Goal: Information Seeking & Learning: Learn about a topic

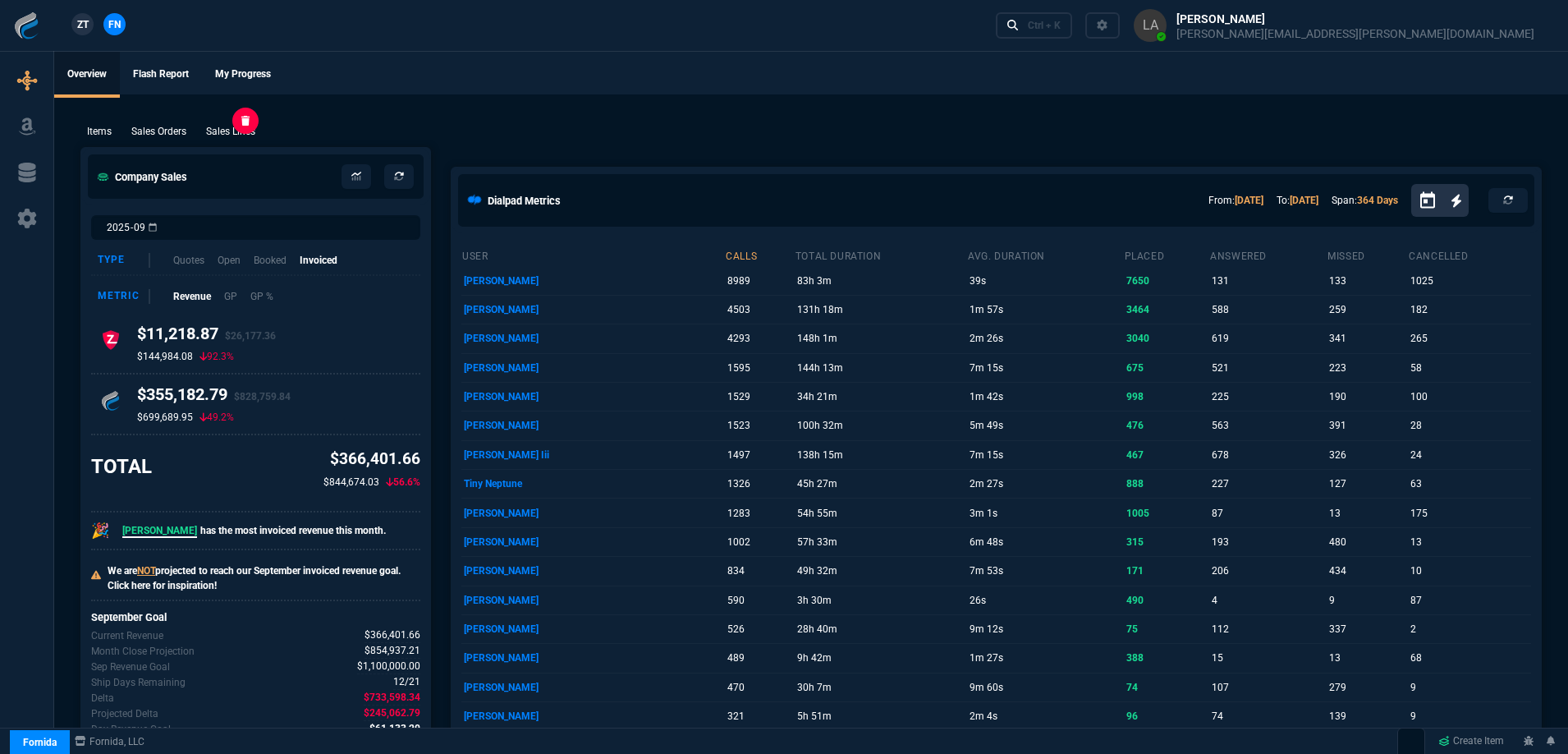
click at [213, 136] on p "Sales Lines" at bounding box center [231, 132] width 49 height 15
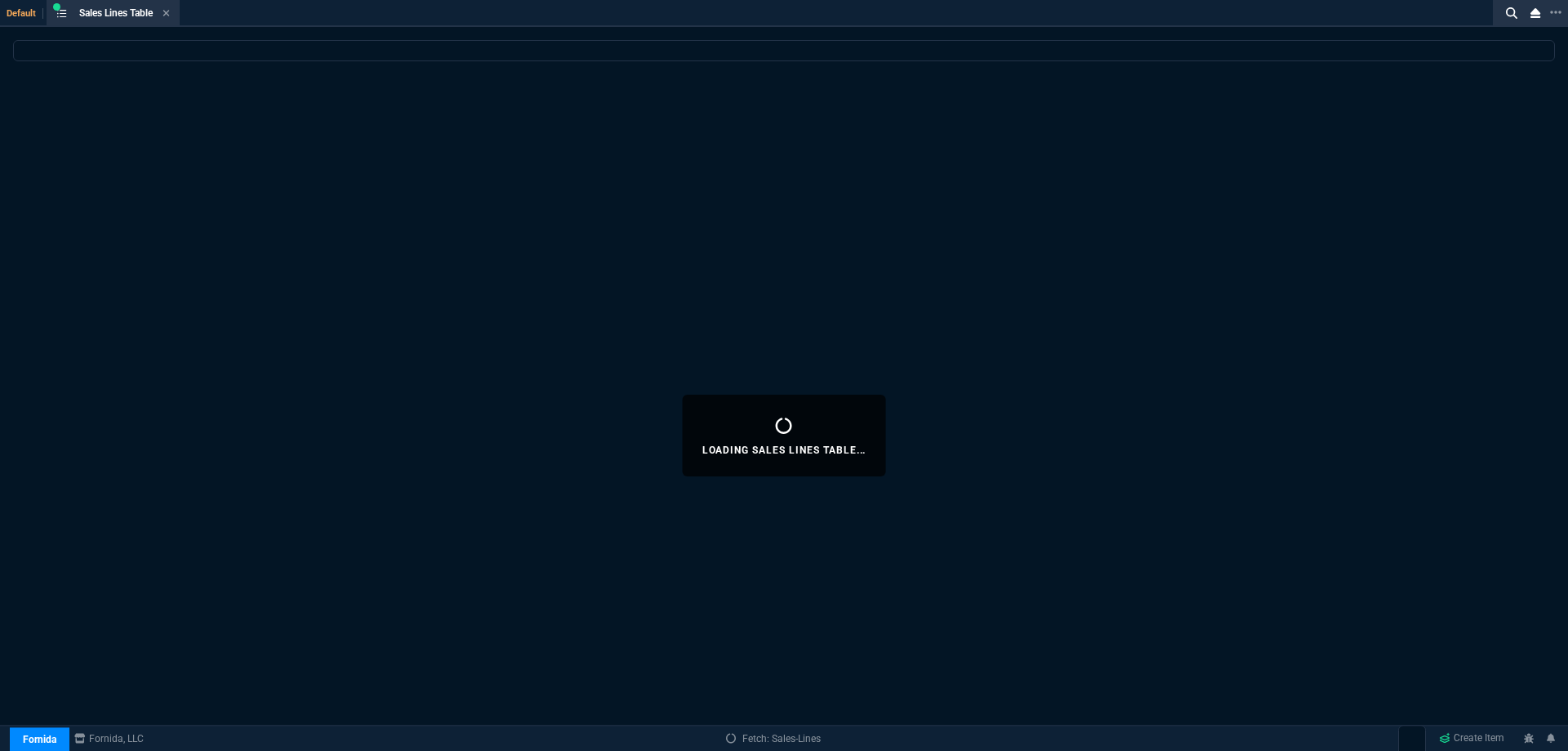
select select
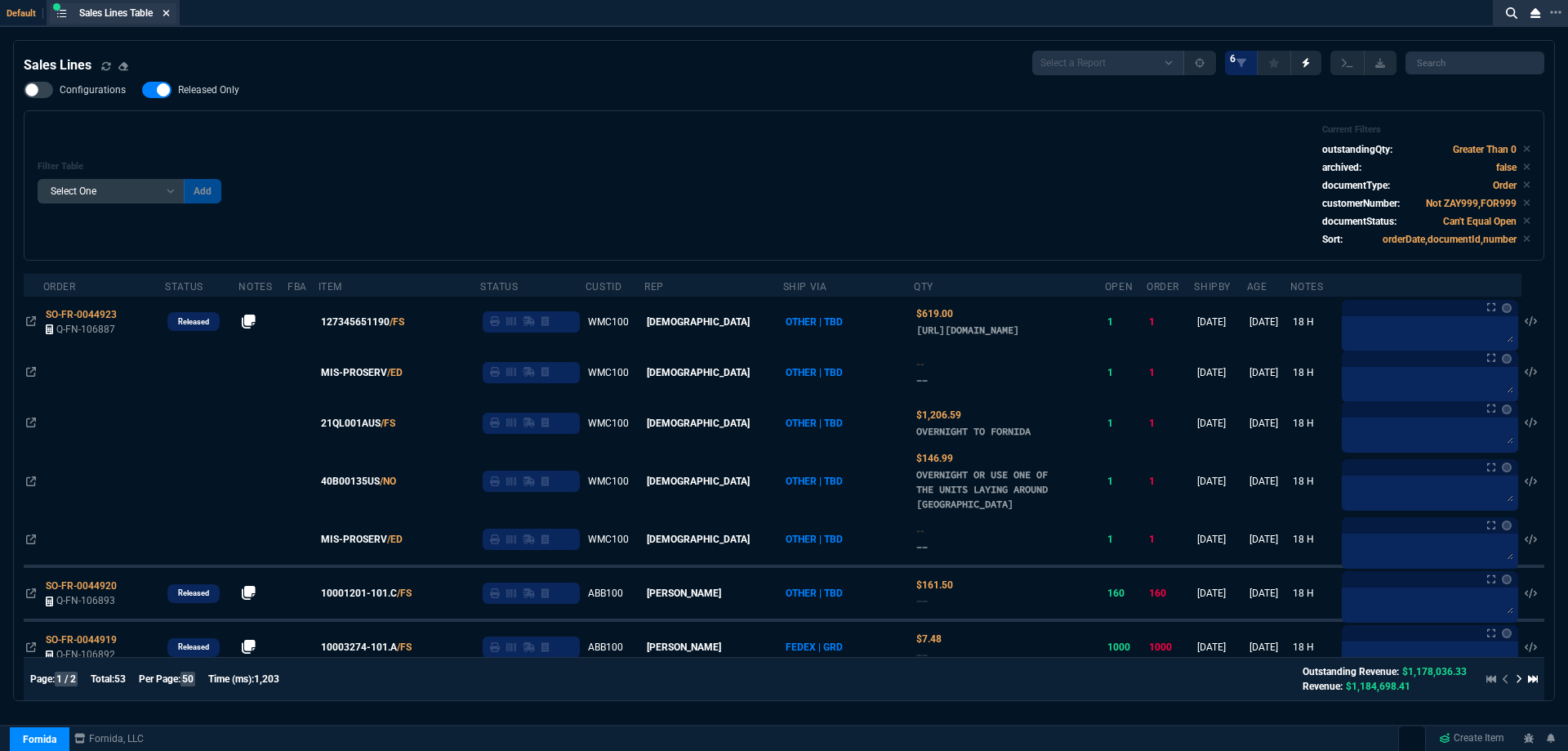
click at [168, 12] on icon at bounding box center [167, 13] width 7 height 7
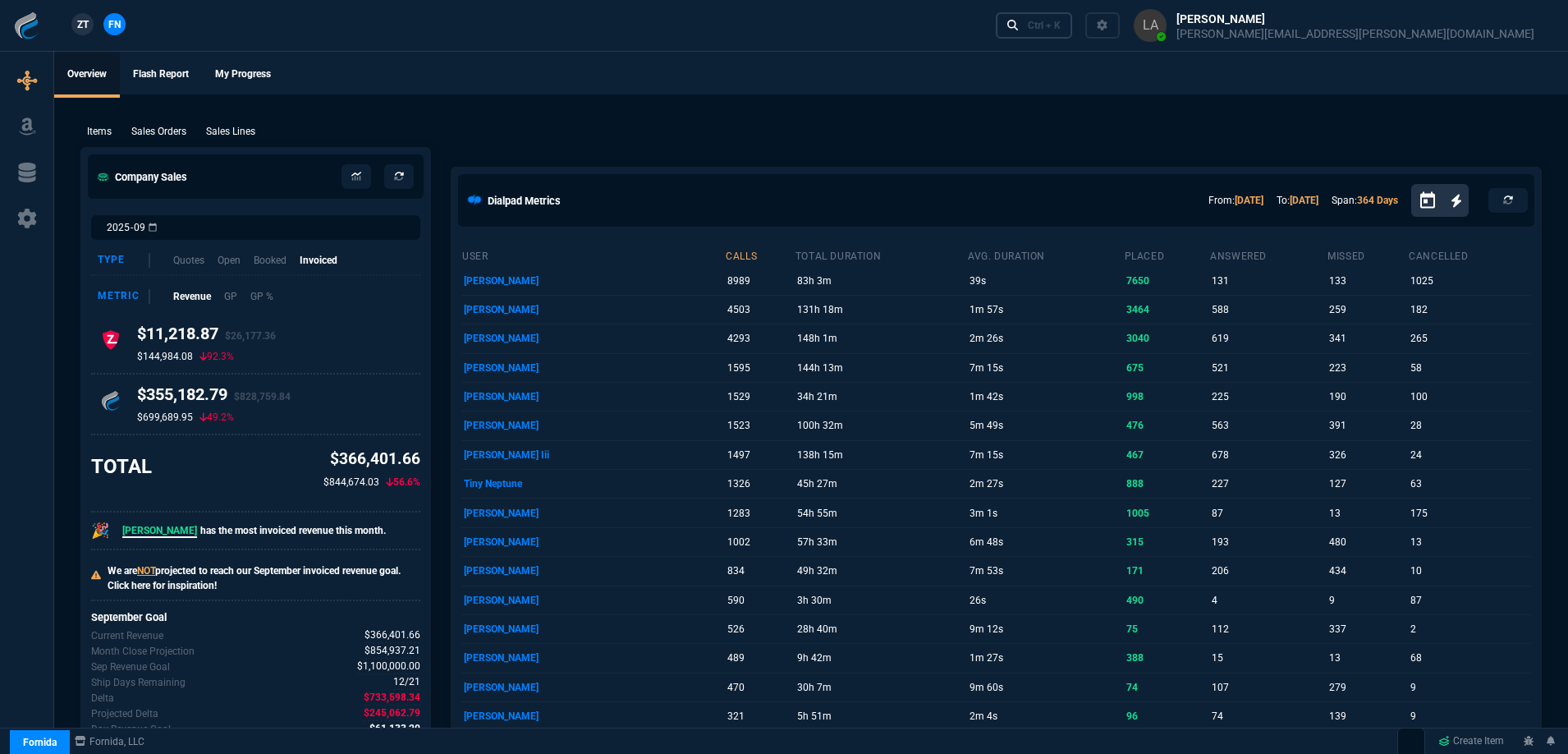
click at [1019, 32] on fa-icon at bounding box center [1013, 26] width 12 height 13
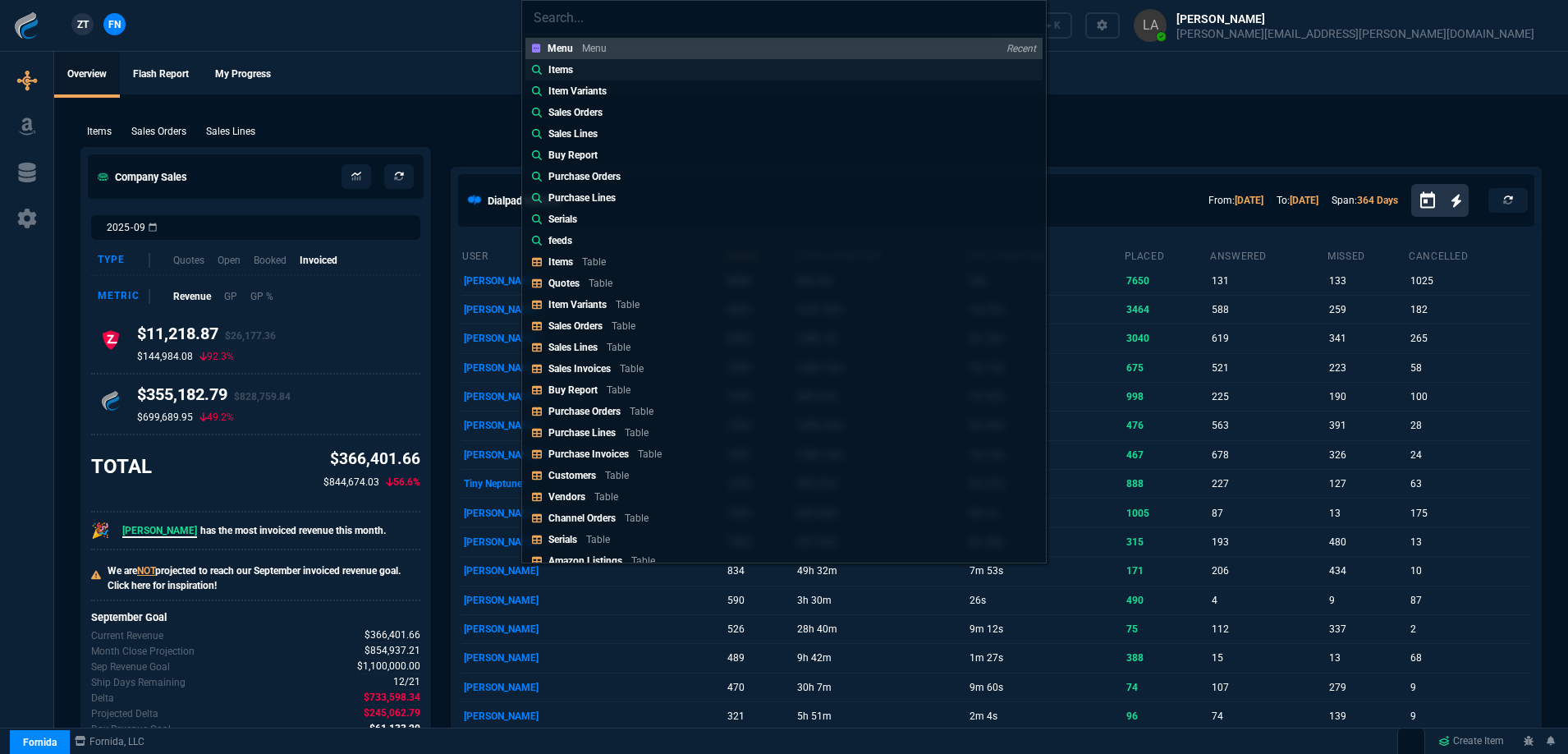
click at [658, 78] on link "Items" at bounding box center [784, 70] width 517 height 22
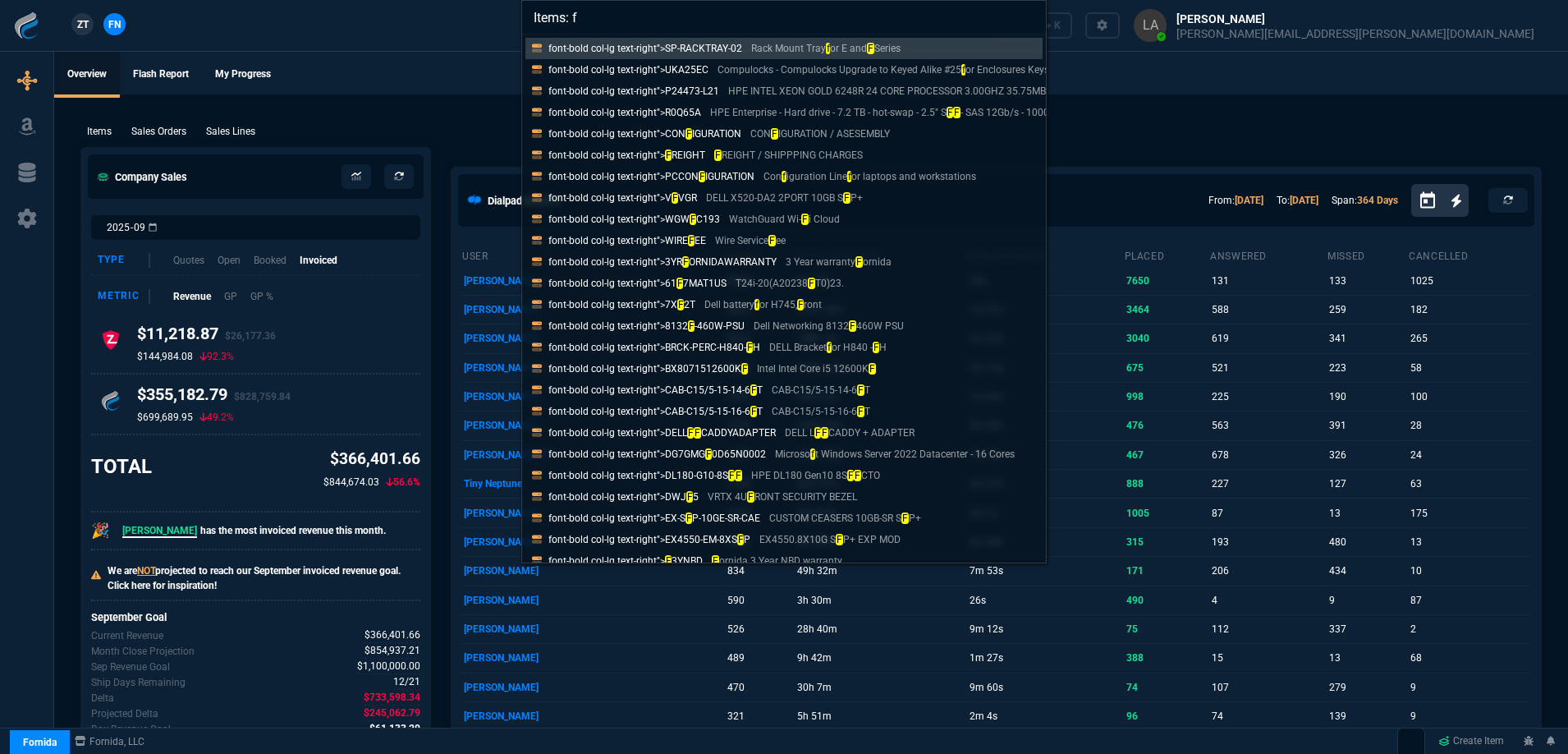
type input "Items: f"
click at [405, 41] on div "Items: f font-bold col-lg text-right">SP-RACKTRAY-02 Rack Mount Tray f or E and…" at bounding box center [784, 377] width 1568 height 754
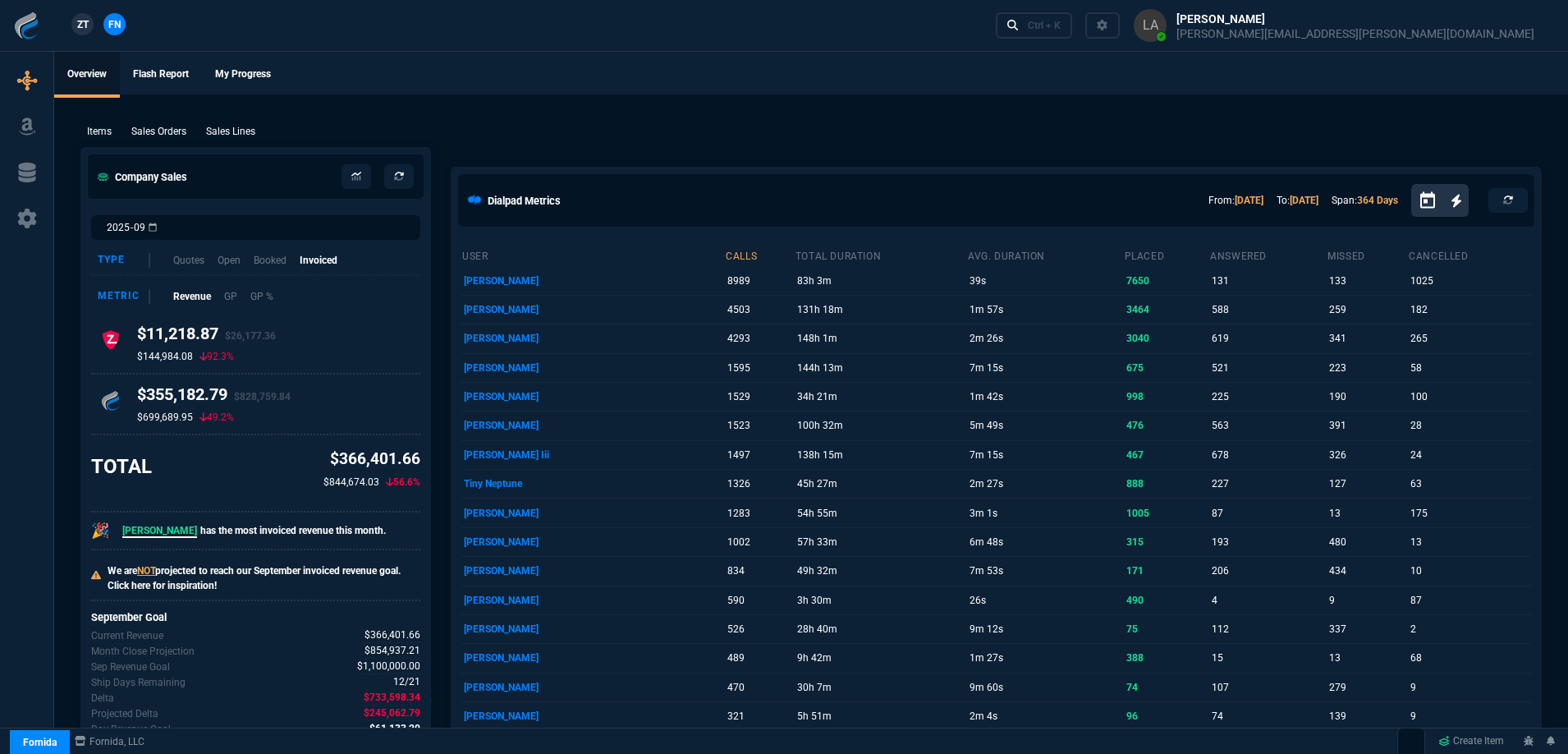
click at [80, 23] on span "ZT" at bounding box center [83, 25] width 12 height 15
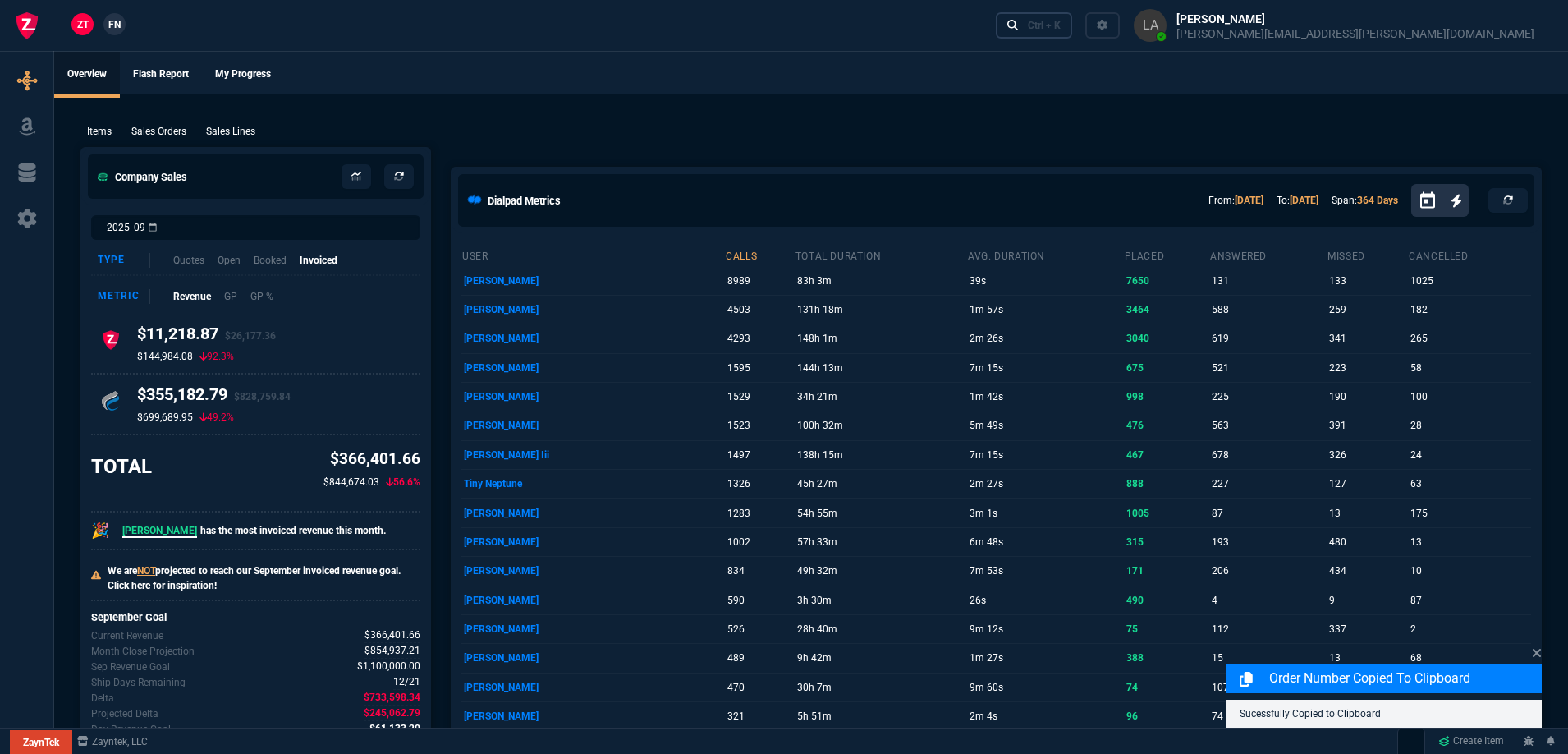
click at [1061, 22] on div "Ctrl + K" at bounding box center [1045, 26] width 33 height 13
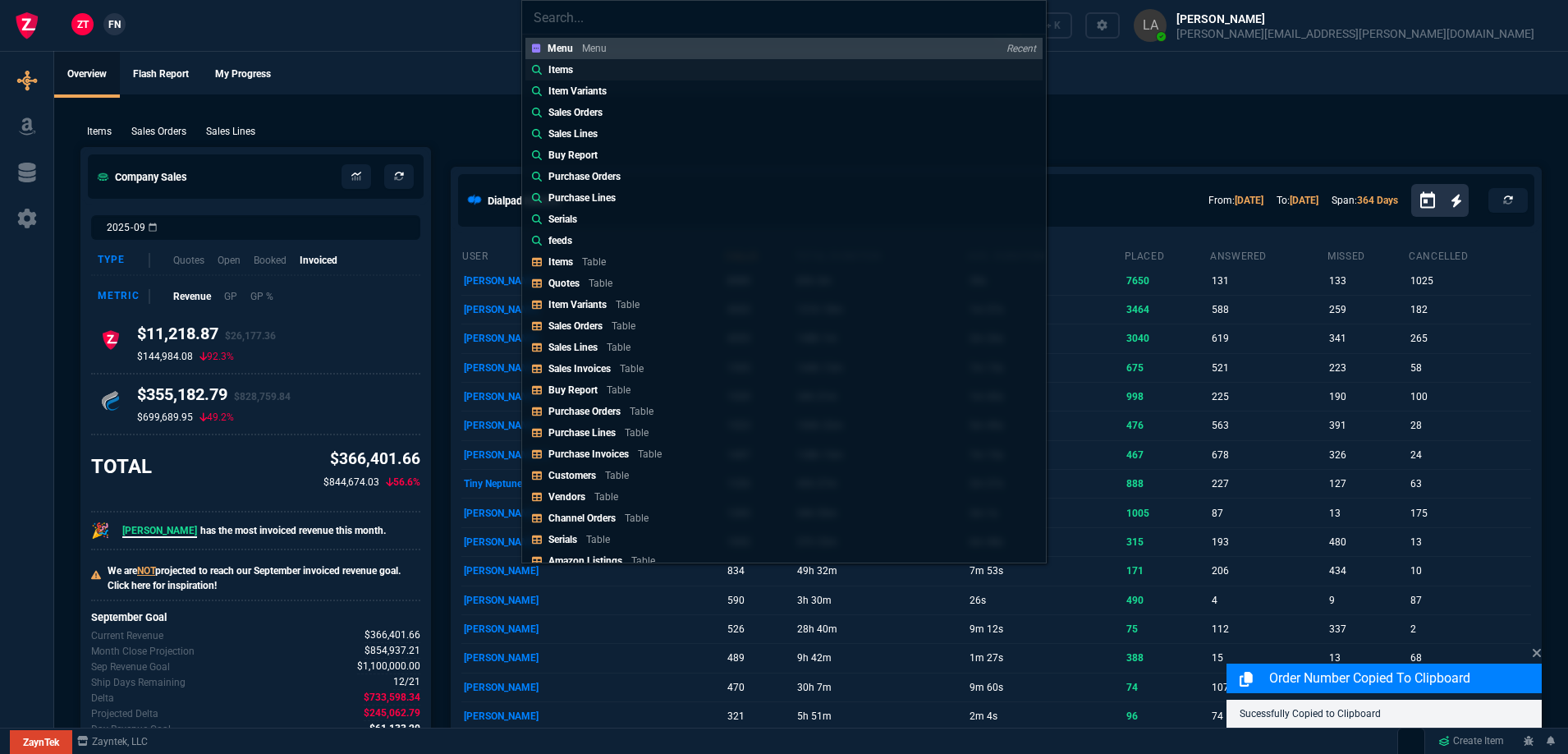
click at [580, 70] on link "Items" at bounding box center [784, 70] width 517 height 22
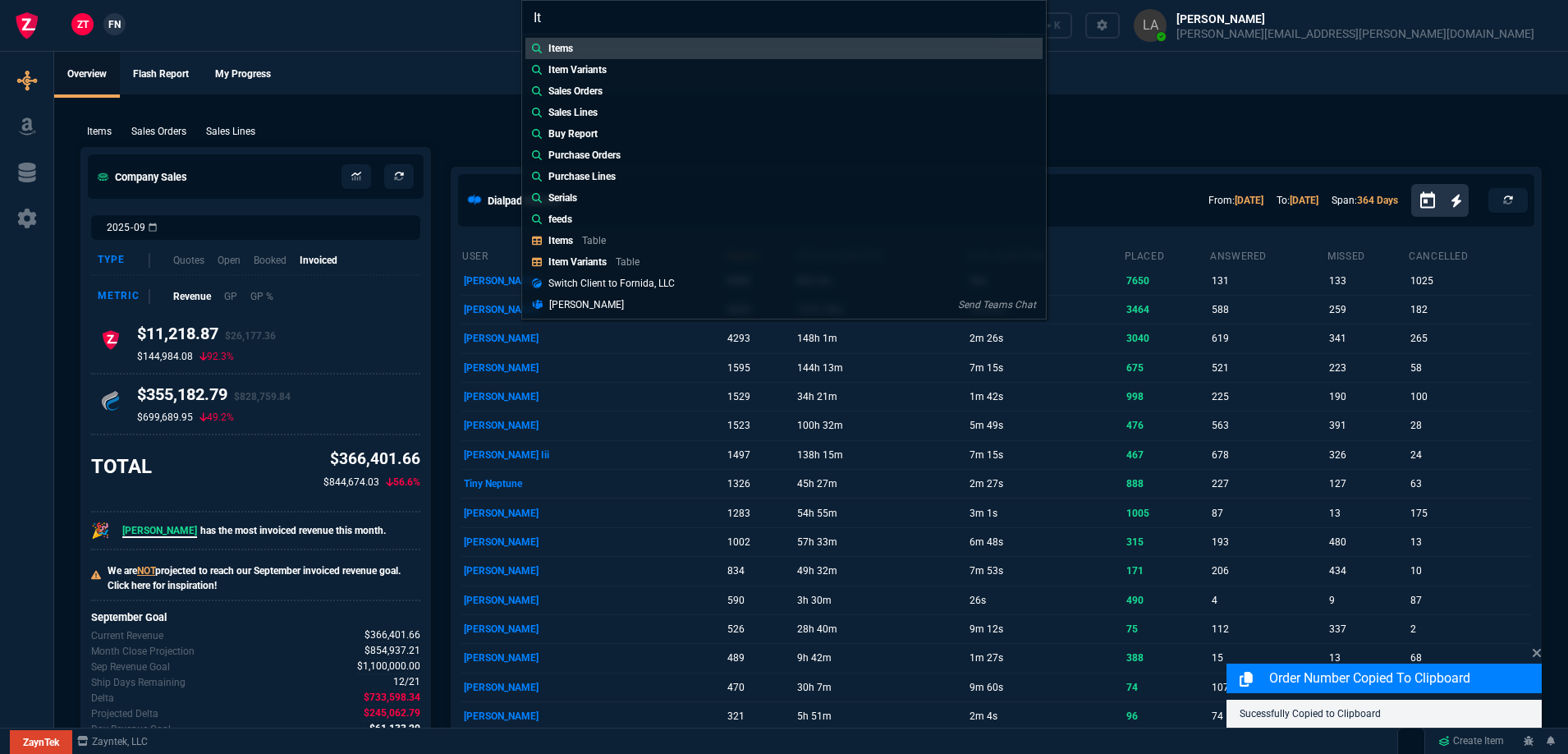
type input "I"
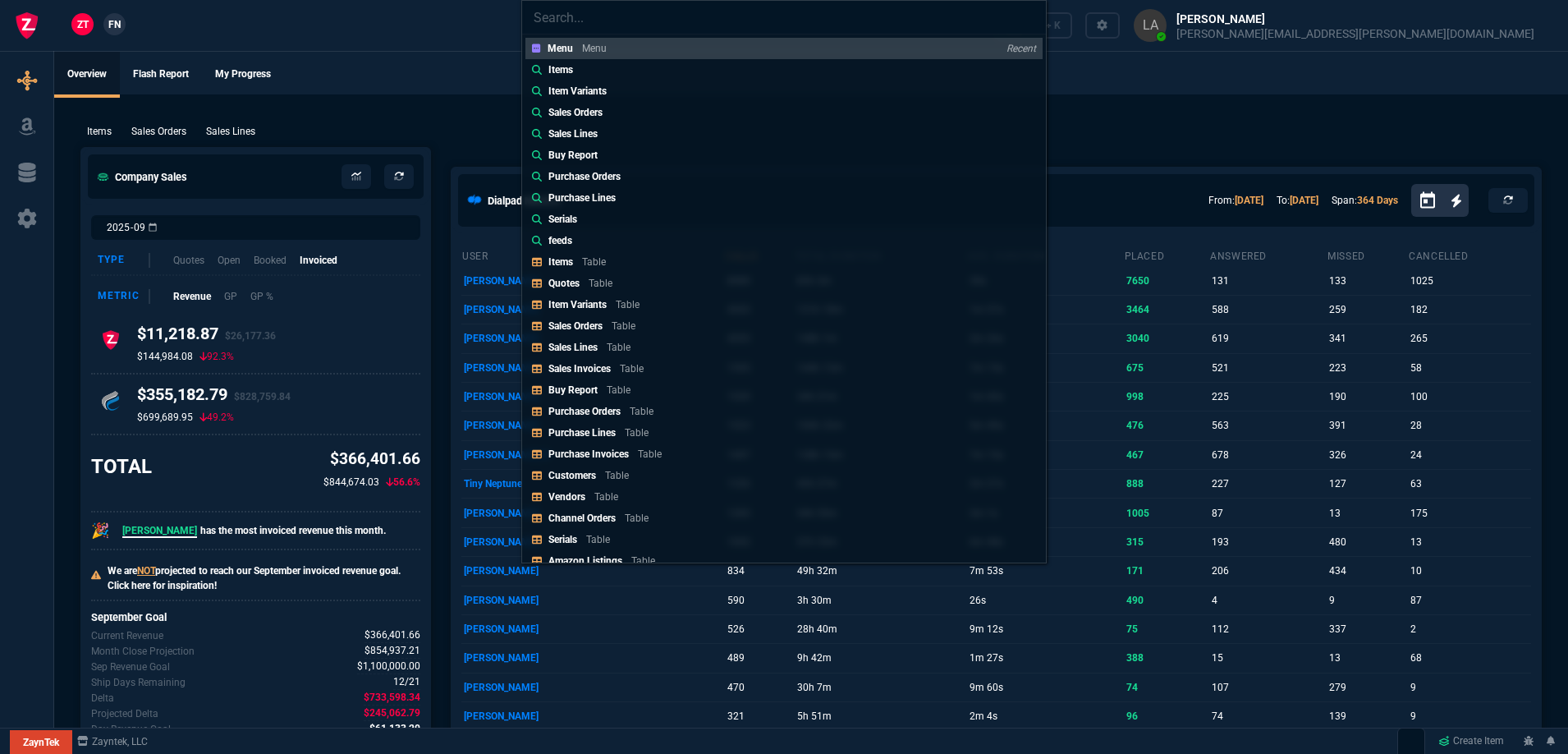
click at [444, 50] on div "Menu Menu Recent Items Item Variants Sales Orders Sales Lines Buy Report Purcha…" at bounding box center [784, 377] width 1568 height 754
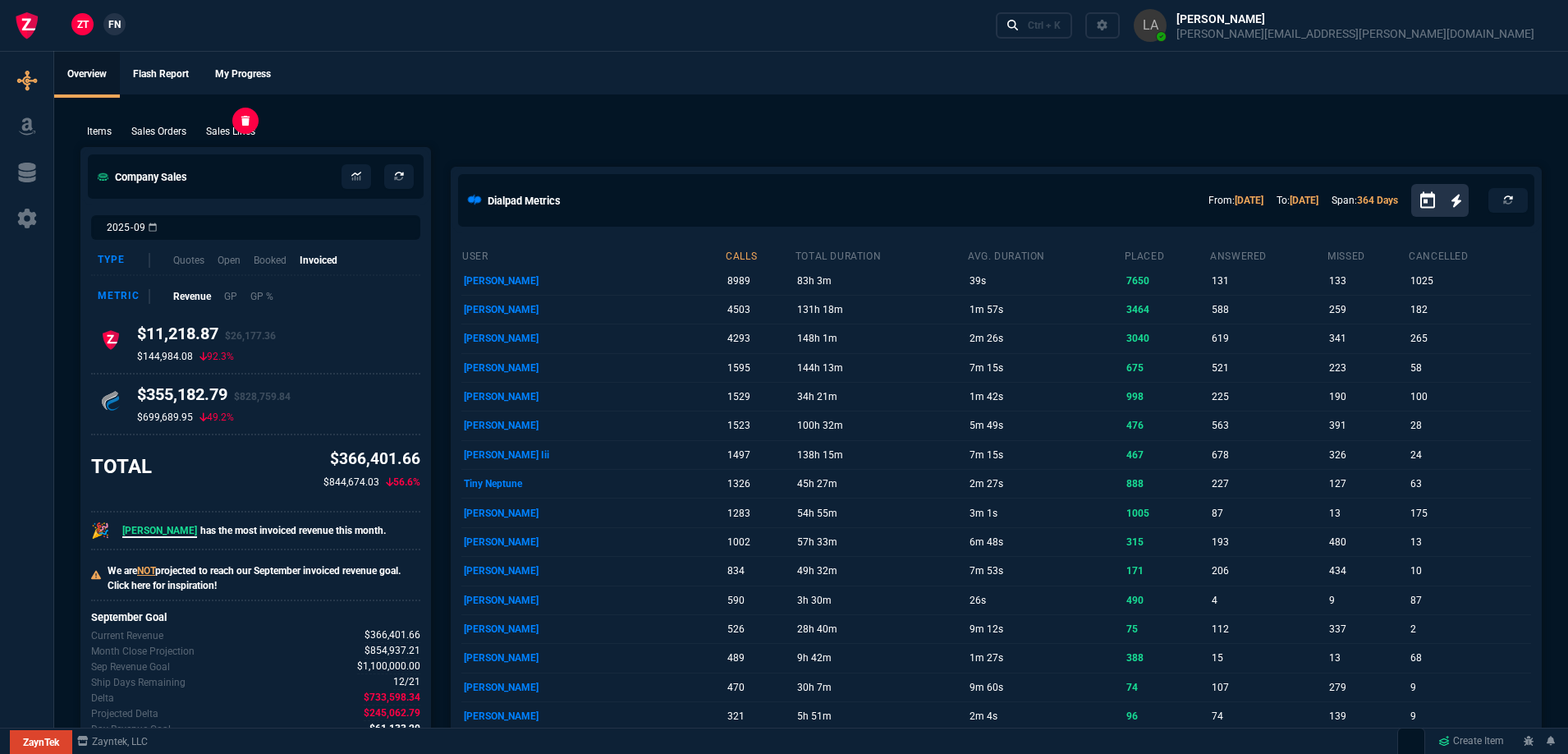
click at [225, 137] on p "Sales Lines" at bounding box center [231, 132] width 49 height 15
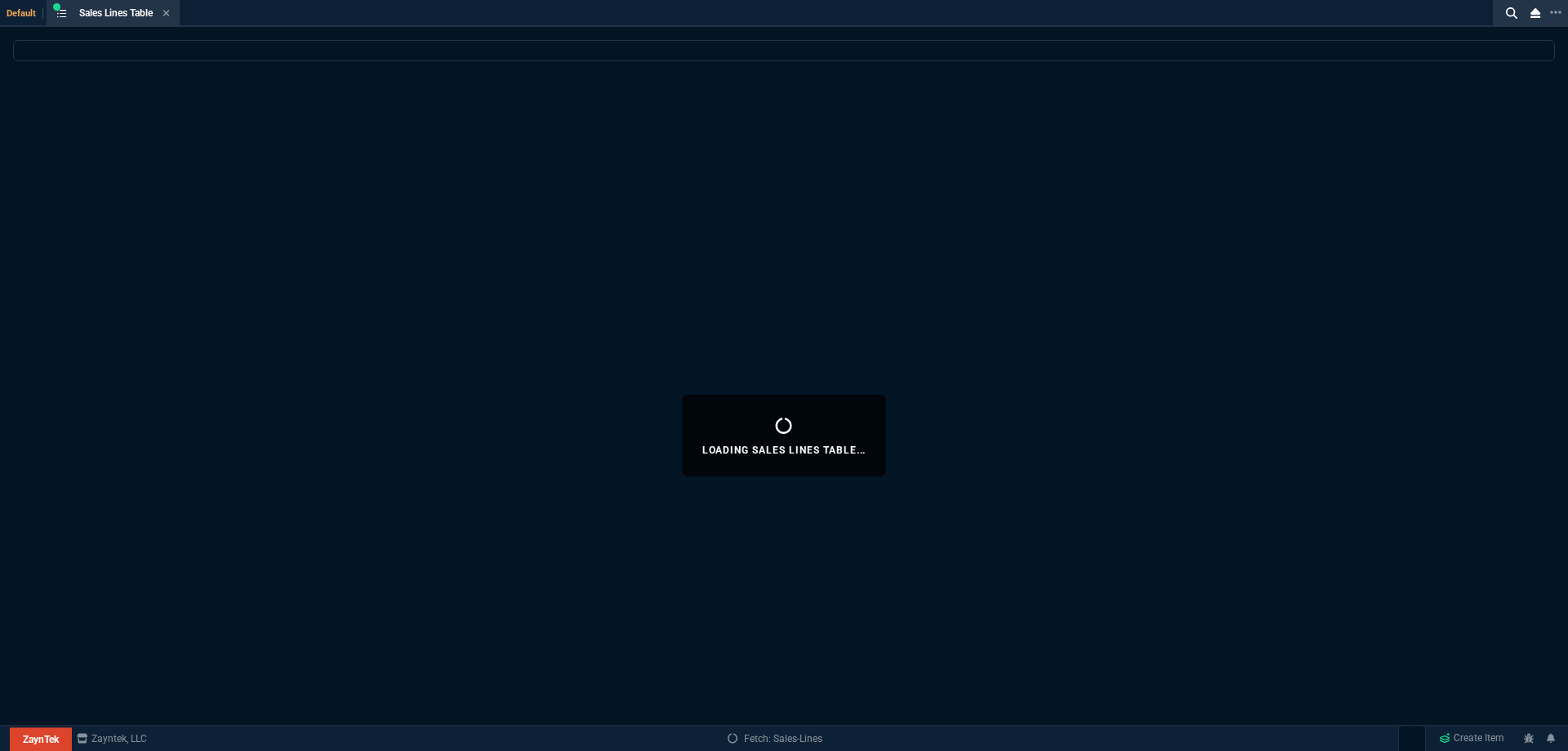
select select
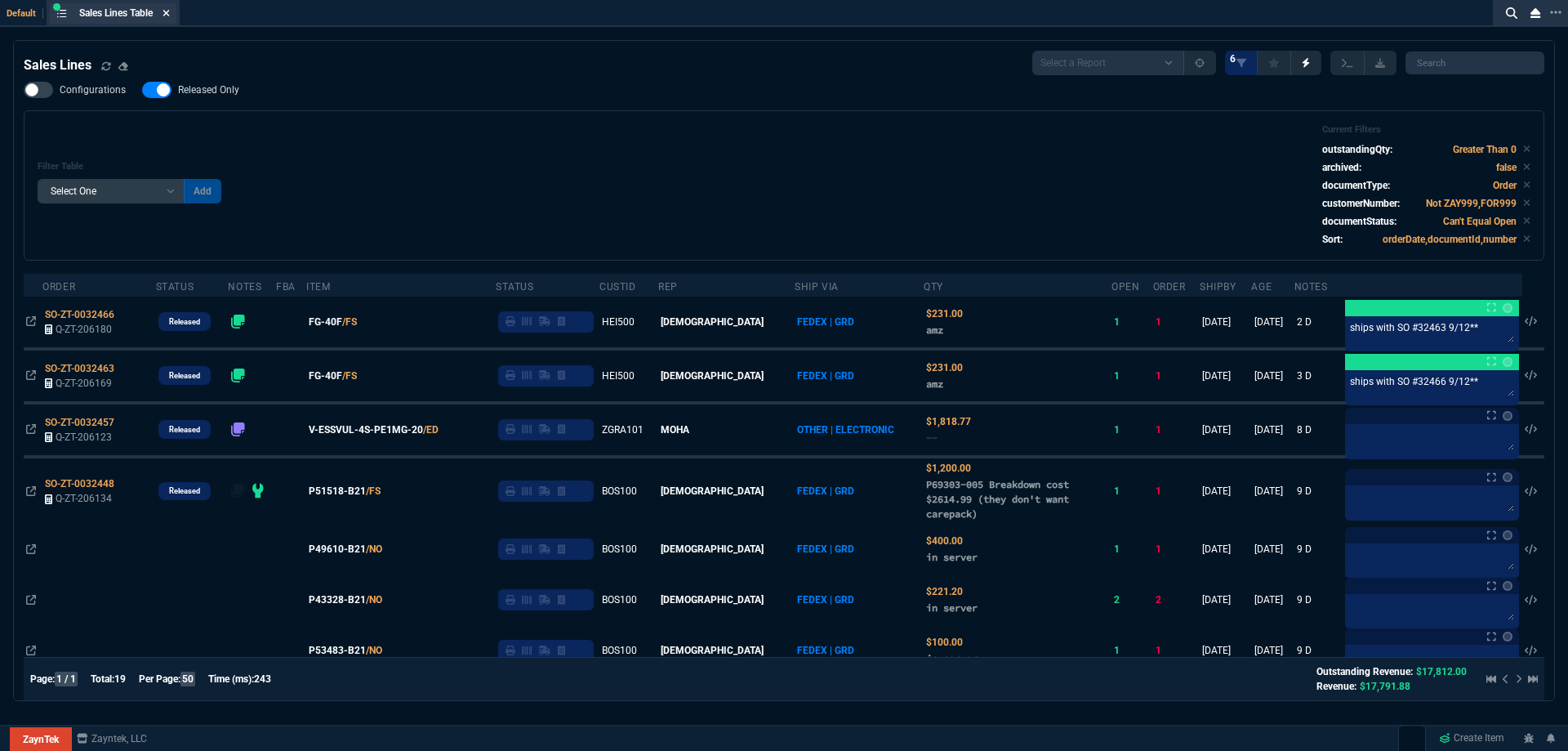
click at [166, 16] on icon at bounding box center [166, 13] width 7 height 10
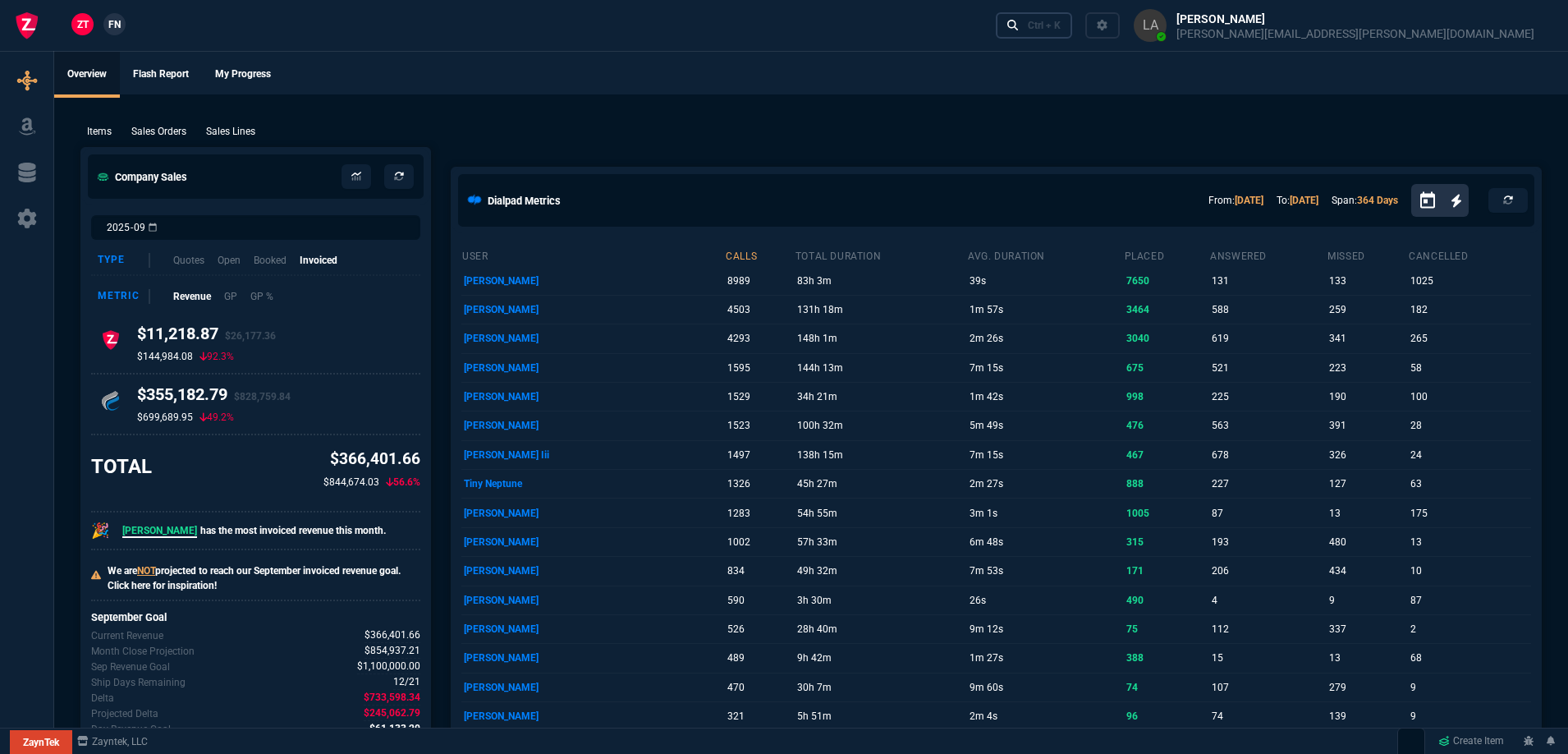
click at [1061, 31] on div "Ctrl + K" at bounding box center [1045, 26] width 33 height 13
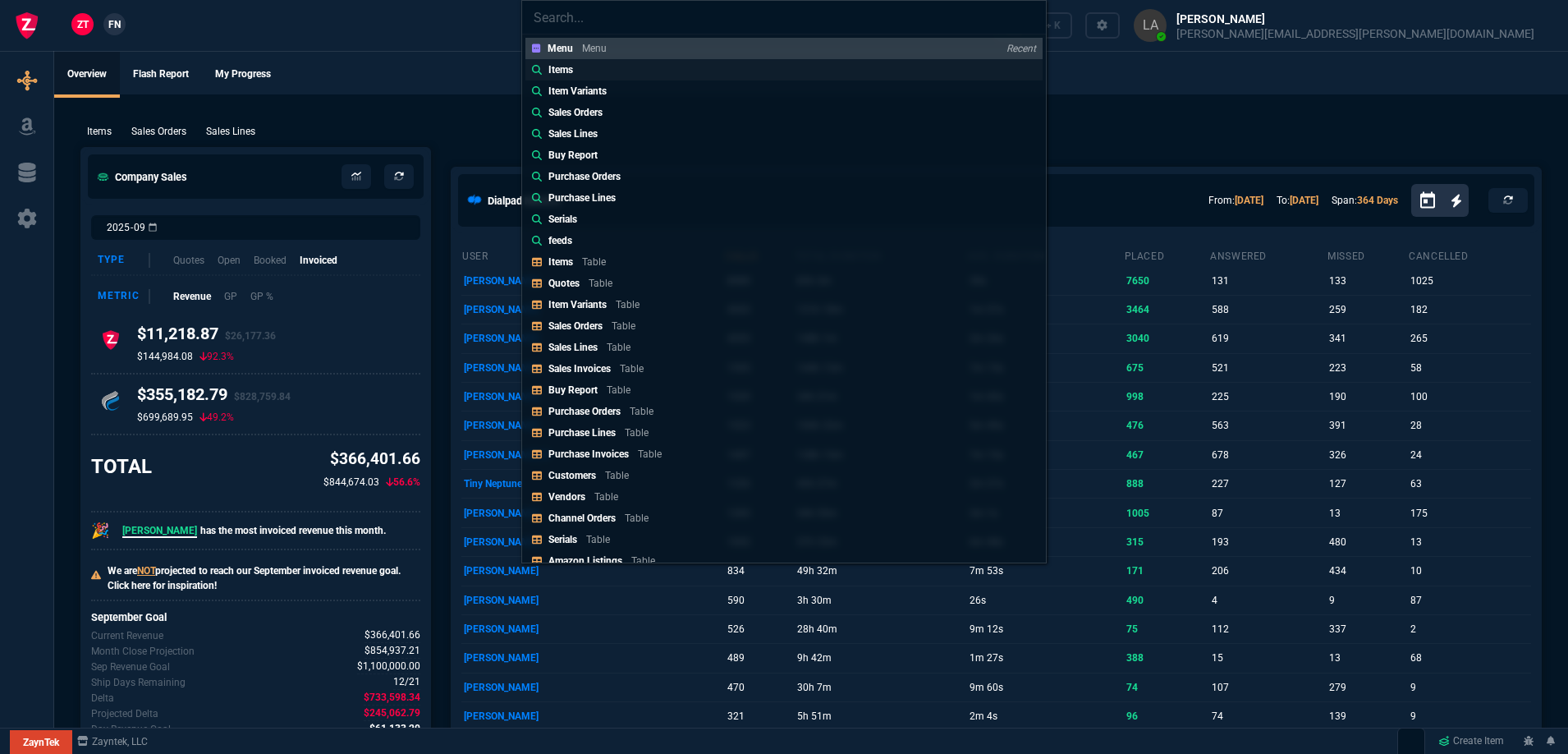
click at [581, 74] on link "Items" at bounding box center [784, 70] width 517 height 22
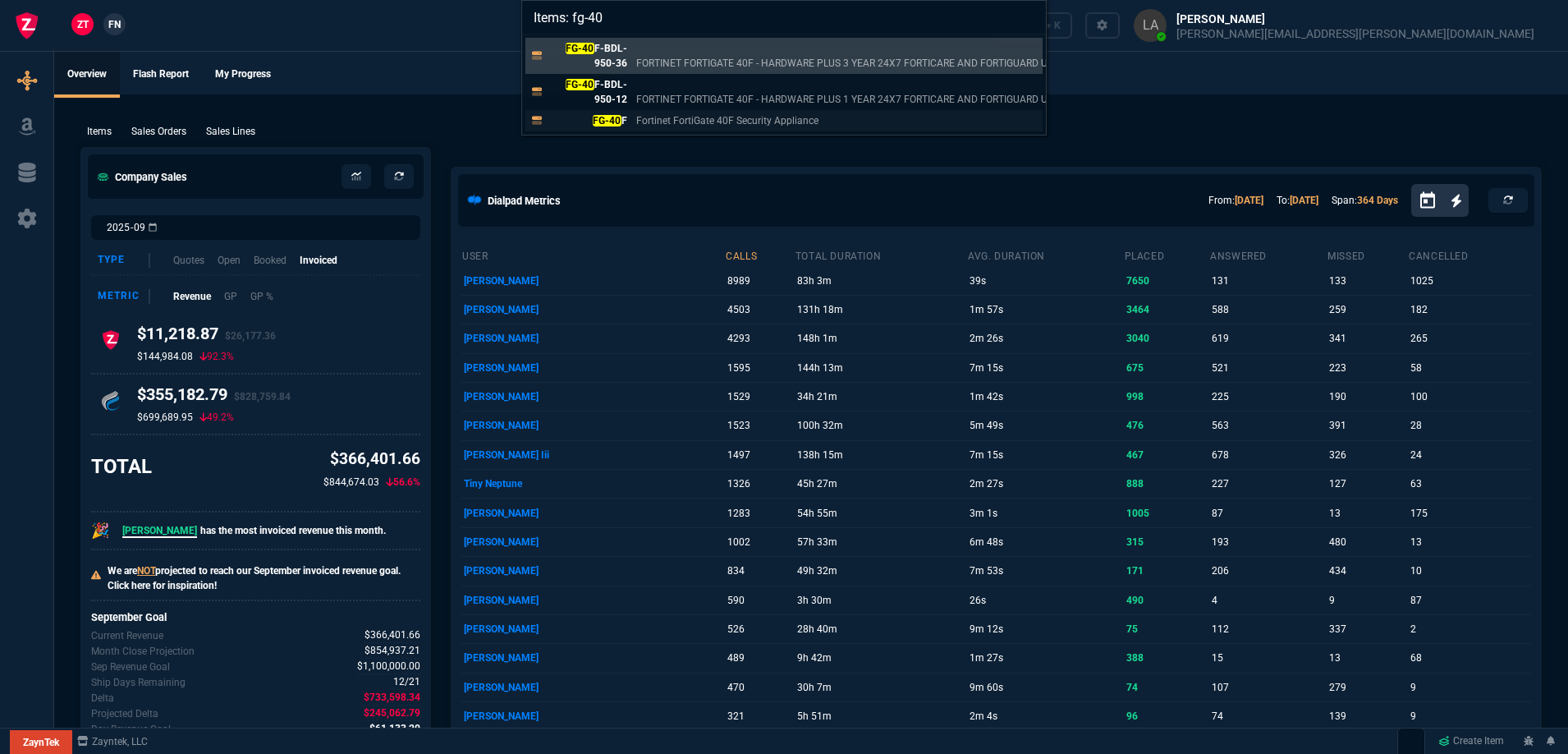
type input "Items: fg-40"
click at [620, 121] on mark "FG-40" at bounding box center [607, 121] width 29 height 12
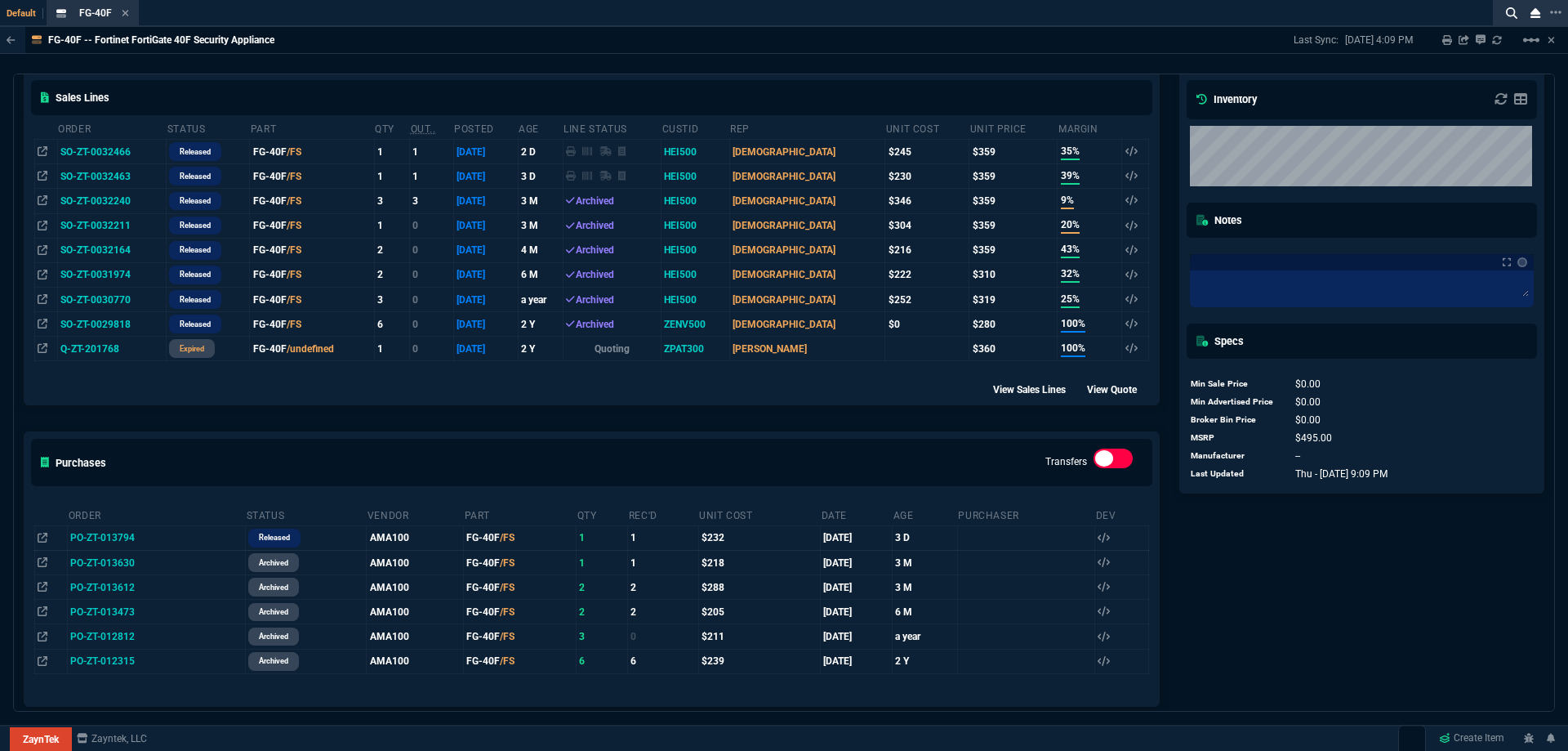
scroll to position [409, 0]
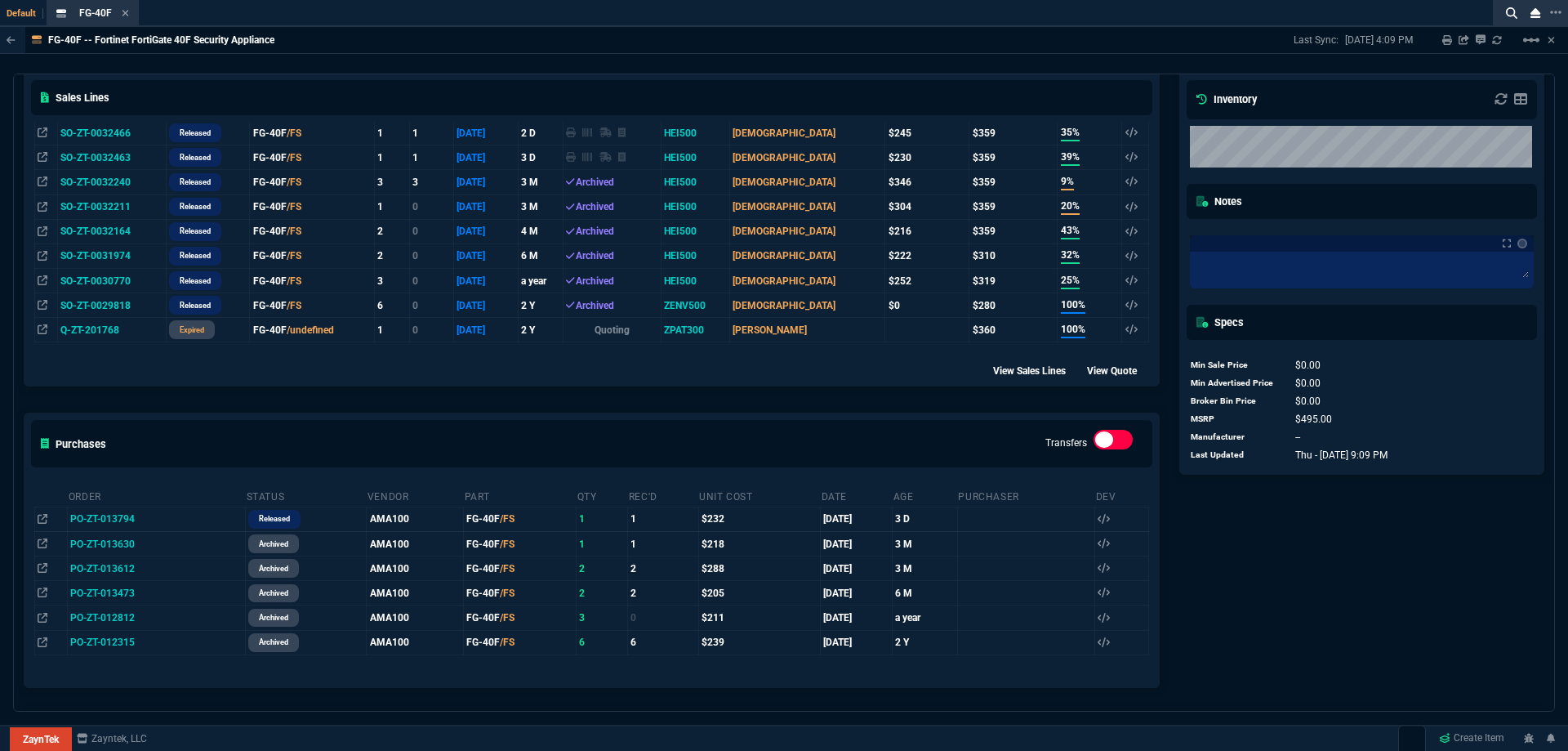
drag, startPoint x: 46, startPoint y: 524, endPoint x: 200, endPoint y: 483, distance: 159.4
click at [46, 524] on icon at bounding box center [43, 519] width 10 height 10
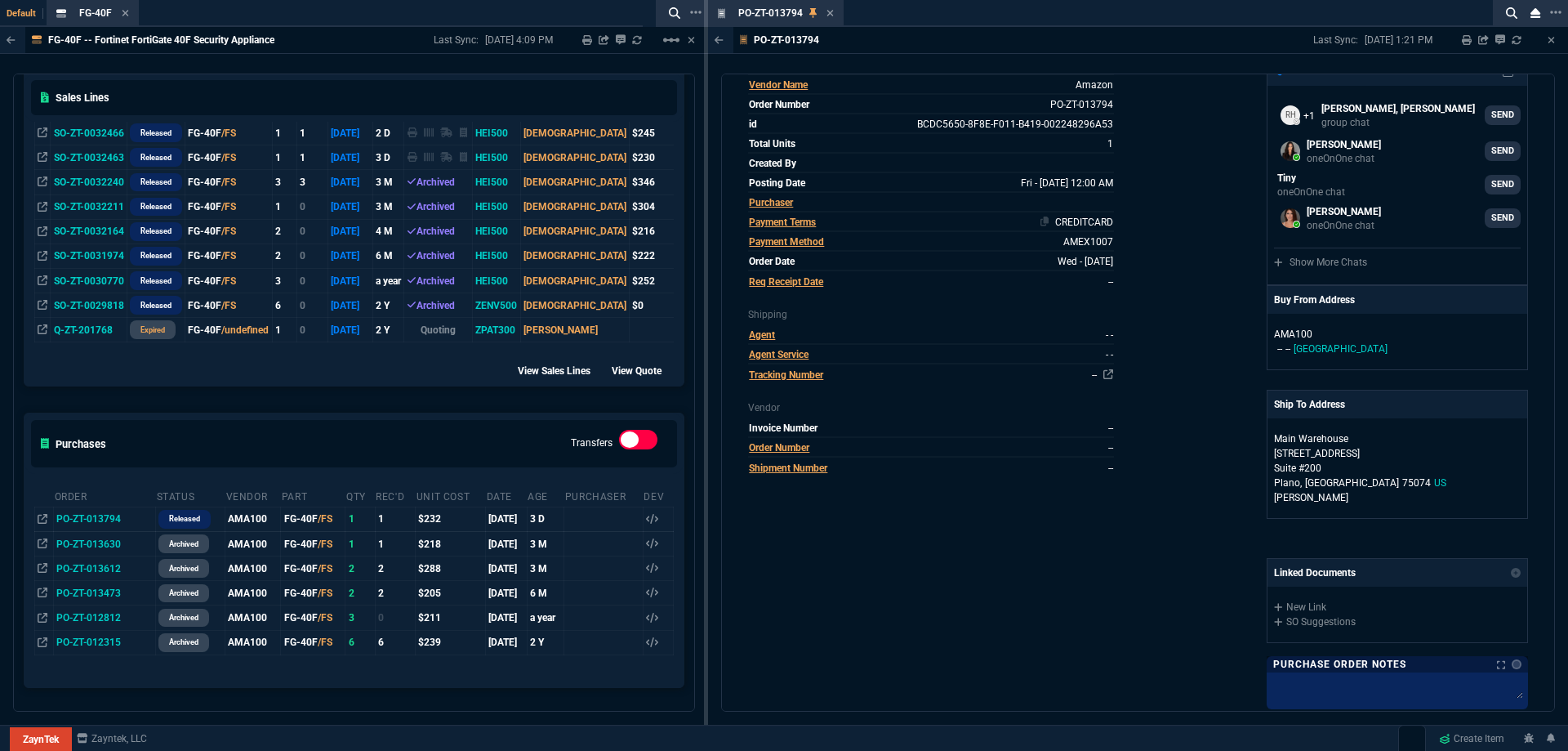
scroll to position [0, 0]
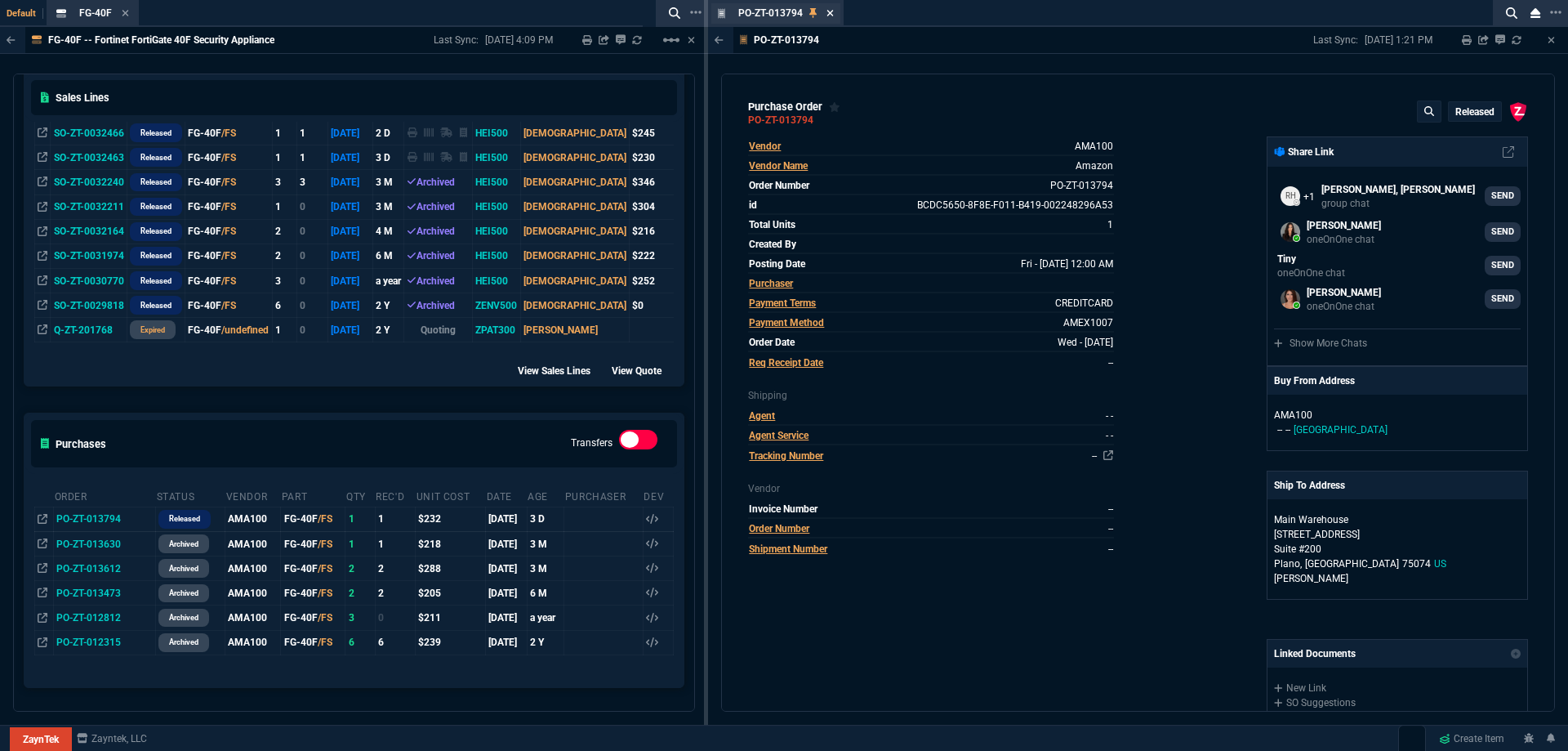
click at [827, 16] on icon at bounding box center [830, 13] width 7 height 10
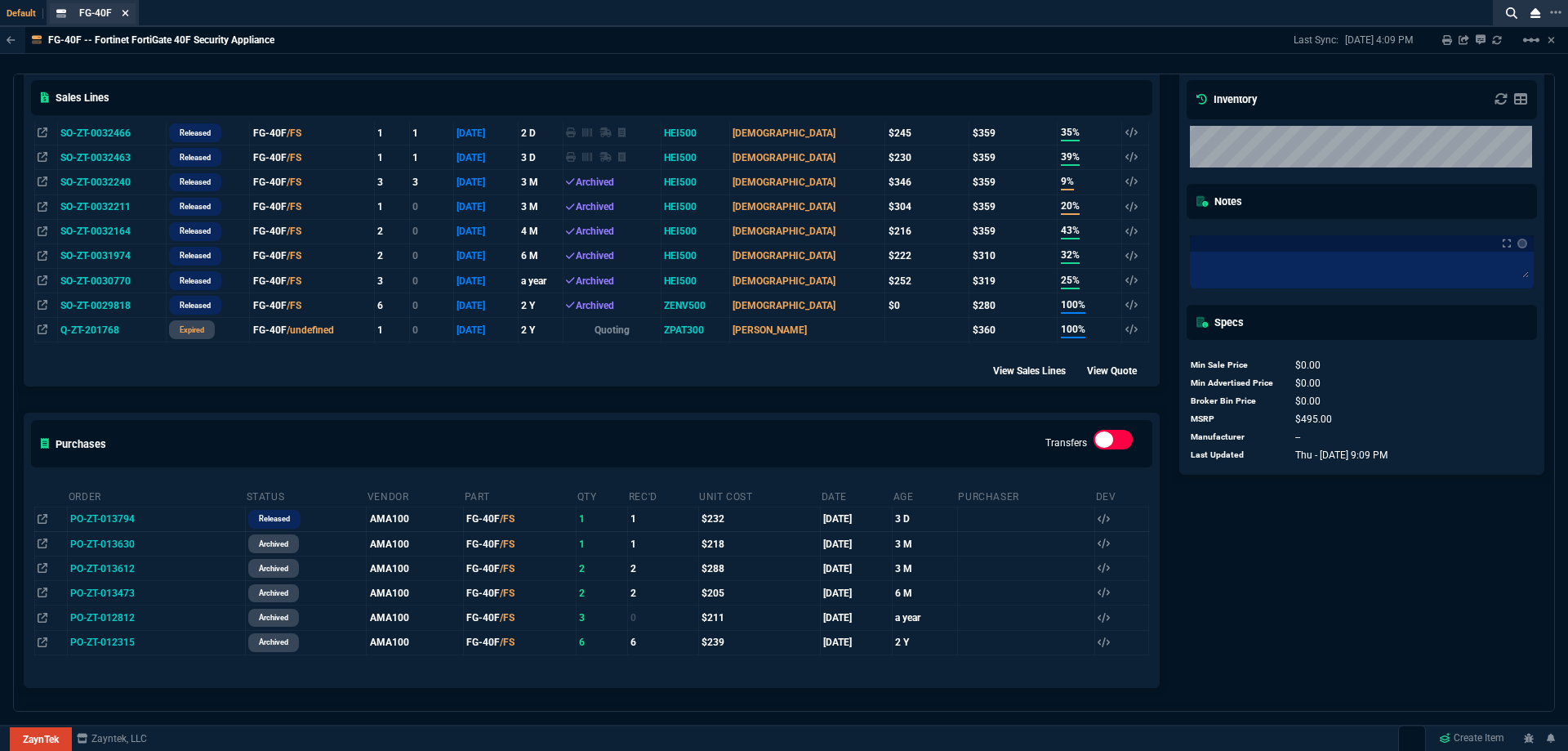
click at [126, 12] on icon at bounding box center [125, 13] width 7 height 10
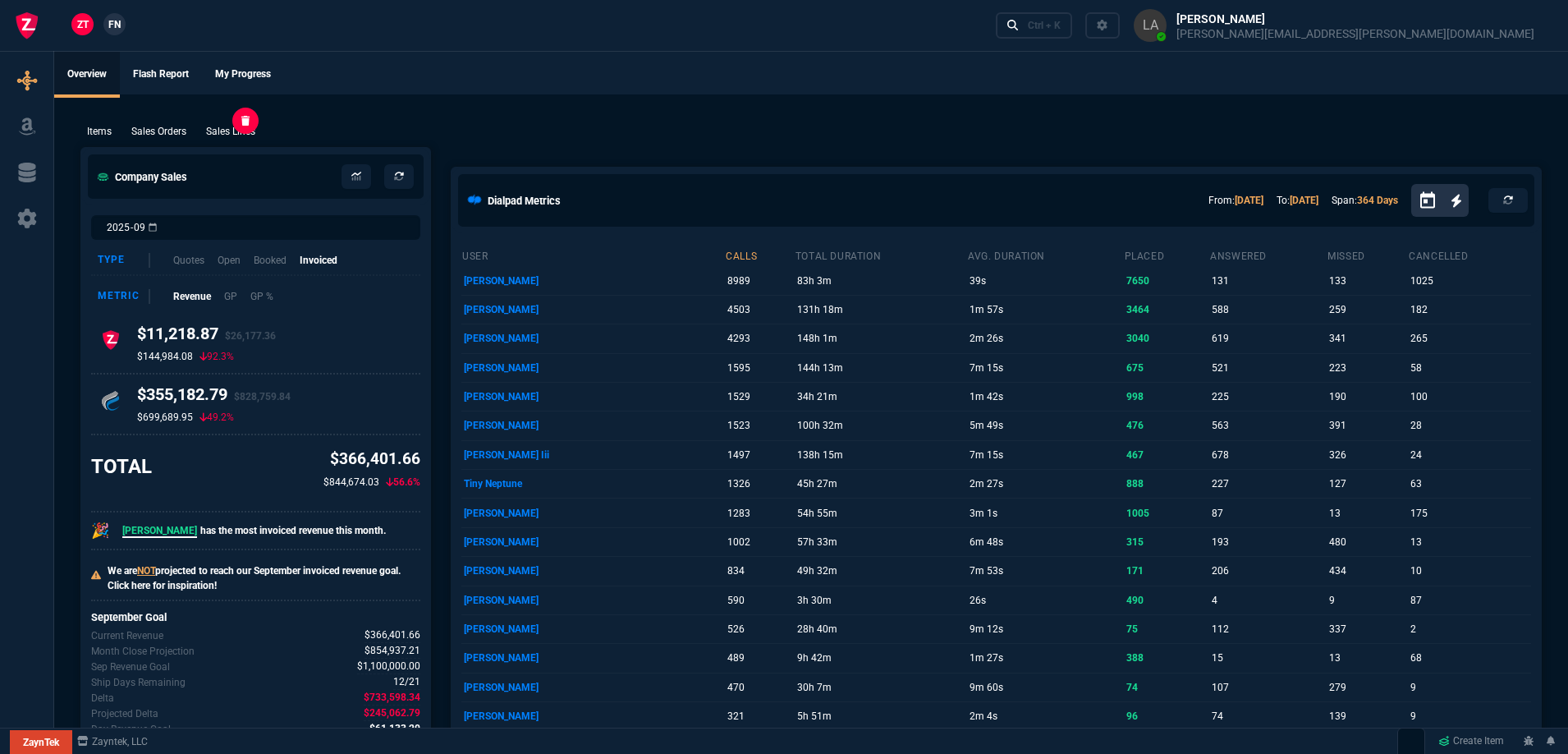
click at [239, 134] on p "Sales Lines" at bounding box center [231, 132] width 49 height 15
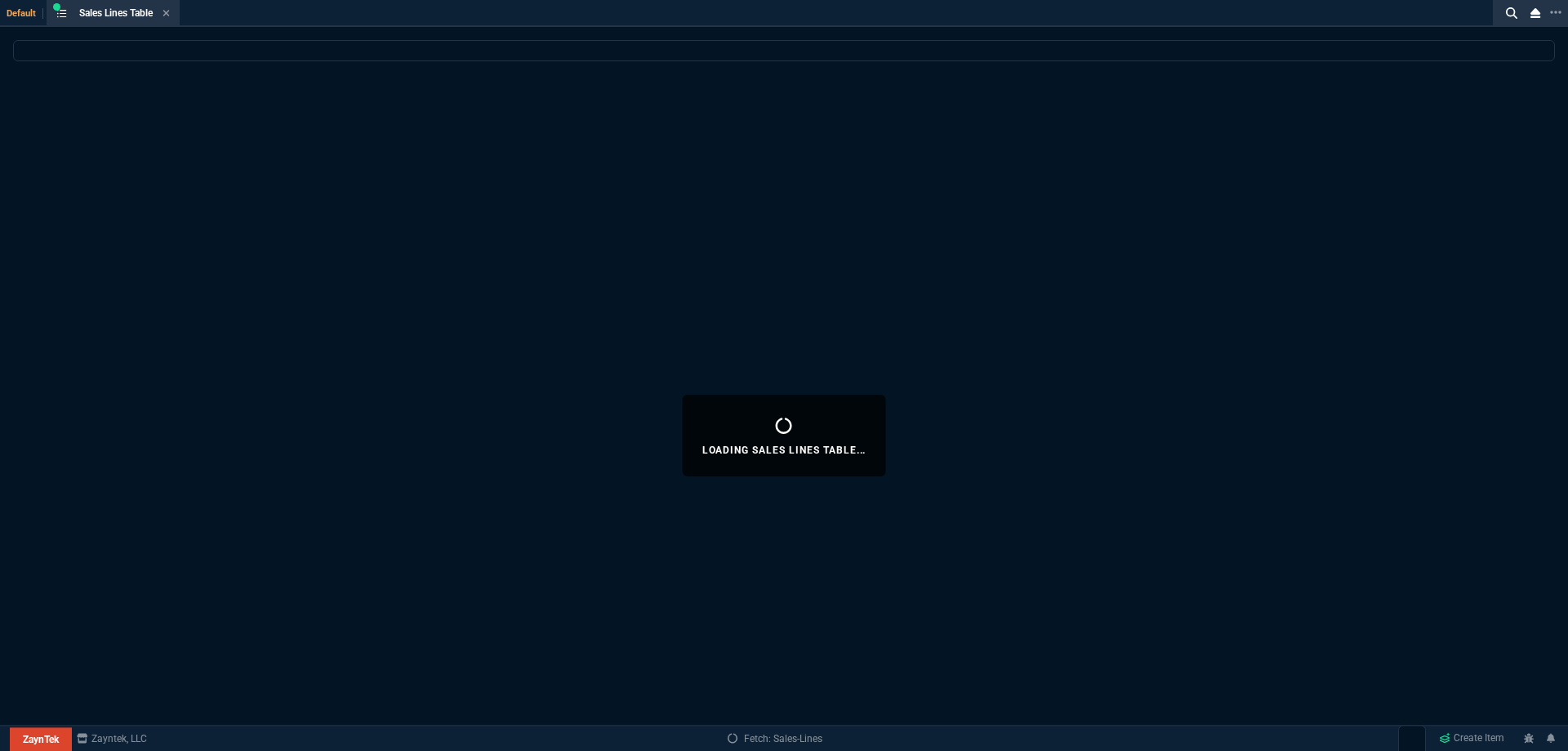
select select
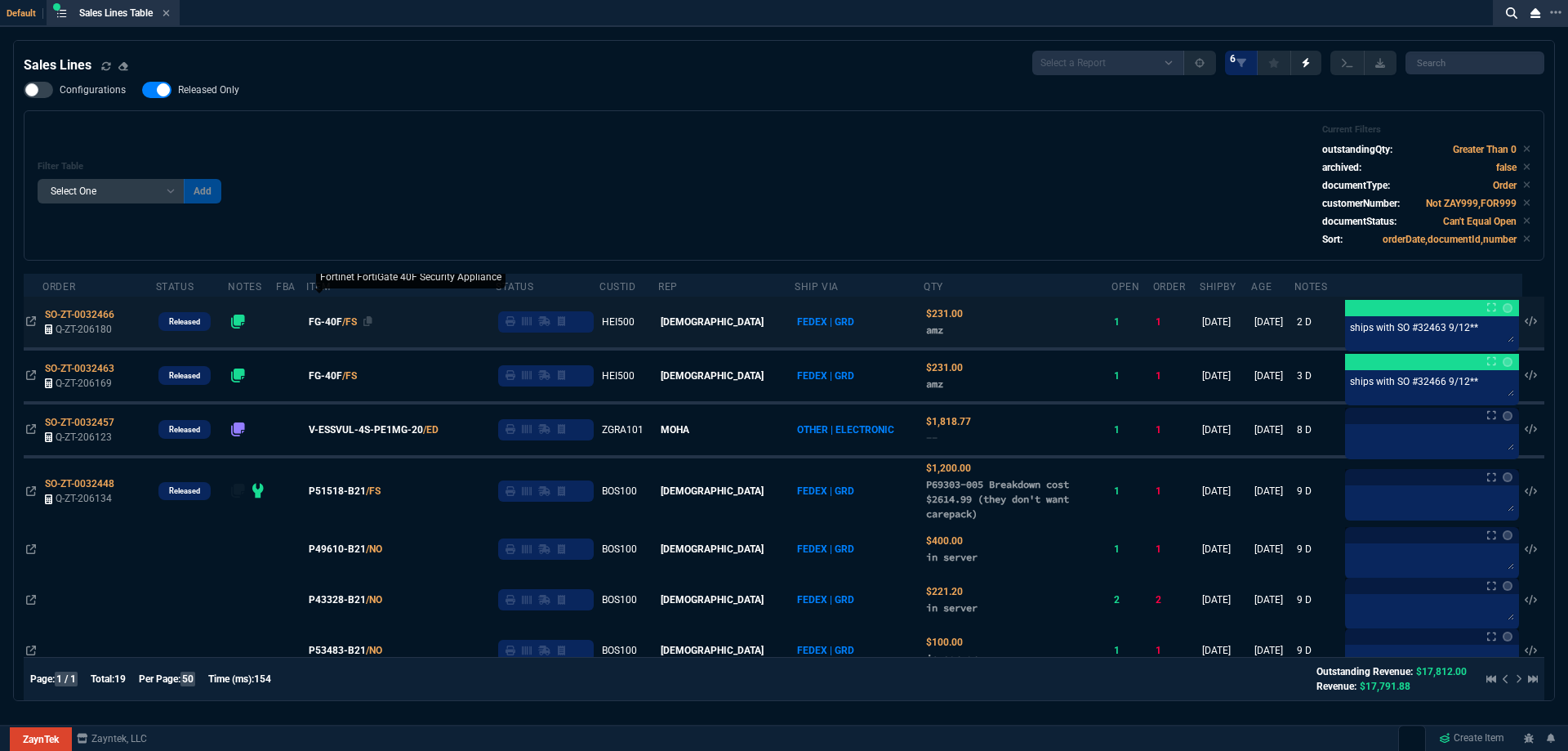
click at [342, 322] on span "FG-40F" at bounding box center [325, 322] width 34 height 15
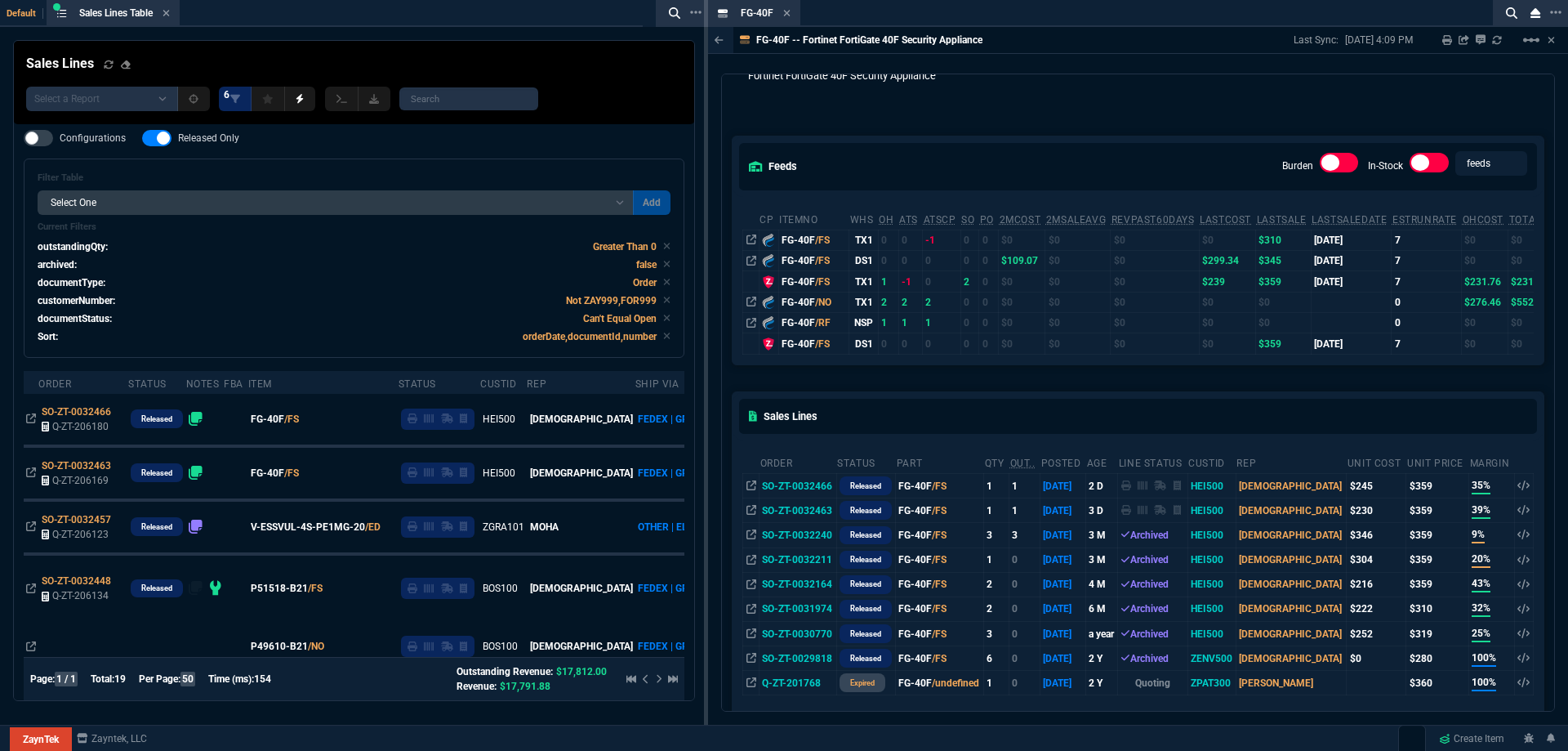
scroll to position [82, 0]
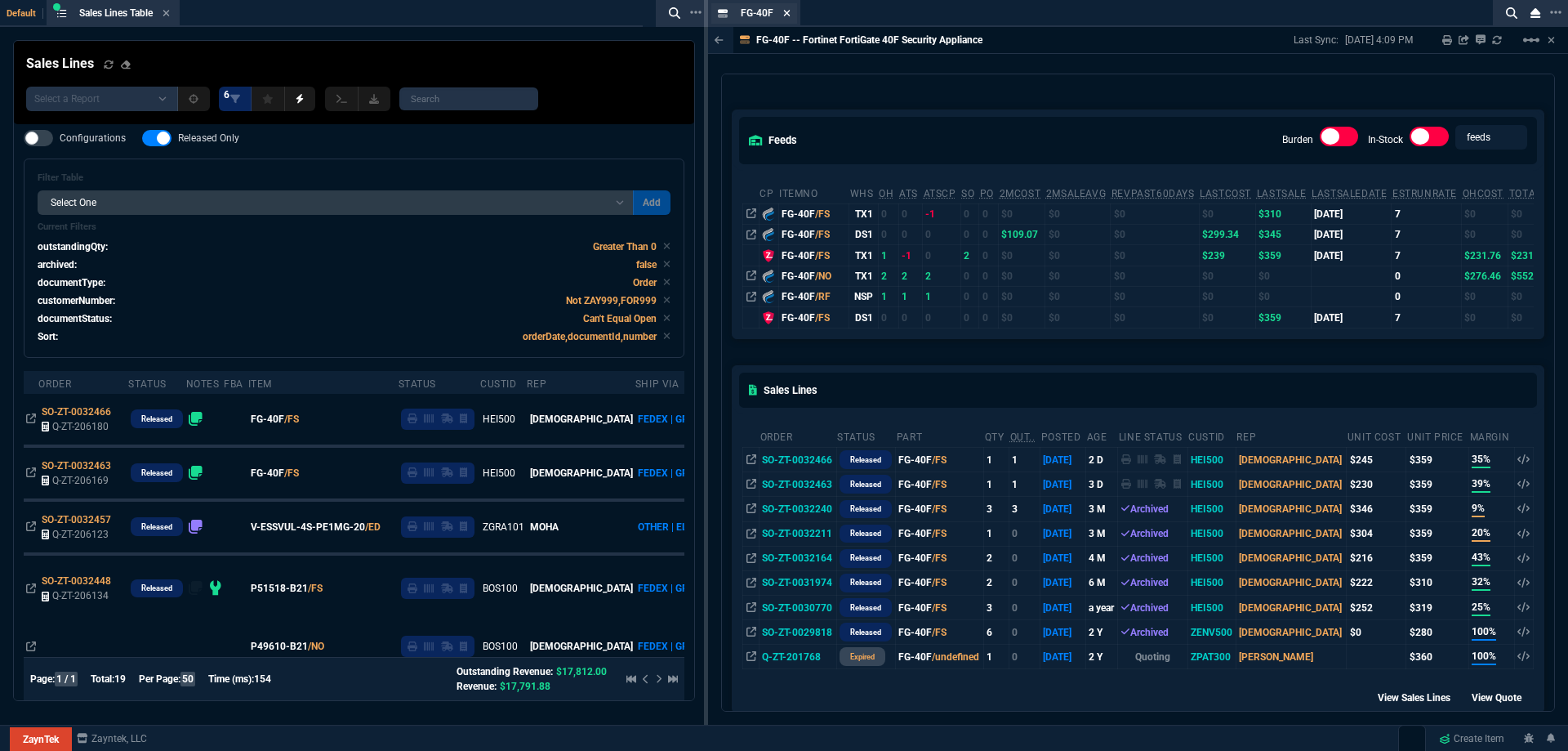
click at [784, 17] on icon at bounding box center [787, 13] width 7 height 10
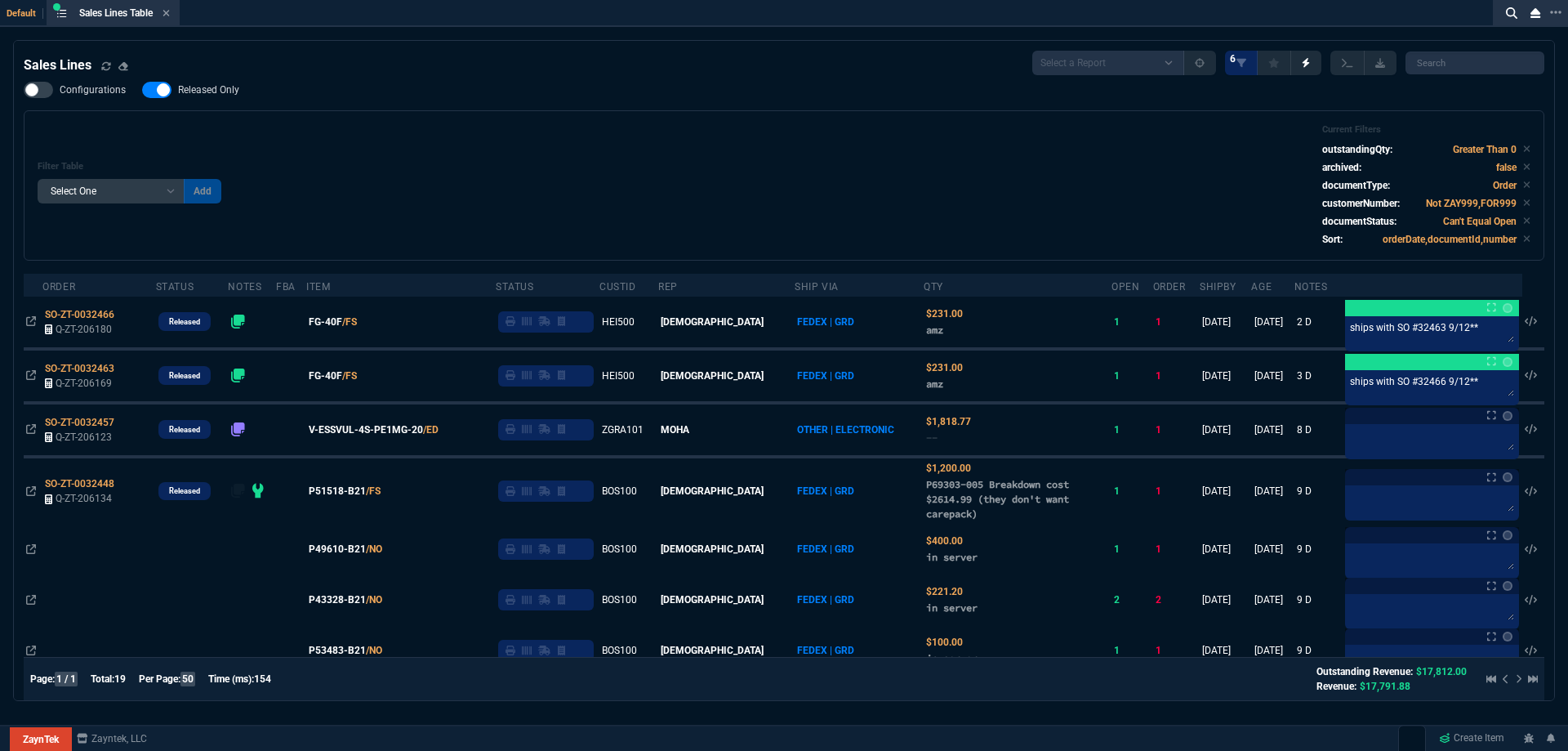
click at [203, 94] on span "Released Only" at bounding box center [209, 90] width 61 height 13
click at [142, 91] on input "Released Only" at bounding box center [141, 90] width 1 height 1
click at [390, 130] on div "Filter Table Select One Add Filter () Age () ATS () Cond (itemVariantCode) Cust…" at bounding box center [784, 185] width 1493 height 123
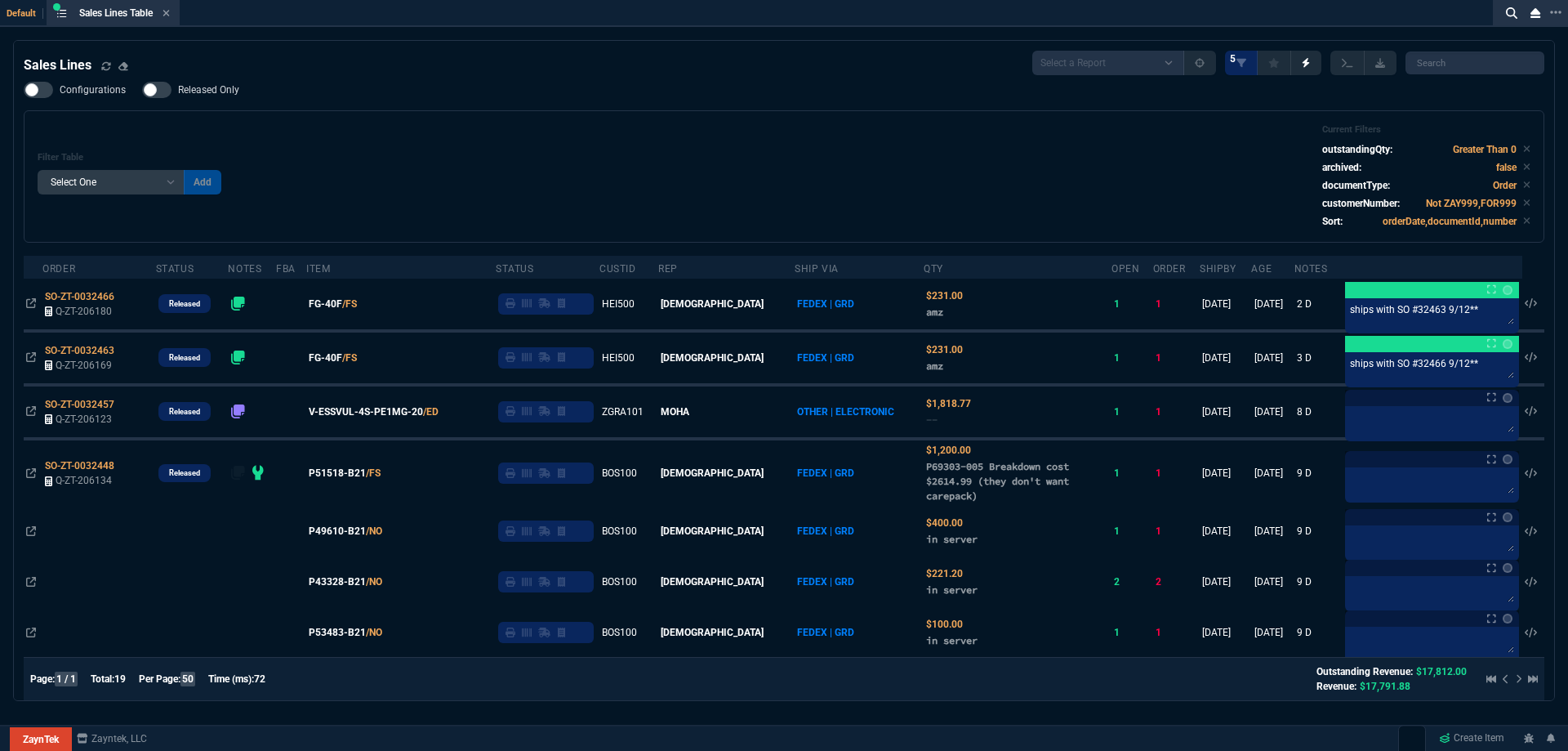
click at [211, 94] on span "Released Only" at bounding box center [209, 90] width 61 height 13
click at [142, 91] on input "Released Only" at bounding box center [141, 90] width 1 height 1
click at [407, 119] on div "Filter Table Select One Add Filter () Age () ATS () Cond (itemVariantCode) Cust…" at bounding box center [784, 177] width 1521 height 132
drag, startPoint x: 217, startPoint y: 84, endPoint x: 510, endPoint y: 139, distance: 298.1
click at [217, 85] on span "Released Only" at bounding box center [209, 90] width 61 height 13
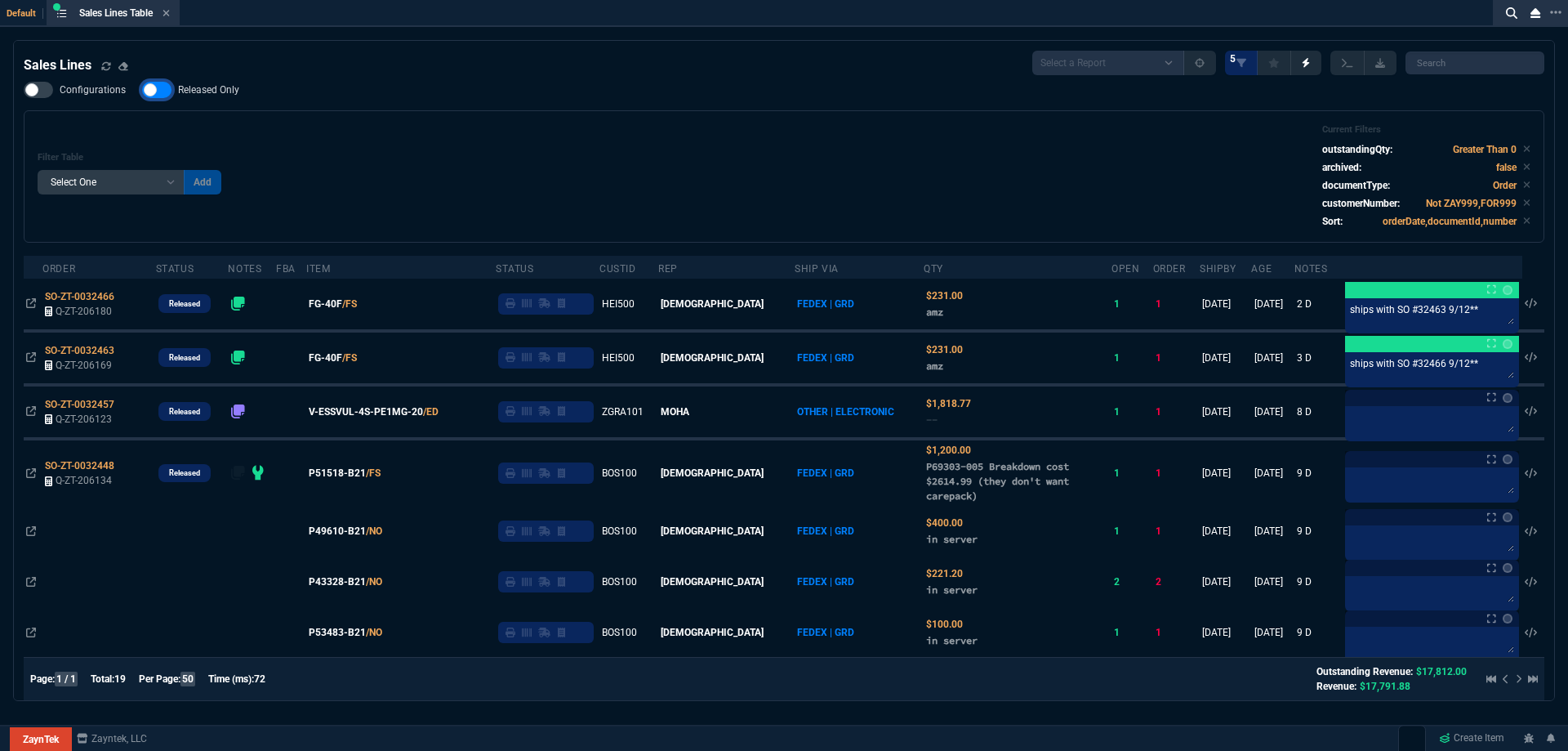
click at [142, 90] on input "Released Only" at bounding box center [141, 90] width 1 height 1
checkbox input "false"
click at [516, 140] on div "Filter Table Select One Add Filter () Age () ATS () Cond (itemVariantCode) Cust…" at bounding box center [784, 176] width 1493 height 105
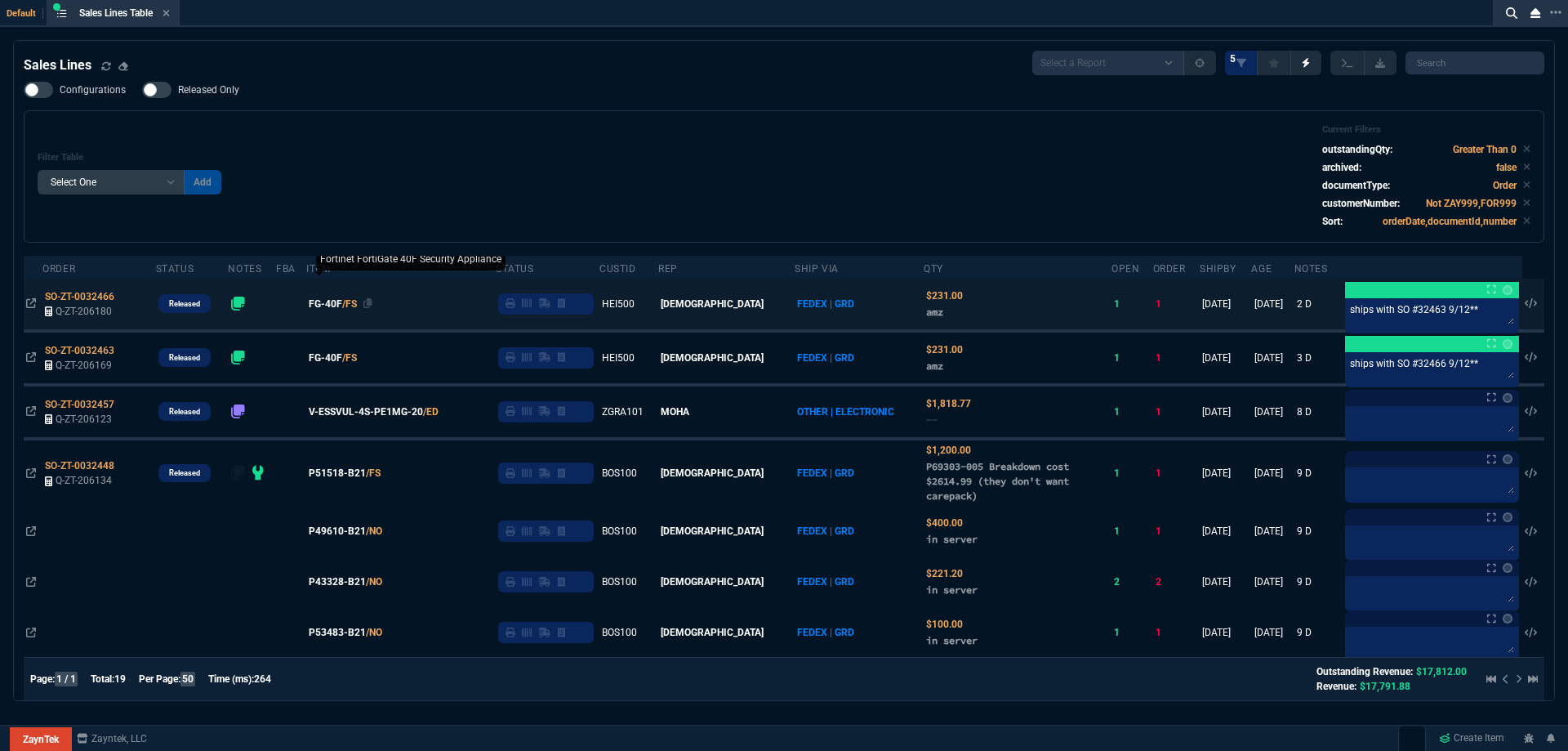
click at [342, 305] on span "FG-40F" at bounding box center [325, 304] width 34 height 15
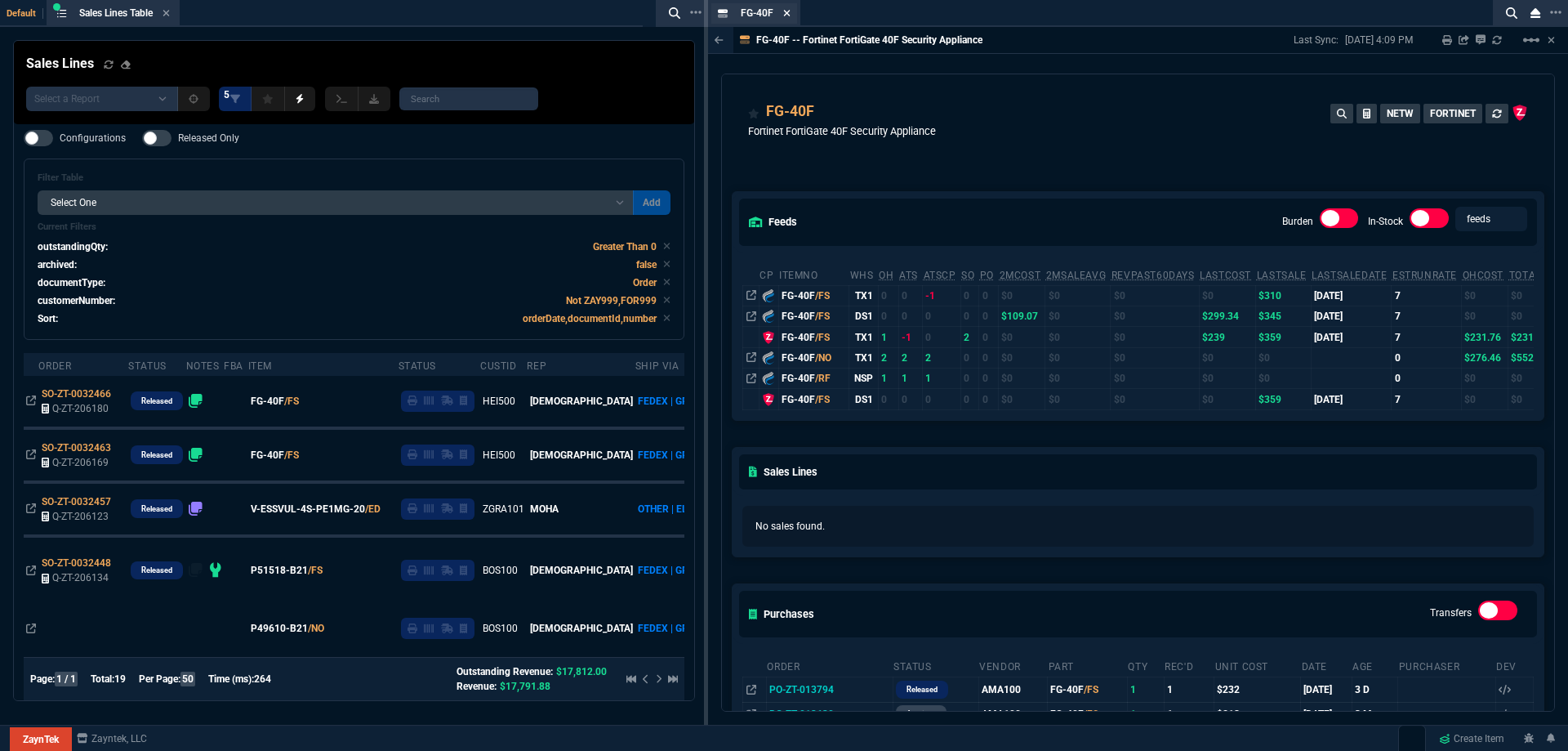
click at [786, 13] on icon at bounding box center [787, 13] width 7 height 7
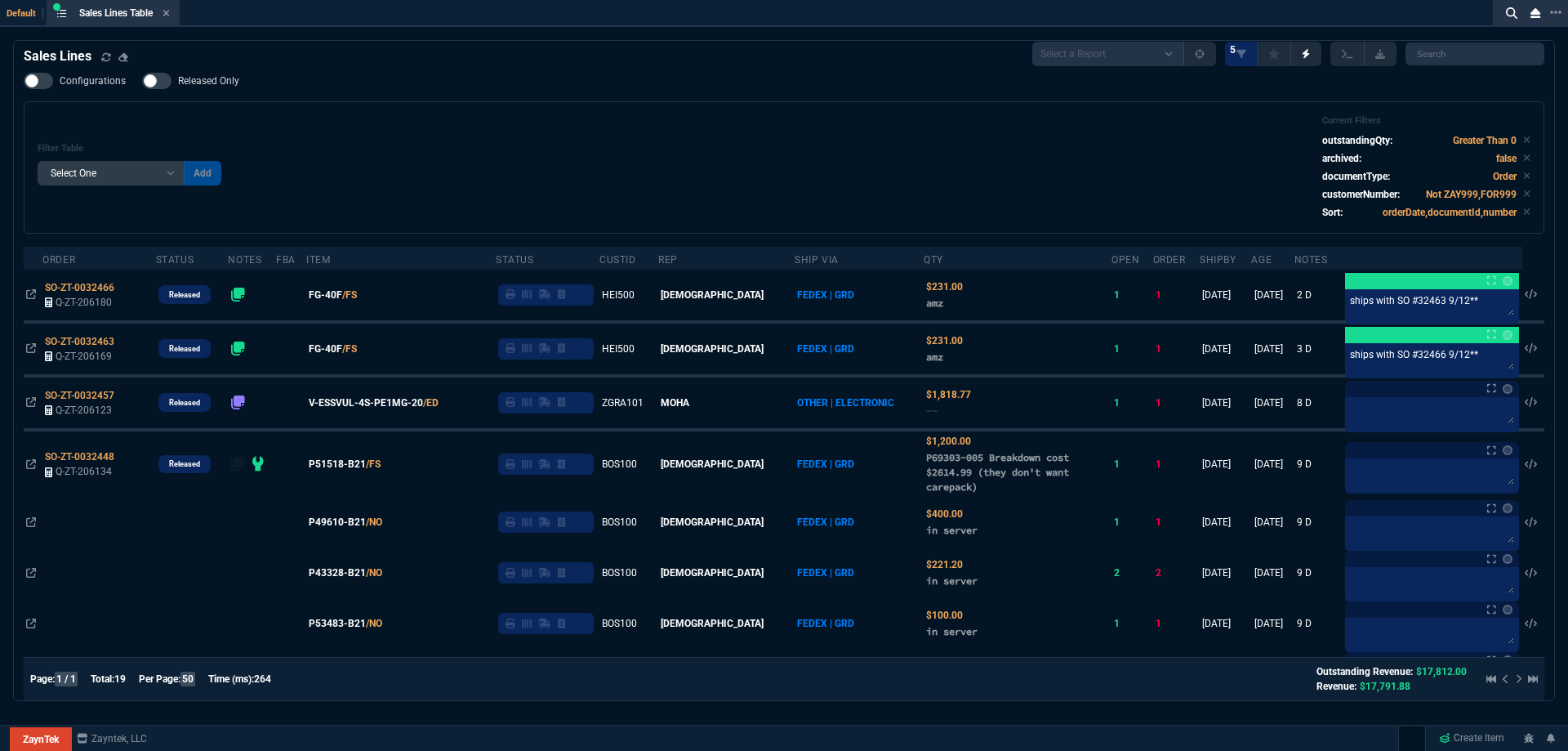
scroll to position [0, 0]
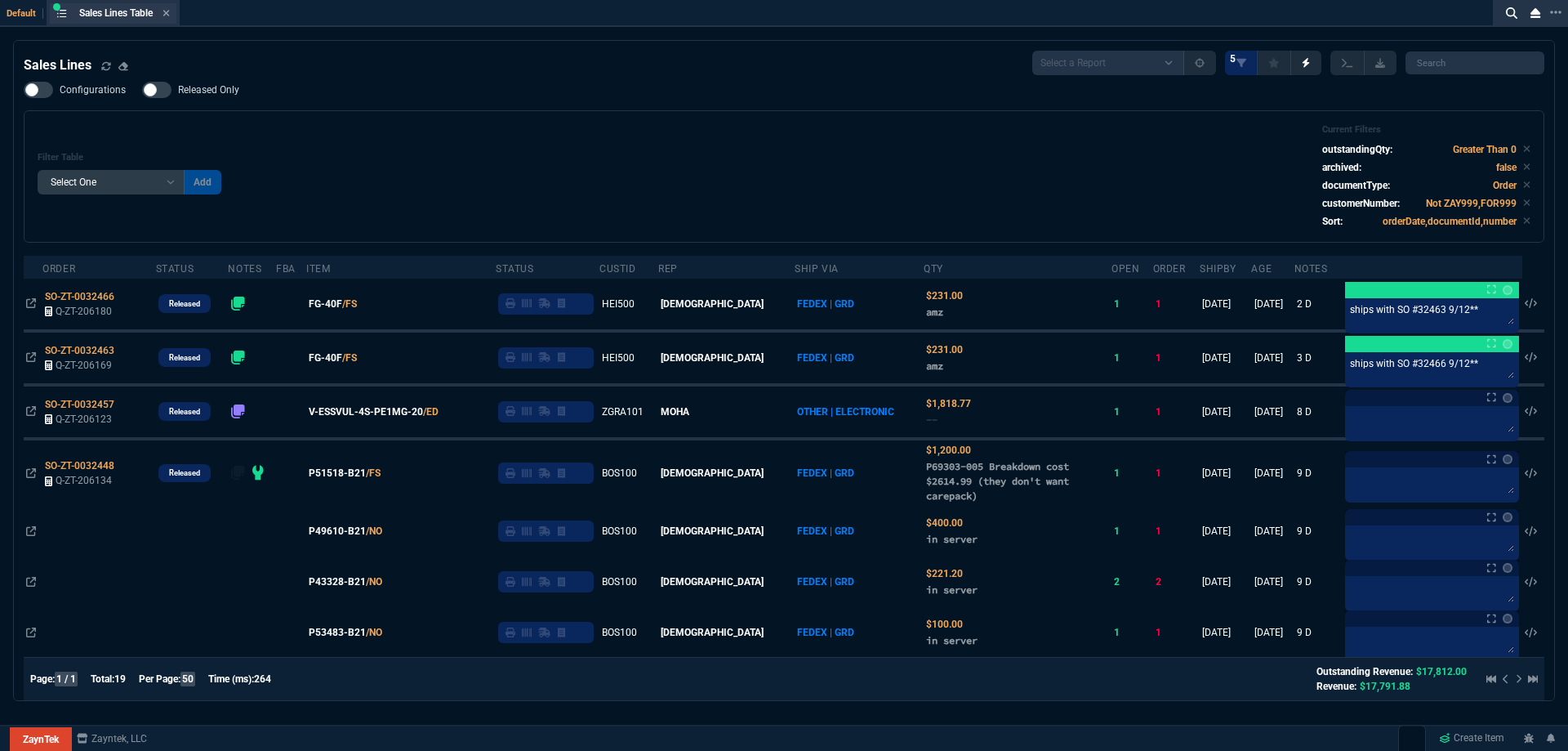
click at [173, 13] on div "Sales Lines Table Sales Line" at bounding box center [112, 13] width 126 height 21
click at [170, 16] on icon at bounding box center [167, 13] width 7 height 7
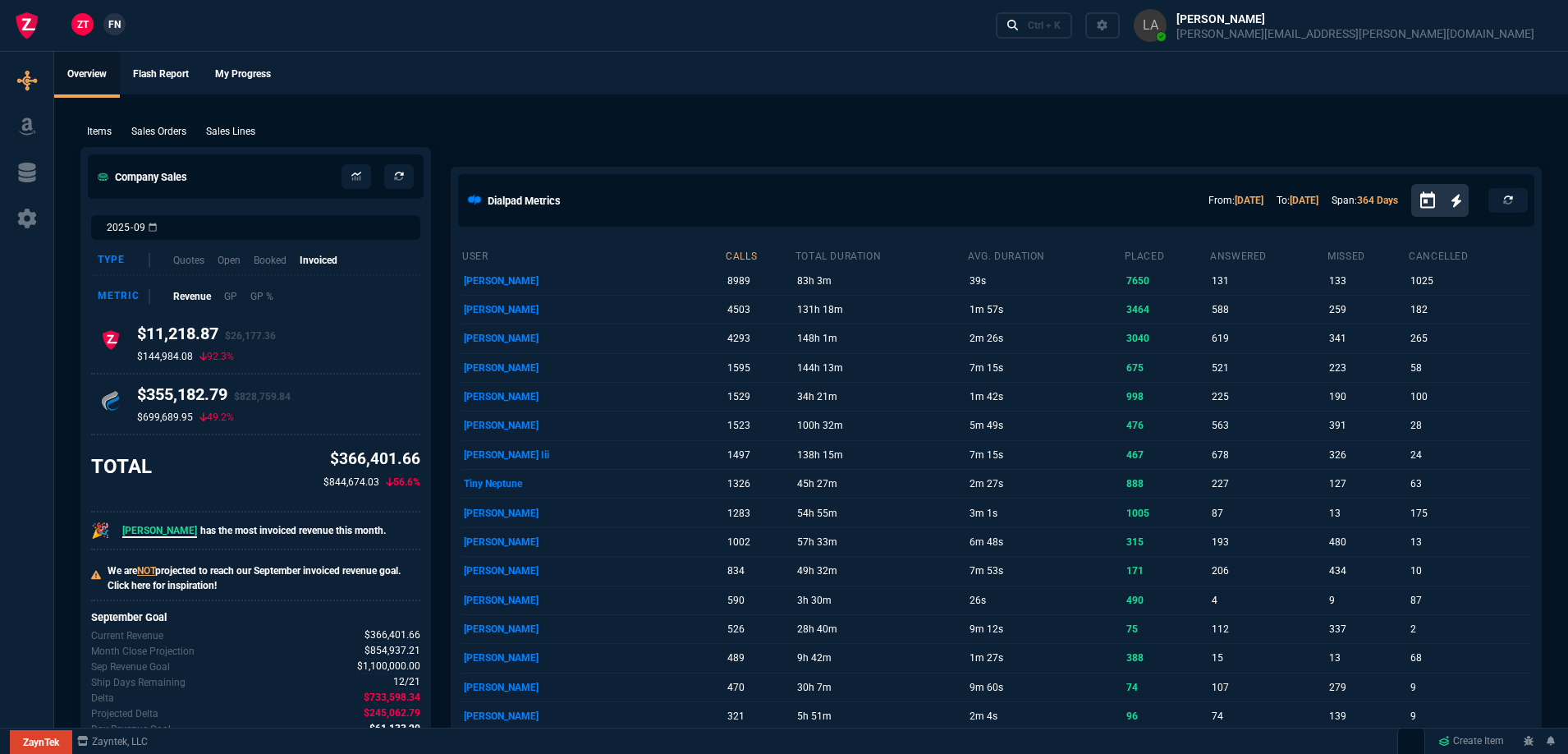
click at [107, 29] on link "FN" at bounding box center [114, 24] width 22 height 22
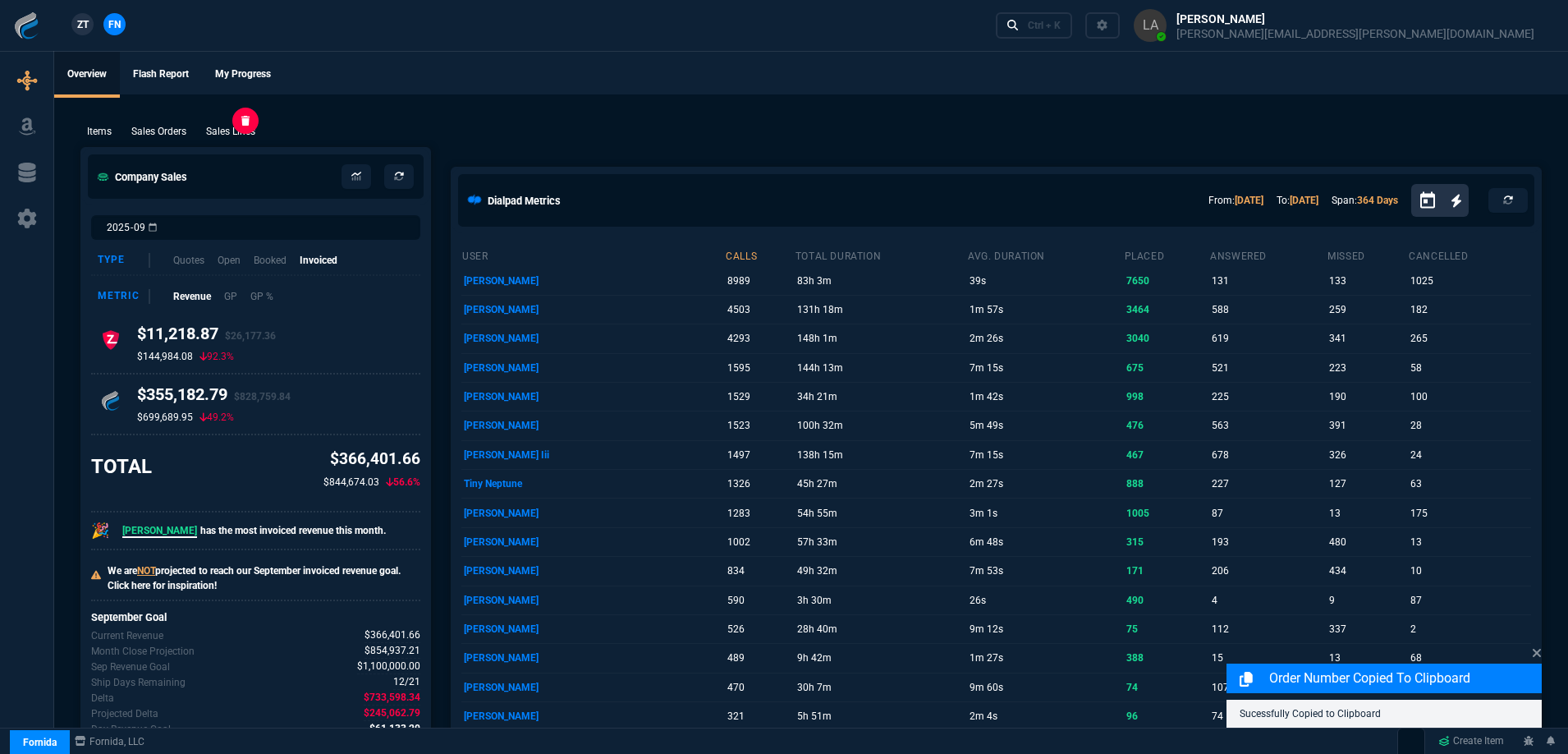
click at [245, 134] on p "Sales Lines" at bounding box center [231, 132] width 49 height 15
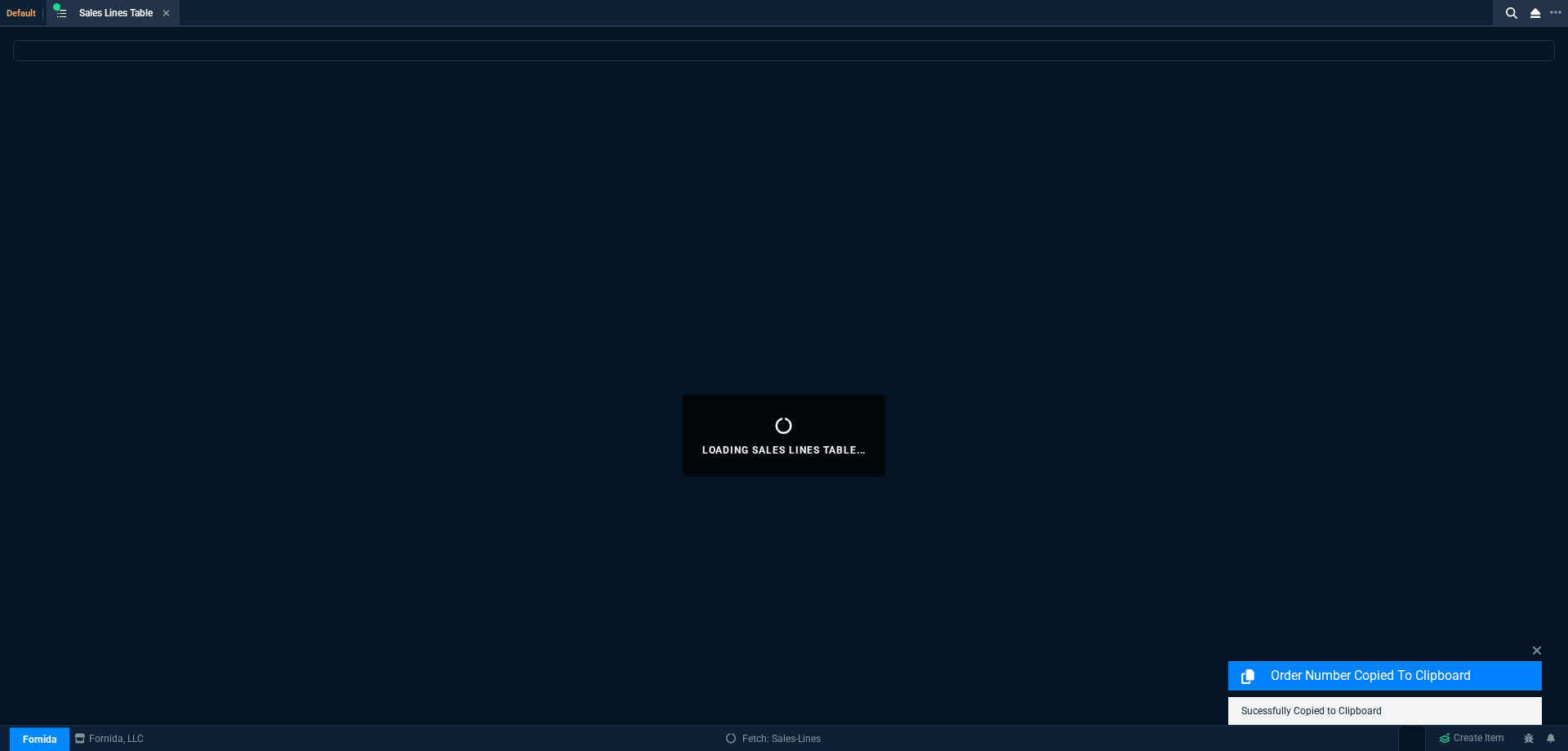
select select
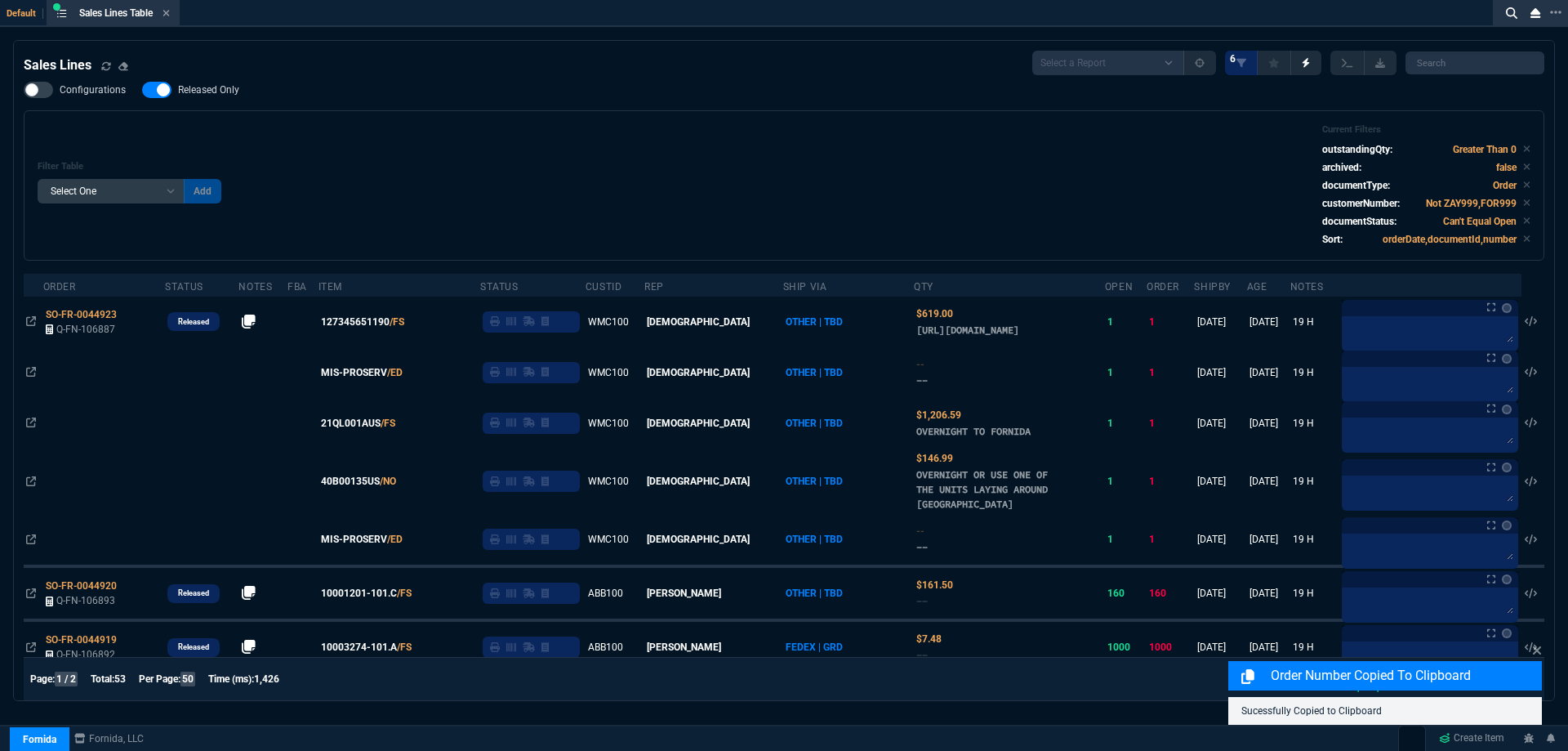
click at [230, 84] on span "Released Only" at bounding box center [209, 90] width 61 height 13
click at [142, 90] on input "Released Only" at bounding box center [141, 90] width 1 height 1
checkbox input "false"
click at [555, 155] on div "Filter Table Select One Add Filter () Age () ATS () Cond (itemVariantCode) Cust…" at bounding box center [784, 185] width 1493 height 123
drag, startPoint x: 495, startPoint y: 205, endPoint x: 463, endPoint y: 225, distance: 37.7
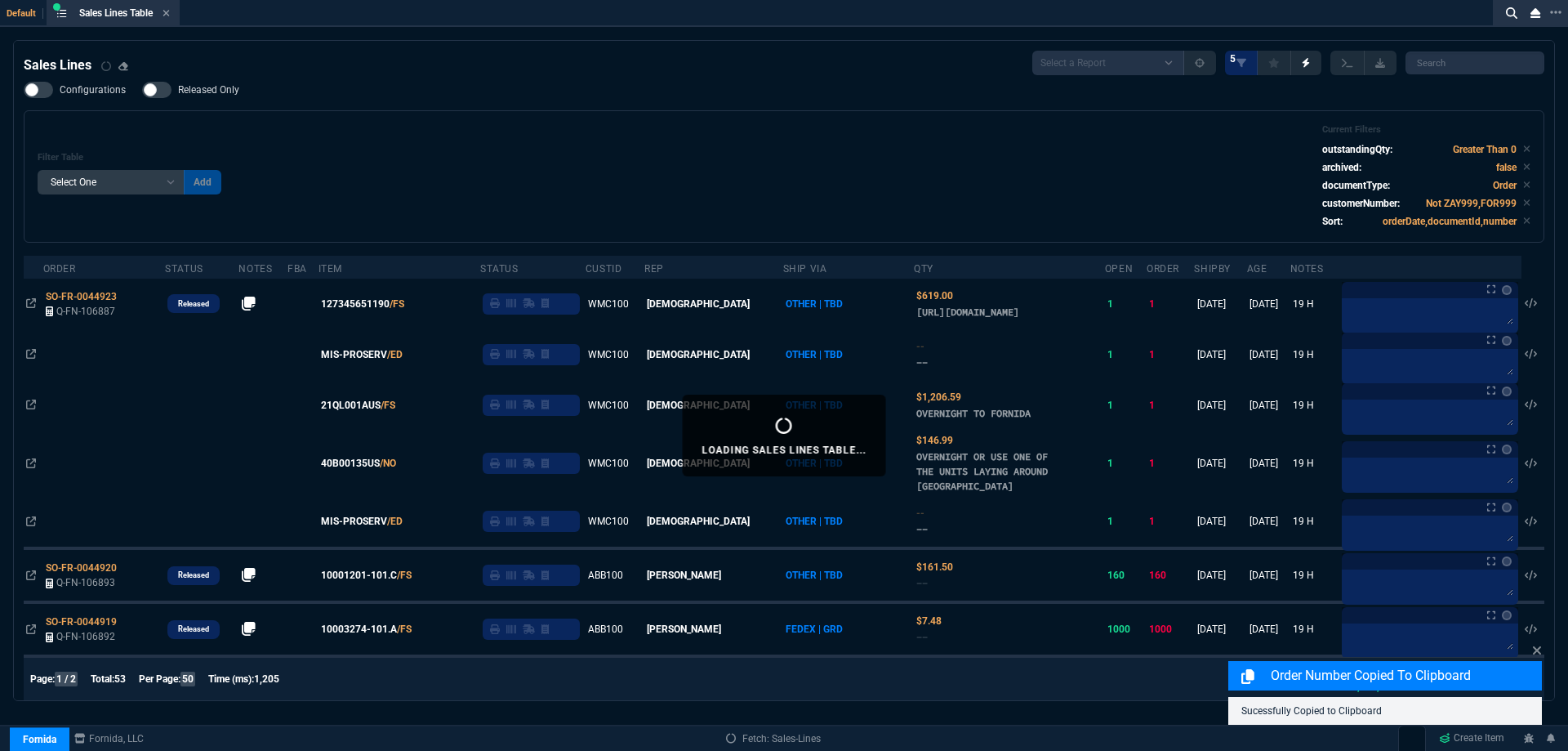
drag, startPoint x: 463, startPoint y: 225, endPoint x: 367, endPoint y: 149, distance: 122.4
click at [367, 144] on div "Filter Table Select One Add Filter () Age () ATS () Cond (itemVariantCode) Cust…" at bounding box center [784, 176] width 1493 height 105
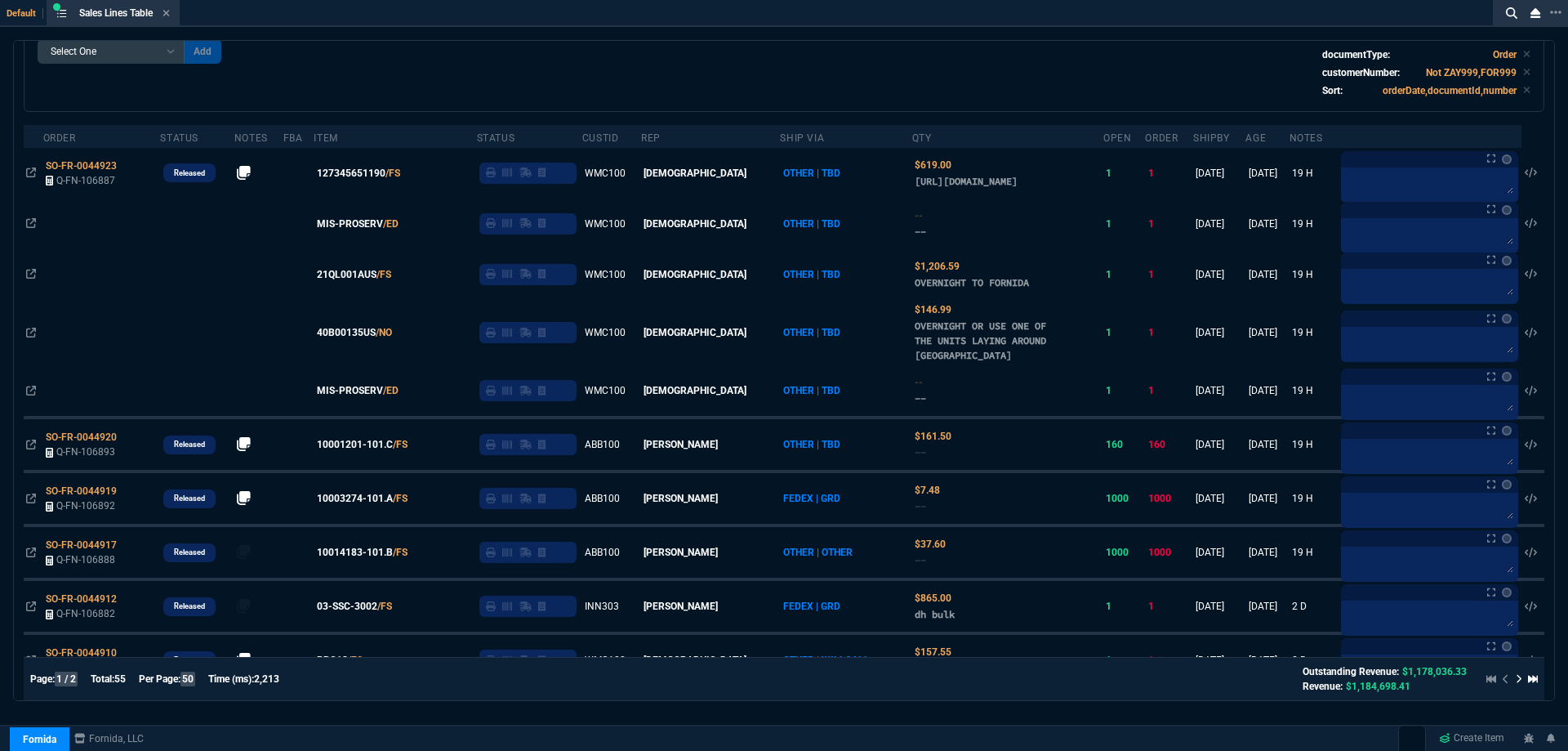
scroll to position [245, 0]
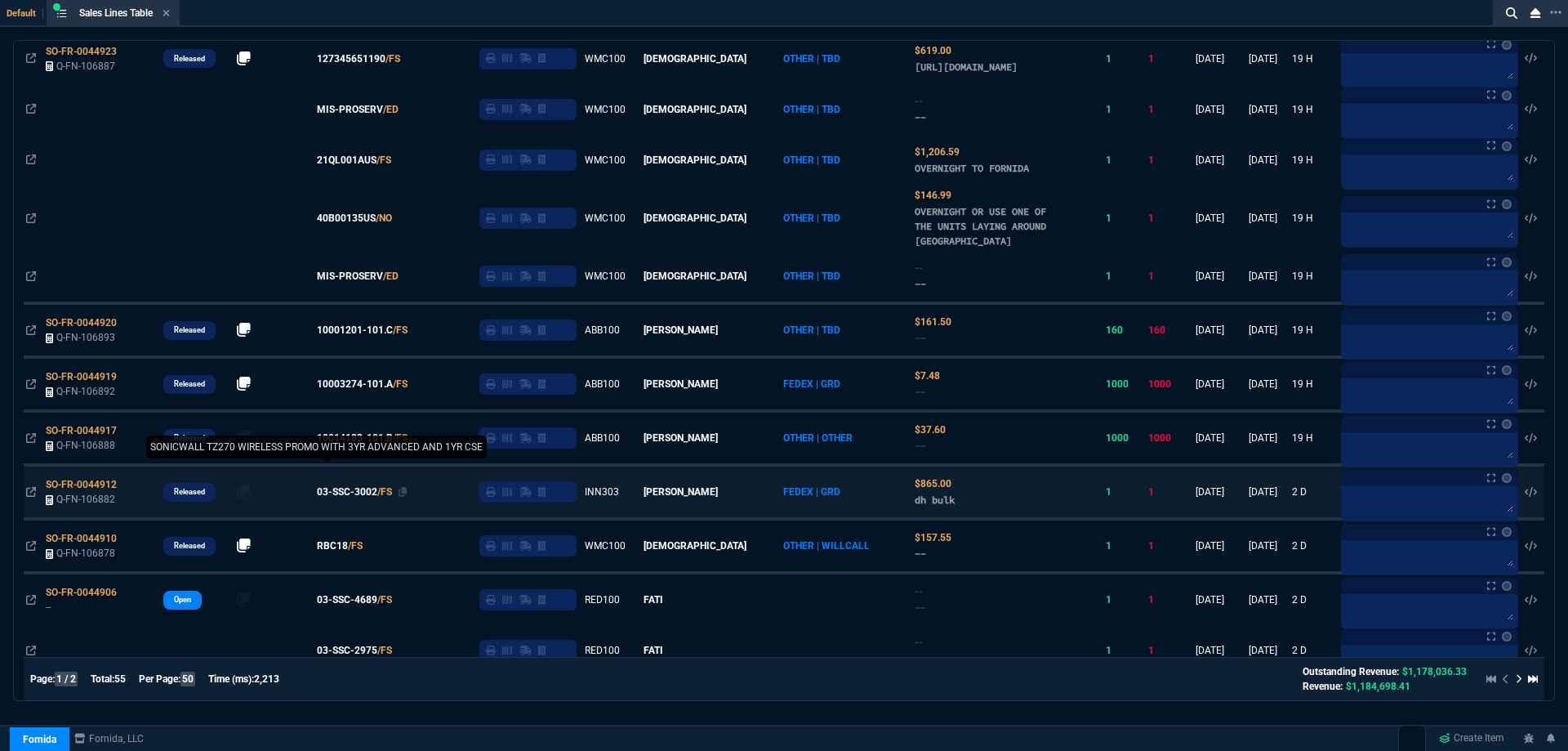
click at [360, 499] on span "03-SSC-3002" at bounding box center [346, 492] width 60 height 15
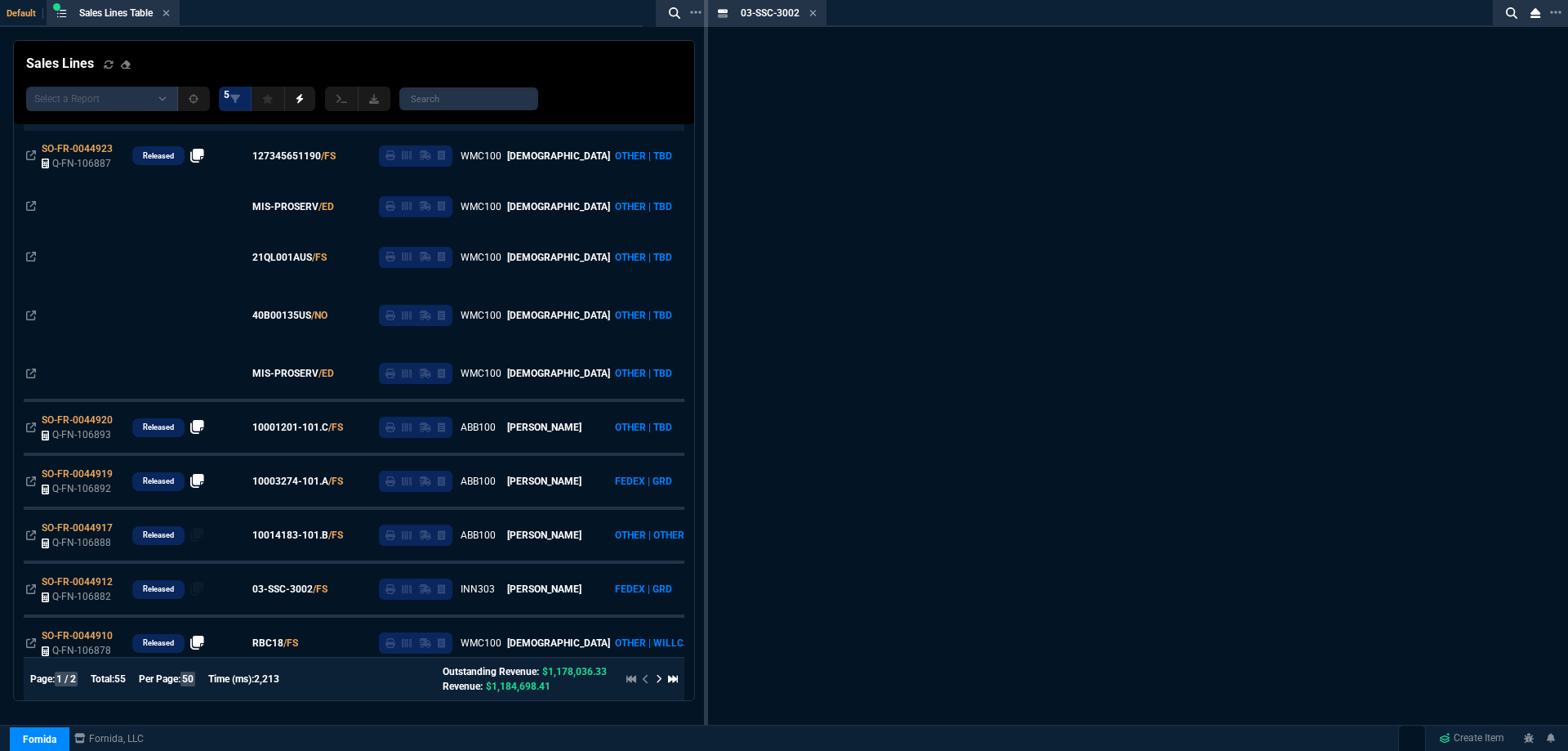
scroll to position [342, 0]
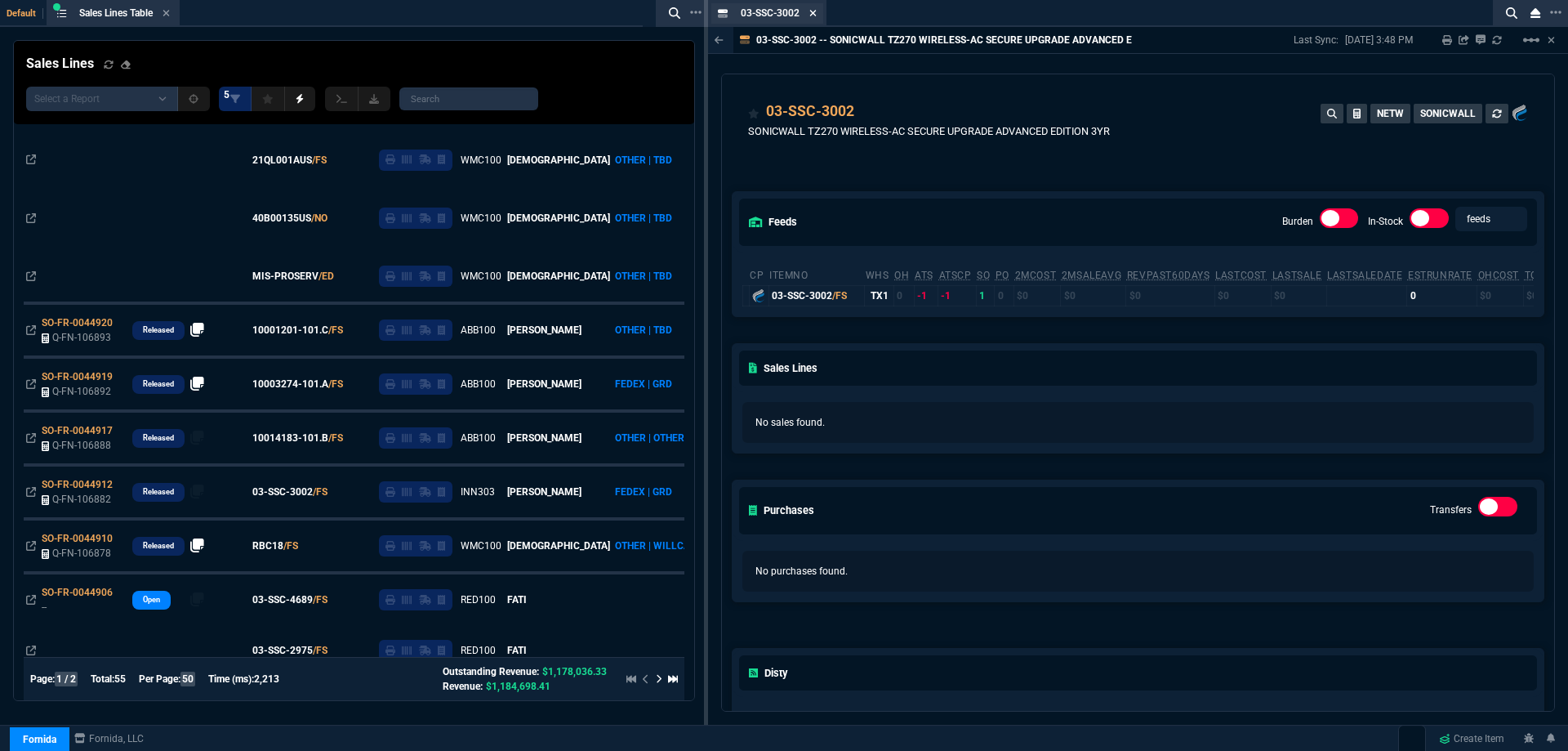
click at [812, 19] on fa-icon at bounding box center [812, 14] width 7 height 12
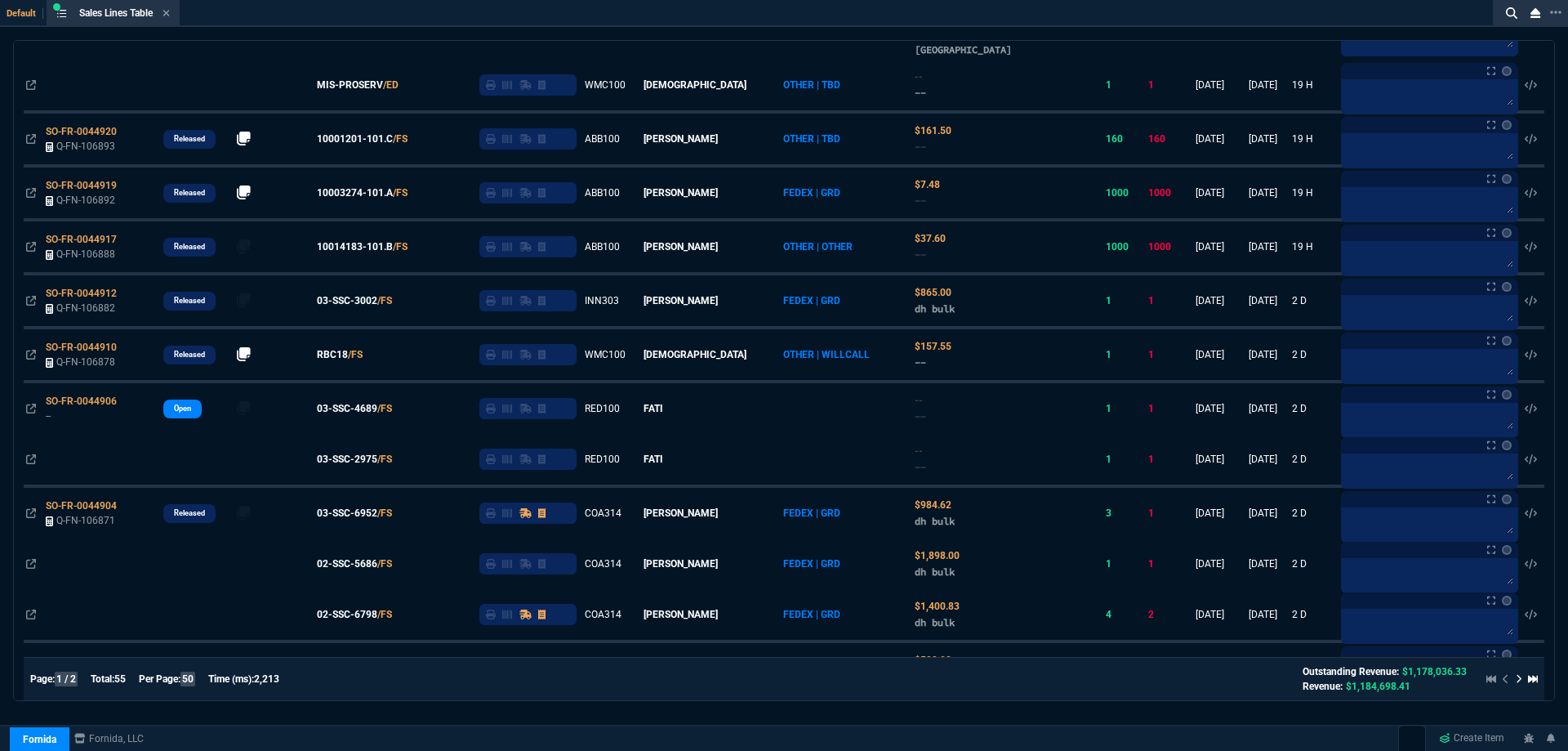
scroll to position [0, 0]
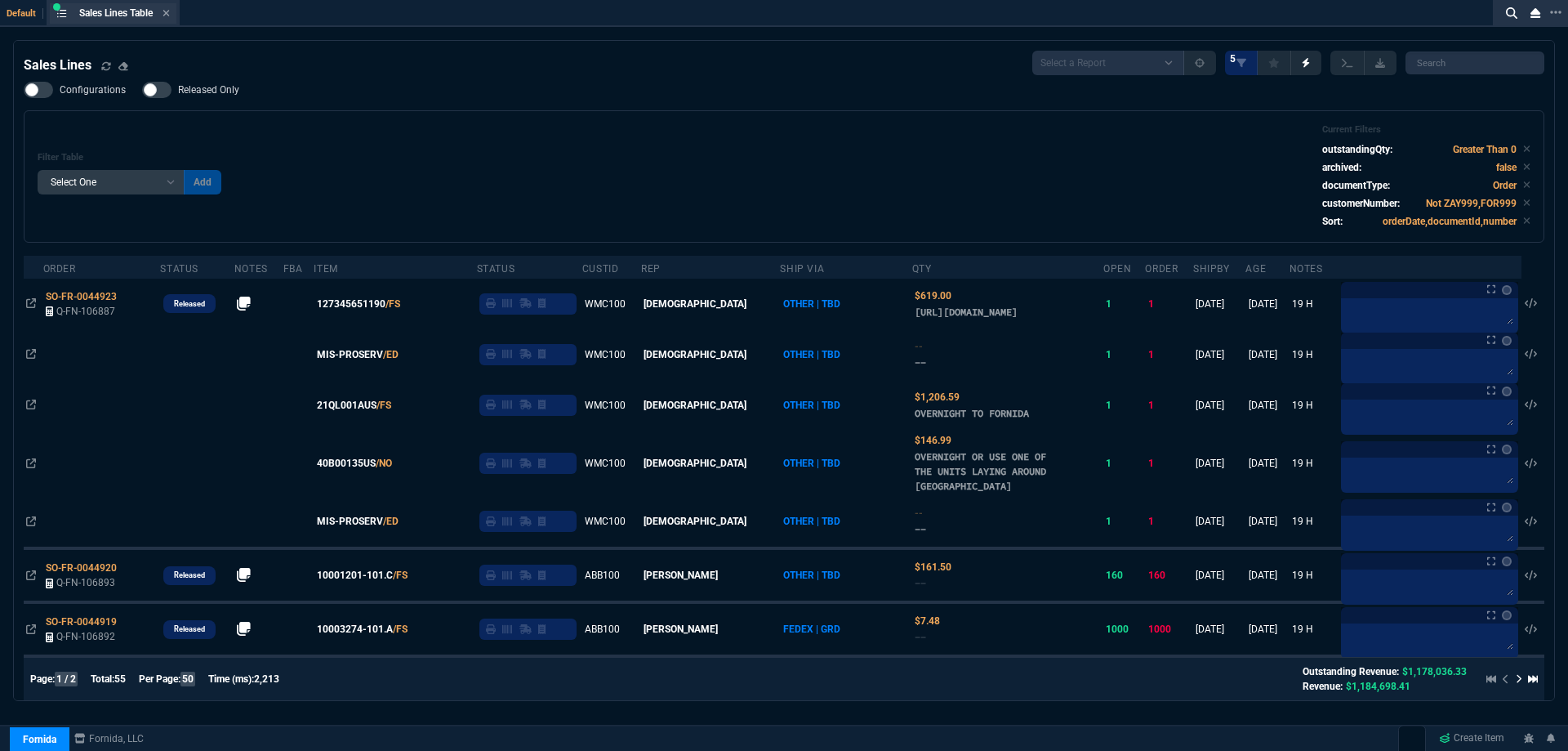
click at [170, 21] on div "Sales Lines Table Sales Line" at bounding box center [112, 13] width 126 height 21
click at [170, 17] on icon at bounding box center [166, 13] width 7 height 10
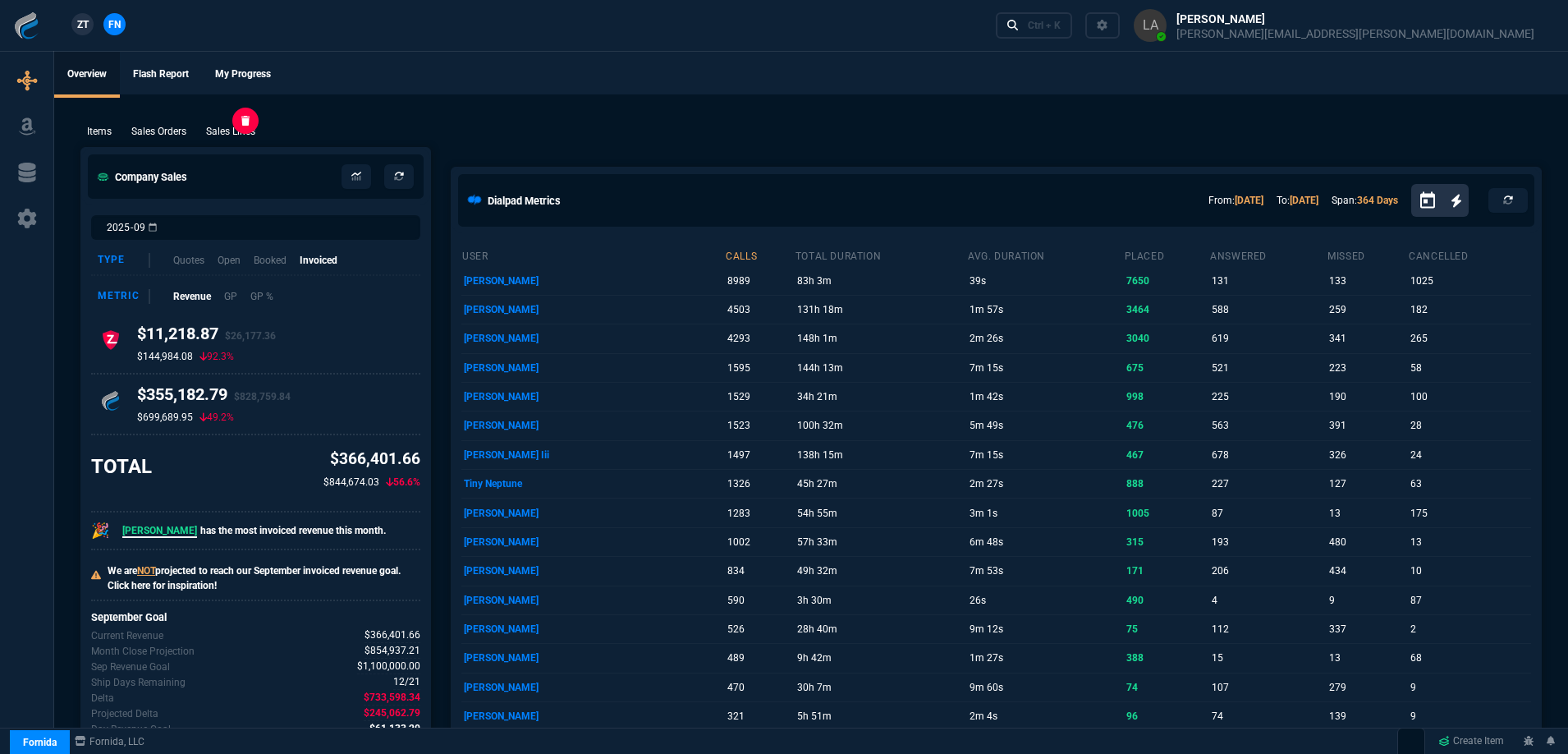
click at [221, 126] on p "Sales Lines" at bounding box center [231, 132] width 49 height 15
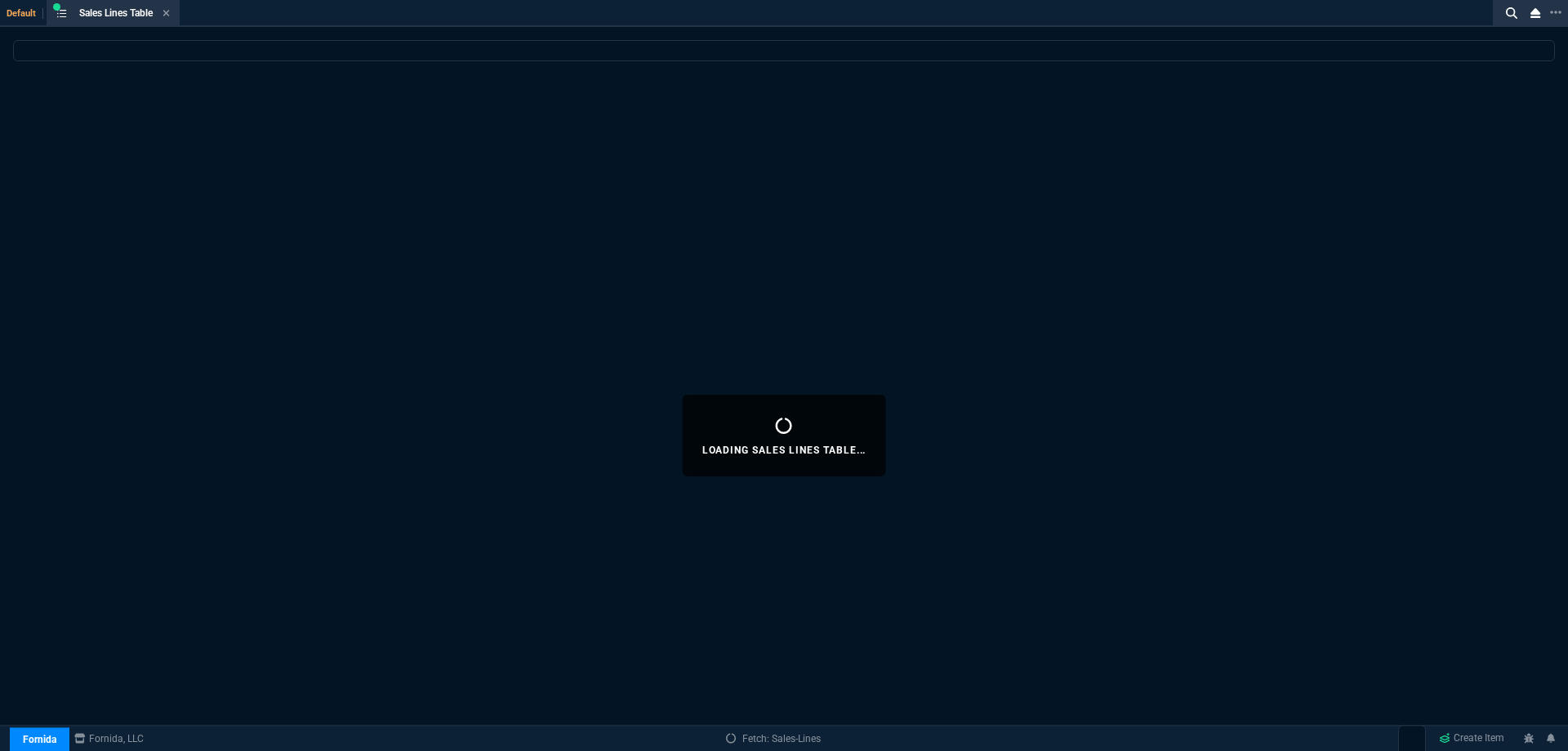
select select
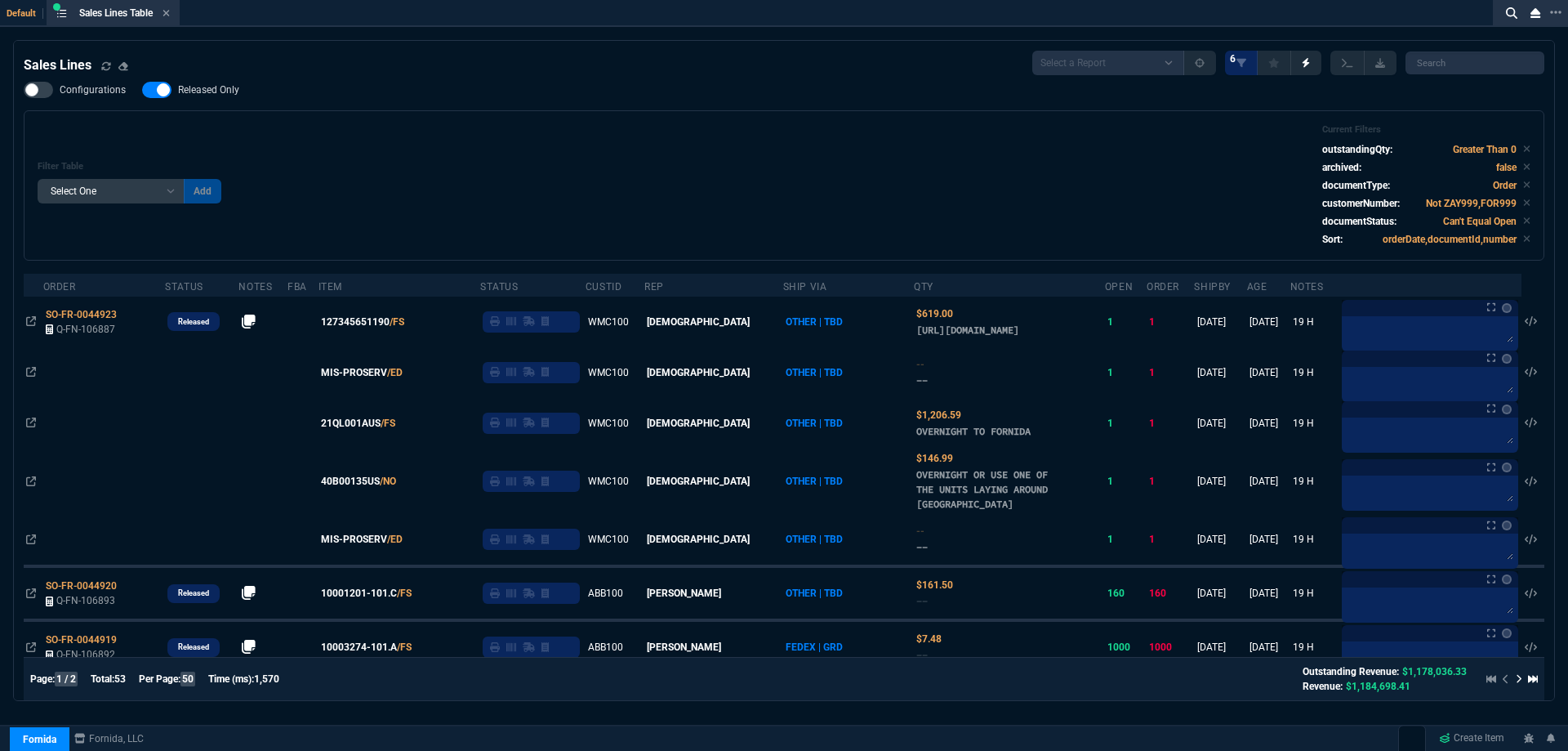
click at [206, 91] on span "Released Only" at bounding box center [209, 90] width 61 height 13
click at [142, 91] on input "Released Only" at bounding box center [141, 90] width 1 height 1
click at [466, 121] on div "Filter Table Select One Add Filter () Age () ATS () Cond (itemVariantCode) Cust…" at bounding box center [784, 186] width 1521 height 150
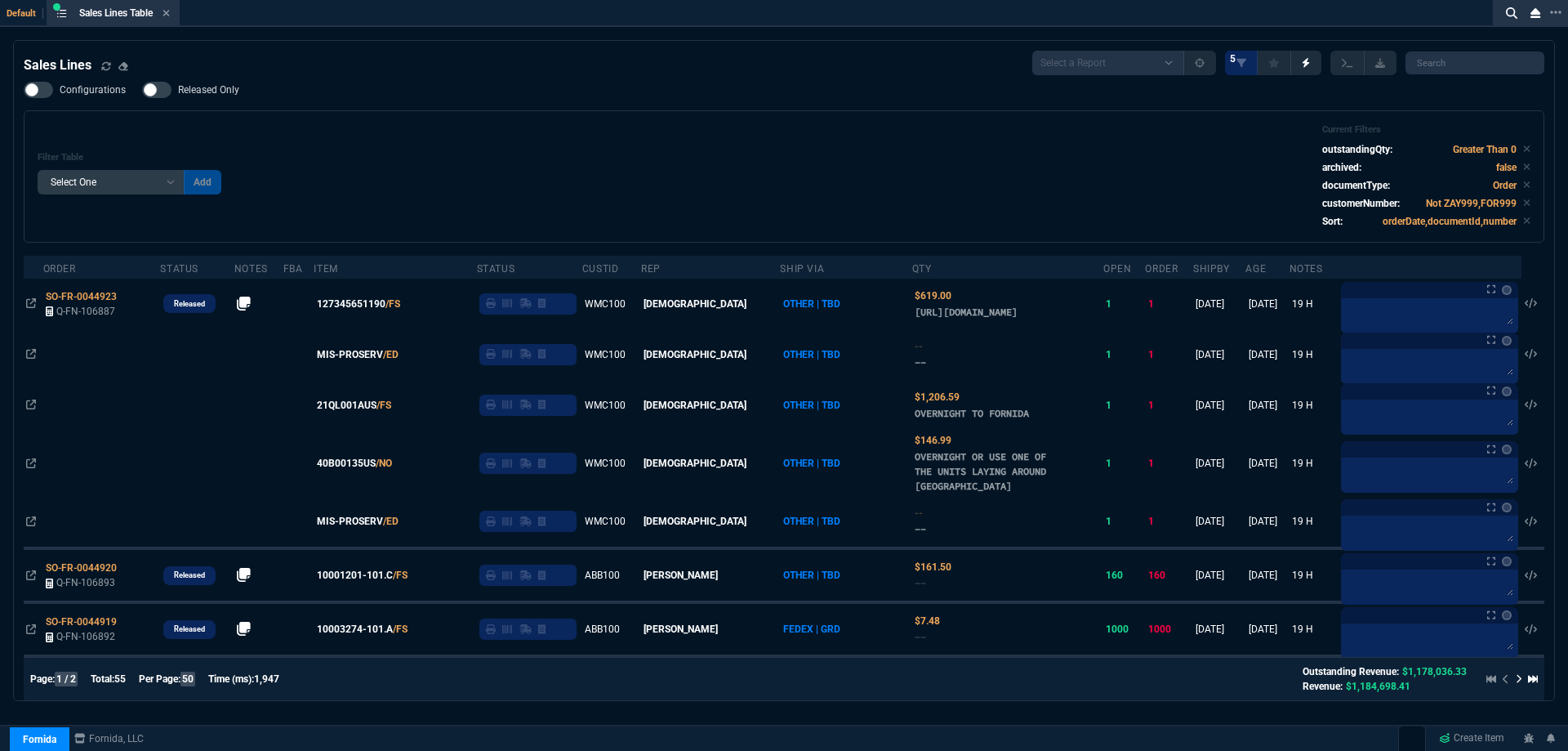
click at [238, 91] on label "Released Only" at bounding box center [199, 90] width 114 height 17
click at [142, 91] on input "Released Only" at bounding box center [141, 90] width 1 height 1
checkbox input "true"
click at [337, 122] on div "Filter Table Select One Add Filter () Age () ATS () Cond (itemVariantCode) Cust…" at bounding box center [784, 177] width 1521 height 132
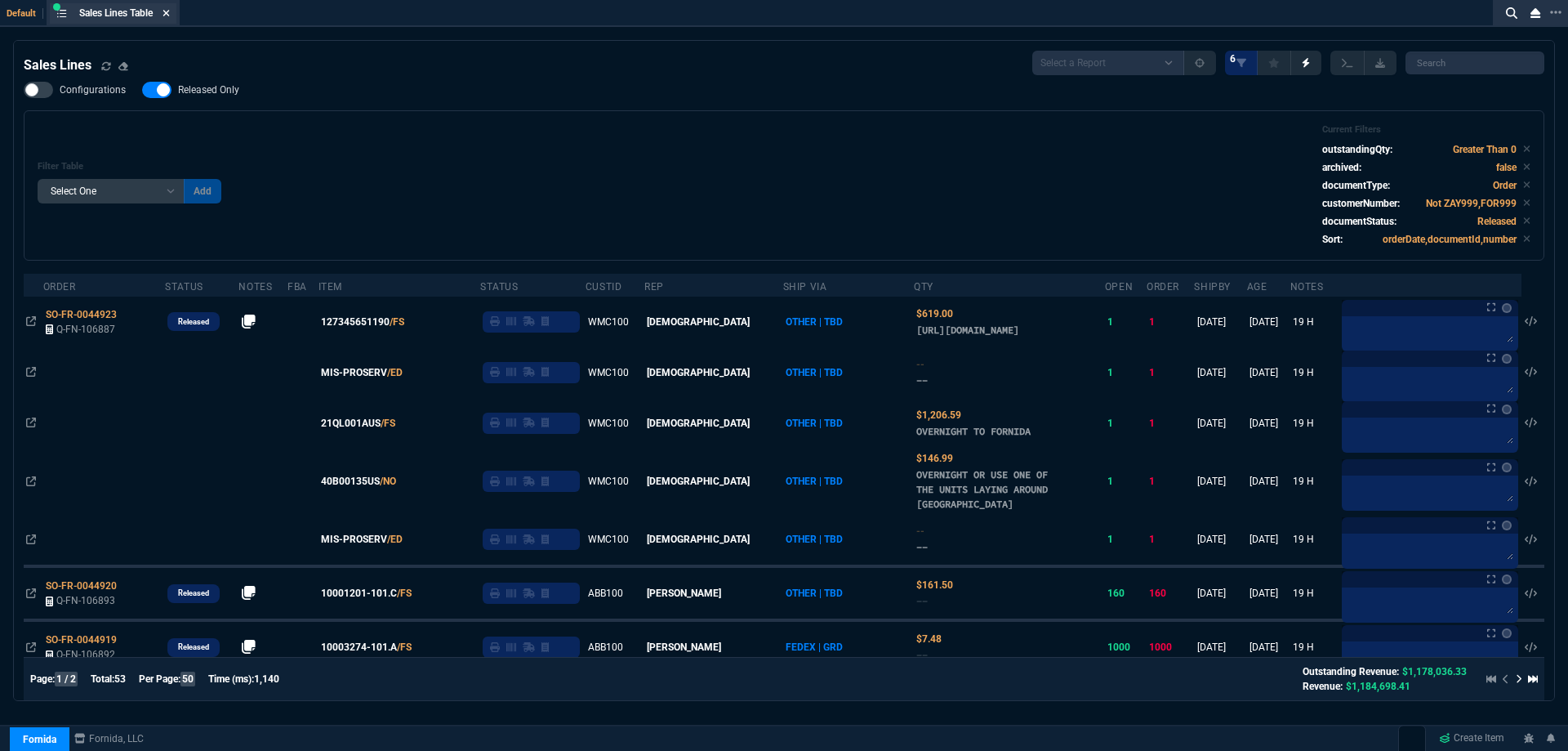
click at [170, 11] on icon at bounding box center [166, 13] width 7 height 10
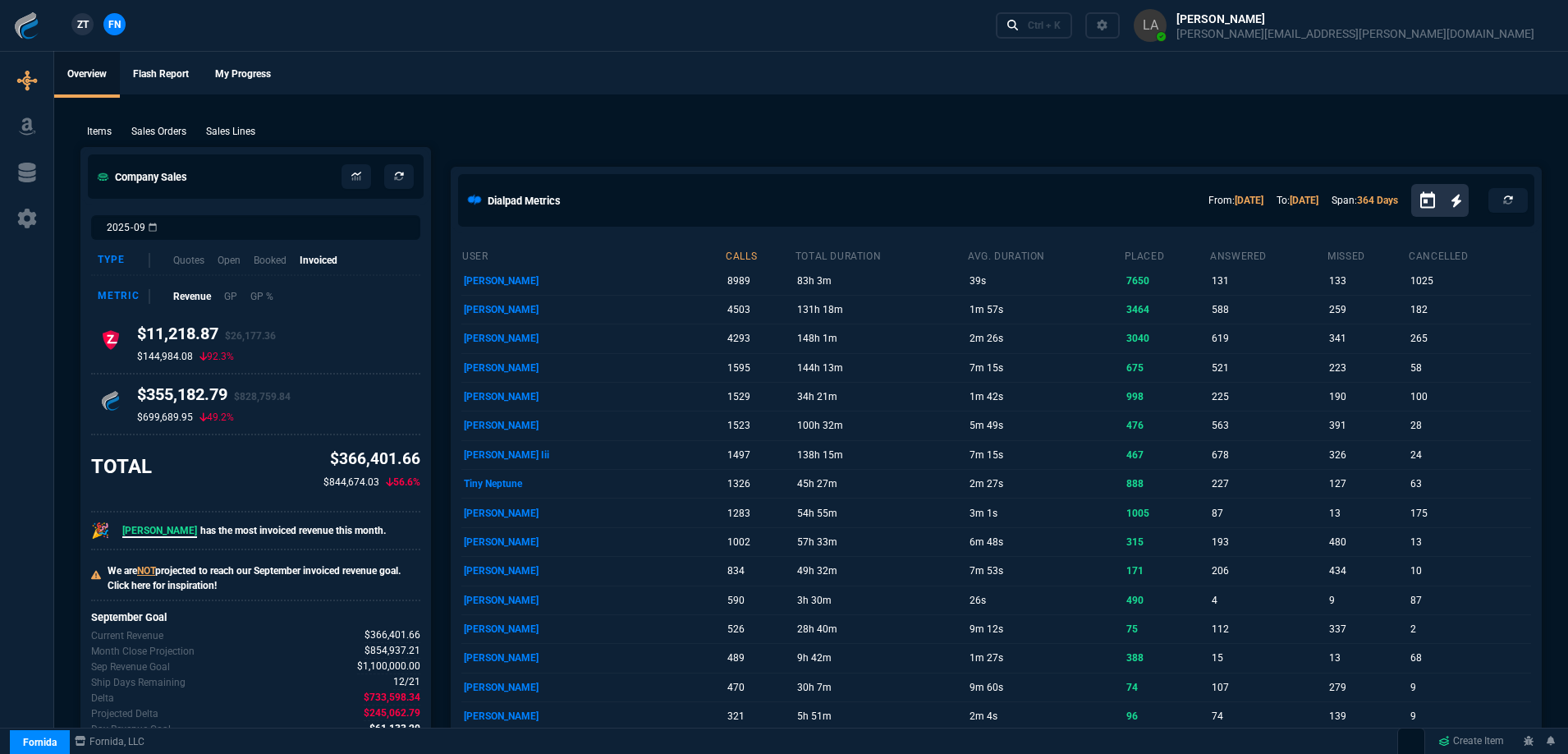
click at [85, 19] on span "ZT" at bounding box center [83, 25] width 12 height 15
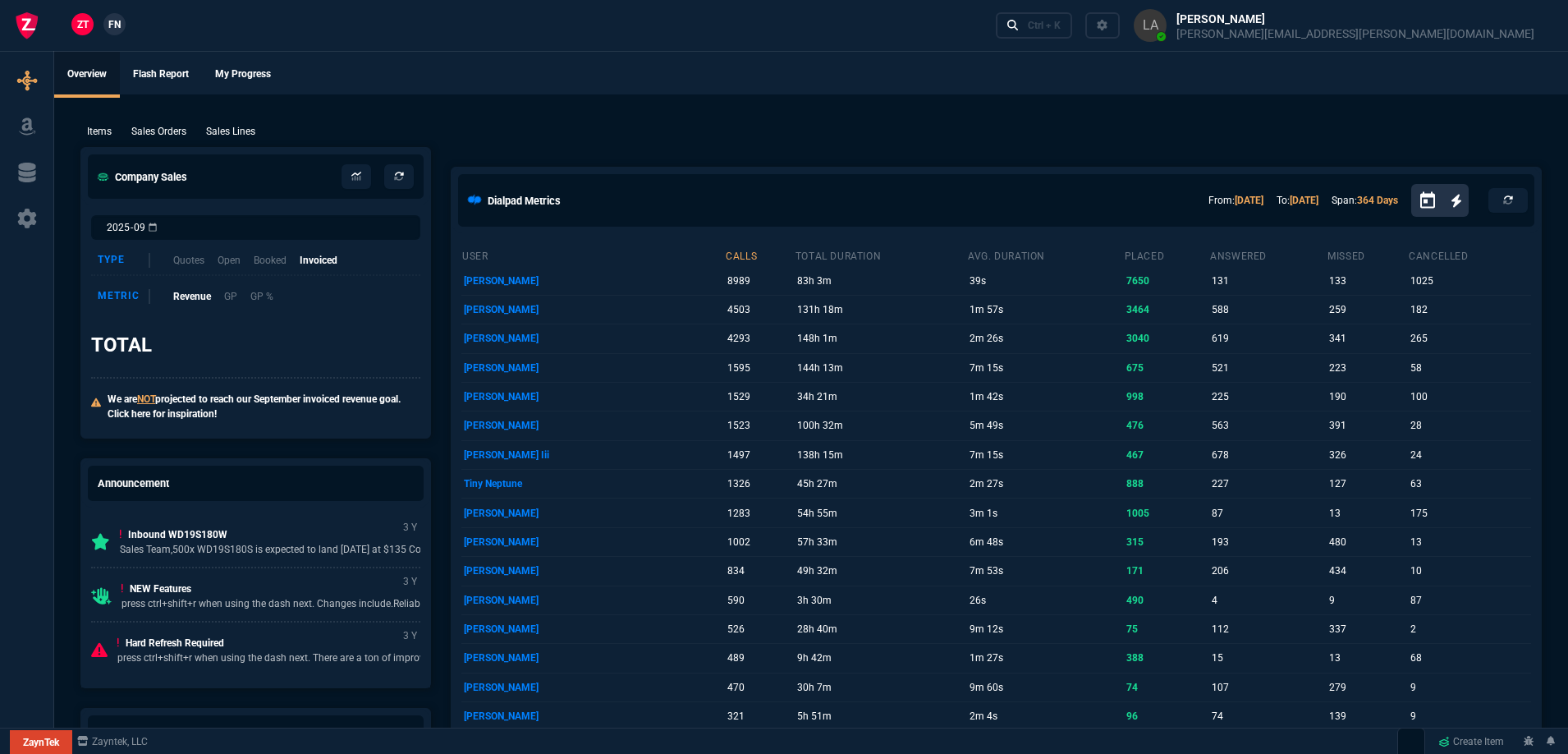
click at [223, 128] on p "Sales Lines" at bounding box center [231, 132] width 49 height 15
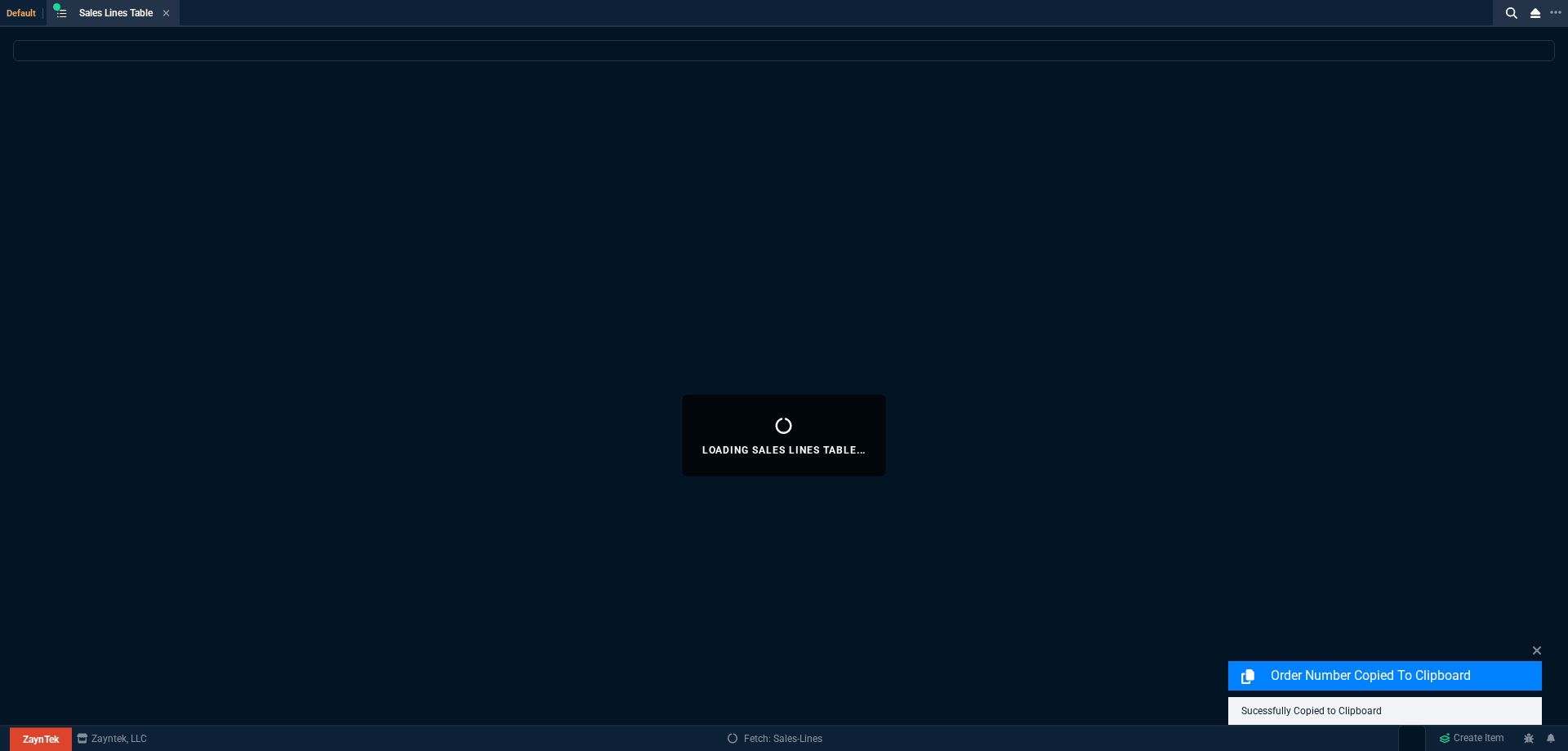
select select
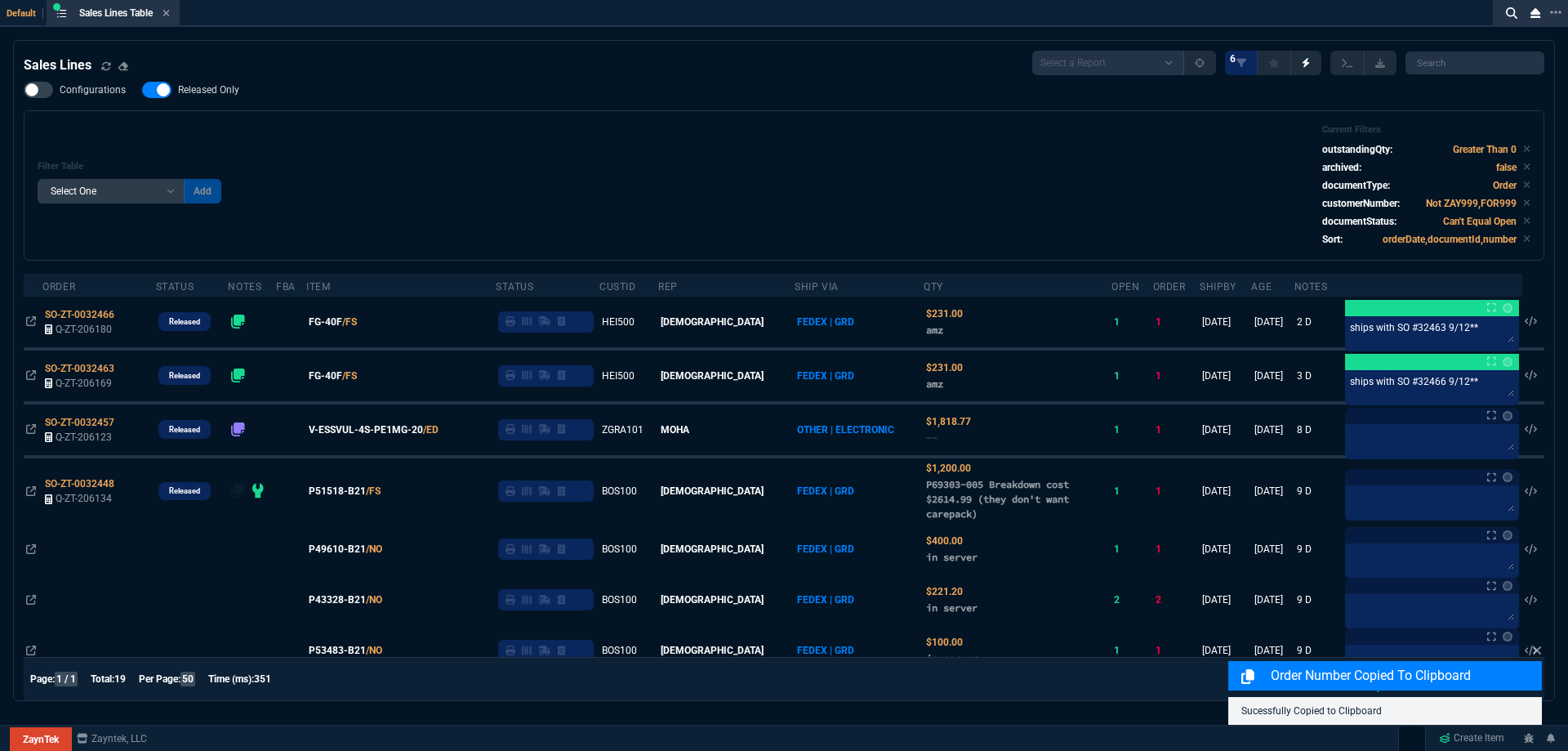
click at [220, 90] on span "Released Only" at bounding box center [209, 90] width 61 height 13
click at [142, 90] on input "Released Only" at bounding box center [141, 90] width 1 height 1
checkbox input "false"
click at [399, 92] on div "Configurations Released Only Filter Table Select One Add Filter () Age () ATS (…" at bounding box center [784, 171] width 1521 height 179
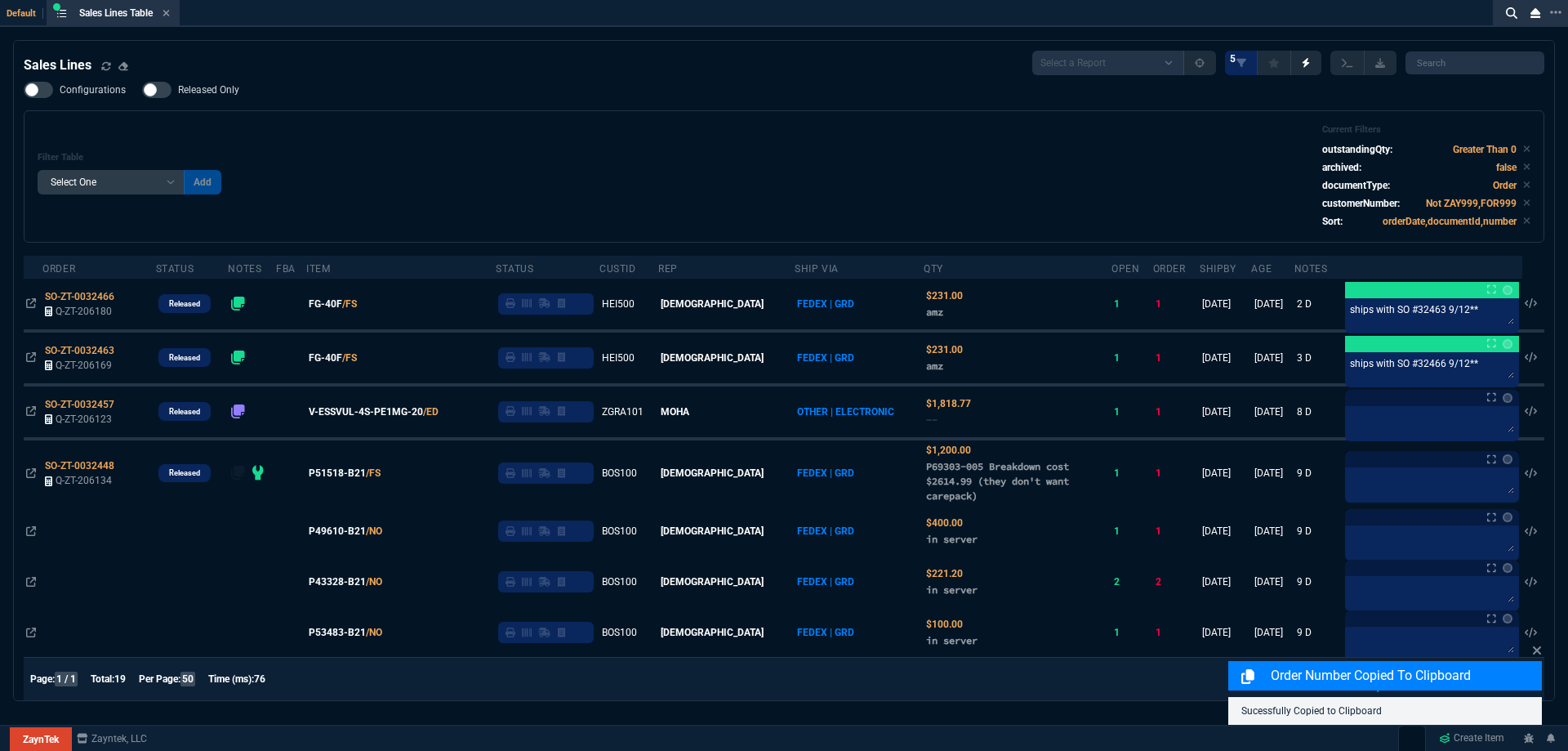
click at [338, 308] on span "FG-40F" at bounding box center [325, 304] width 34 height 15
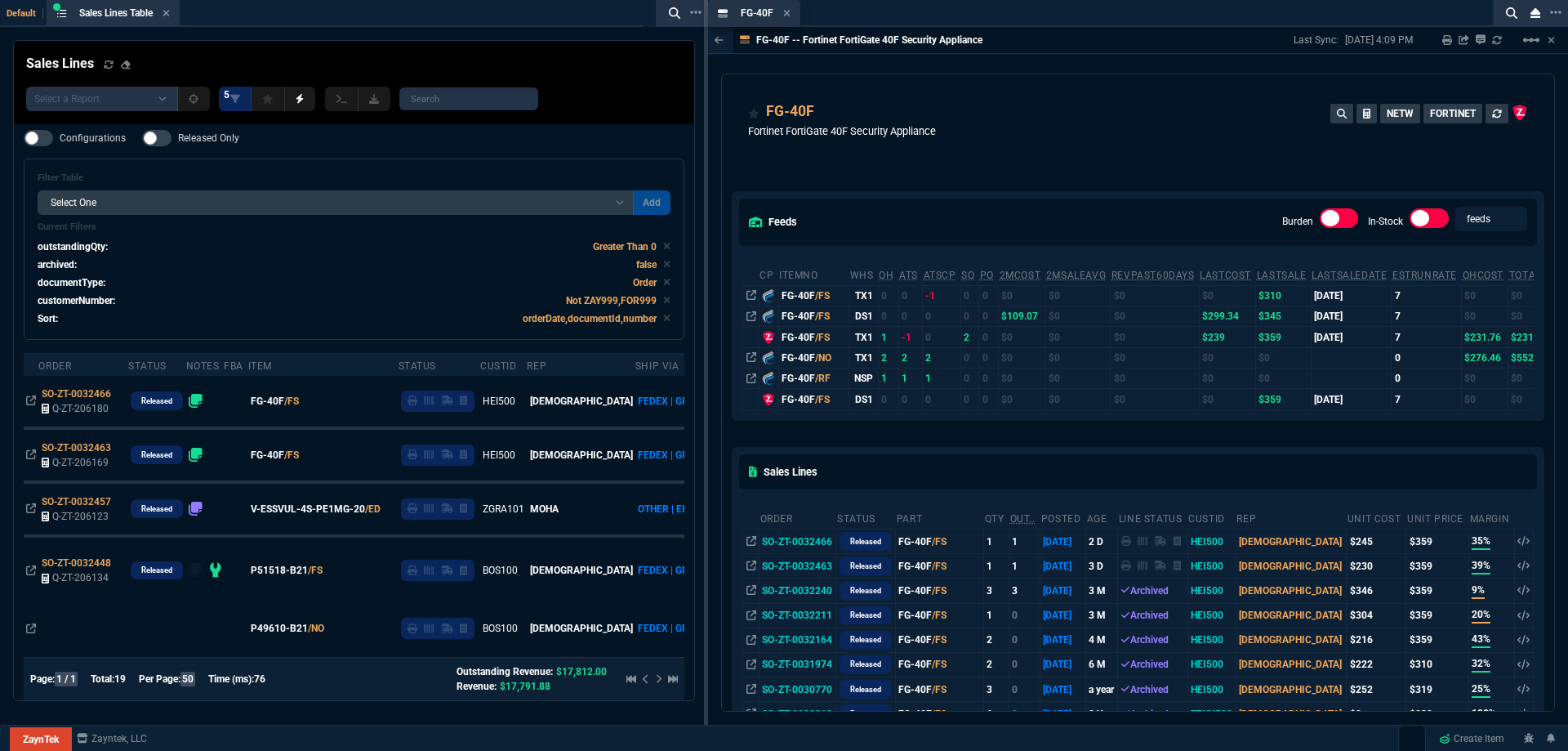
drag, startPoint x: 764, startPoint y: 17, endPoint x: 579, endPoint y: 27, distance: 185.3
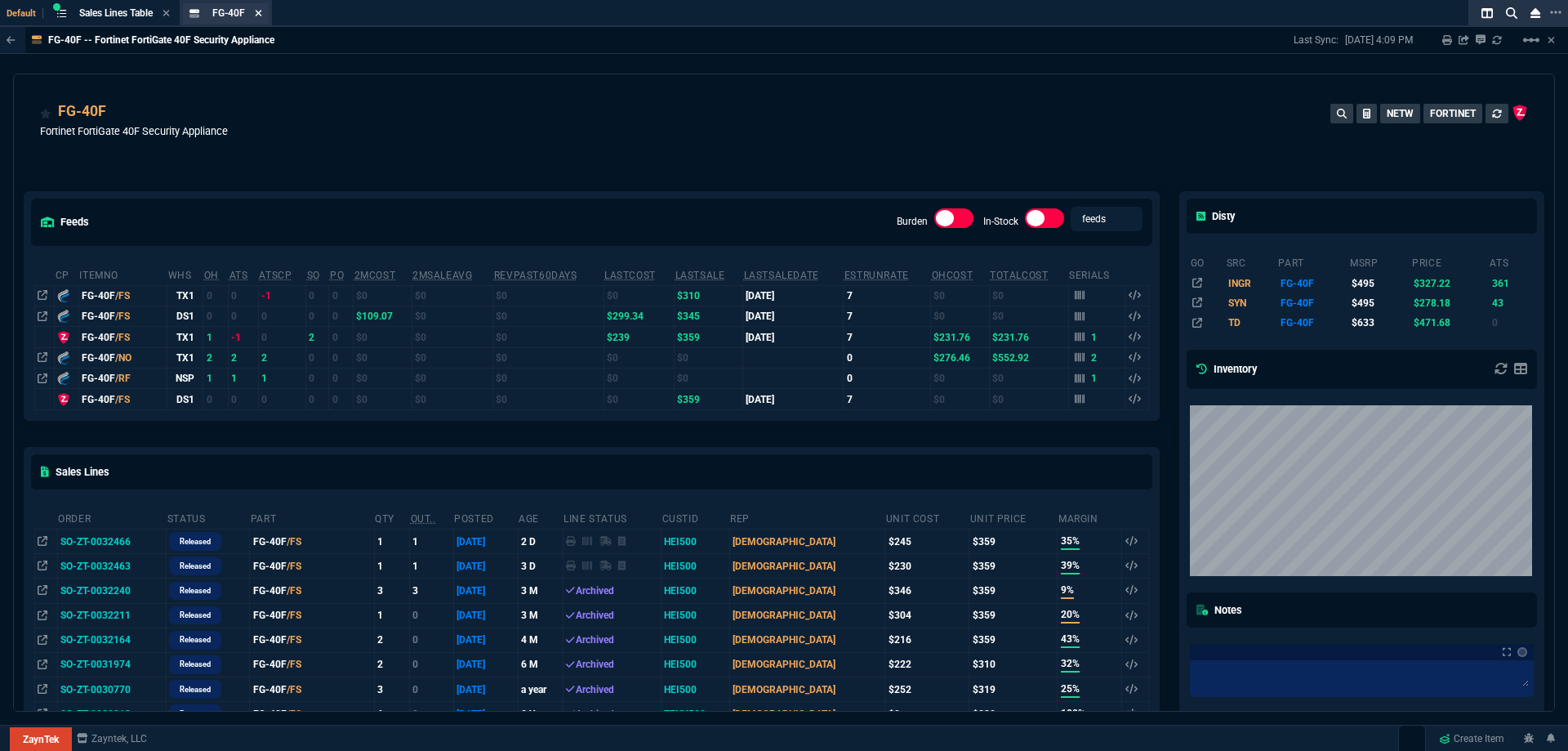
click at [262, 18] on fa-icon at bounding box center [258, 14] width 7 height 12
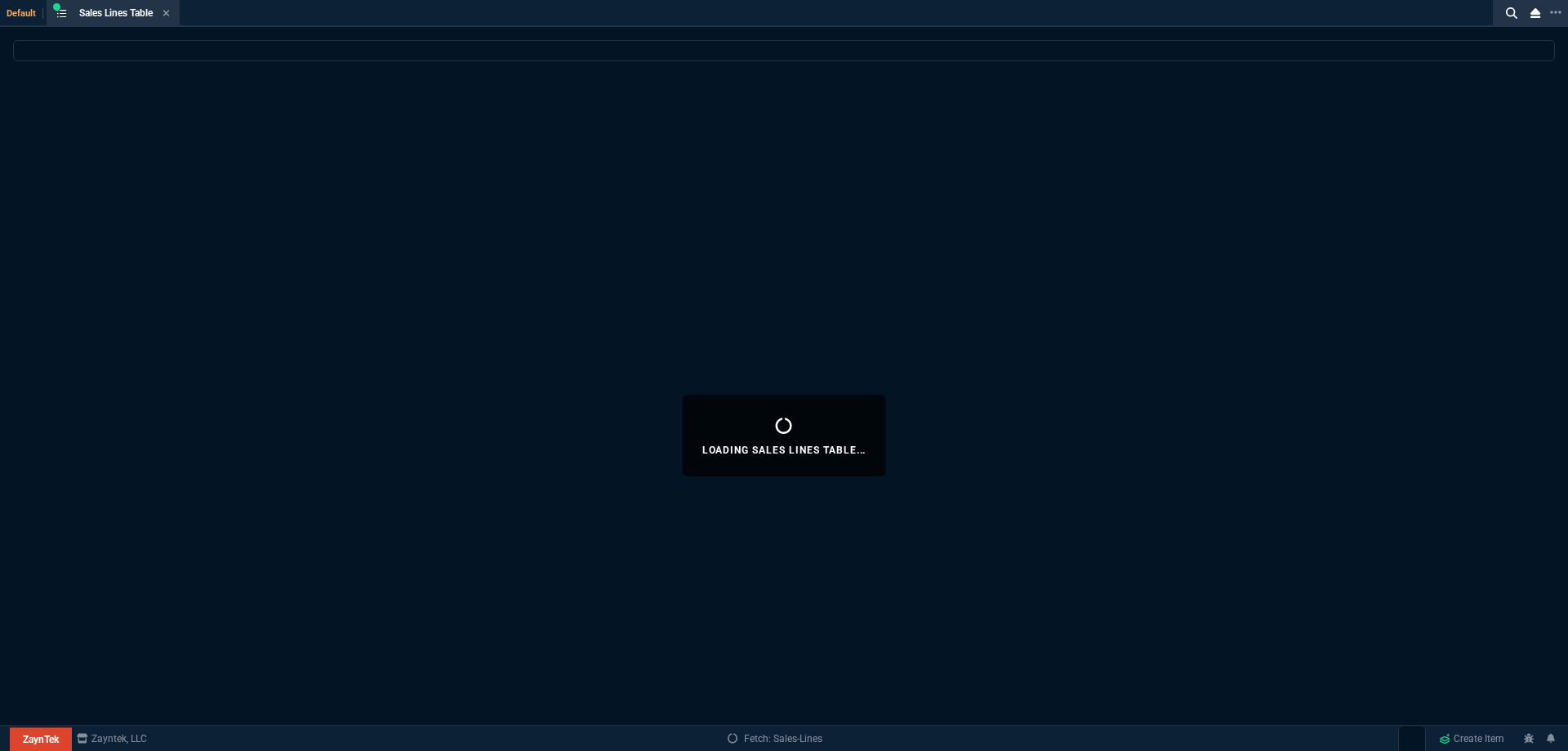
select select
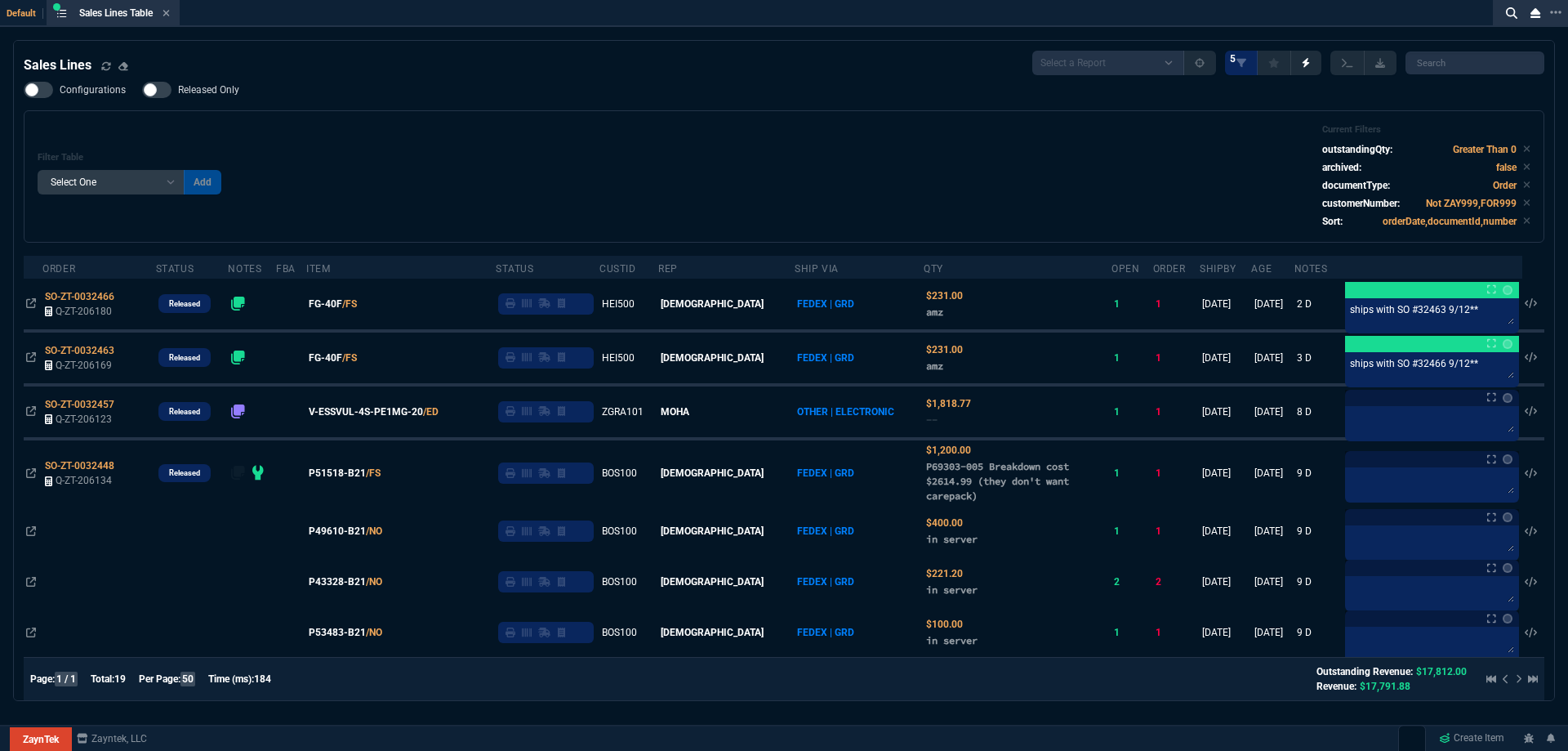
click at [205, 92] on span "Released Only" at bounding box center [209, 90] width 61 height 13
click at [142, 91] on input "Released Only" at bounding box center [141, 90] width 1 height 1
click at [205, 92] on span "Released Only" at bounding box center [209, 90] width 61 height 13
click at [142, 91] on input "Released Only" at bounding box center [141, 90] width 1 height 1
click at [567, 134] on div "Filter Table Select One Add Filter () Age () ATS () Cond (itemVariantCode) Cust…" at bounding box center [784, 176] width 1493 height 105
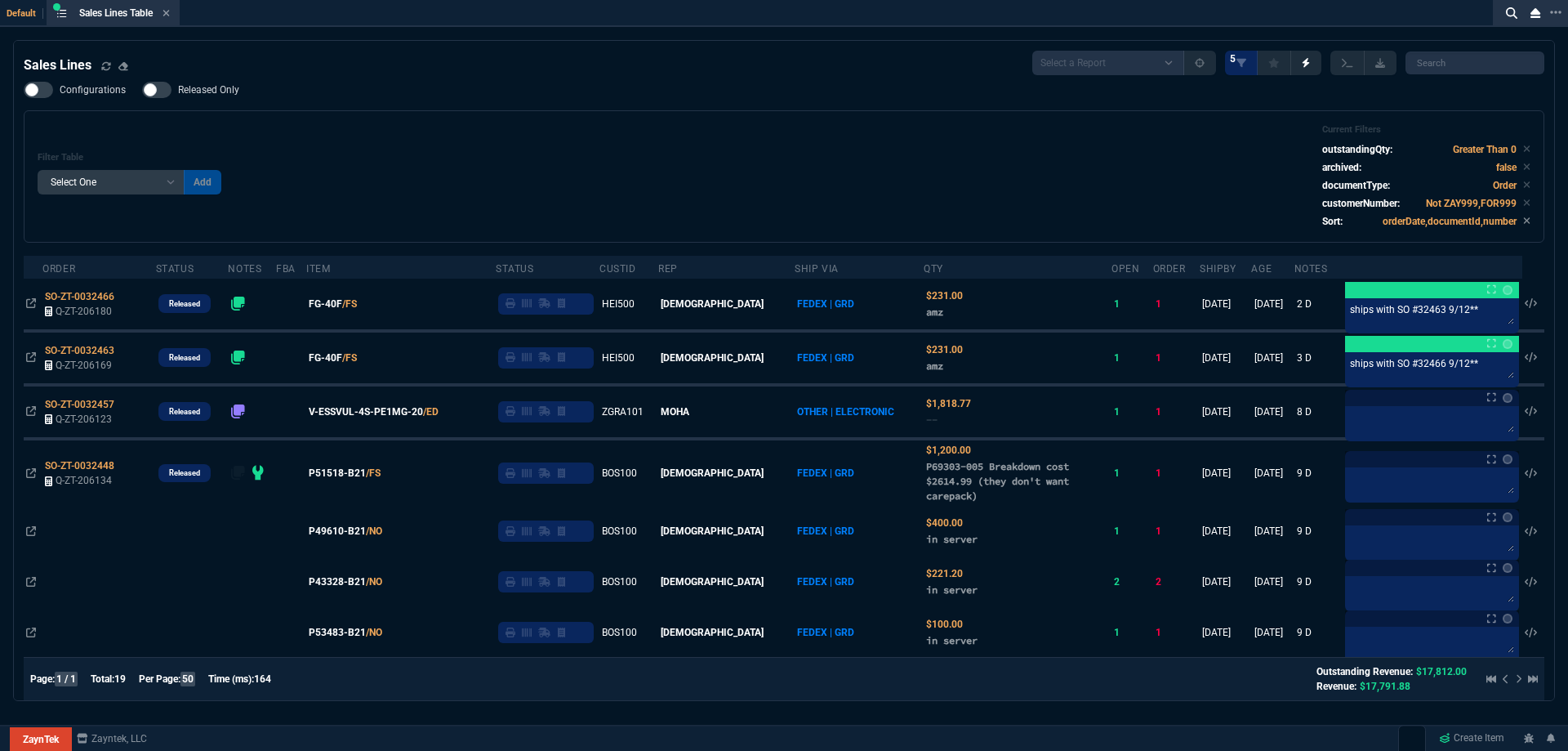
drag, startPoint x: 347, startPoint y: 305, endPoint x: 412, endPoint y: 318, distance: 66.3
click at [342, 304] on span "FG-40F" at bounding box center [325, 304] width 34 height 15
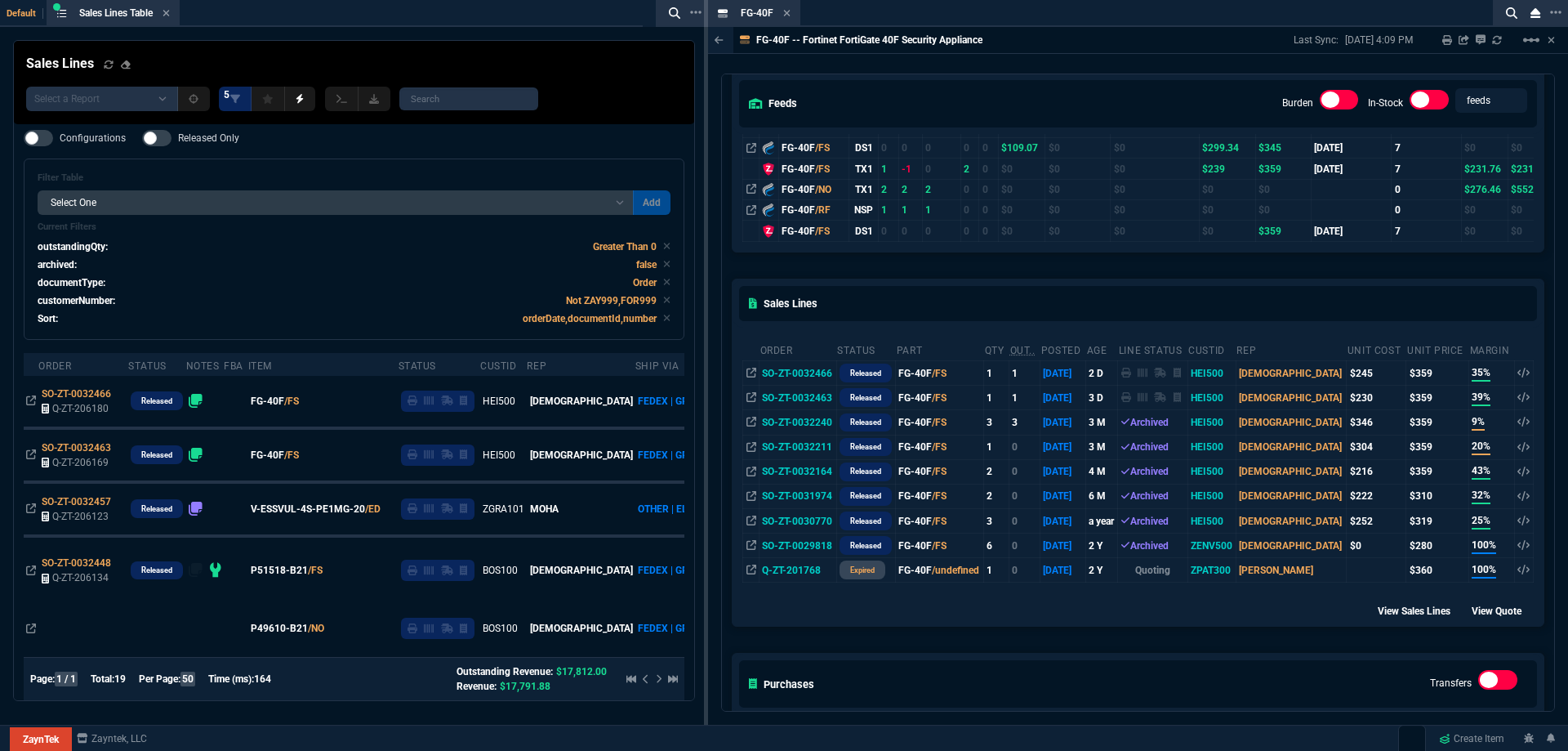
scroll to position [163, 0]
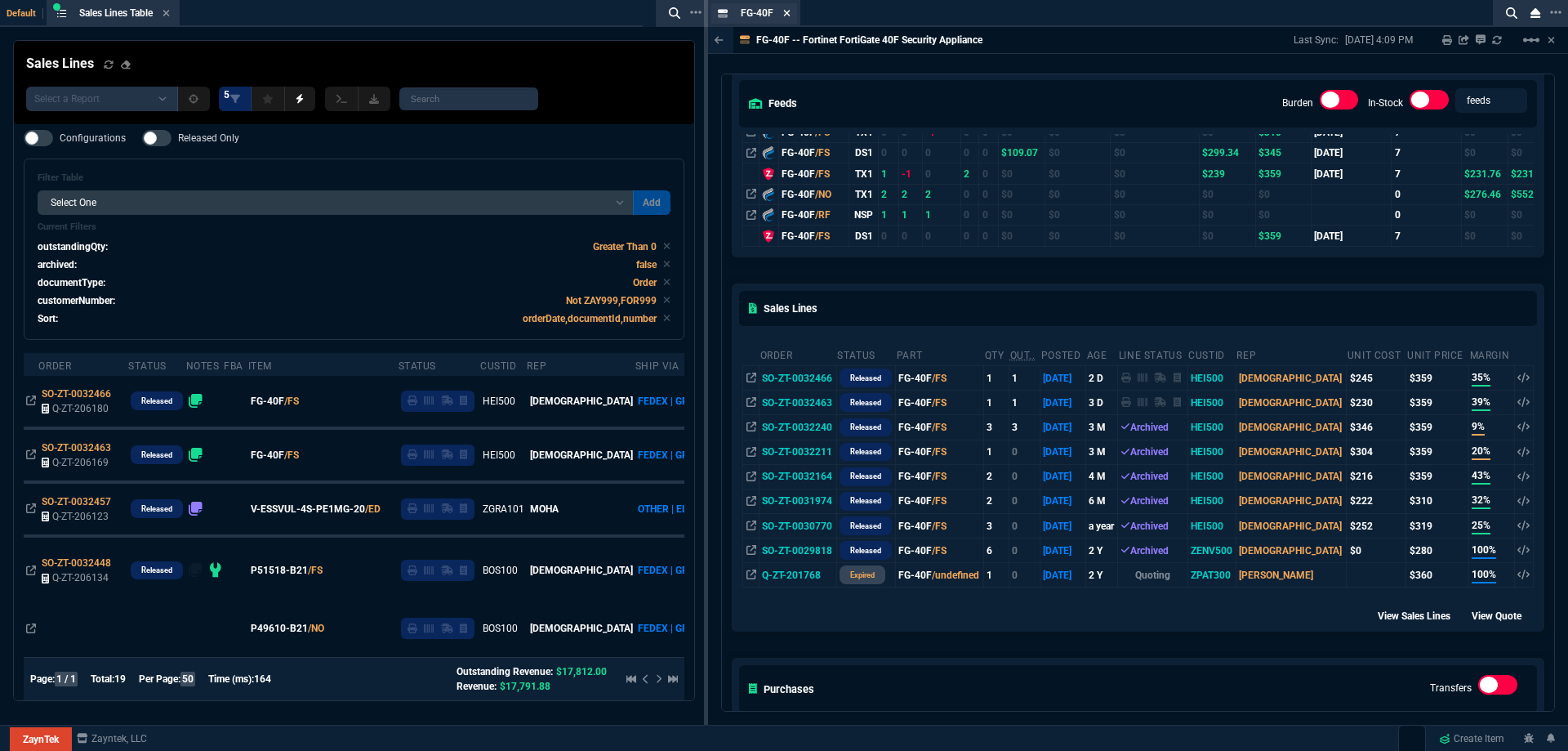
click at [787, 13] on icon at bounding box center [787, 13] width 7 height 7
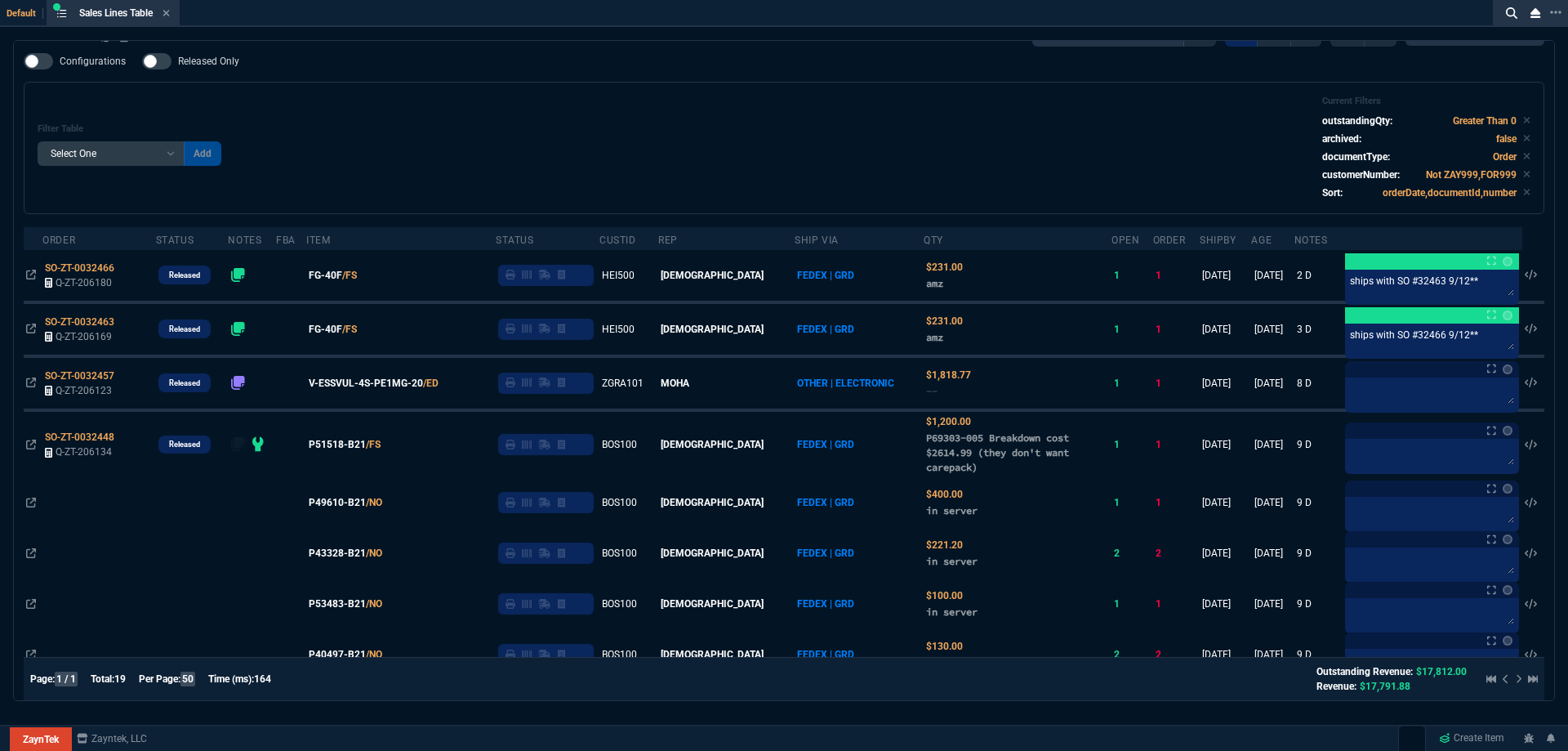
scroll to position [0, 0]
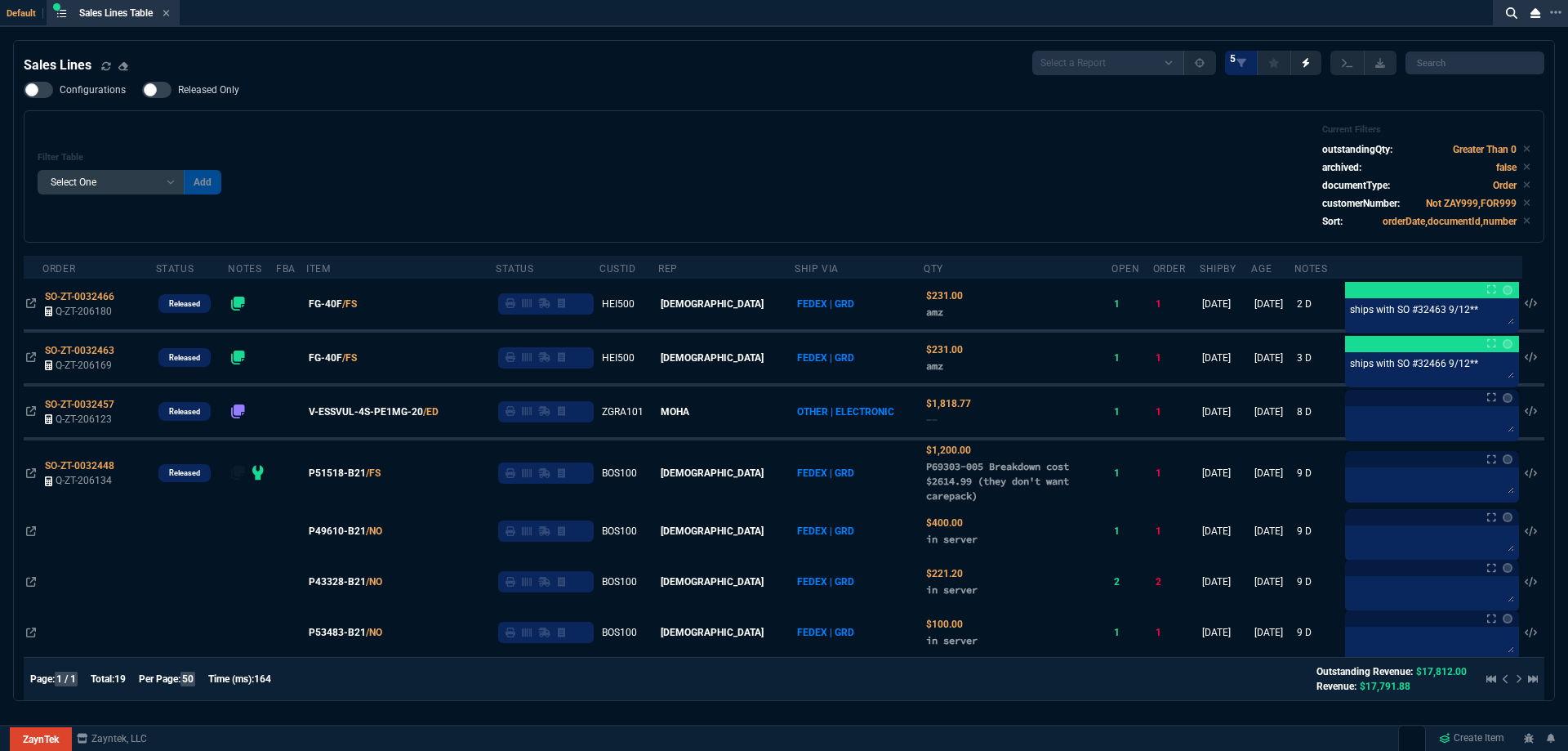
click at [192, 88] on span "Released Only" at bounding box center [209, 90] width 61 height 13
click at [142, 90] on input "Released Only" at bounding box center [141, 90] width 1 height 1
click at [192, 88] on span "Released Only" at bounding box center [209, 90] width 61 height 13
click at [142, 90] on input "Released Only" at bounding box center [141, 90] width 1 height 1
click at [290, 132] on div "Filter Table Select One Add Filter () Age () ATS () Cond (itemVariantCode) Cust…" at bounding box center [784, 176] width 1493 height 105
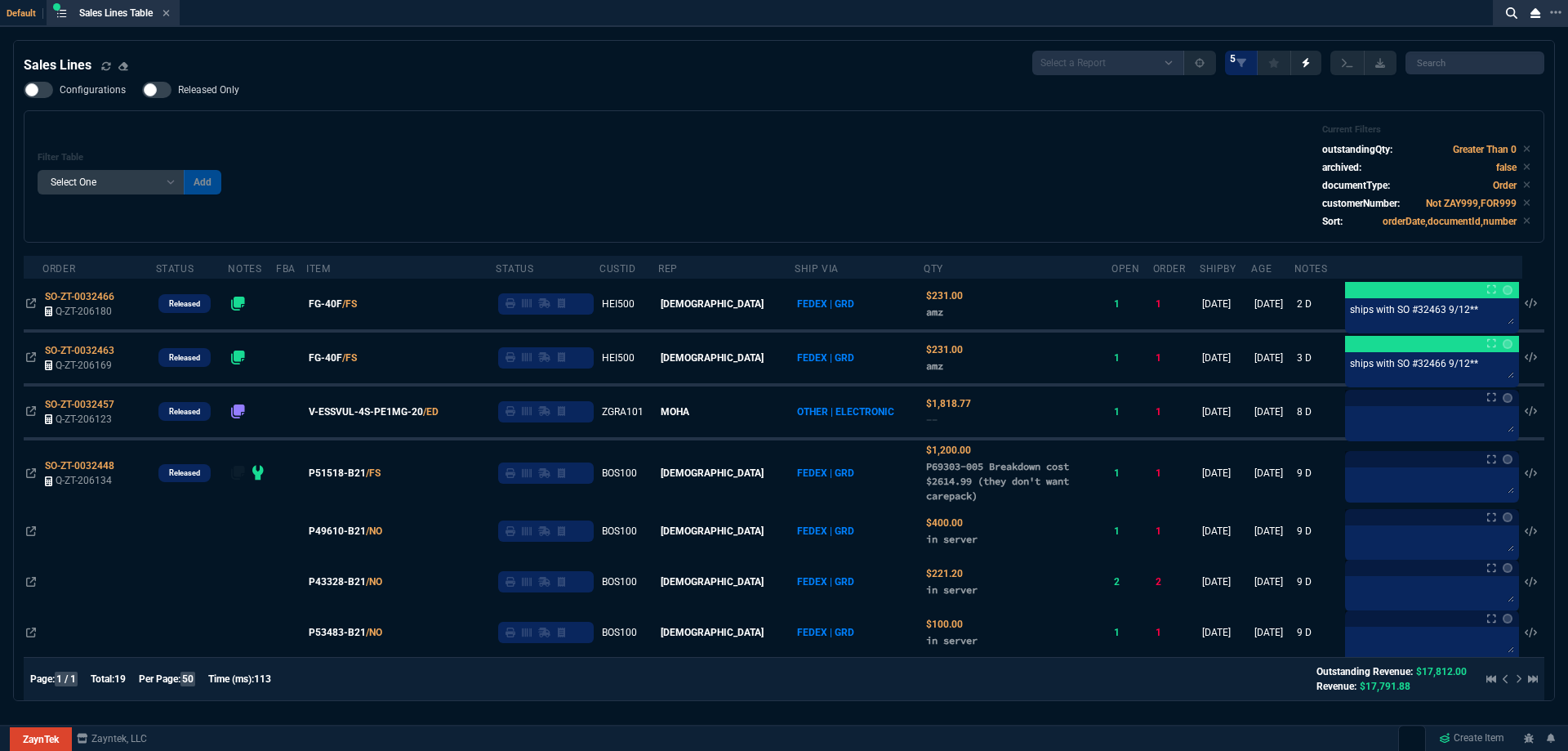
drag, startPoint x: 213, startPoint y: 93, endPoint x: 588, endPoint y: 165, distance: 381.8
click at [214, 93] on span "Released Only" at bounding box center [209, 90] width 61 height 13
click at [142, 91] on input "Released Only" at bounding box center [141, 90] width 1 height 1
click at [582, 163] on div "Filter Table Select One Add Filter () Age () ATS () Cond (itemVariantCode) Cust…" at bounding box center [784, 176] width 1493 height 105
click at [219, 88] on span "Released Only" at bounding box center [209, 90] width 61 height 13
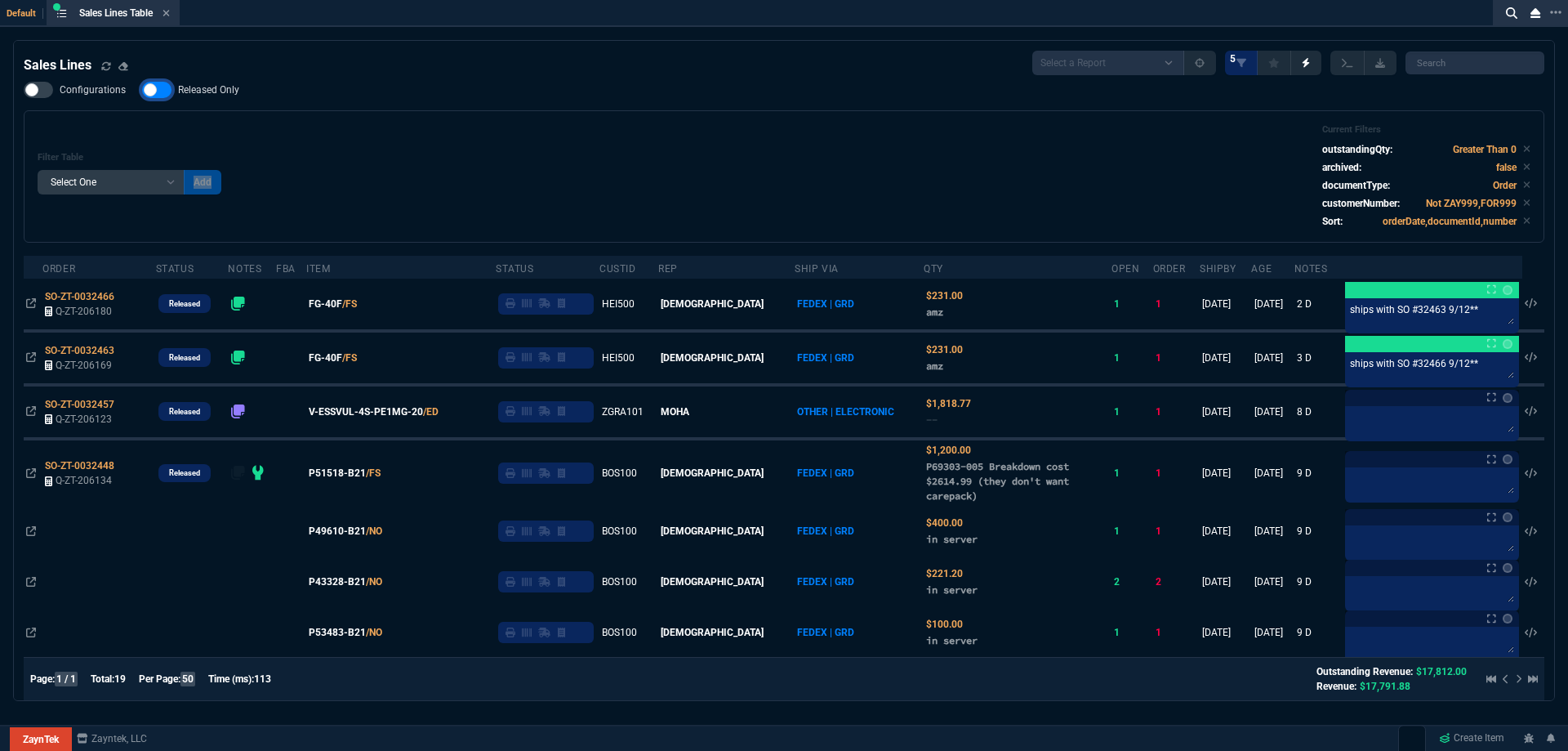
click at [142, 90] on input "Released Only" at bounding box center [141, 90] width 1 height 1
checkbox input "false"
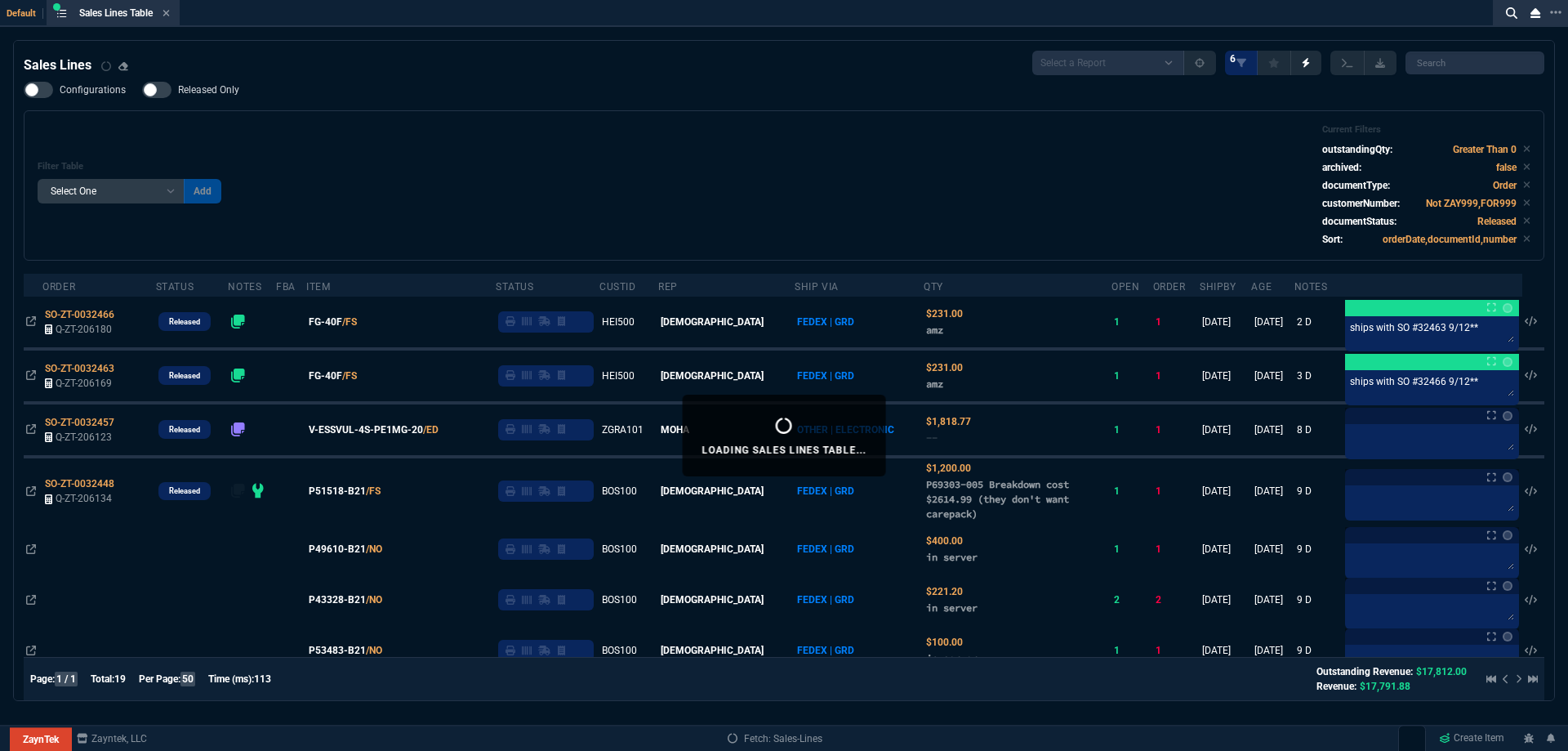
click at [500, 144] on div "Filter Table Select One Add Filter () Age () ATS () Cond (itemVariantCode) Cust…" at bounding box center [784, 185] width 1493 height 123
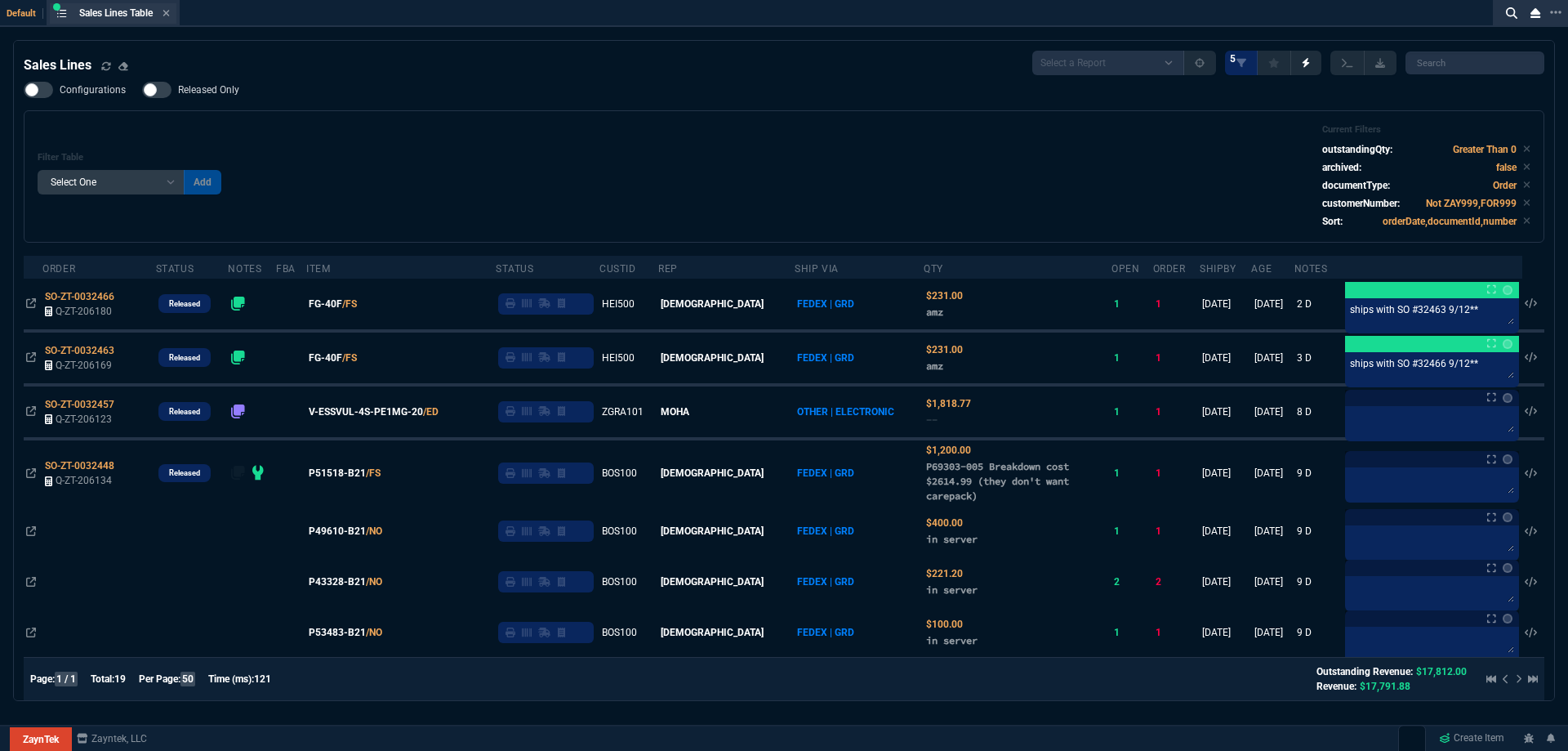
click at [173, 12] on div "Sales Lines Table Sales Line" at bounding box center [112, 13] width 126 height 21
click at [169, 12] on icon at bounding box center [167, 13] width 7 height 7
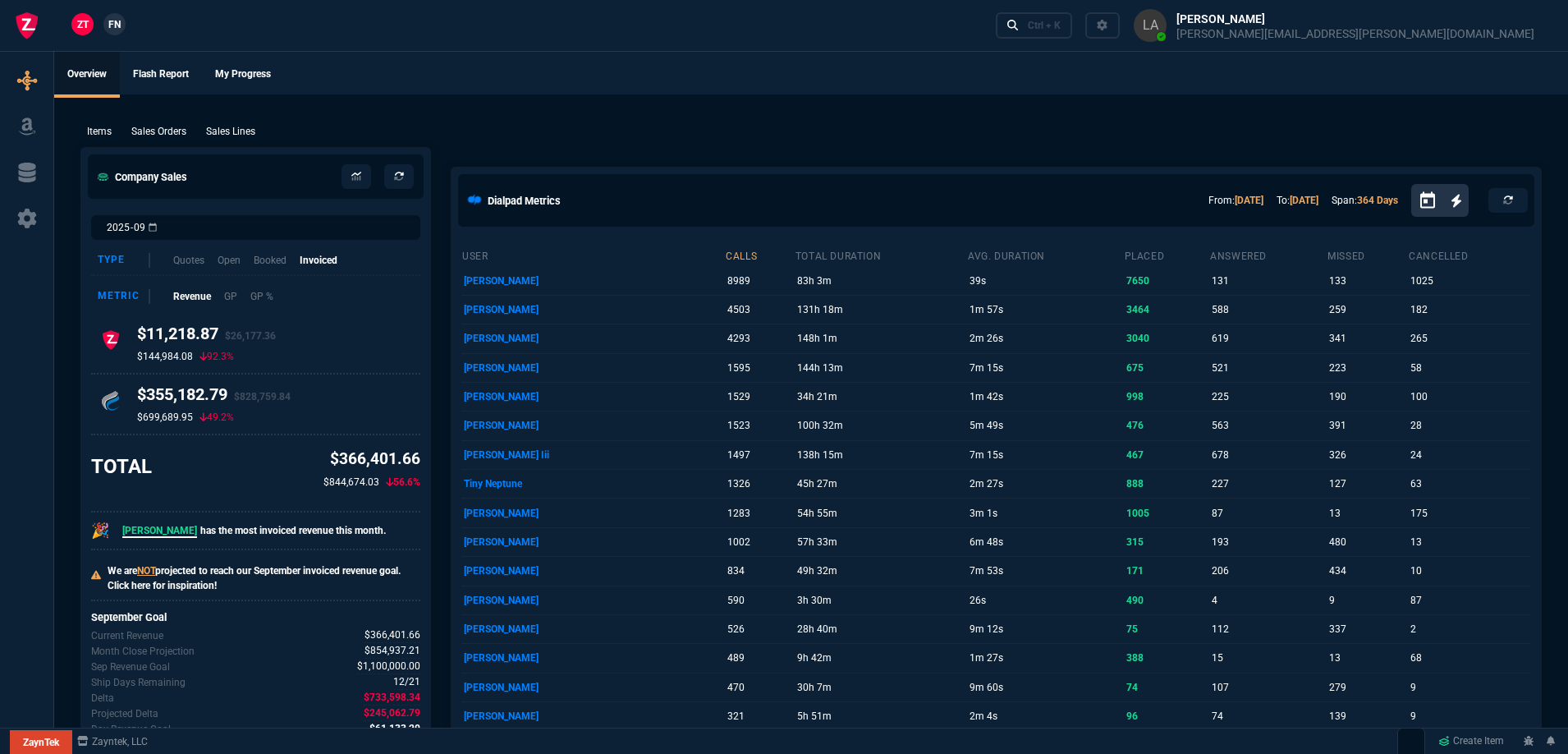
click at [119, 21] on span "FN" at bounding box center [114, 25] width 12 height 15
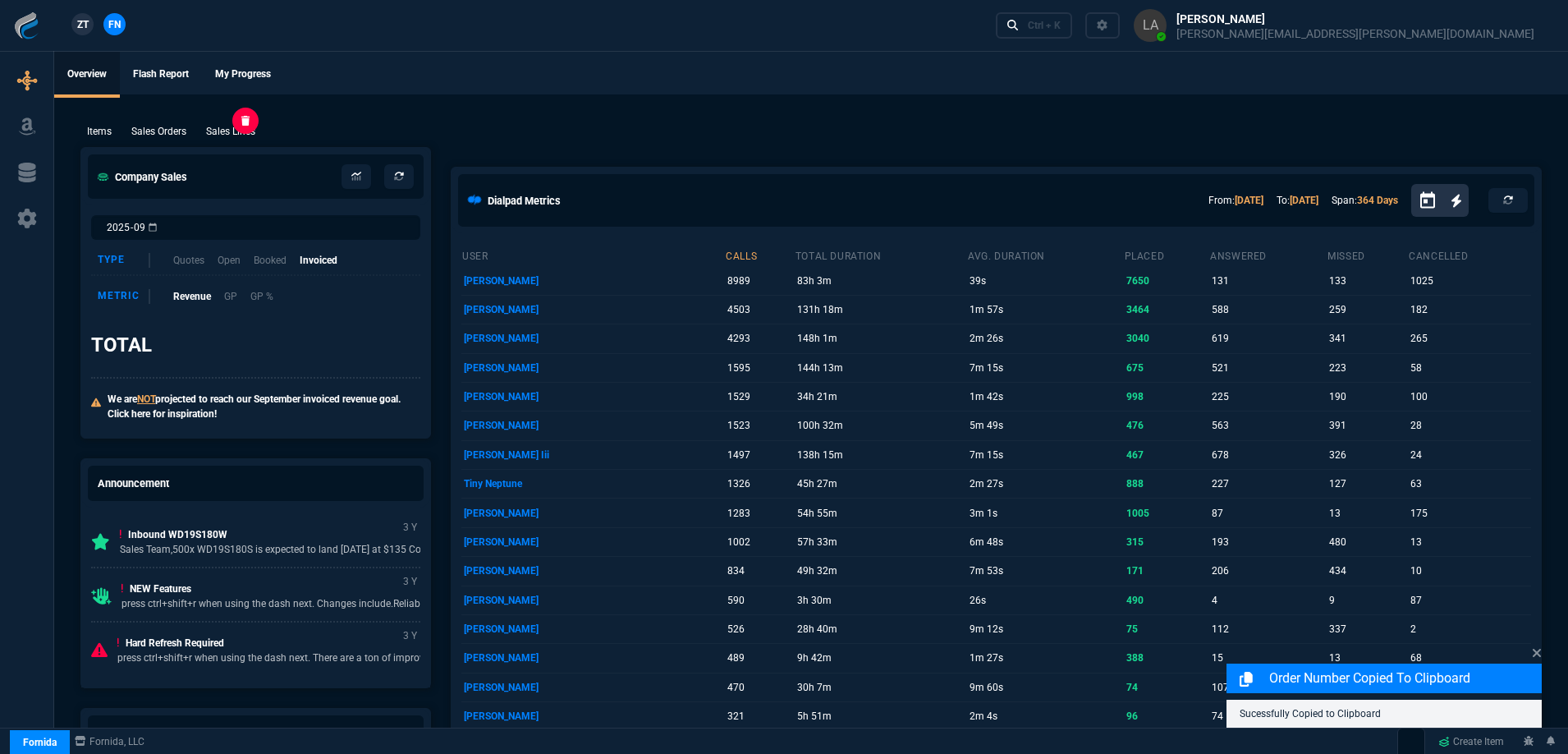
click at [226, 129] on p "Sales Lines" at bounding box center [231, 132] width 49 height 15
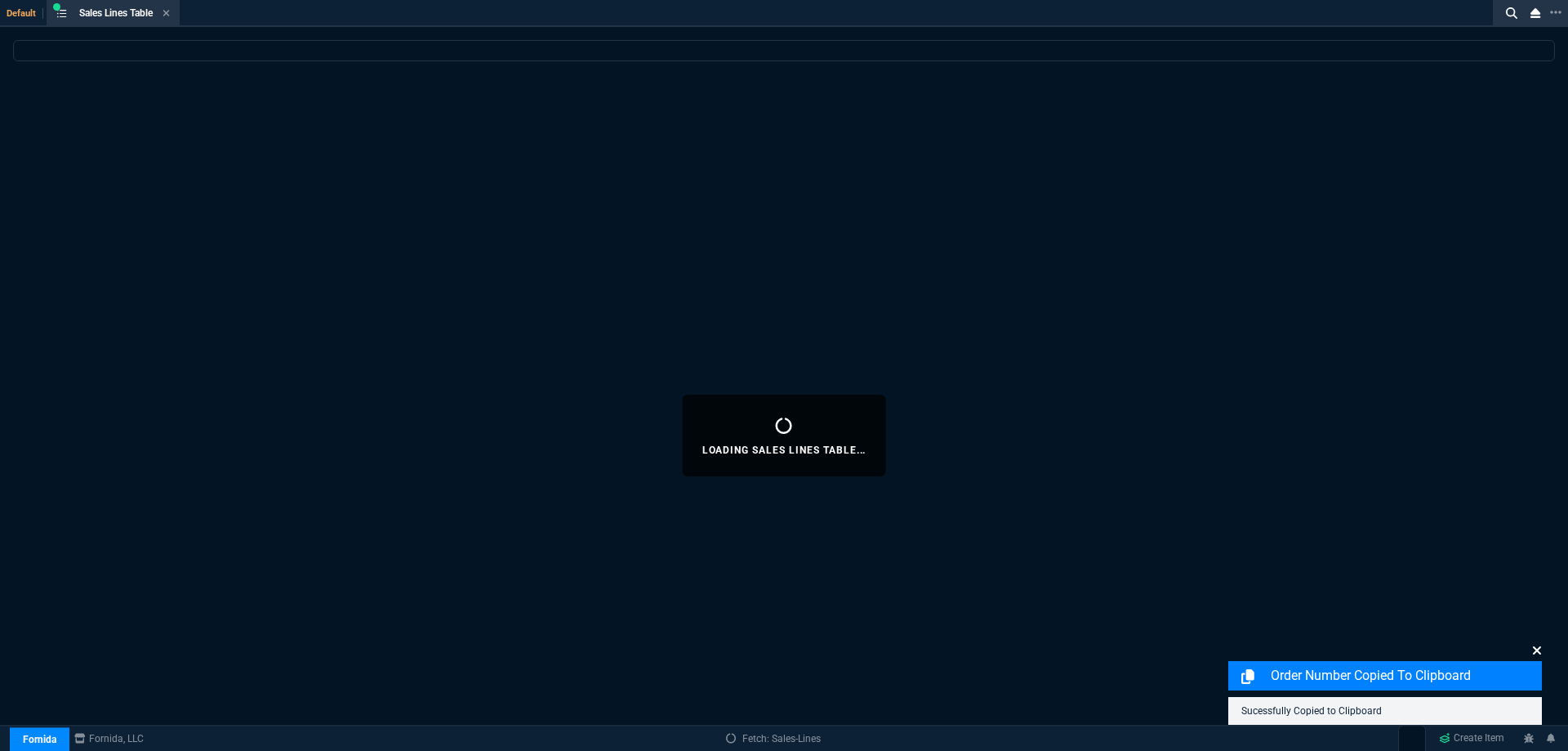
click at [1534, 648] on icon at bounding box center [1537, 650] width 8 height 8
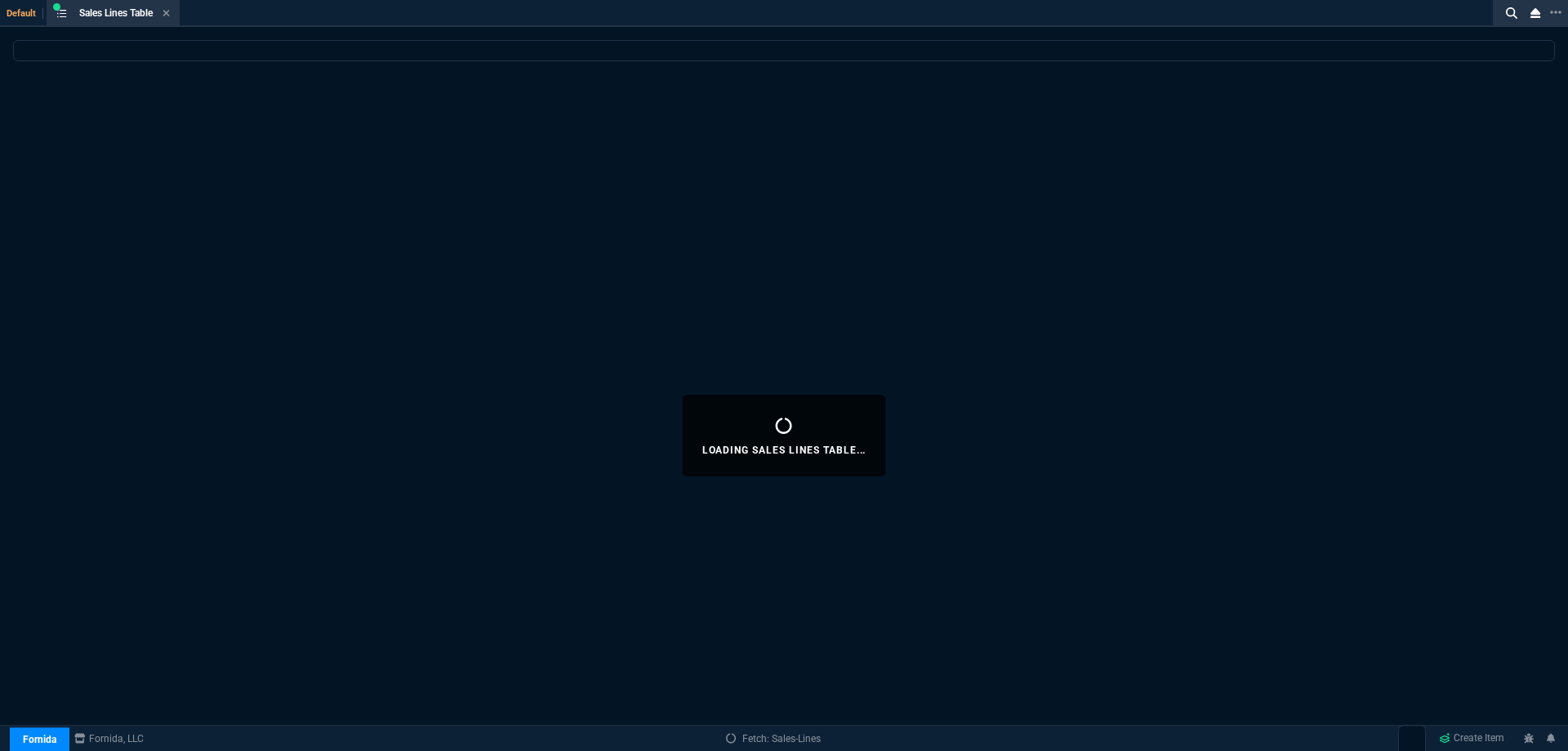
select select
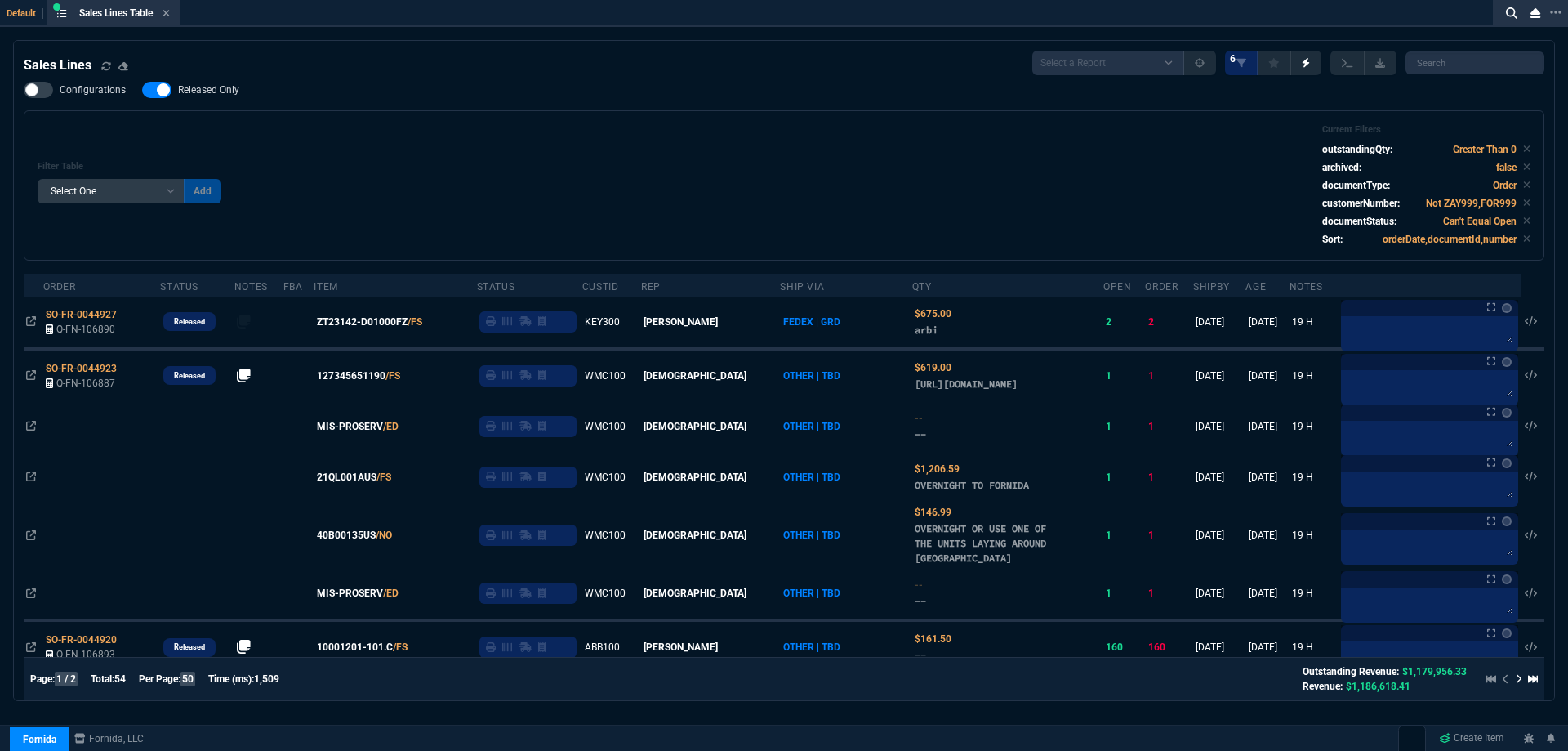
click at [214, 93] on span "Released Only" at bounding box center [209, 90] width 61 height 13
click at [142, 91] on input "Released Only" at bounding box center [141, 90] width 1 height 1
checkbox input "false"
click at [869, 148] on div "Filter Table Select One Add Filter () Age () ATS () Cond (itemVariantCode) Cust…" at bounding box center [784, 185] width 1493 height 123
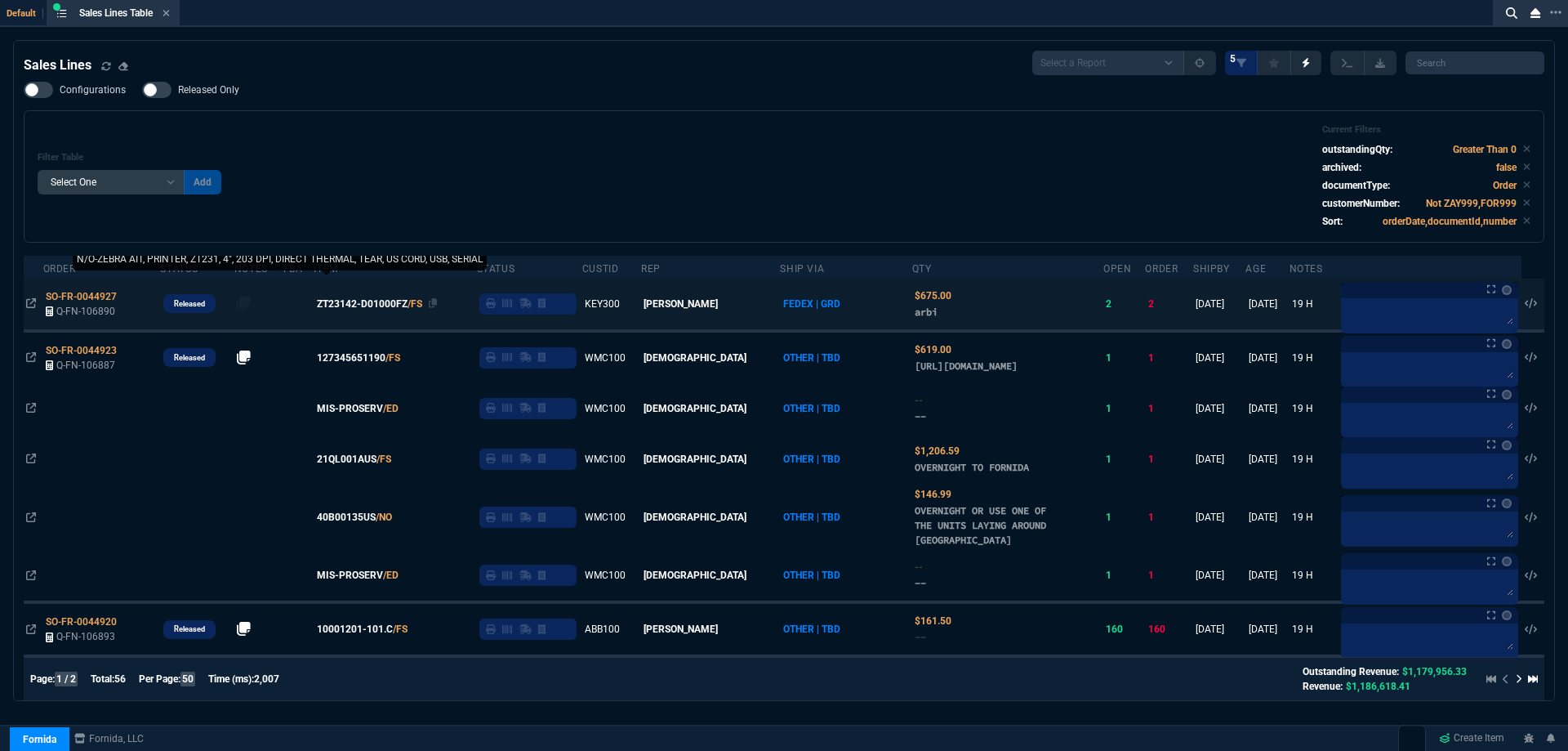
click at [373, 303] on span "ZT23142-D01000FZ" at bounding box center [362, 304] width 91 height 15
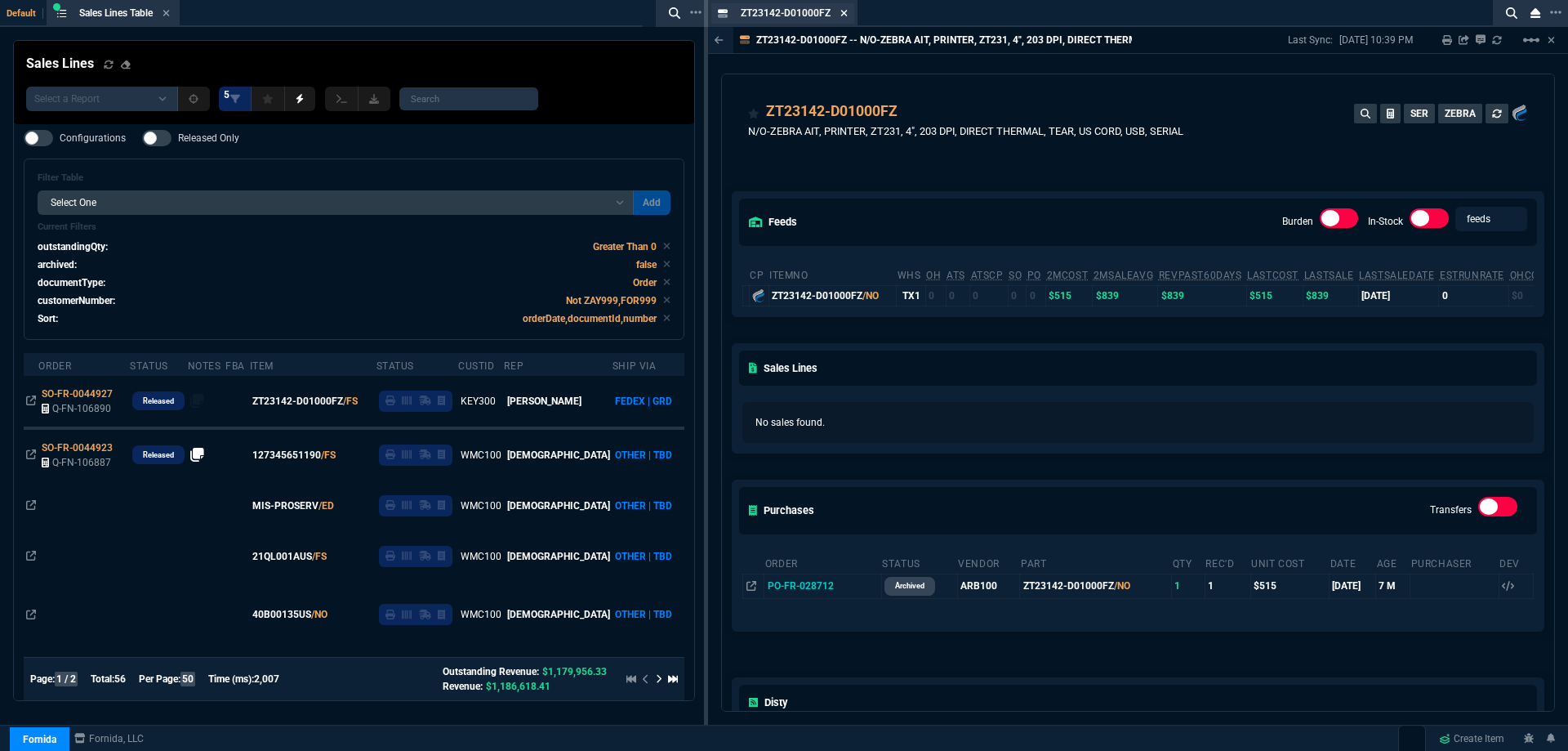
click at [850, 17] on div "ZT23142-D01000FZ Item" at bounding box center [782, 13] width 143 height 21
click at [845, 17] on icon at bounding box center [844, 13] width 7 height 10
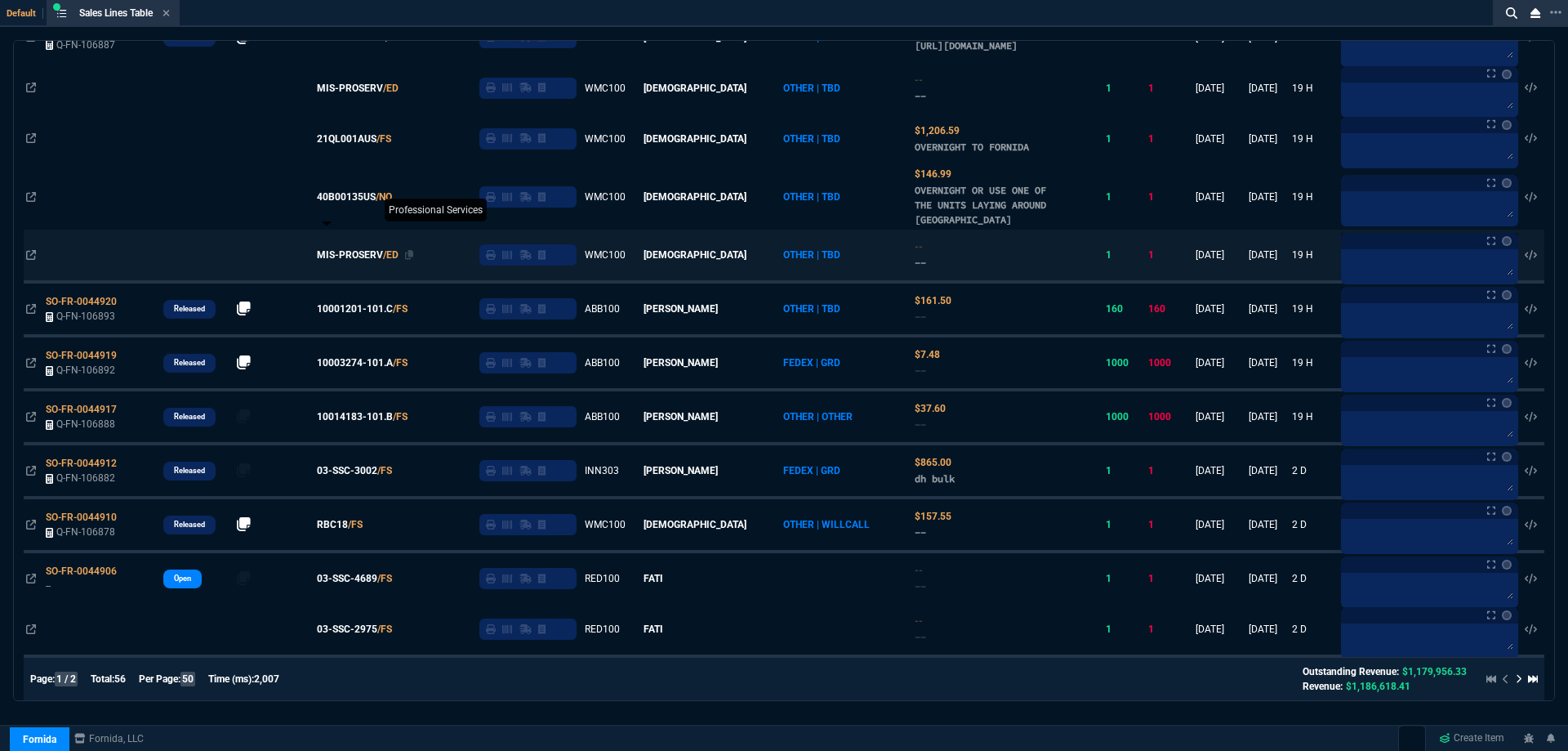
scroll to position [409, 0]
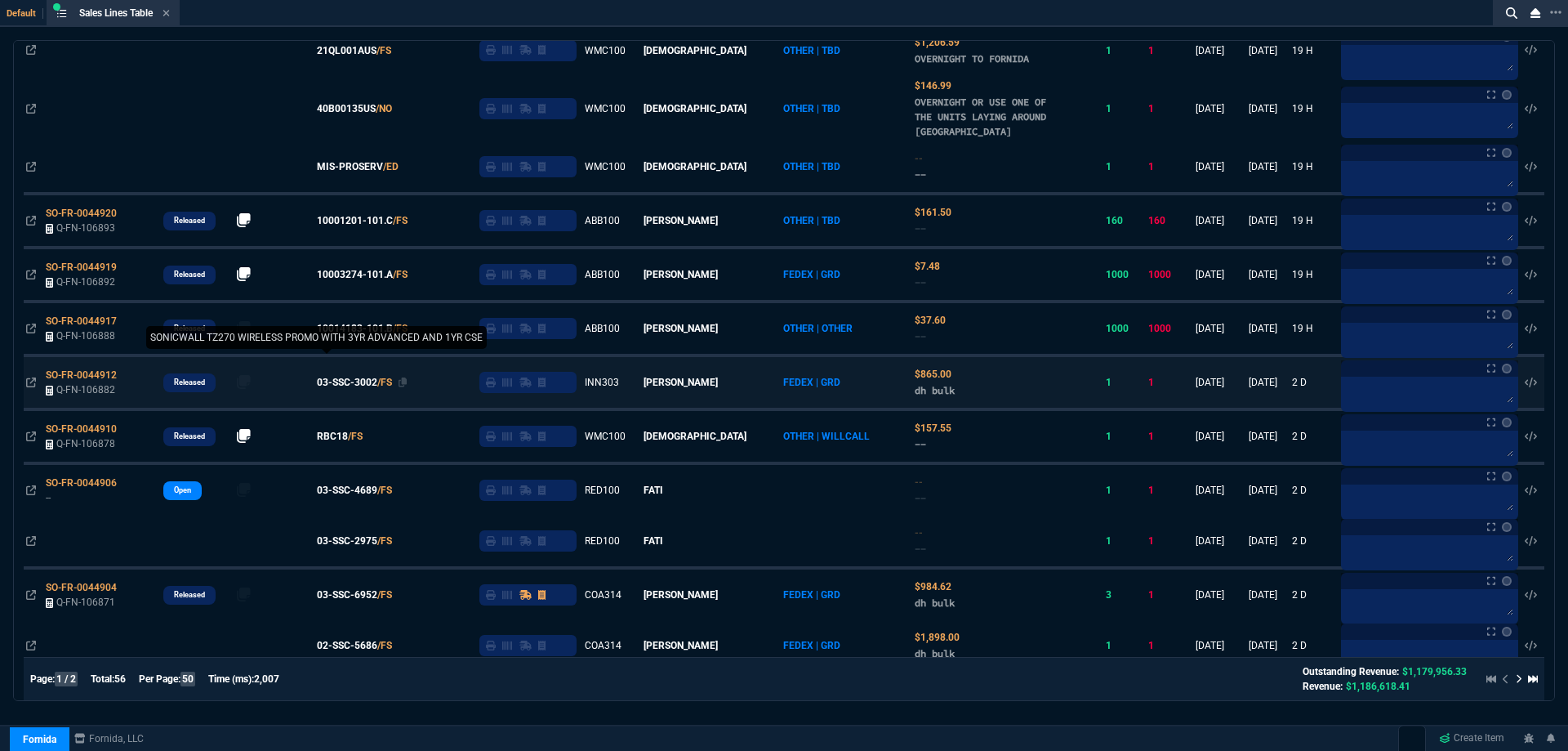
click at [374, 390] on span "03-SSC-3002" at bounding box center [346, 382] width 60 height 15
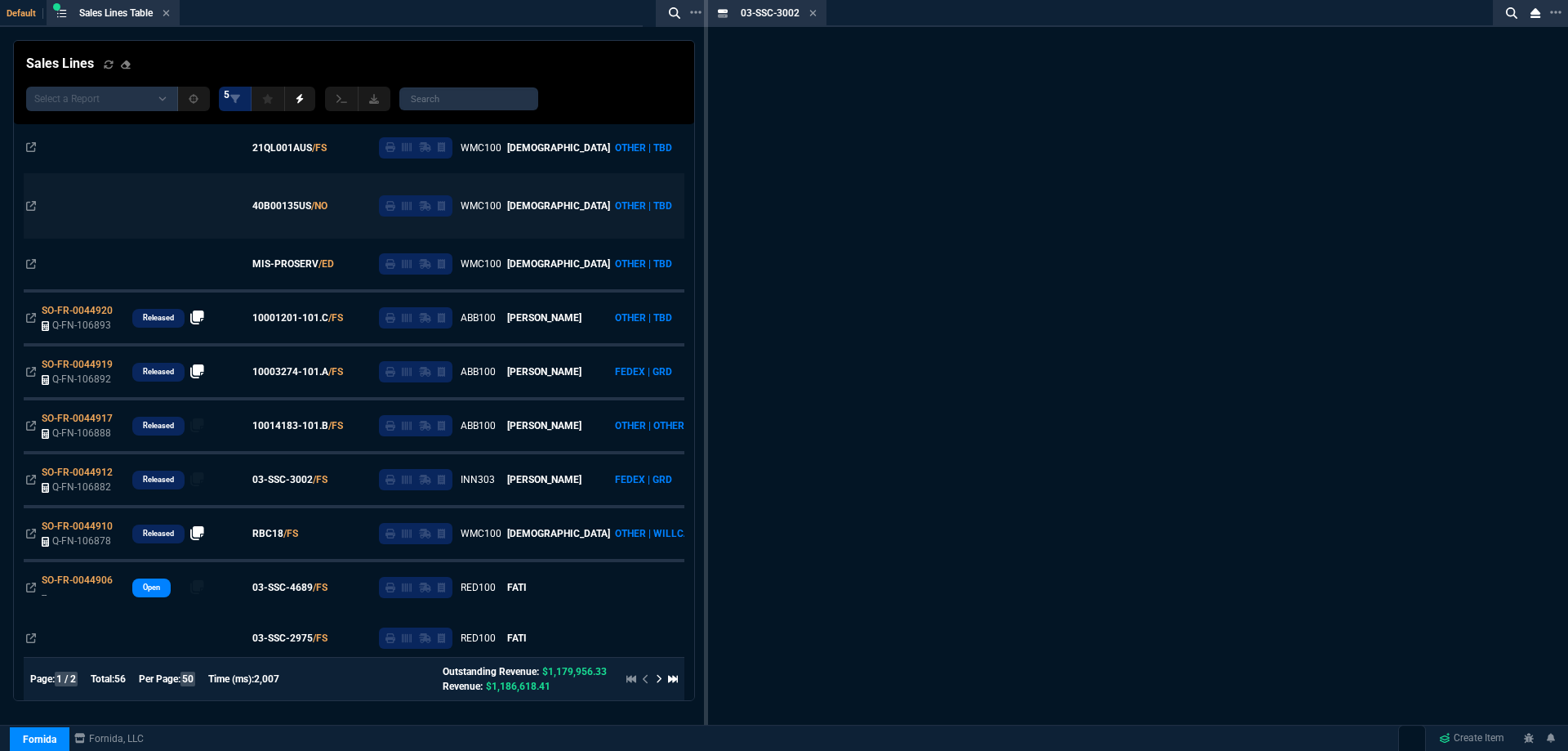
scroll to position [506, 0]
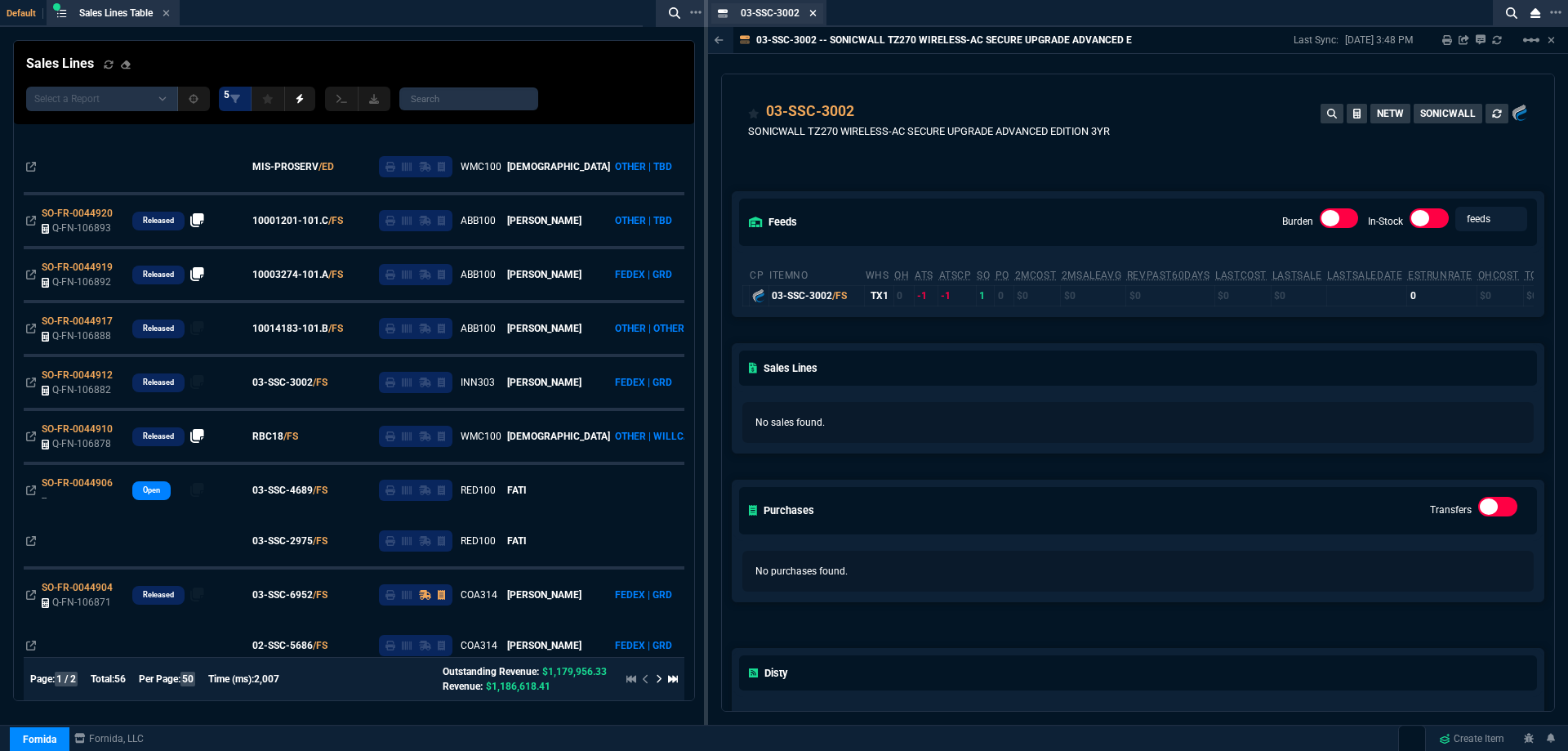
click at [813, 14] on icon at bounding box center [813, 13] width 7 height 7
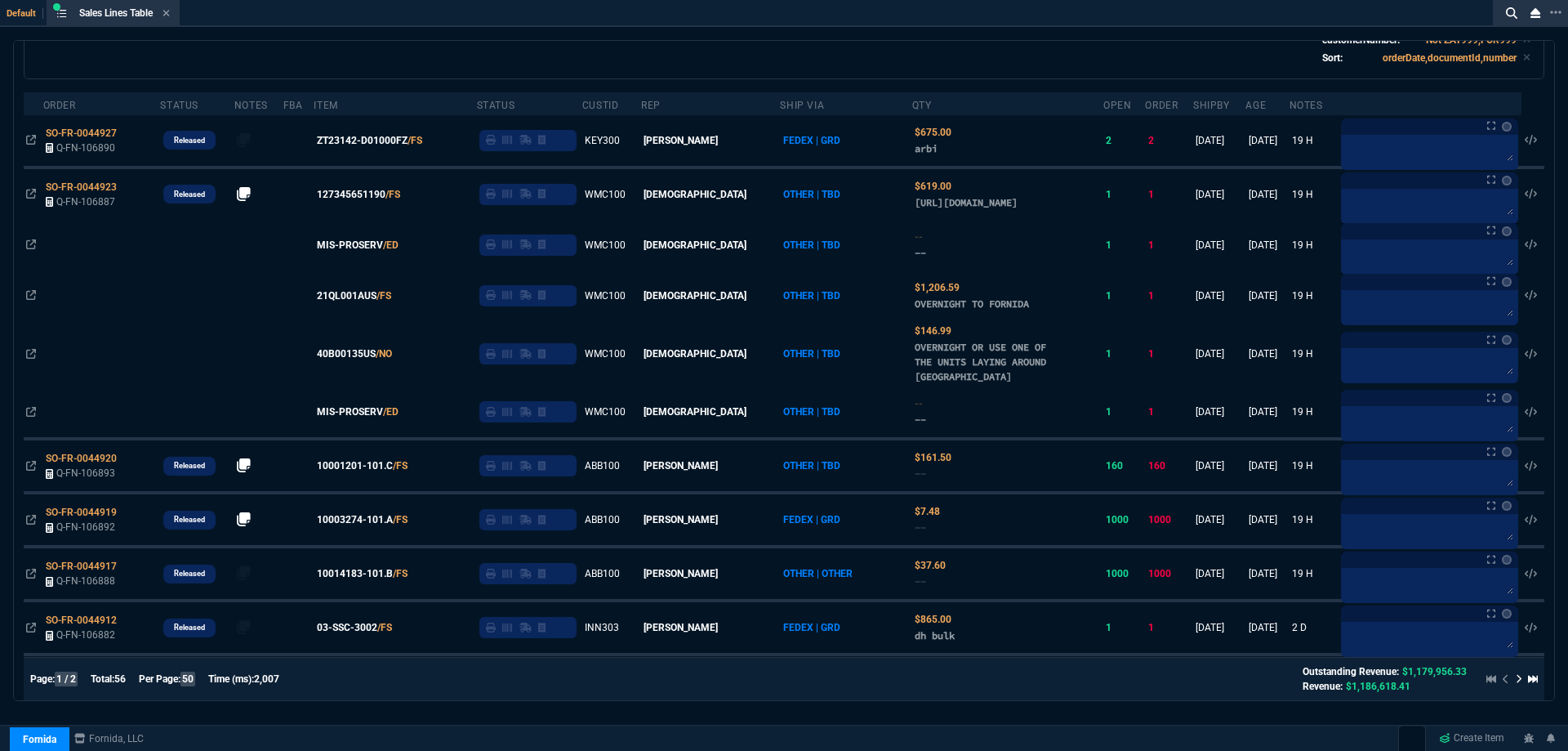
scroll to position [0, 0]
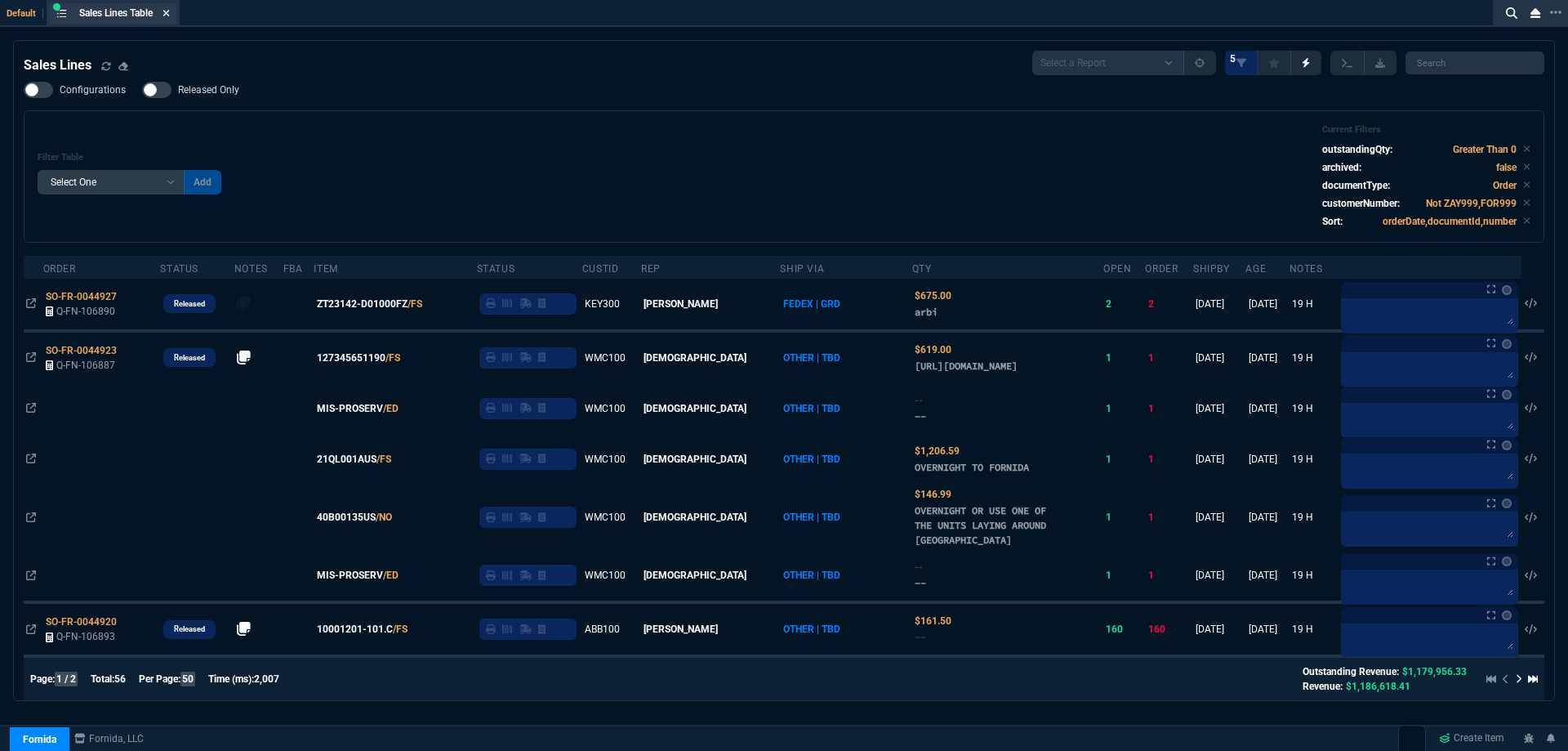
click at [170, 12] on icon at bounding box center [166, 13] width 7 height 10
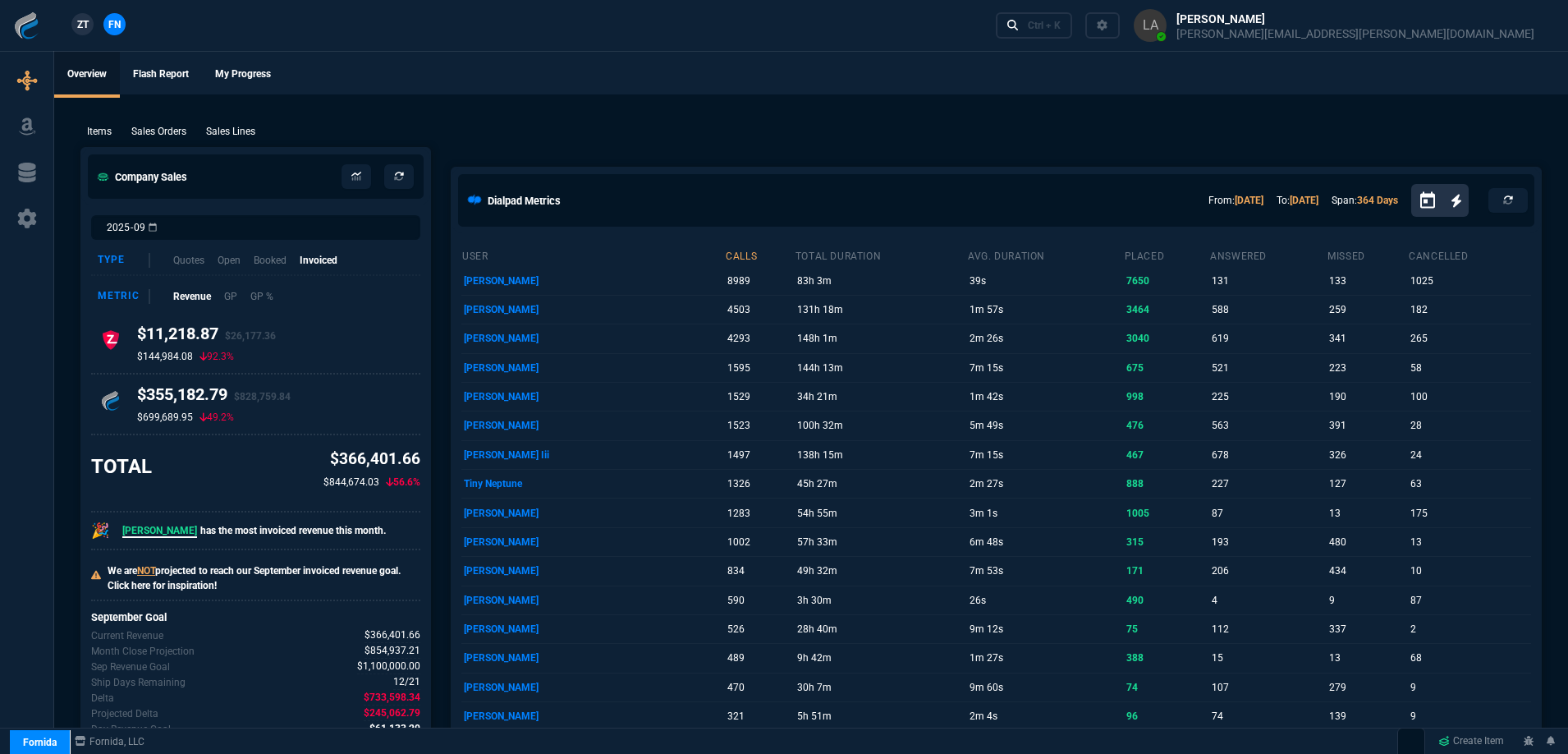
click at [74, 27] on link "ZT" at bounding box center [82, 24] width 22 height 22
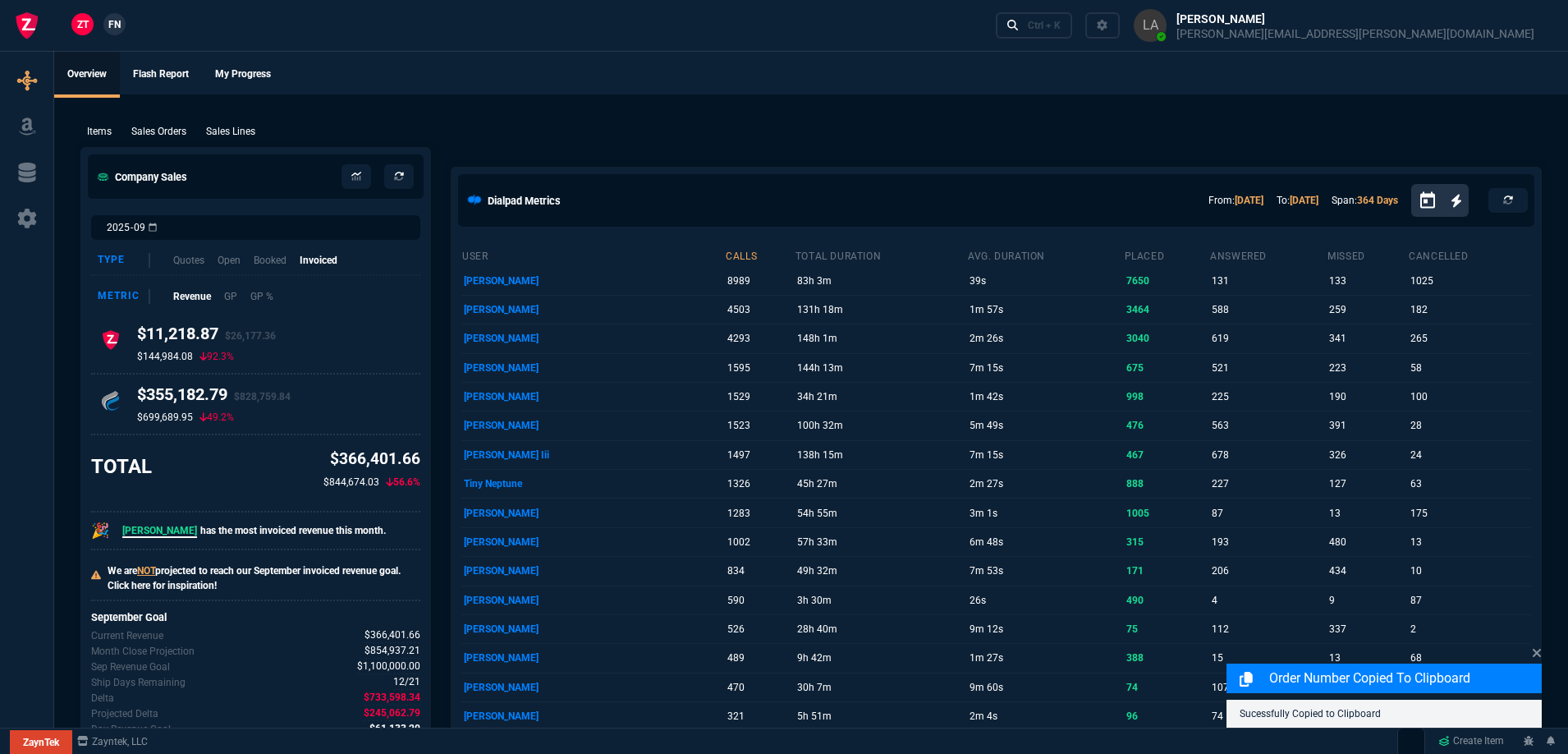
click at [235, 128] on p "Sales Lines" at bounding box center [231, 132] width 49 height 15
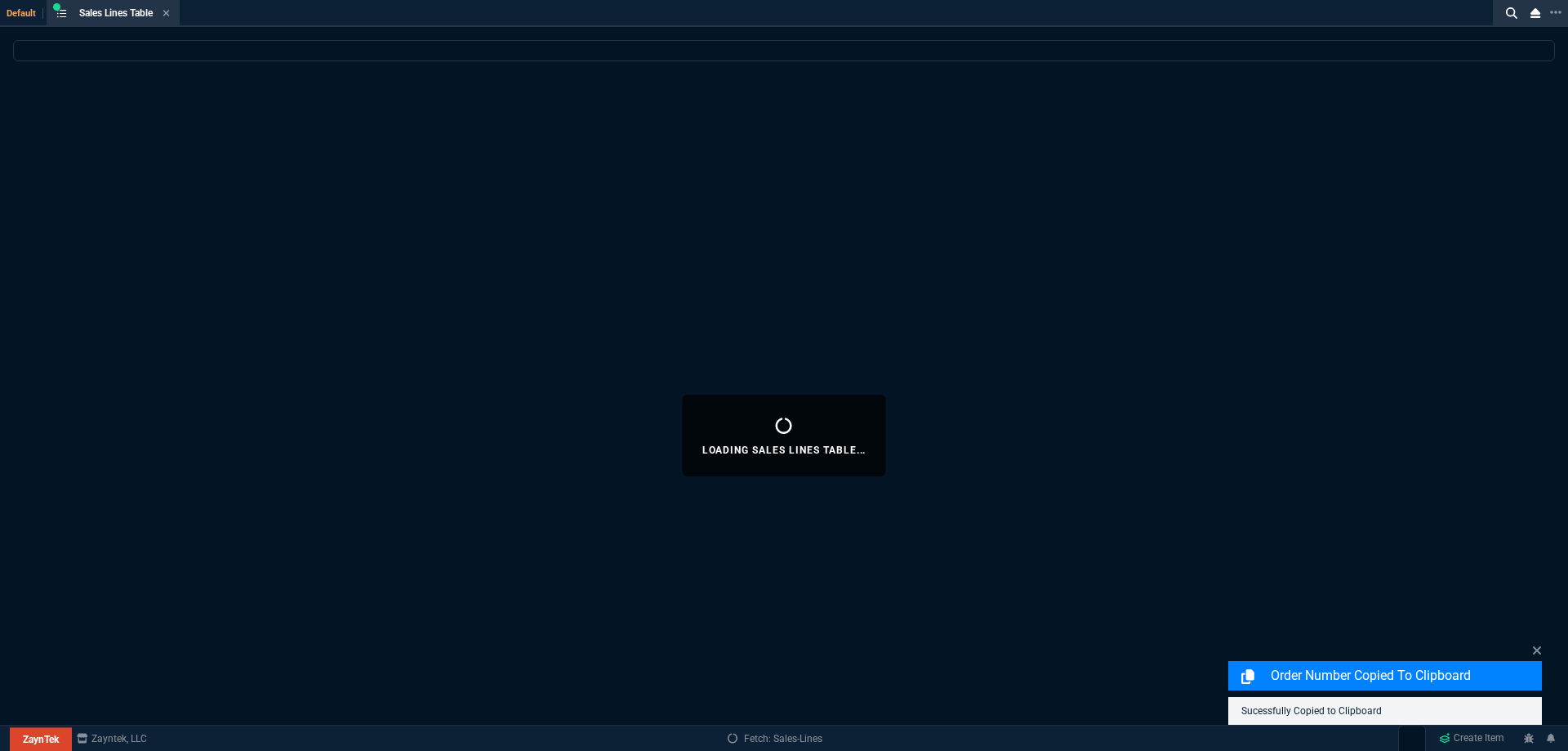
select select
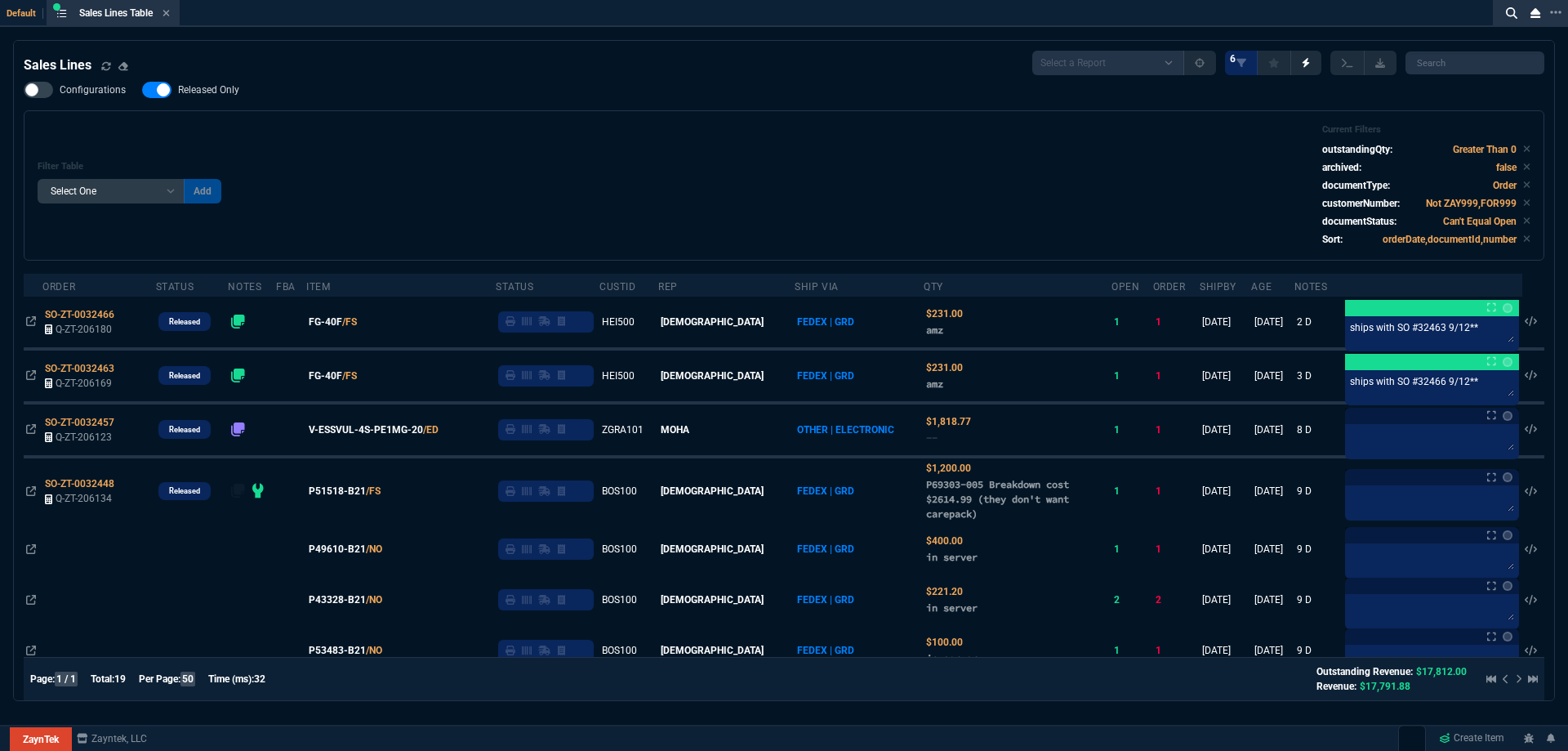
click at [224, 92] on span "Released Only" at bounding box center [209, 90] width 61 height 13
click at [142, 91] on input "Released Only" at bounding box center [141, 90] width 1 height 1
checkbox input "false"
click at [430, 130] on div "Filter Table Select One Add Filter () Age () ATS () Cond (itemVariantCode) Cust…" at bounding box center [784, 185] width 1493 height 123
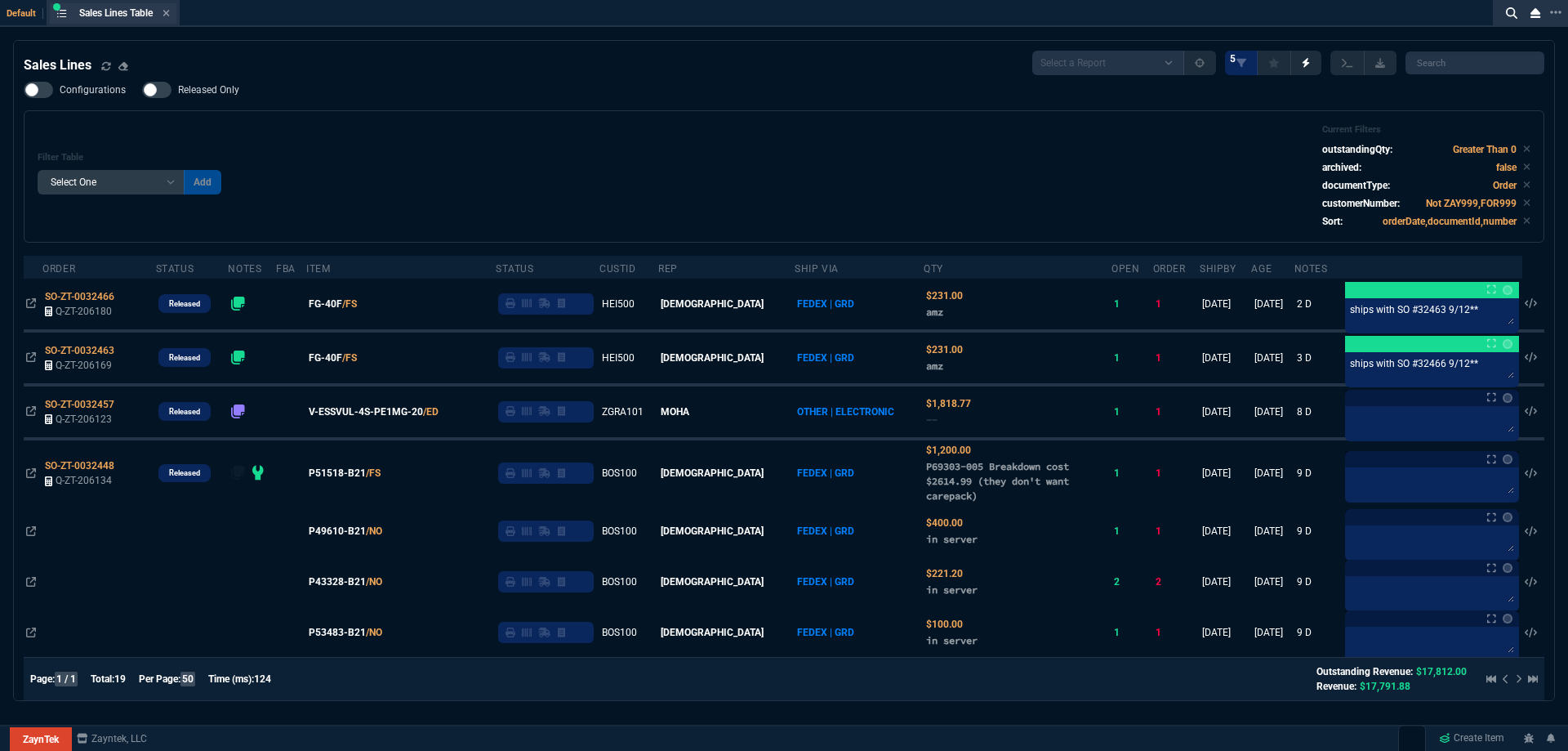
click at [168, 21] on div "Sales Lines Table Sales Line" at bounding box center [112, 13] width 126 height 21
click at [168, 13] on icon at bounding box center [166, 13] width 7 height 10
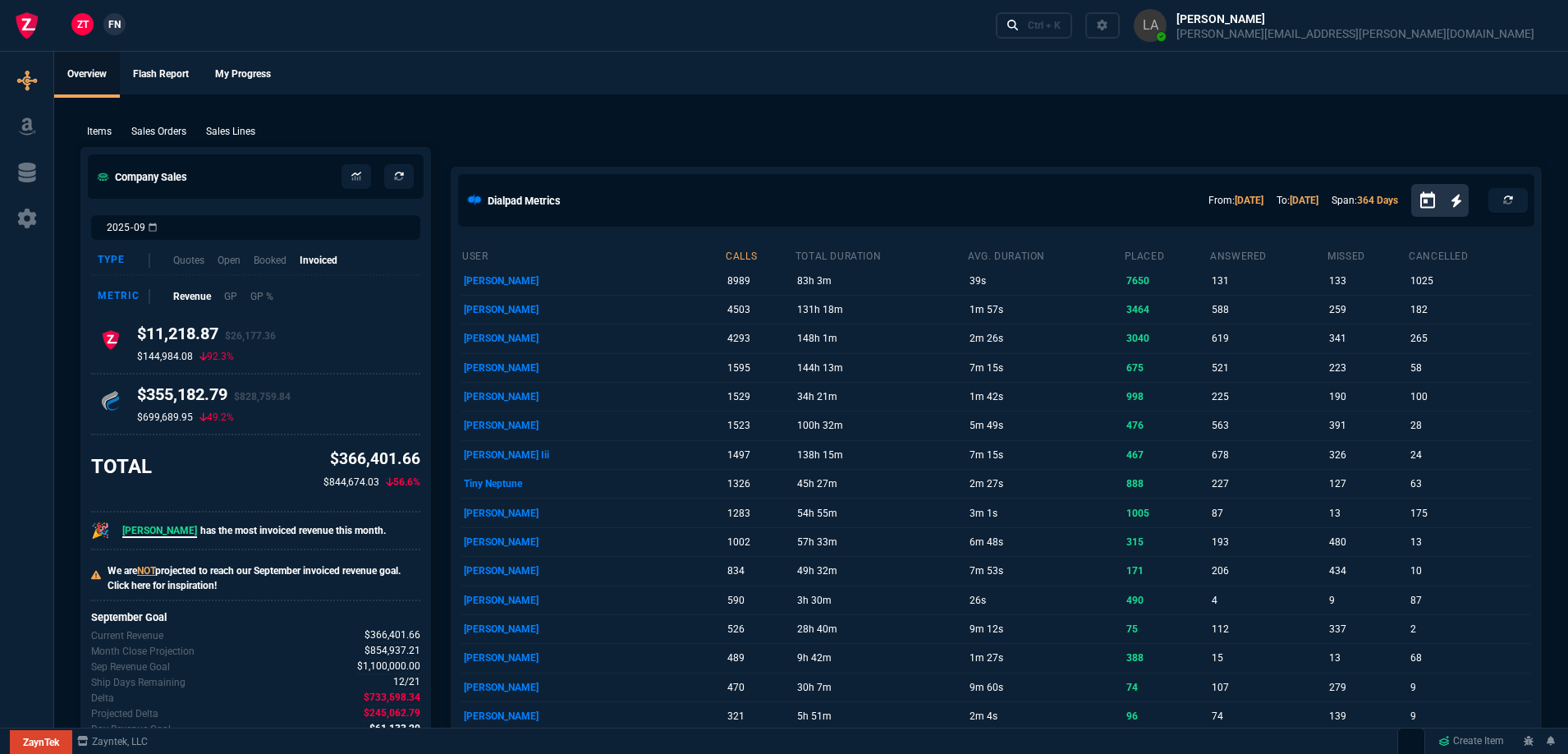
click at [112, 18] on span "FN" at bounding box center [114, 25] width 12 height 15
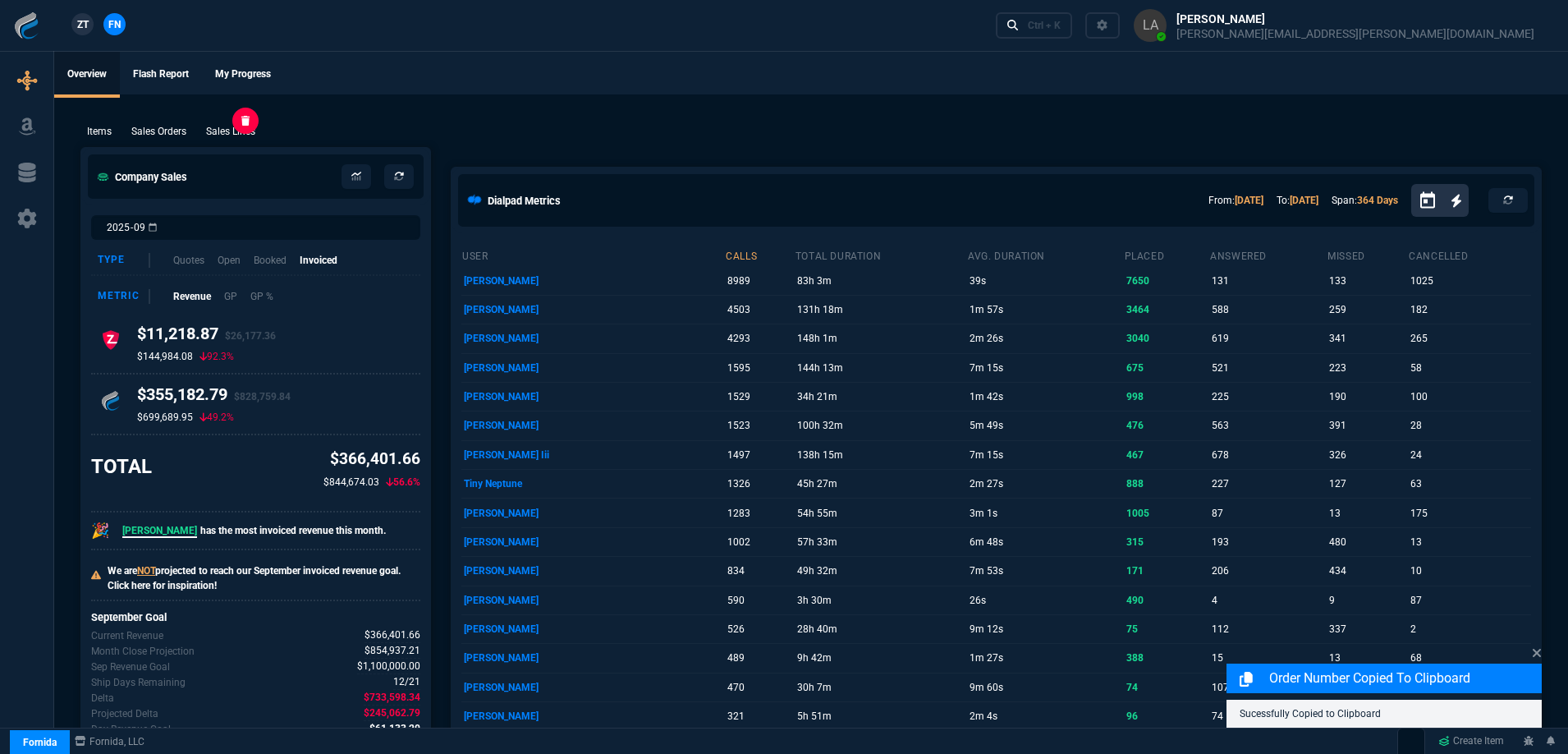
click at [227, 127] on p "Sales Lines" at bounding box center [231, 132] width 49 height 15
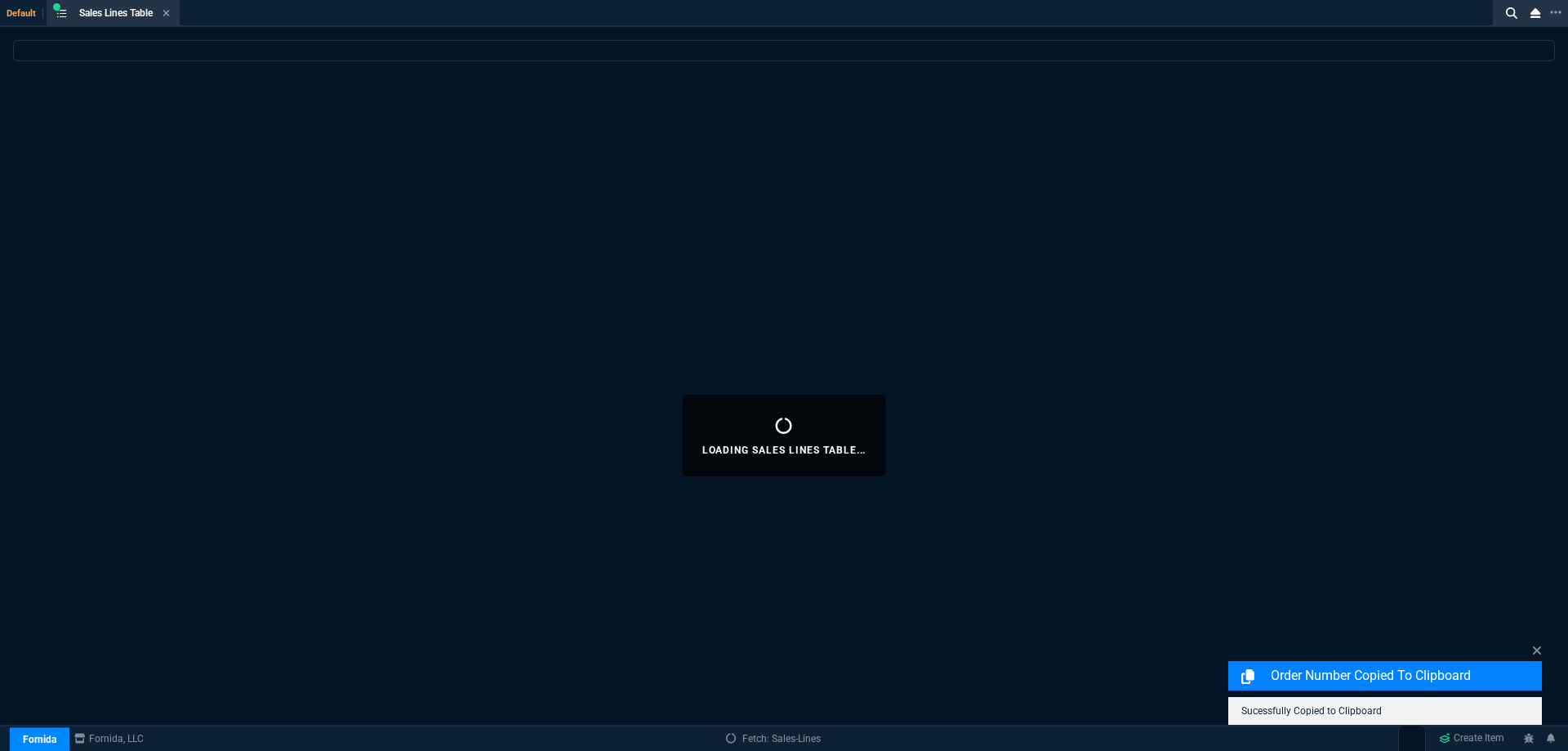
select select
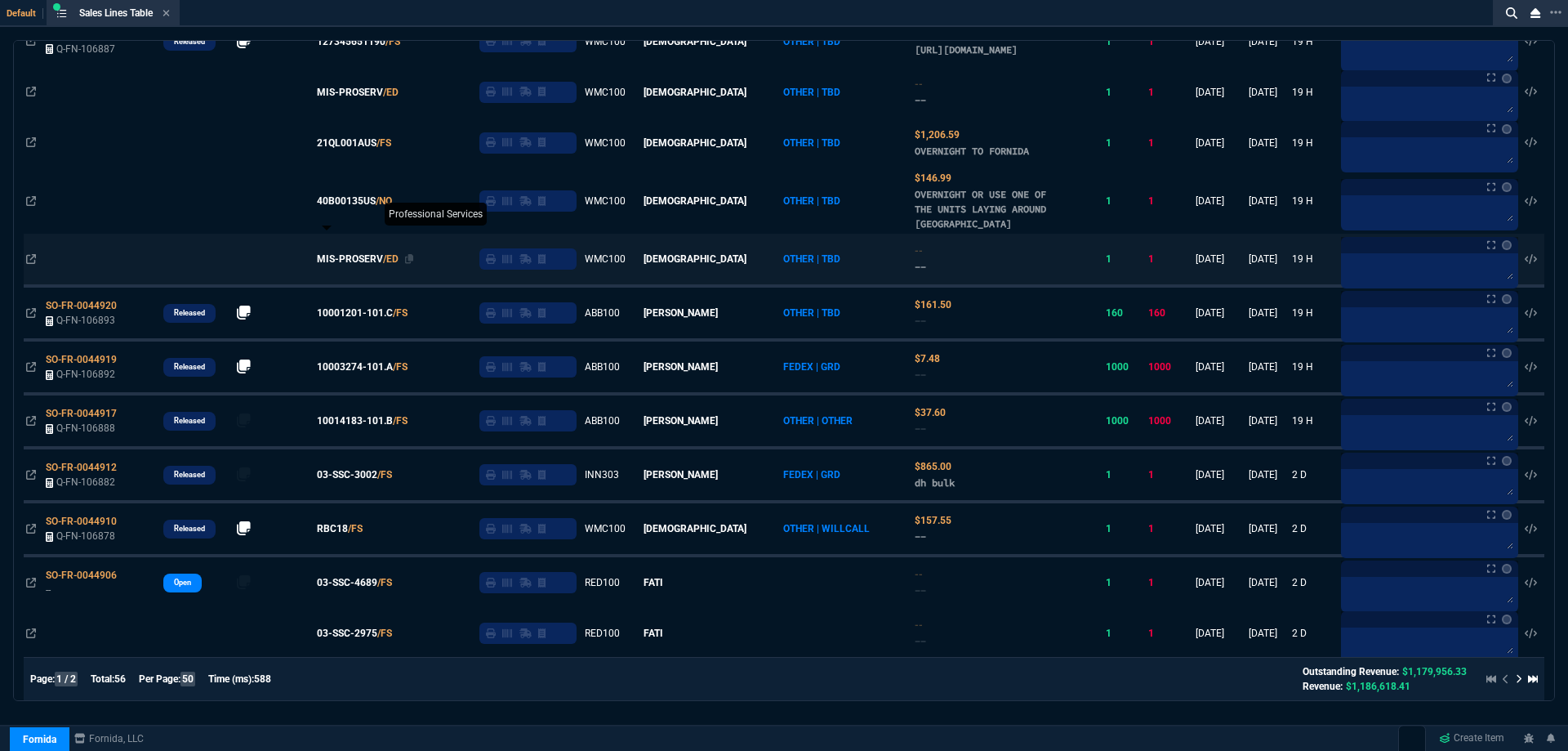
scroll to position [327, 0]
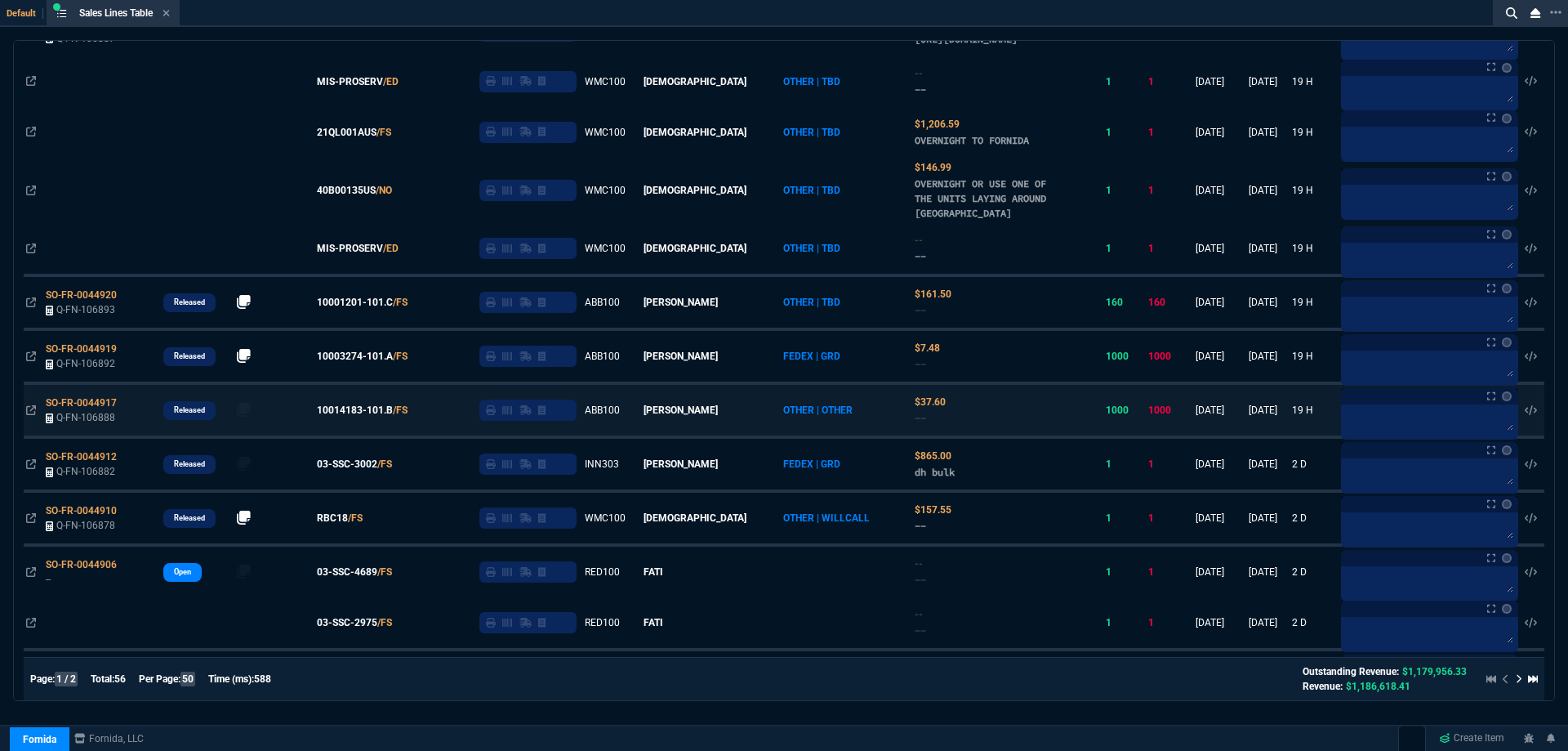
drag, startPoint x: 374, startPoint y: 480, endPoint x: 408, endPoint y: 443, distance: 50.2
click at [374, 471] on span "03-SSC-3002" at bounding box center [346, 464] width 60 height 15
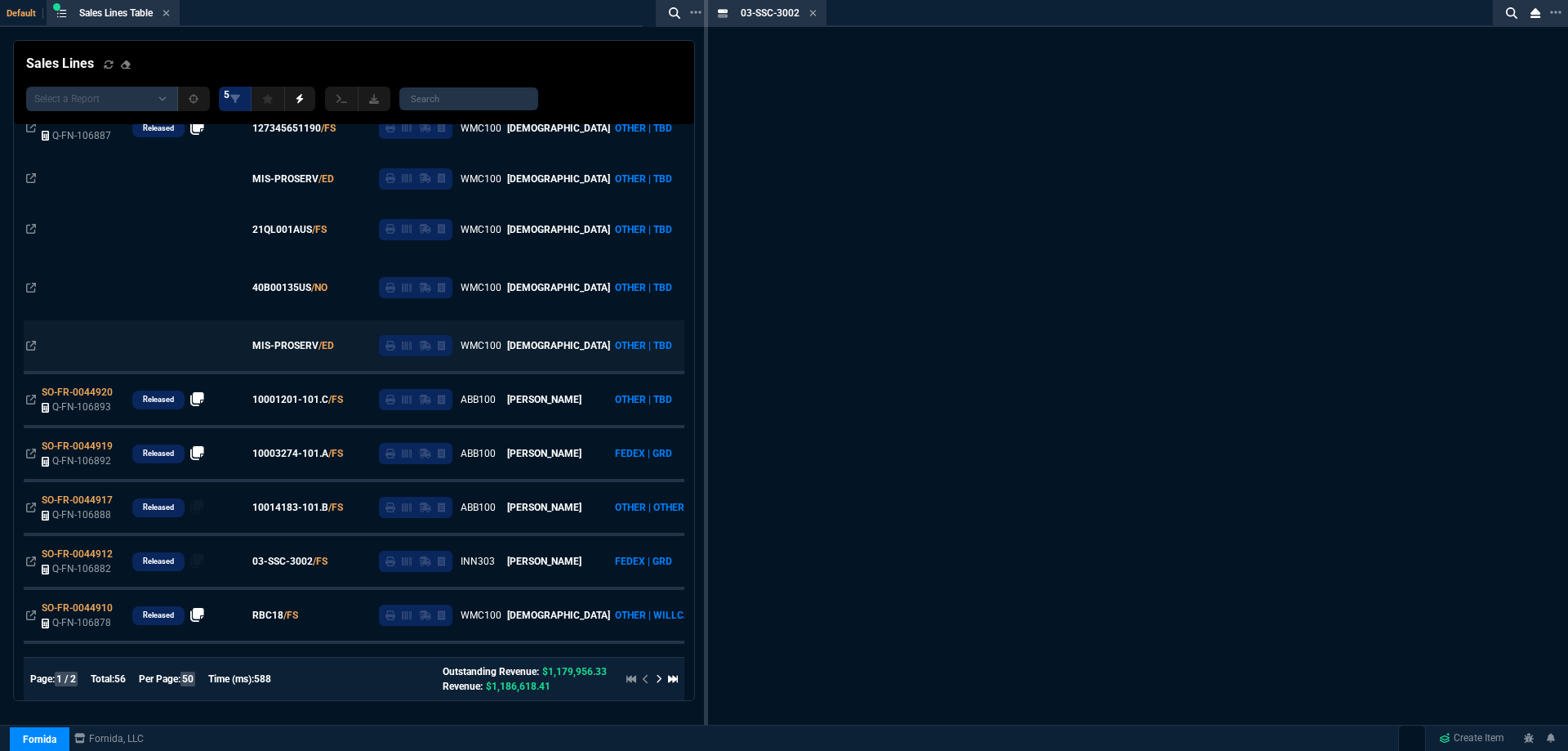
scroll to position [424, 0]
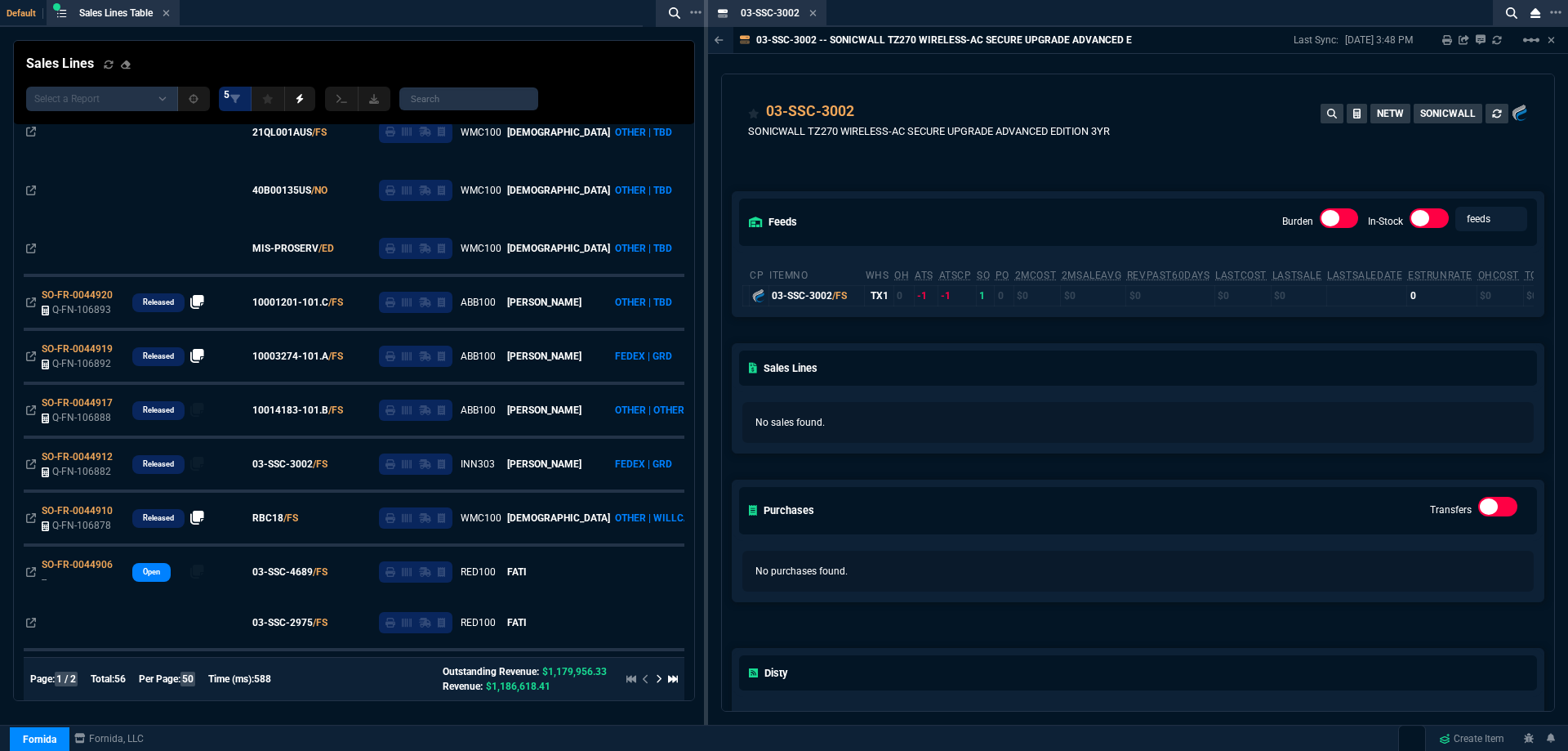
click at [813, 12] on icon at bounding box center [813, 13] width 7 height 7
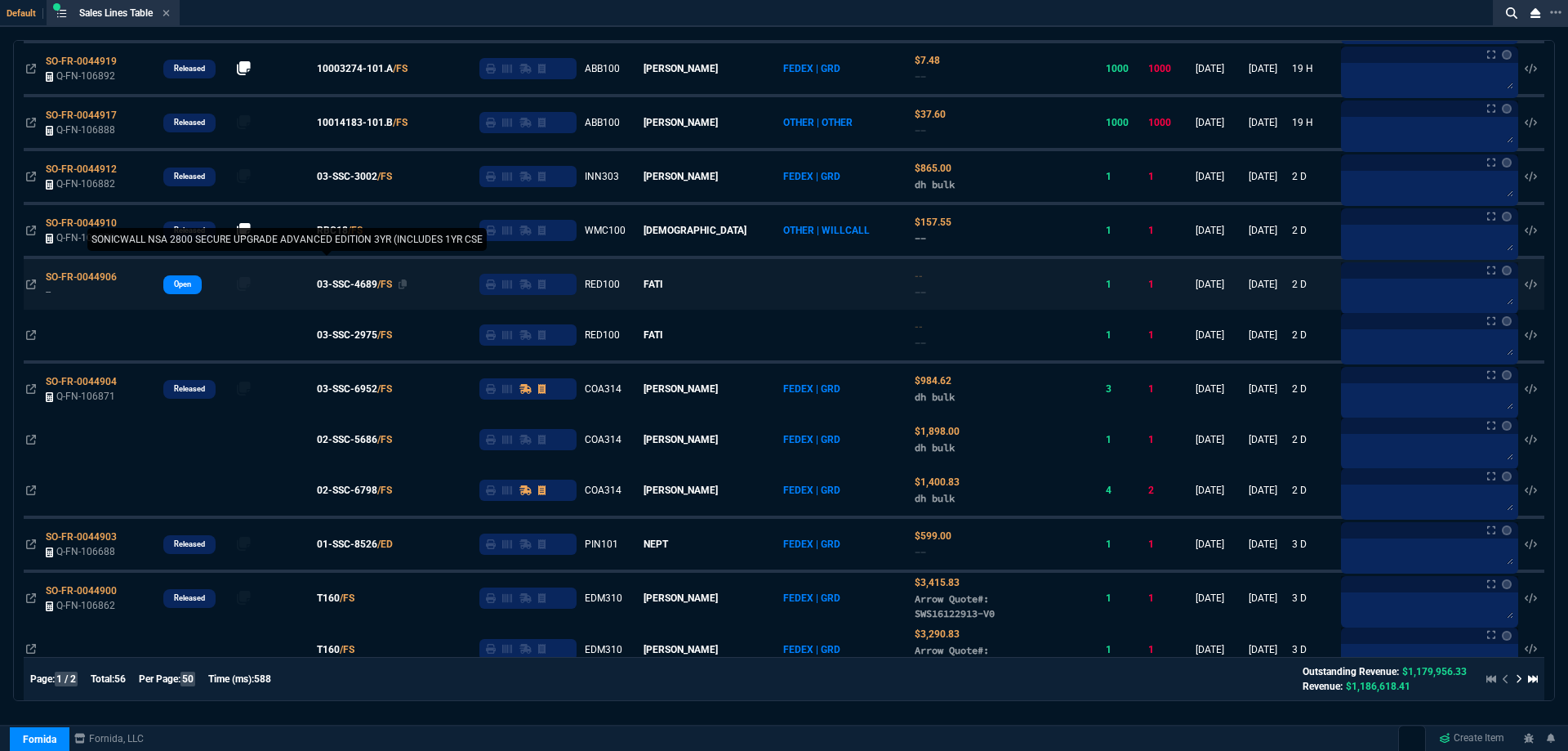
scroll to position [654, 0]
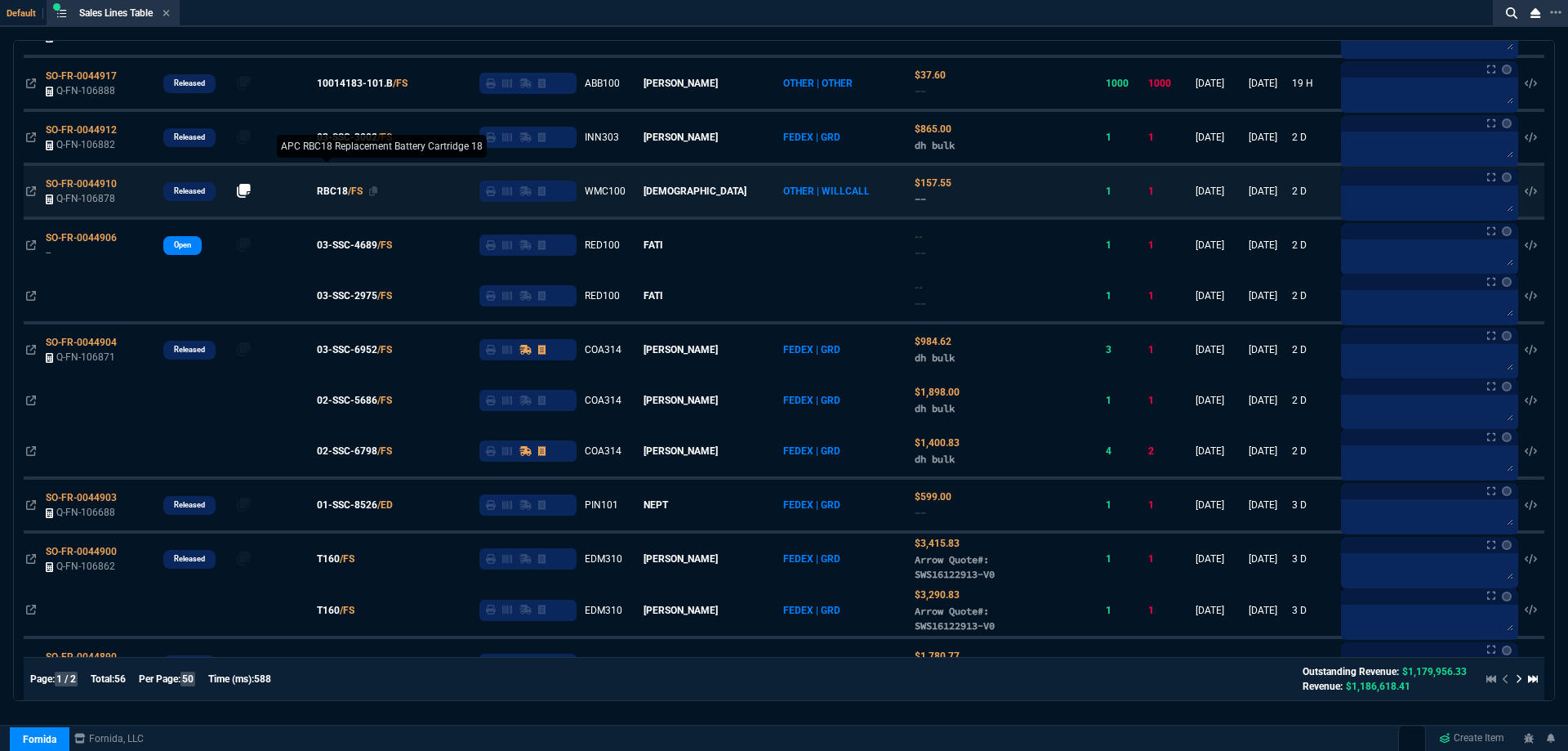
click at [348, 199] on span "RBC18" at bounding box center [332, 191] width 31 height 15
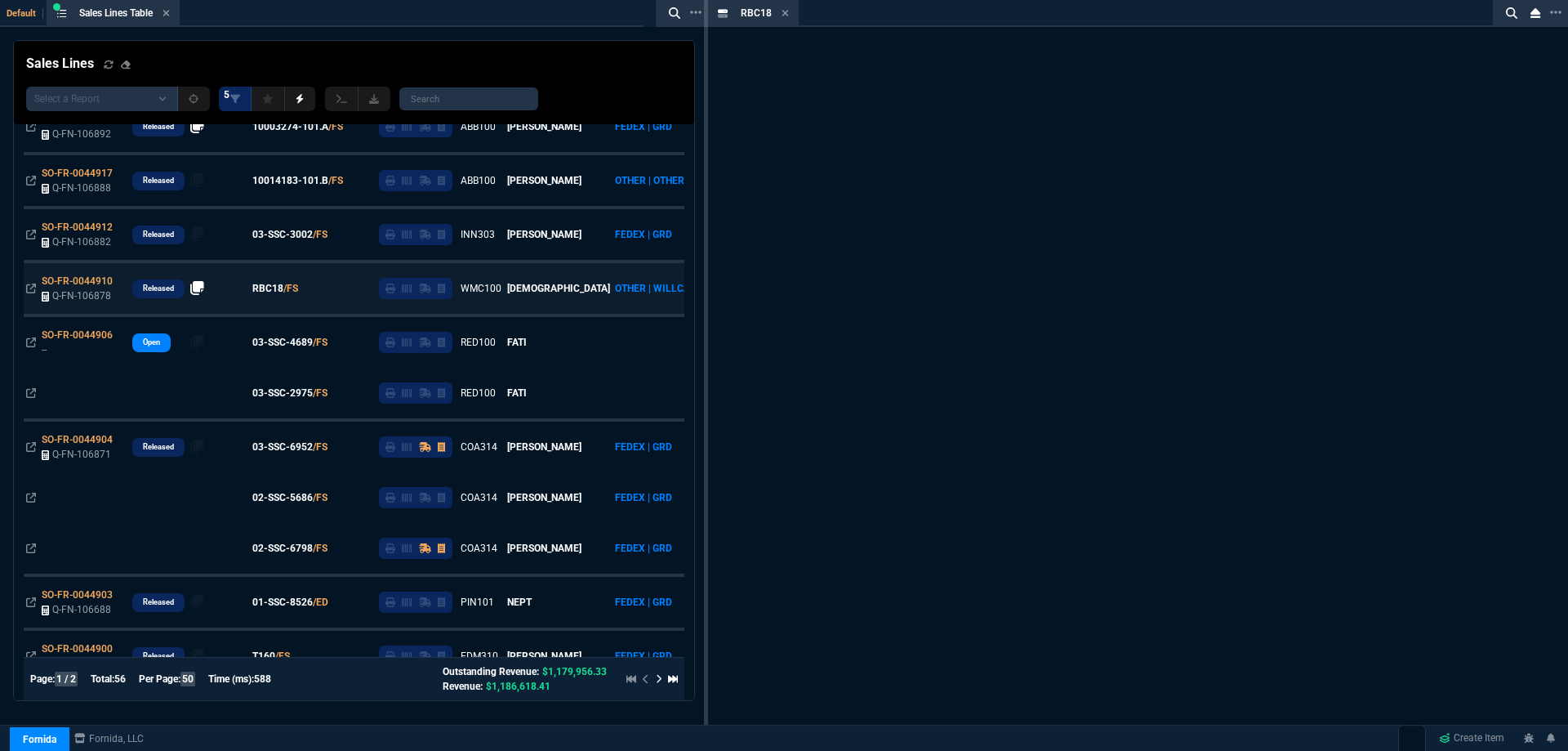
scroll to position [751, 0]
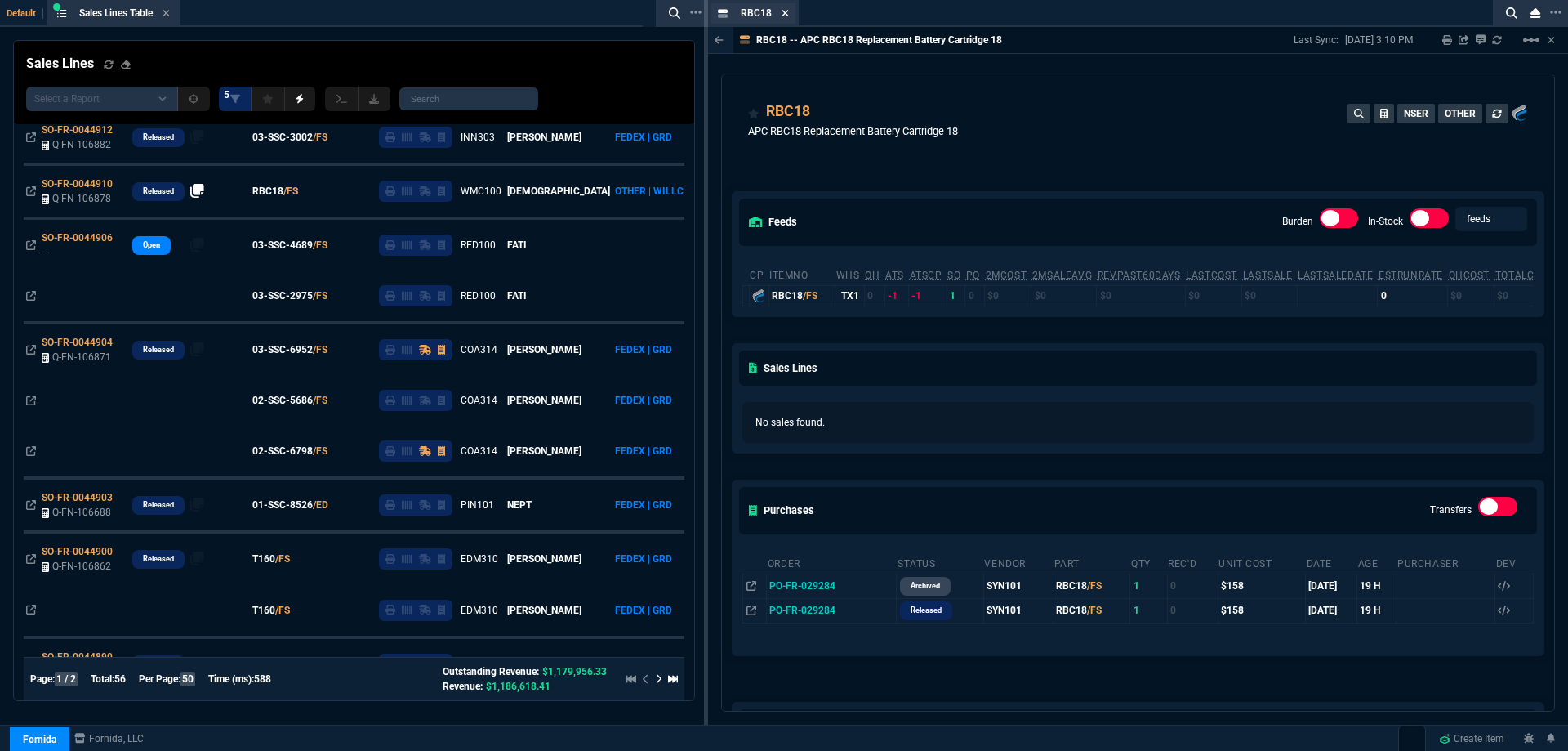
click at [785, 12] on icon at bounding box center [786, 13] width 7 height 7
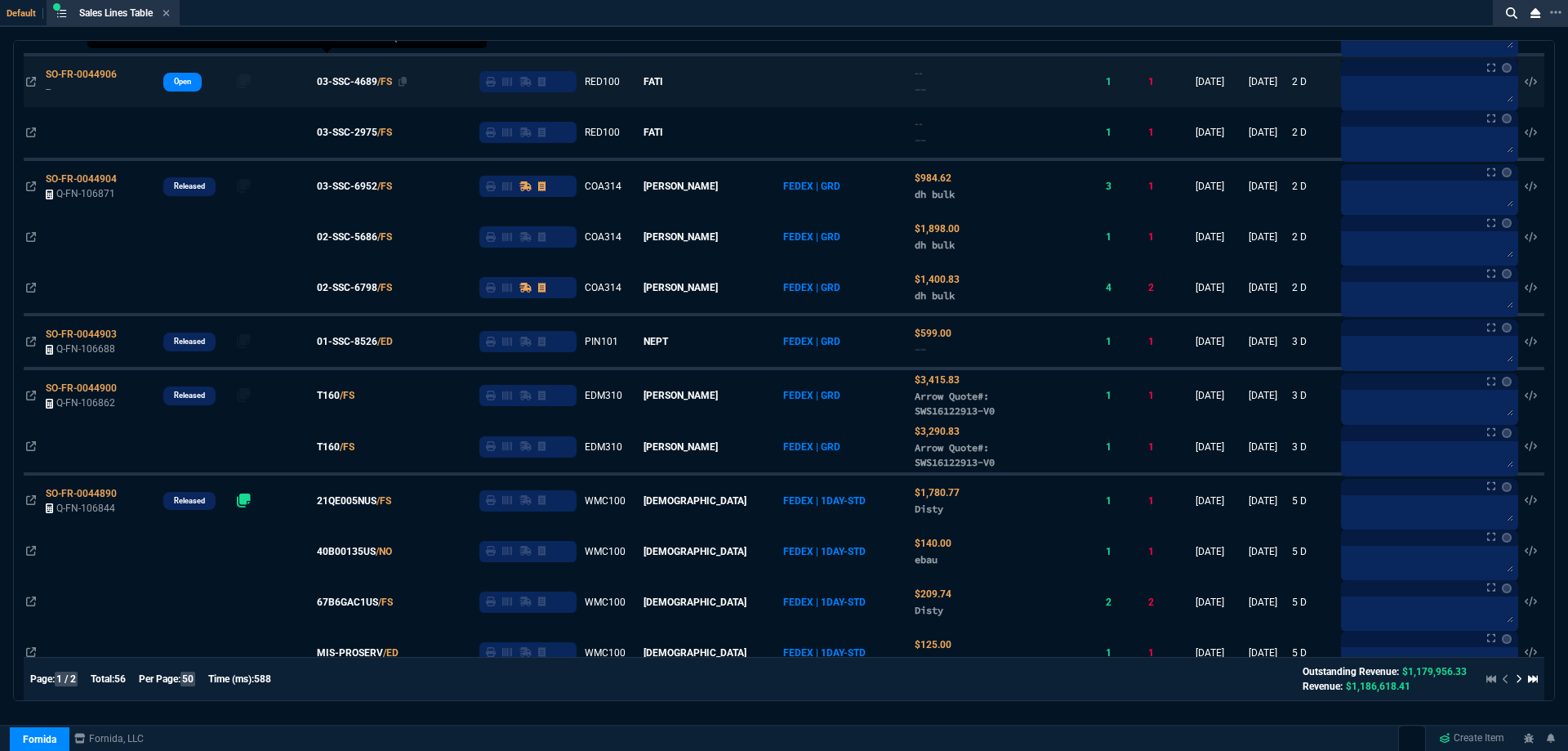
scroll to position [899, 0]
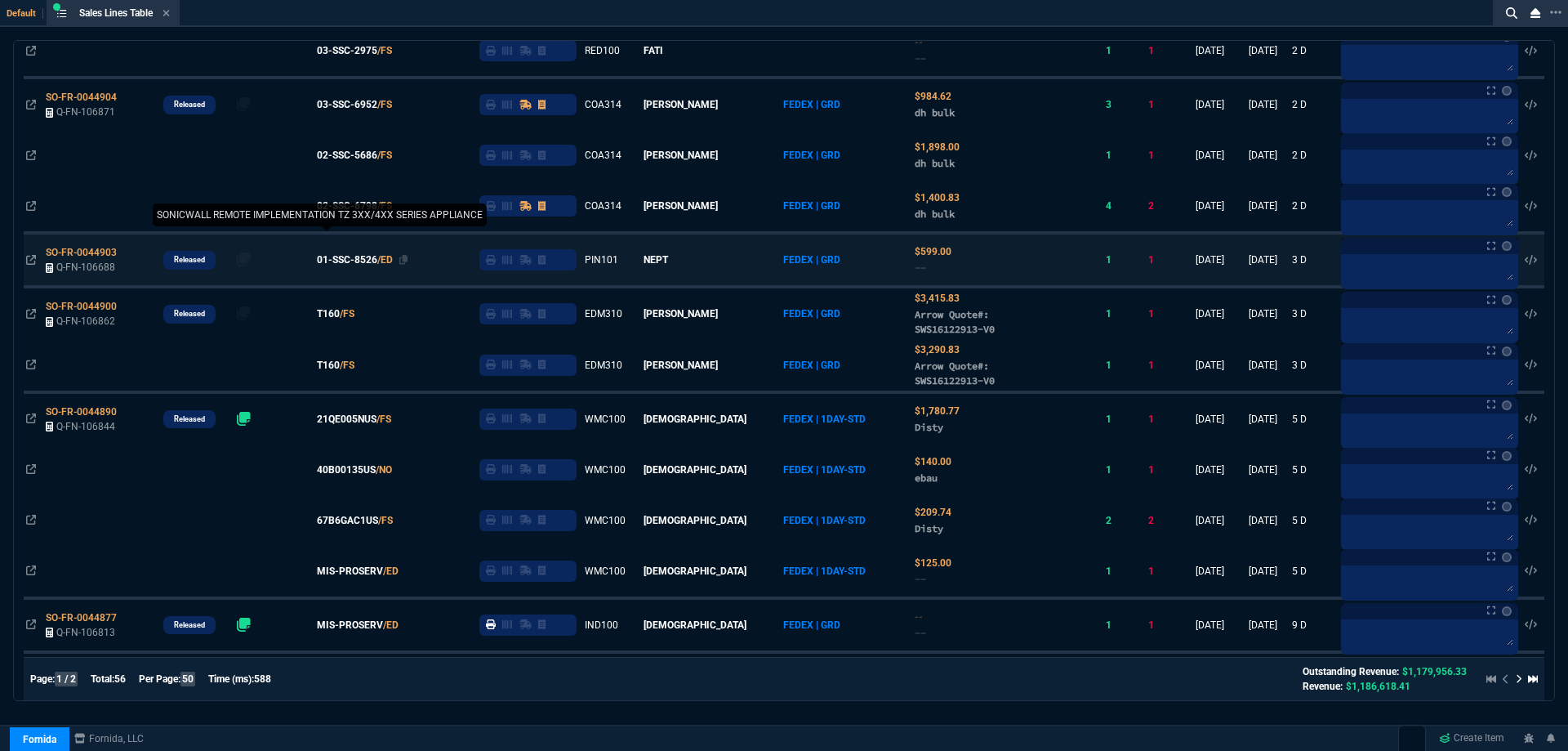
click at [372, 267] on span "01-SSC-8526" at bounding box center [346, 260] width 60 height 15
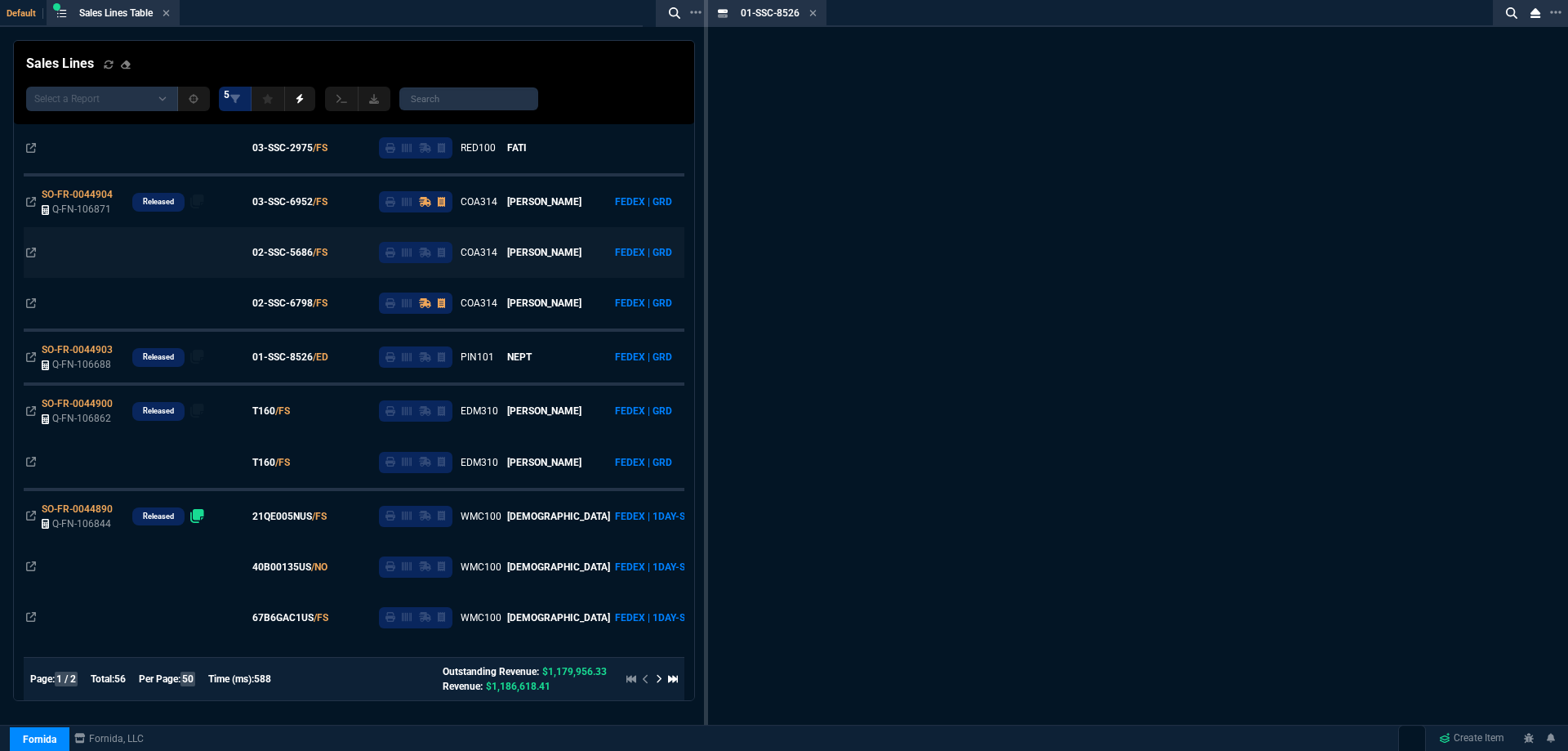
scroll to position [996, 0]
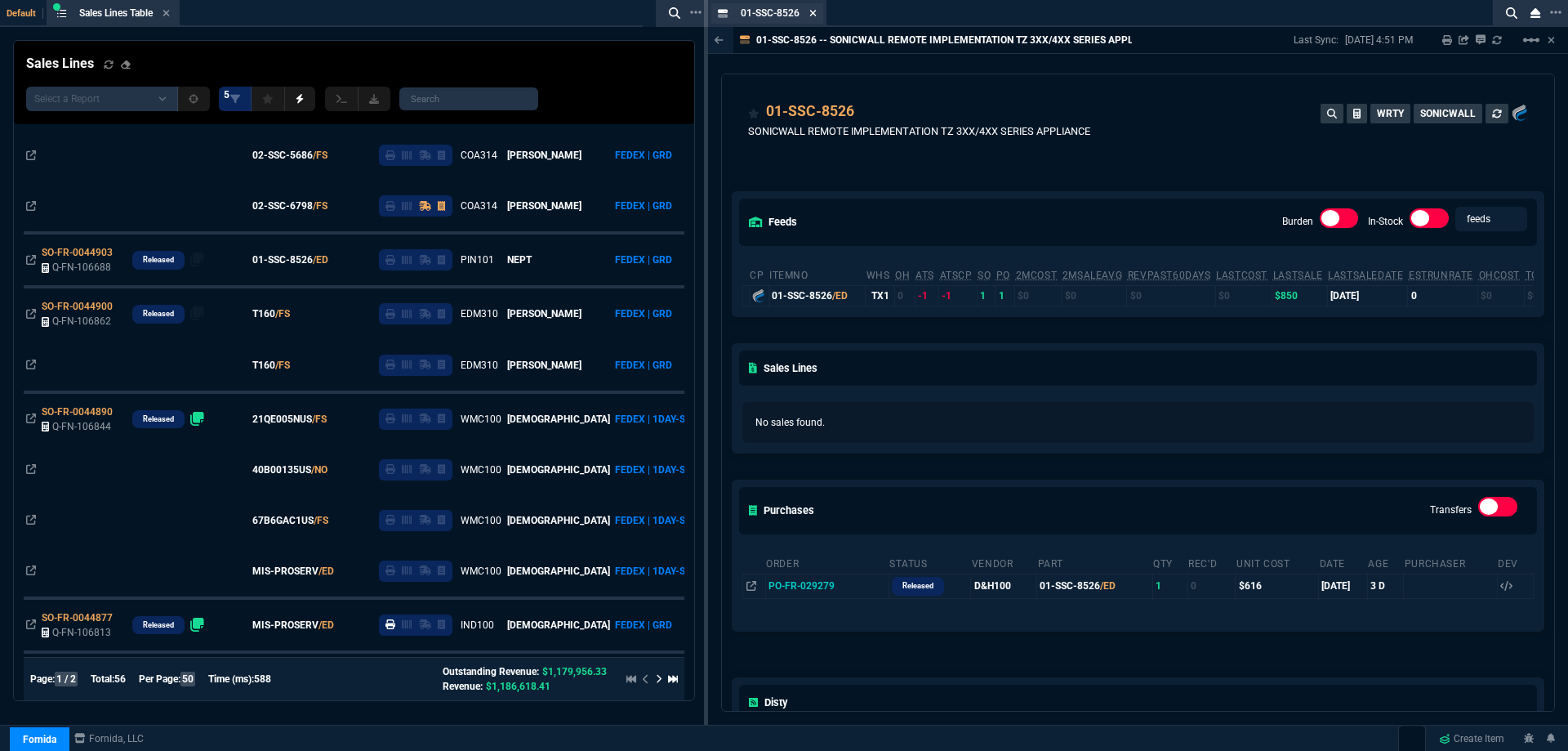
click at [817, 14] on icon at bounding box center [812, 13] width 7 height 10
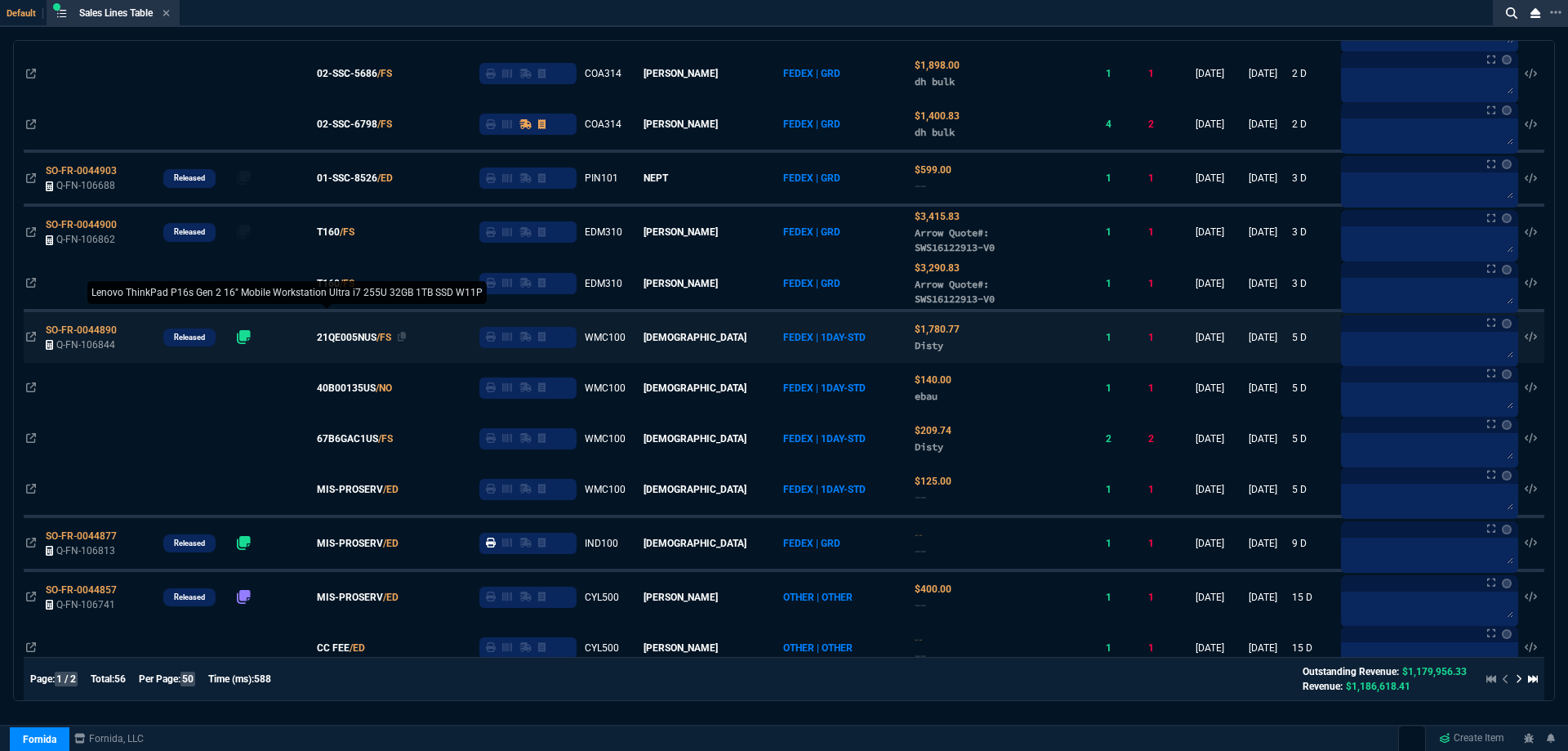
scroll to position [1062, 0]
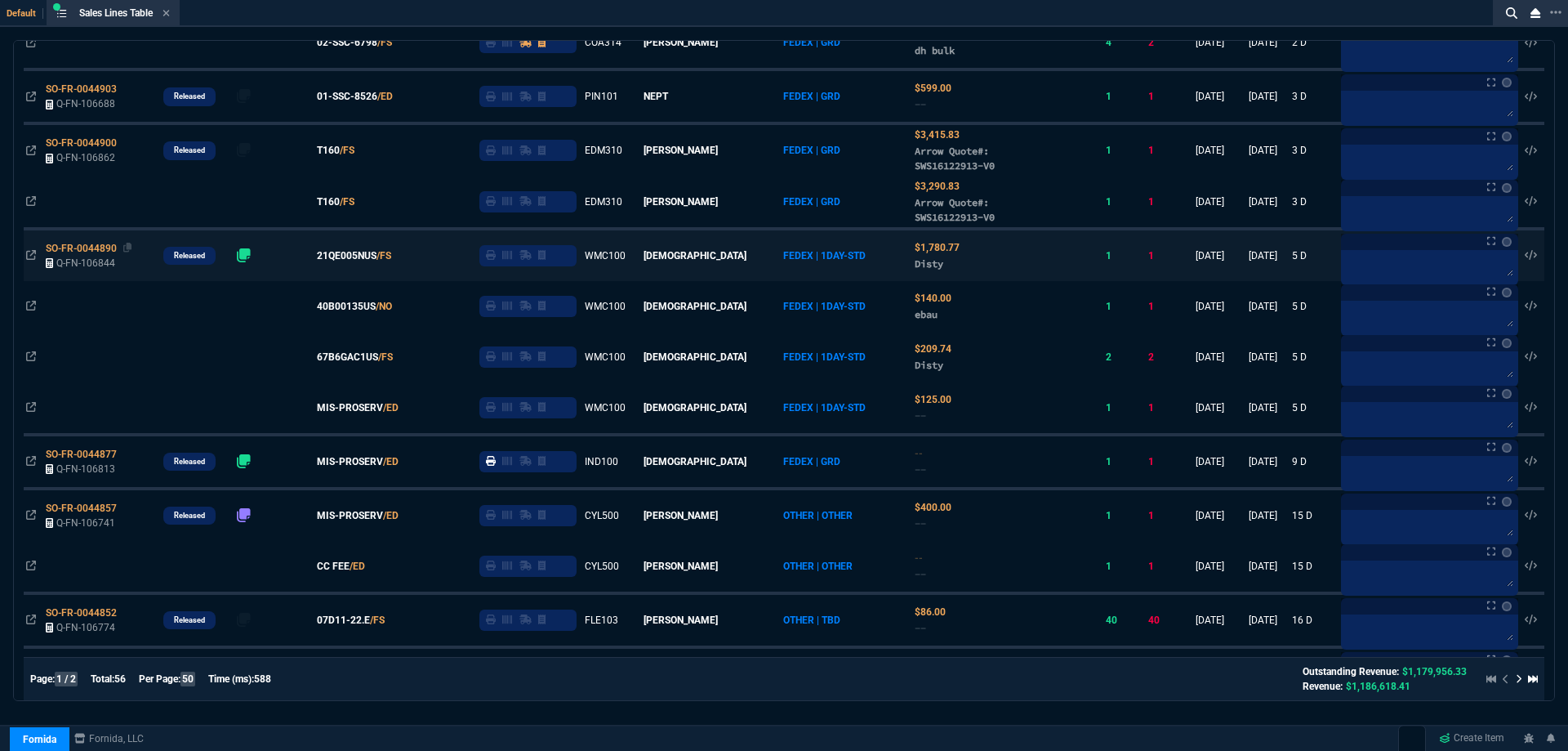
click at [64, 254] on span "SO-FR-0044890" at bounding box center [81, 248] width 71 height 12
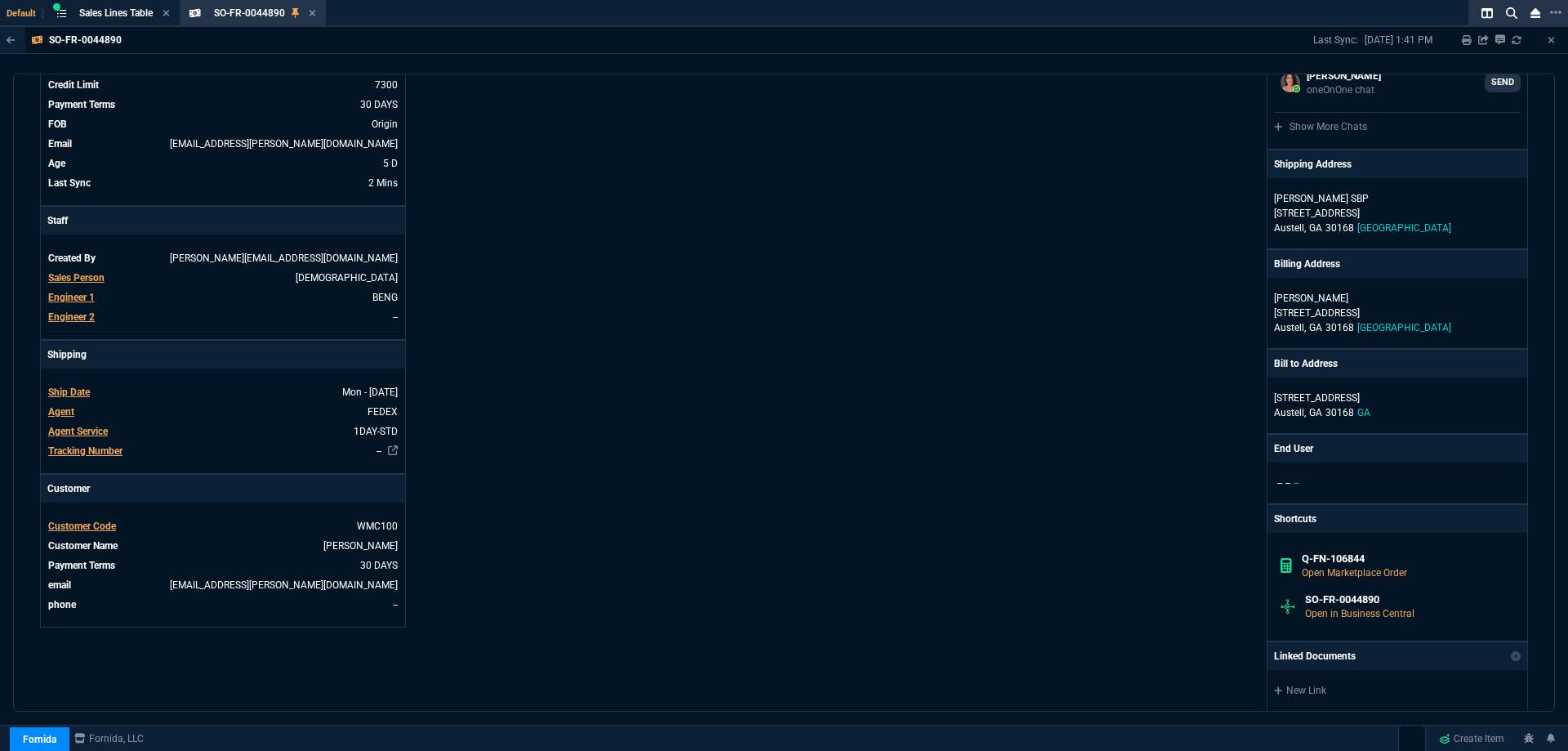
scroll to position [0, 0]
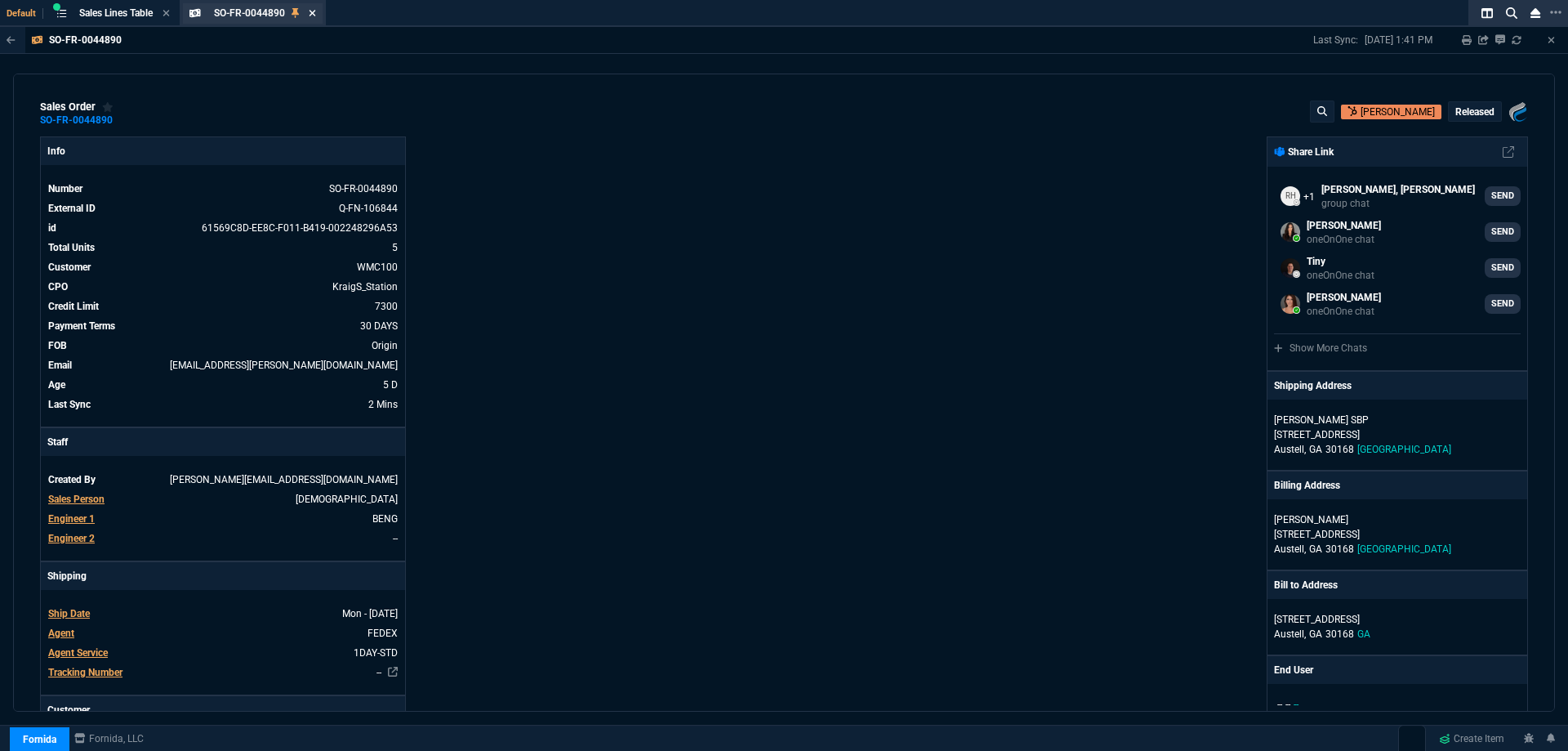
click at [316, 10] on icon at bounding box center [312, 13] width 7 height 10
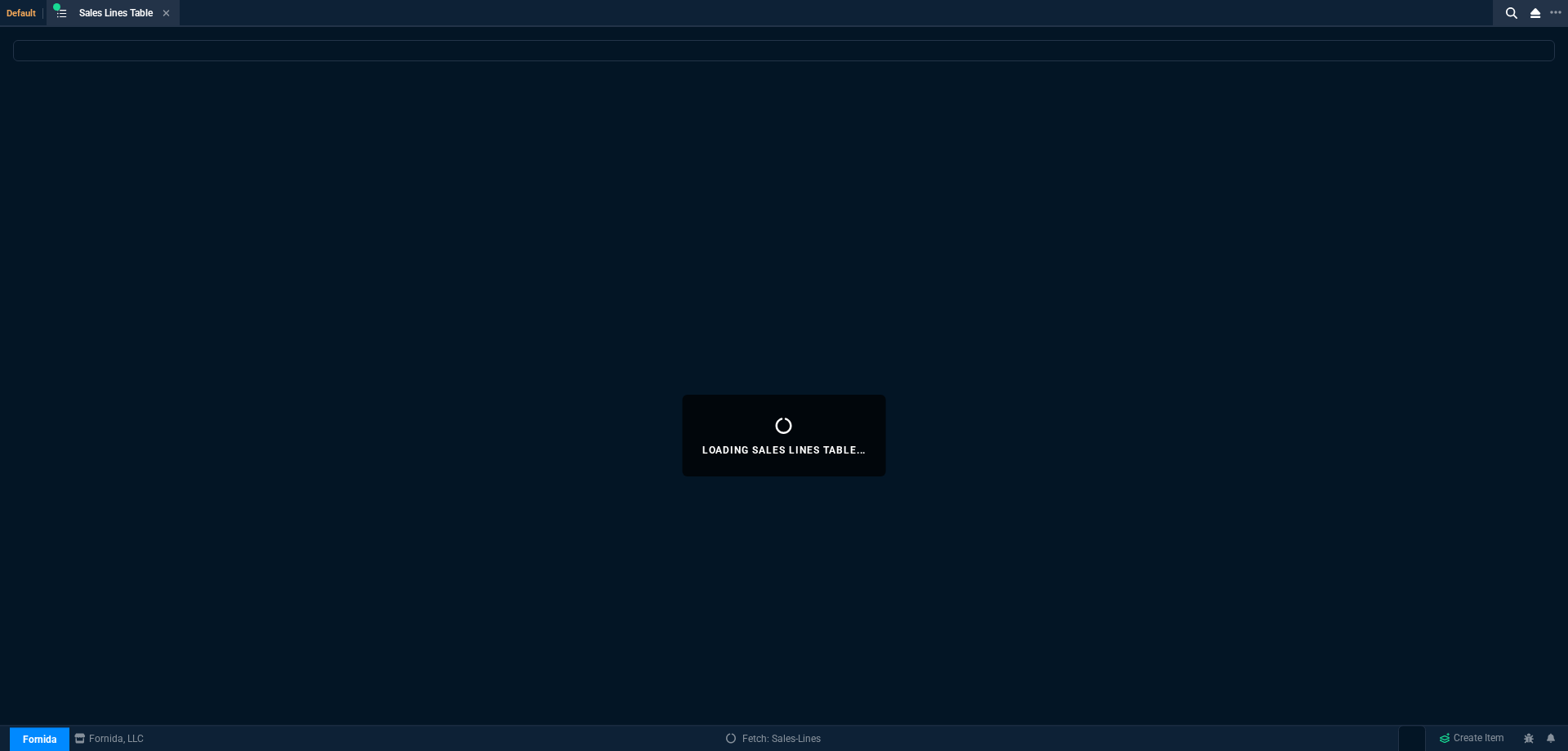
select select
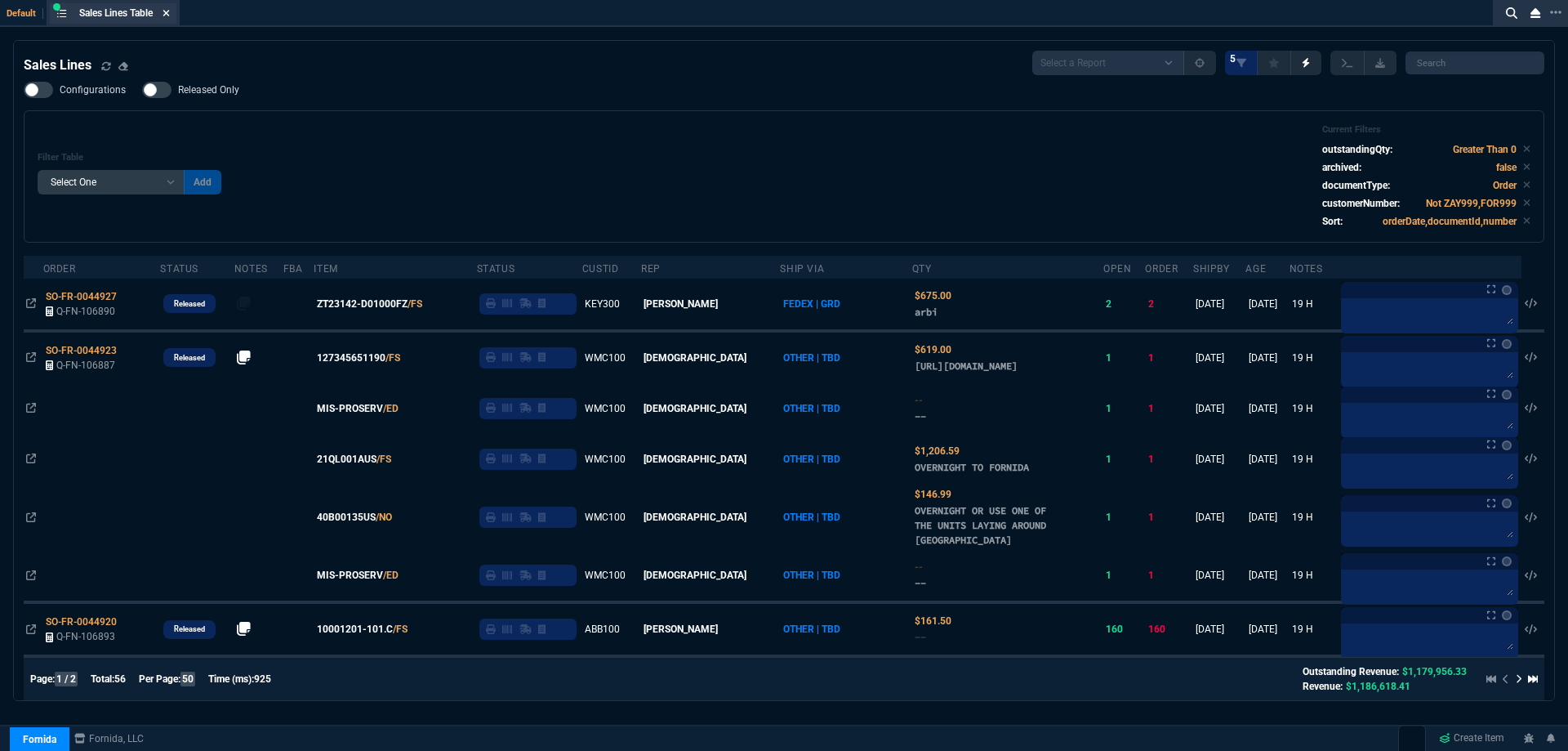
click at [170, 8] on icon at bounding box center [166, 13] width 7 height 10
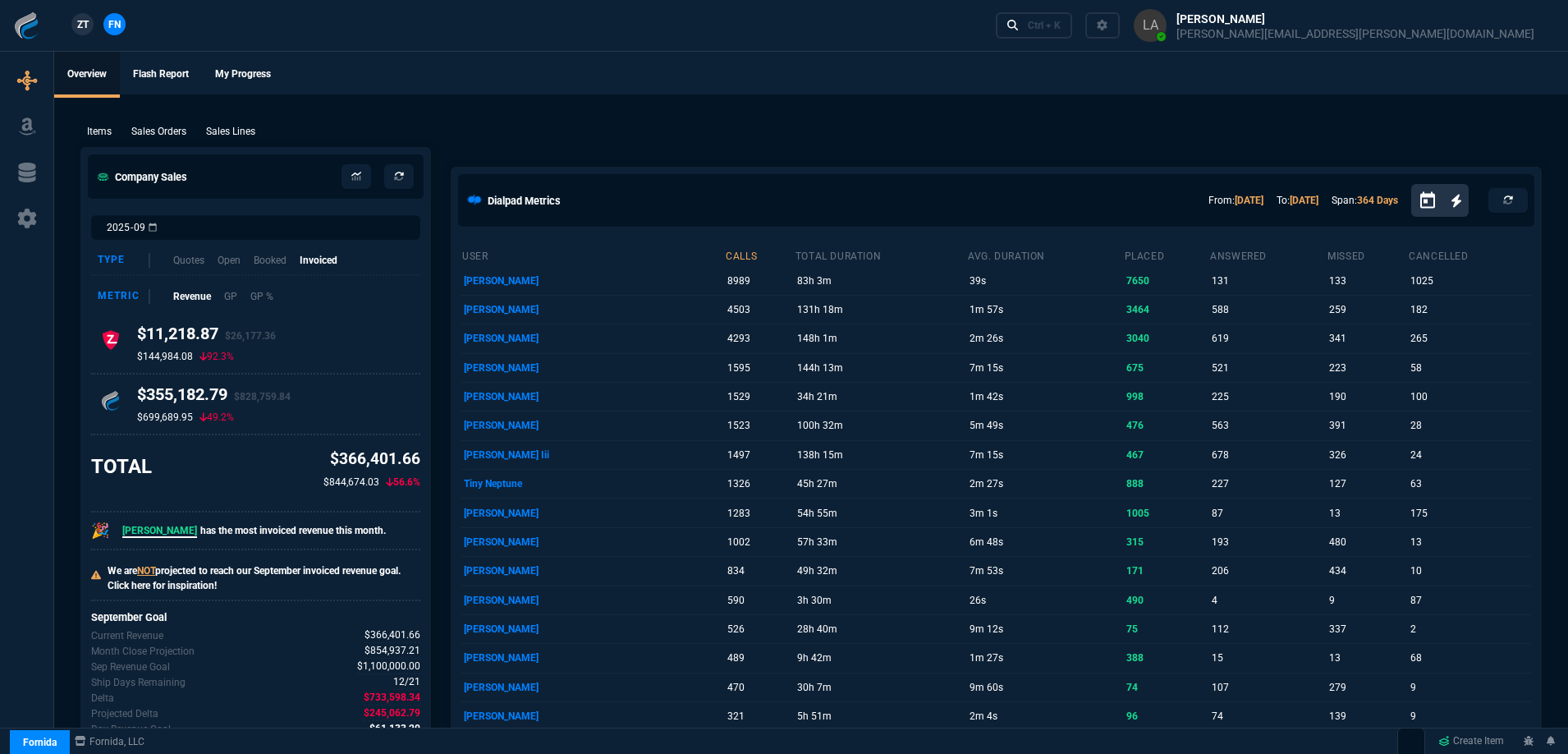
click at [85, 30] on span "ZT" at bounding box center [83, 25] width 12 height 15
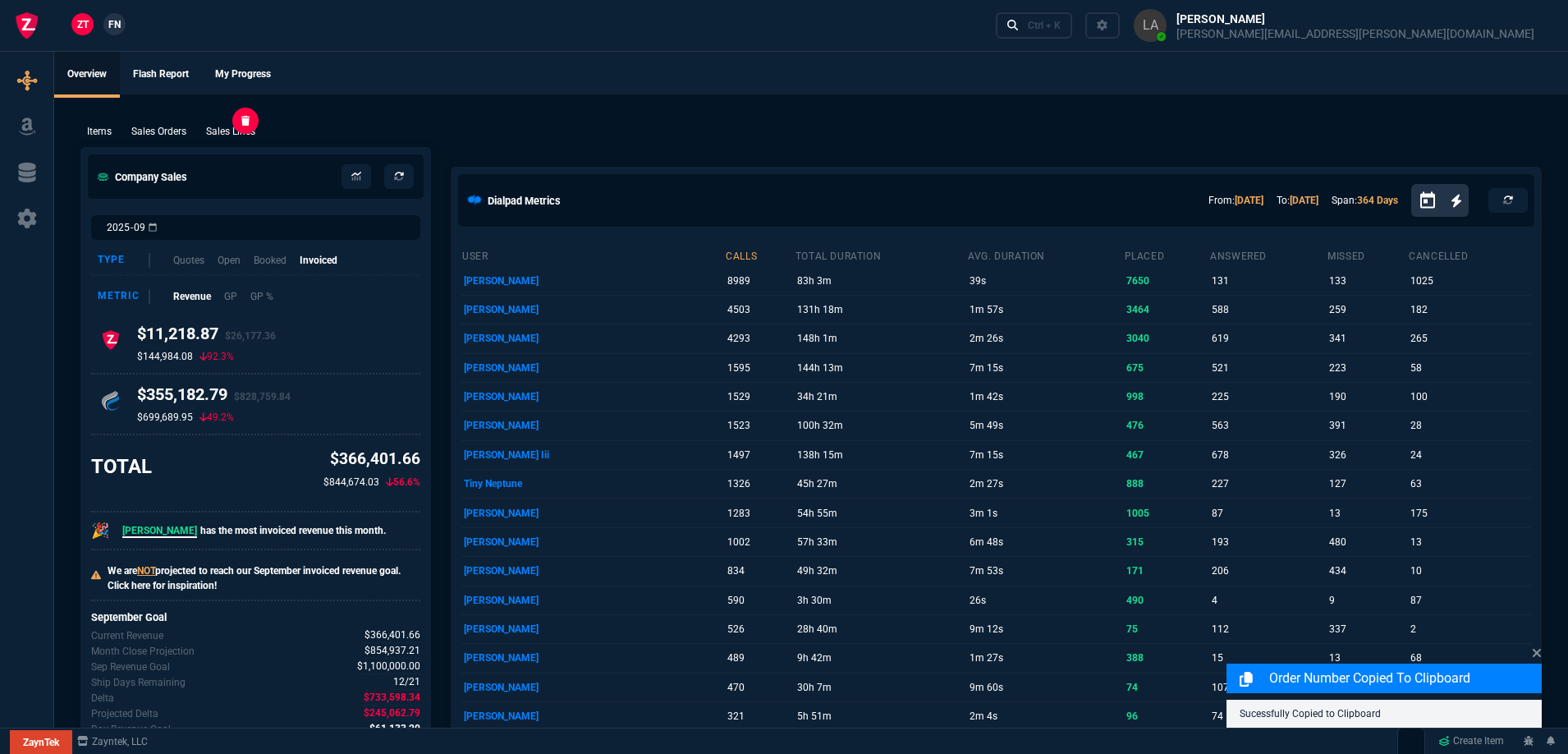
click at [235, 137] on p "Sales Lines" at bounding box center [231, 132] width 49 height 15
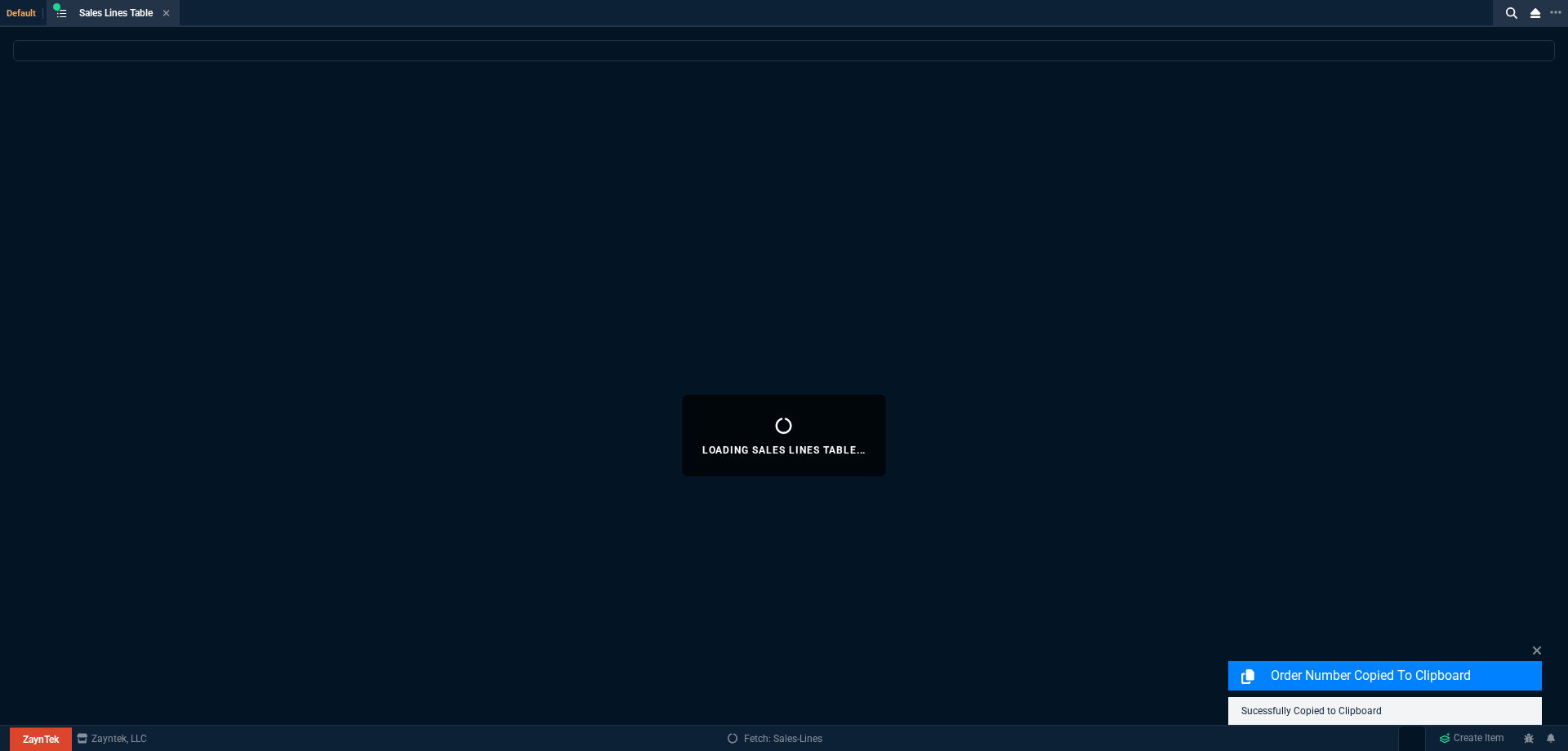
select select
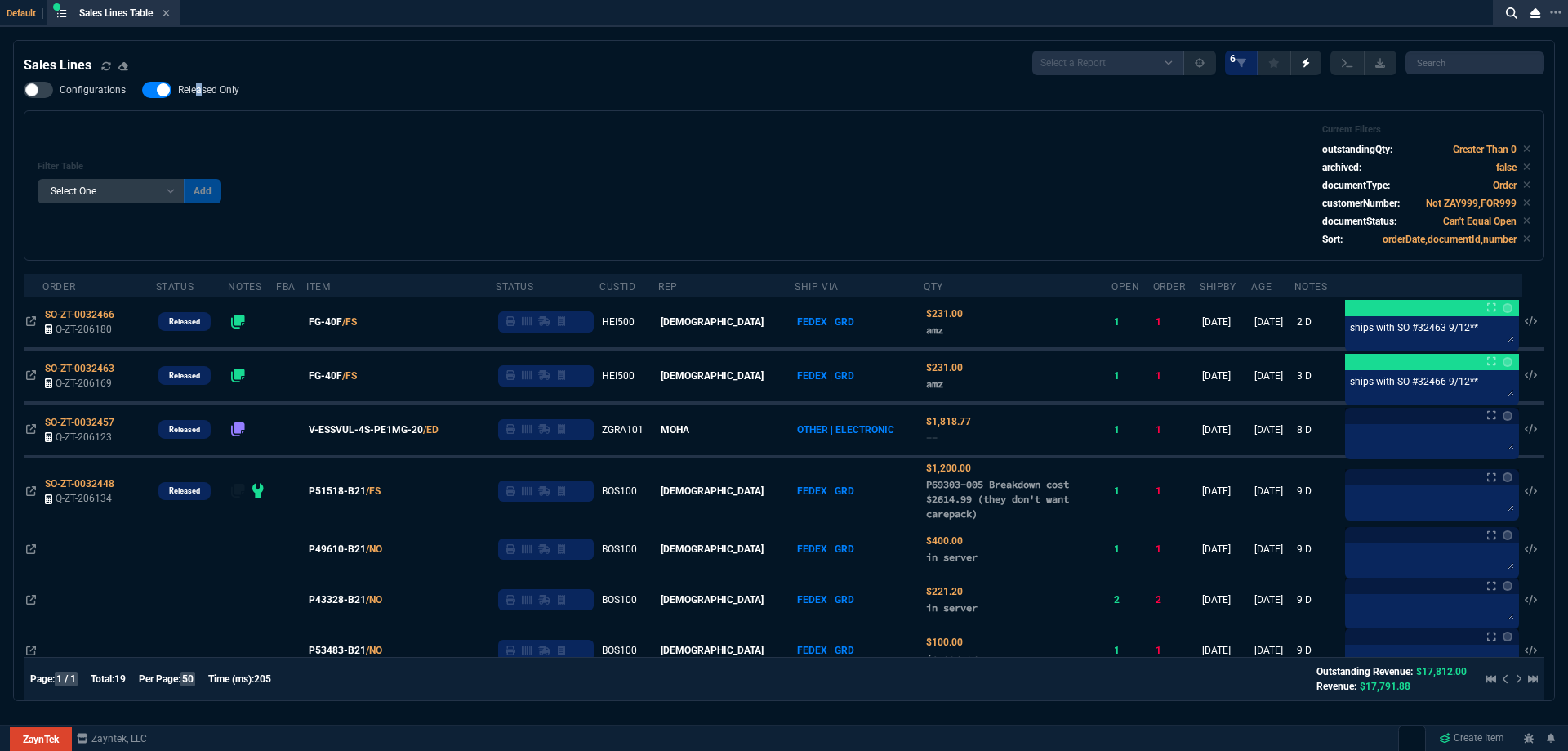
drag, startPoint x: 197, startPoint y: 85, endPoint x: 388, endPoint y: 95, distance: 191.3
click at [198, 85] on span "Released Only" at bounding box center [209, 90] width 61 height 13
click at [673, 97] on div "Configurations Released Only Filter Table Select One Add Filter () Age () ATS (…" at bounding box center [784, 171] width 1521 height 179
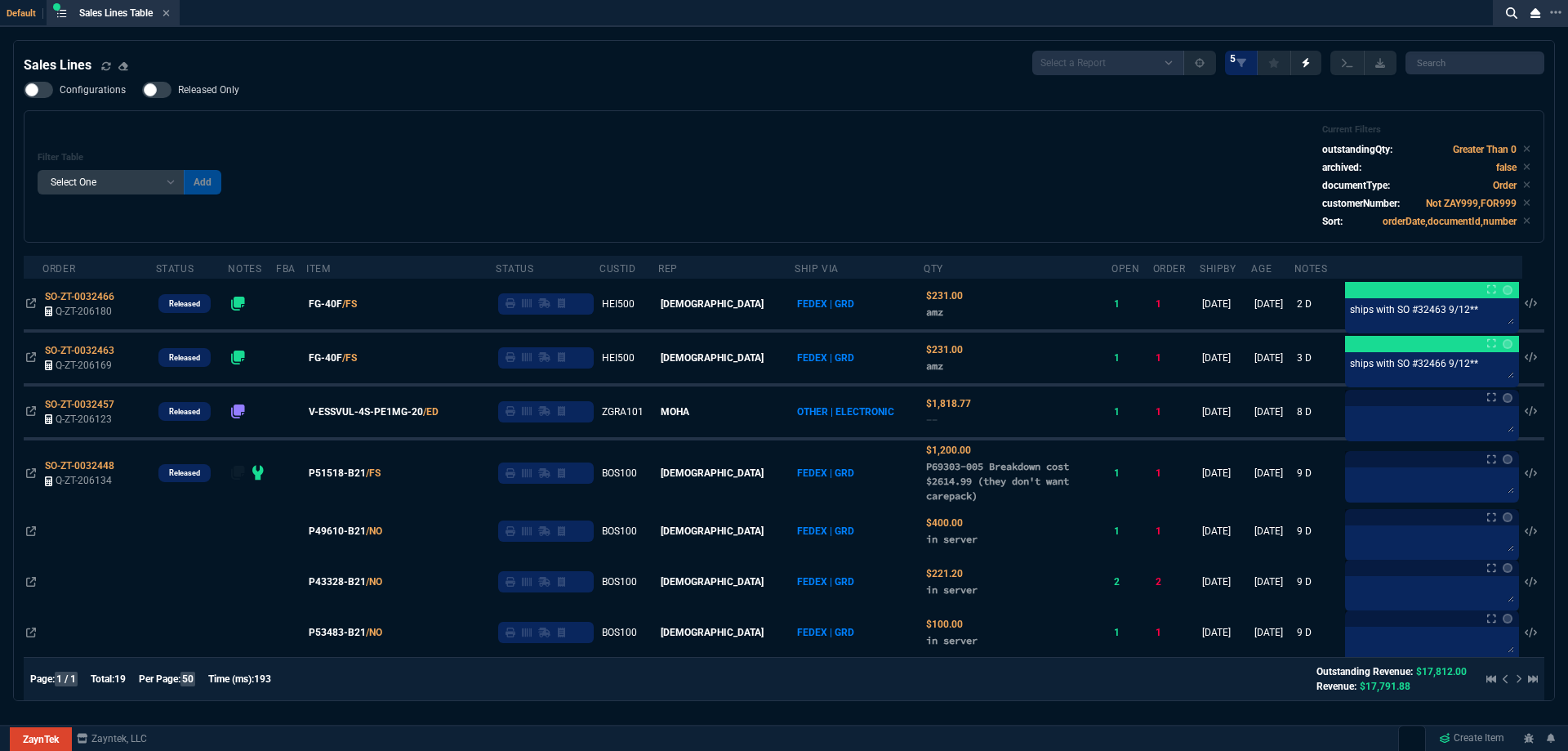
click at [206, 101] on nx-fornida-field-switch-one "Released Only" at bounding box center [199, 93] width 114 height 16
click at [203, 96] on span "Released Only" at bounding box center [209, 90] width 61 height 13
click at [142, 91] on input "Released Only" at bounding box center [141, 90] width 1 height 1
click at [523, 144] on div "Filter Table Select One Add Filter () Age () ATS () Cond (itemVariantCode) Cust…" at bounding box center [784, 176] width 1493 height 105
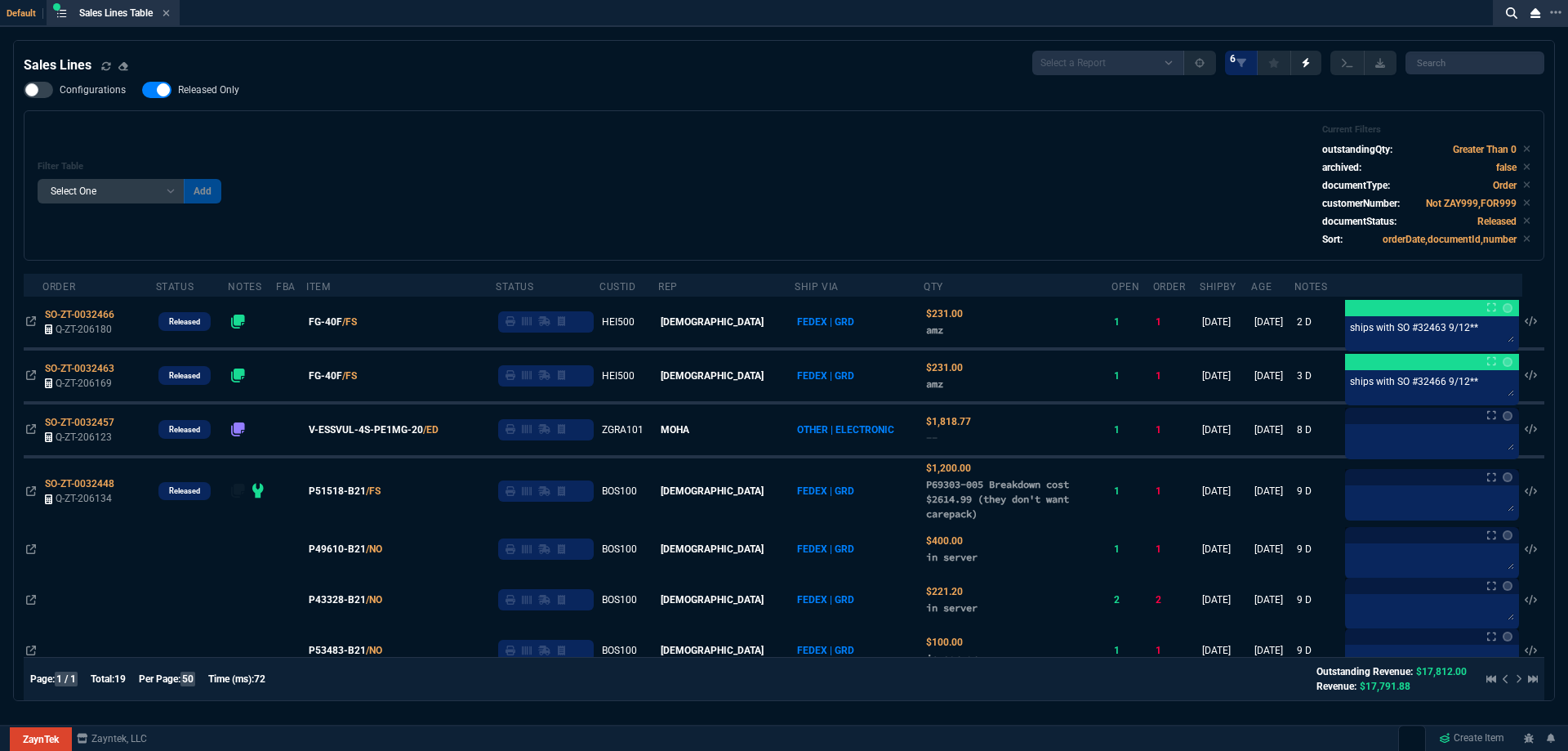
click at [234, 96] on span "Released Only" at bounding box center [209, 90] width 61 height 13
click at [142, 91] on input "Released Only" at bounding box center [141, 90] width 1 height 1
click at [737, 160] on div "Filter Table Select One Add Filter () Age () ATS () Cond (itemVariantCode) Cust…" at bounding box center [784, 185] width 1493 height 123
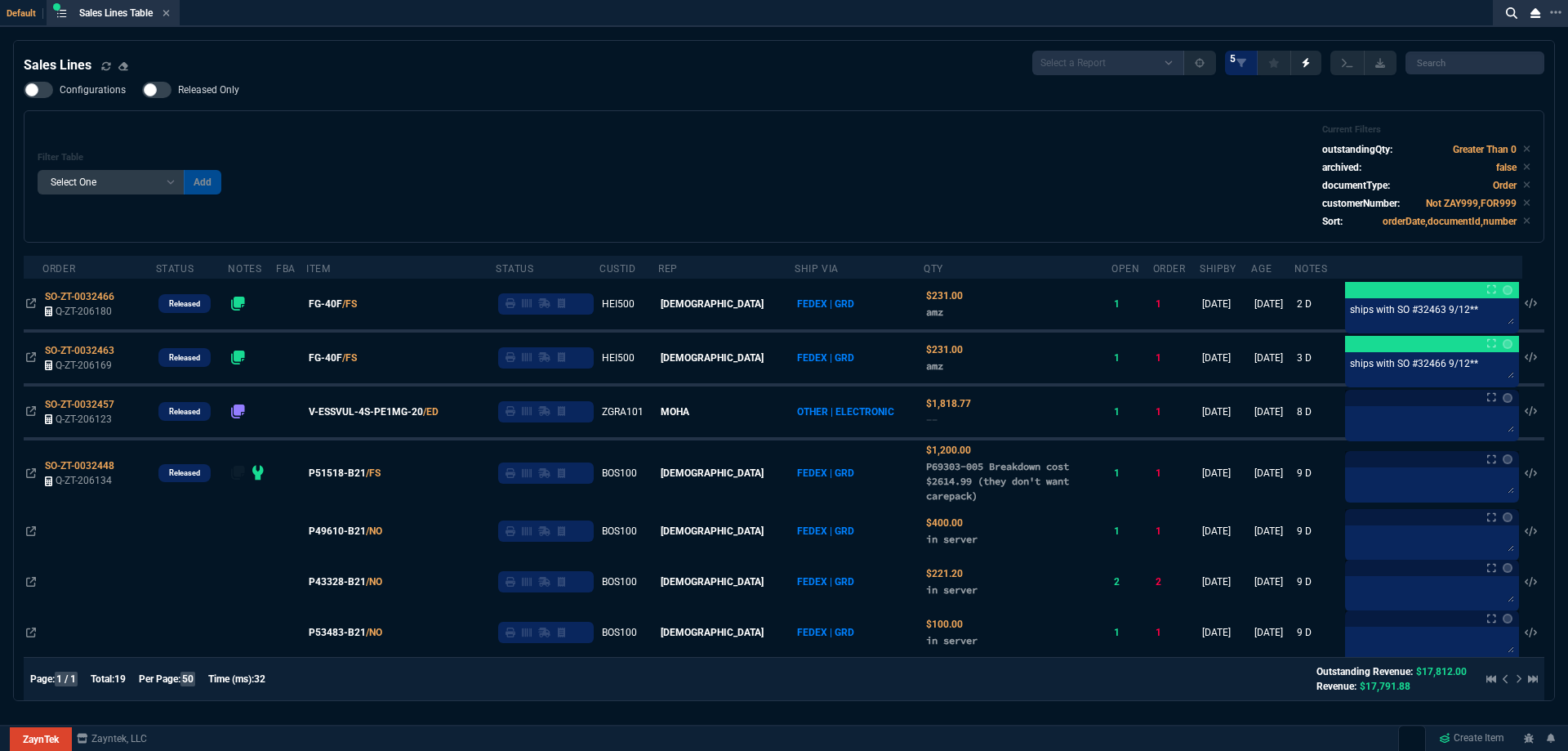
click at [448, 136] on div "Filter Table Select One Add Filter () Age () ATS () Cond (itemVariantCode) Cust…" at bounding box center [784, 176] width 1493 height 105
click at [220, 88] on span "Released Only" at bounding box center [209, 90] width 61 height 13
click at [142, 90] on input "Released Only" at bounding box center [141, 90] width 1 height 1
click at [220, 88] on span "Released Only" at bounding box center [209, 90] width 61 height 13
click at [142, 90] on input "Released Only" at bounding box center [141, 90] width 1 height 1
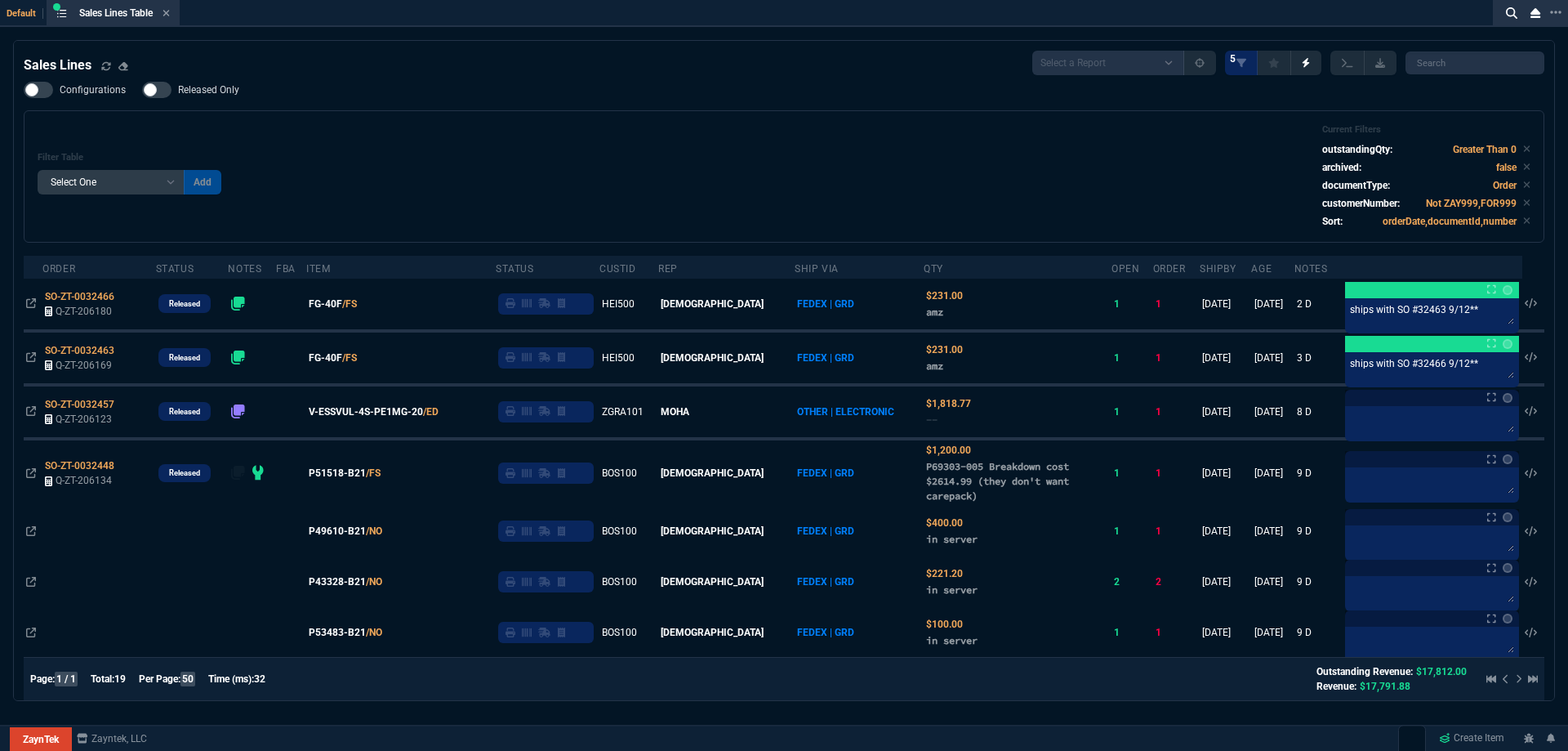
click at [334, 103] on div "Configurations Released Only Filter Table Select One Add Filter () Age () ATS (…" at bounding box center [784, 162] width 1521 height 161
click at [228, 90] on span "Released Only" at bounding box center [209, 90] width 61 height 13
click at [142, 90] on input "Released Only" at bounding box center [141, 90] width 1 height 1
click at [633, 124] on div "Filter Table Select One Add Filter () Age () ATS () Cond (itemVariantCode) Cust…" at bounding box center [784, 177] width 1521 height 132
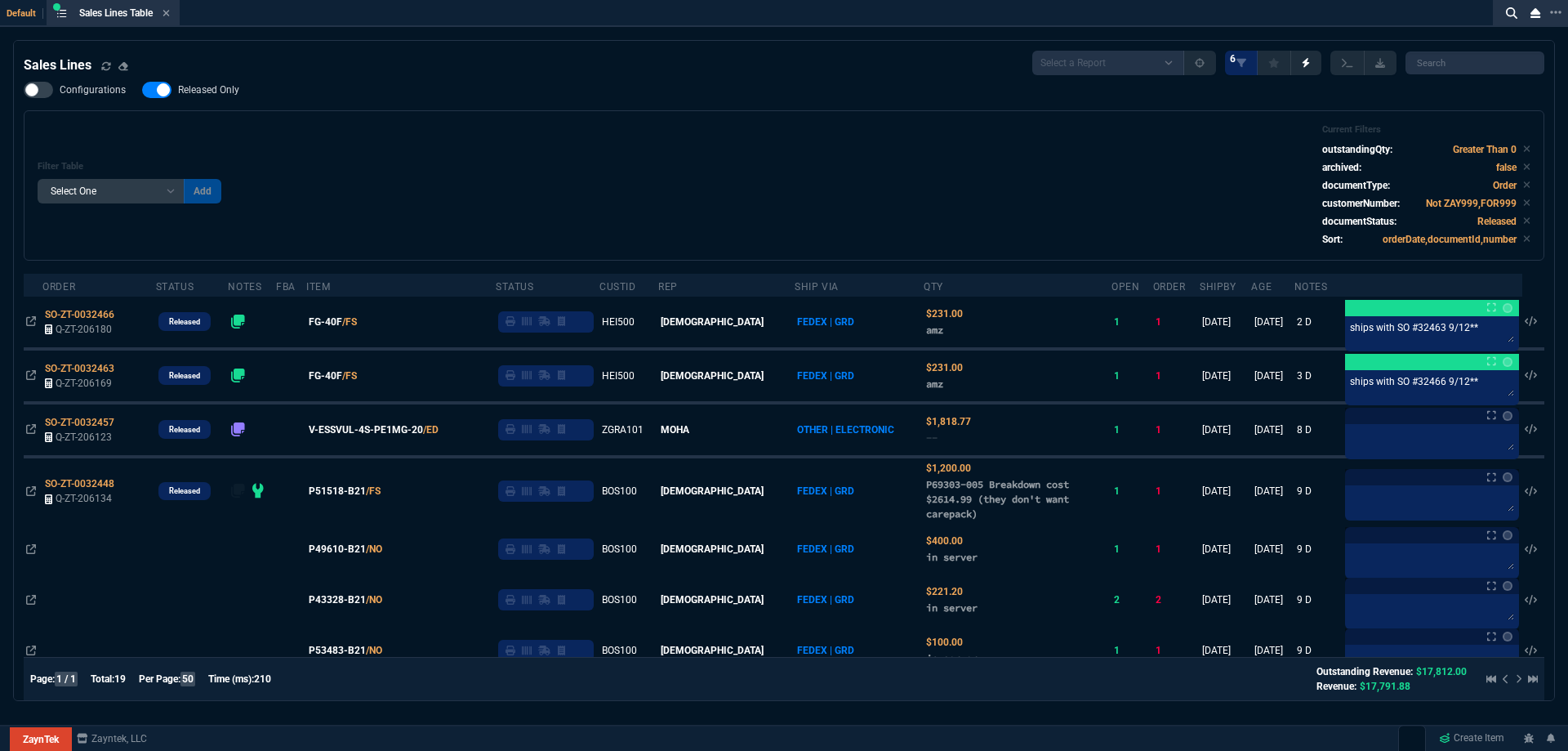
click at [229, 100] on nx-fornida-field-switch-one "Released Only" at bounding box center [199, 93] width 114 height 16
click at [228, 97] on label "Released Only" at bounding box center [199, 90] width 114 height 17
click at [142, 91] on input "Released Only" at bounding box center [141, 90] width 1 height 1
checkbox input "false"
click at [502, 107] on div "Configurations Released Only Filter Table Select One Add Filter () Age () ATS (…" at bounding box center [784, 171] width 1521 height 179
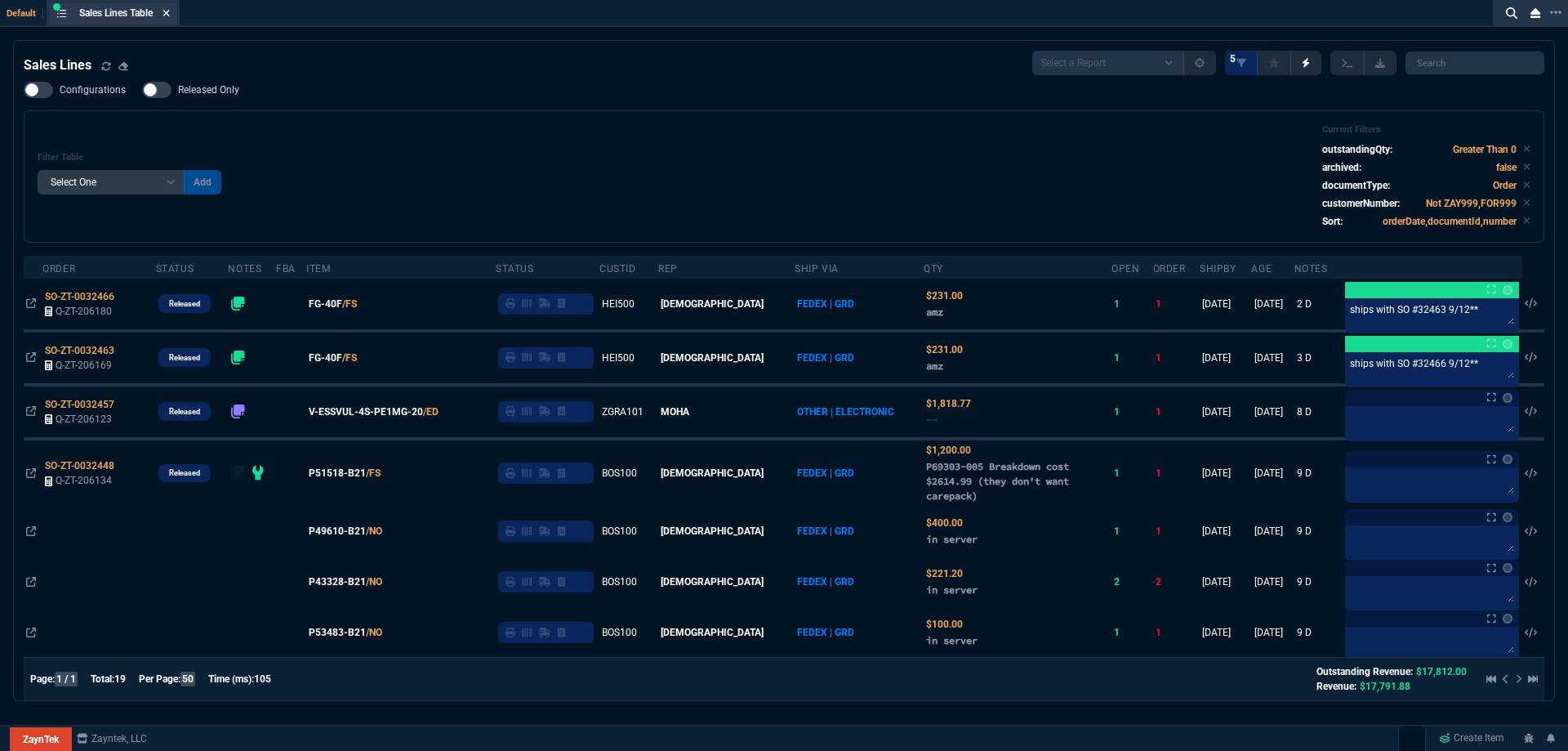
click at [167, 17] on icon at bounding box center [166, 13] width 7 height 10
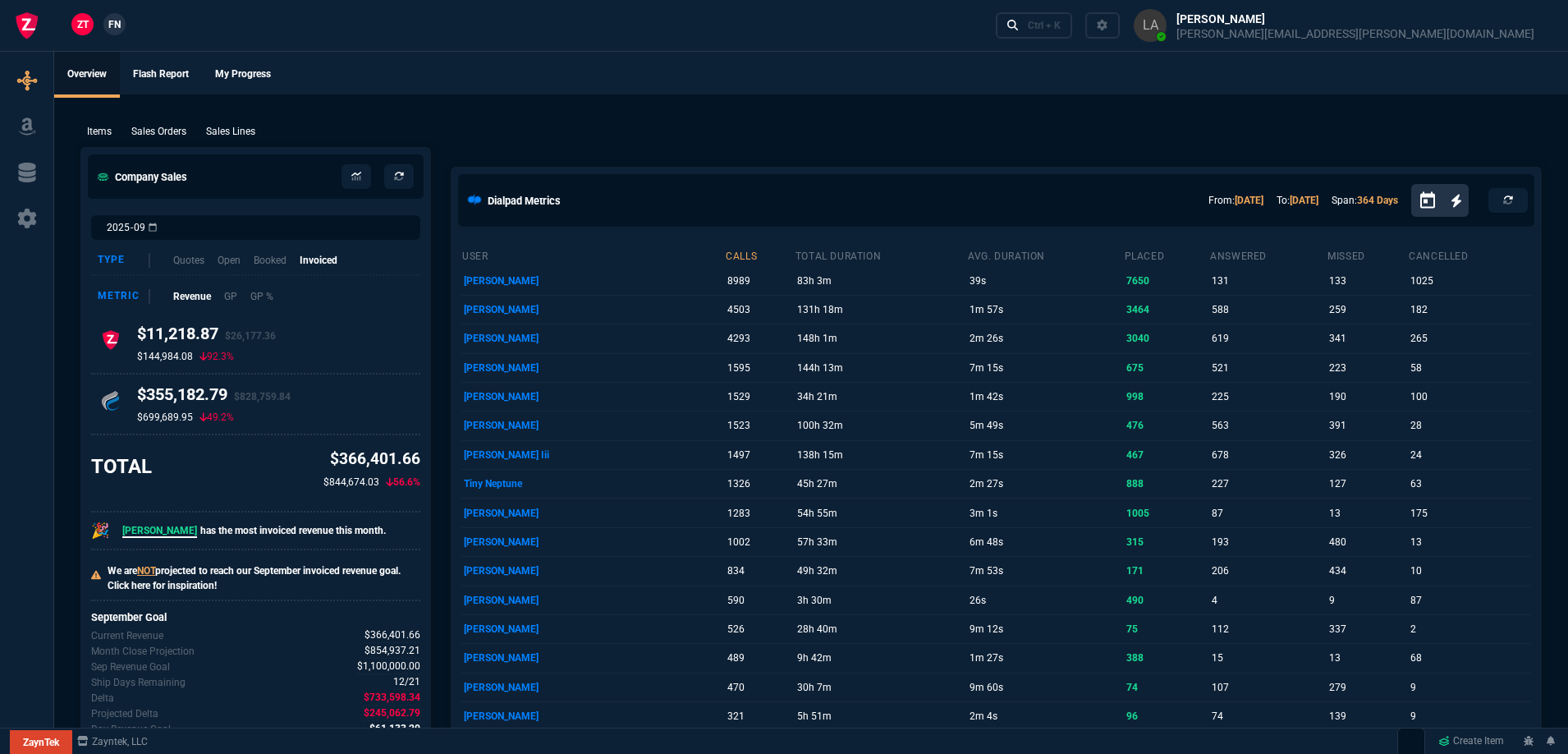
click at [123, 20] on link "FN" at bounding box center [114, 24] width 22 height 22
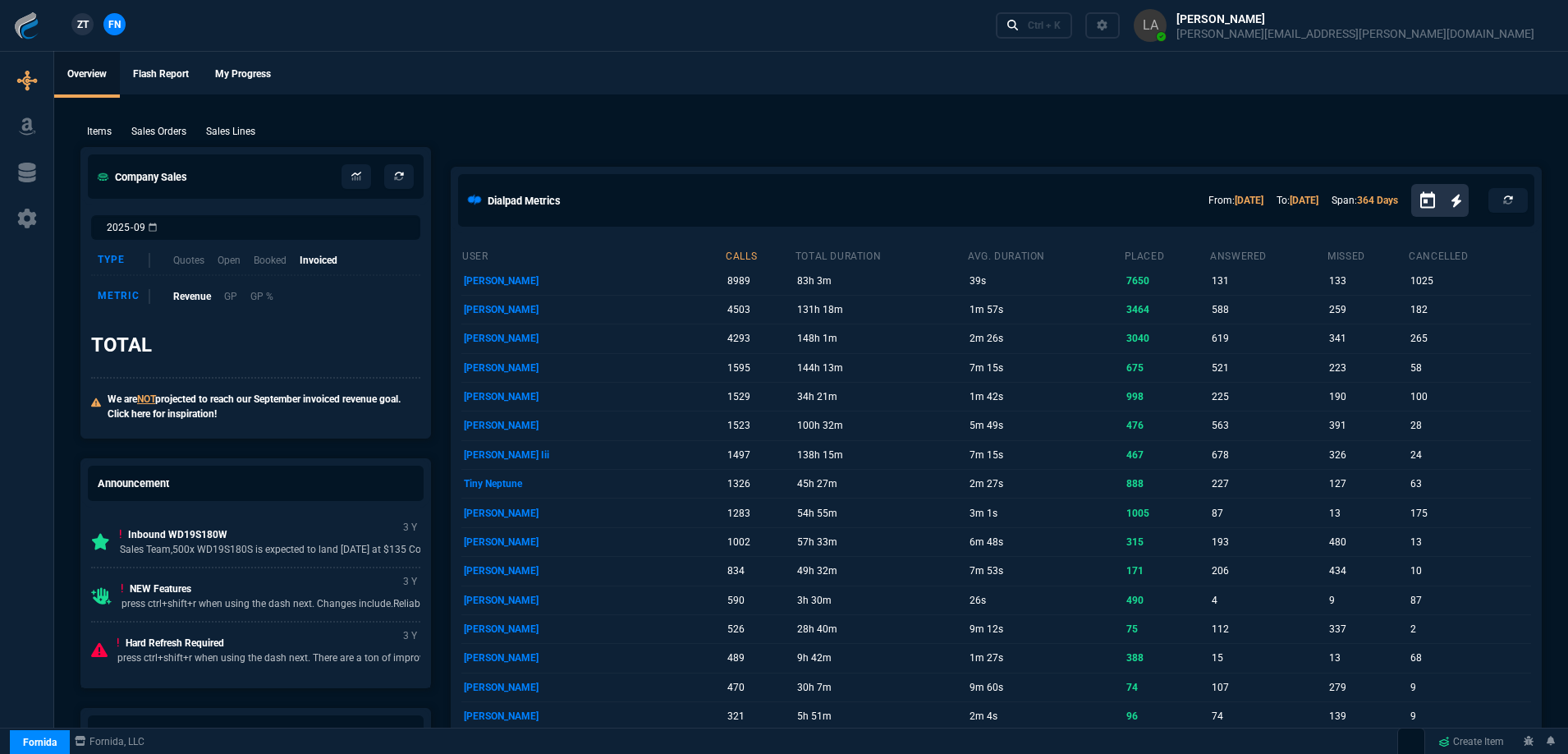
click at [225, 133] on p "Sales Lines" at bounding box center [231, 132] width 49 height 15
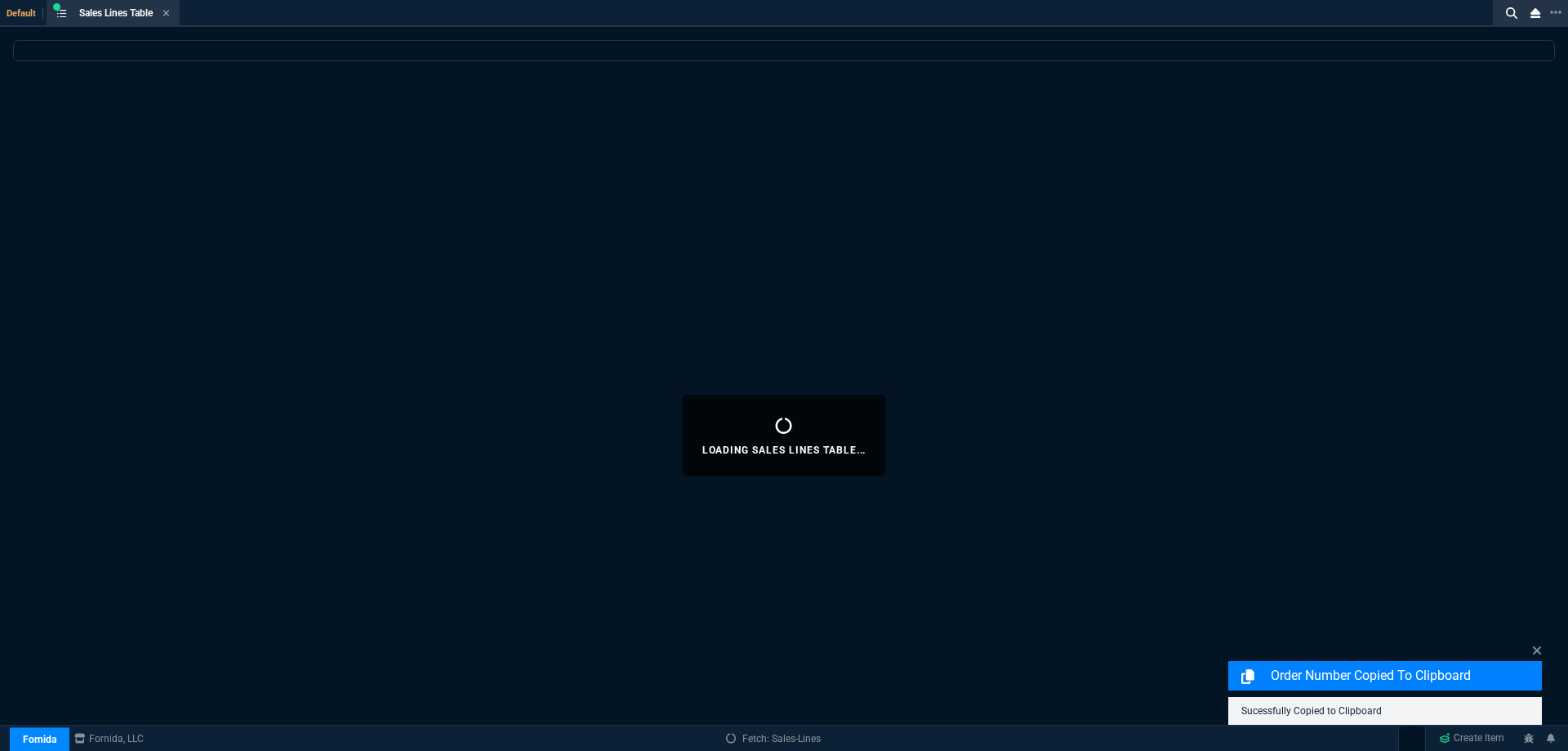
select select
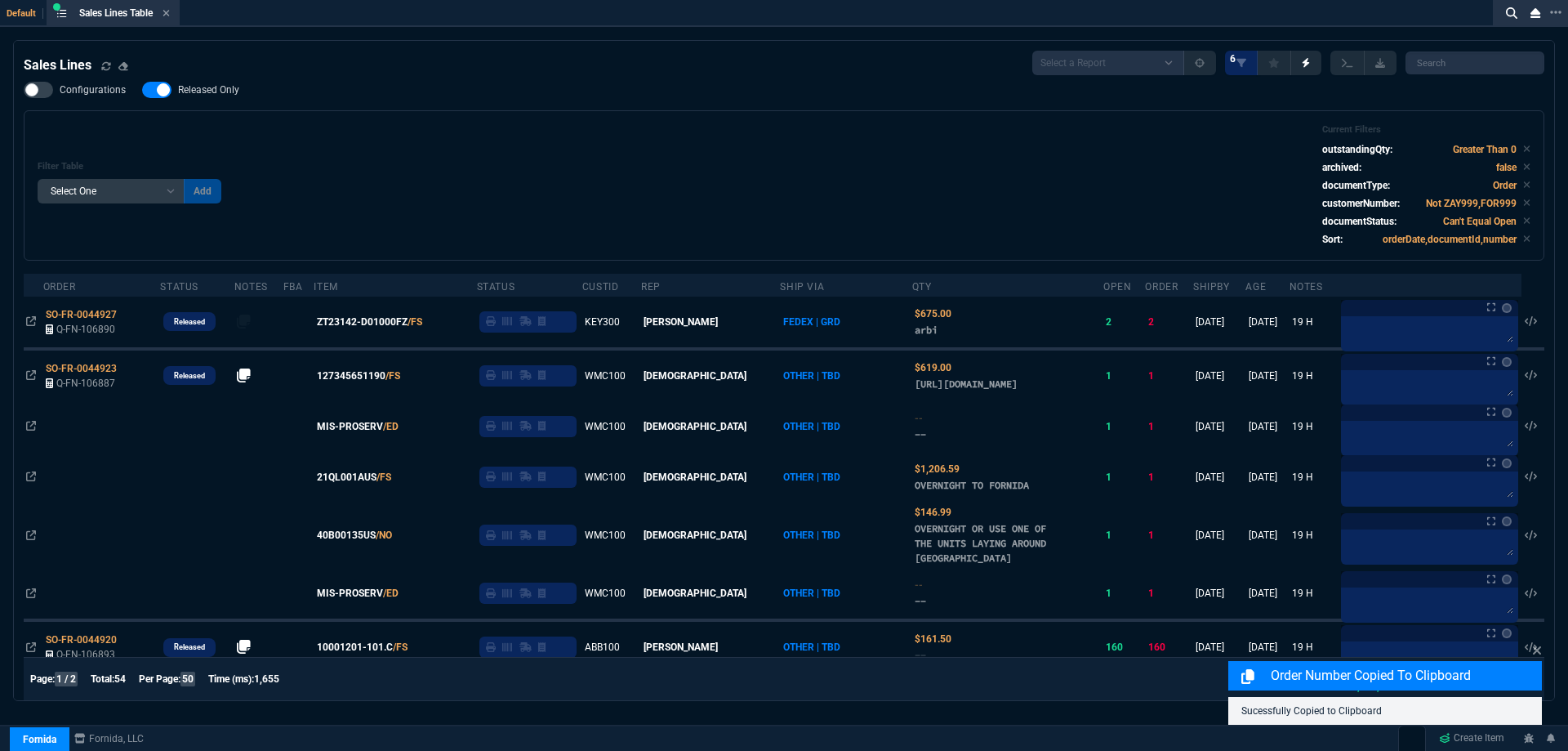
click at [205, 98] on label "Released Only" at bounding box center [199, 90] width 114 height 17
click at [142, 91] on input "Released Only" at bounding box center [141, 90] width 1 height 1
checkbox input "false"
click at [405, 156] on div "Filter Table Select One Add Filter () Age () ATS () Cond (itemVariantCode) Cust…" at bounding box center [784, 185] width 1493 height 123
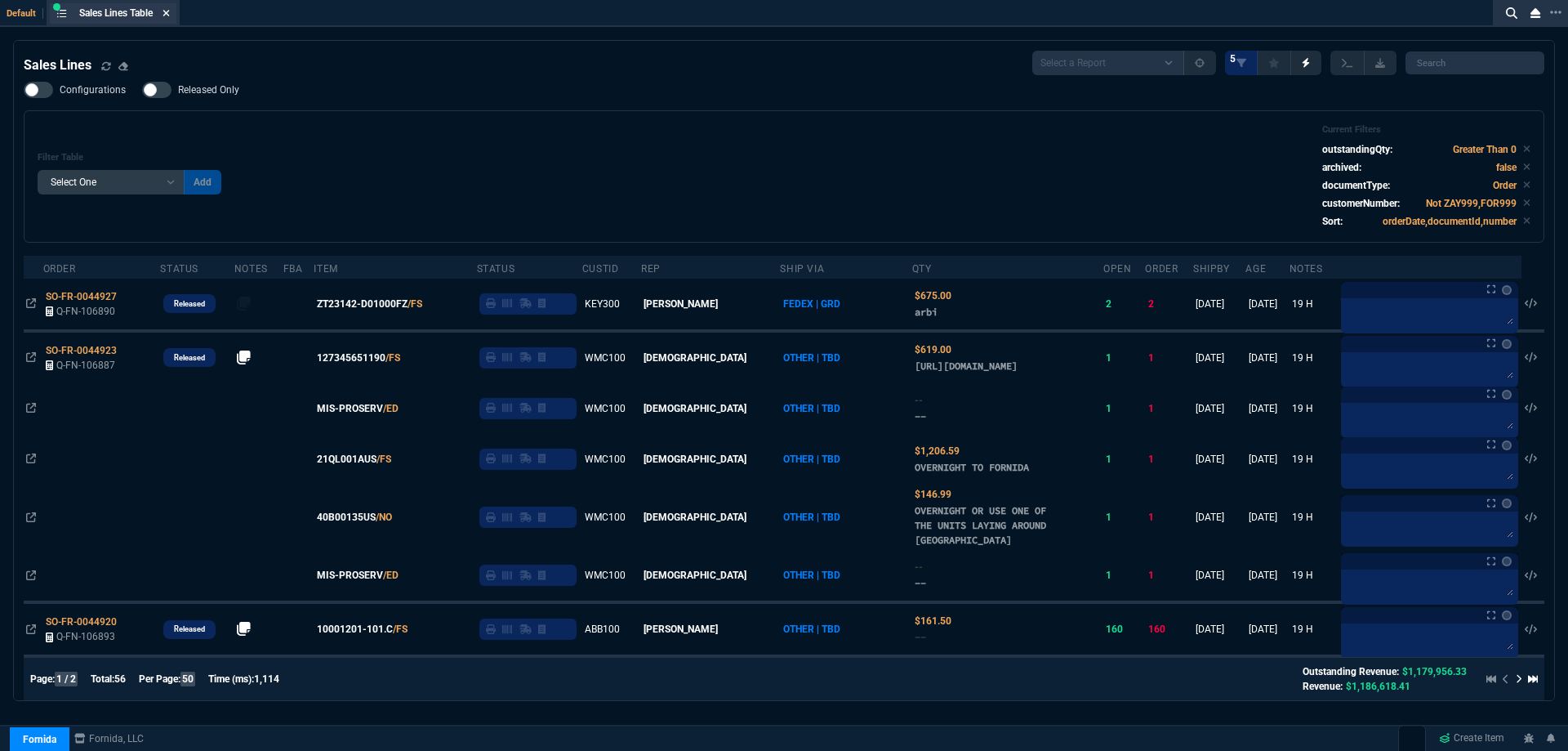
click at [170, 13] on icon at bounding box center [166, 13] width 7 height 10
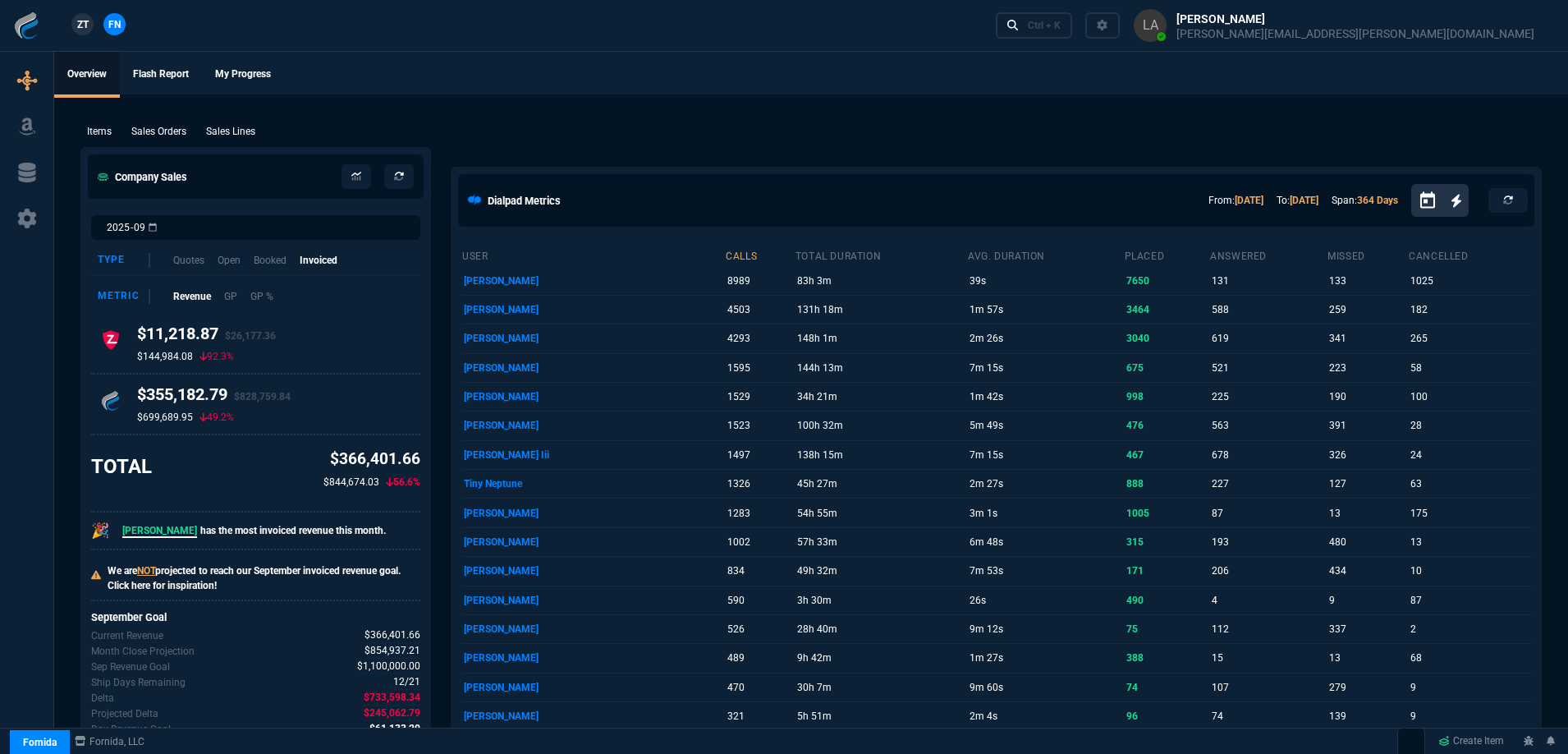
click at [86, 23] on span "ZT" at bounding box center [83, 25] width 12 height 15
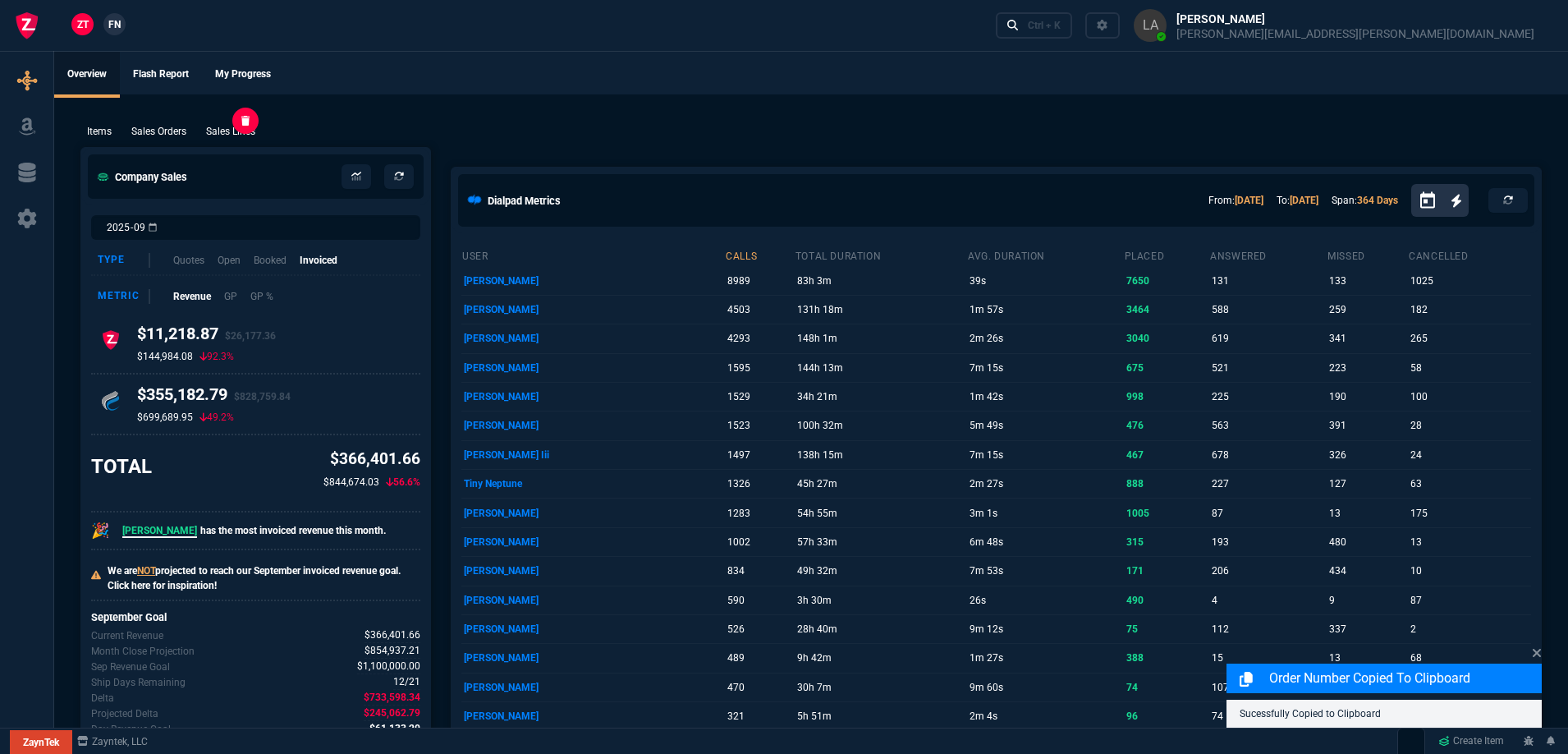
click at [232, 129] on p "Sales Lines" at bounding box center [231, 132] width 49 height 15
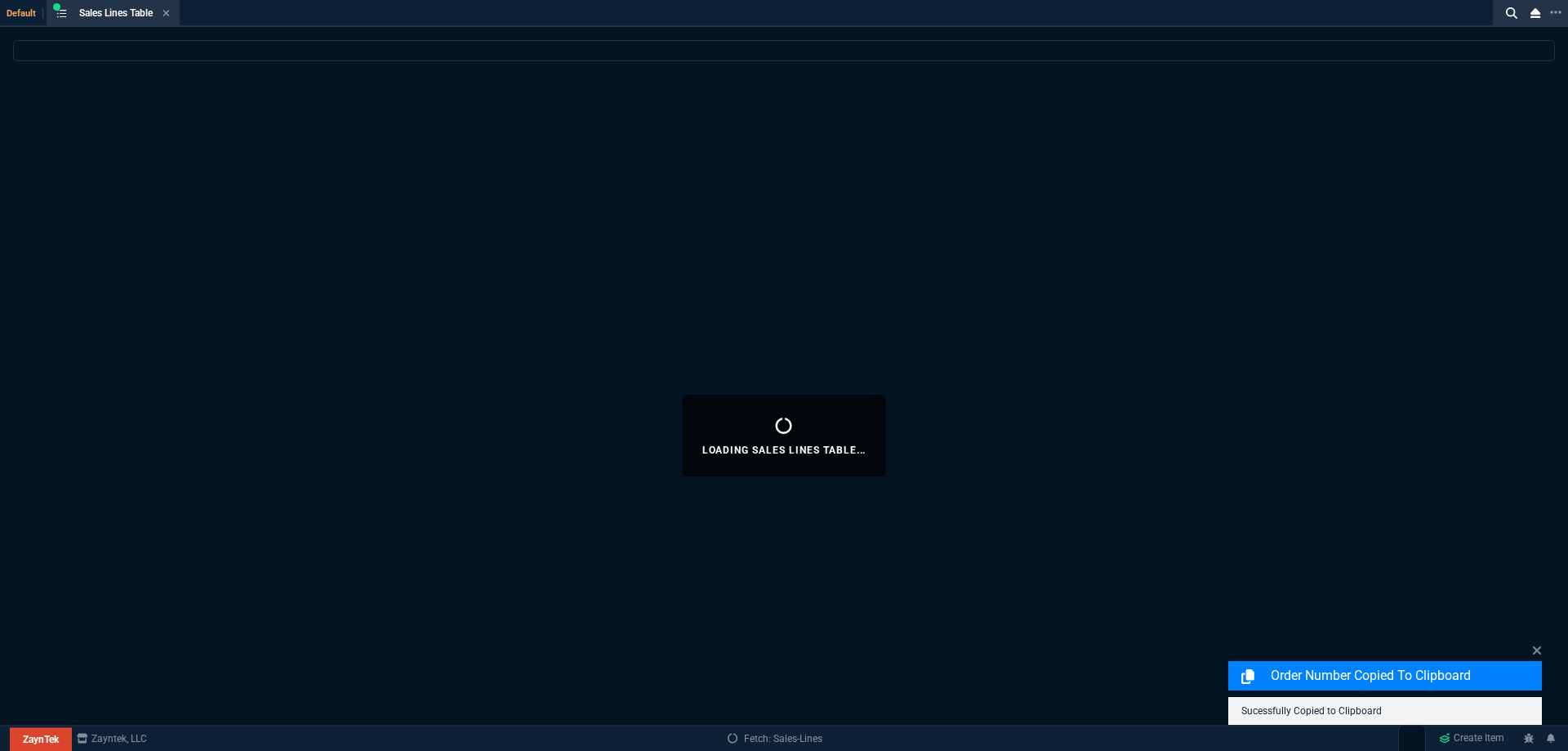
select select
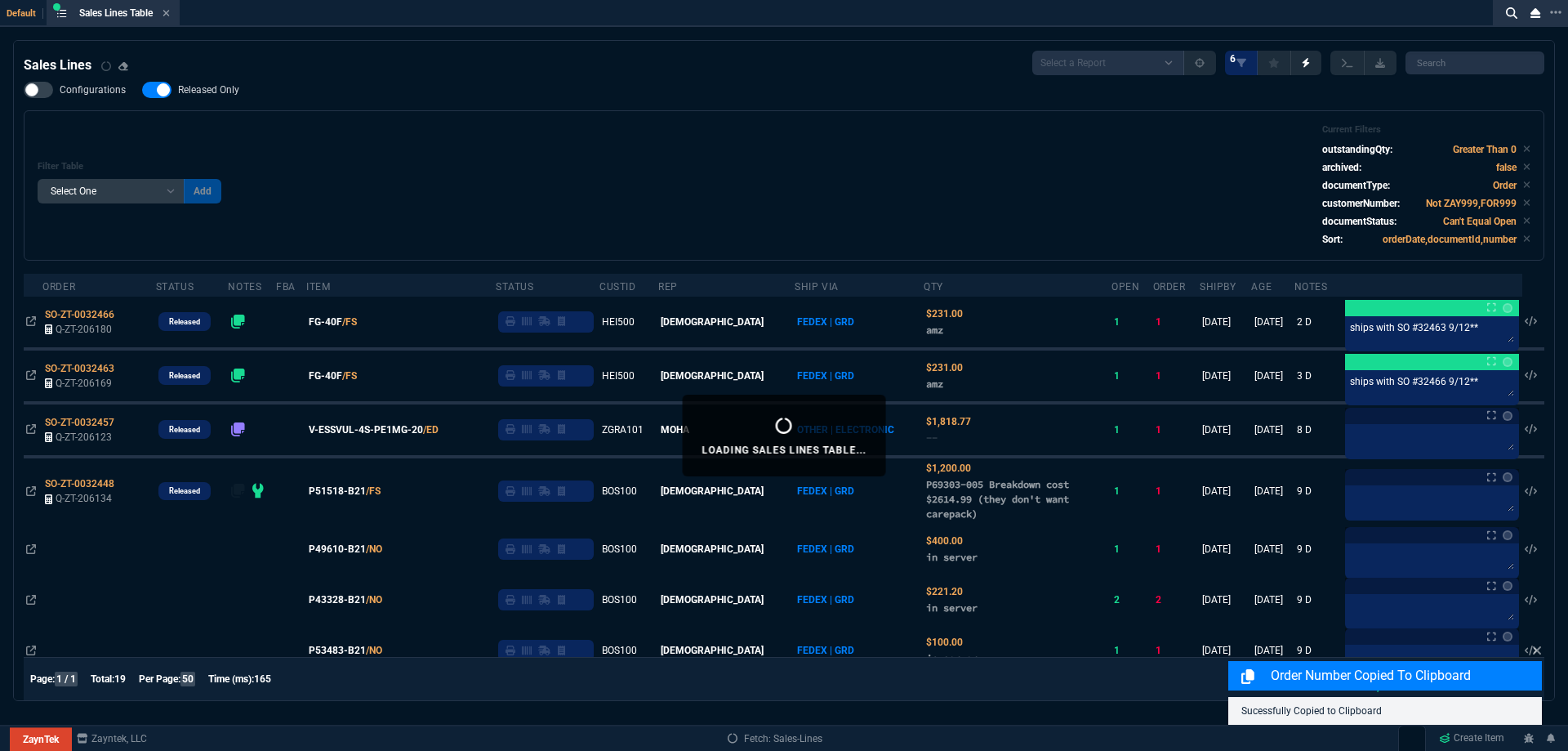
click at [224, 90] on span "Released Only" at bounding box center [209, 90] width 61 height 13
click at [142, 90] on input "Released Only" at bounding box center [141, 90] width 1 height 1
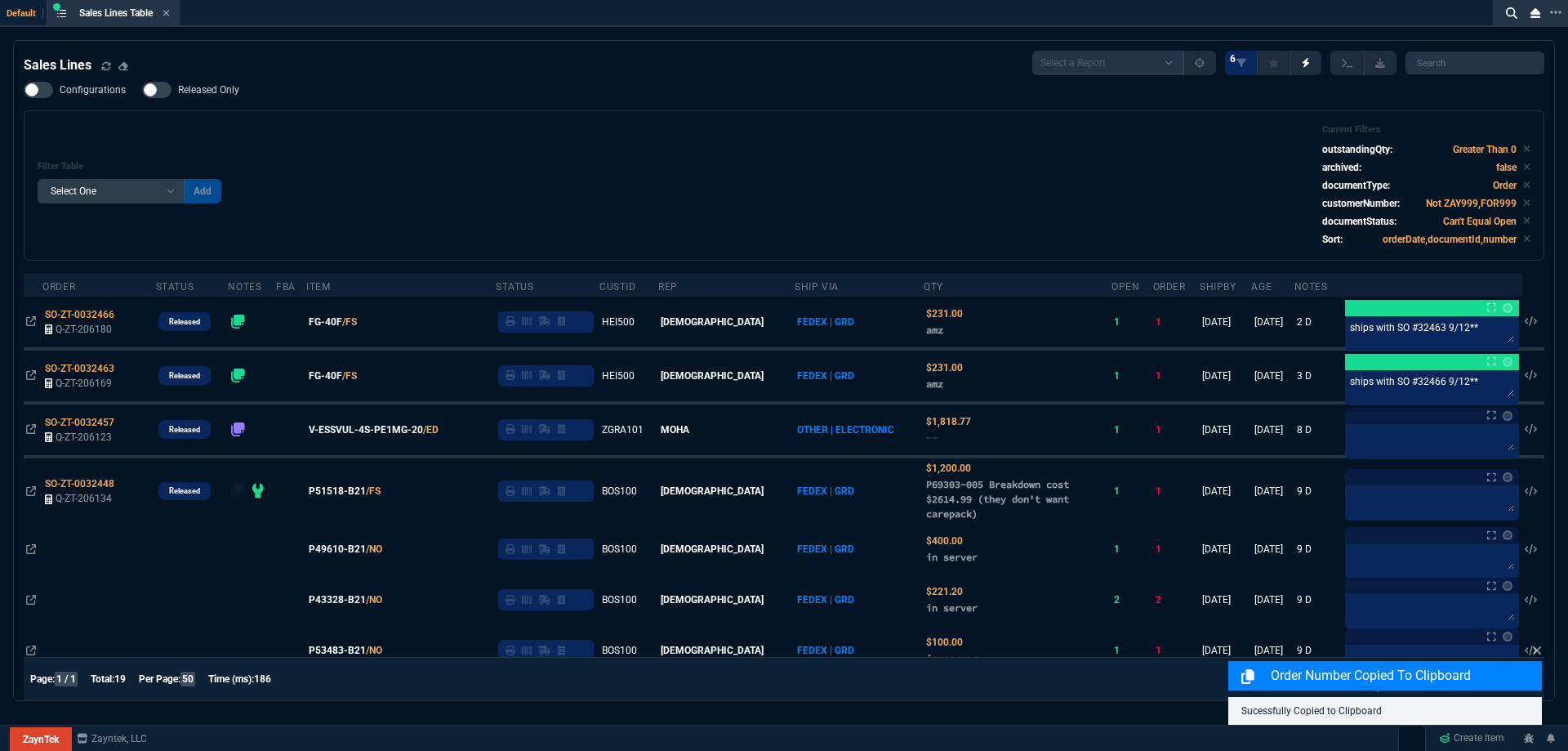
drag, startPoint x: 509, startPoint y: 133, endPoint x: 492, endPoint y: 132, distance: 17.0
click at [508, 133] on div "Filter Table Select One Add Filter () Age () ATS () Cond (itemVariantCode) Cust…" at bounding box center [784, 185] width 1493 height 123
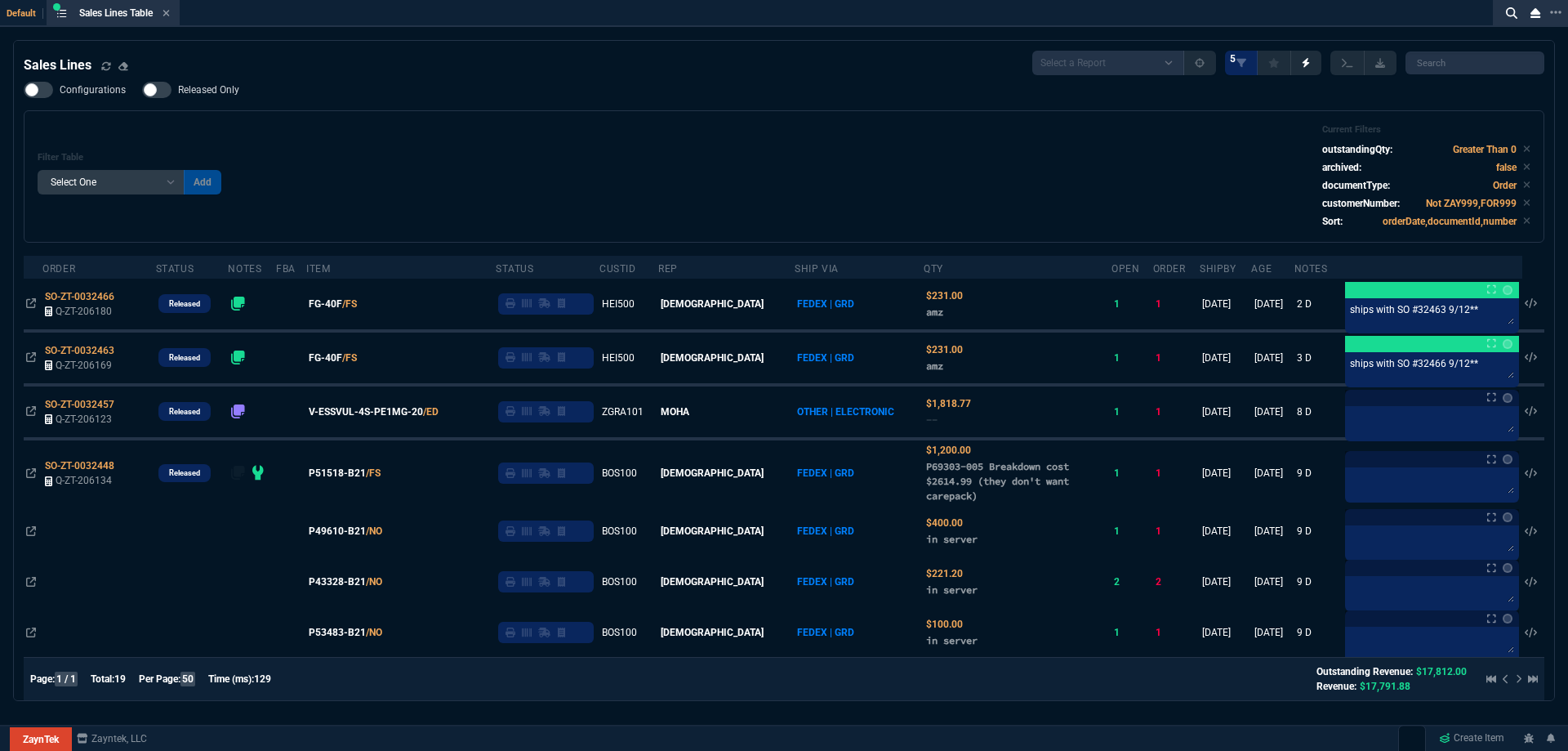
drag, startPoint x: 200, startPoint y: 91, endPoint x: 351, endPoint y: 134, distance: 157.0
click at [200, 91] on span "Released Only" at bounding box center [209, 90] width 61 height 13
click at [142, 91] on input "Released Only" at bounding box center [141, 90] width 1 height 1
click at [379, 133] on div "Filter Table Select One Add Filter () Age () ATS () Cond (itemVariantCode) Cust…" at bounding box center [784, 176] width 1493 height 105
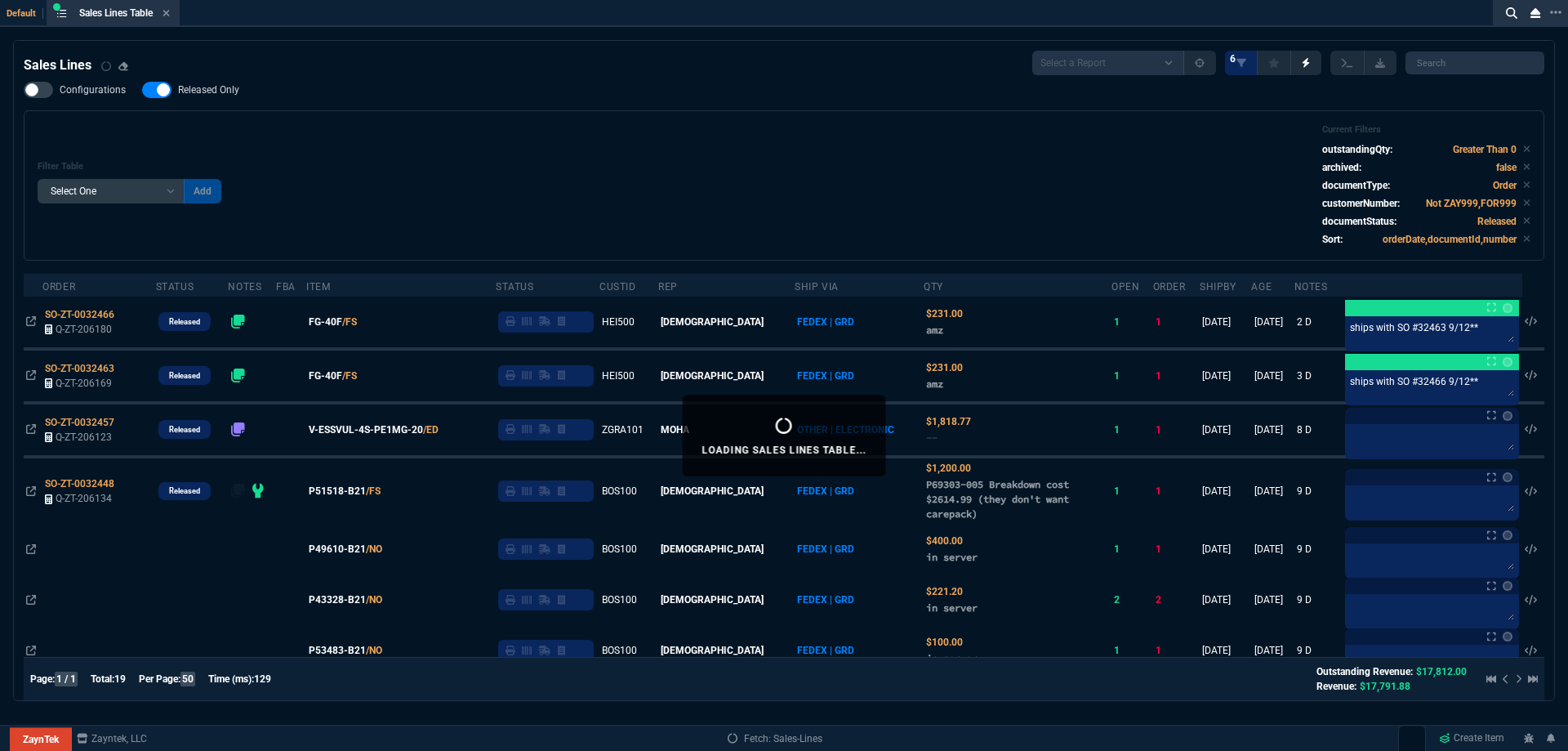
click at [216, 88] on span "Released Only" at bounding box center [209, 90] width 61 height 13
click at [142, 90] on input "Released Only" at bounding box center [141, 90] width 1 height 1
checkbox input "false"
drag, startPoint x: 473, startPoint y: 125, endPoint x: 459, endPoint y: 114, distance: 17.8
click at [473, 124] on div "Filter Table Select One Add Filter () Age () ATS () Cond (itemVariantCode) Cust…" at bounding box center [784, 186] width 1521 height 150
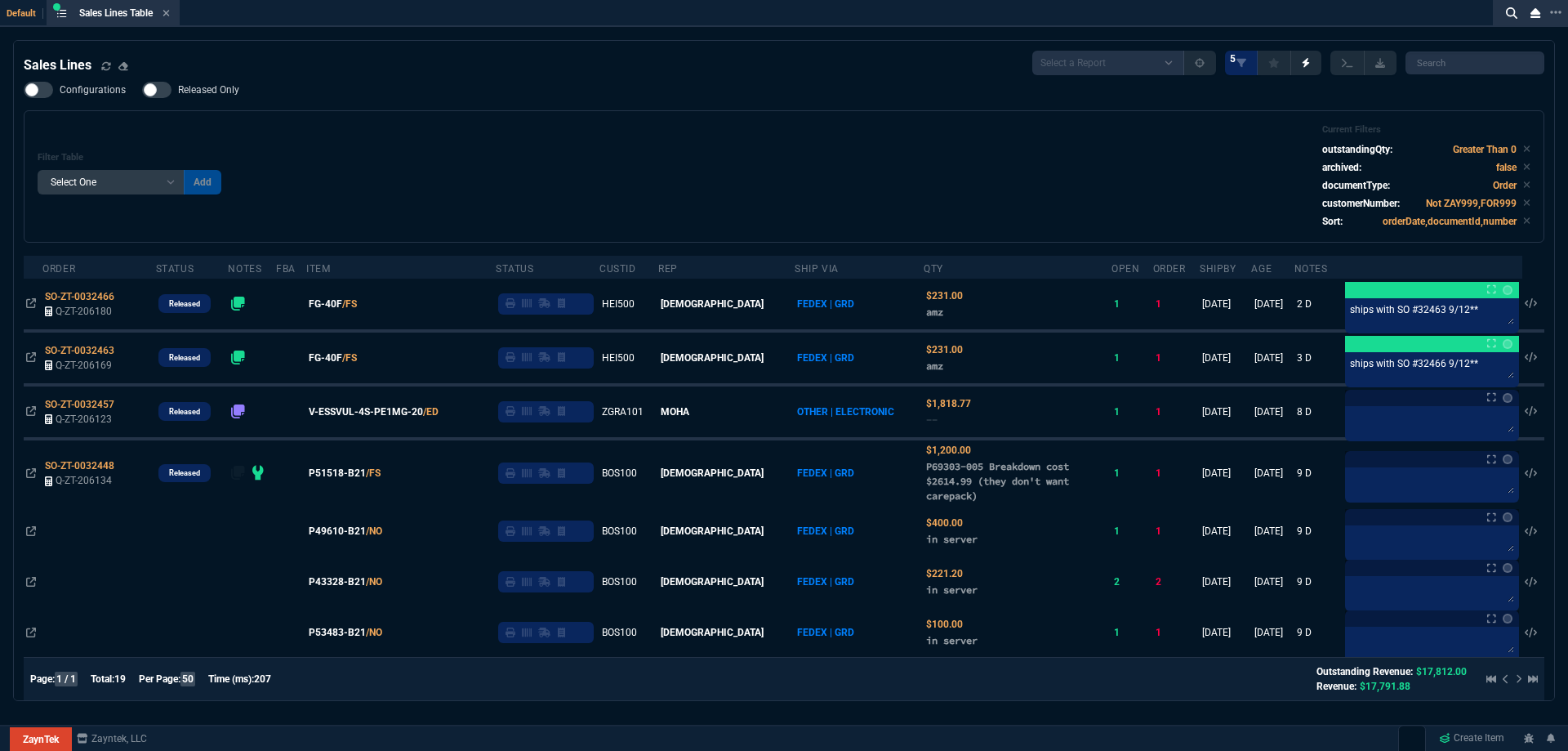
click at [756, 150] on div "Filter Table Select One Add Filter () Age () ATS () Cond (itemVariantCode) Cust…" at bounding box center [784, 176] width 1493 height 105
click at [757, 150] on div "Filter Table Select One Add Filter () Age () ATS () Cond (itemVariantCode) Cust…" at bounding box center [784, 176] width 1493 height 105
click at [759, 150] on div "Filter Table Select One Add Filter () Age () ATS () Cond (itemVariantCode) Cust…" at bounding box center [784, 176] width 1493 height 105
click at [760, 150] on div "Filter Table Select One Add Filter () Age () ATS () Cond (itemVariantCode) Cust…" at bounding box center [784, 176] width 1493 height 105
click at [833, 172] on div "Filter Table Select One Add Filter () Age () ATS () Cond (itemVariantCode) Cust…" at bounding box center [784, 176] width 1493 height 105
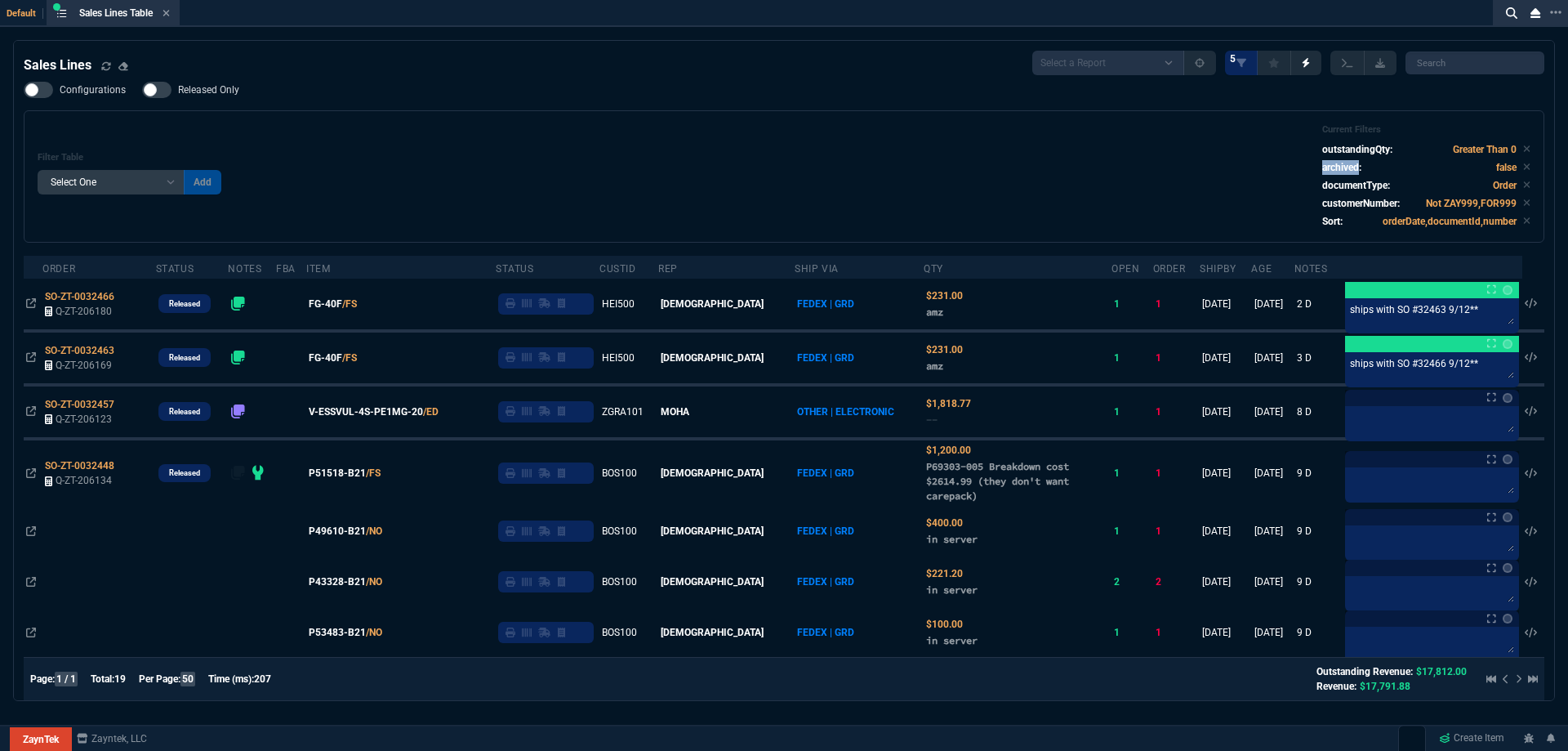
click at [833, 172] on div "Filter Table Select One Add Filter () Age () ATS () Cond (itemVariantCode) Cust…" at bounding box center [784, 176] width 1493 height 105
click at [755, 88] on div "Configurations Released Only Filter Table Select One Add Filter () Age () ATS (…" at bounding box center [784, 162] width 1521 height 161
drag, startPoint x: 754, startPoint y: 87, endPoint x: 700, endPoint y: 78, distance: 54.7
click at [742, 83] on div "Configurations Released Only Filter Table Select One Add Filter () Age () ATS (…" at bounding box center [784, 162] width 1521 height 161
click at [330, 68] on div "Sales Lines Select a Report NEW QUERY SonicWall Sale AMZ (MTD) NEW QUERY INS100…" at bounding box center [784, 63] width 1521 height 25
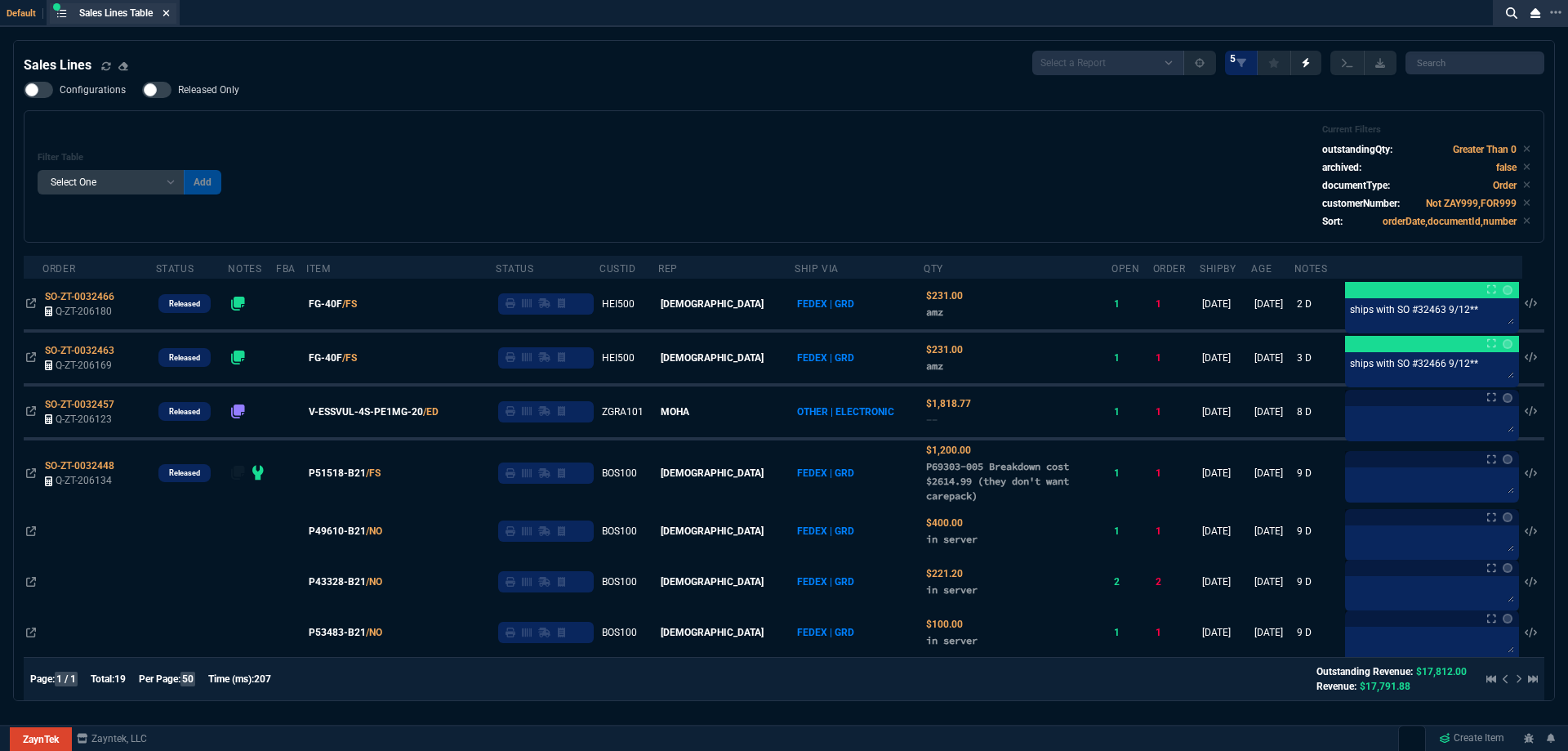
click at [170, 18] on fa-icon at bounding box center [166, 14] width 7 height 12
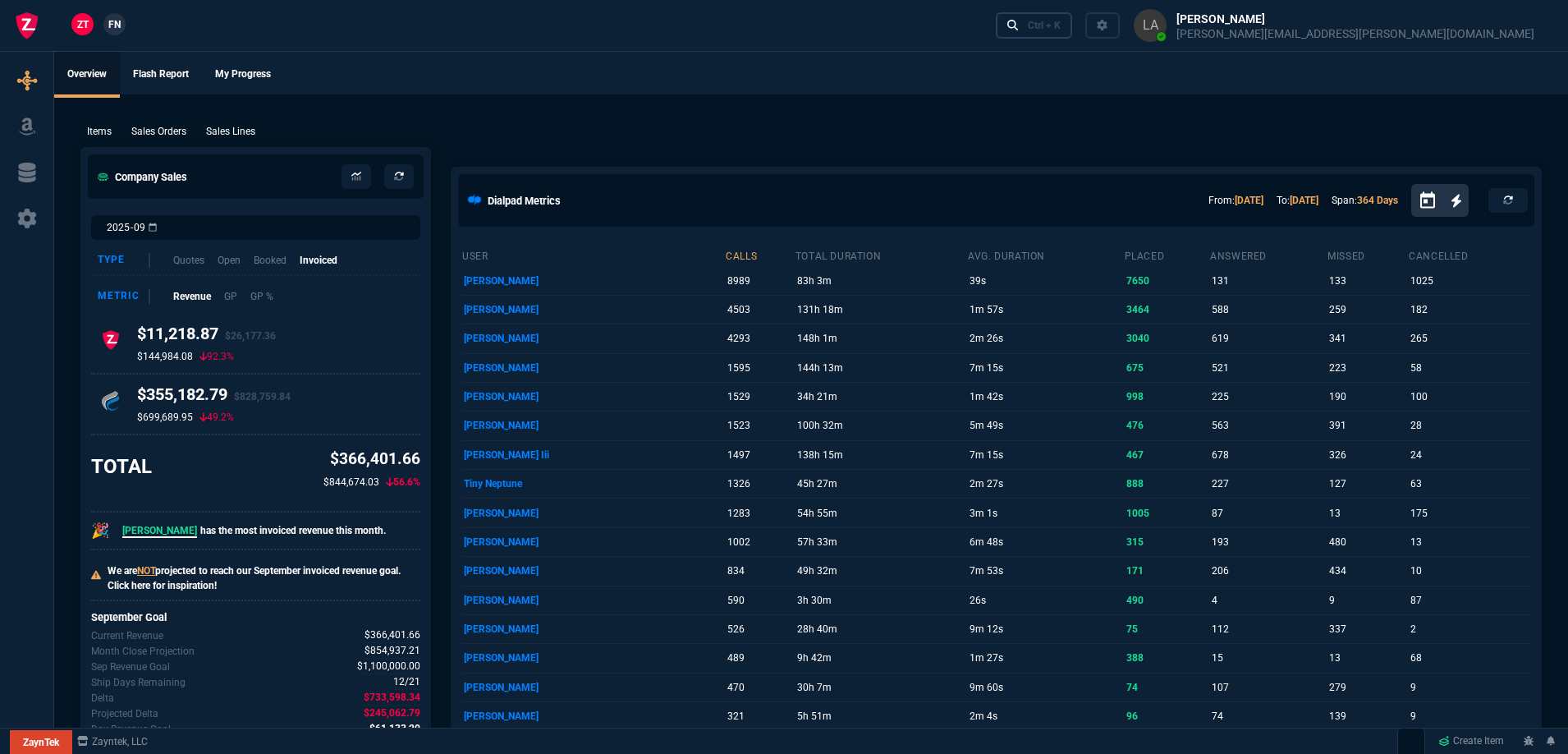
click at [1061, 22] on div "Ctrl + K" at bounding box center [1045, 26] width 33 height 13
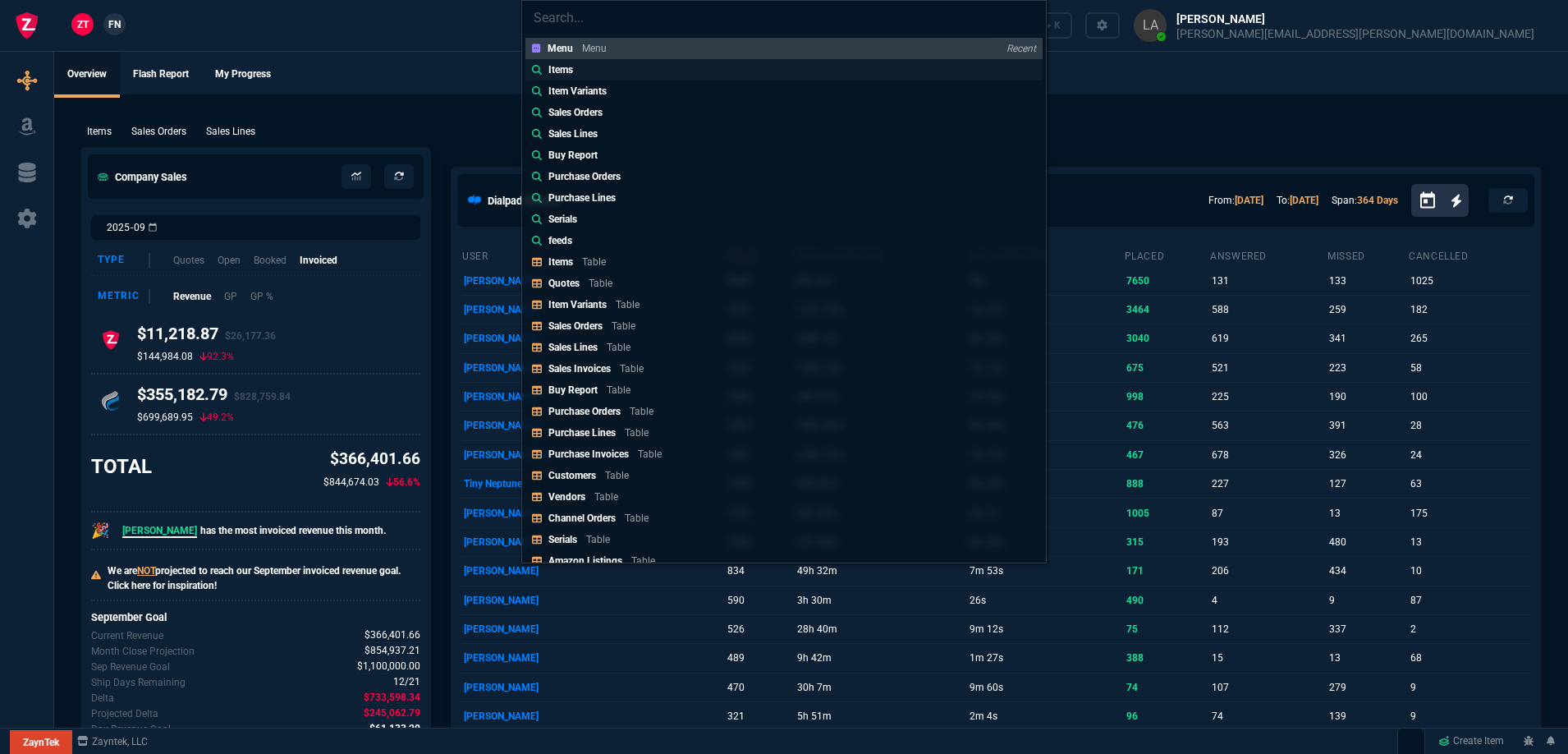
click at [606, 70] on link "Items" at bounding box center [784, 70] width 517 height 22
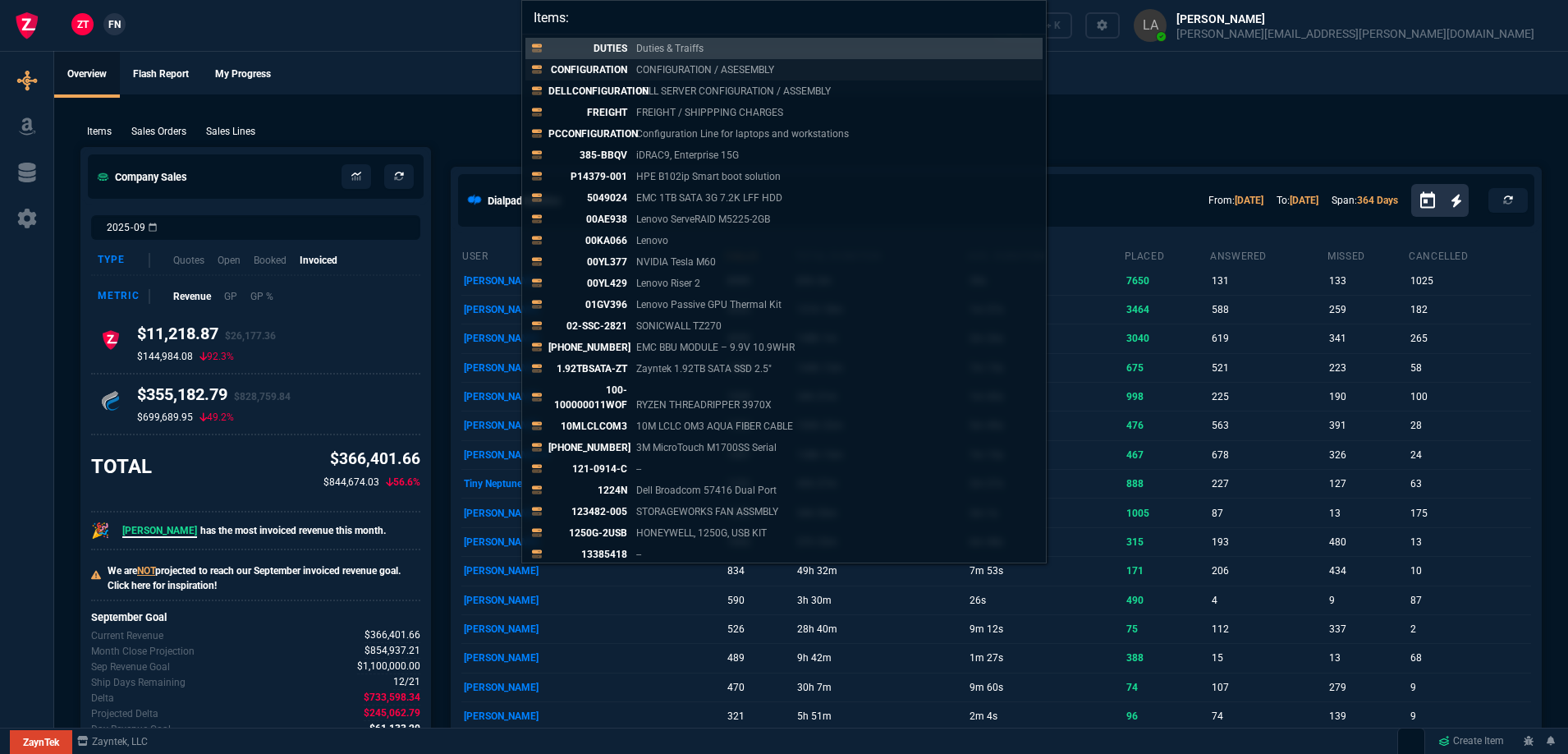
paste input "TVSPRO5255P"
type input "Items: TVSPRO5255P"
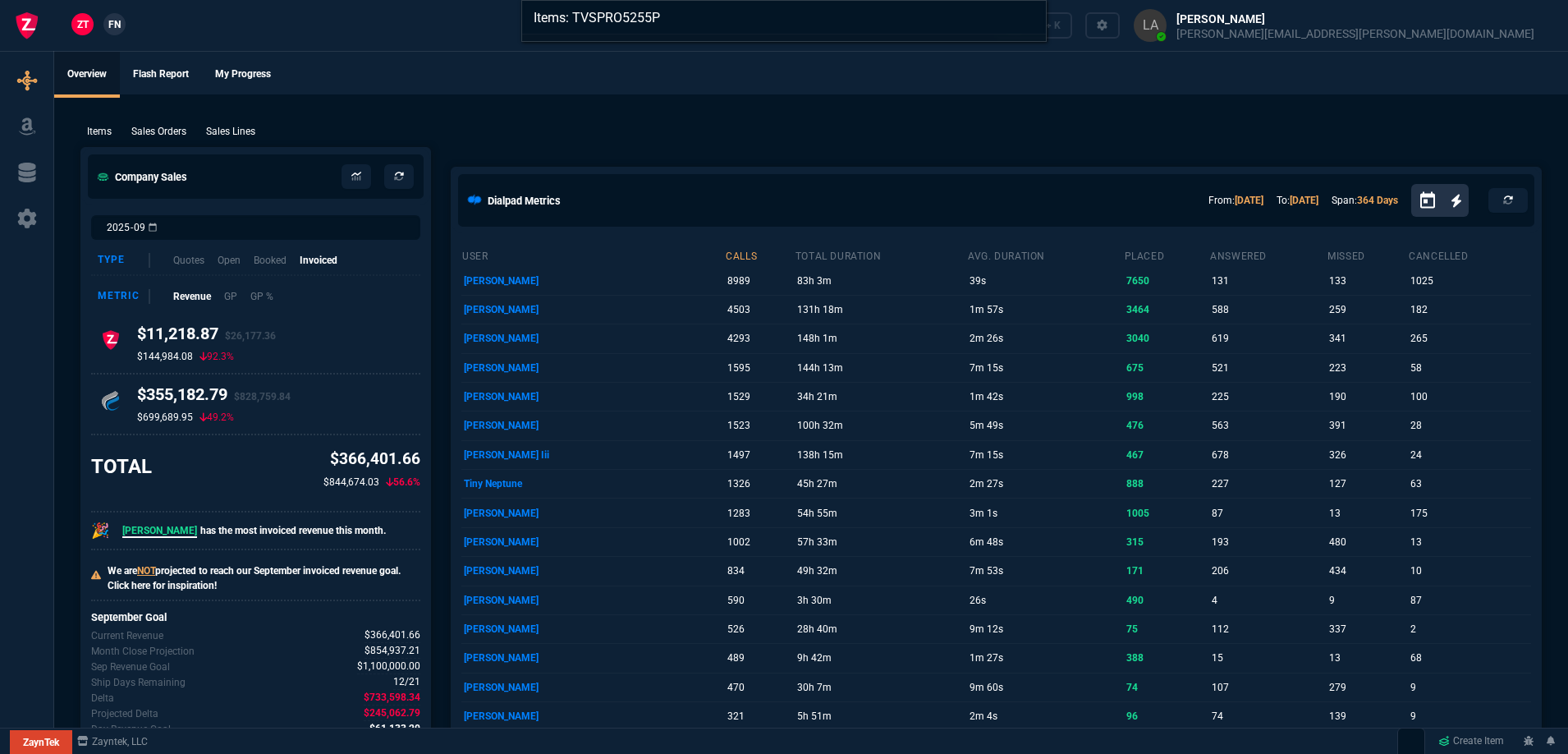
drag, startPoint x: 342, startPoint y: 26, endPoint x: 122, endPoint y: 21, distance: 220.1
click at [340, 26] on div "Items: TVSPRO5255P" at bounding box center [784, 377] width 1568 height 754
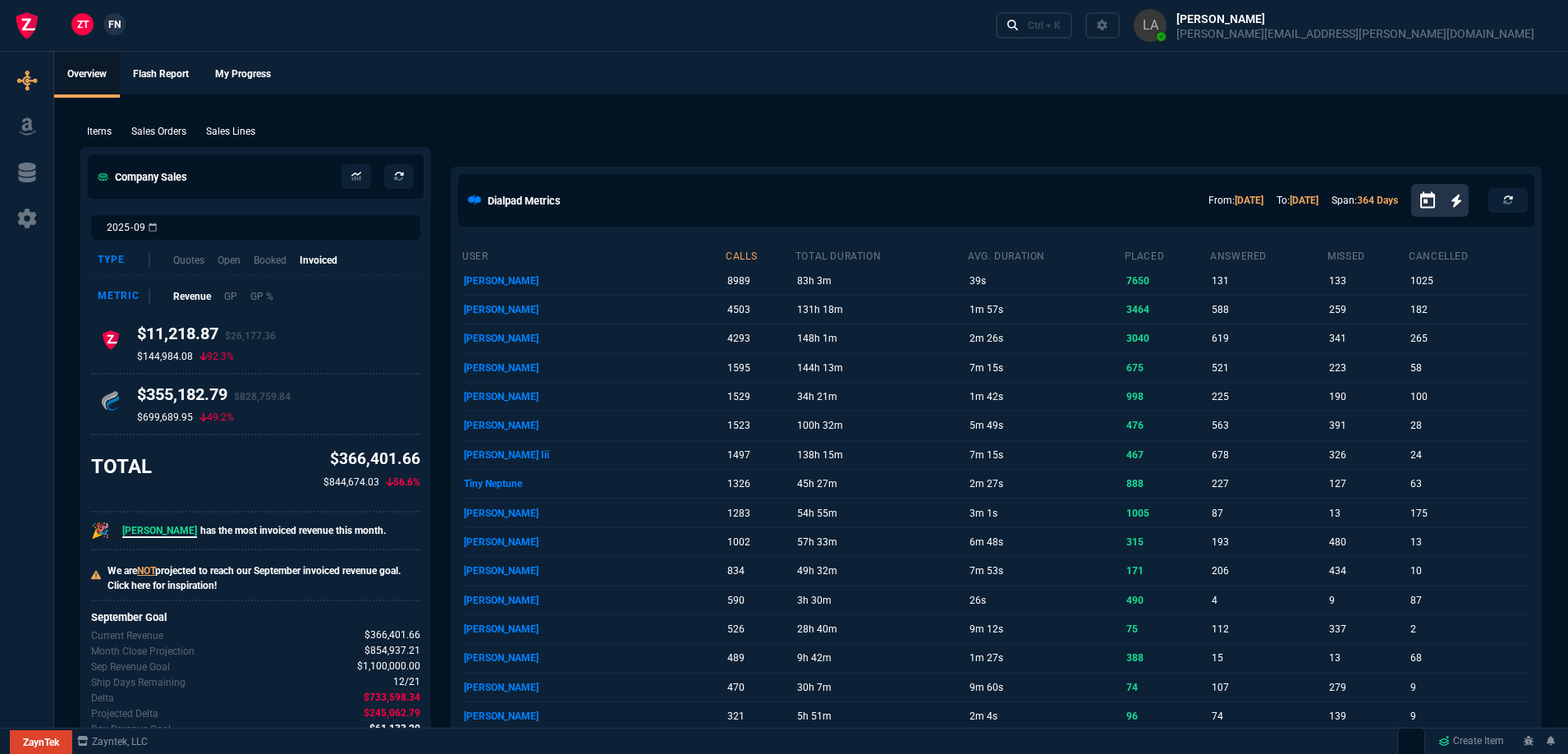
click at [115, 26] on span "FN" at bounding box center [114, 25] width 12 height 15
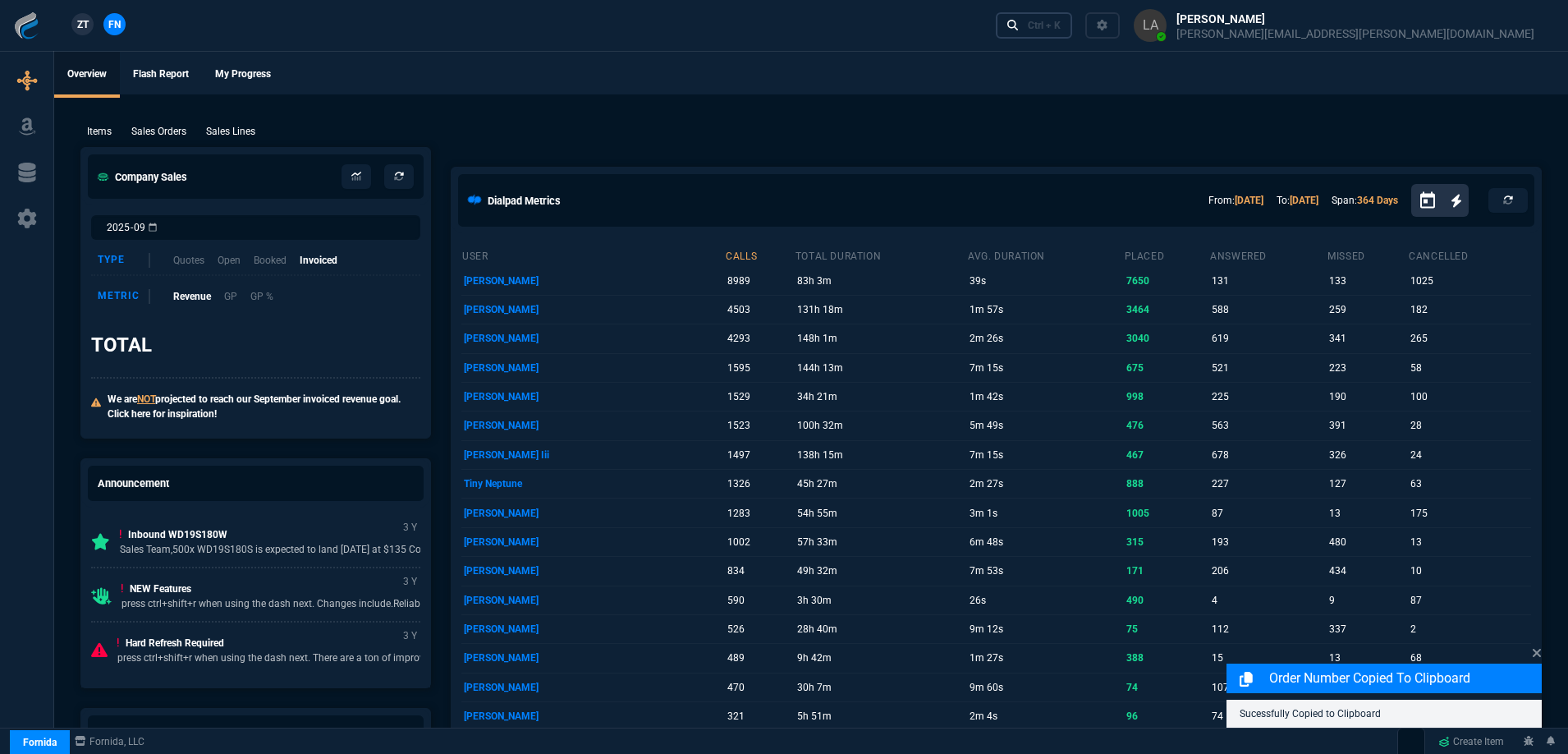
click at [1073, 36] on link "Ctrl + K" at bounding box center [1034, 25] width 77 height 26
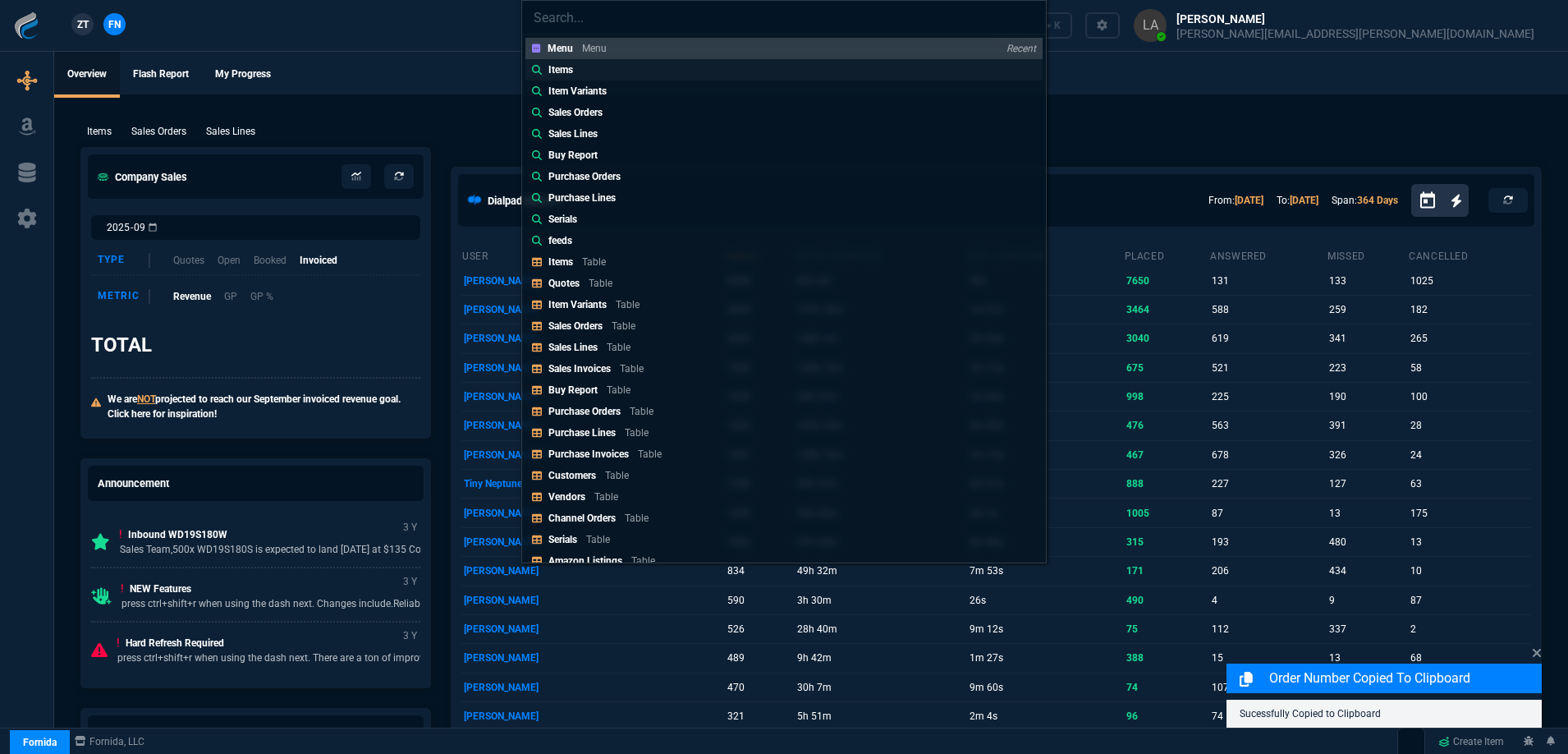
click at [578, 63] on div "Items" at bounding box center [564, 70] width 32 height 15
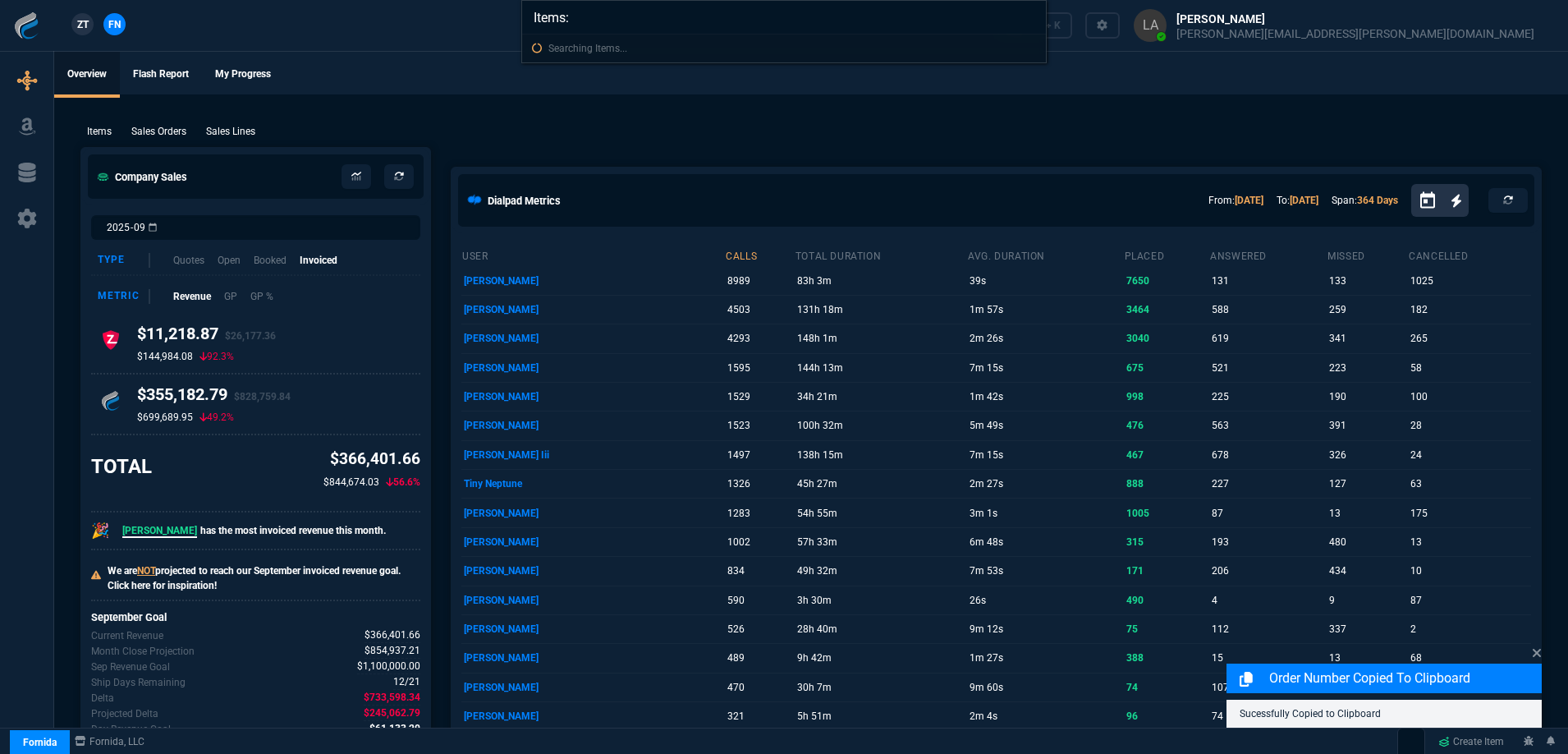
paste input "TVSPRO5255P"
type input "Items: TVSPRO5255P"
click at [607, 53] on mark "TVSPRO5255P" at bounding box center [593, 48] width 68 height 12
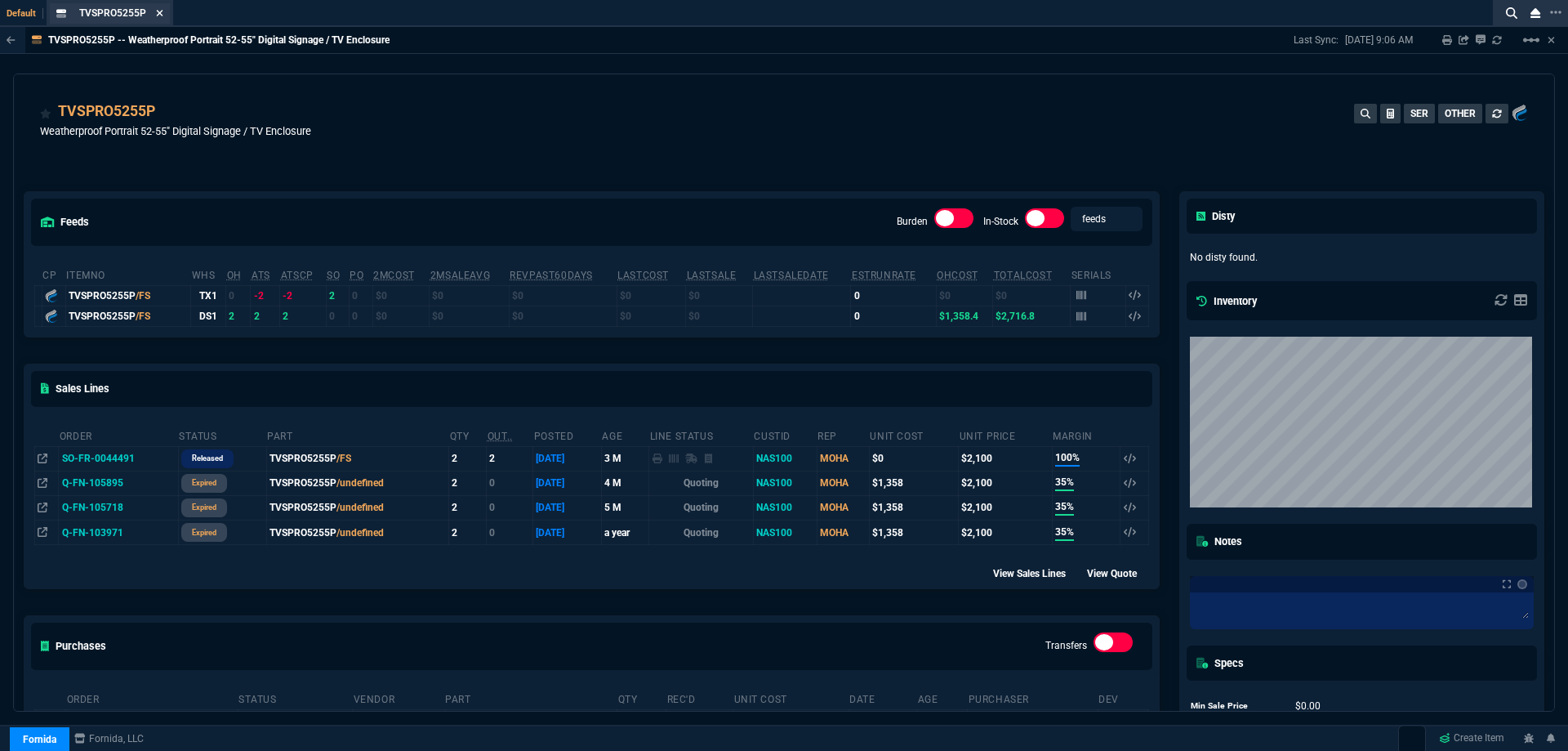
click at [158, 17] on icon at bounding box center [159, 13] width 7 height 10
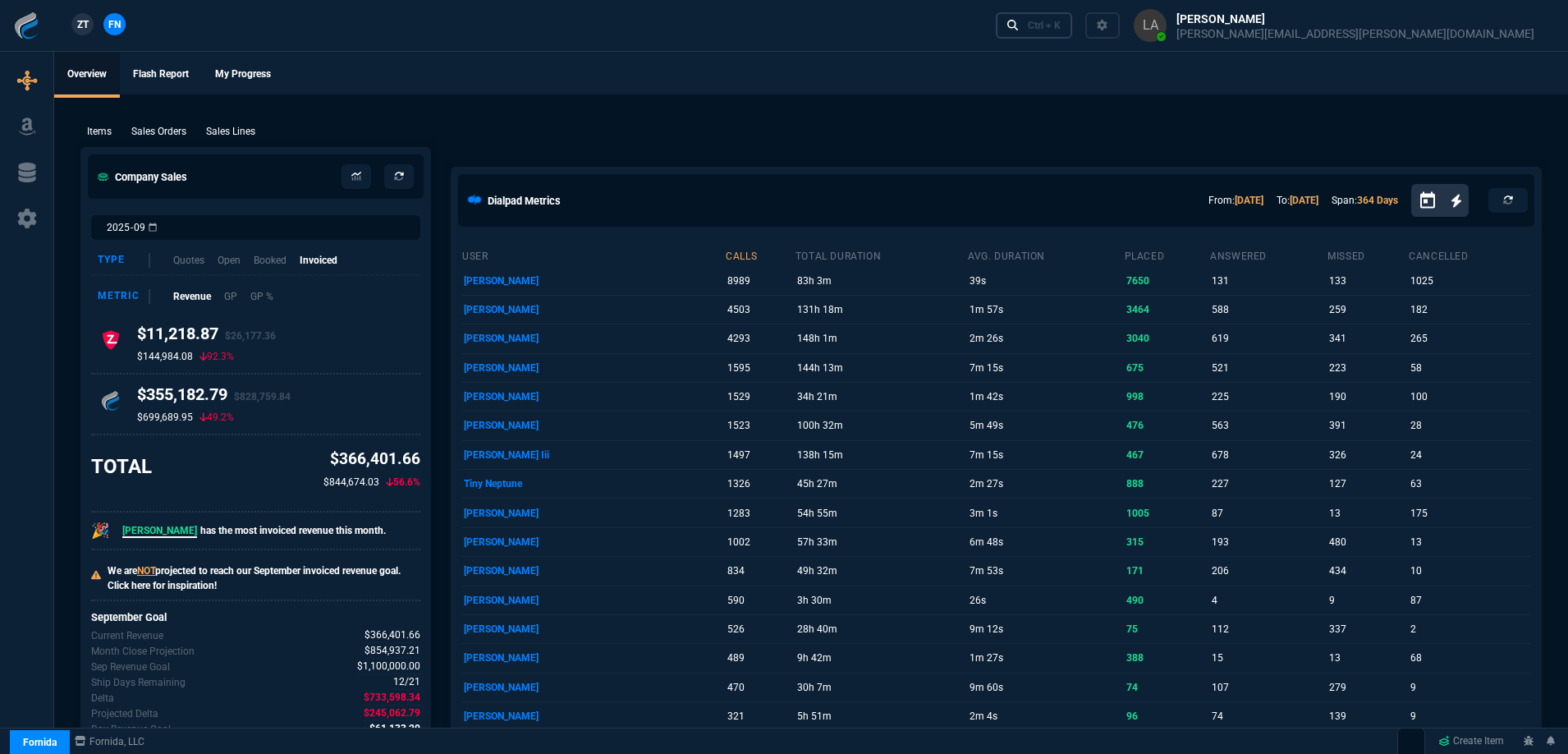
click at [1073, 17] on link "Ctrl + K" at bounding box center [1034, 25] width 77 height 26
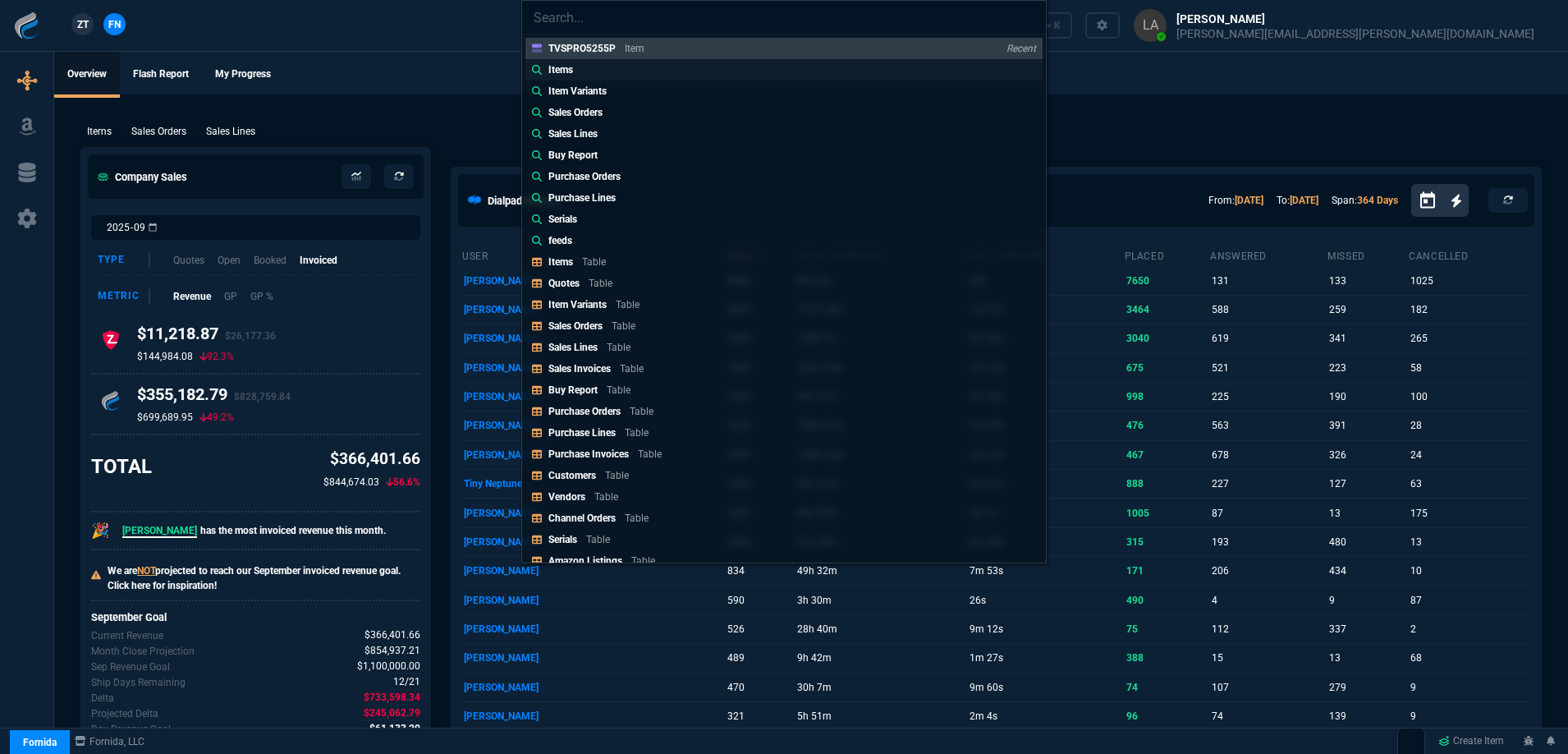
click at [566, 66] on p "Items" at bounding box center [561, 70] width 25 height 15
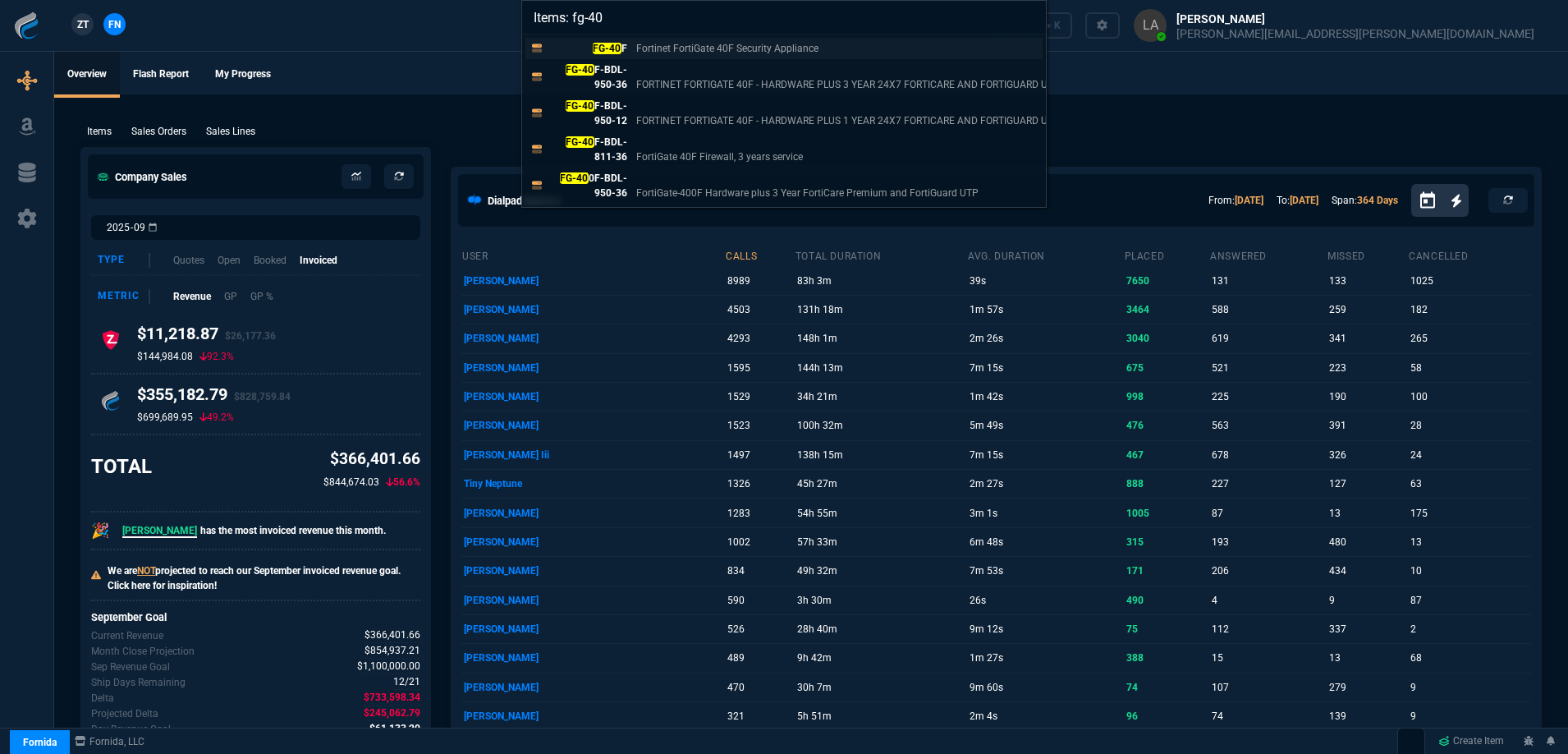
type input "Items: fg-40"
click at [626, 49] on p "FG-40 F" at bounding box center [587, 49] width 79 height 15
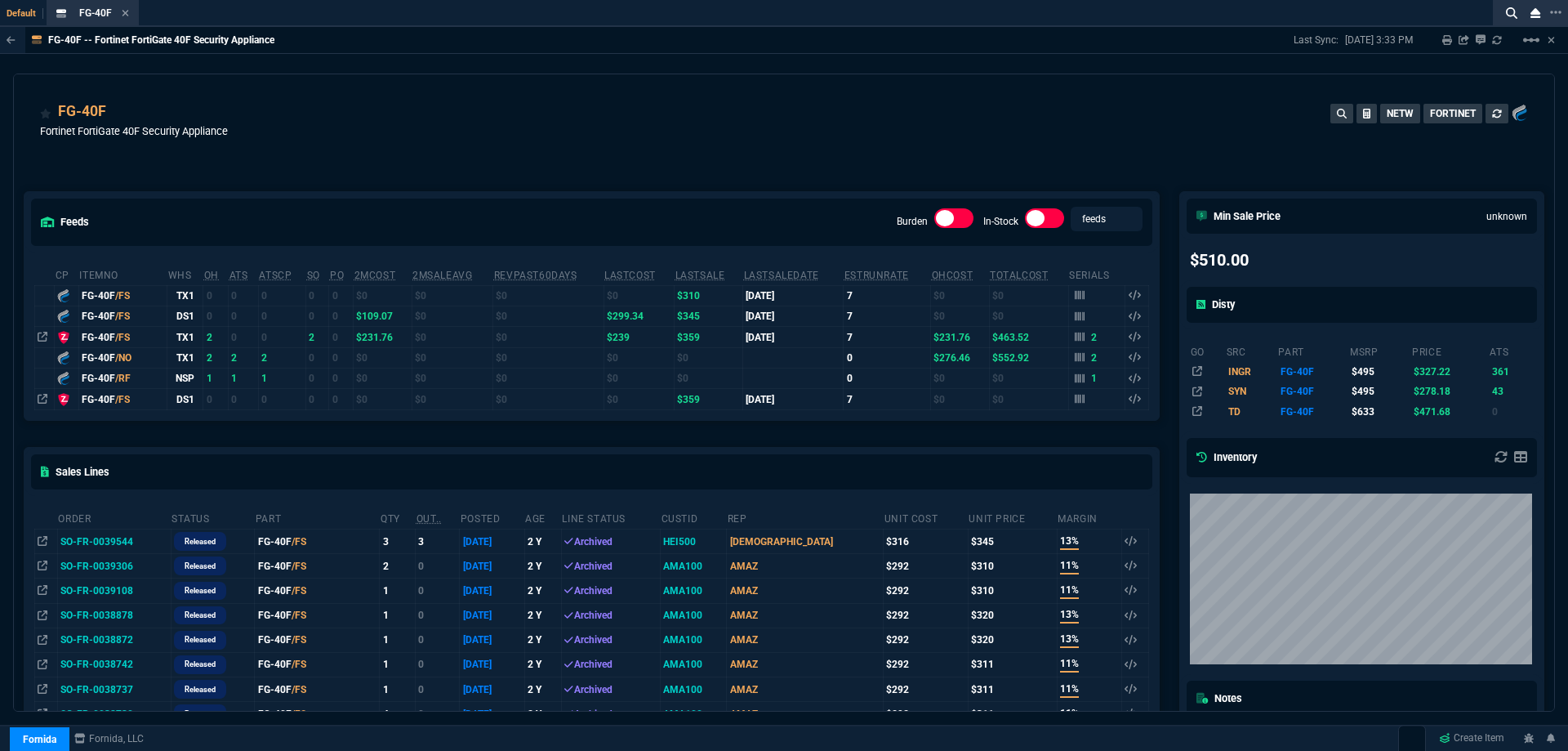
click at [44, 333] on icon at bounding box center [43, 337] width 10 height 10
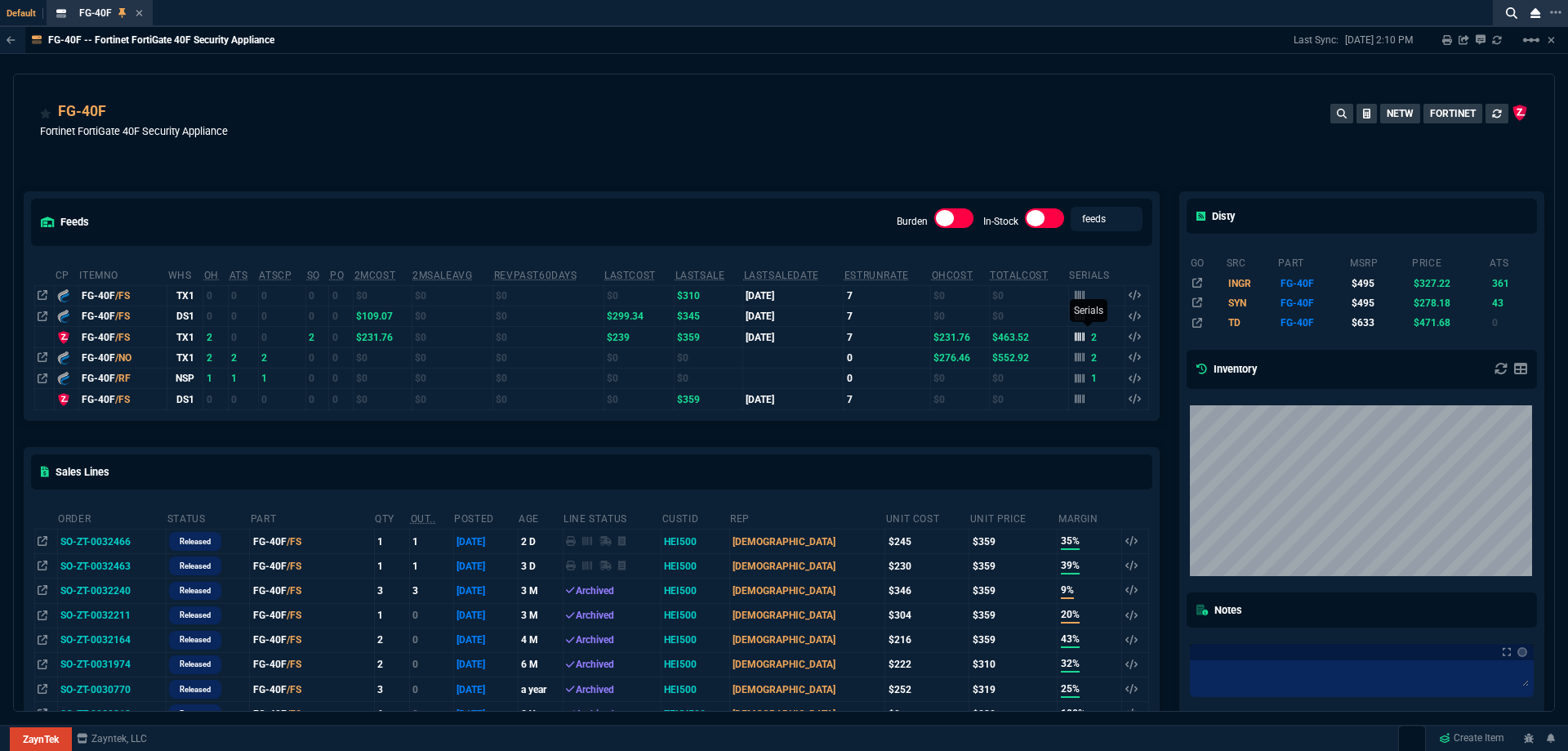
click at [1076, 338] on icon at bounding box center [1080, 337] width 10 height 10
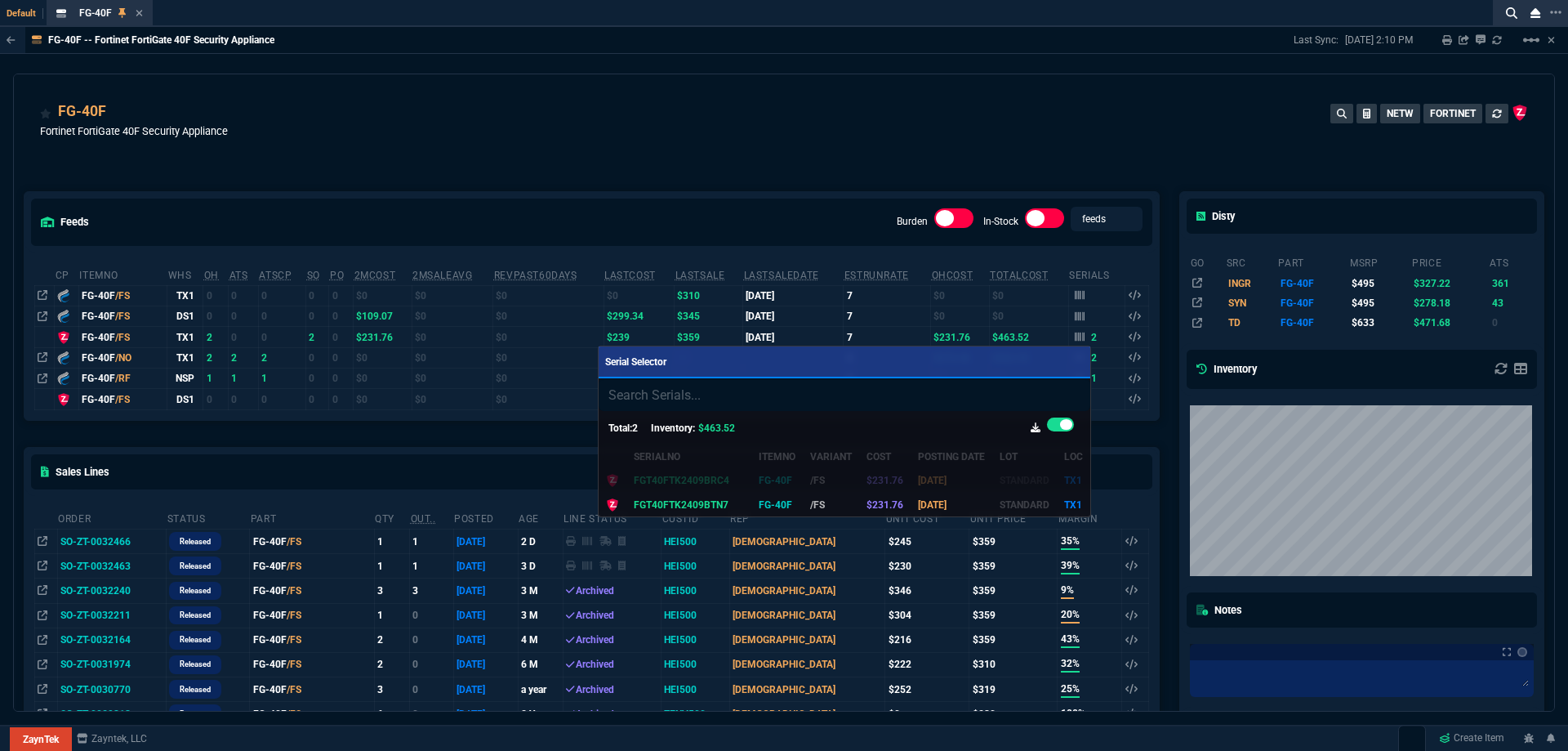
click at [912, 133] on div at bounding box center [784, 376] width 1568 height 751
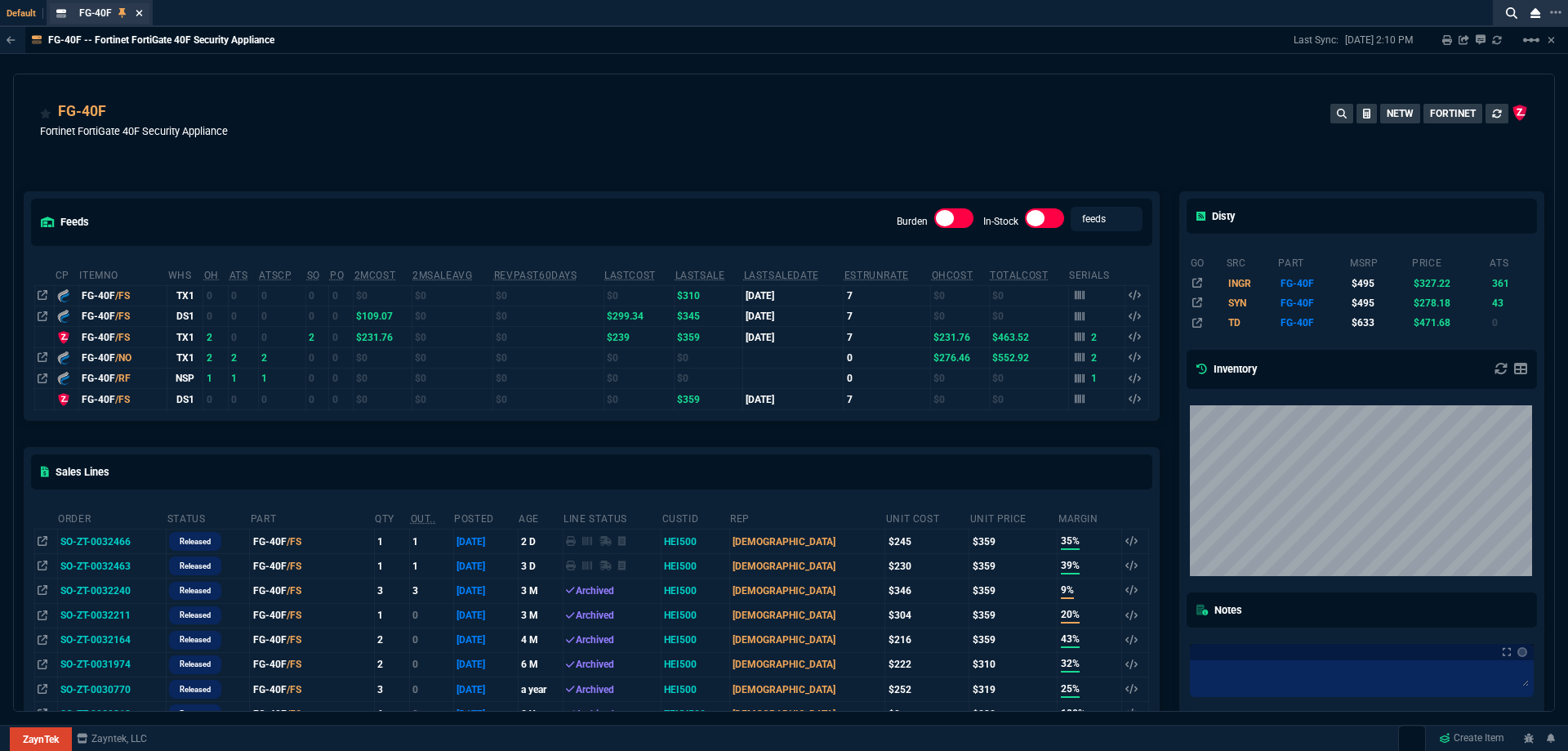
click at [141, 17] on icon at bounding box center [139, 13] width 7 height 10
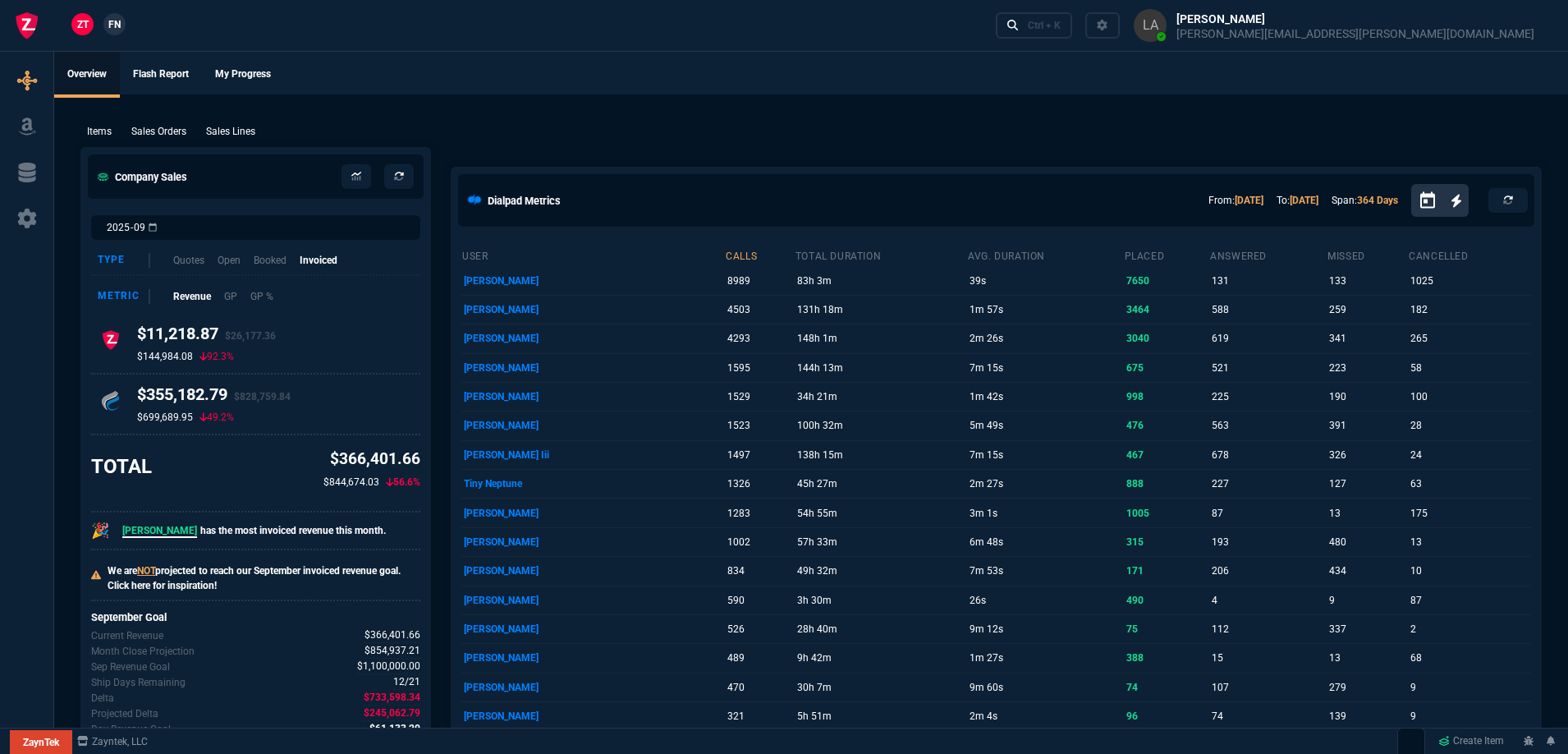
click at [109, 26] on span "FN" at bounding box center [114, 25] width 12 height 15
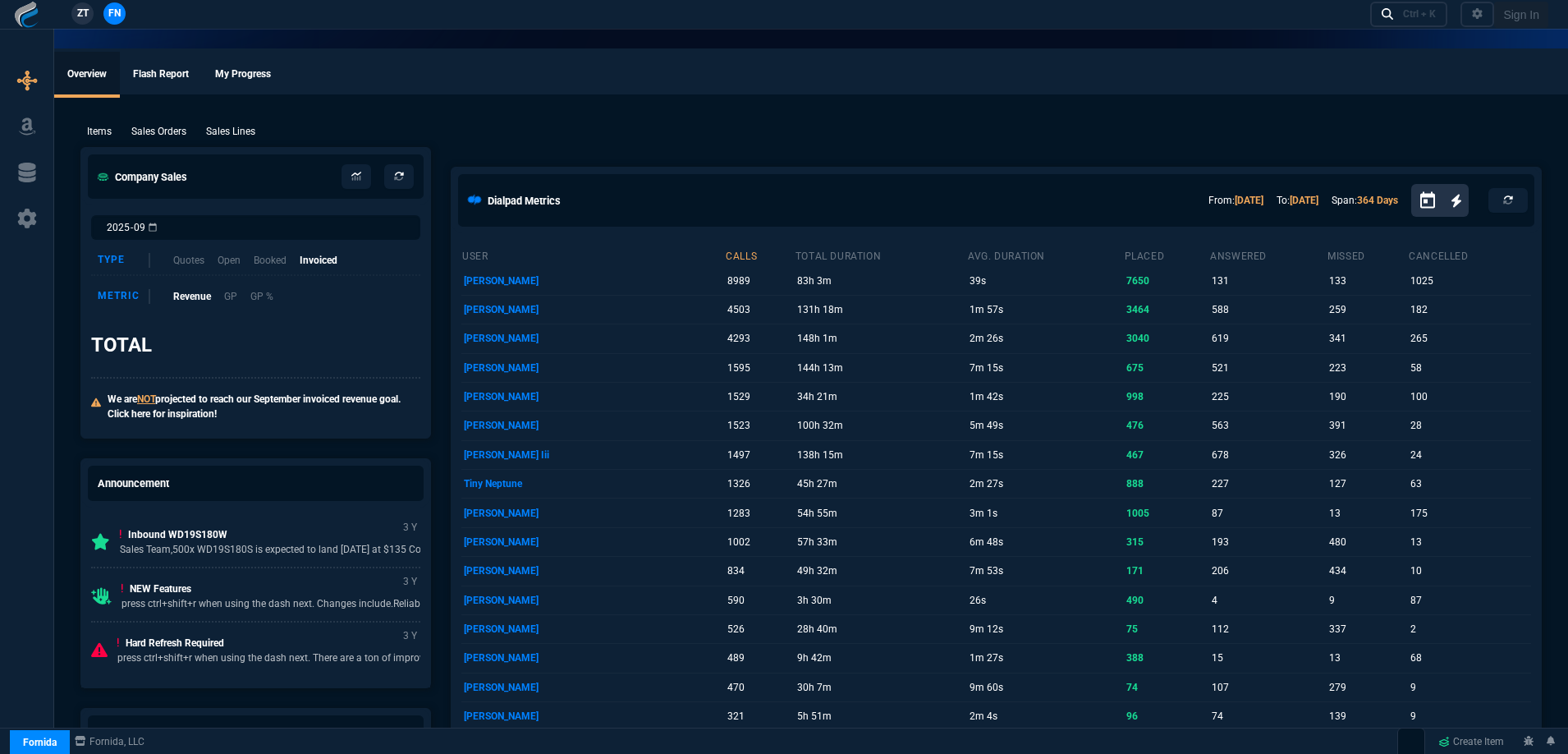
click at [243, 129] on p "Sales Lines" at bounding box center [231, 132] width 49 height 15
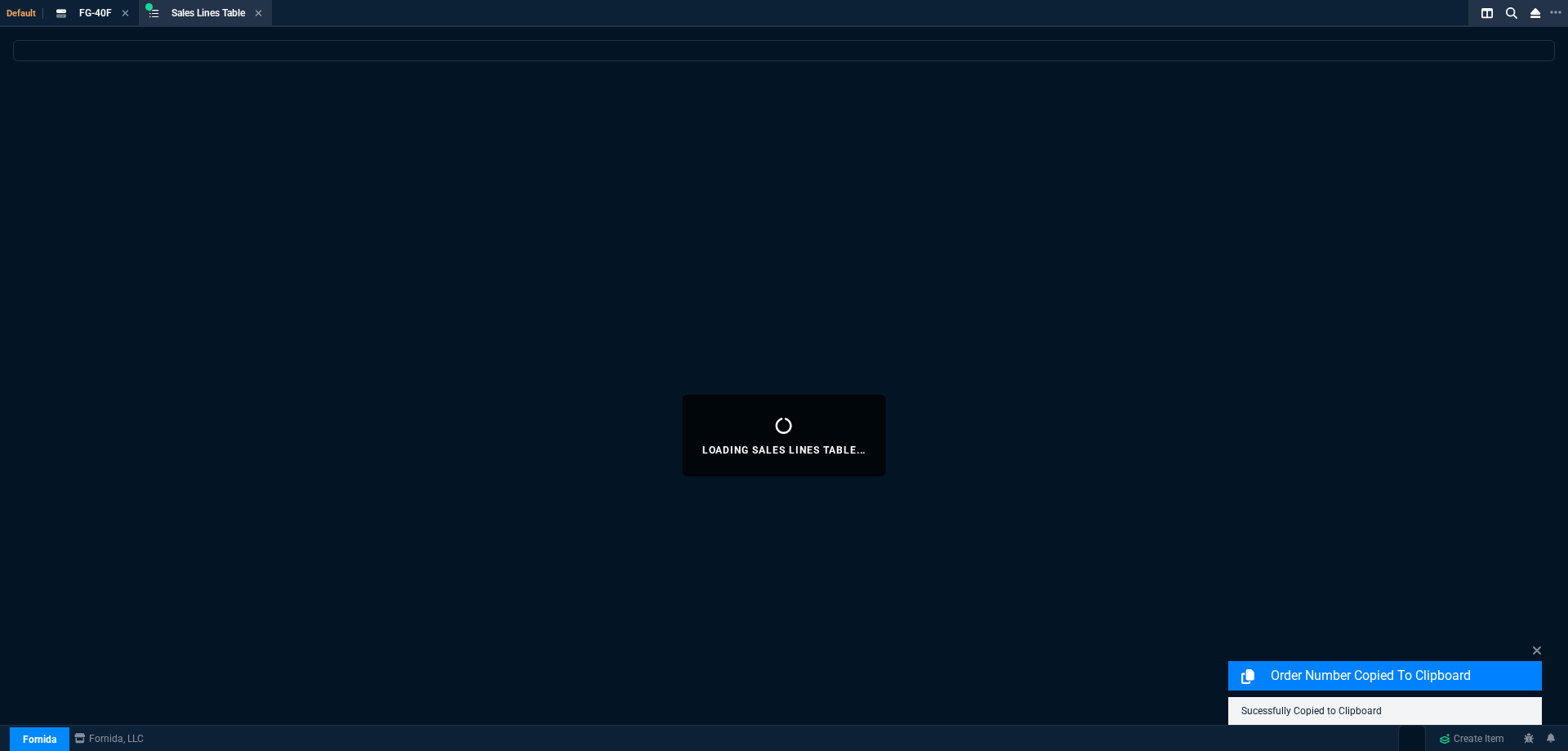
select select
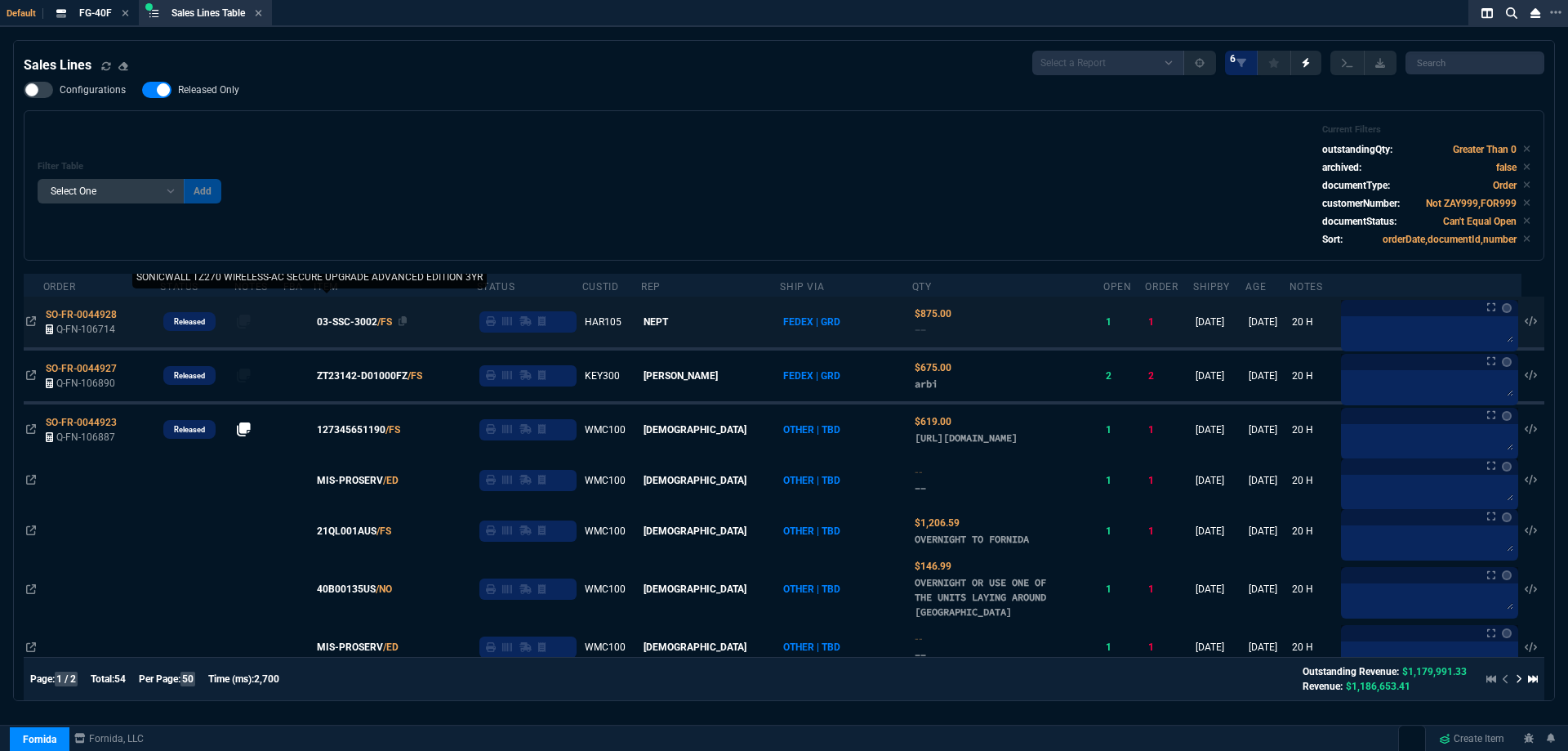
click at [377, 328] on span "03-SSC-3002" at bounding box center [346, 322] width 60 height 15
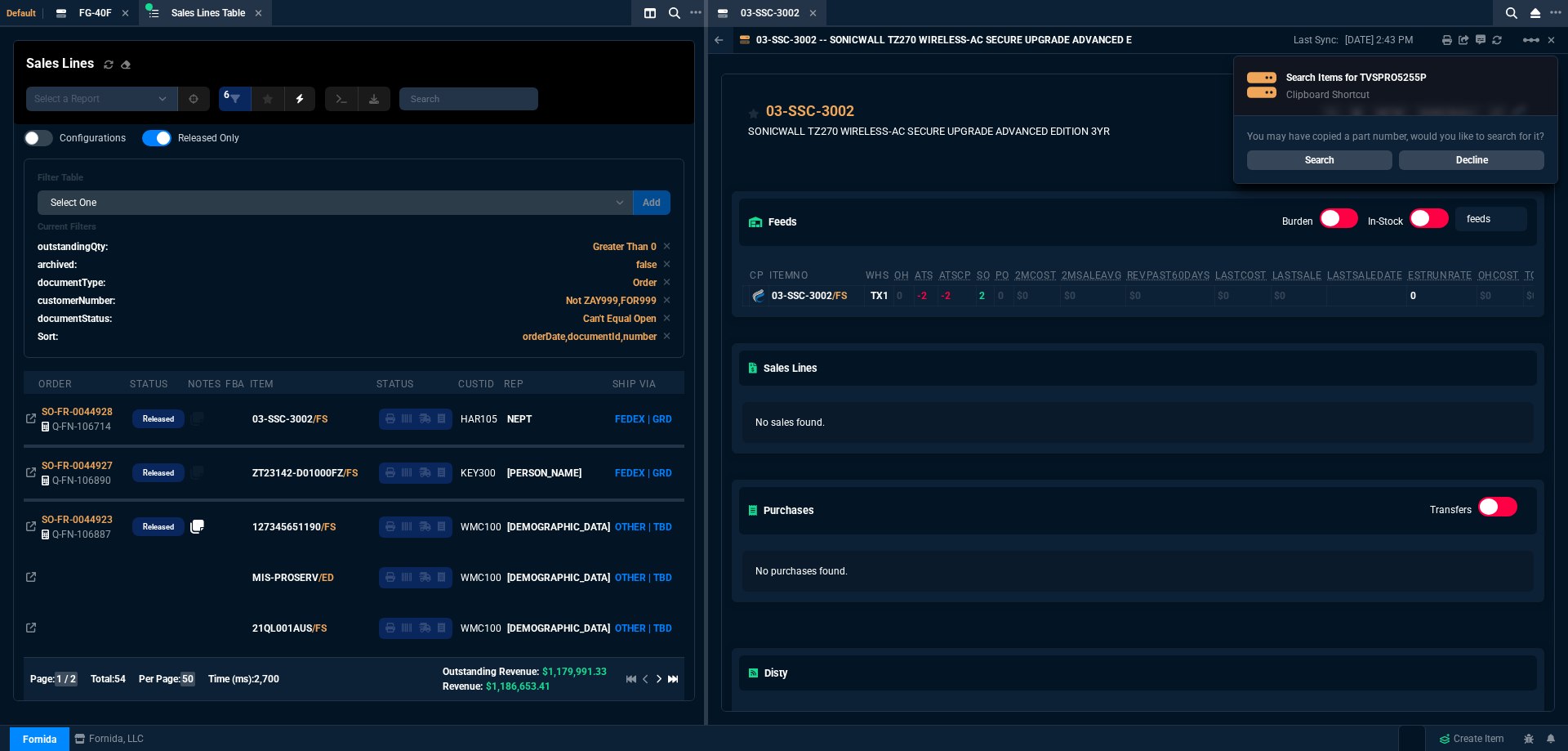
drag, startPoint x: 812, startPoint y: 16, endPoint x: 327, endPoint y: 30, distance: 485.2
click at [812, 16] on icon at bounding box center [813, 13] width 7 height 7
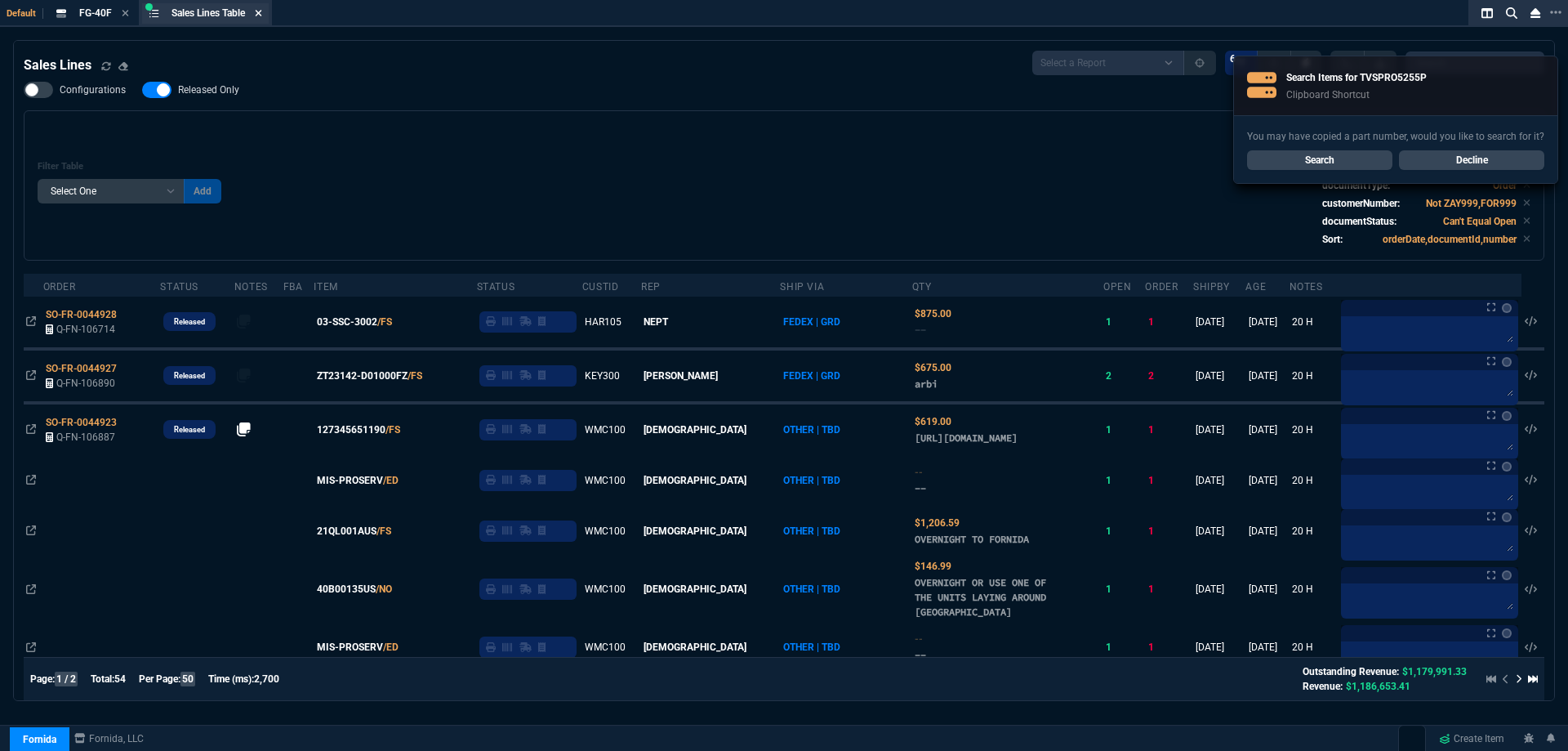
click at [260, 15] on icon at bounding box center [259, 13] width 7 height 7
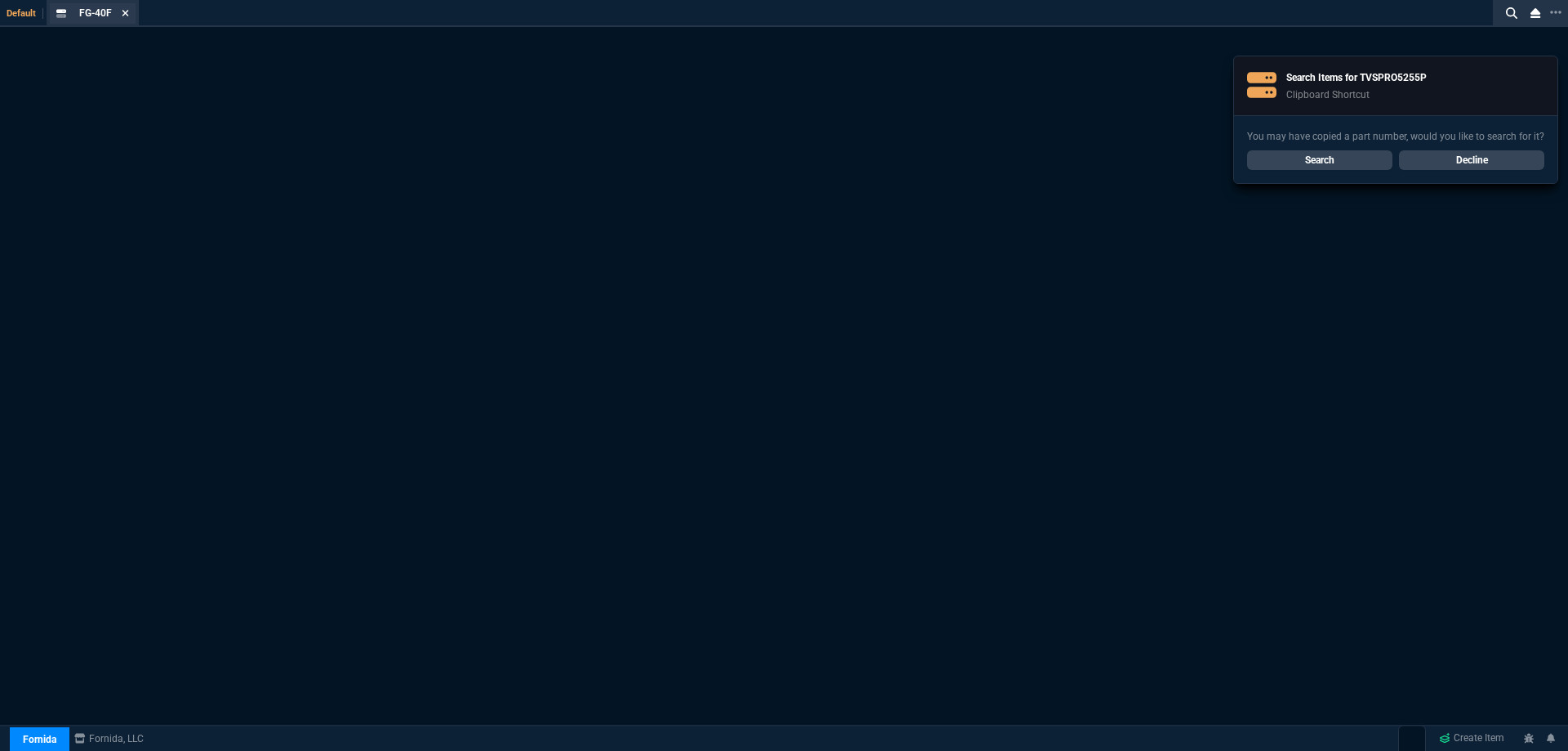
click at [124, 15] on icon at bounding box center [126, 13] width 7 height 7
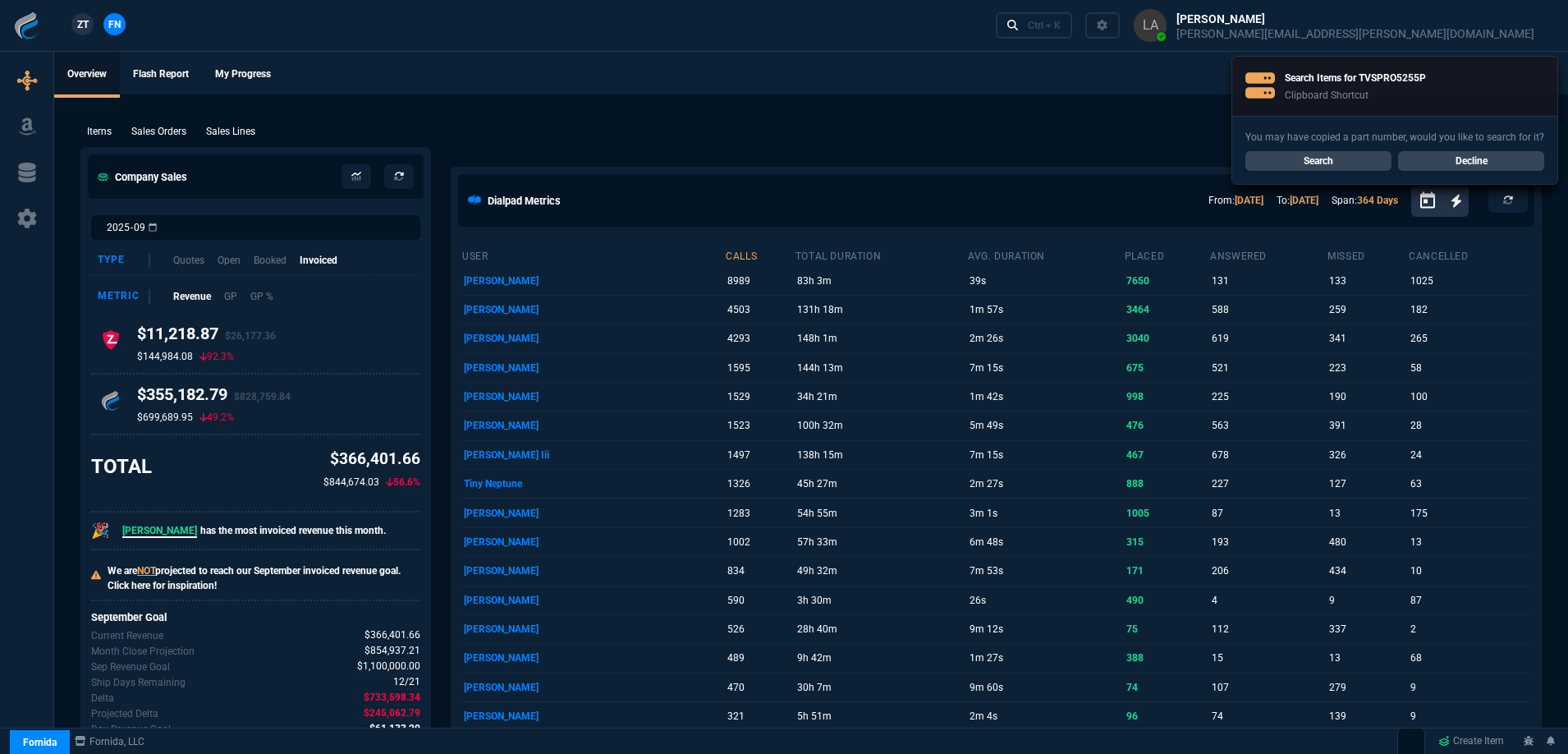
click at [1513, 159] on link "Decline" at bounding box center [1471, 161] width 146 height 20
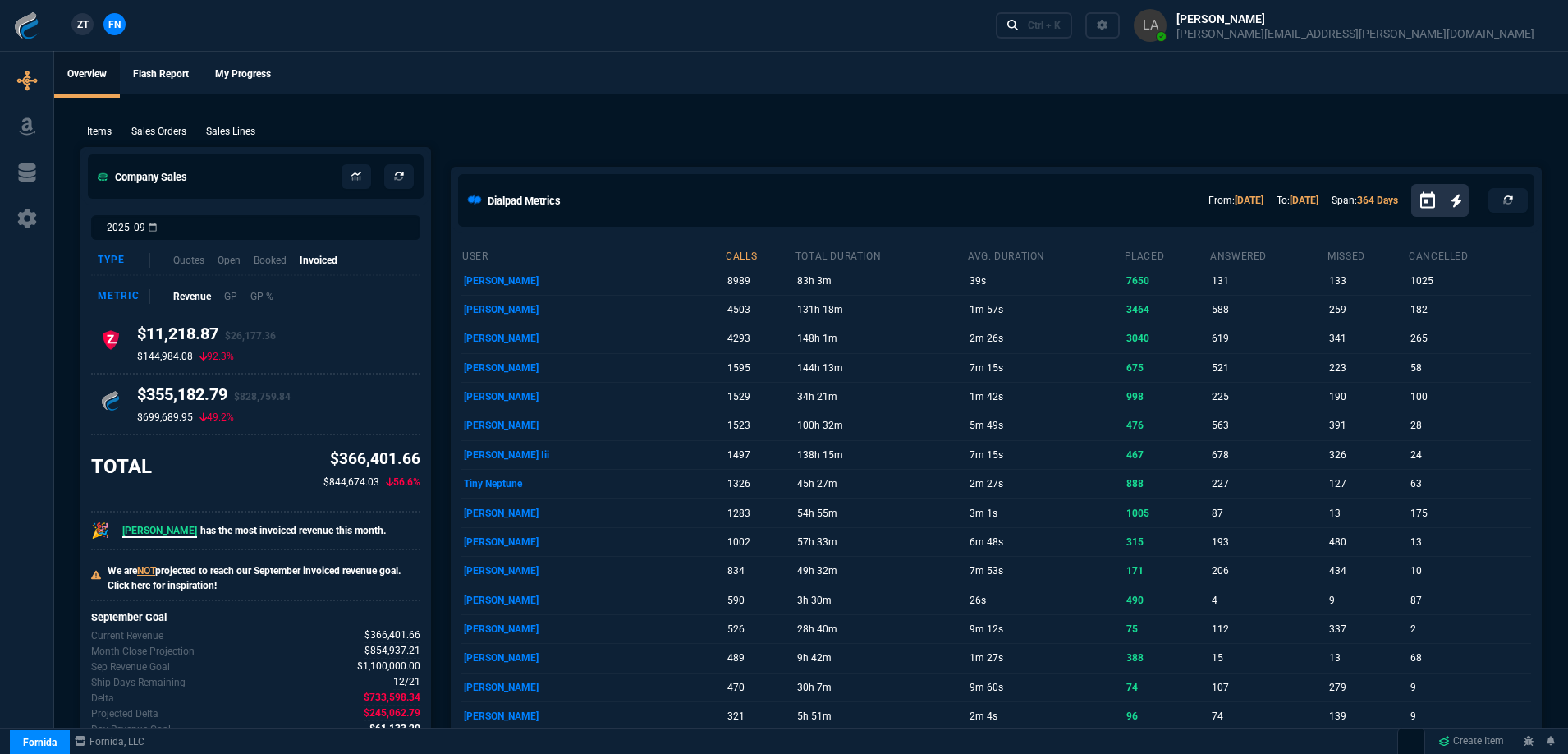
click at [75, 27] on link "ZT" at bounding box center [82, 24] width 22 height 22
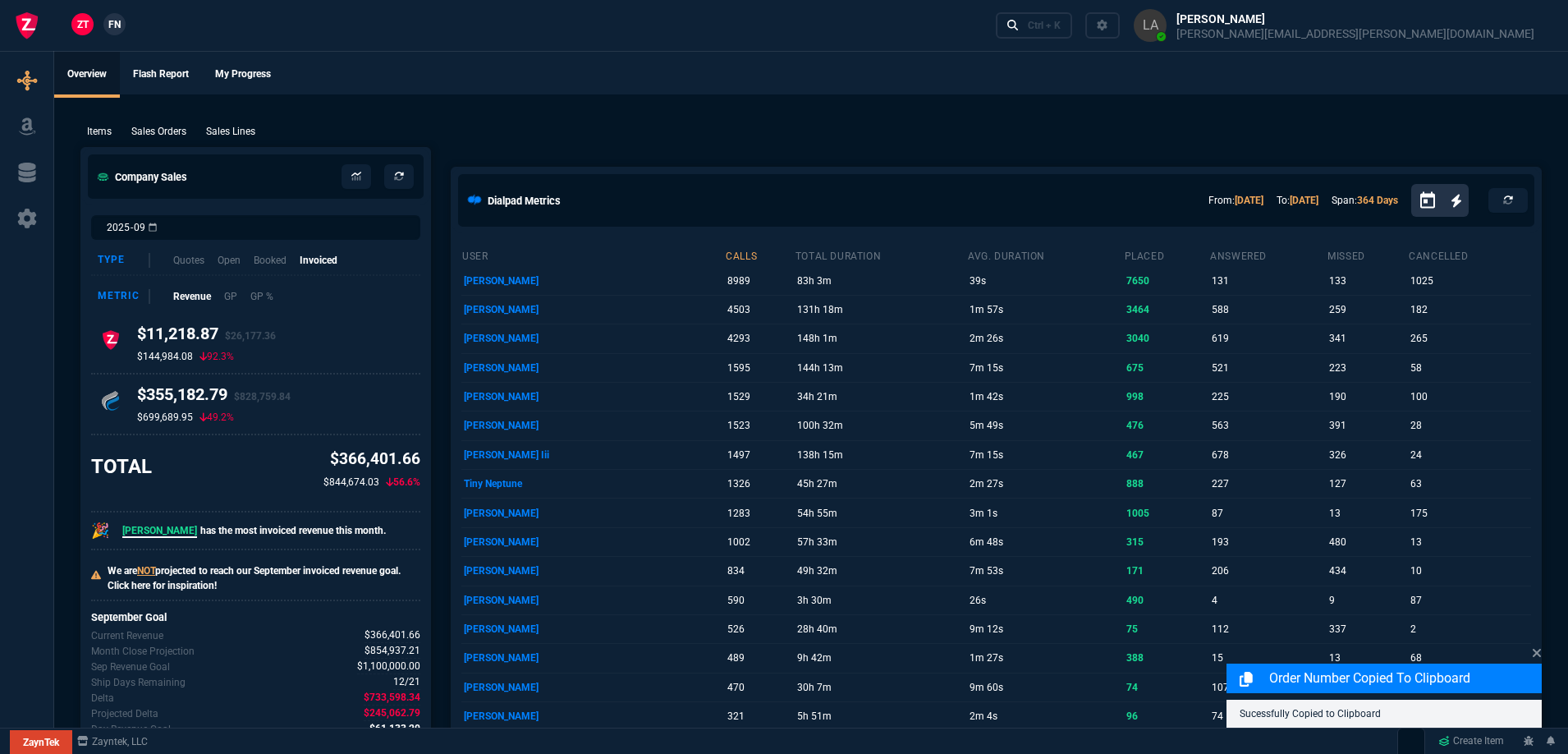
click at [218, 131] on p "Sales Lines" at bounding box center [231, 132] width 49 height 15
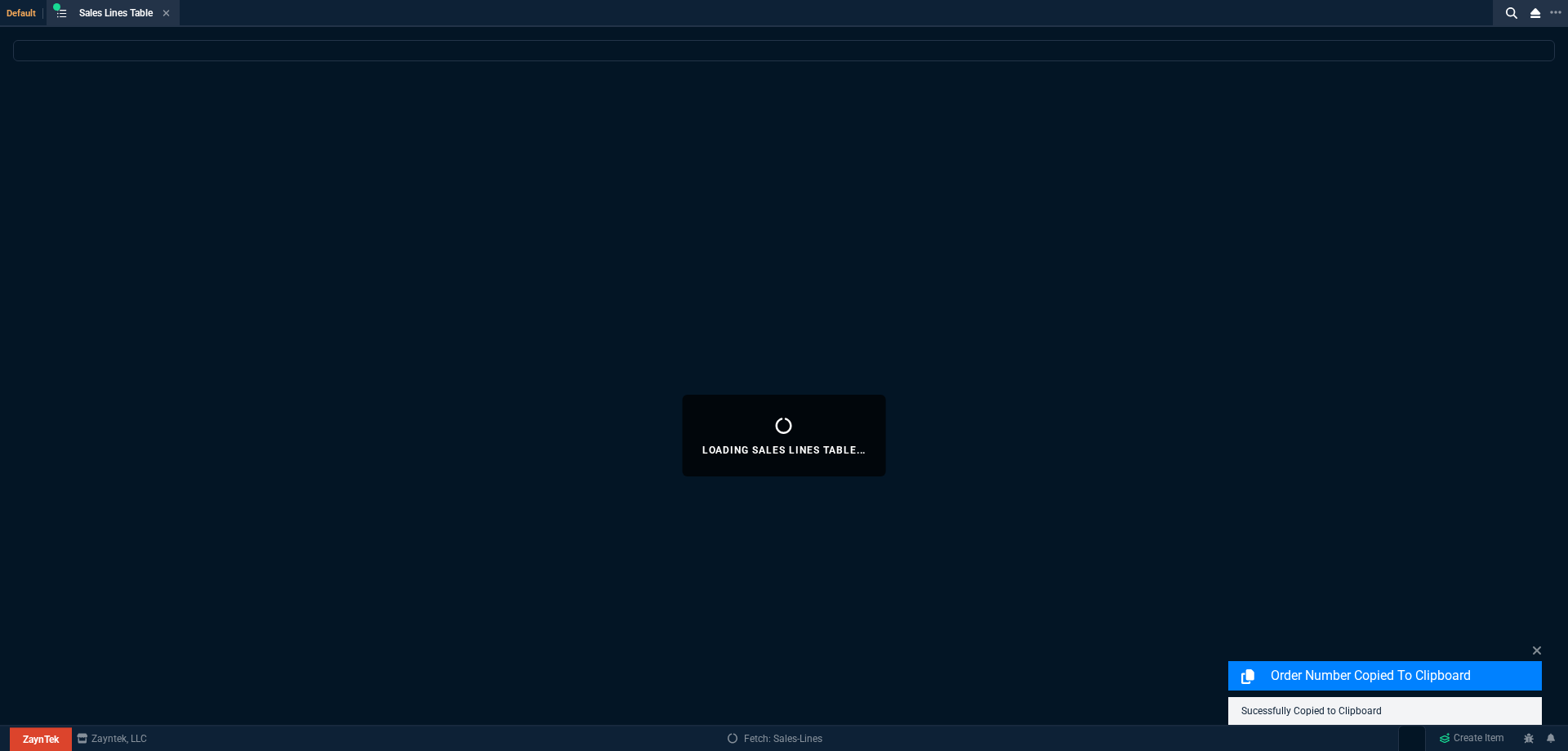
select select
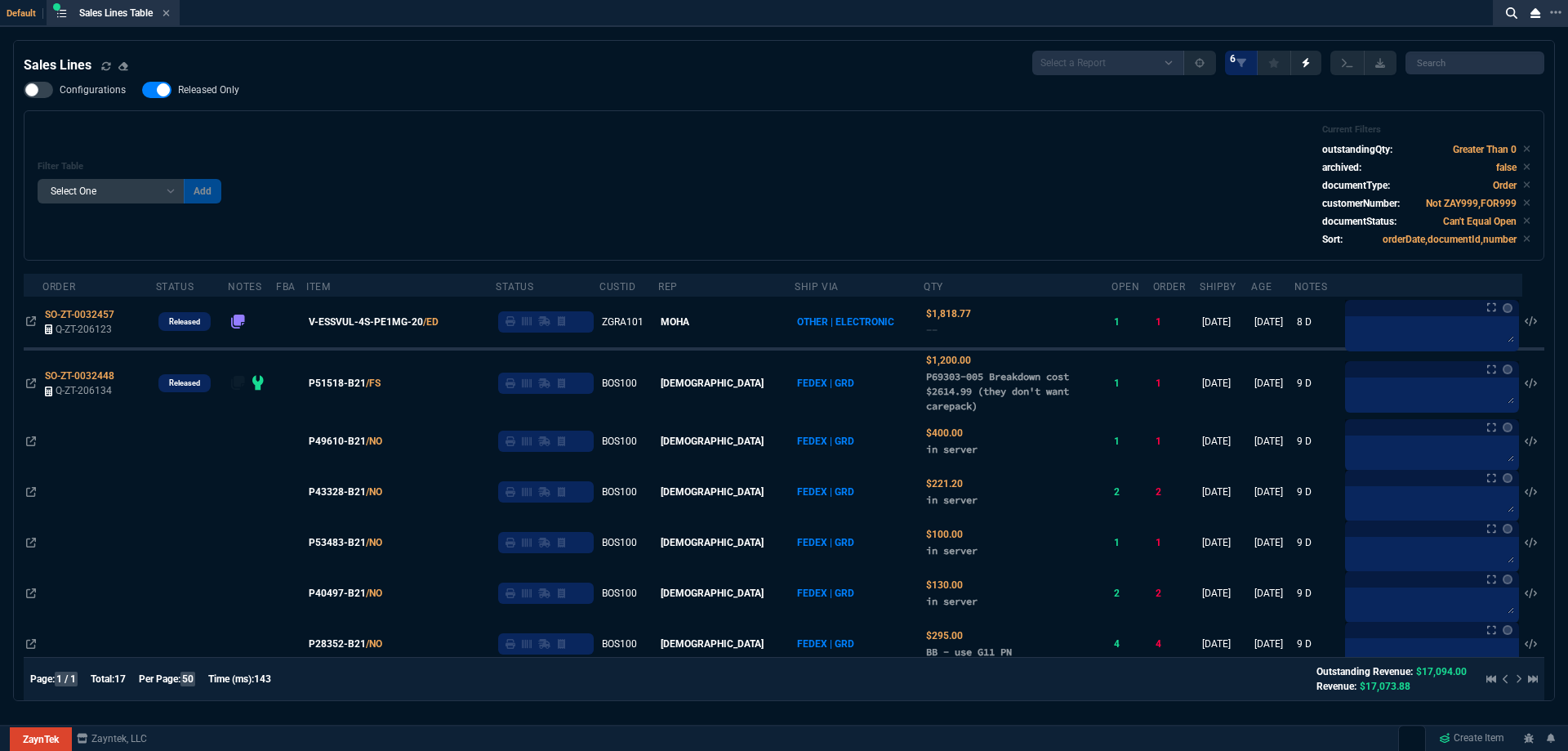
click at [209, 97] on label "Released Only" at bounding box center [199, 90] width 114 height 17
click at [142, 91] on input "Released Only" at bounding box center [141, 90] width 1 height 1
checkbox input "false"
click at [655, 130] on div "Filter Table Select One Add Filter () Age () ATS () Cond (itemVariantCode) Cust…" at bounding box center [784, 185] width 1493 height 123
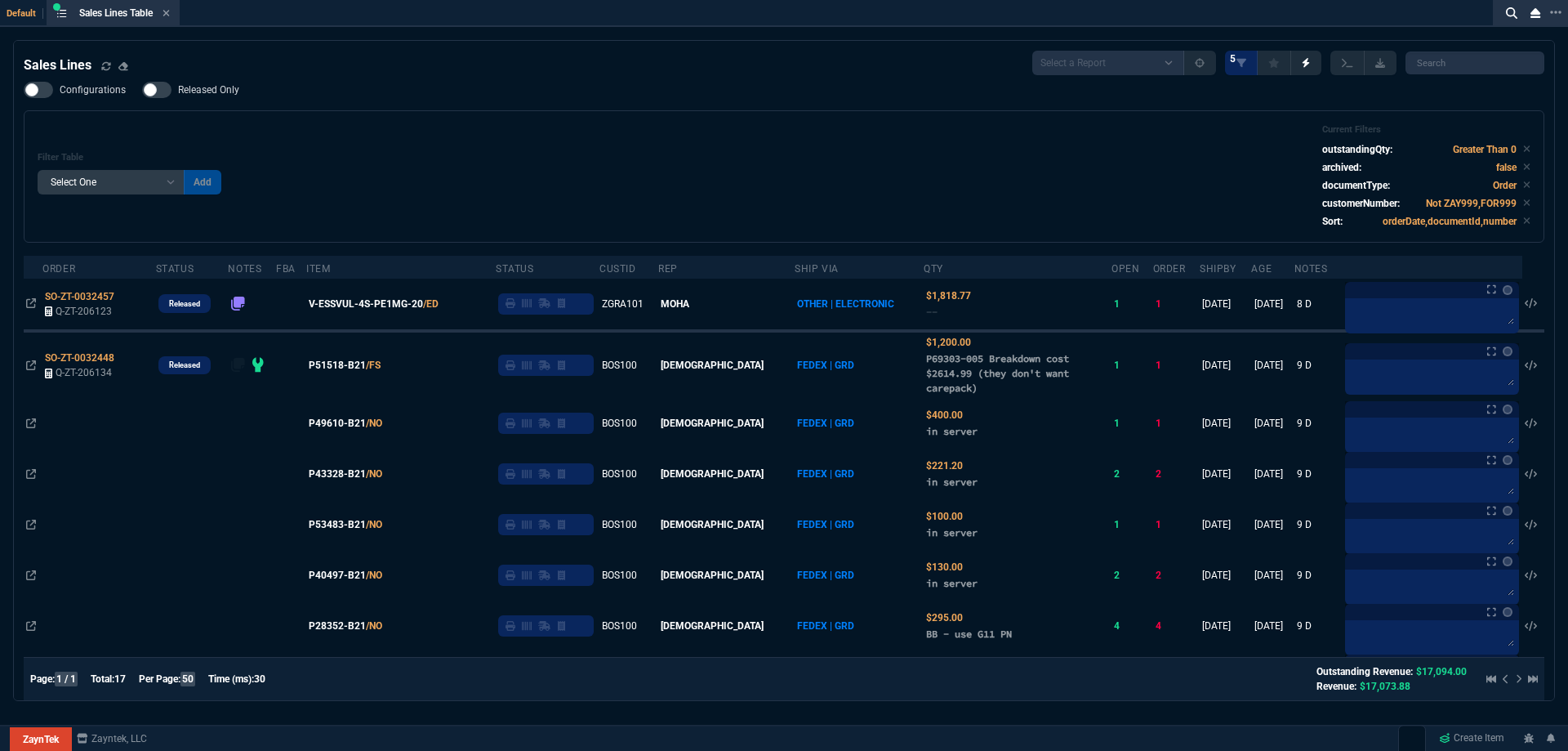
click at [166, 11] on icon at bounding box center [166, 13] width 7 height 10
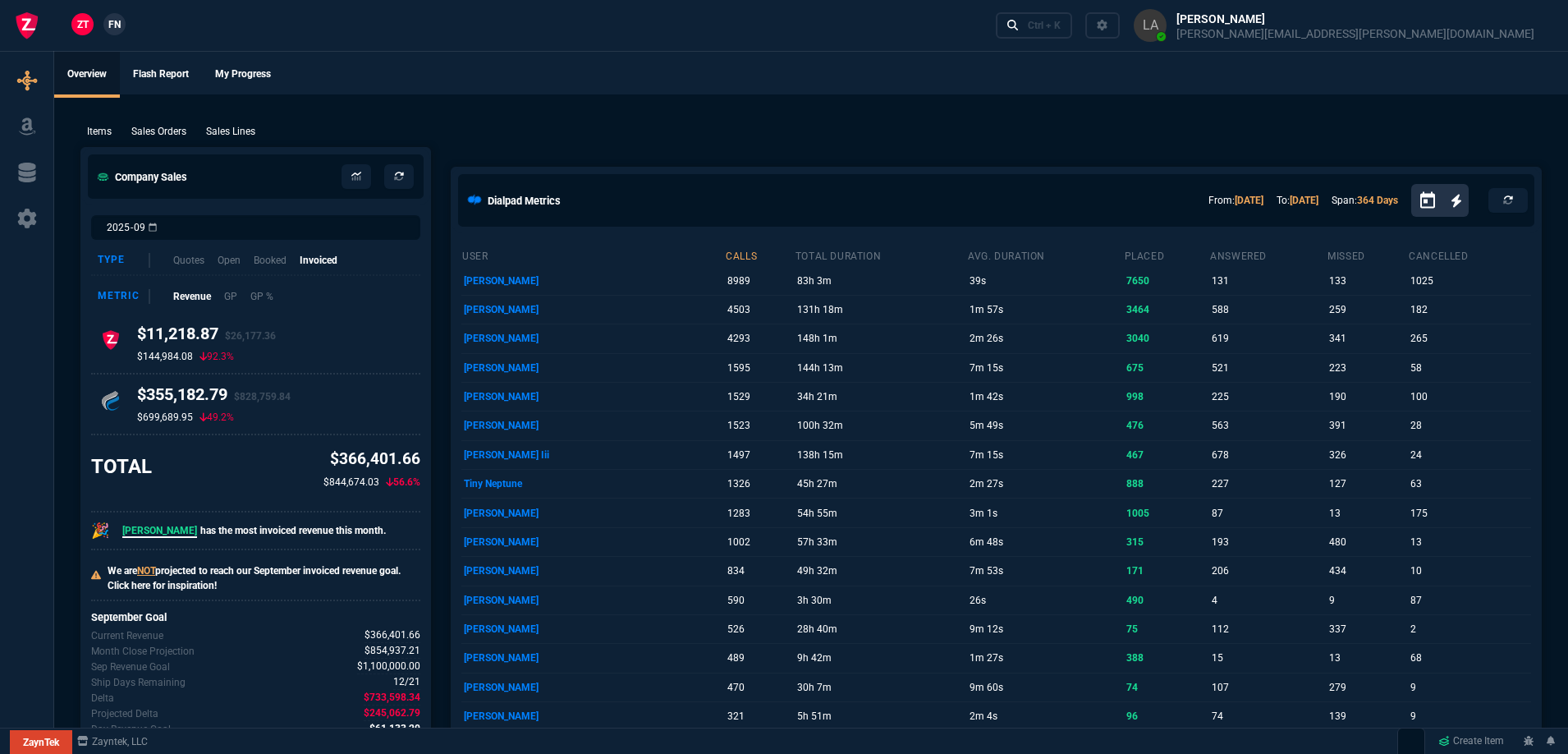
click at [116, 29] on span "FN" at bounding box center [114, 25] width 12 height 15
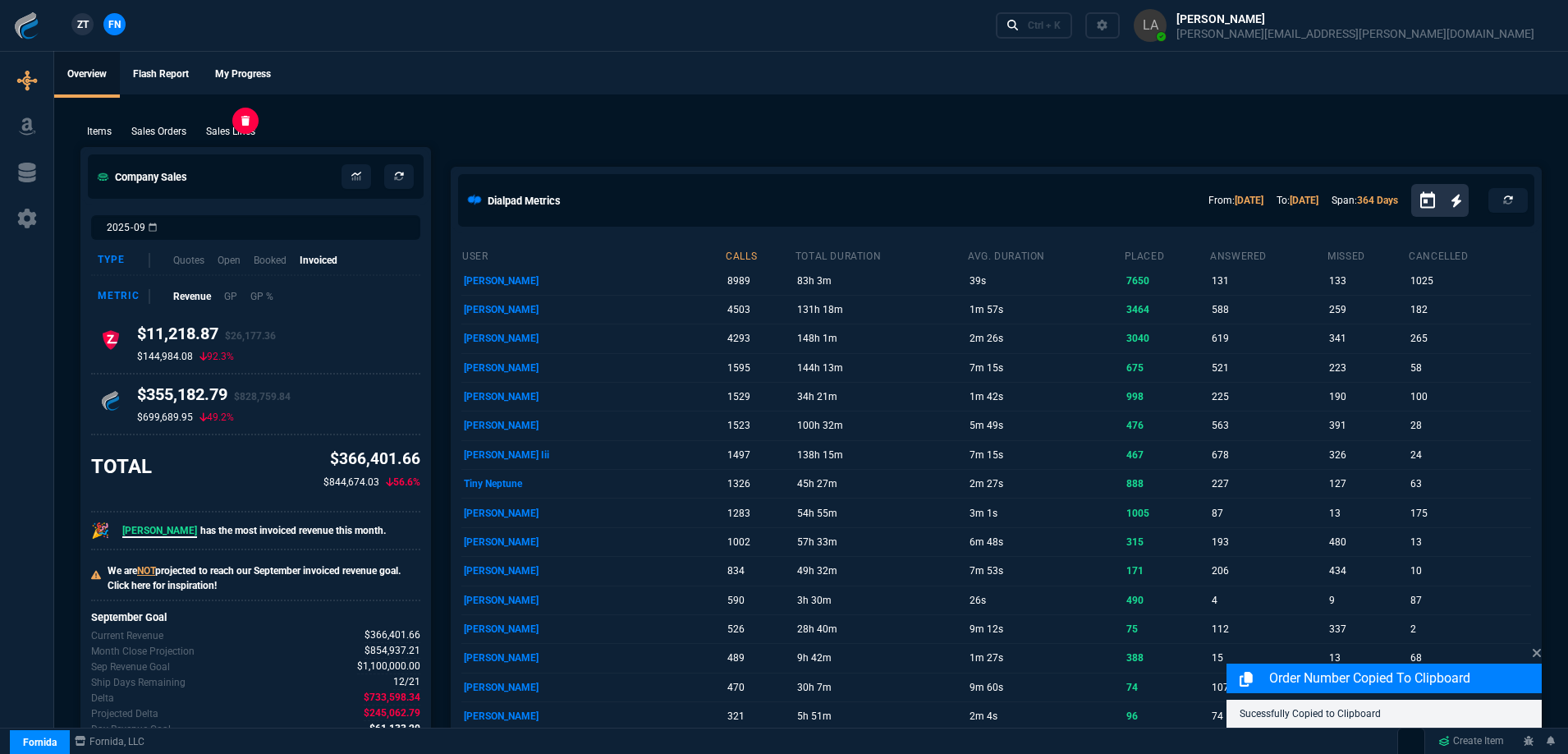
click at [229, 130] on p "Sales Lines" at bounding box center [231, 132] width 49 height 15
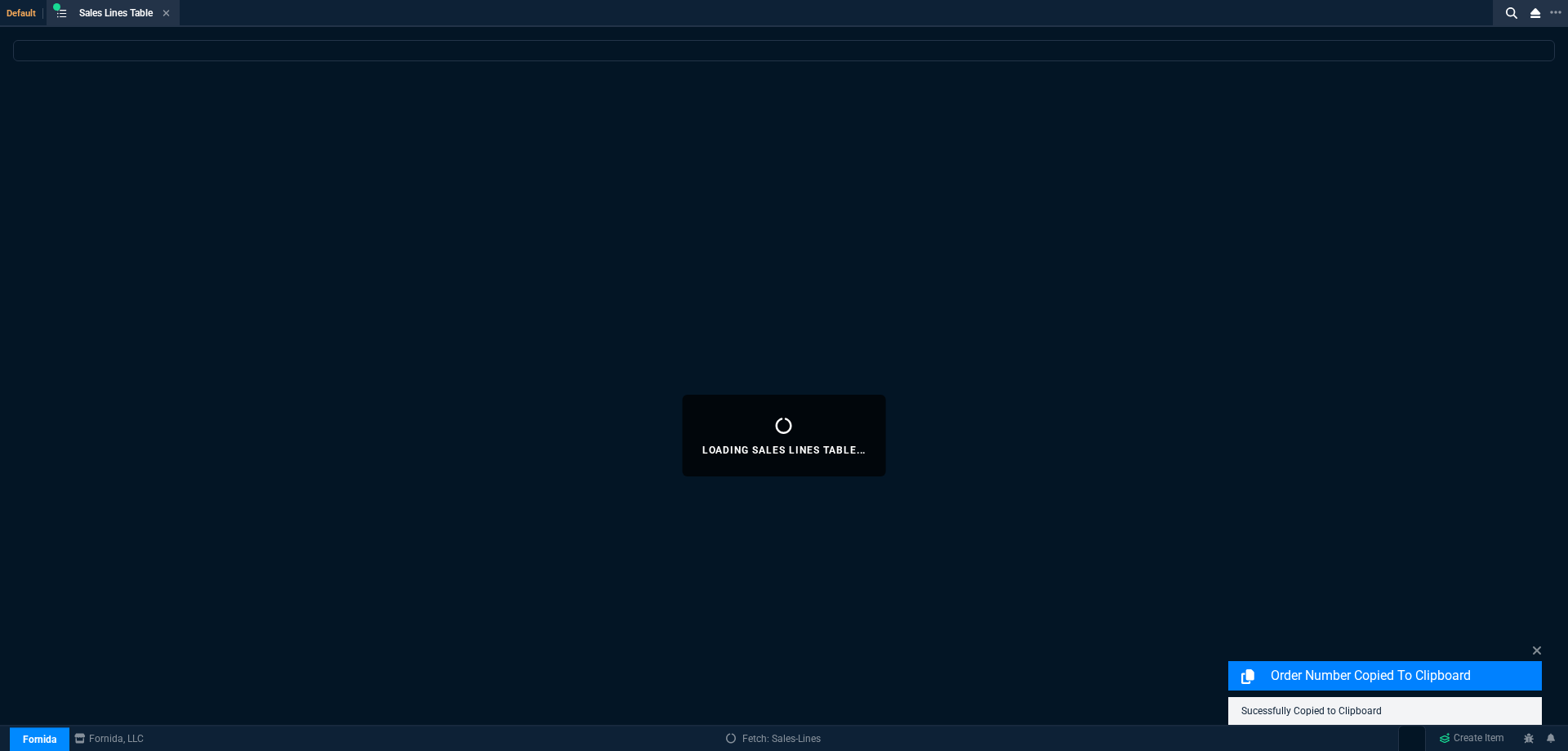
select select
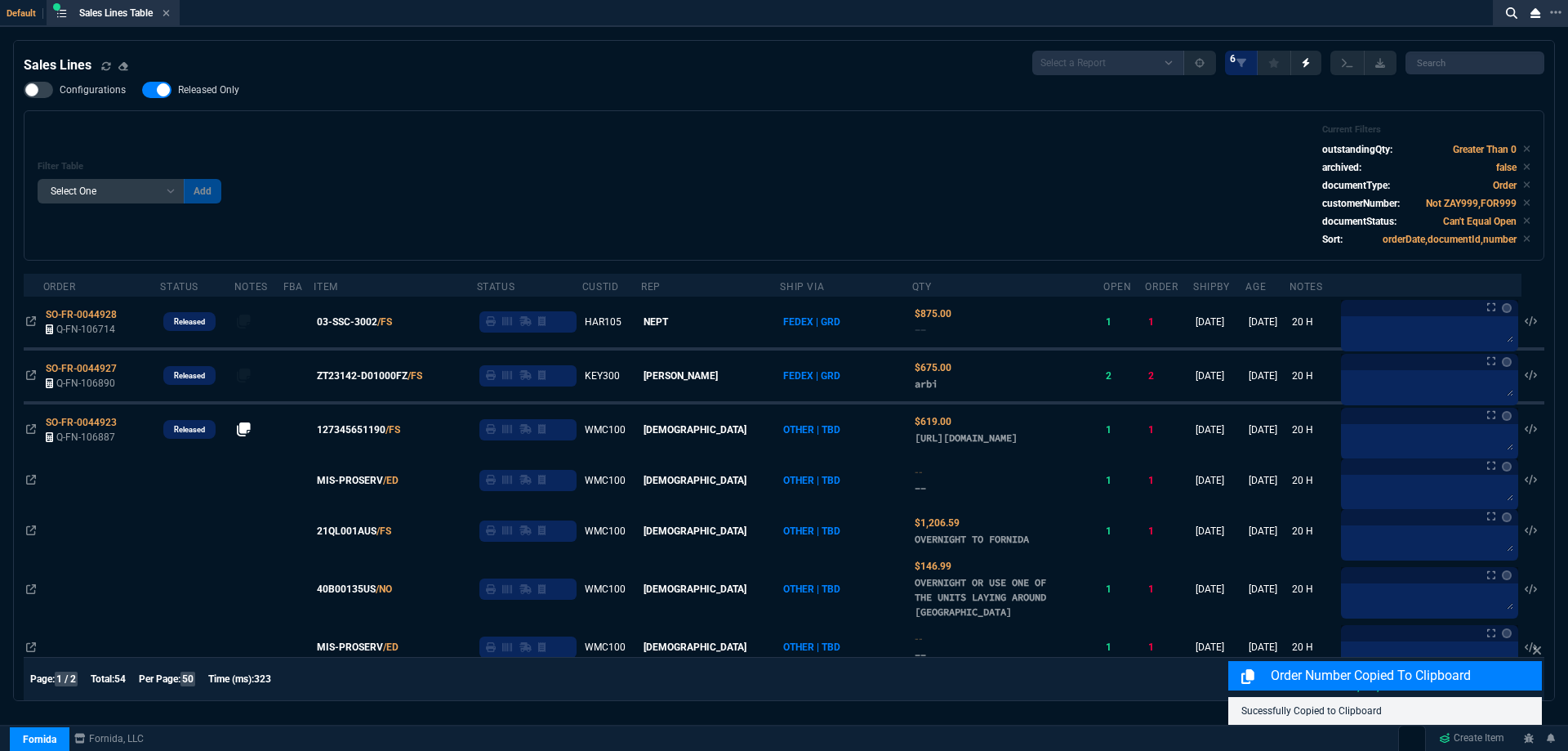
click at [210, 97] on label "Released Only" at bounding box center [199, 90] width 114 height 17
click at [142, 91] on input "Released Only" at bounding box center [141, 90] width 1 height 1
checkbox input "false"
click at [614, 177] on div "Filter Table Select One Add Filter () Age () ATS () Cond (itemVariantCode) Cust…" at bounding box center [784, 185] width 1493 height 123
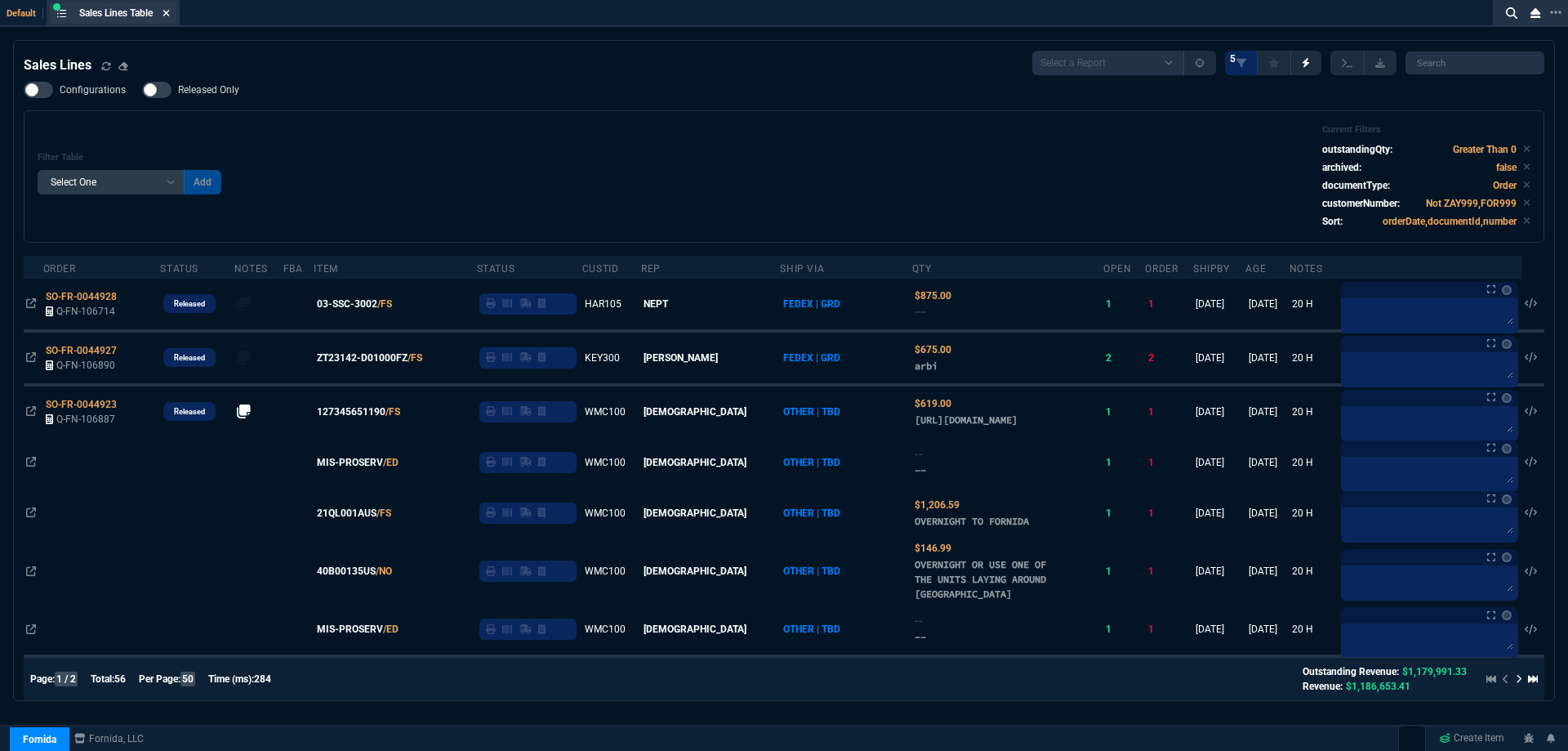
click at [165, 16] on icon at bounding box center [166, 13] width 7 height 10
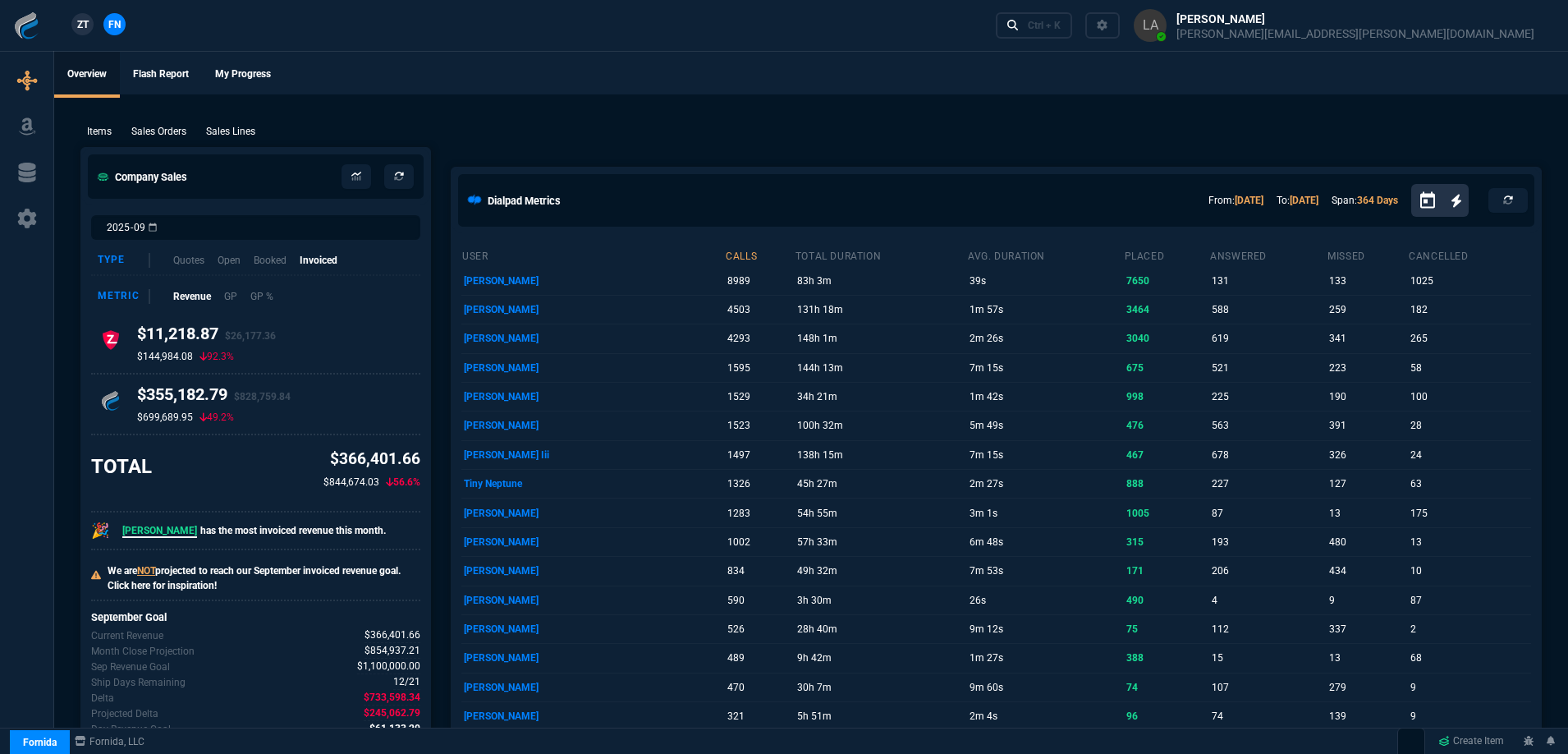
click at [79, 25] on span "ZT" at bounding box center [83, 25] width 12 height 15
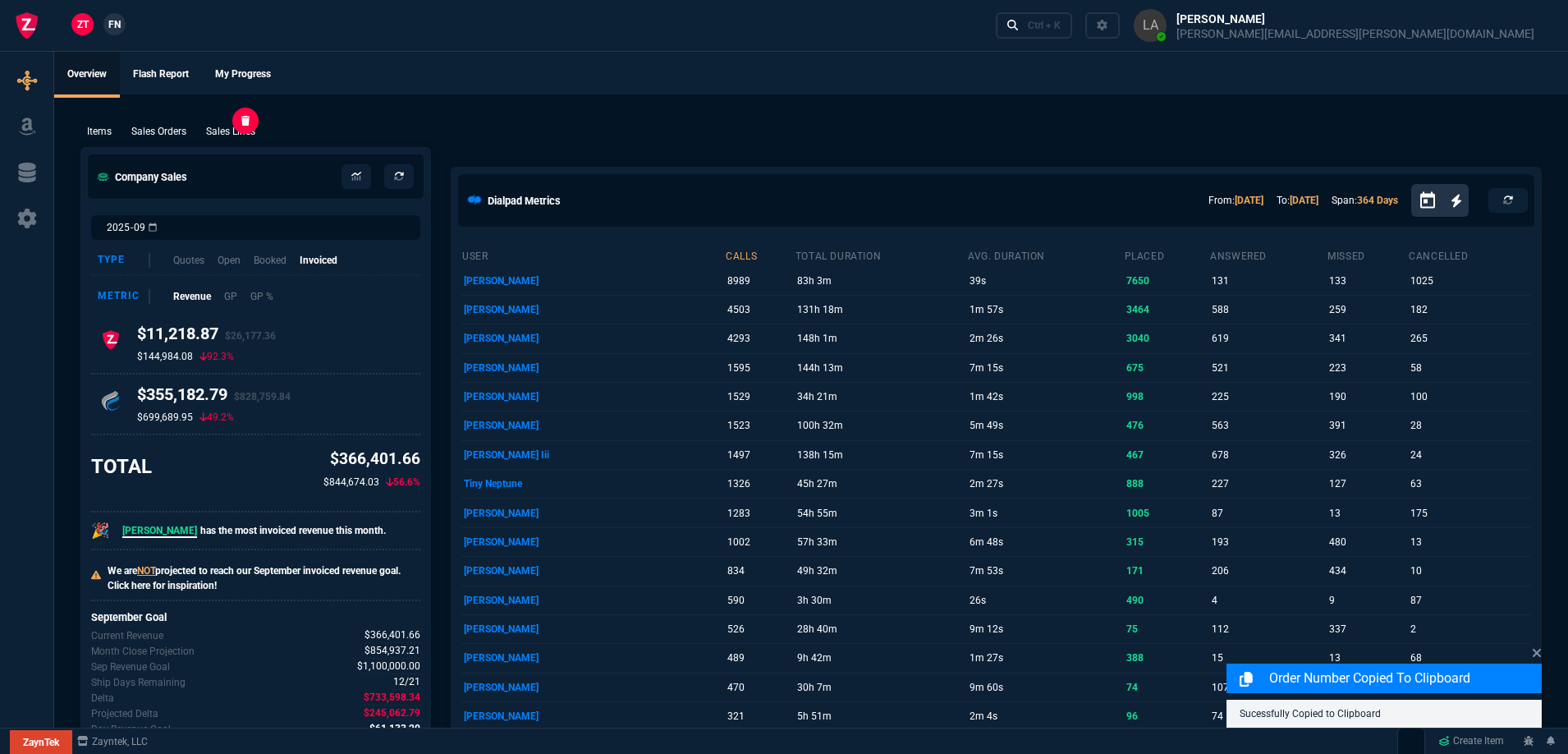
click at [226, 134] on p "Sales Lines" at bounding box center [231, 132] width 49 height 15
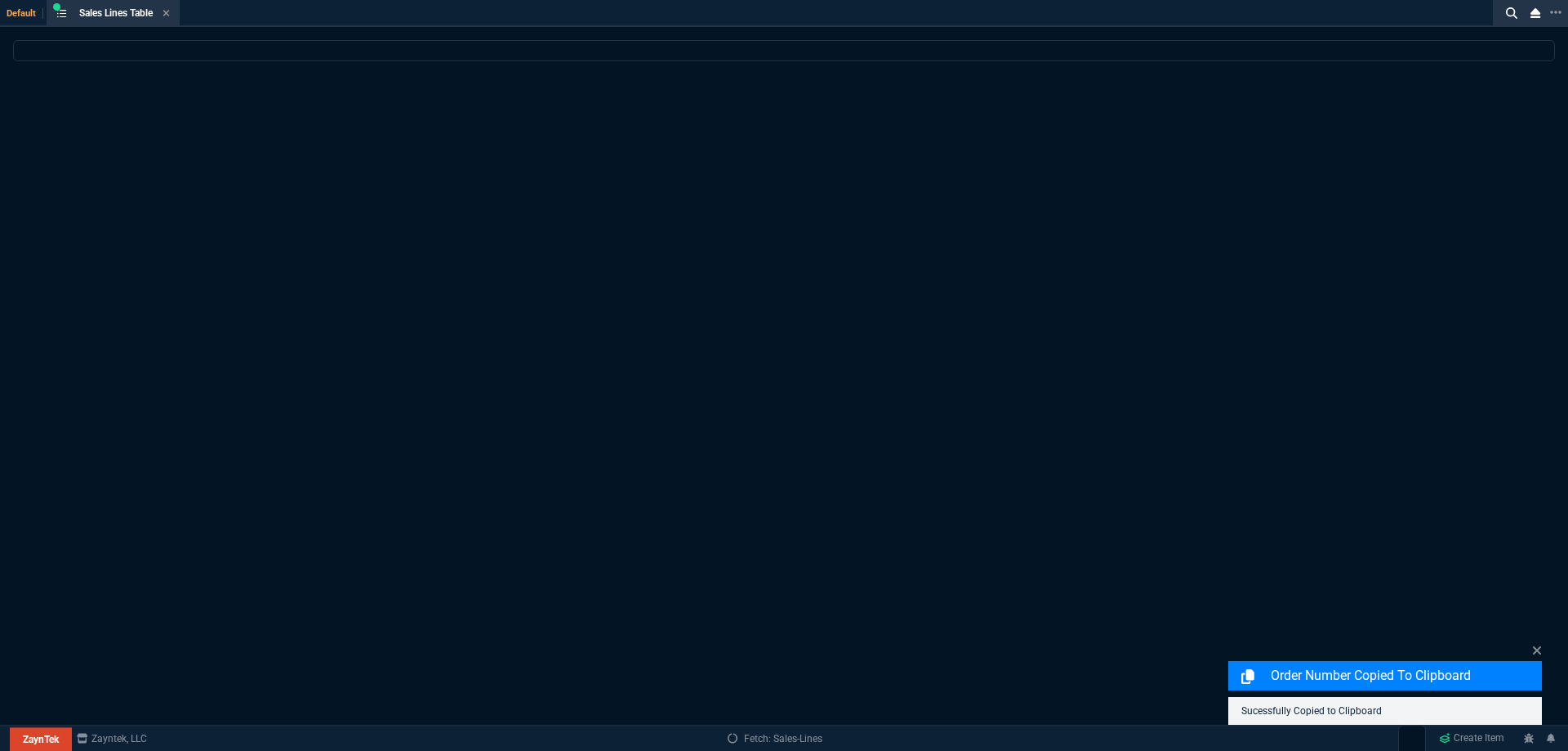
select select
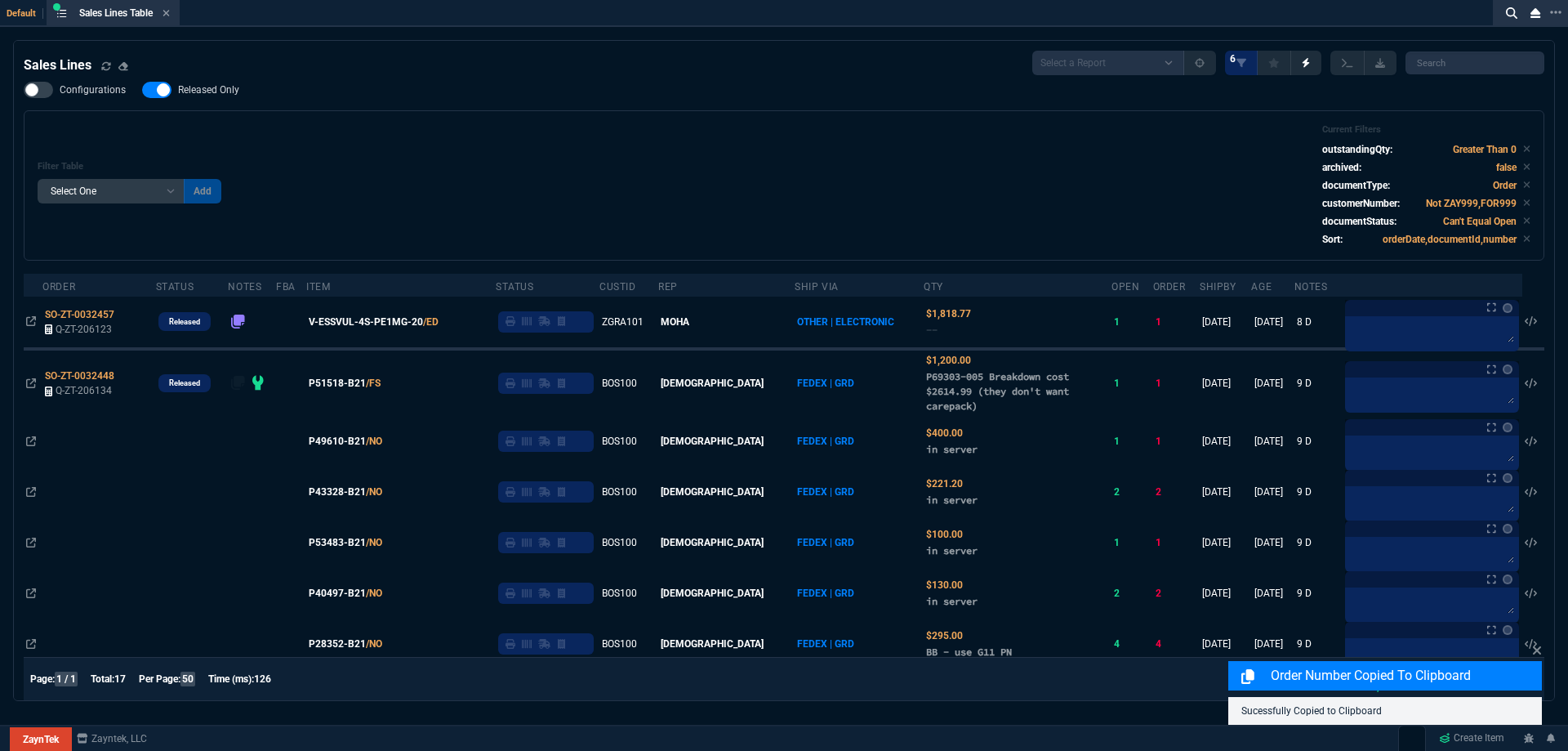
click at [225, 88] on span "Released Only" at bounding box center [209, 90] width 61 height 13
click at [142, 90] on input "Released Only" at bounding box center [141, 90] width 1 height 1
checkbox input "false"
click at [598, 135] on div "Filter Table Select One Add Filter () Age () ATS () Cond (itemVariantCode) Cust…" at bounding box center [784, 185] width 1493 height 123
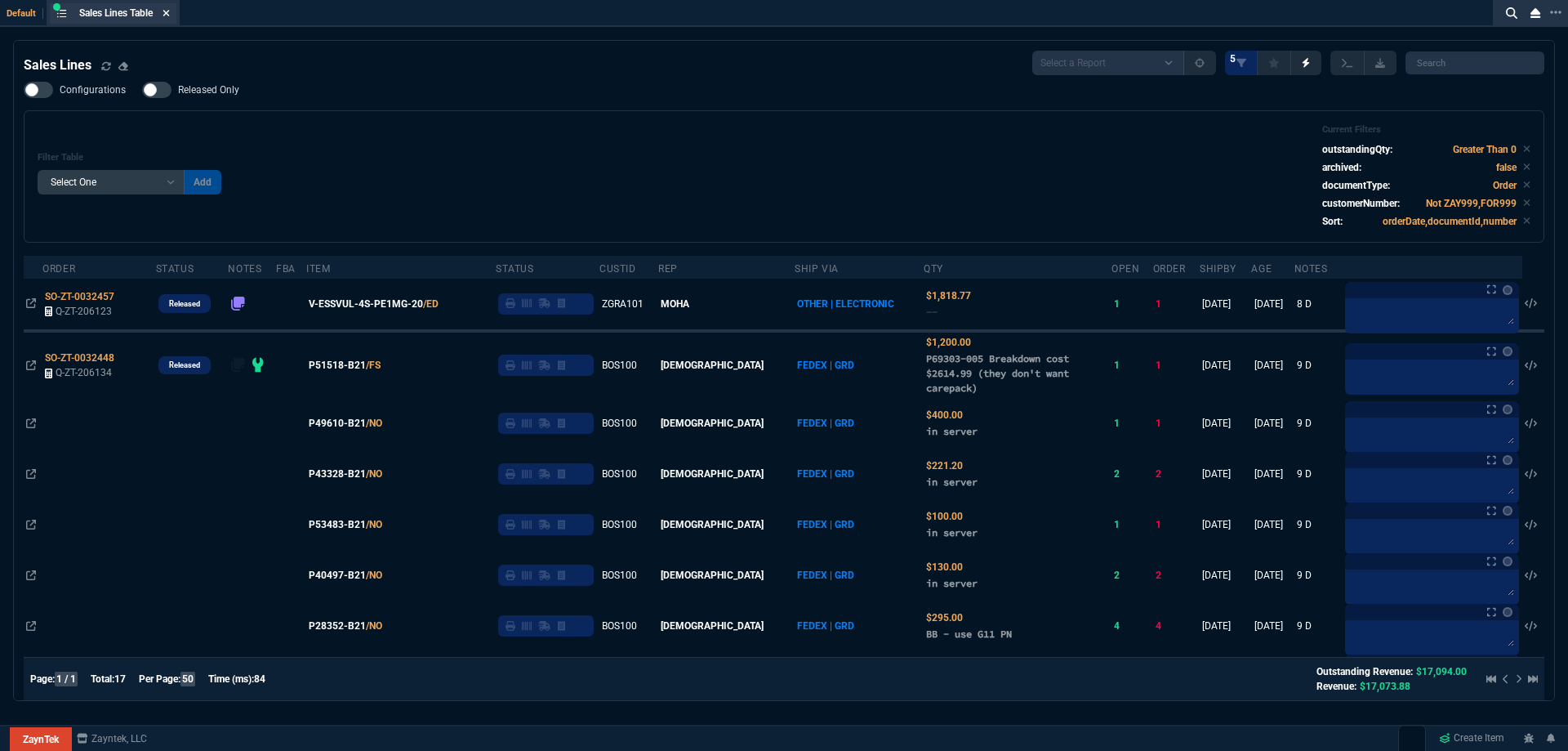
click at [170, 17] on icon at bounding box center [166, 13] width 7 height 10
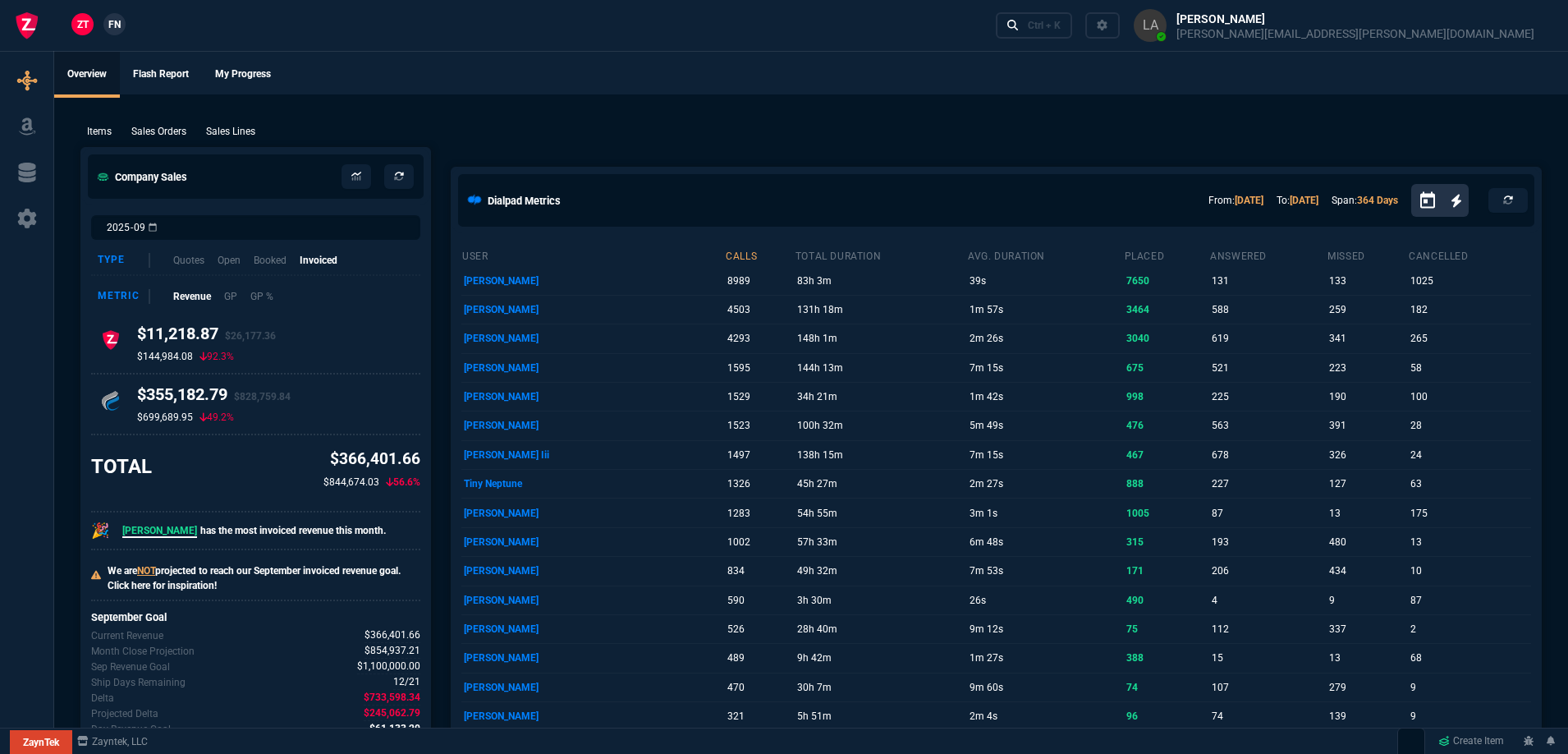
click at [103, 27] on nx-fornida-client-manager "ZT FN" at bounding box center [98, 26] width 64 height 25
click at [114, 27] on span "FN" at bounding box center [114, 25] width 12 height 15
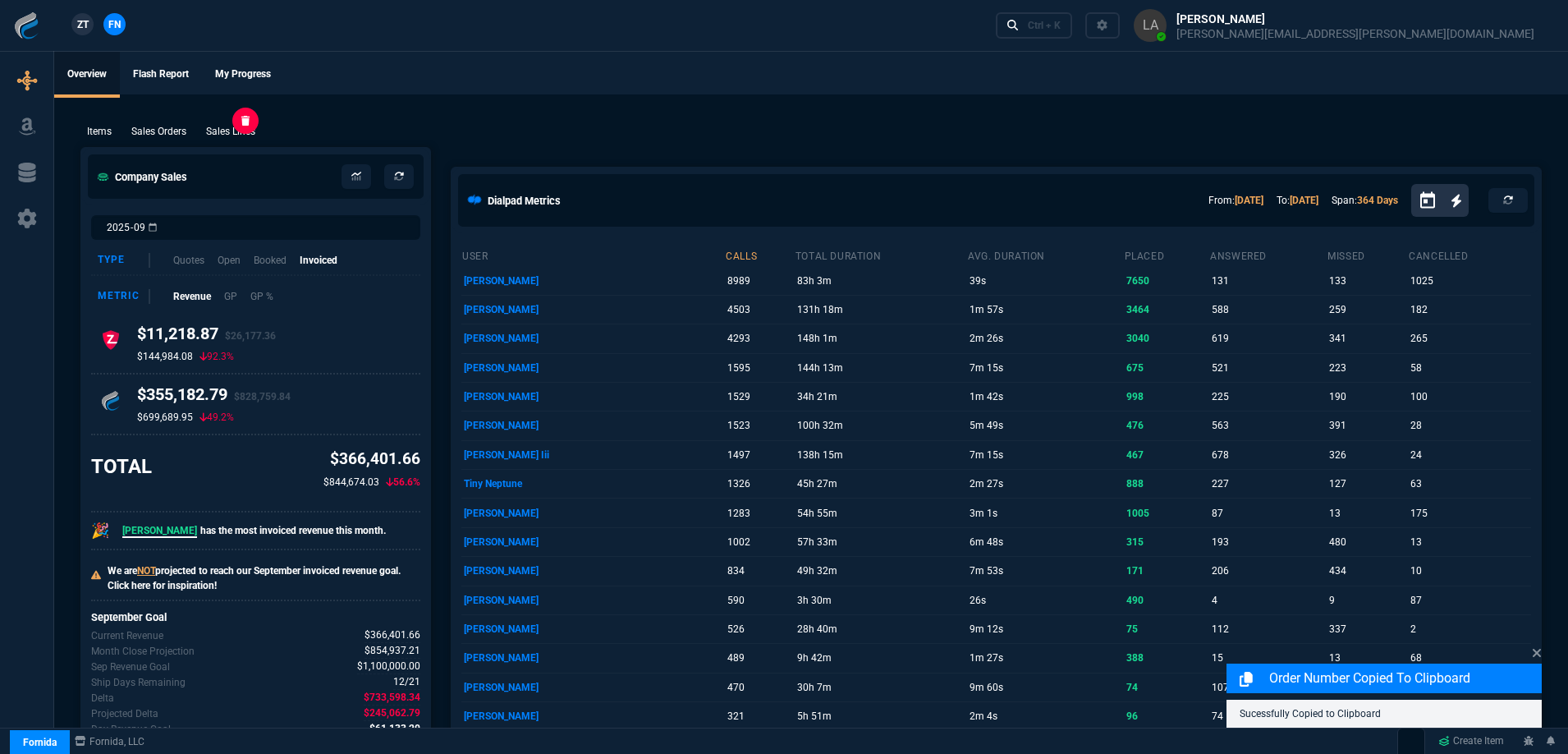
click at [216, 131] on p "Sales Lines" at bounding box center [231, 132] width 49 height 15
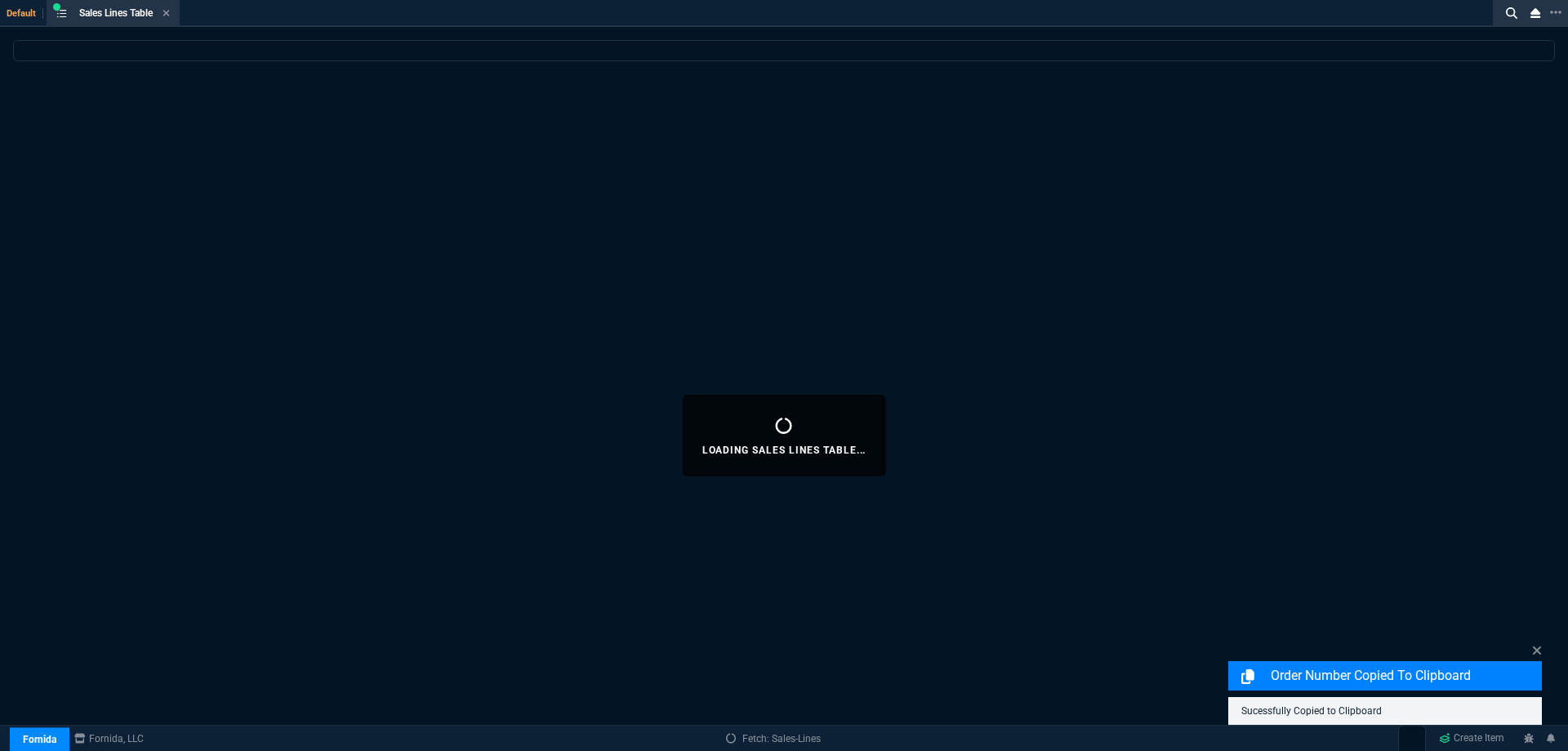
select select
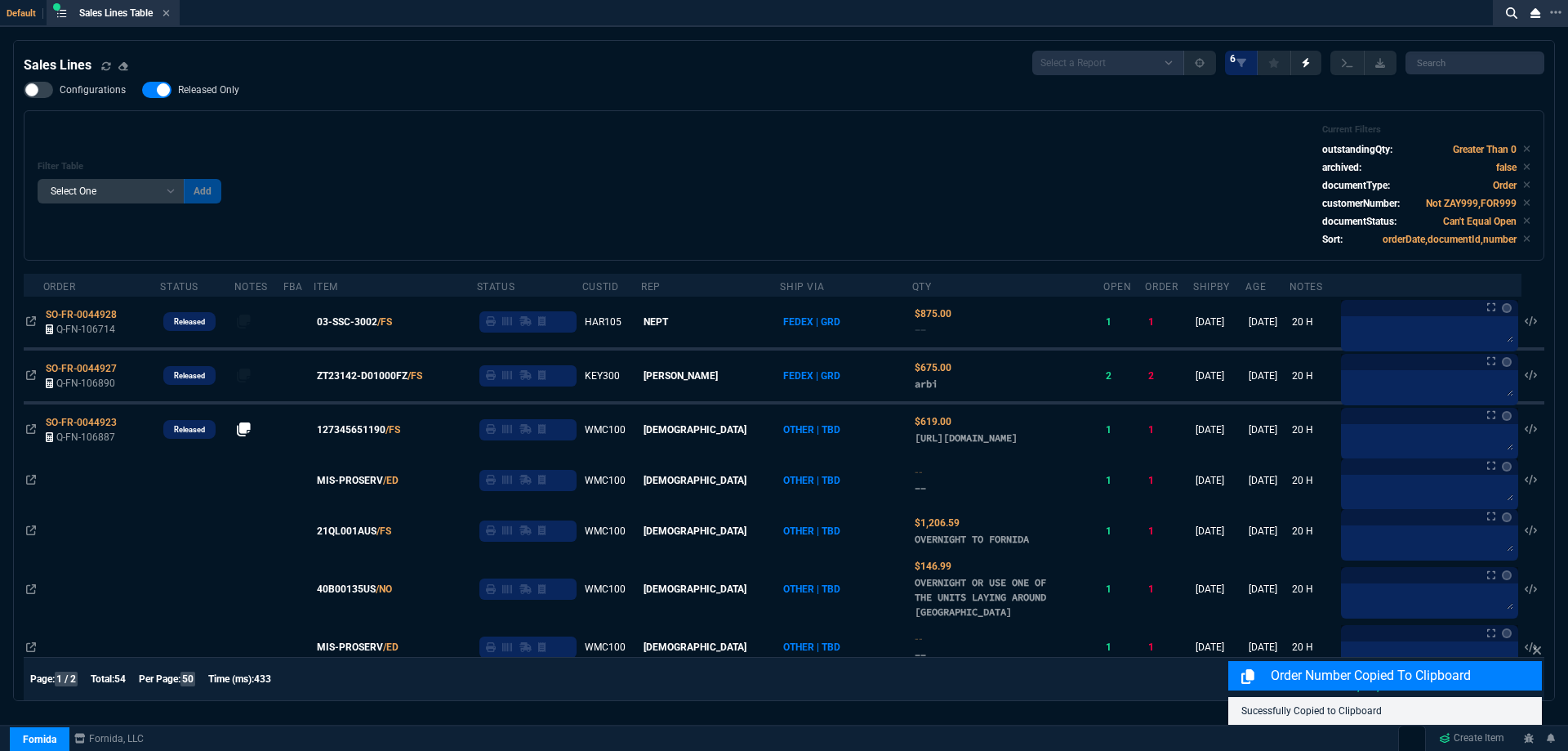
click at [224, 89] on span "Released Only" at bounding box center [209, 90] width 61 height 13
click at [142, 90] on input "Released Only" at bounding box center [141, 90] width 1 height 1
checkbox input "false"
click at [564, 167] on div "Filter Table Select One Add Filter () Age () ATS () Cond (itemVariantCode) Cust…" at bounding box center [784, 185] width 1493 height 123
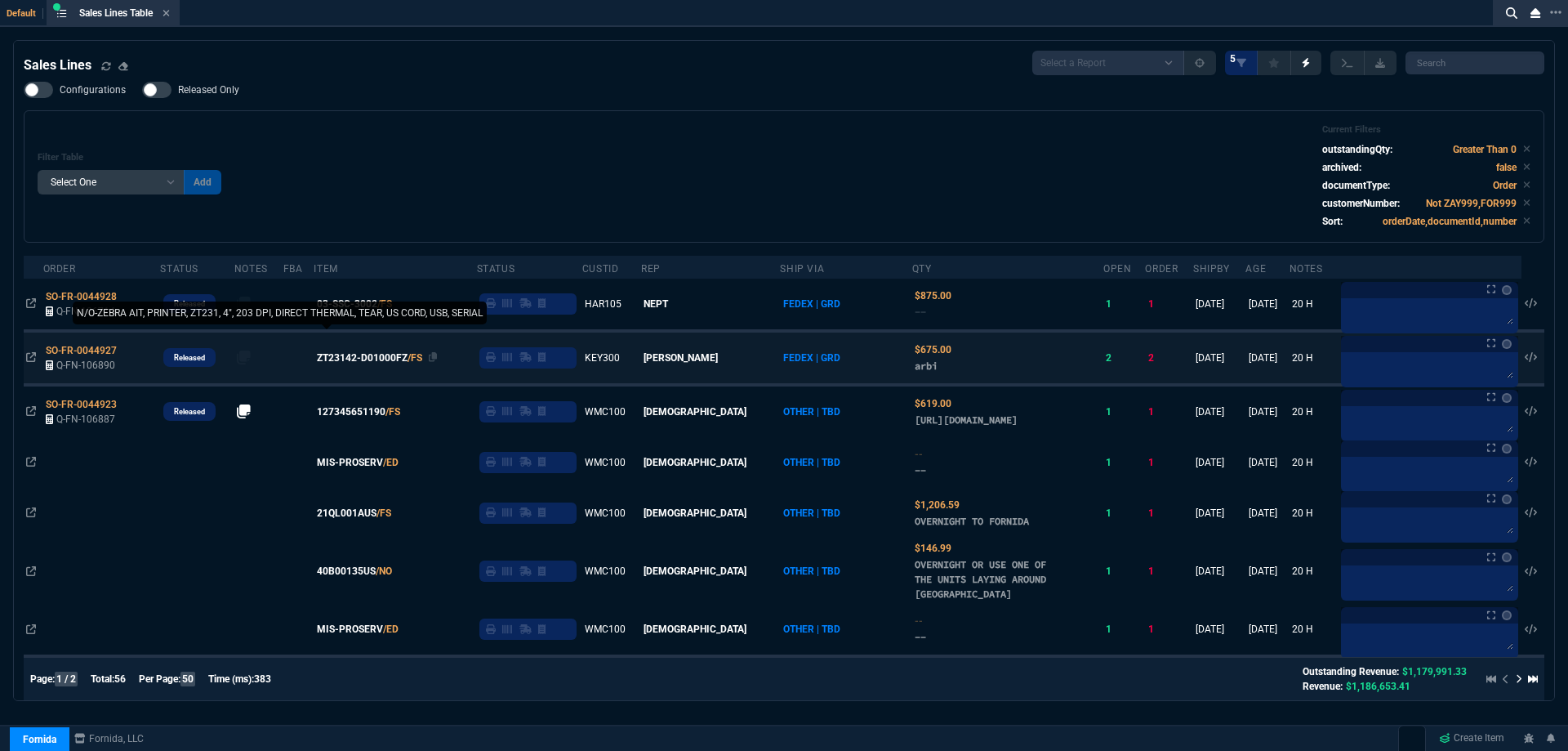
click at [360, 360] on span "ZT23142-D01000FZ" at bounding box center [362, 358] width 91 height 15
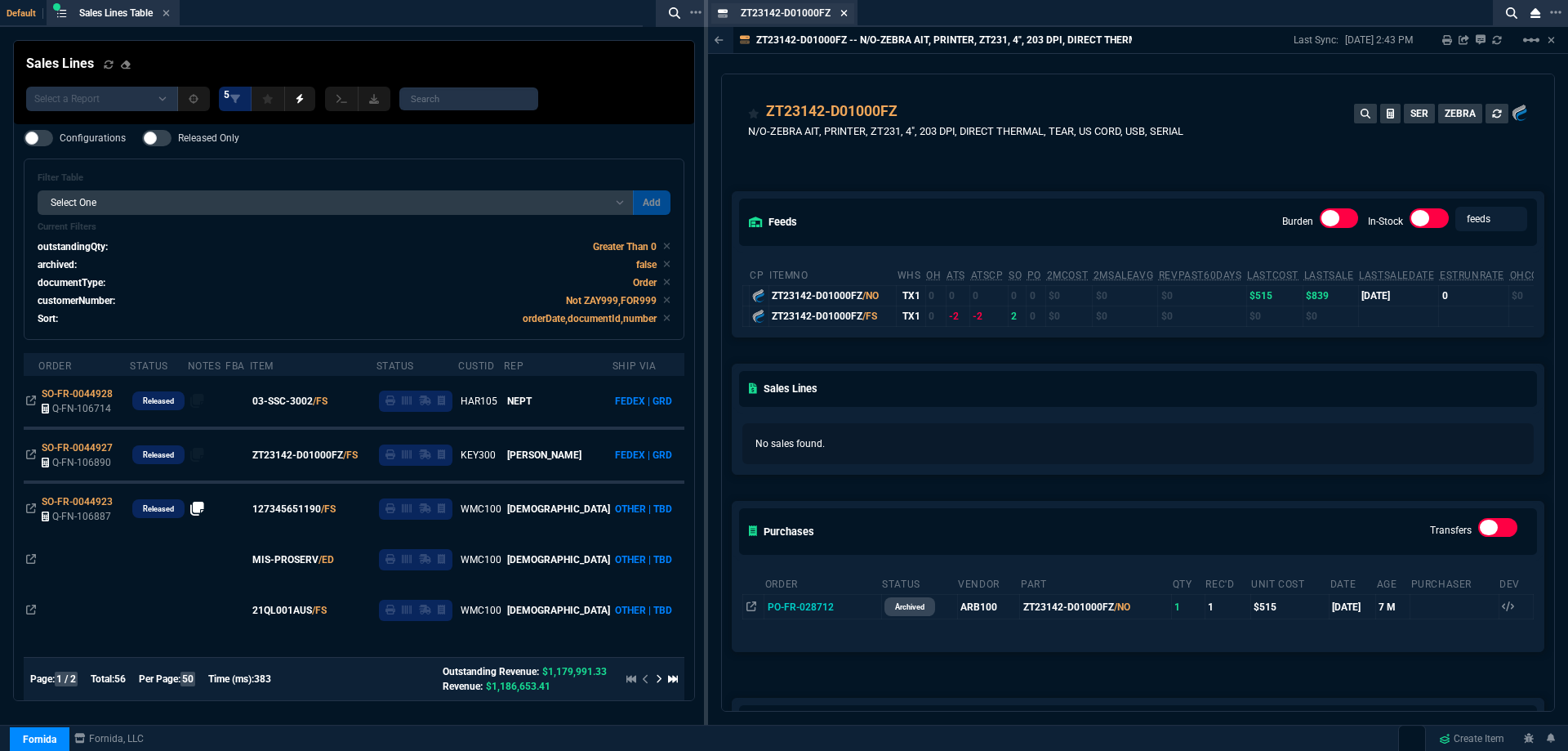
click at [845, 20] on nx-icon at bounding box center [844, 14] width 7 height 13
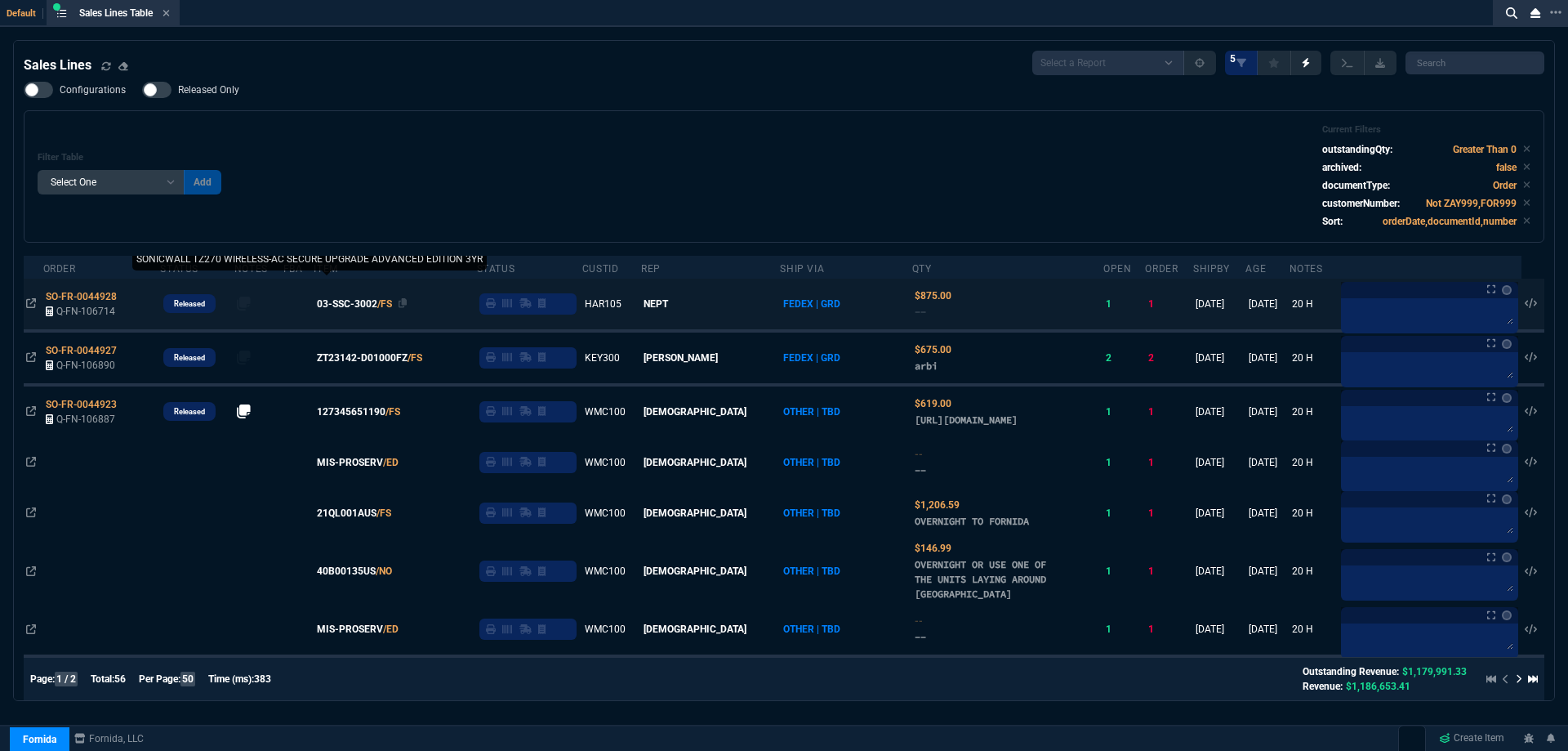
click at [358, 308] on span "03-SSC-3002" at bounding box center [346, 304] width 60 height 15
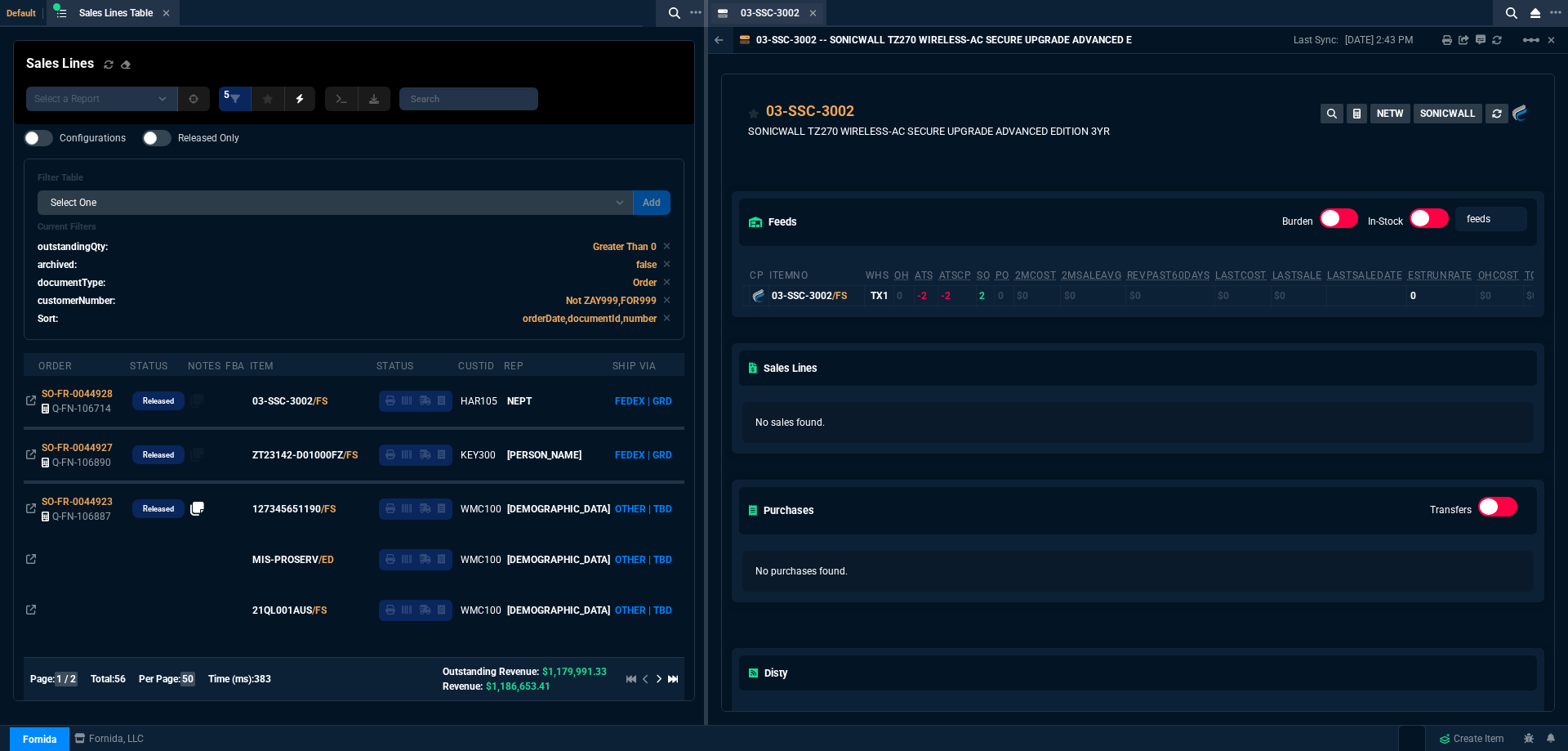
click at [808, 17] on div "03-SSC-3002 Item" at bounding box center [779, 13] width 76 height 14
click at [812, 16] on icon at bounding box center [813, 13] width 7 height 7
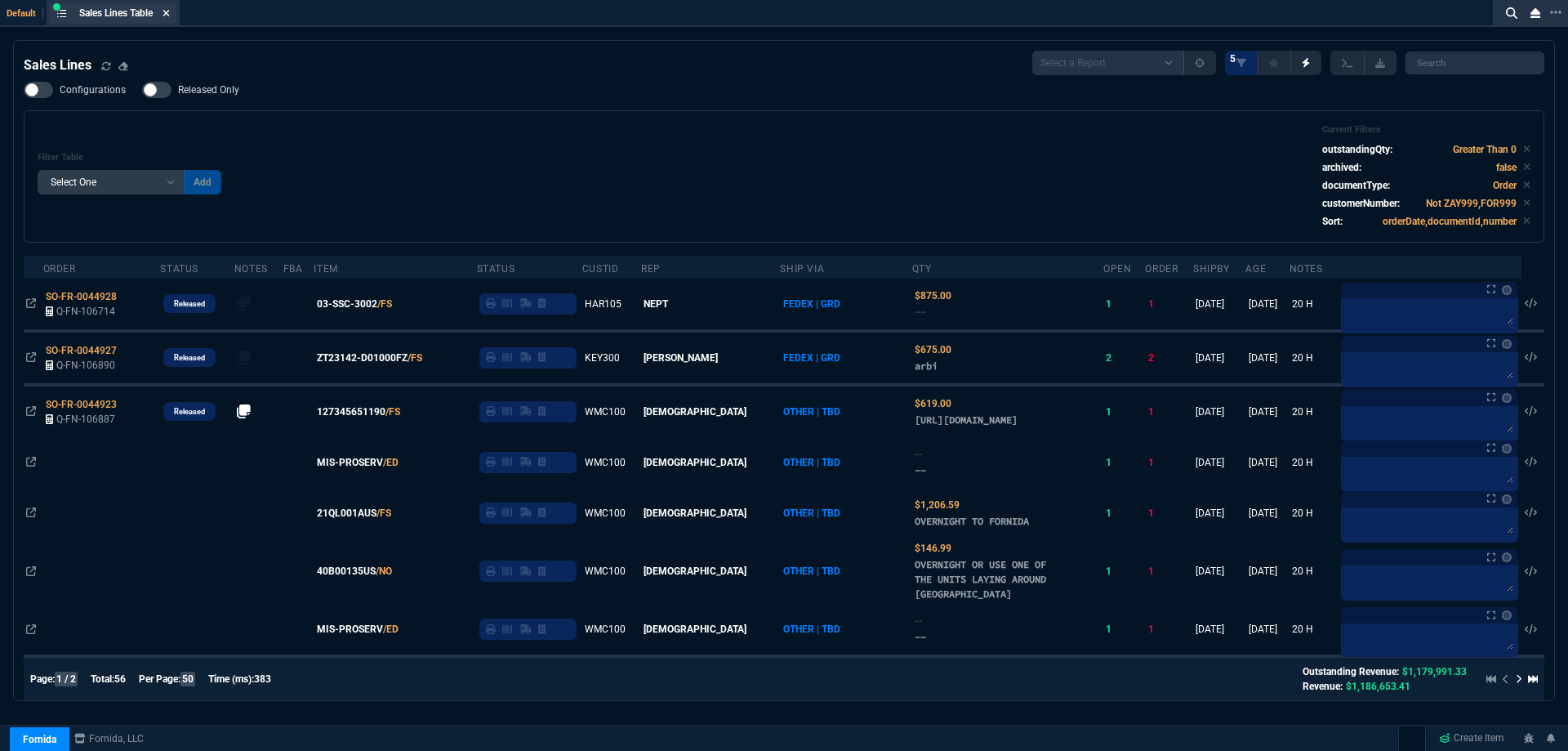
click at [168, 16] on icon at bounding box center [166, 13] width 7 height 10
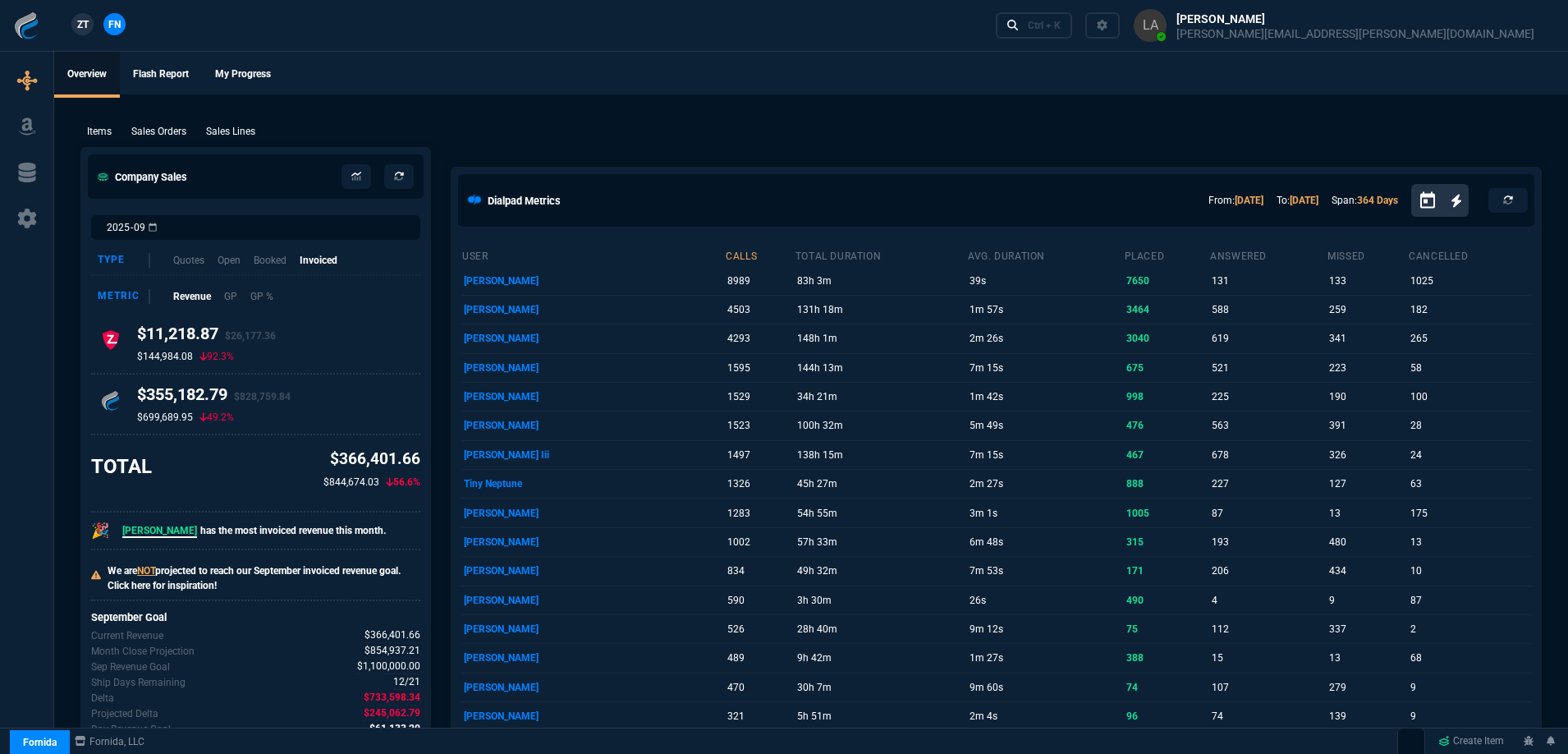
click at [80, 28] on span "ZT" at bounding box center [83, 25] width 12 height 15
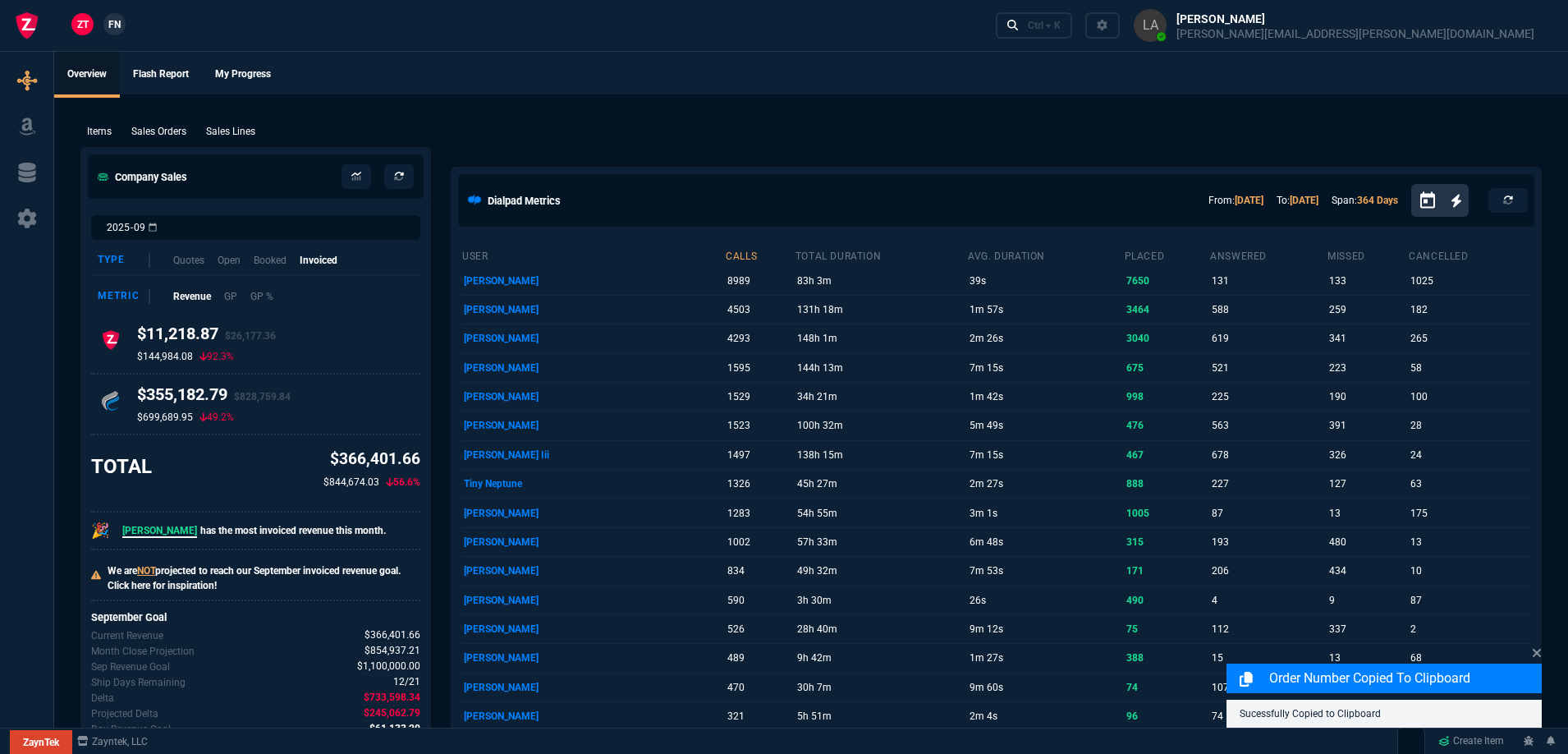
click at [224, 133] on p "Sales Lines" at bounding box center [231, 132] width 49 height 15
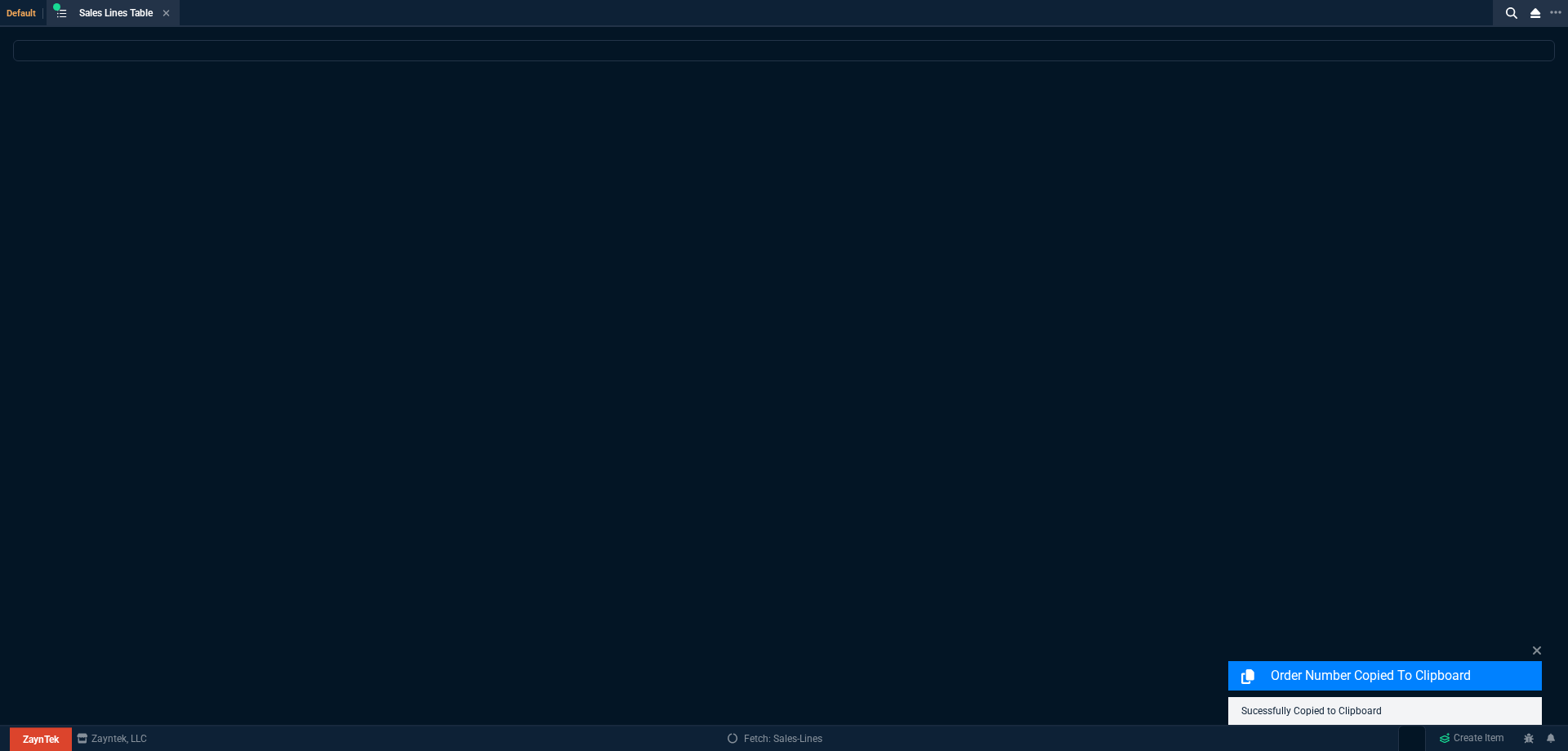
select select
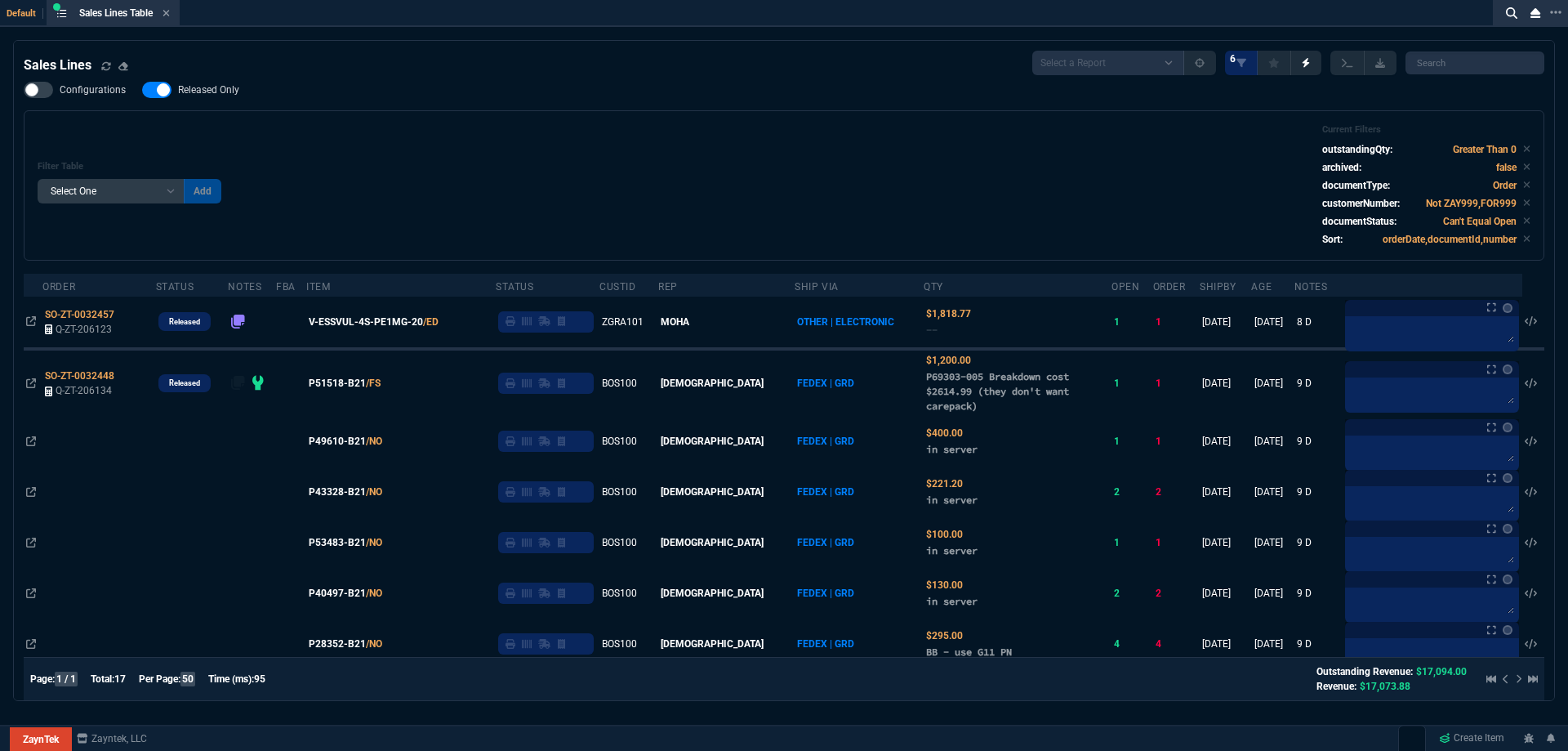
click at [215, 79] on div "Sales Lines Select a Report NEW QUERY SonicWall Sale AMZ (MTD) NEW QUERY INS100…" at bounding box center [784, 641] width 1521 height 1183
click at [236, 92] on span "Released Only" at bounding box center [209, 90] width 61 height 13
click at [142, 91] on input "Released Only" at bounding box center [141, 90] width 1 height 1
click at [500, 100] on div "Configurations Released Only Filter Table Select One Add Filter () Age () ATS (…" at bounding box center [784, 171] width 1521 height 179
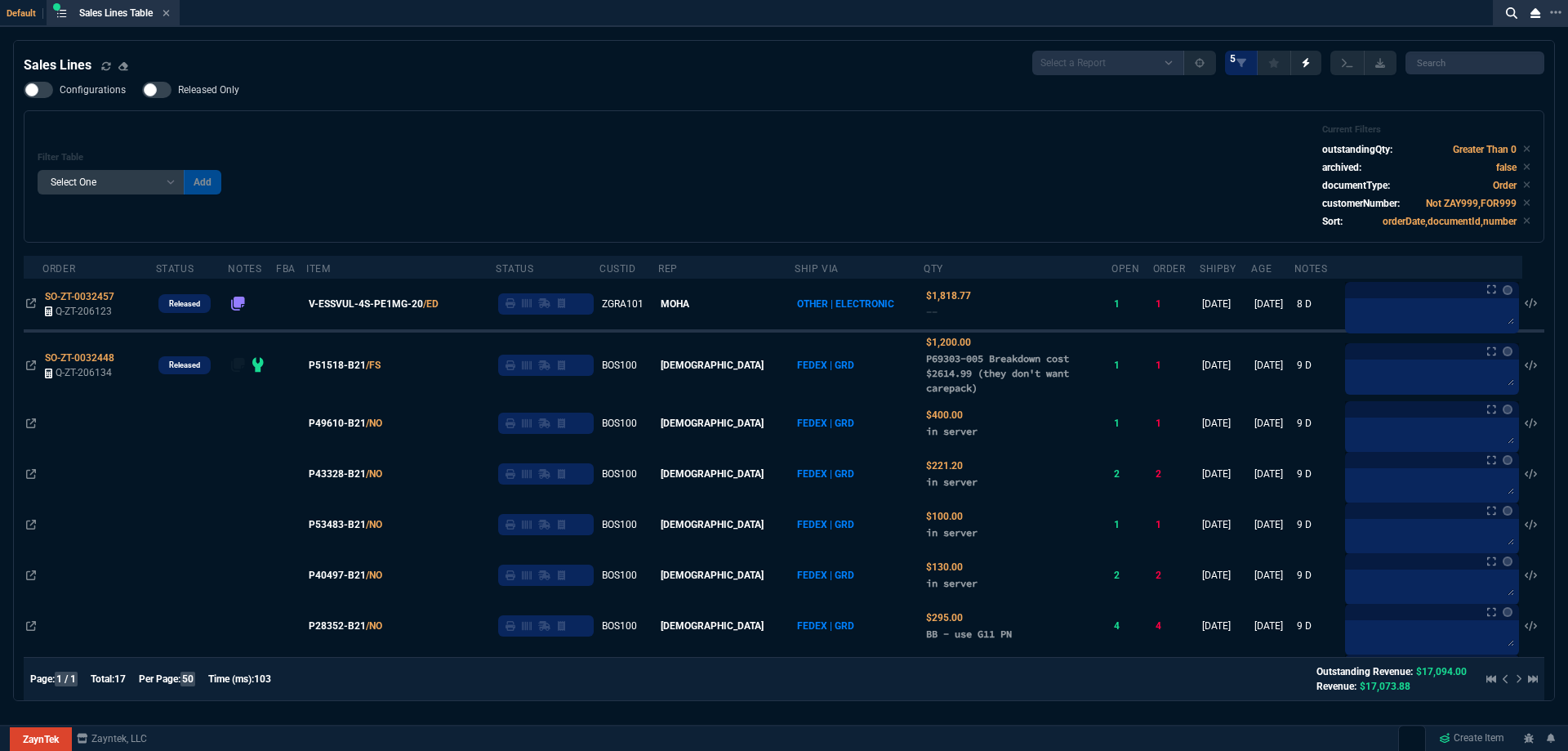
click at [197, 97] on span "Released Only" at bounding box center [209, 90] width 61 height 13
click at [142, 91] on input "Released Only" at bounding box center [141, 90] width 1 height 1
click at [463, 135] on div "Filter Table Select One Add Filter () Age () ATS () Cond (itemVariantCode) Cust…" at bounding box center [784, 176] width 1493 height 105
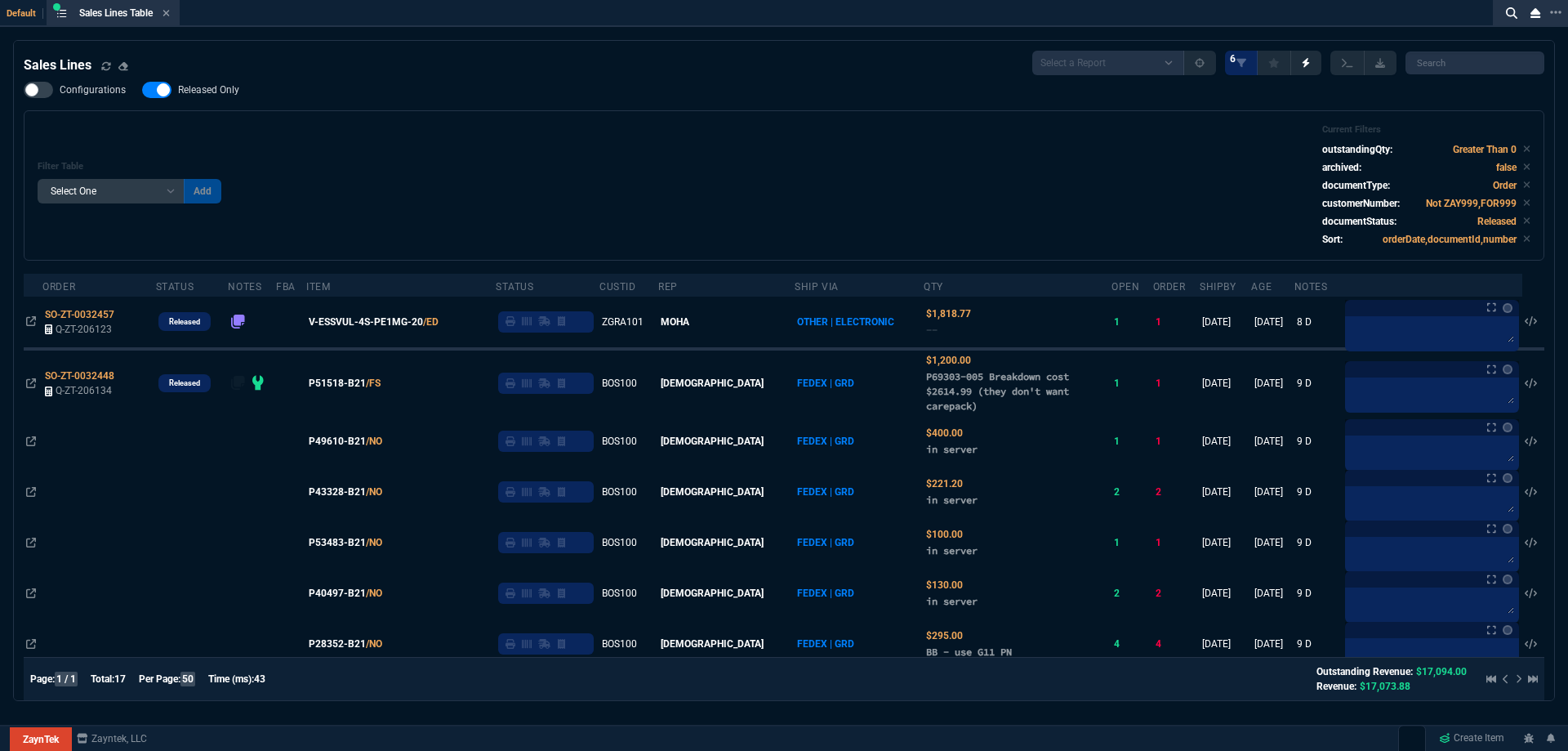
click at [193, 99] on nx-fornida-field-switch-one "Released Only" at bounding box center [199, 93] width 114 height 16
click at [200, 91] on span "Released Only" at bounding box center [209, 90] width 61 height 13
click at [142, 91] on input "Released Only" at bounding box center [141, 90] width 1 height 1
checkbox input "false"
click at [501, 126] on div "Filter Table Select One Add Filter () Age () ATS () Cond (itemVariantCode) Cust…" at bounding box center [784, 185] width 1493 height 123
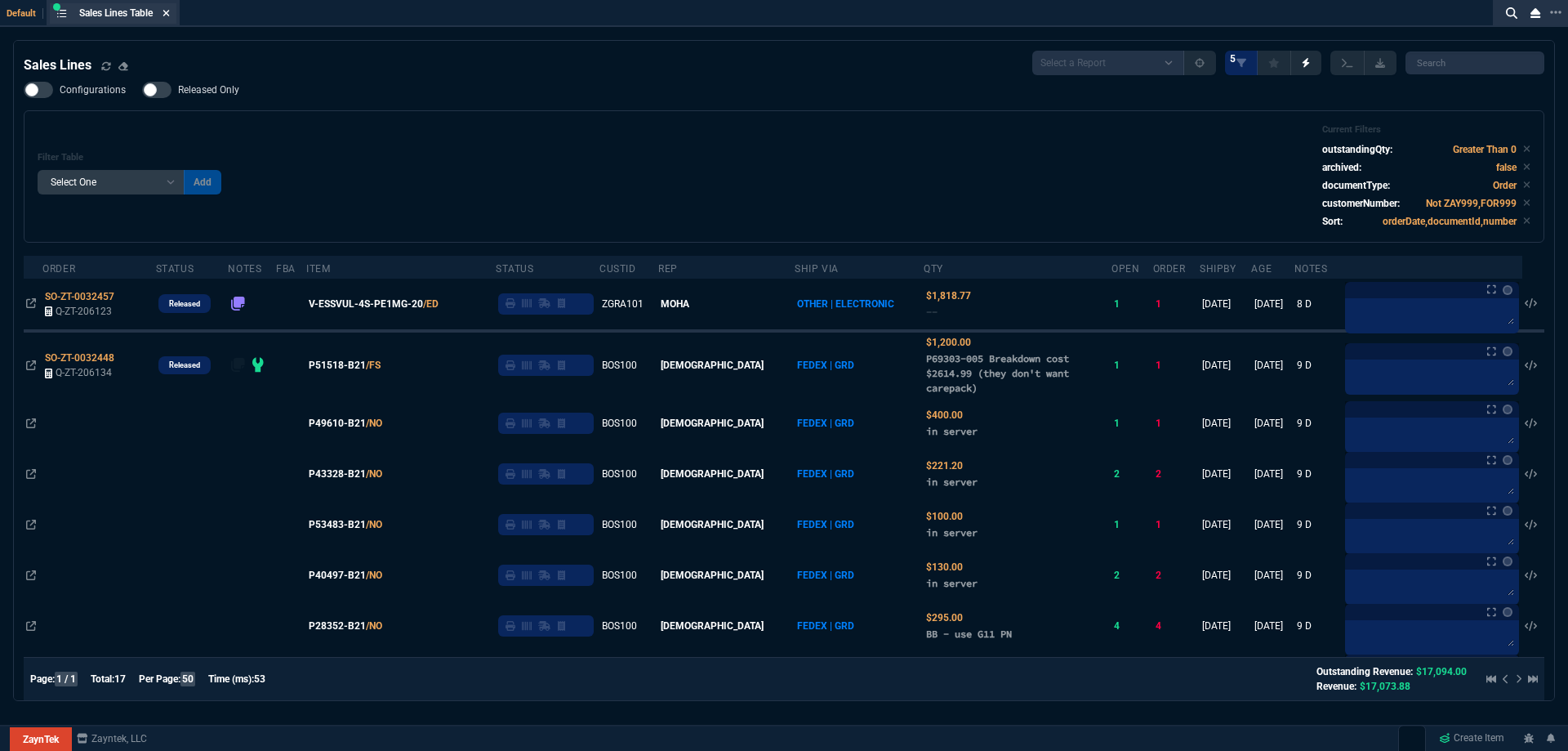
click at [168, 12] on icon at bounding box center [167, 13] width 7 height 7
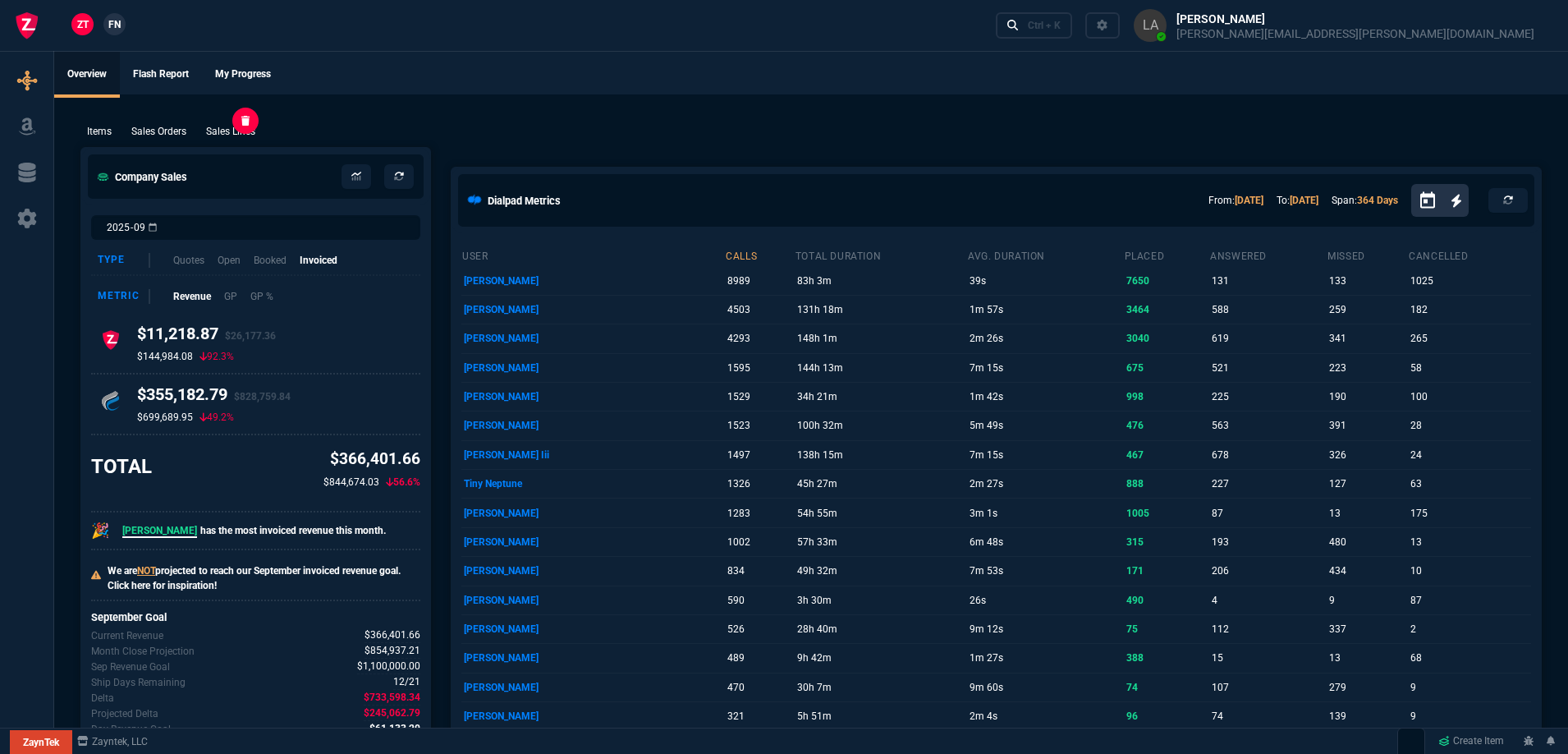
click at [250, 125] on p "Sales Lines" at bounding box center [231, 132] width 49 height 15
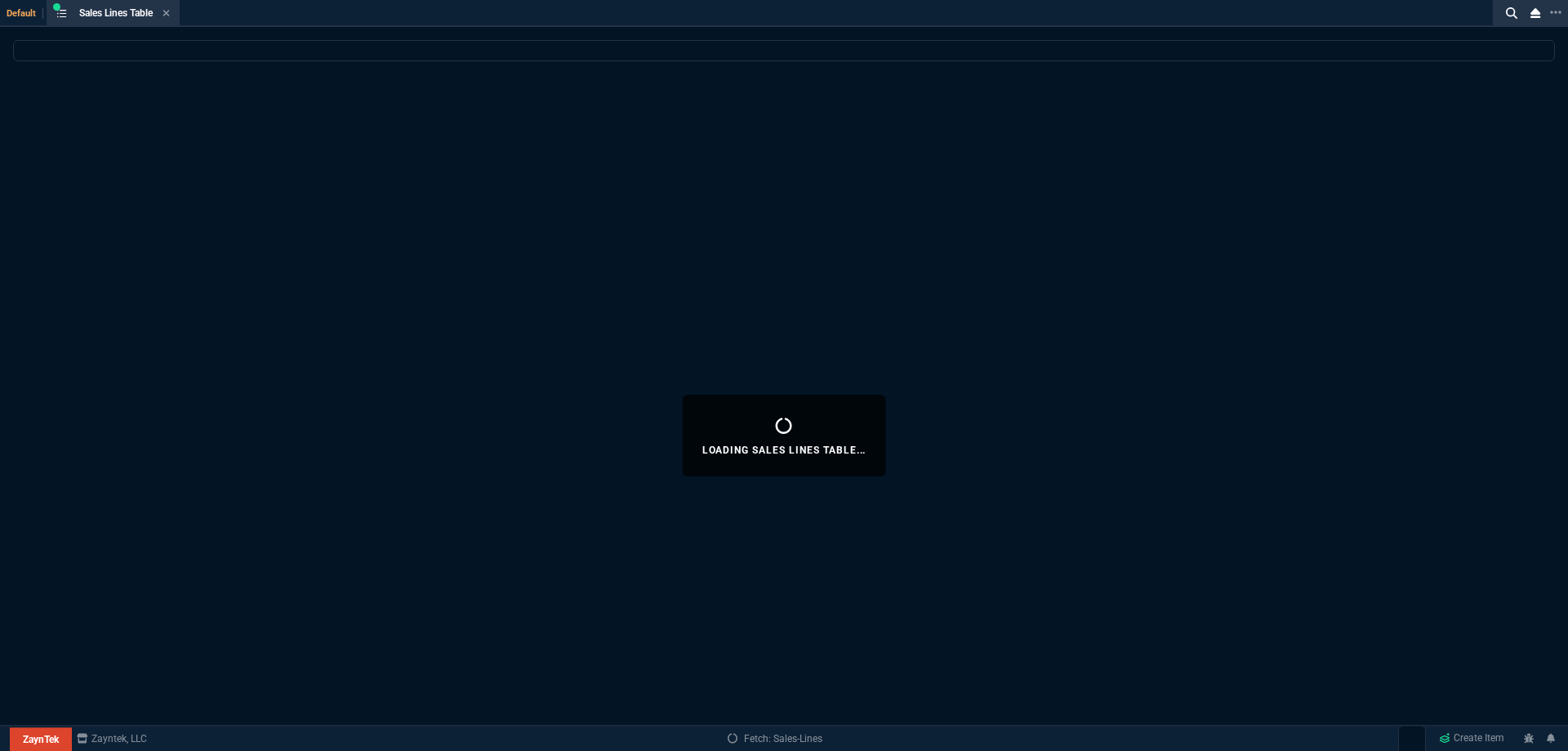
select select
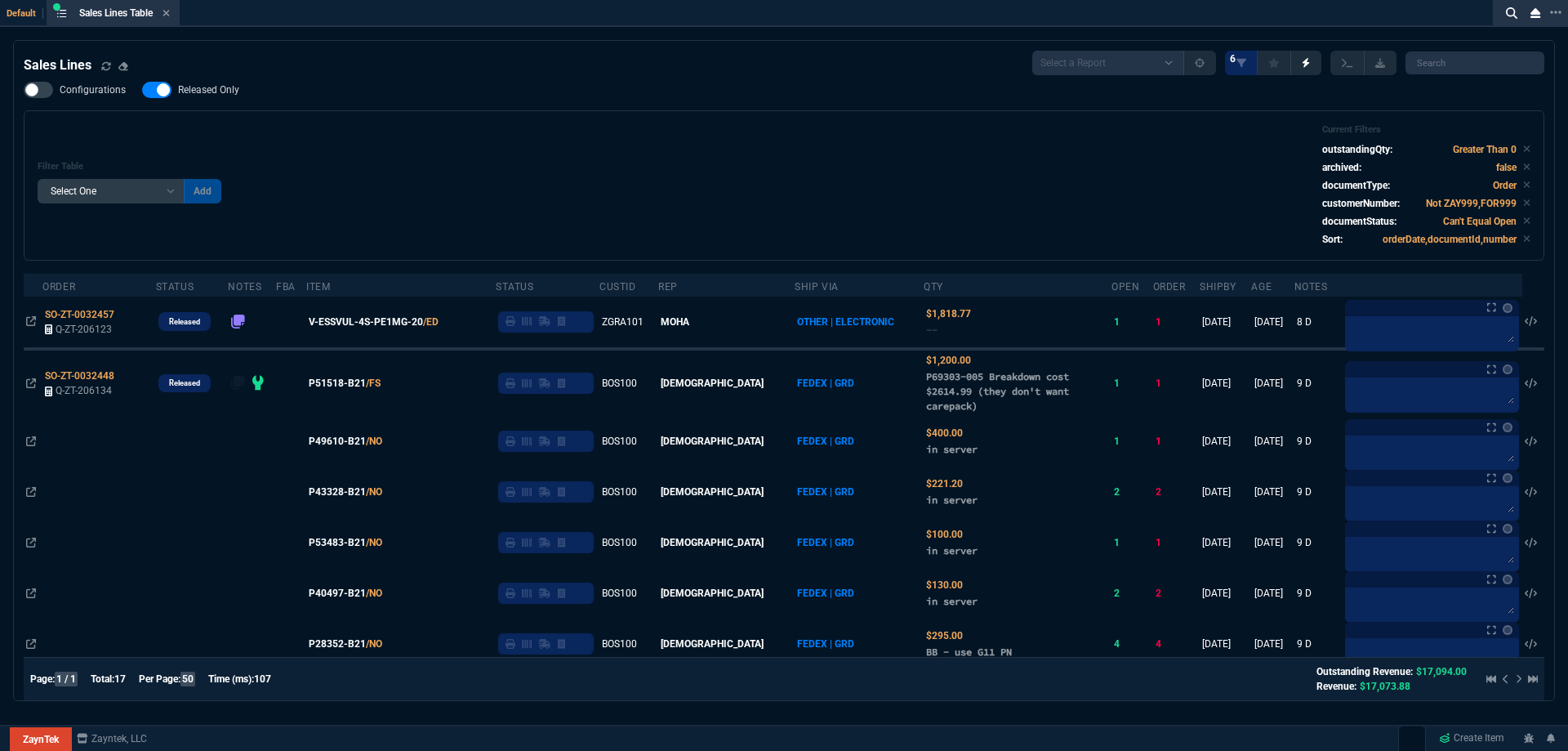
click at [230, 96] on span "Released Only" at bounding box center [209, 90] width 61 height 13
click at [142, 91] on input "Released Only" at bounding box center [141, 90] width 1 height 1
checkbox input "false"
click at [508, 144] on div "Filter Table Select One Add Filter () Age () ATS () Cond (itemVariantCode) Cust…" at bounding box center [784, 185] width 1493 height 123
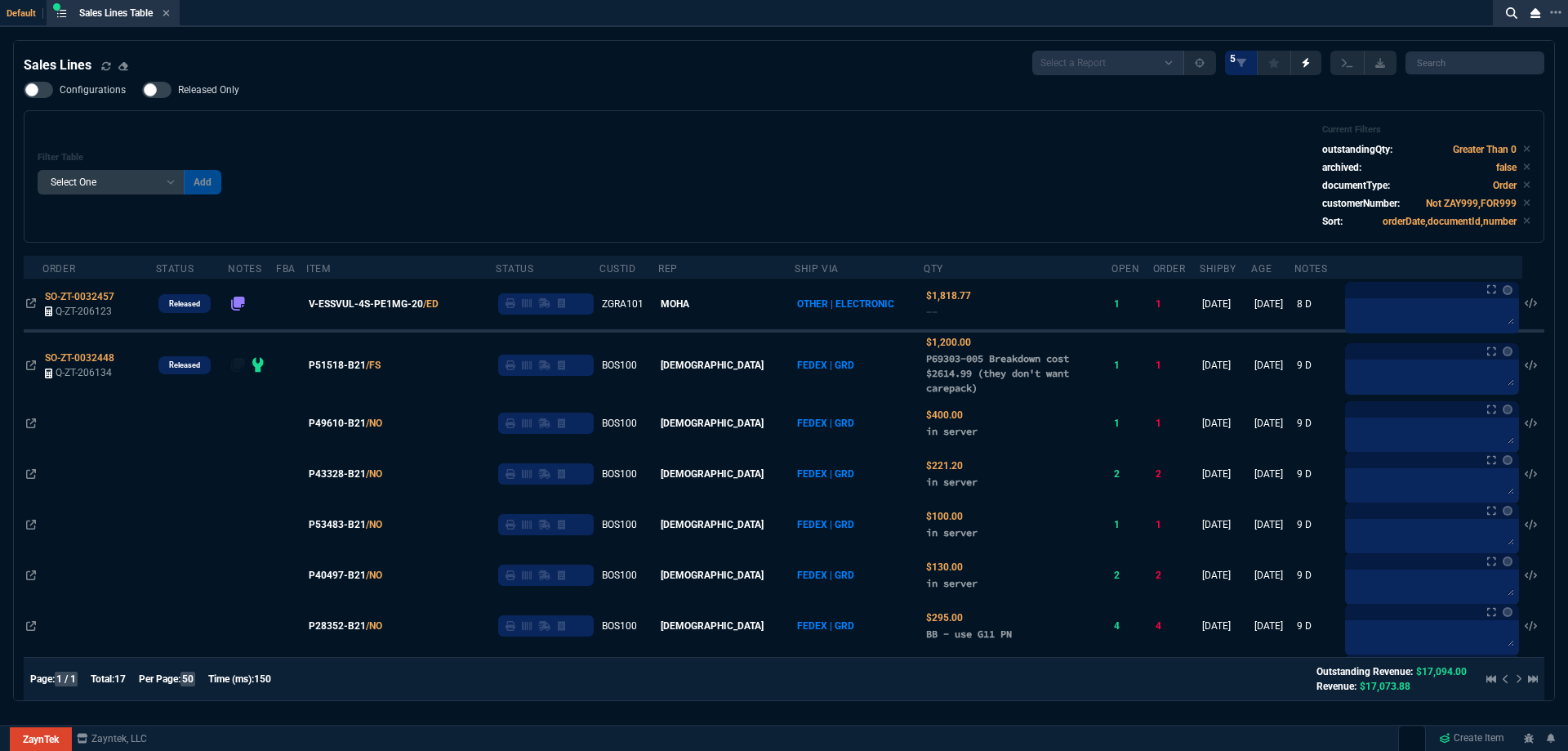
click at [169, 13] on icon at bounding box center [167, 13] width 7 height 7
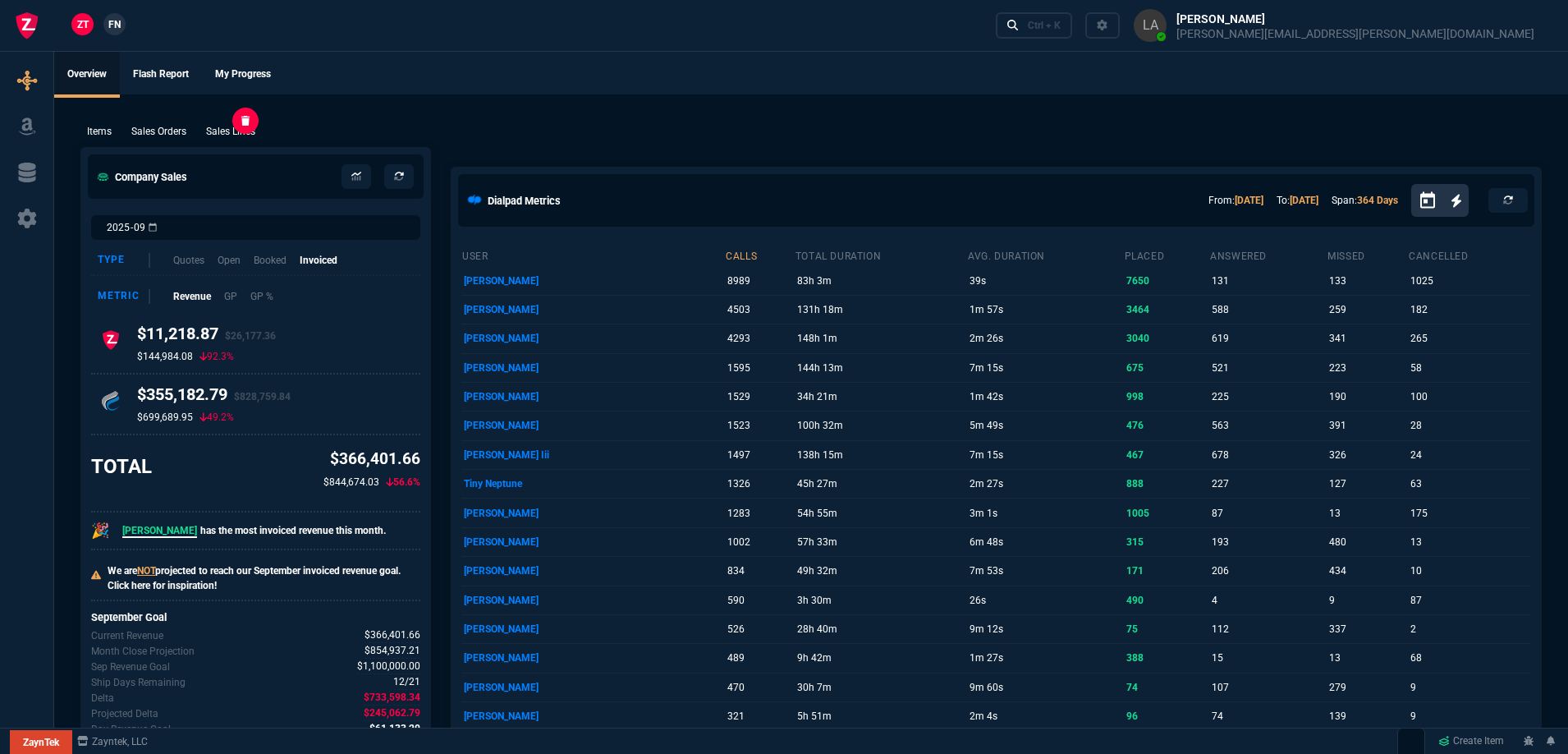
click at [226, 124] on p "Sales Lines" at bounding box center [231, 132] width 49 height 15
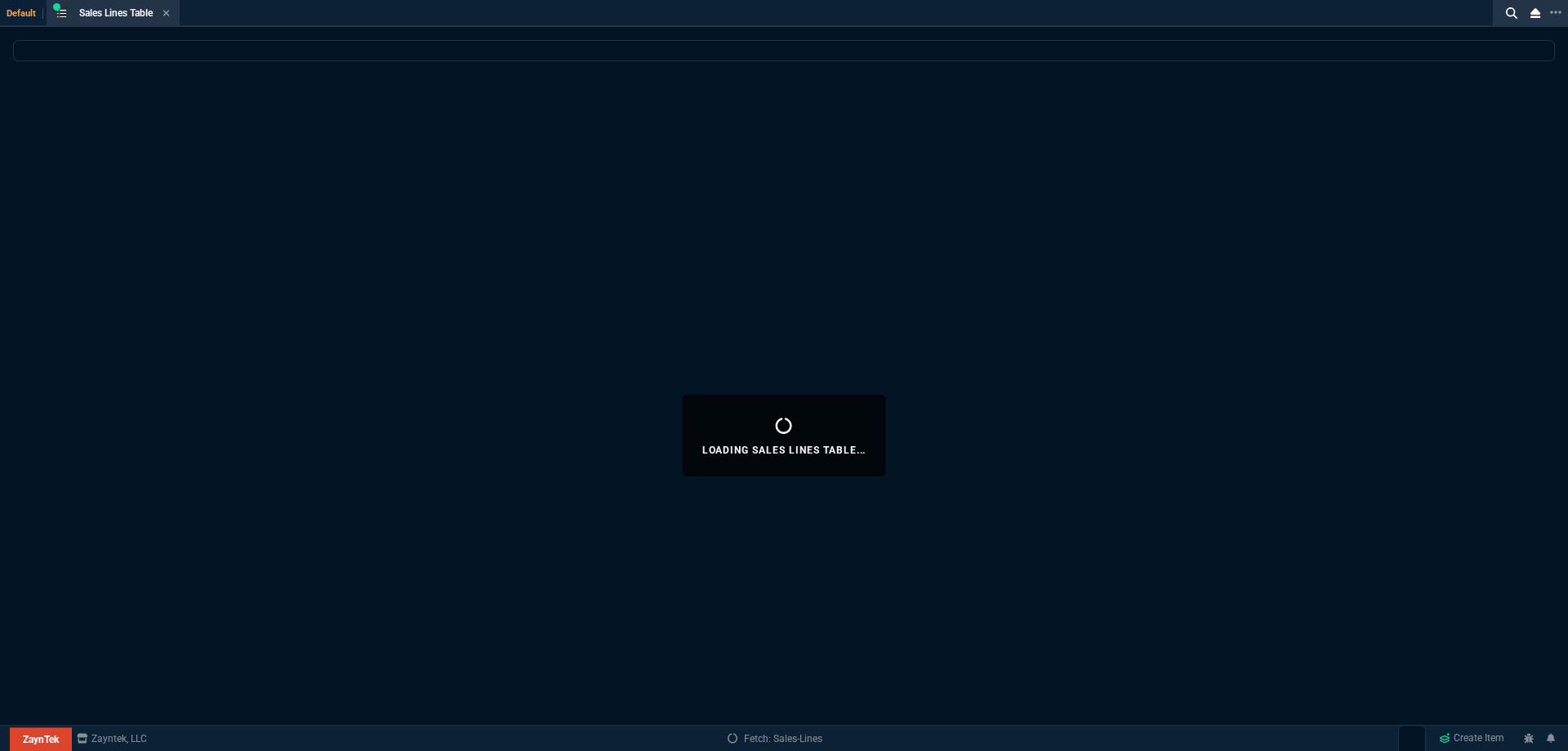
select select
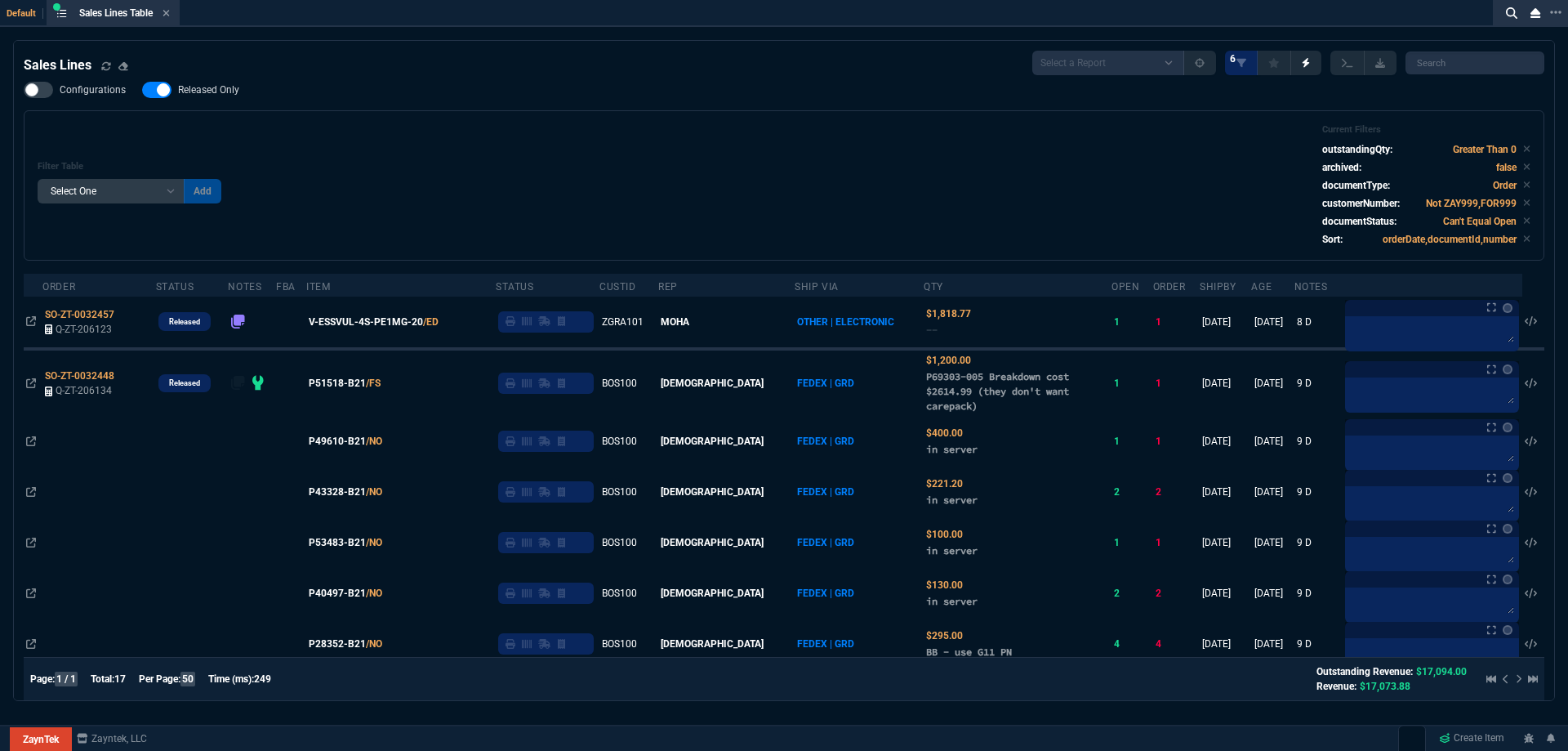
click at [217, 98] on label "Released Only" at bounding box center [199, 90] width 114 height 17
click at [142, 91] on input "Released Only" at bounding box center [141, 90] width 1 height 1
checkbox input "false"
click at [479, 149] on div "Filter Table Select One Add Filter () Age () ATS () Cond (itemVariantCode) Cust…" at bounding box center [784, 185] width 1493 height 123
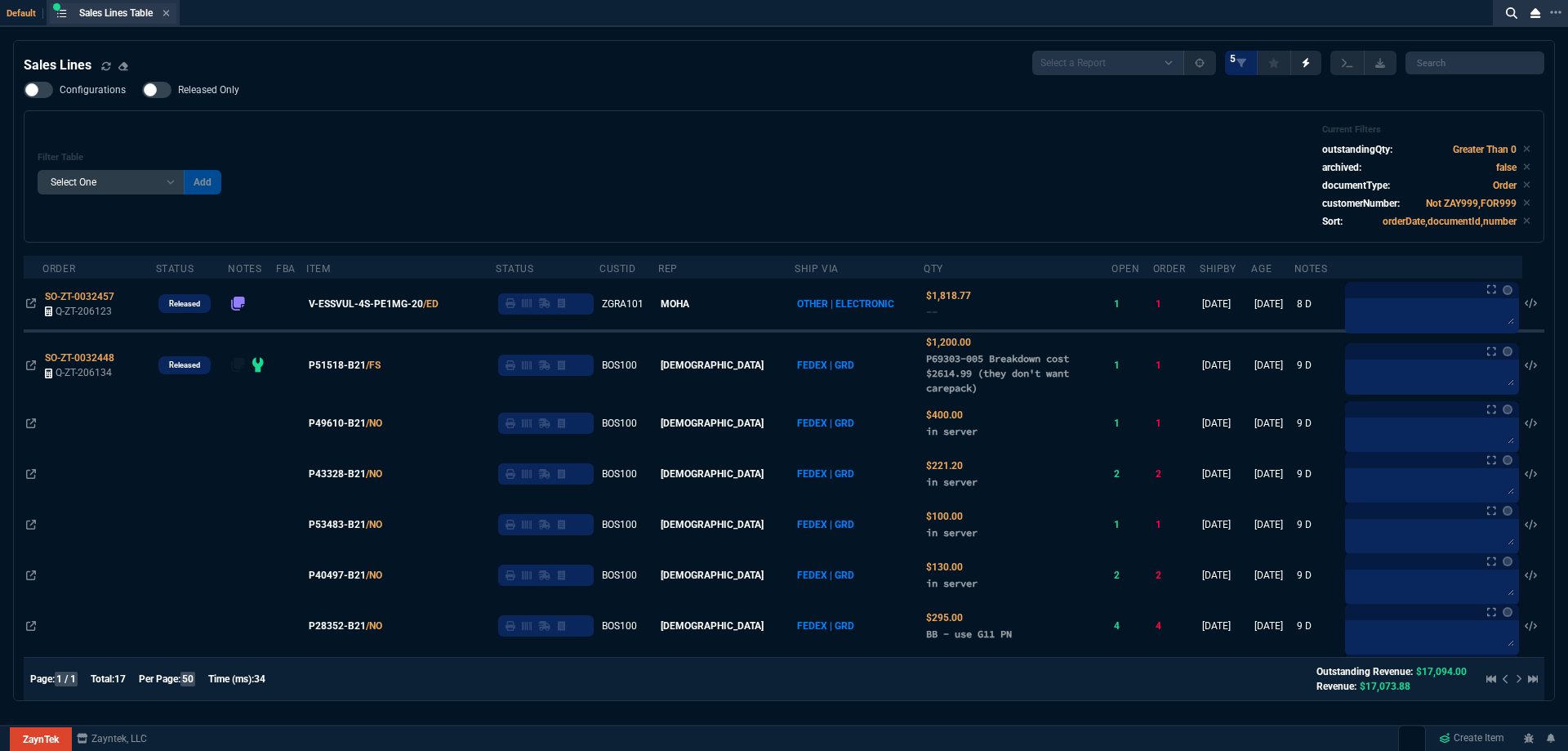
click at [164, 13] on div "Sales Lines Table Sales Line" at bounding box center [125, 13] width 91 height 14
click at [164, 14] on div "Sales Lines Table Sales Line" at bounding box center [125, 13] width 91 height 14
click at [175, 13] on div "Sales Lines Table Sales Line" at bounding box center [112, 13] width 126 height 21
click at [170, 13] on icon at bounding box center [166, 13] width 7 height 10
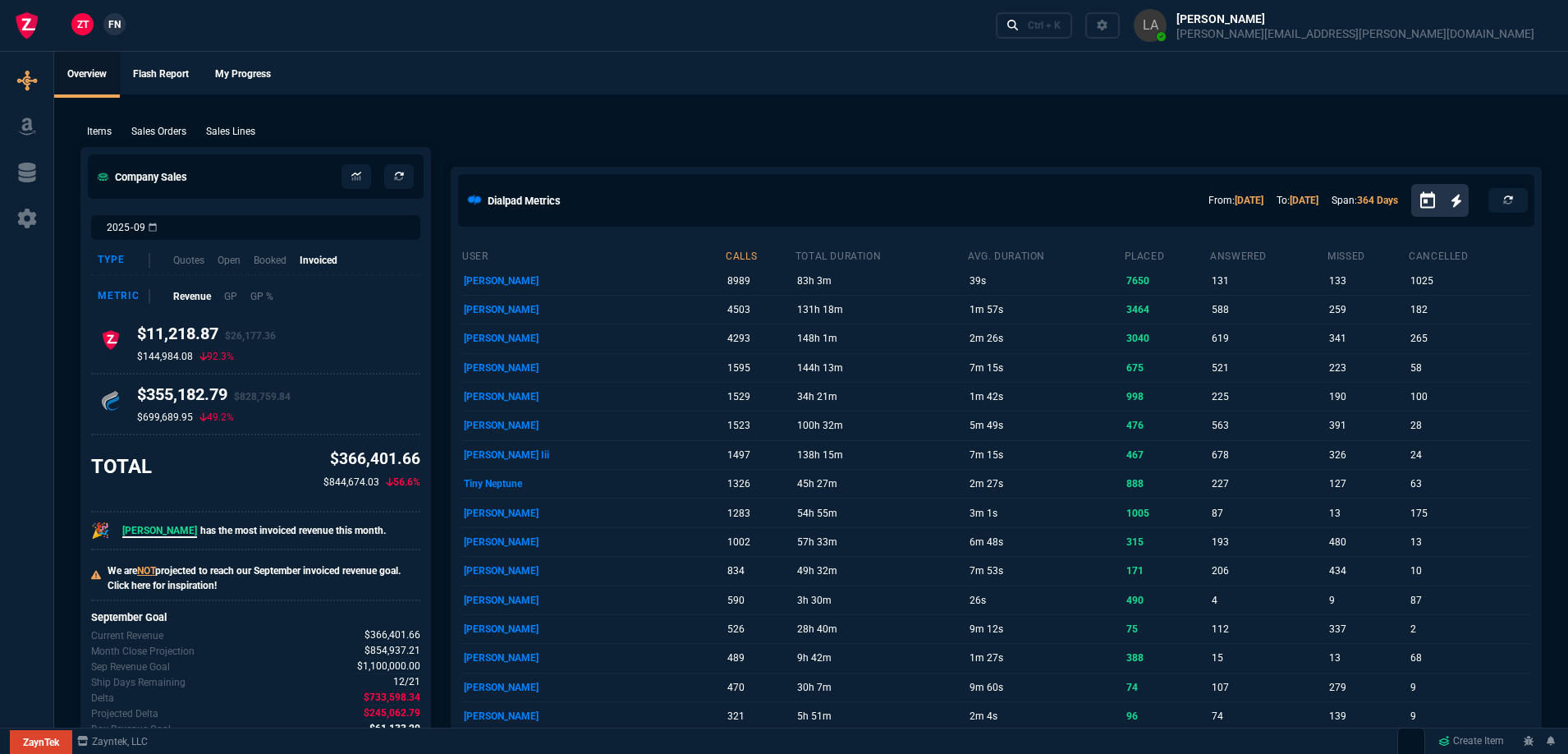
click at [109, 22] on span "FN" at bounding box center [114, 25] width 12 height 15
click at [216, 134] on p "Sales Lines" at bounding box center [231, 132] width 49 height 15
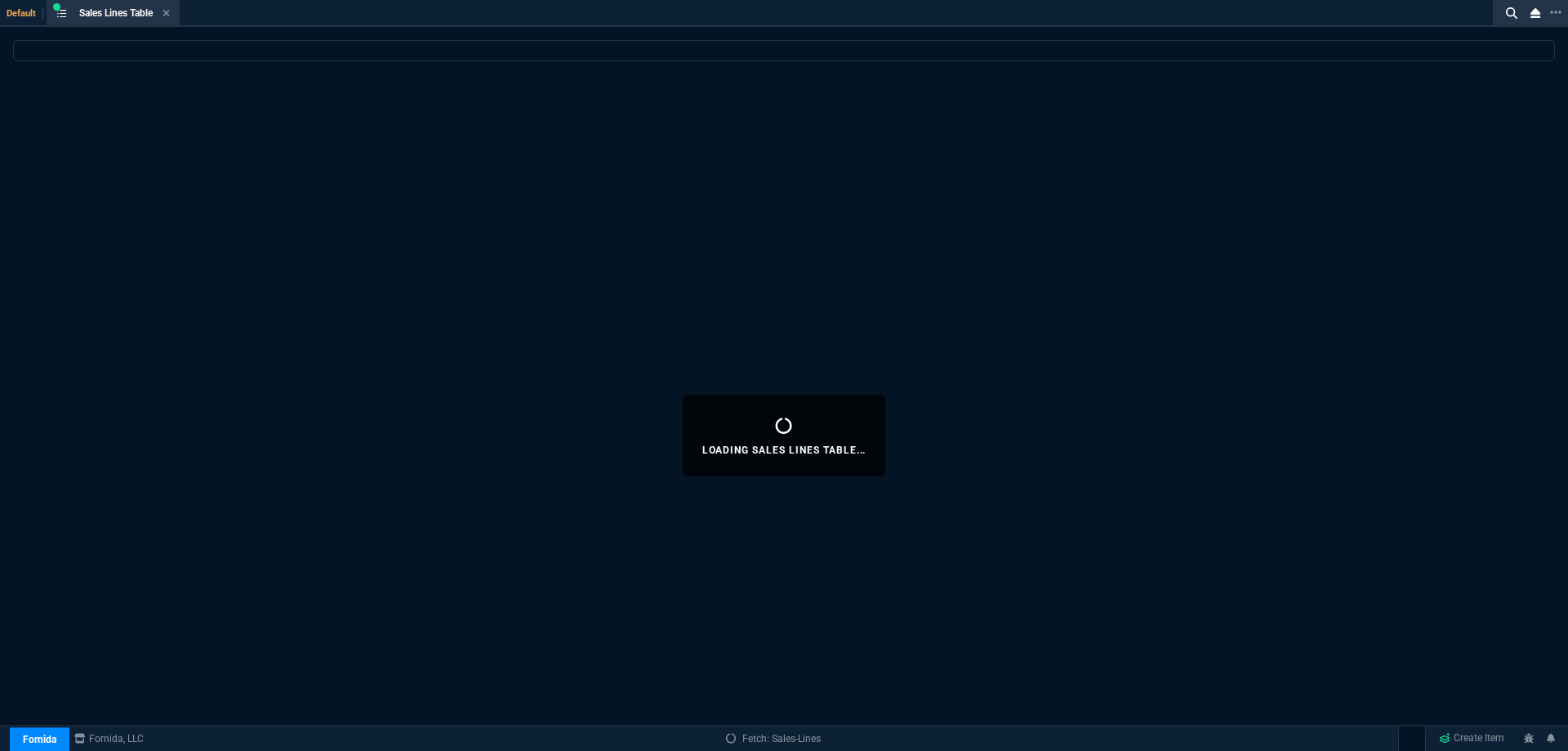
select select
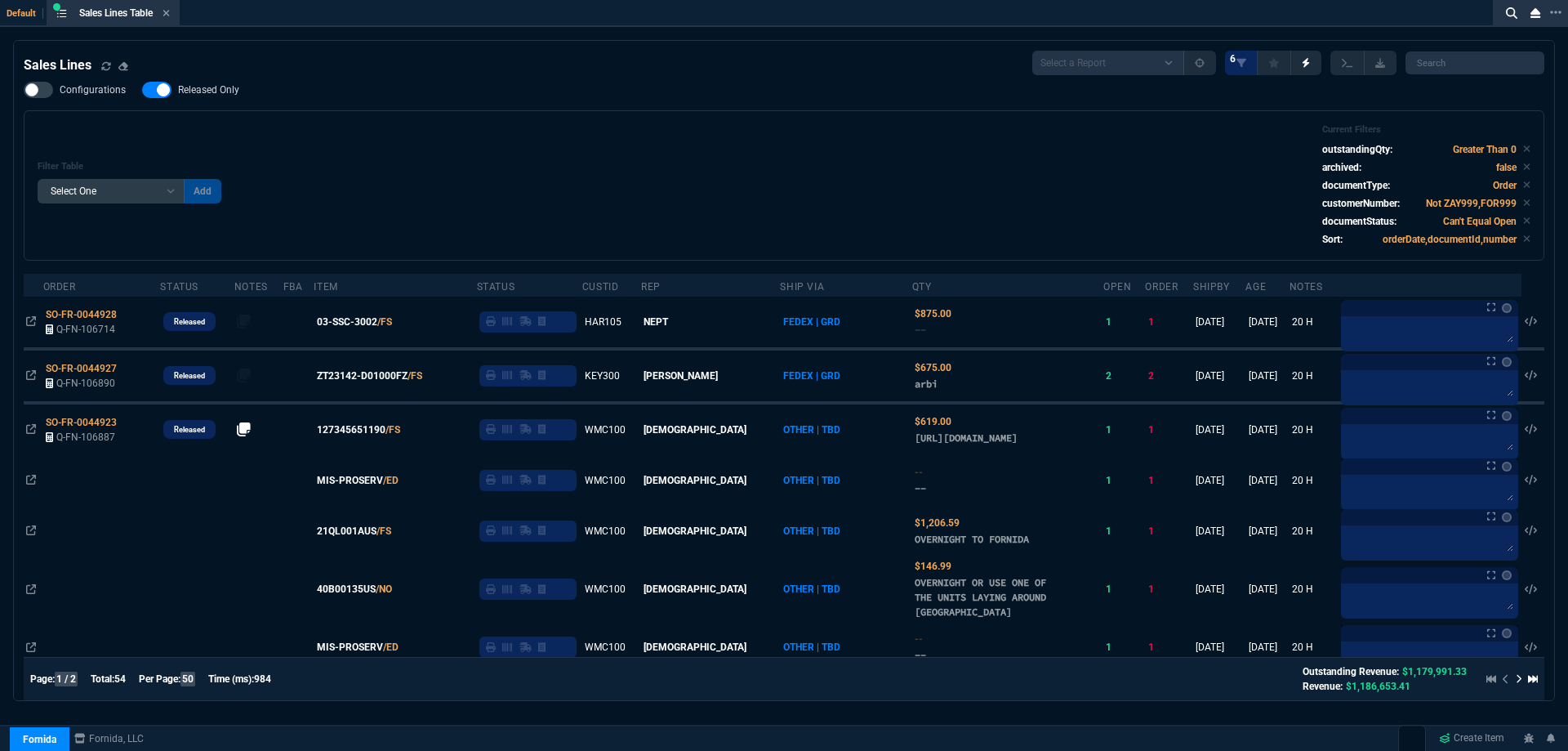
click at [186, 96] on span "Released Only" at bounding box center [209, 90] width 61 height 13
click at [142, 91] on input "Released Only" at bounding box center [141, 90] width 1 height 1
checkbox input "false"
click at [510, 122] on div "Filter Table Select One Add Filter () Age () ATS () Cond (itemVariantCode) Cust…" at bounding box center [784, 186] width 1521 height 150
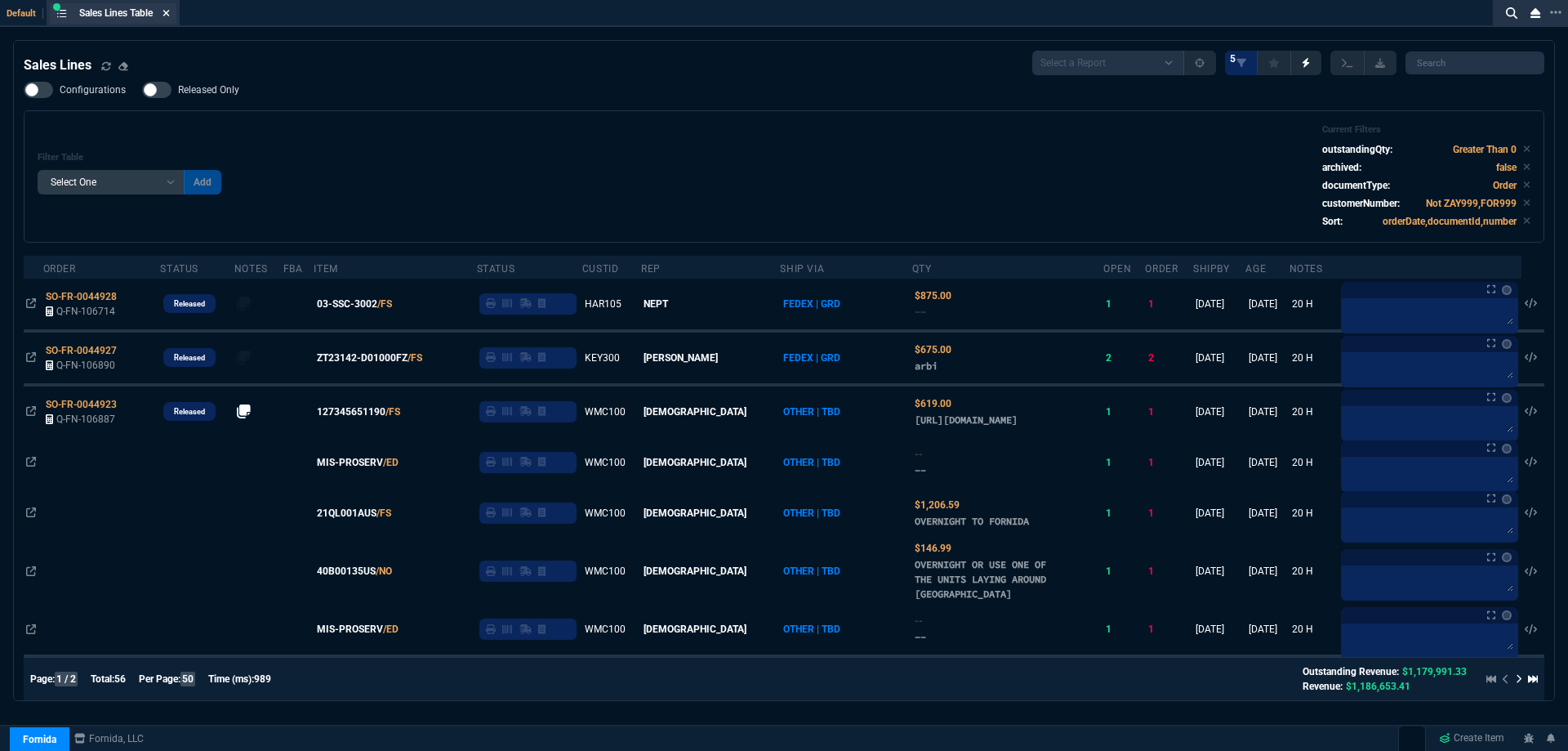
click at [170, 15] on icon at bounding box center [167, 13] width 7 height 7
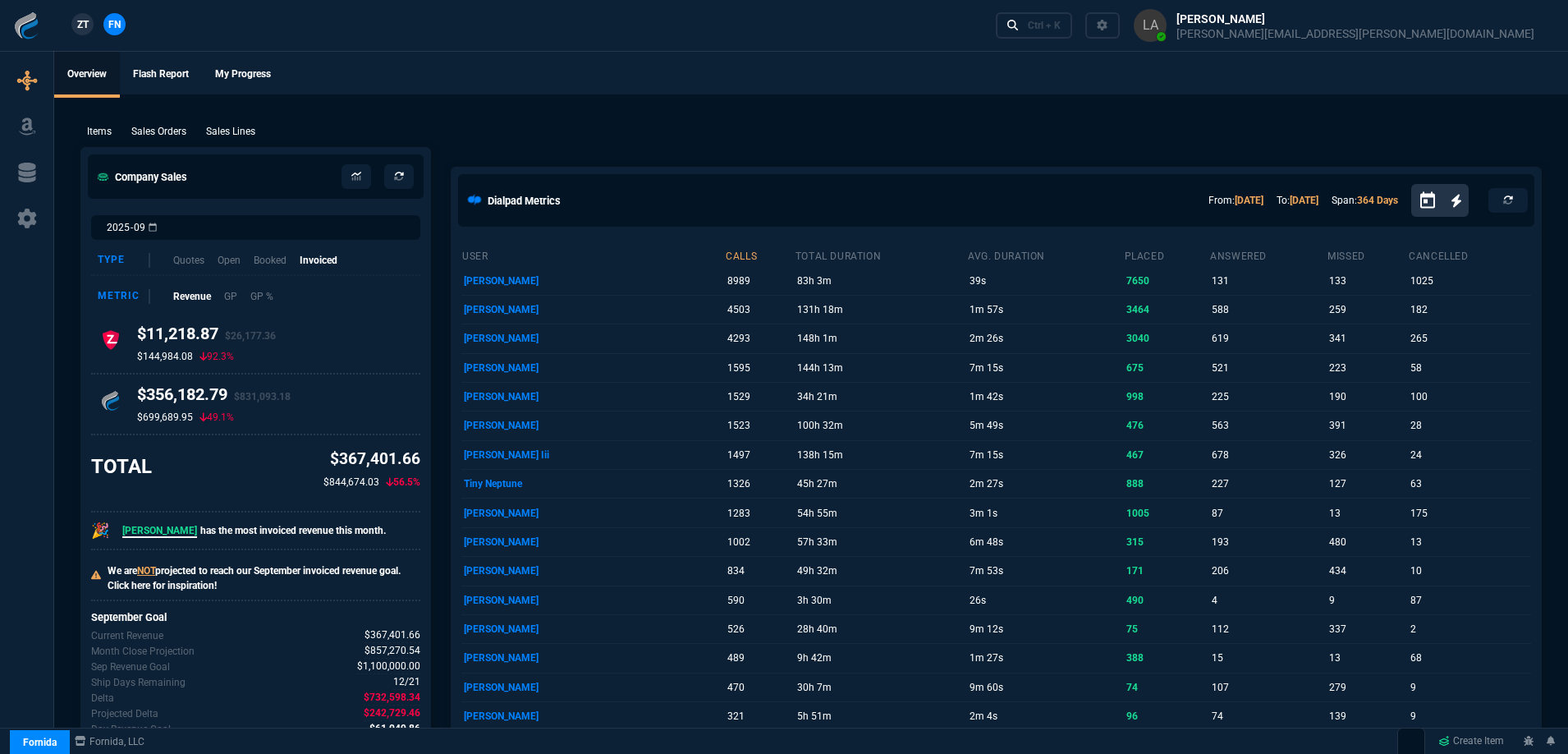
click at [71, 23] on link "ZT" at bounding box center [82, 24] width 22 height 22
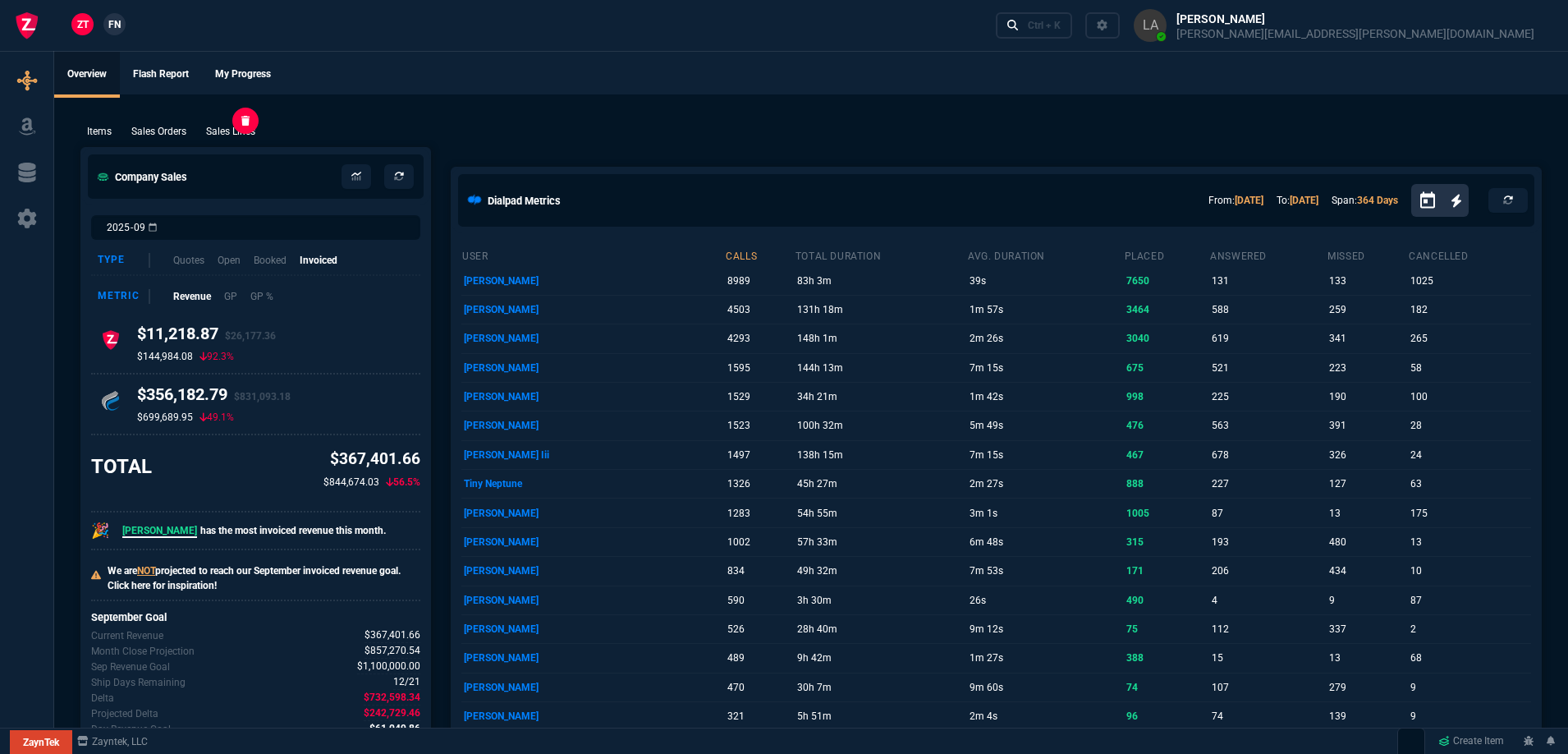
click at [235, 137] on p "Sales Lines" at bounding box center [231, 132] width 49 height 15
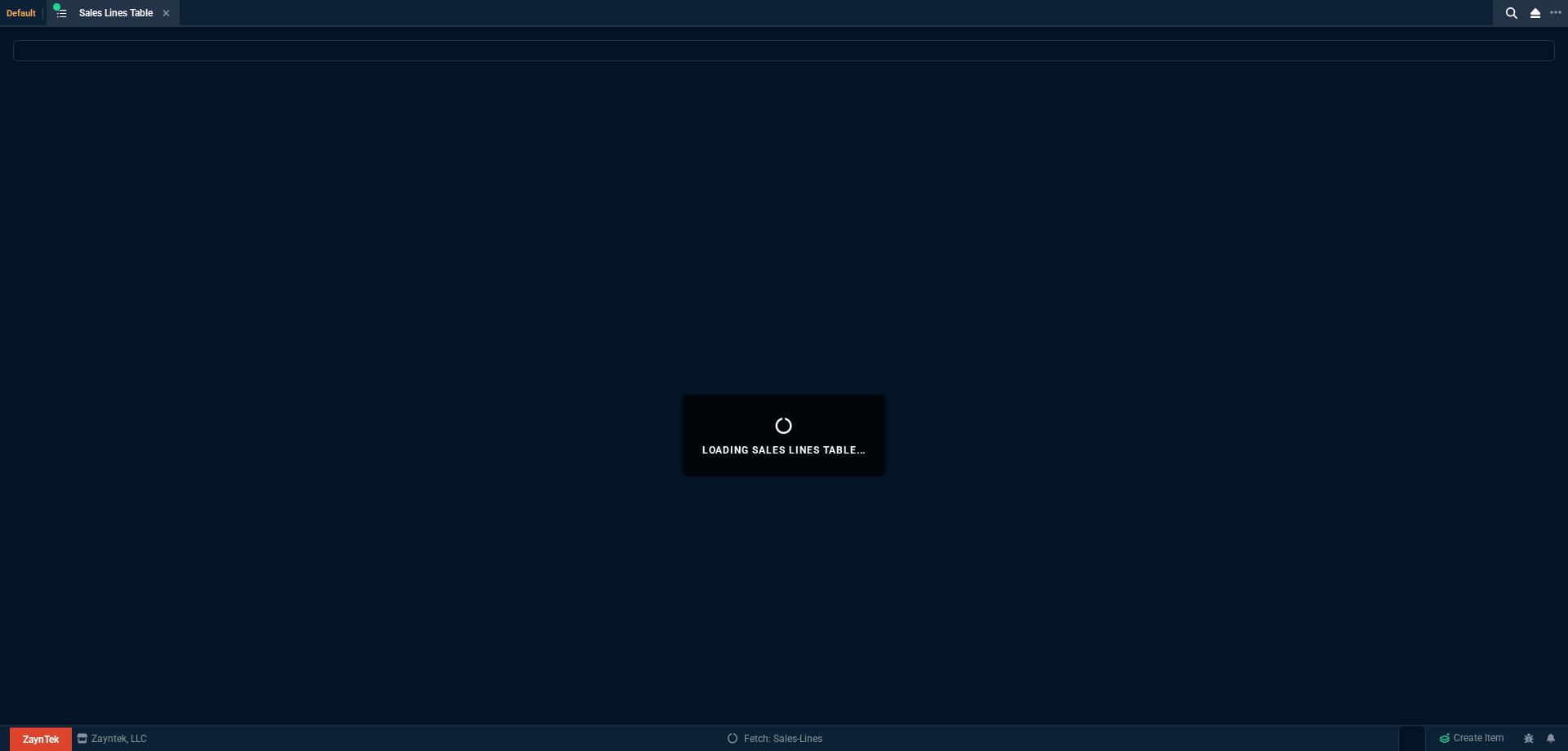
select select
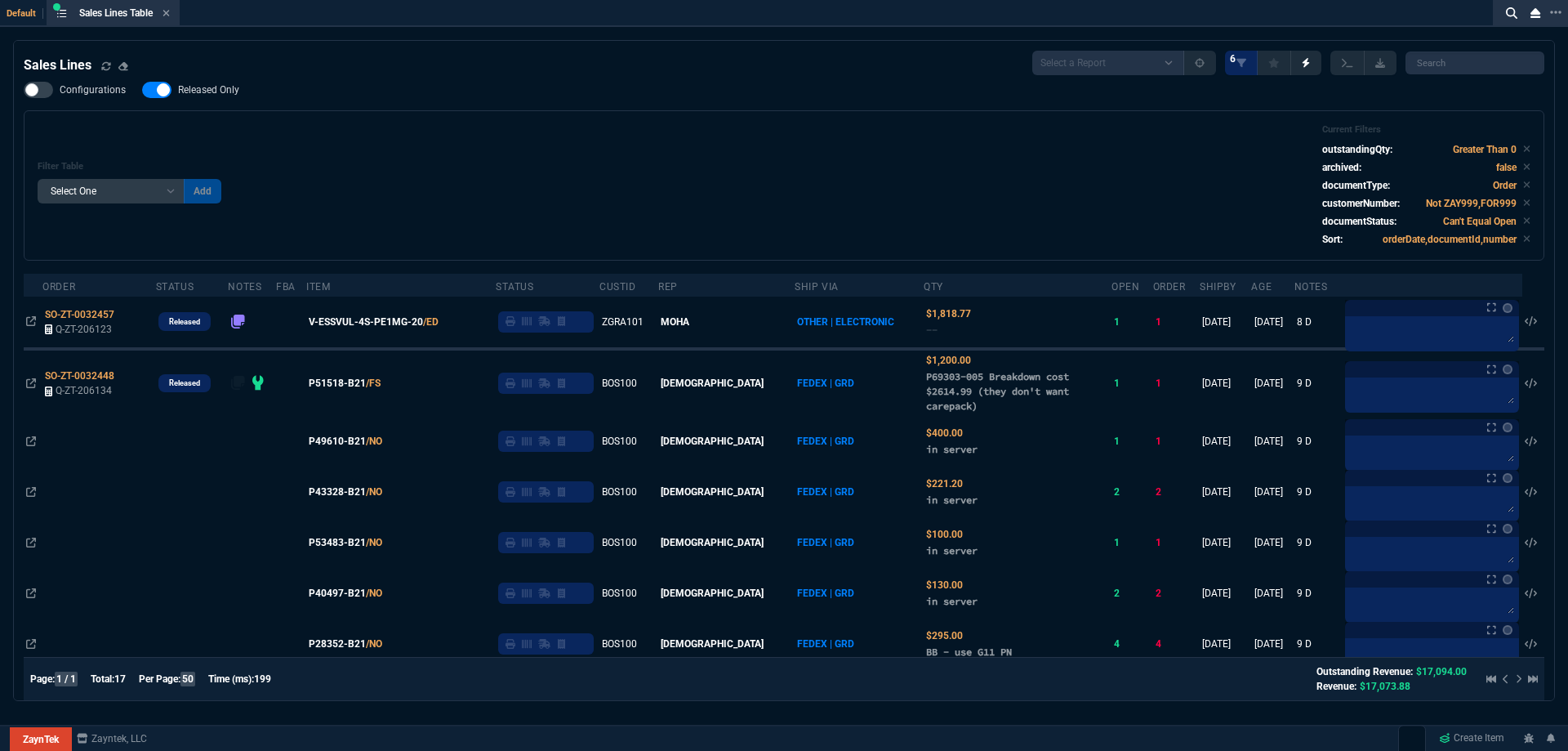
click at [224, 87] on span "Released Only" at bounding box center [209, 90] width 61 height 13
click at [142, 90] on input "Released Only" at bounding box center [141, 90] width 1 height 1
checkbox input "false"
click at [551, 126] on div "Filter Table Select One Add Filter () Age () ATS () Cond (itemVariantCode) Cust…" at bounding box center [784, 185] width 1493 height 123
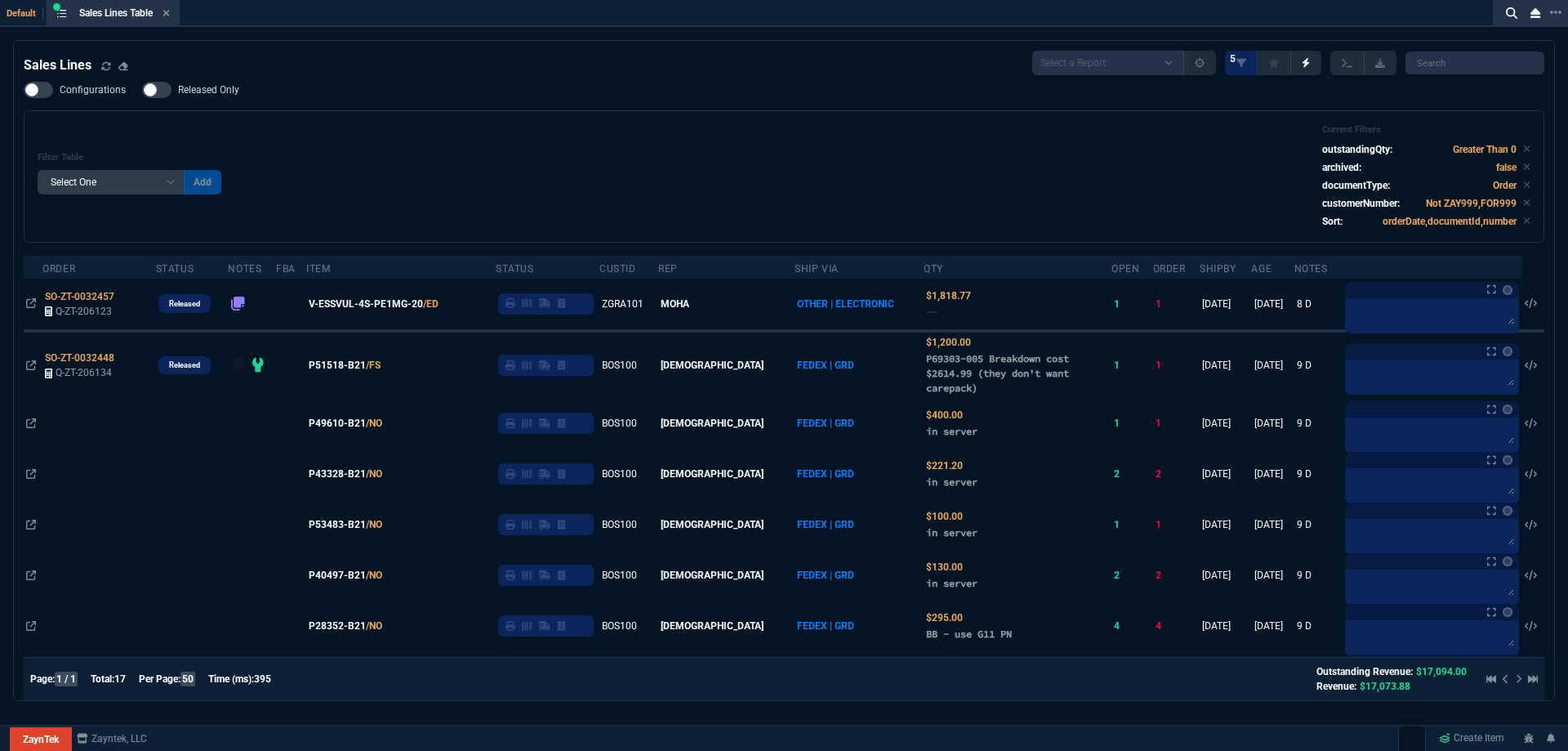
click at [202, 100] on nx-fornida-field-switch-one "Released Only" at bounding box center [199, 93] width 114 height 16
click at [752, 108] on div "Configurations Released Only Filter Table Select One Add Filter () Age () ATS (…" at bounding box center [784, 162] width 1521 height 161
click at [166, 13] on icon at bounding box center [166, 13] width 7 height 10
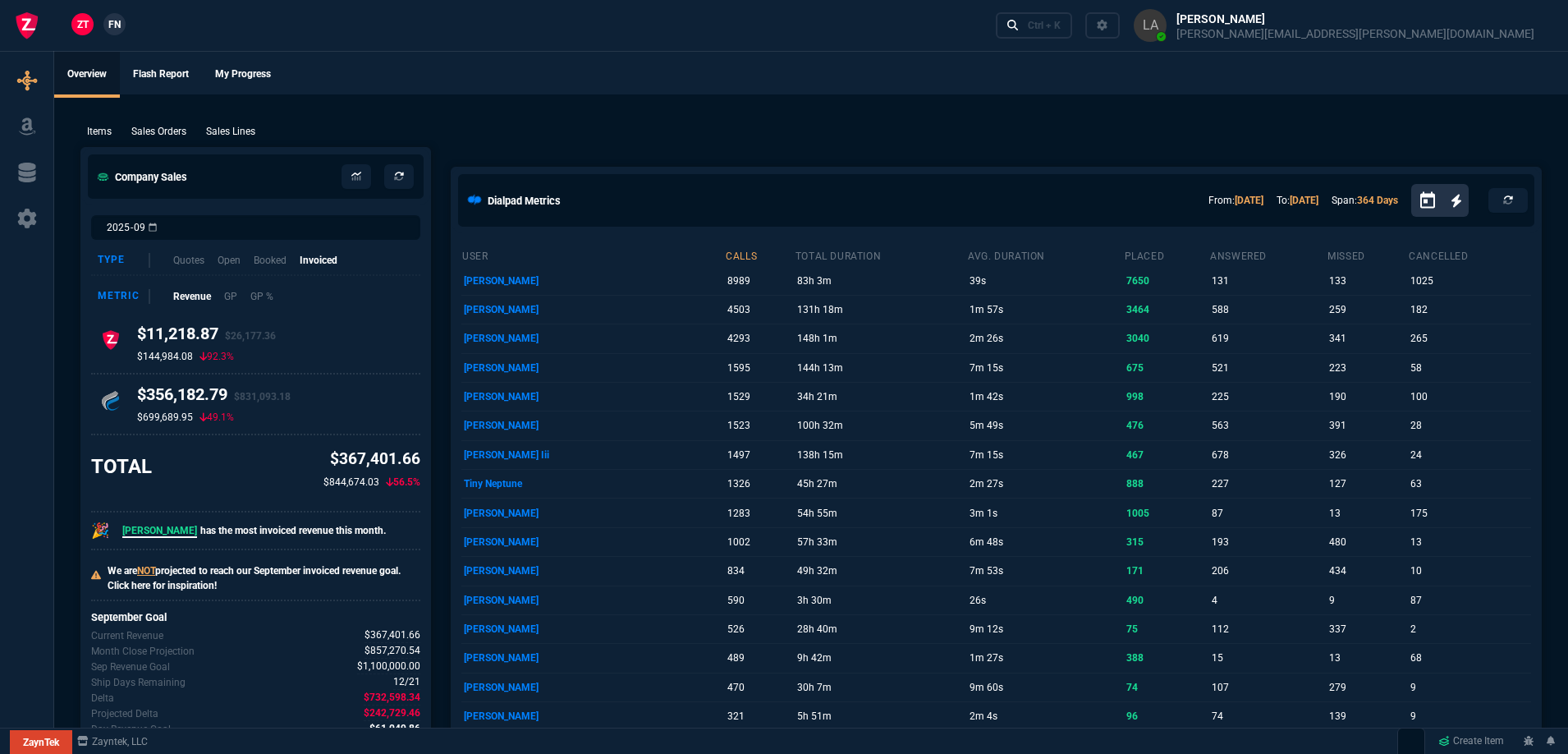
click at [122, 23] on link "FN" at bounding box center [114, 24] width 22 height 22
click at [85, 21] on span "ZT" at bounding box center [83, 25] width 12 height 15
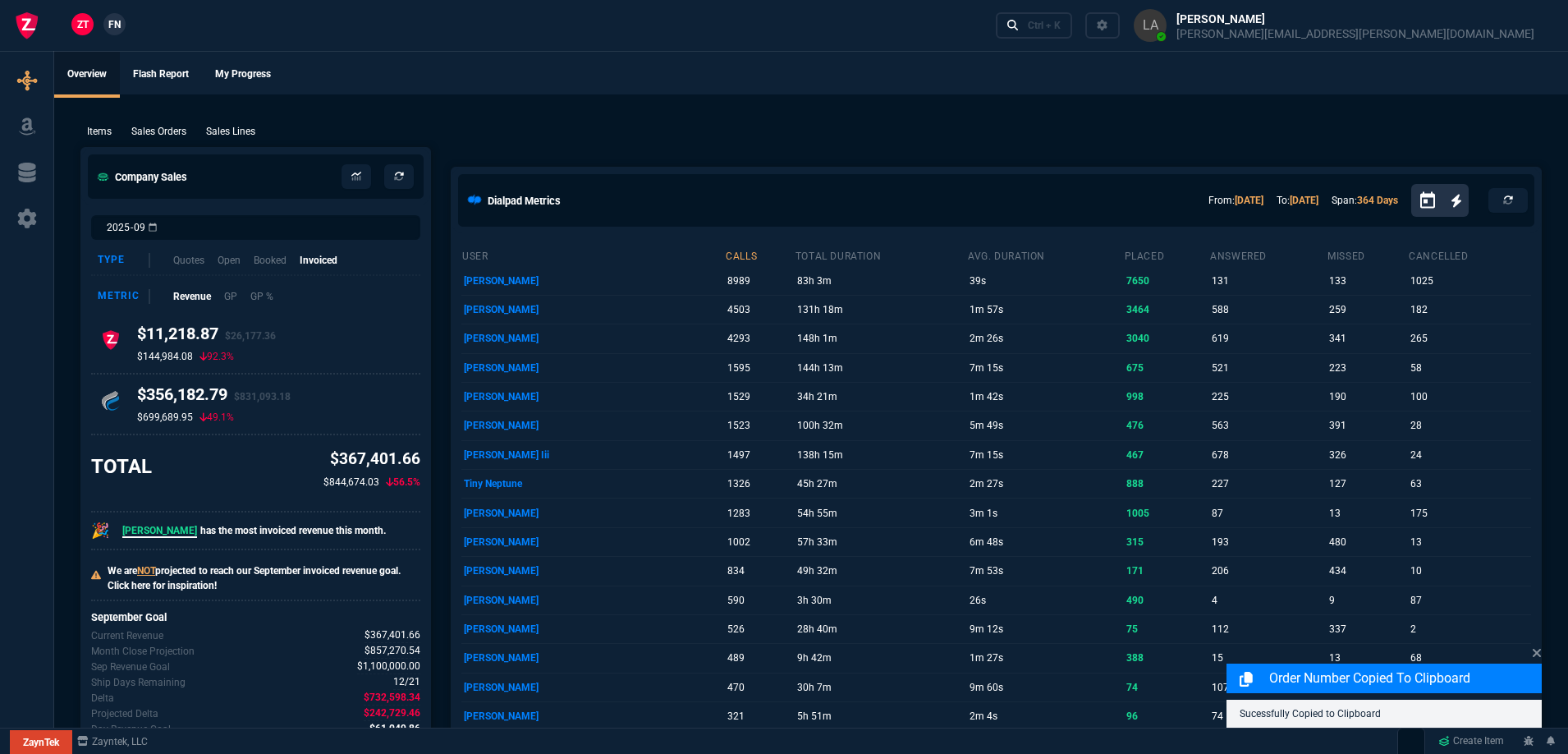
click at [249, 132] on p "Sales Lines" at bounding box center [231, 132] width 49 height 15
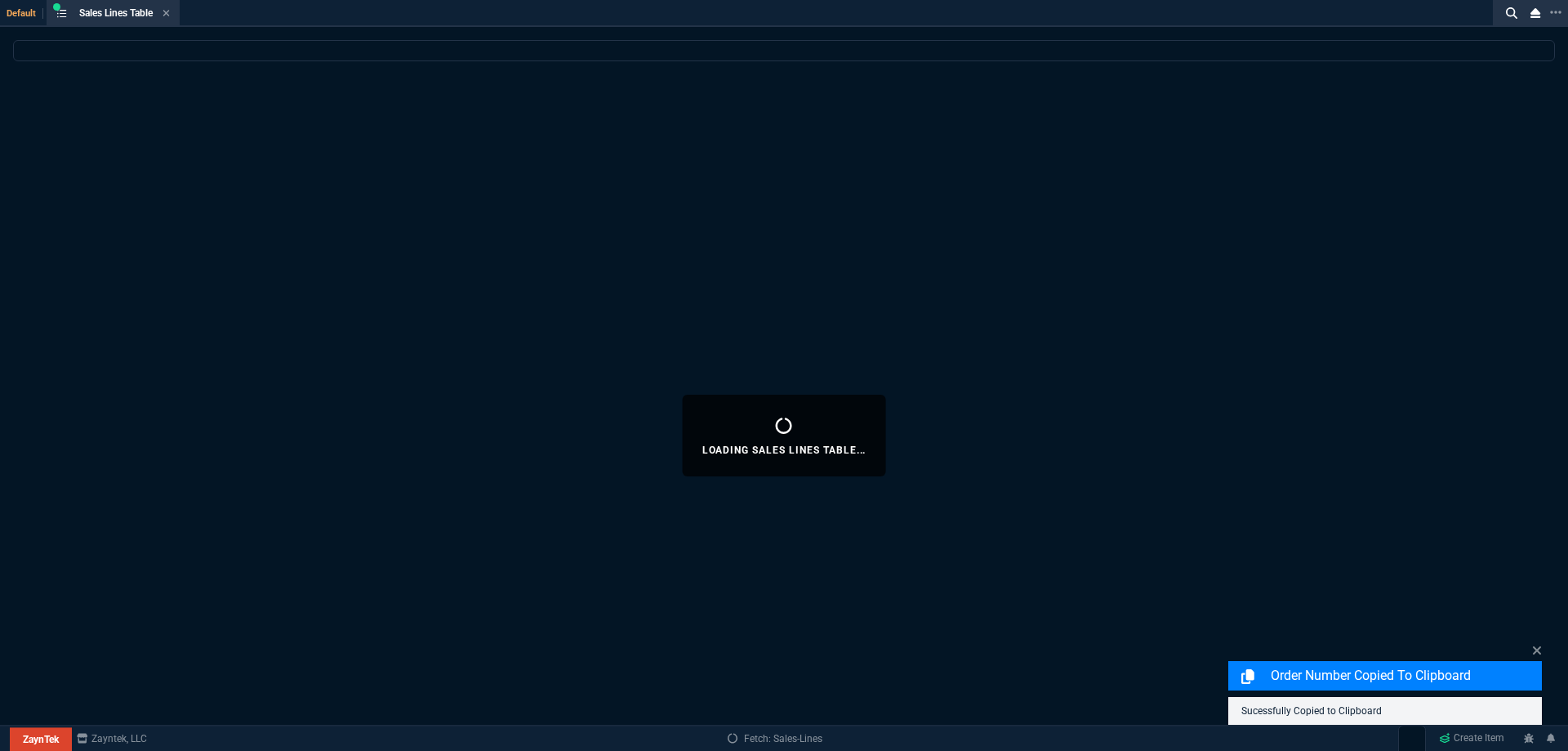
select select
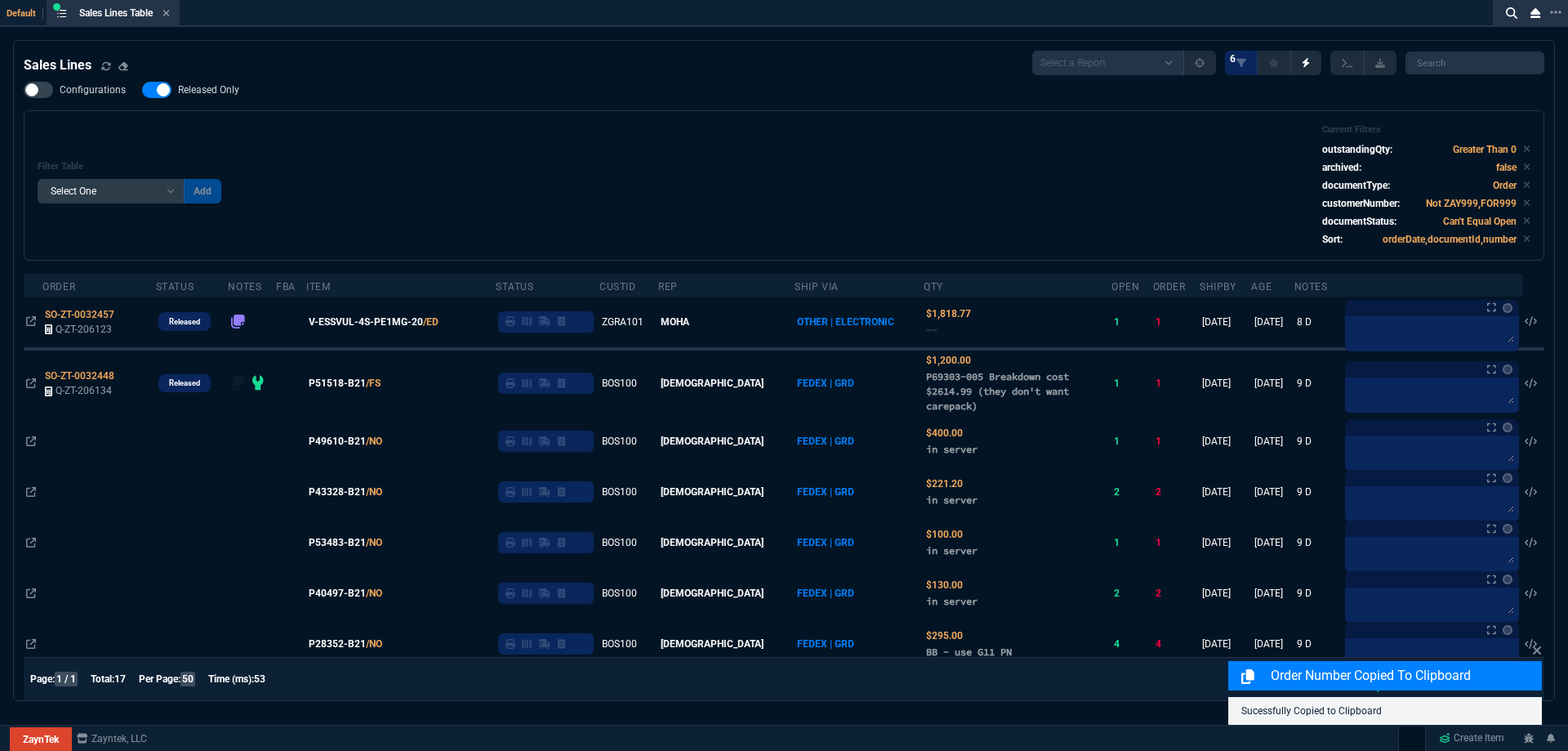
click at [206, 98] on label "Released Only" at bounding box center [199, 90] width 114 height 17
click at [142, 91] on input "Released Only" at bounding box center [141, 90] width 1 height 1
checkbox input "false"
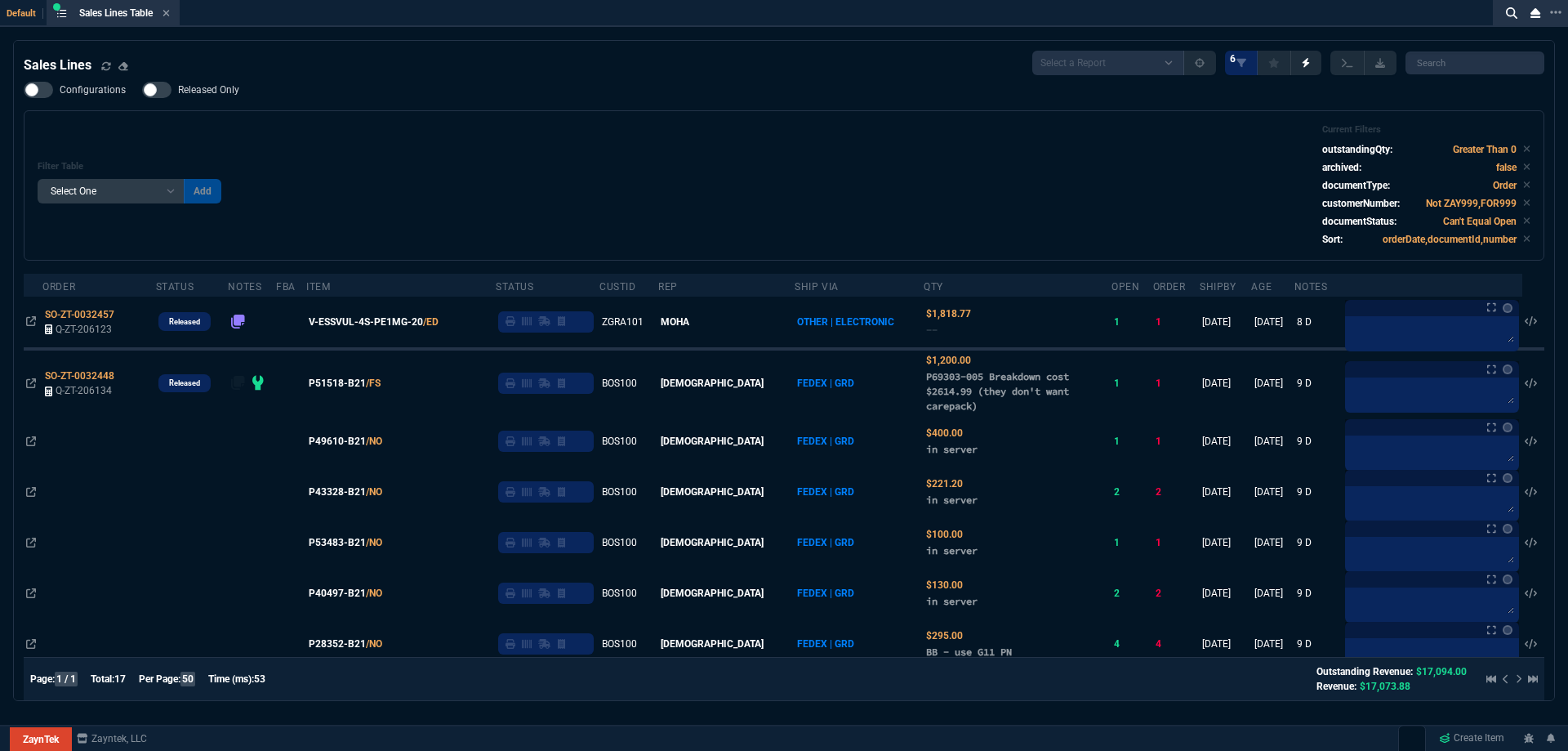
drag, startPoint x: 332, startPoint y: 120, endPoint x: 444, endPoint y: 135, distance: 113.0
click at [332, 120] on div "Filter Table Select One Add Filter () Age () ATS () Cond (itemVariantCode) Cust…" at bounding box center [784, 186] width 1521 height 150
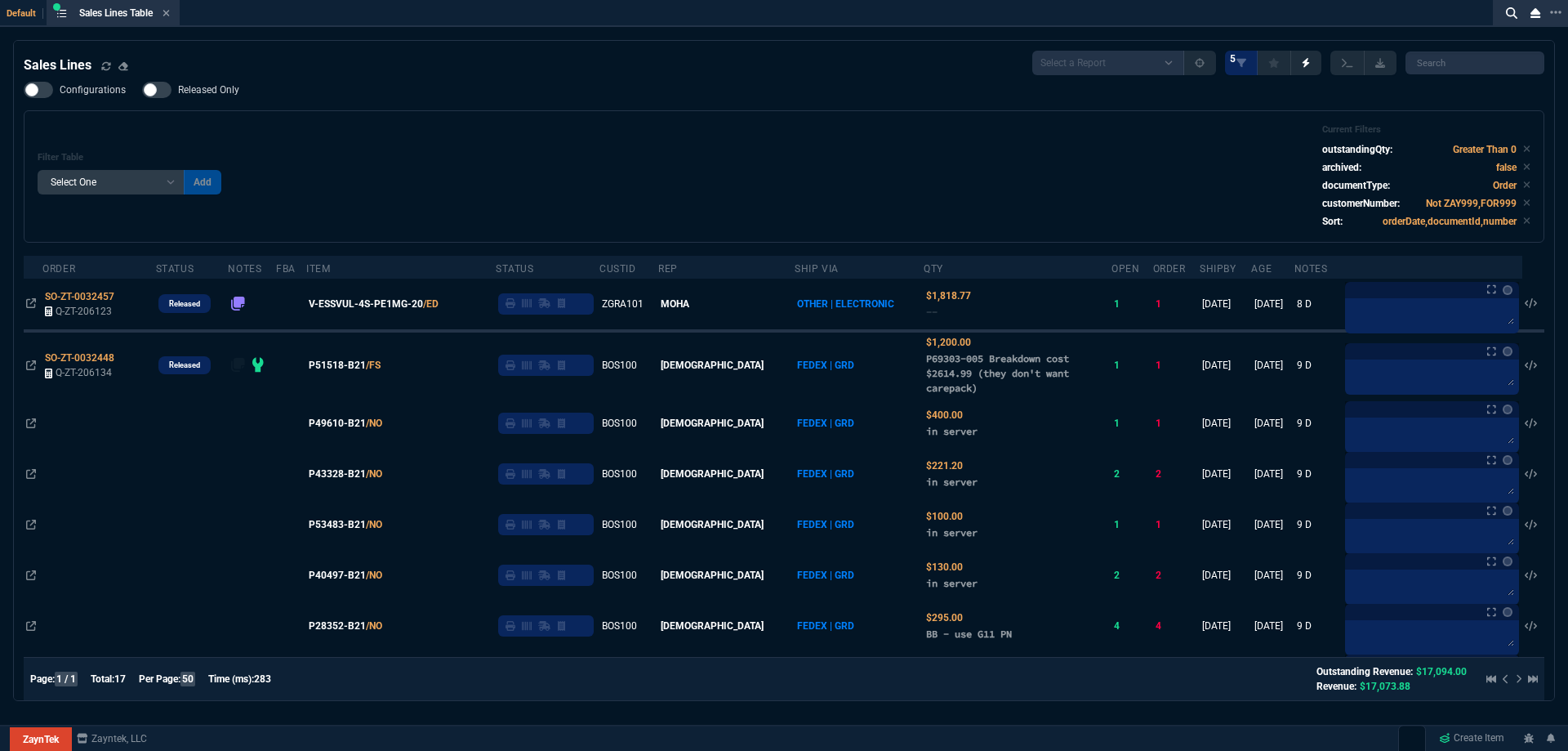
click at [167, 17] on icon at bounding box center [166, 13] width 7 height 10
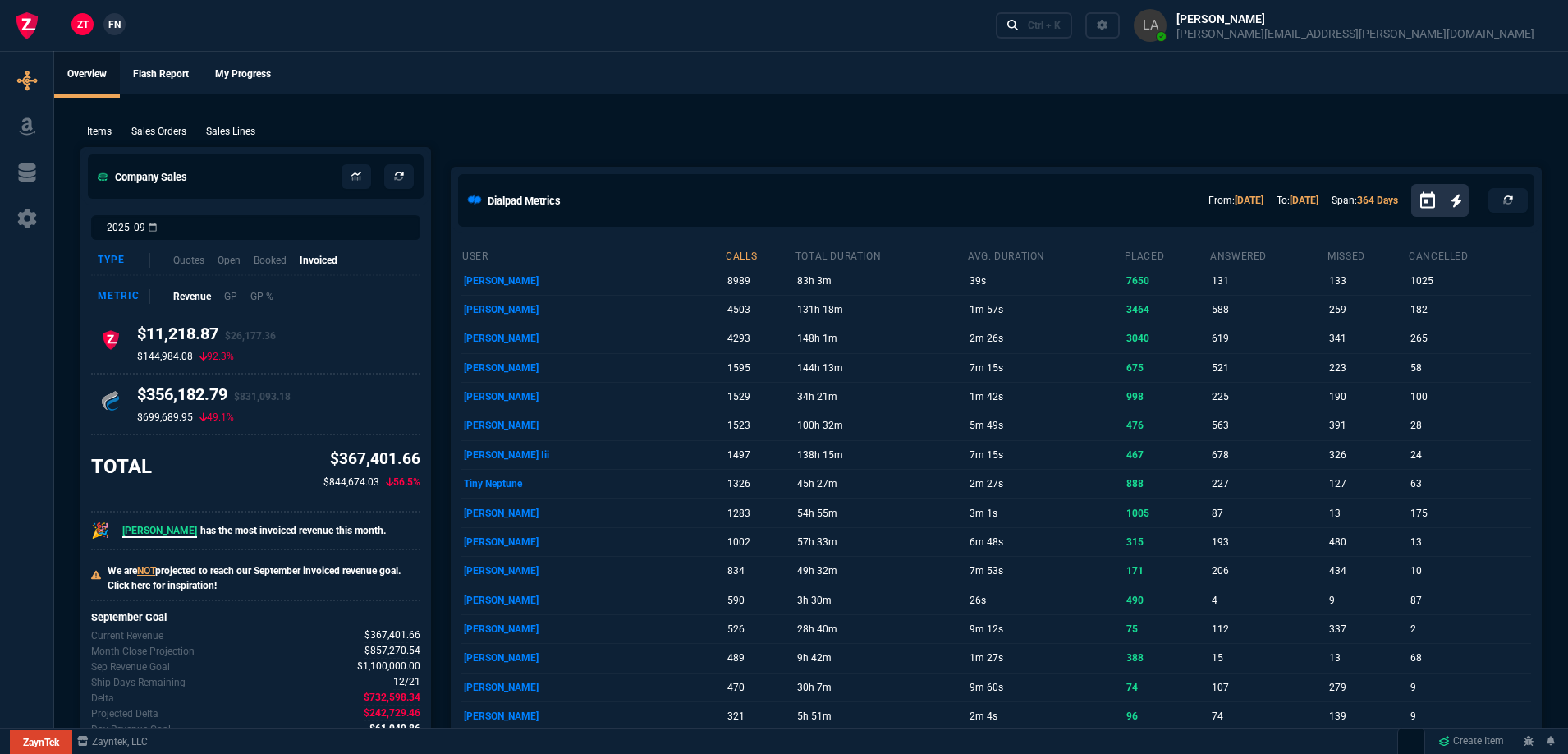
click at [241, 133] on p "Sales Lines" at bounding box center [231, 132] width 49 height 15
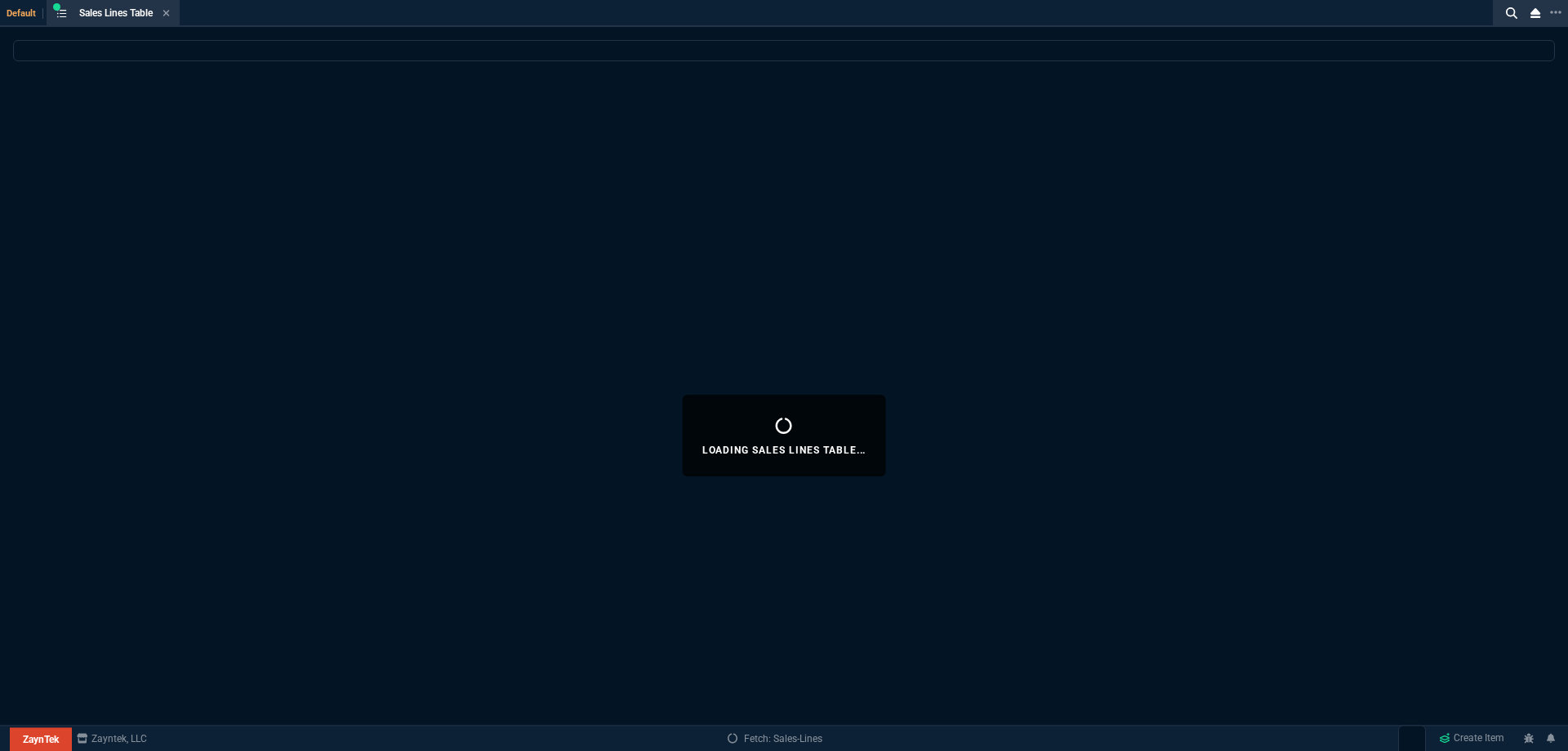
select select
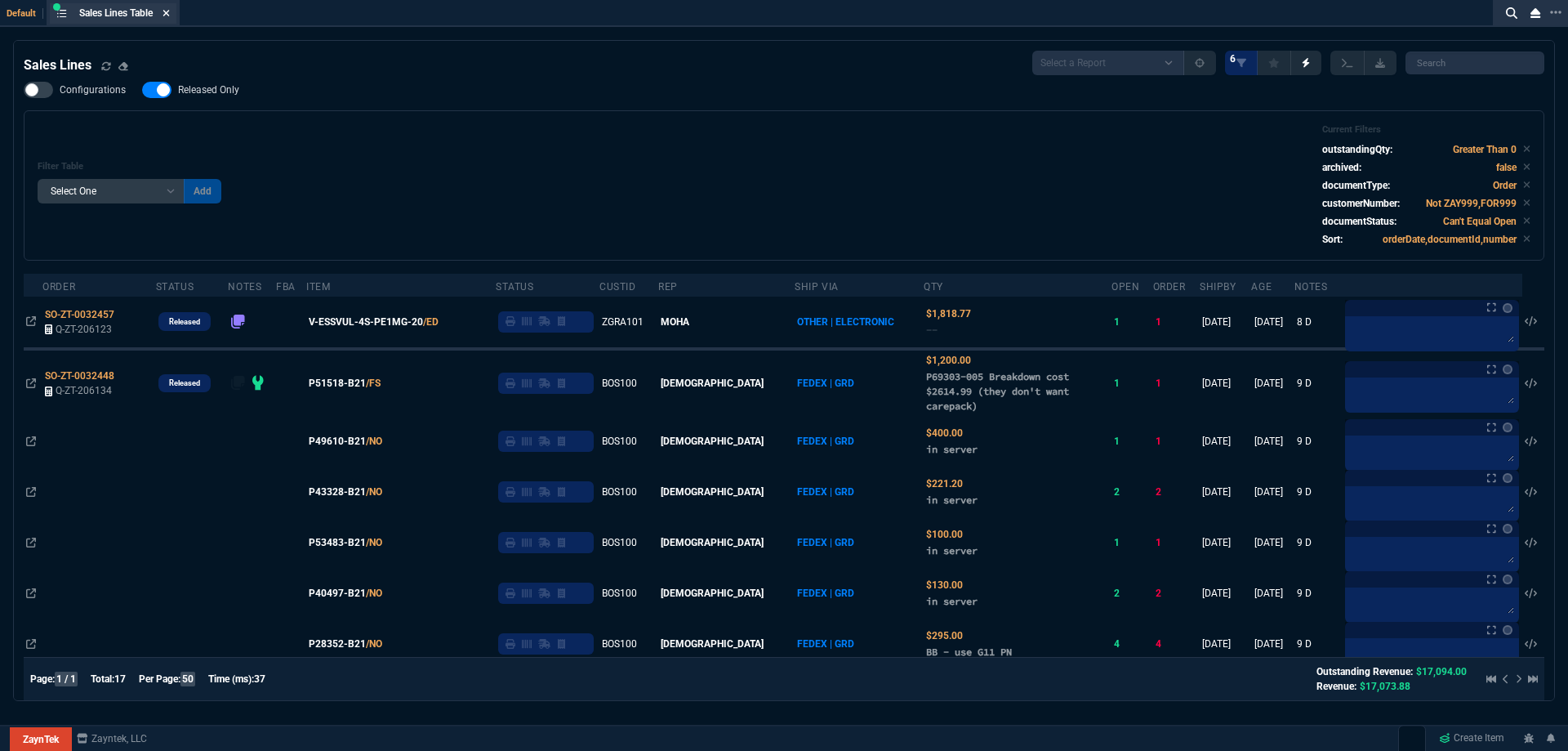
click at [170, 17] on icon at bounding box center [166, 13] width 7 height 10
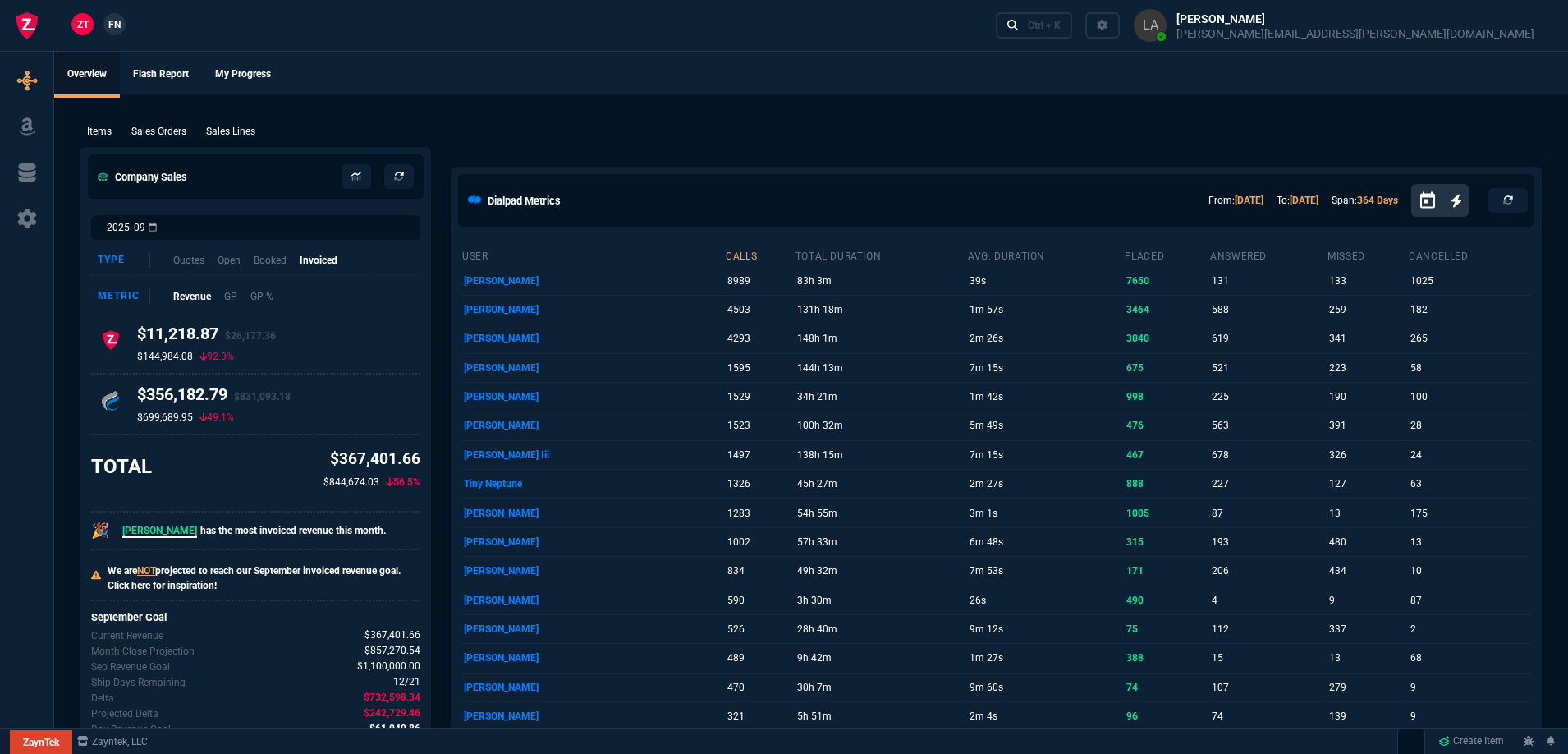
click at [120, 27] on span "FN" at bounding box center [114, 25] width 12 height 15
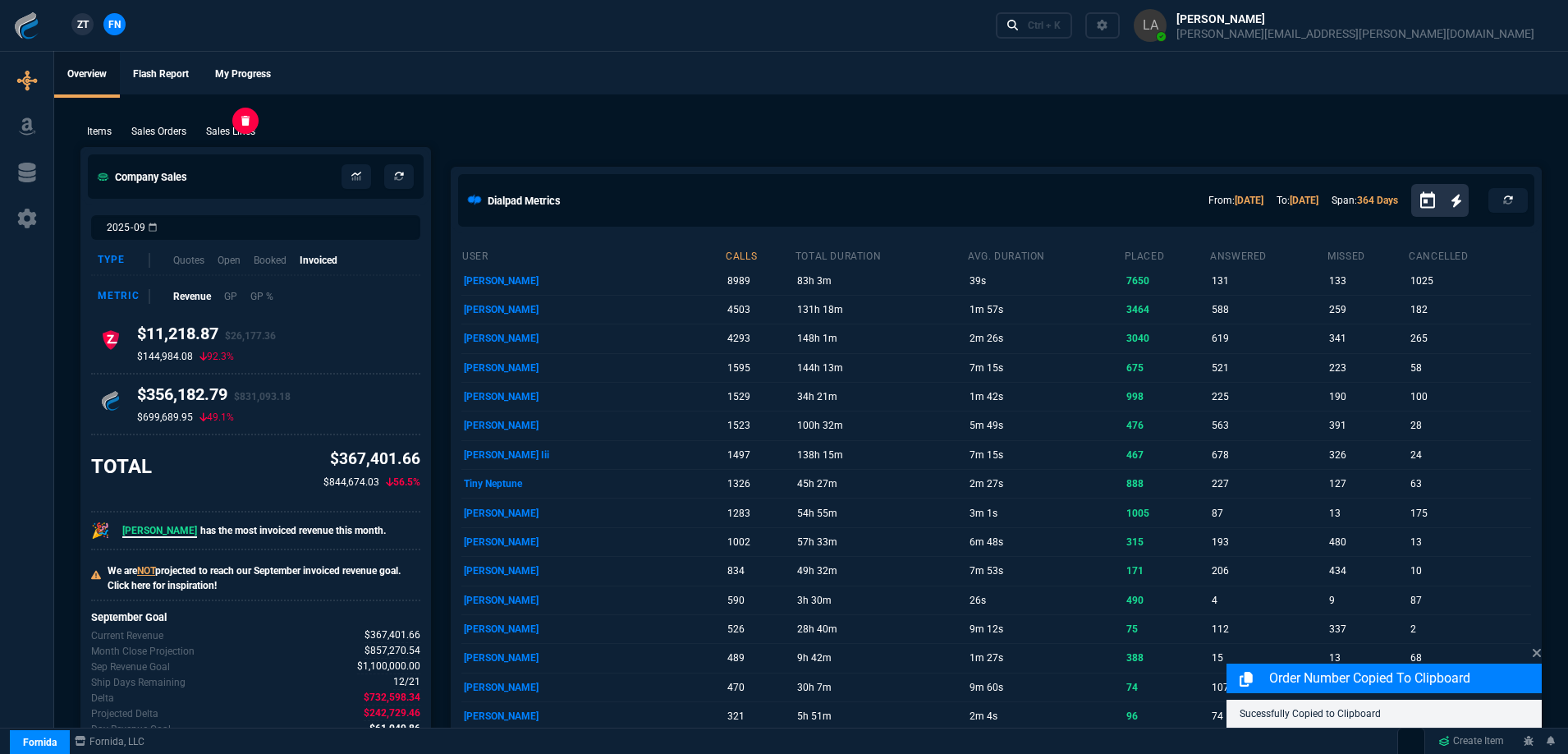
click at [236, 135] on p "Sales Lines" at bounding box center [231, 132] width 49 height 15
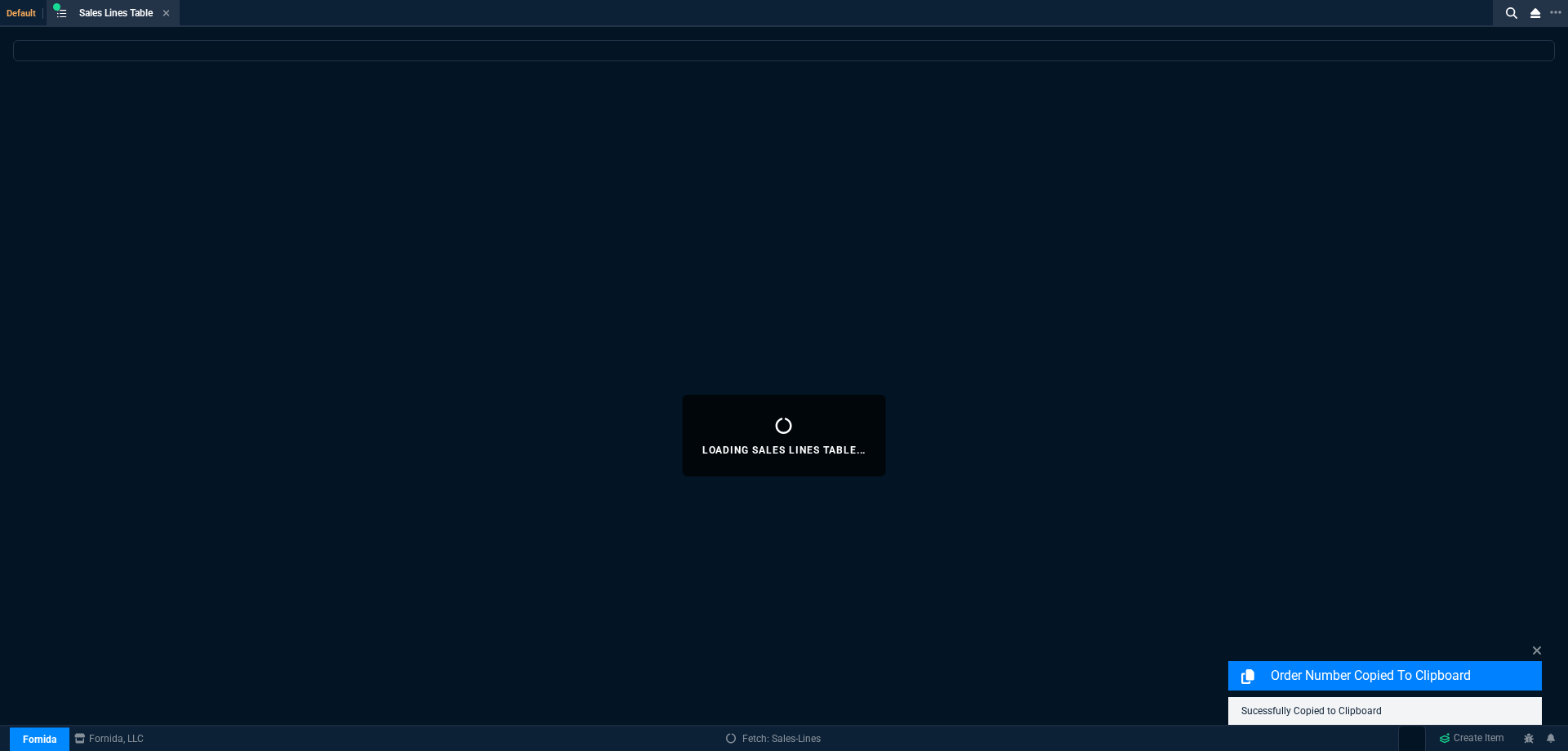
select select
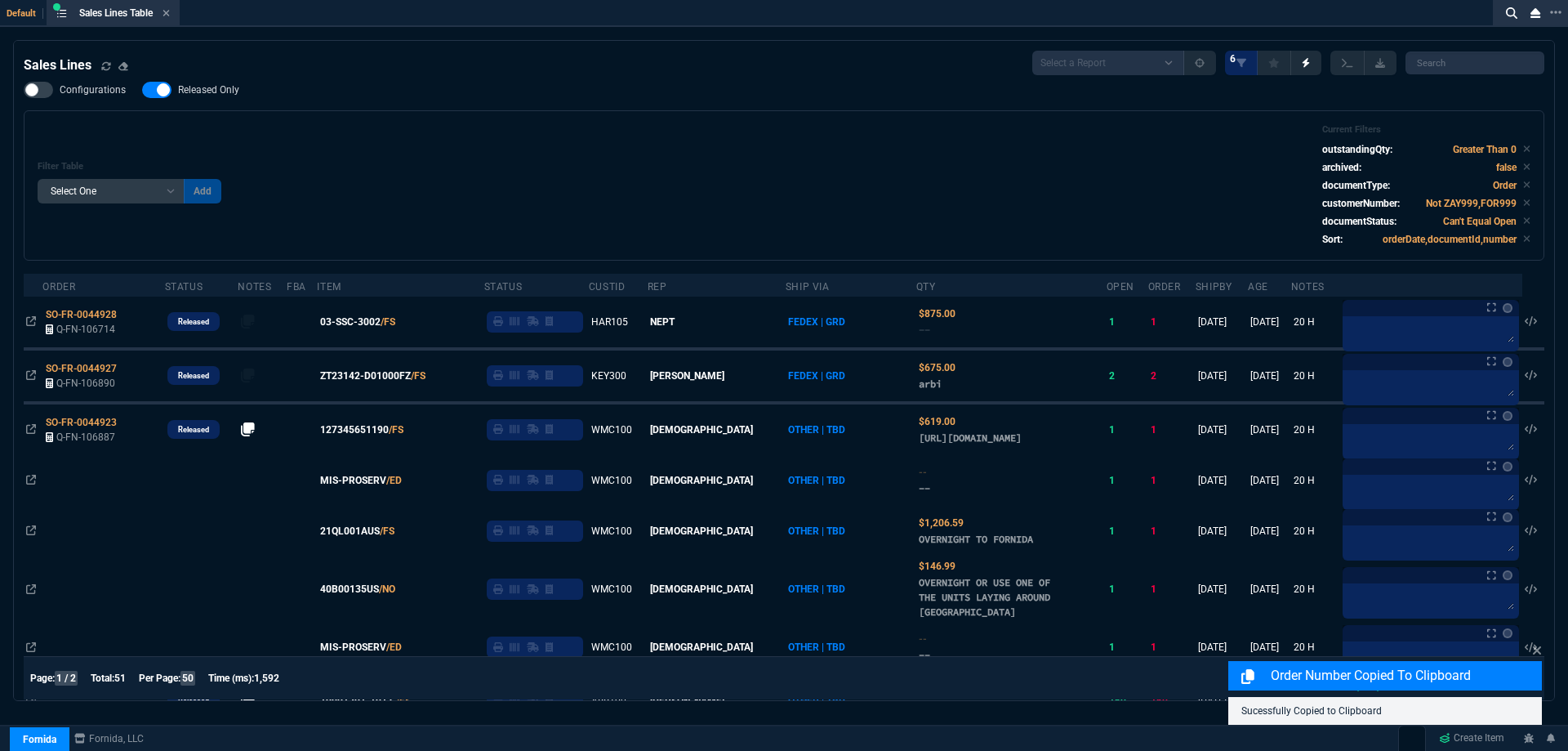
click at [222, 92] on span "Released Only" at bounding box center [209, 90] width 61 height 13
click at [142, 91] on input "Released Only" at bounding box center [141, 90] width 1 height 1
click at [370, 98] on div "Configurations Released Only Filter Table Select One Add Filter () Age () ATS (…" at bounding box center [784, 171] width 1521 height 179
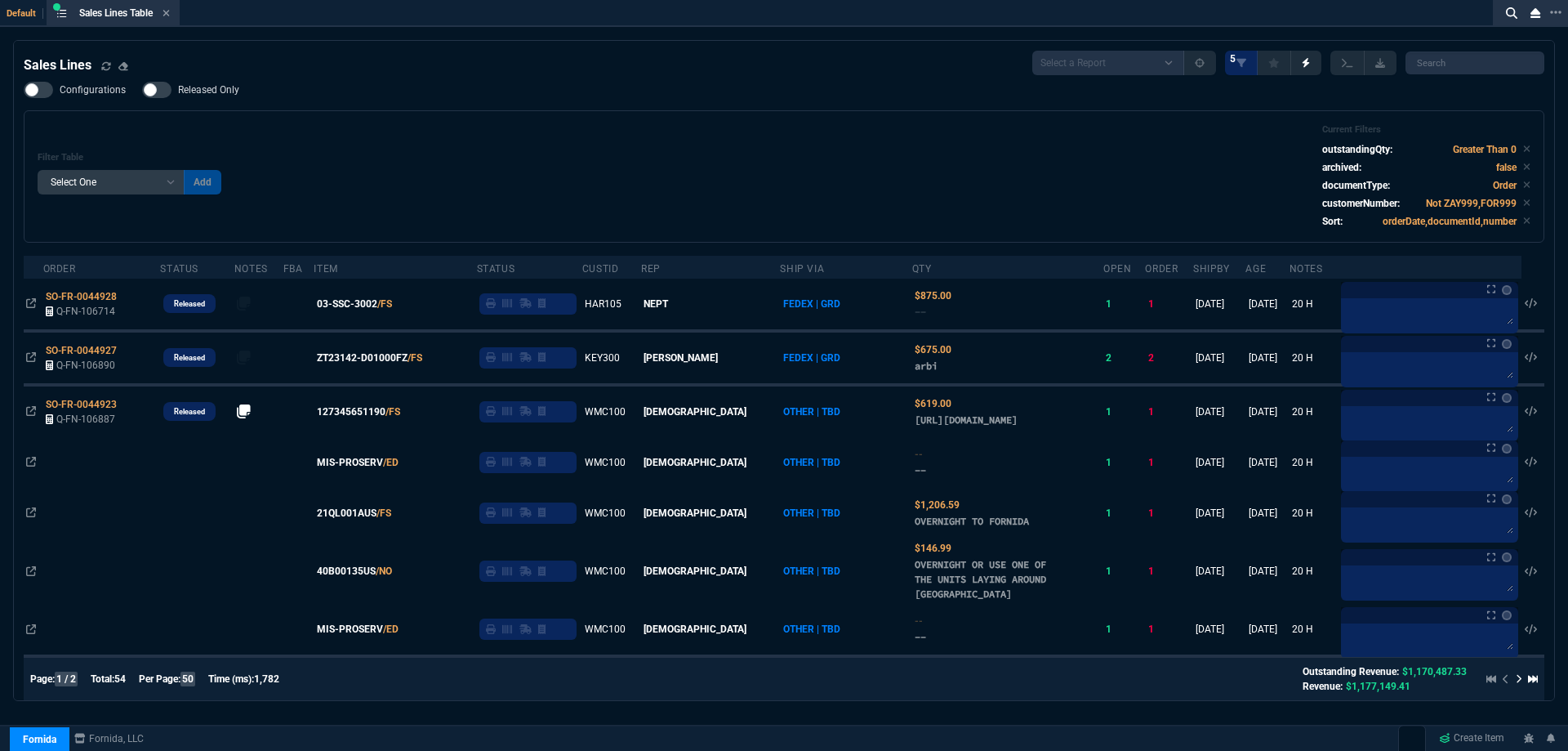
click at [216, 87] on span "Released Only" at bounding box center [209, 90] width 61 height 13
click at [142, 90] on input "Released Only" at bounding box center [141, 90] width 1 height 1
click at [529, 141] on div "Filter Table Select One Add Filter () Age () ATS () Cond (itemVariantCode) Cust…" at bounding box center [784, 176] width 1493 height 105
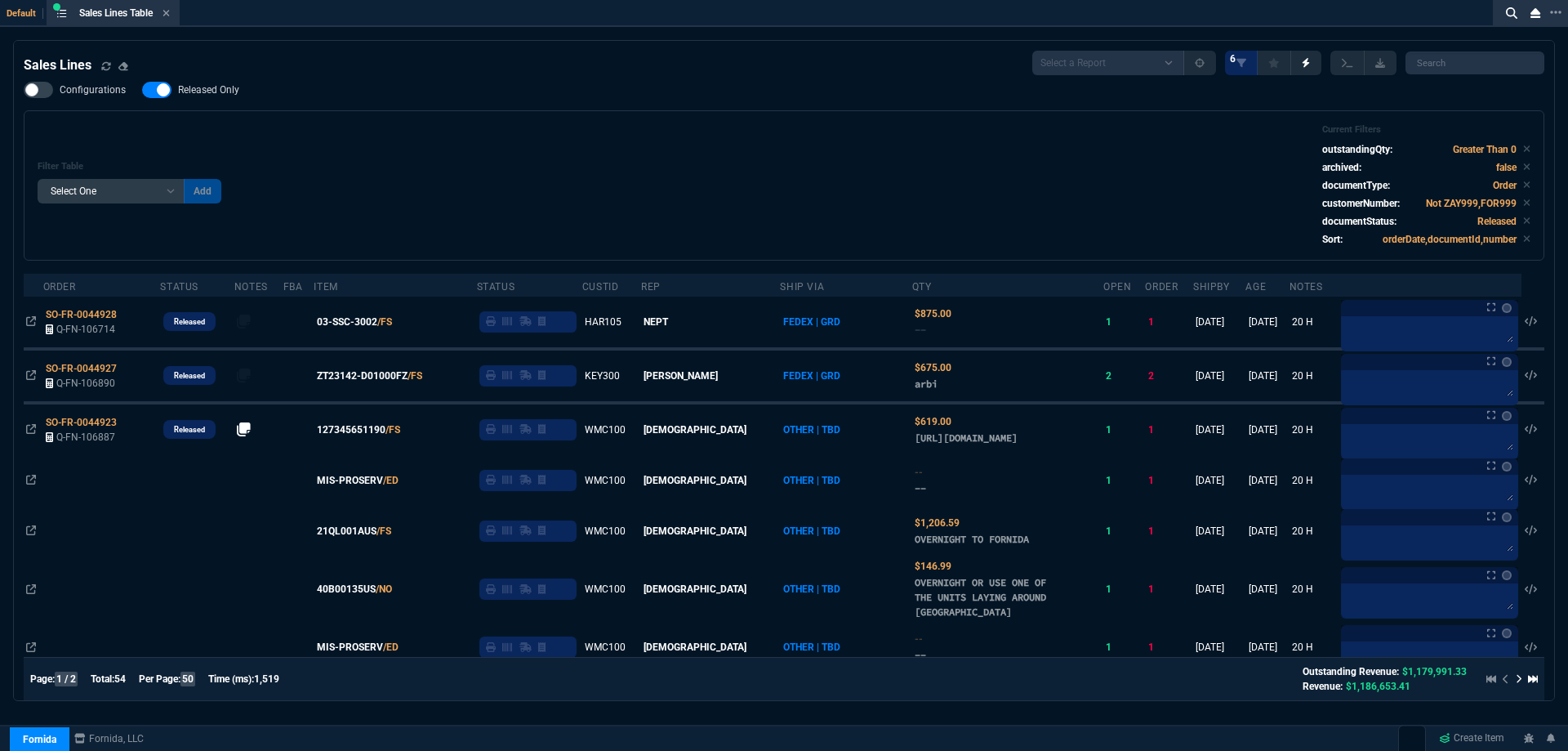
click at [230, 88] on span "Released Only" at bounding box center [209, 90] width 61 height 13
click at [142, 90] on input "Released Only" at bounding box center [141, 90] width 1 height 1
checkbox input "false"
click at [668, 163] on div "Filter Table Select One Add Filter () Age () ATS () Cond (itemVariantCode) Cust…" at bounding box center [784, 185] width 1493 height 123
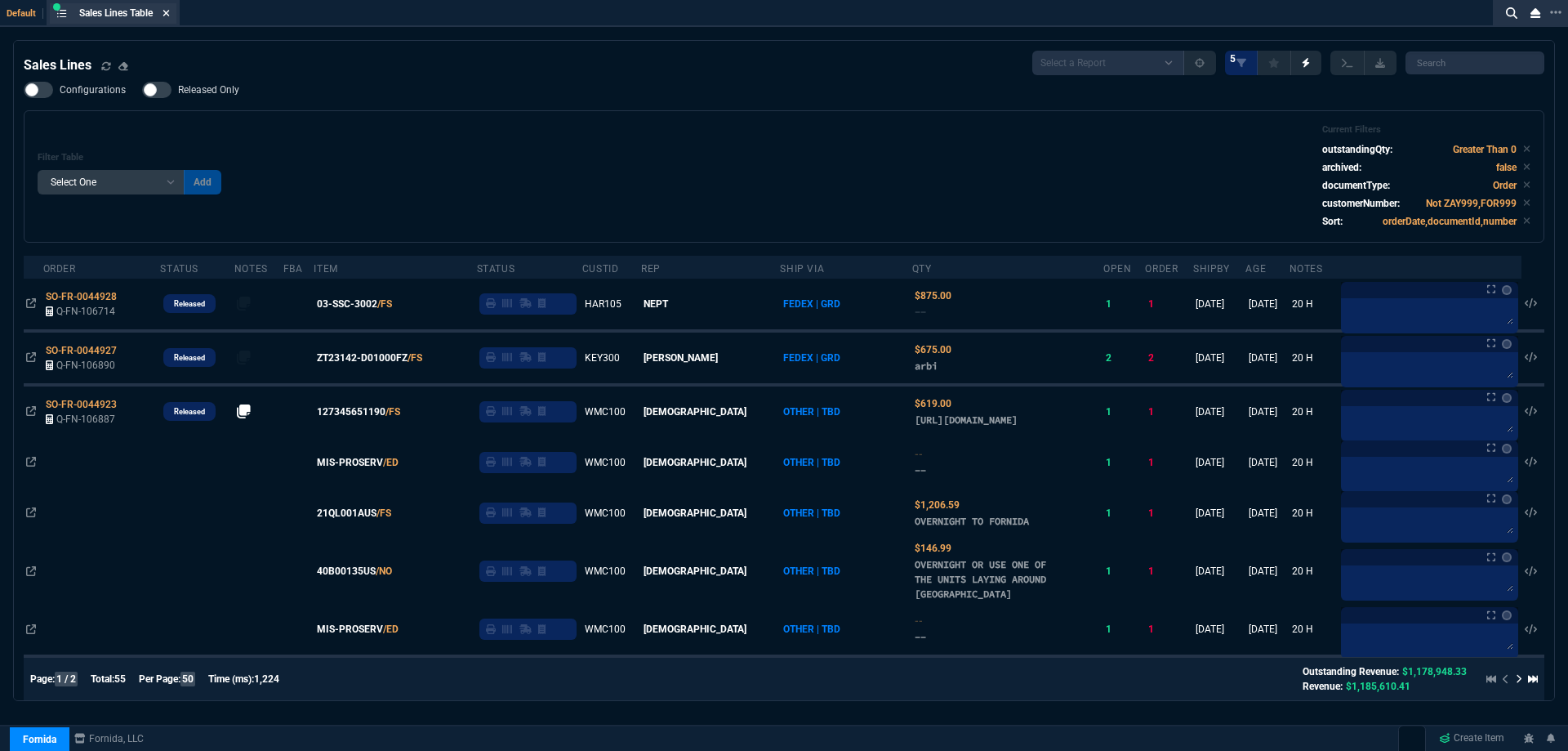
click at [170, 14] on icon at bounding box center [167, 13] width 7 height 7
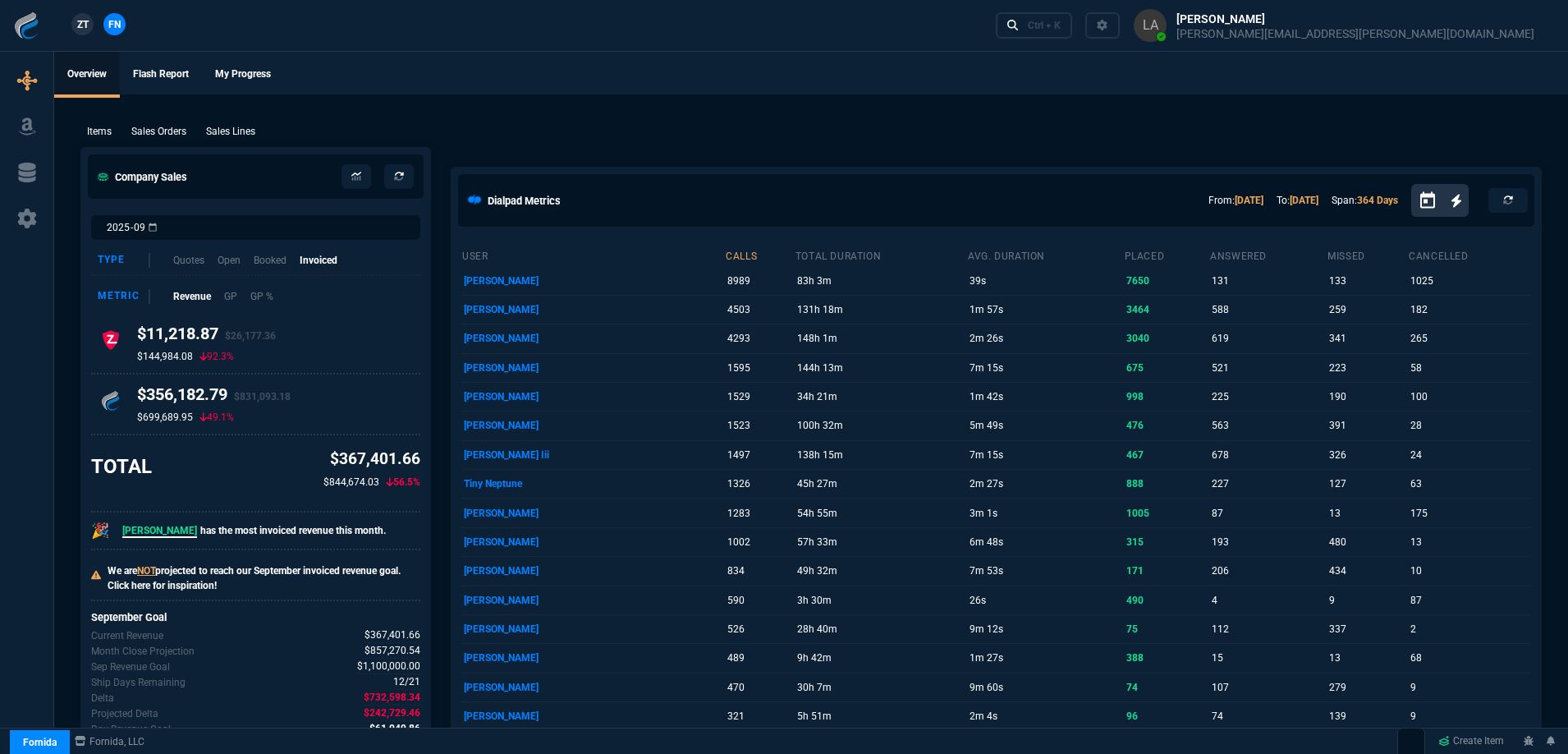
click at [84, 26] on span "ZT" at bounding box center [83, 25] width 12 height 15
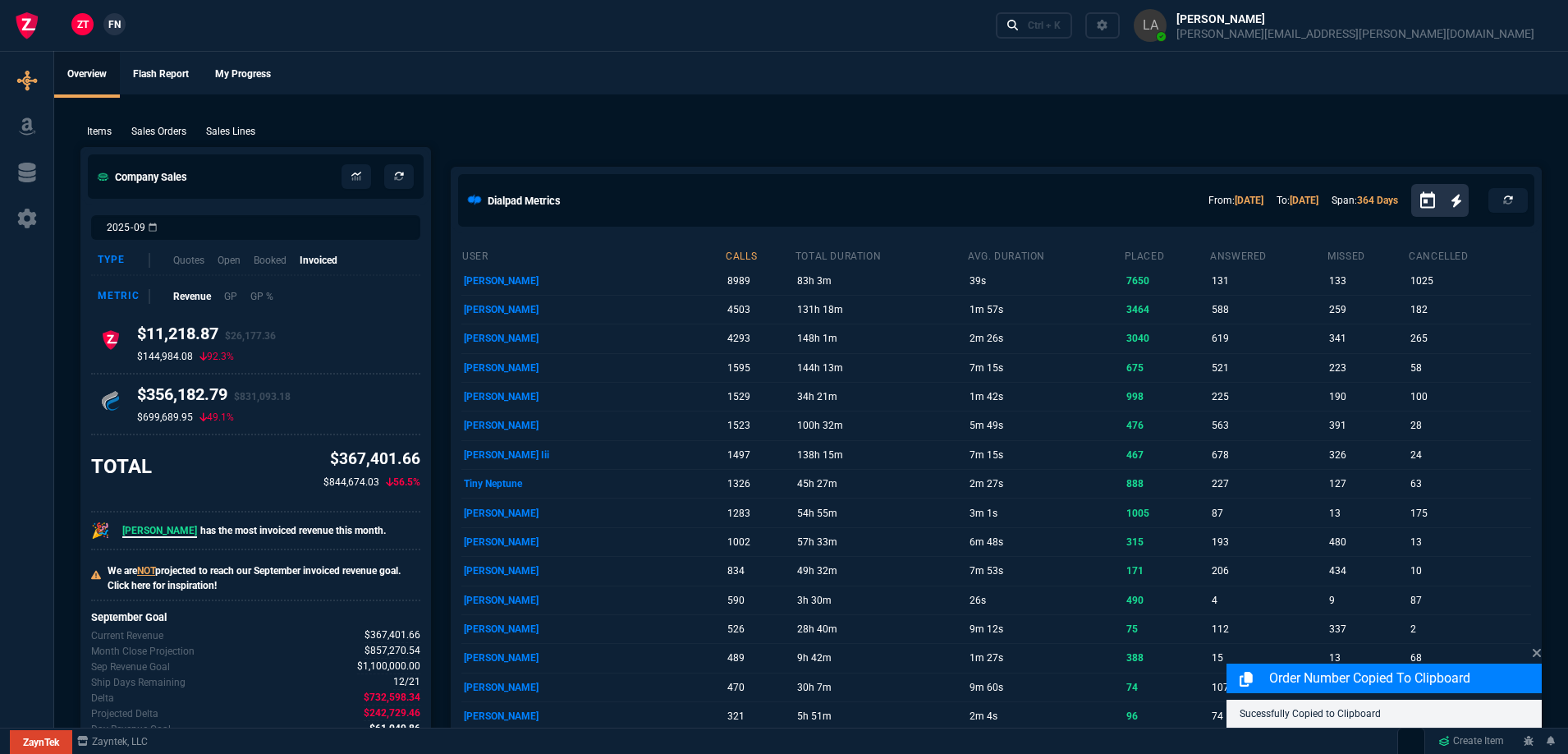
click at [213, 126] on p "Sales Lines" at bounding box center [231, 132] width 49 height 15
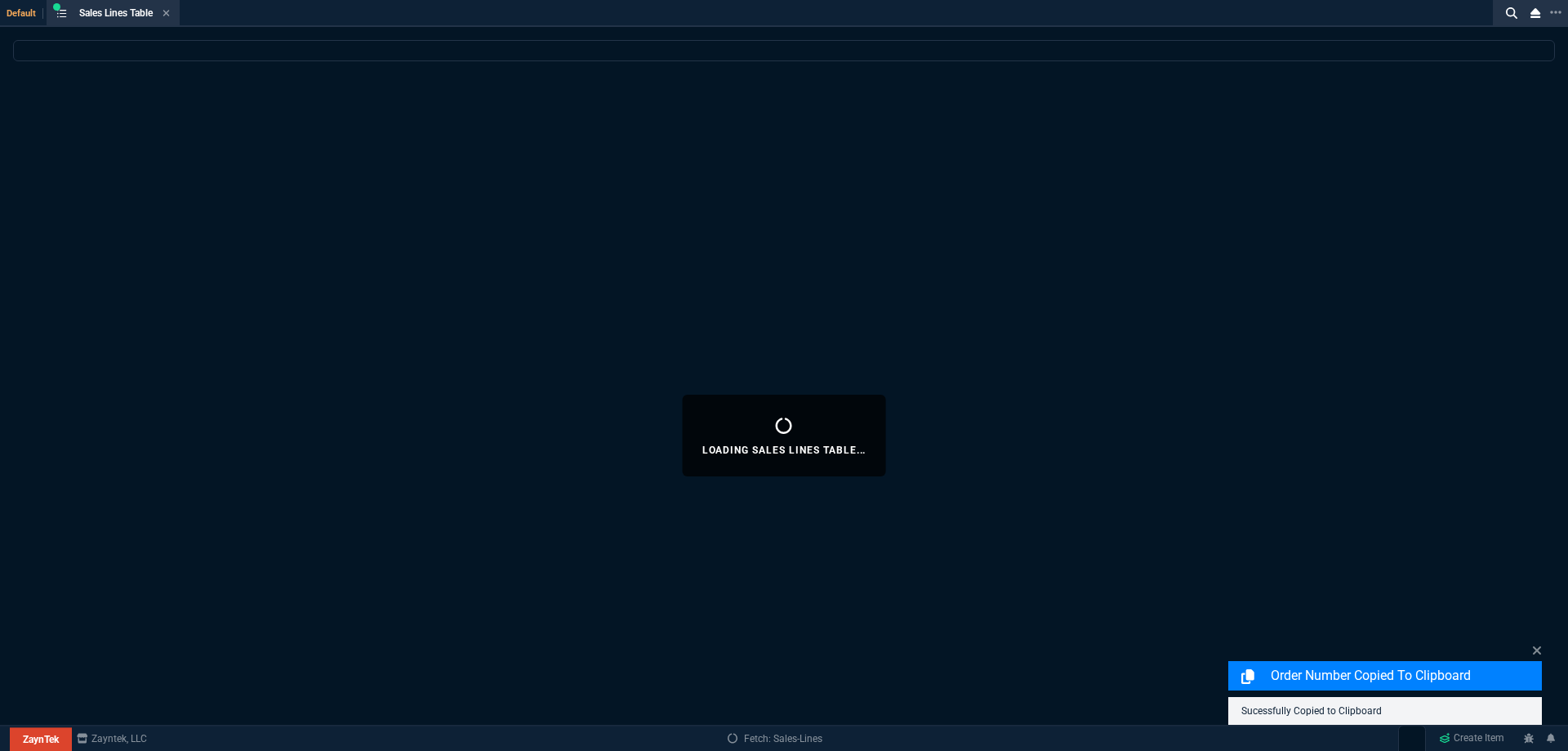
select select
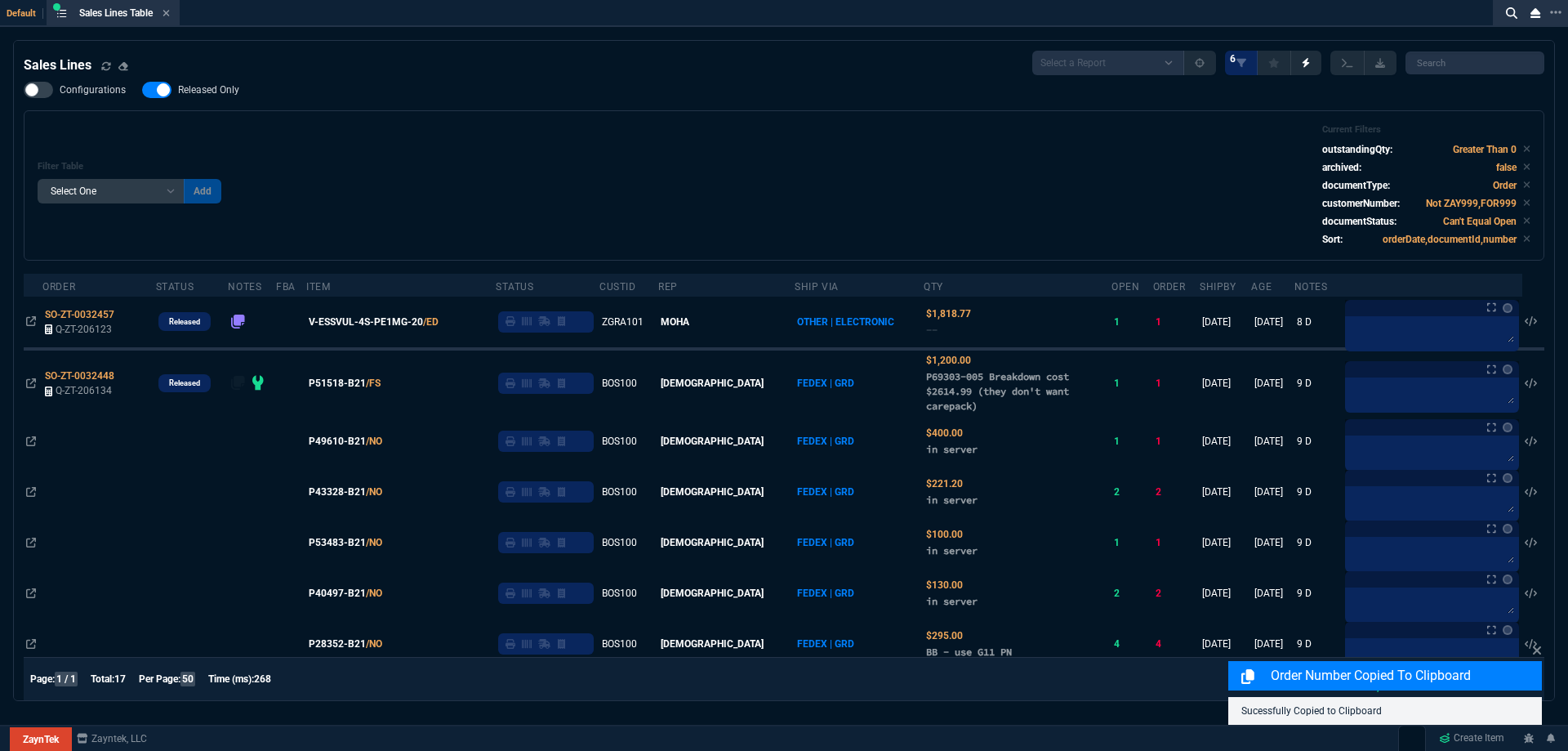
click at [210, 92] on span "Released Only" at bounding box center [209, 90] width 61 height 13
click at [142, 91] on input "Released Only" at bounding box center [141, 90] width 1 height 1
click at [327, 111] on div "Filter Table Select One Add Filter () Age () ATS () Cond (itemVariantCode) Cust…" at bounding box center [784, 186] width 1521 height 150
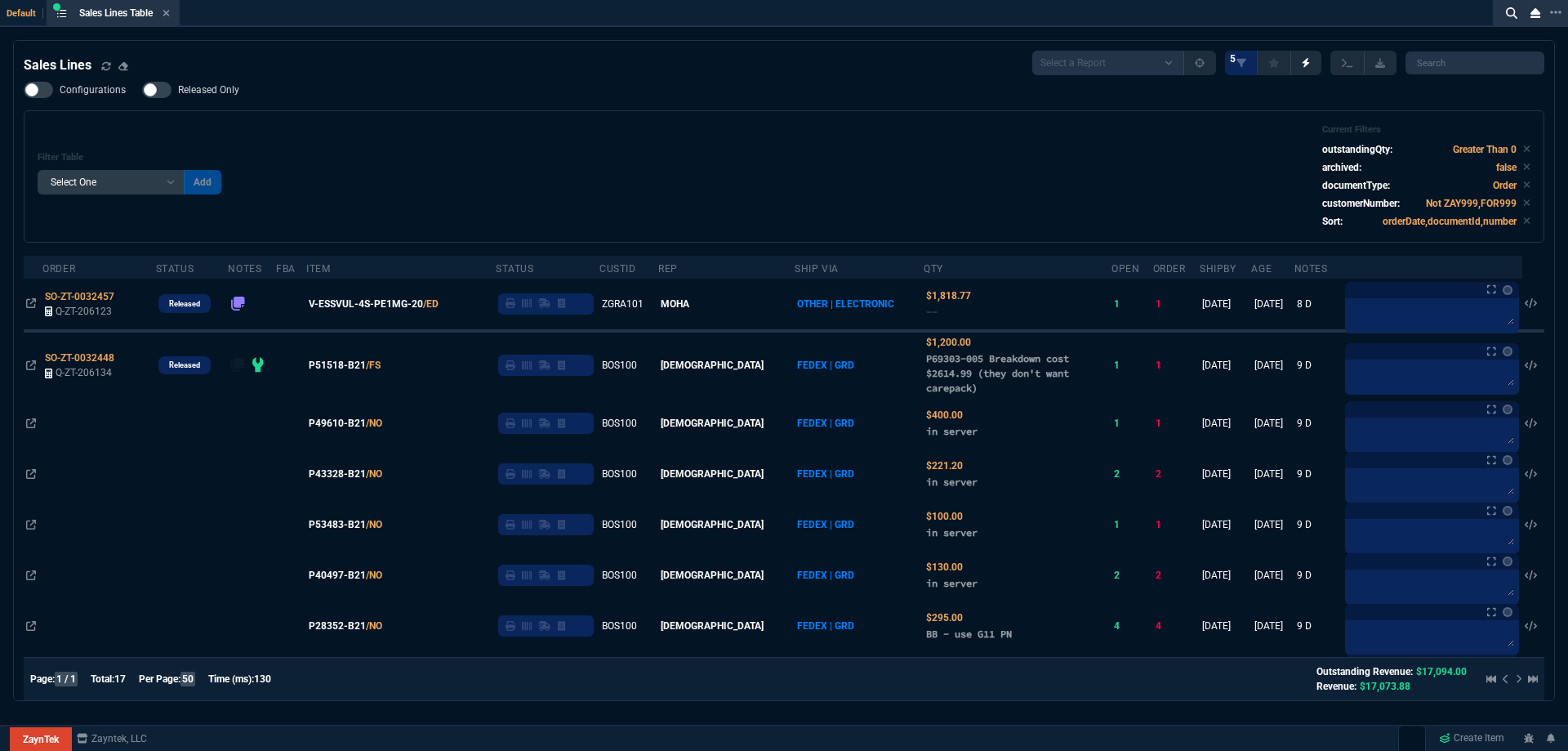
click at [214, 92] on span "Released Only" at bounding box center [209, 90] width 61 height 13
click at [142, 91] on input "Released Only" at bounding box center [141, 90] width 1 height 1
click at [586, 117] on div "Filter Table Select One Add Filter () Age () ATS () Cond (itemVariantCode) Cust…" at bounding box center [784, 177] width 1521 height 132
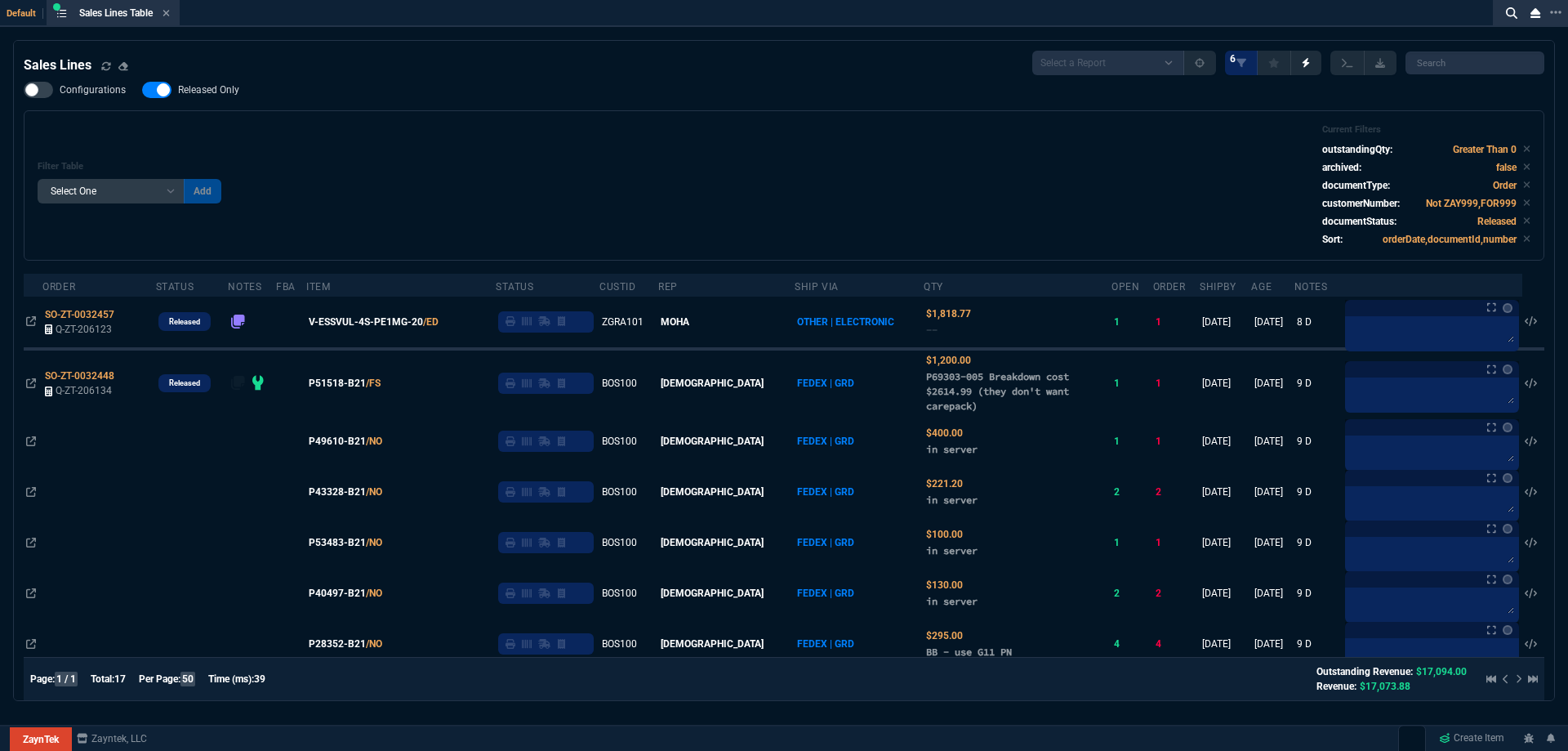
click at [214, 81] on div "Sales Lines Select a Report NEW QUERY SonicWall Sale AMZ (MTD) NEW QUERY INS100…" at bounding box center [784, 641] width 1521 height 1183
drag, startPoint x: 216, startPoint y: 87, endPoint x: 717, endPoint y: 131, distance: 502.9
click at [216, 87] on span "Released Only" at bounding box center [209, 90] width 61 height 13
click at [142, 90] on input "Released Only" at bounding box center [141, 90] width 1 height 1
checkbox input "false"
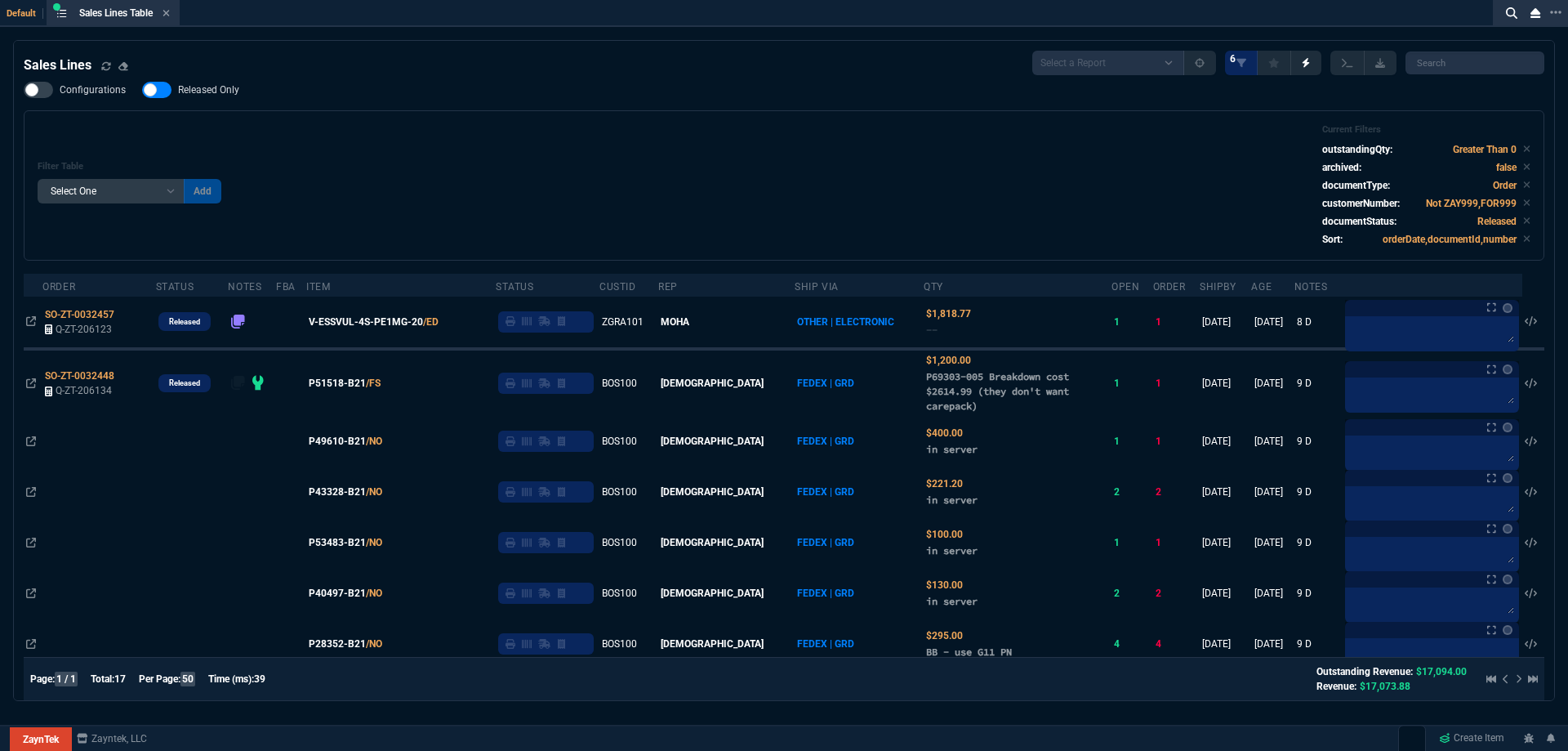
click at [717, 131] on div "Filter Table Select One Add Filter () Age () ATS () Cond (itemVariantCode) Cust…" at bounding box center [784, 185] width 1493 height 123
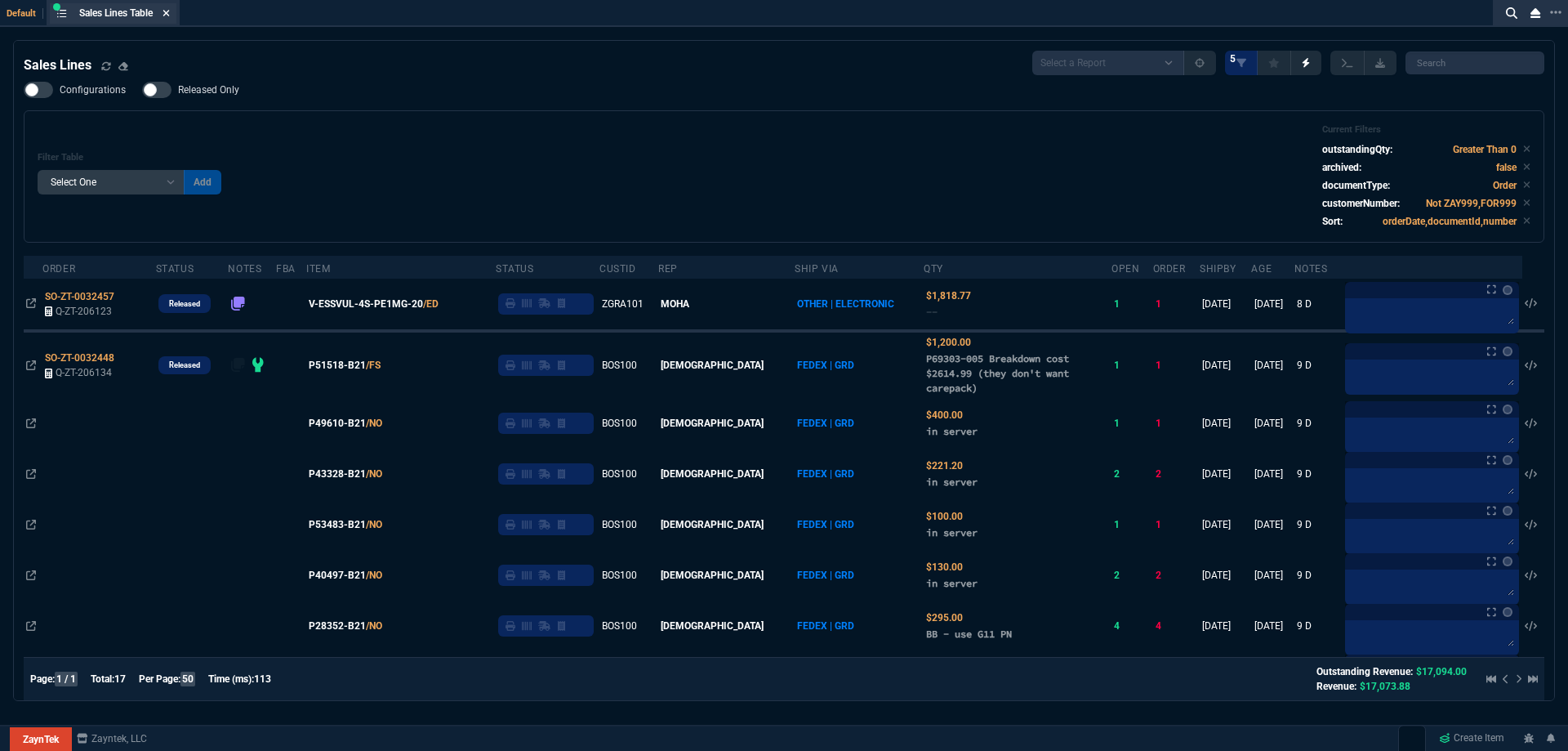
click at [170, 11] on icon at bounding box center [167, 13] width 7 height 7
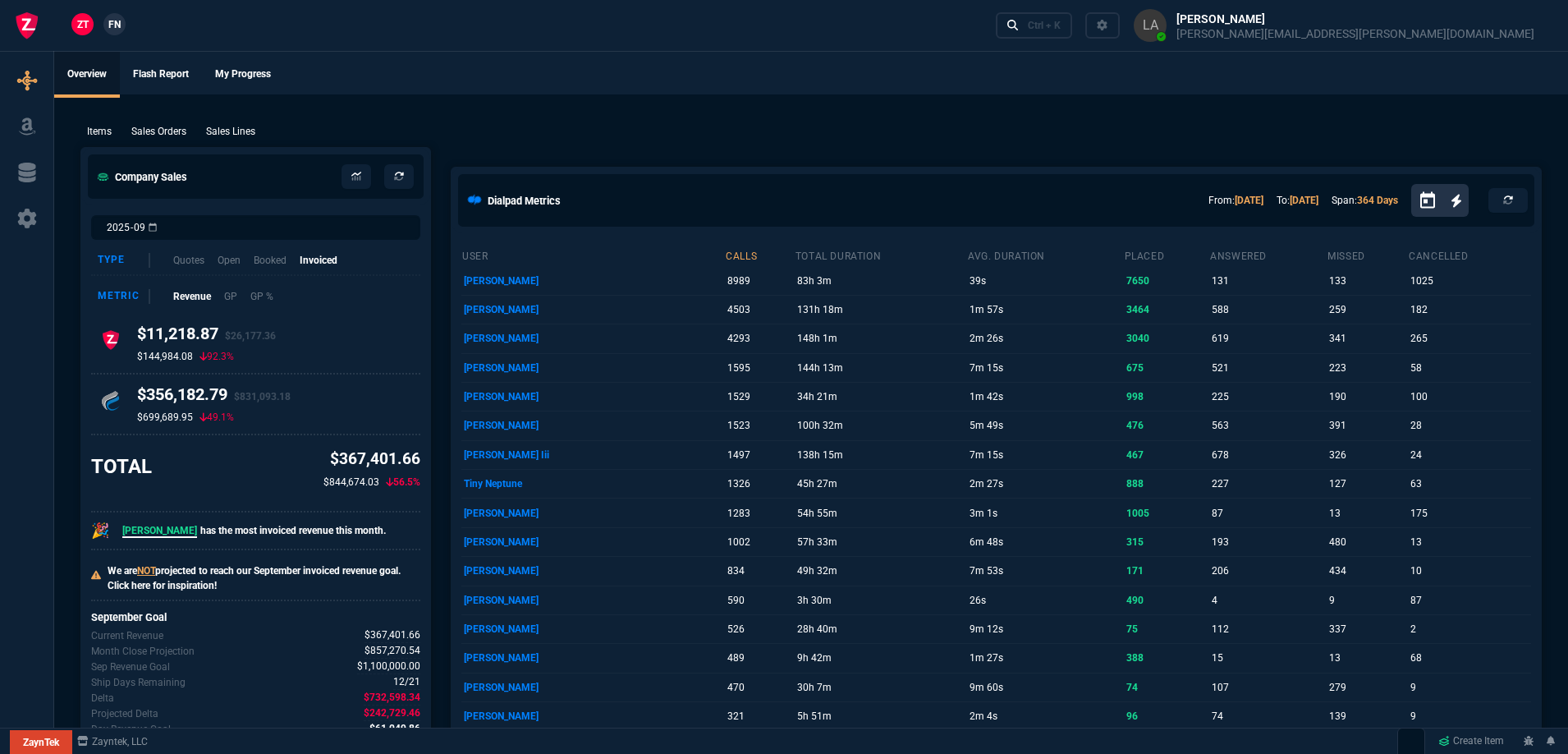
click at [121, 23] on span "FN" at bounding box center [114, 25] width 12 height 15
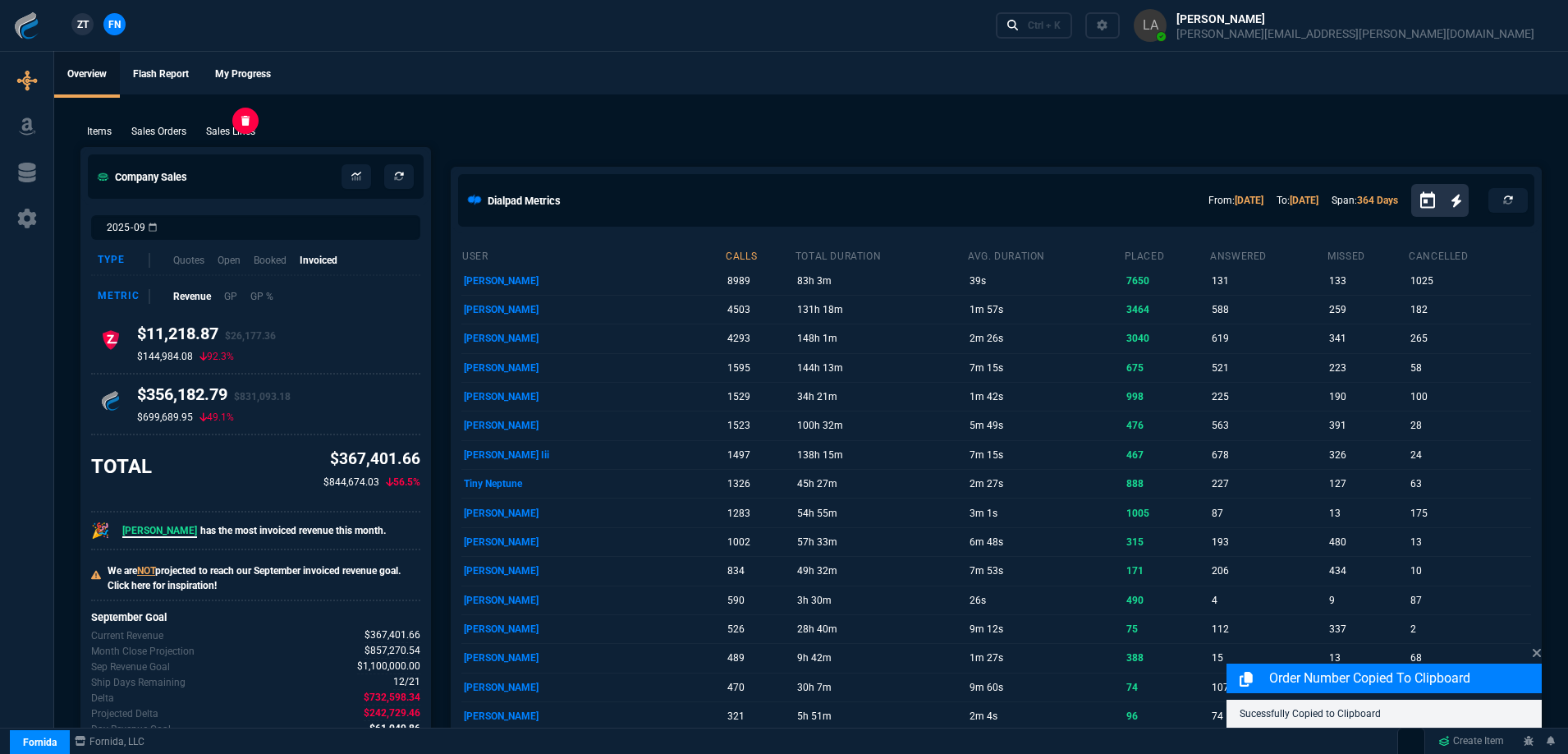
click at [232, 132] on p "Sales Lines" at bounding box center [231, 132] width 49 height 15
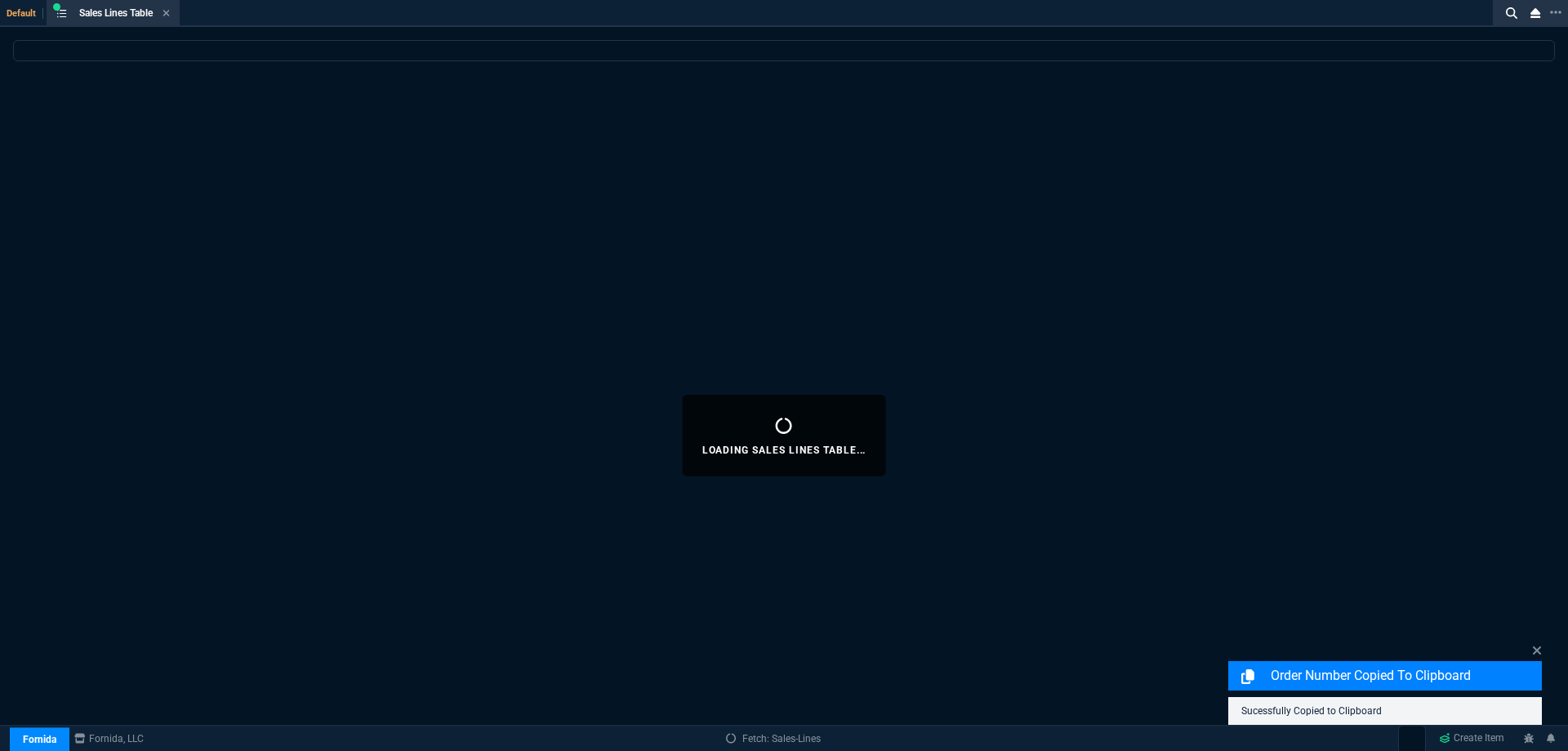
select select
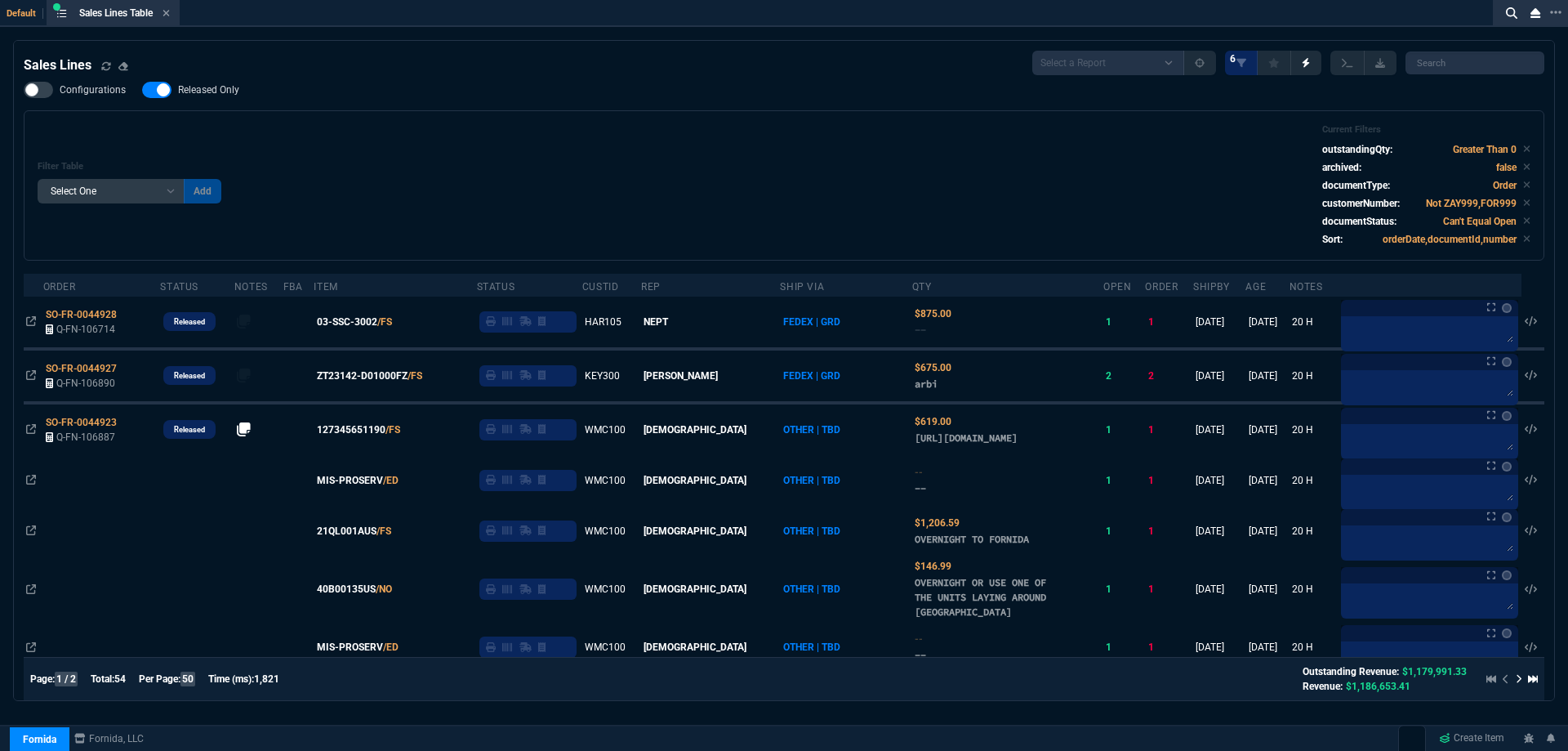
drag, startPoint x: 183, startPoint y: 86, endPoint x: 385, endPoint y: 116, distance: 204.2
click at [183, 87] on span "Released Only" at bounding box center [209, 90] width 61 height 13
click at [142, 90] on input "Released Only" at bounding box center [141, 90] width 1 height 1
checkbox input "false"
click at [390, 118] on div "Filter Table Select One Add Filter () Age () ATS () Cond (itemVariantCode) Cust…" at bounding box center [784, 186] width 1521 height 150
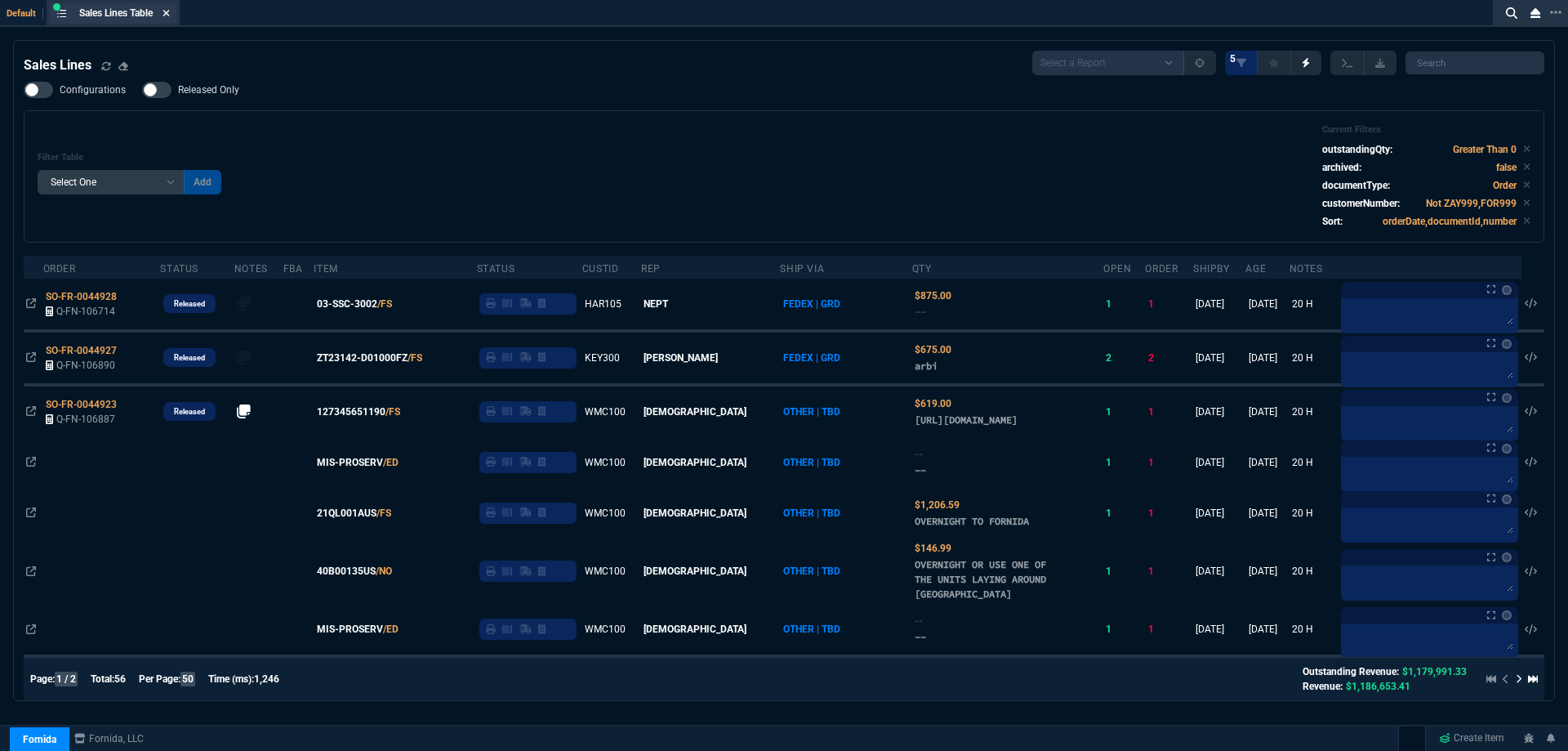
click at [169, 17] on icon at bounding box center [166, 13] width 7 height 10
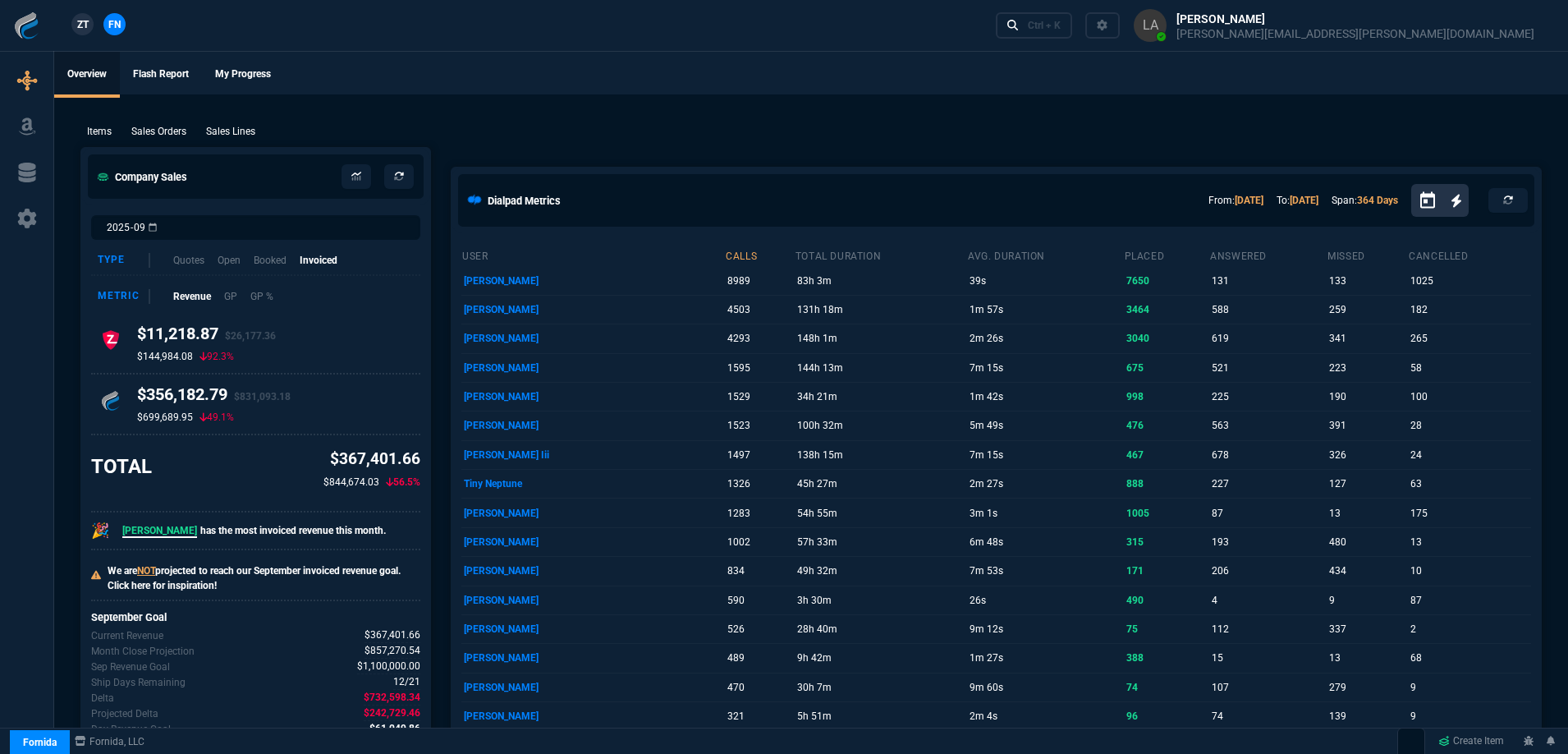
click at [80, 32] on link "ZT" at bounding box center [82, 24] width 22 height 22
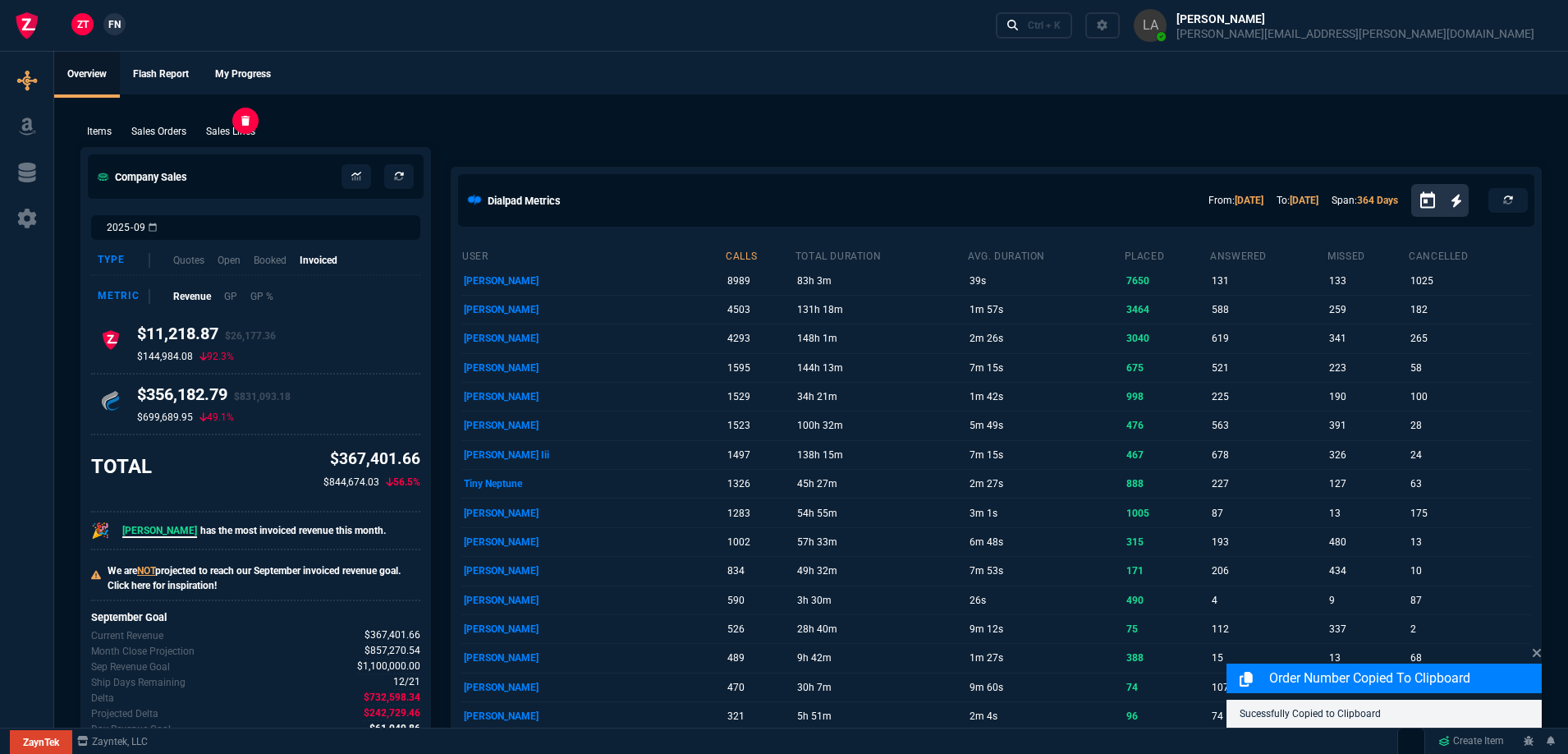
click at [236, 125] on p "Sales Lines" at bounding box center [231, 132] width 49 height 15
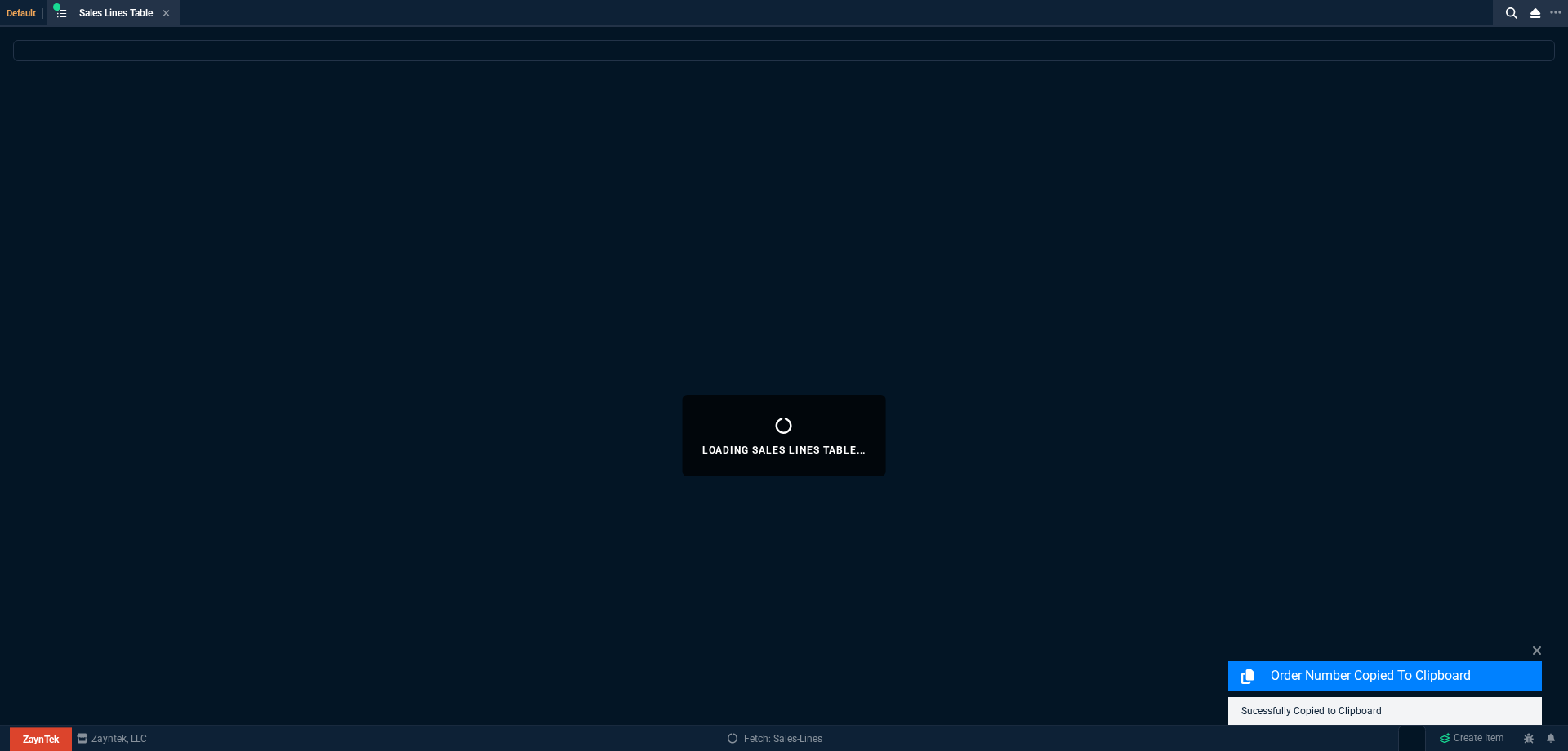
select select
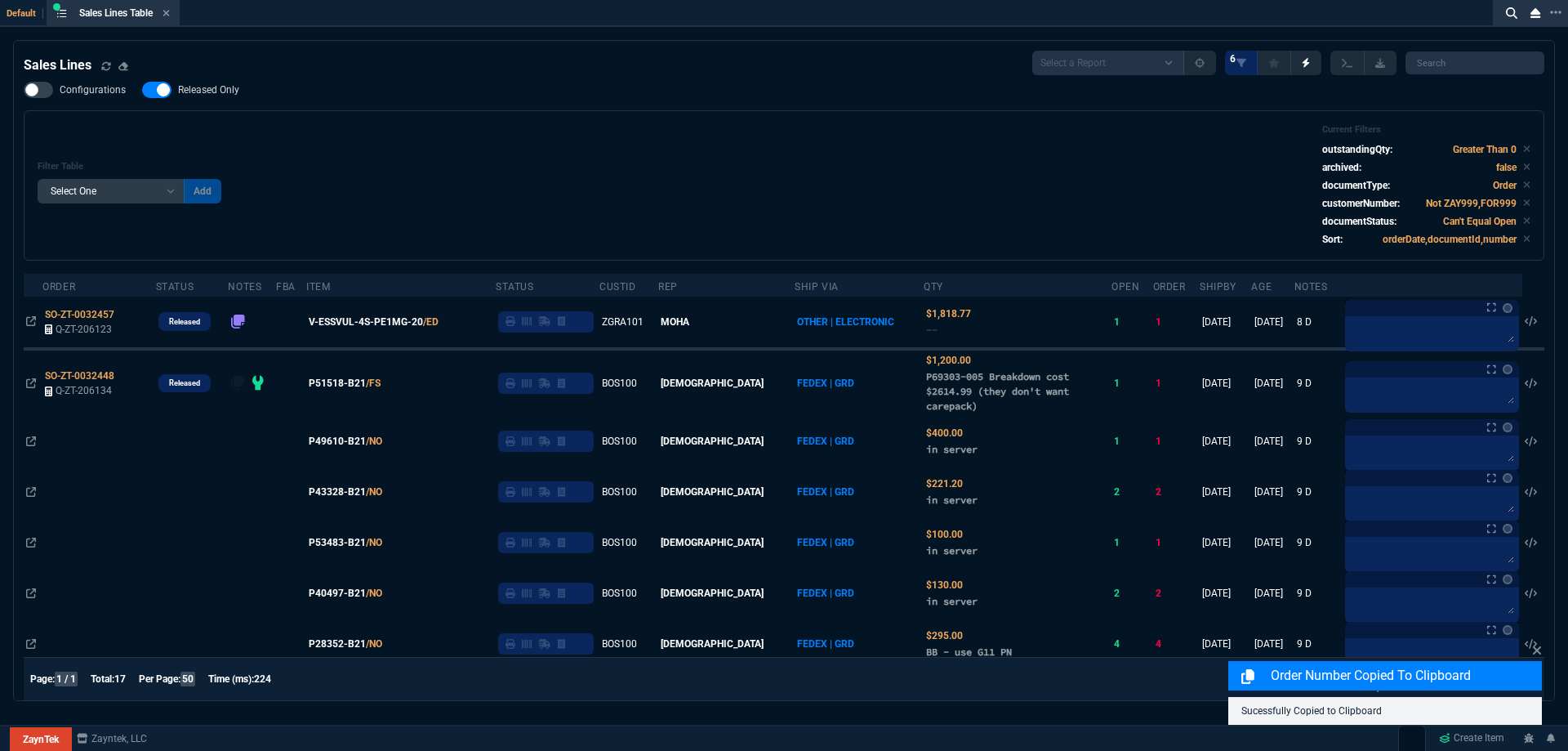
click at [208, 96] on span "Released Only" at bounding box center [209, 90] width 61 height 13
click at [142, 91] on input "Released Only" at bounding box center [141, 90] width 1 height 1
checkbox input "false"
click at [619, 123] on div "Filter Table Select One Add Filter () Age () ATS () Cond (itemVariantCode) Cust…" at bounding box center [784, 186] width 1521 height 150
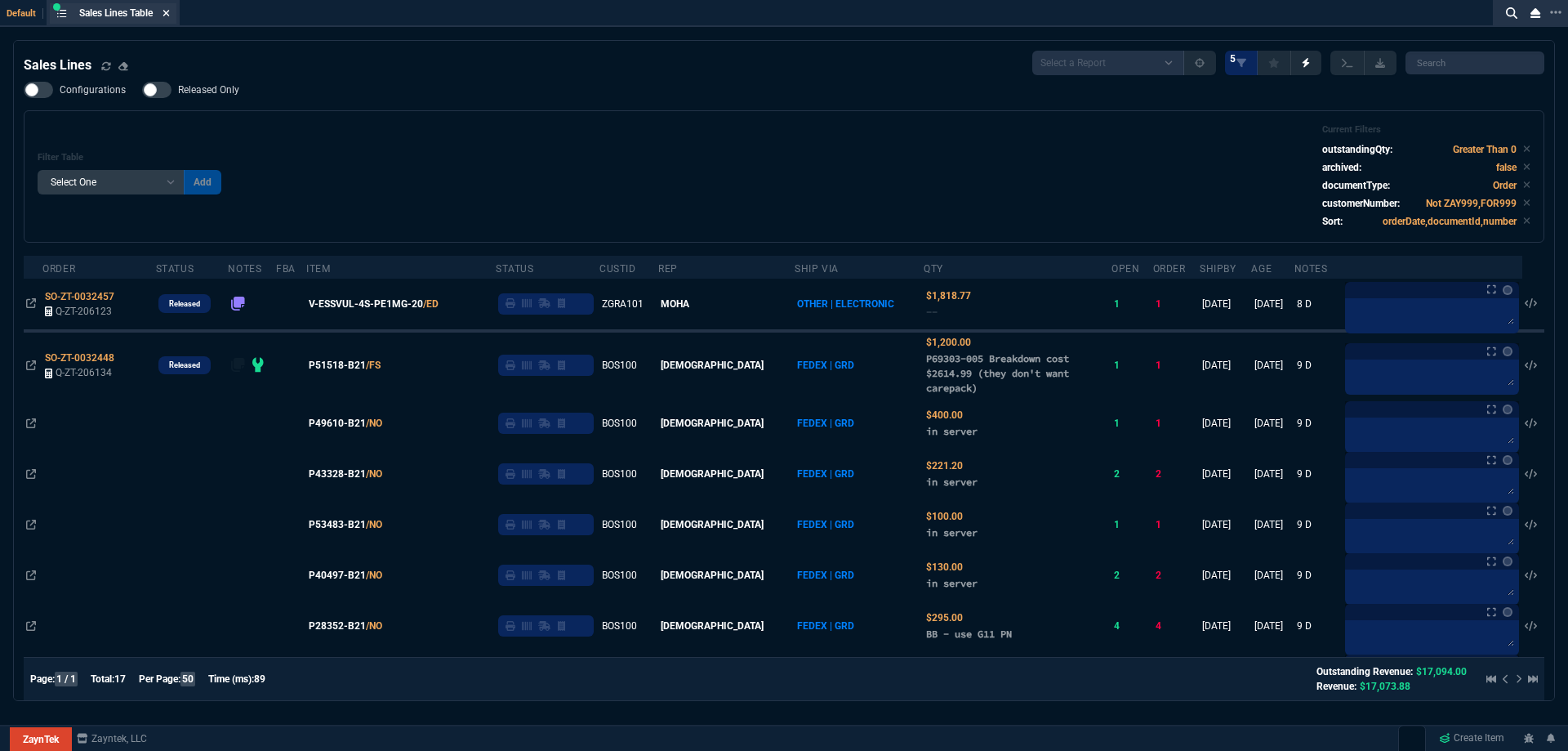
click at [165, 13] on icon at bounding box center [166, 13] width 7 height 10
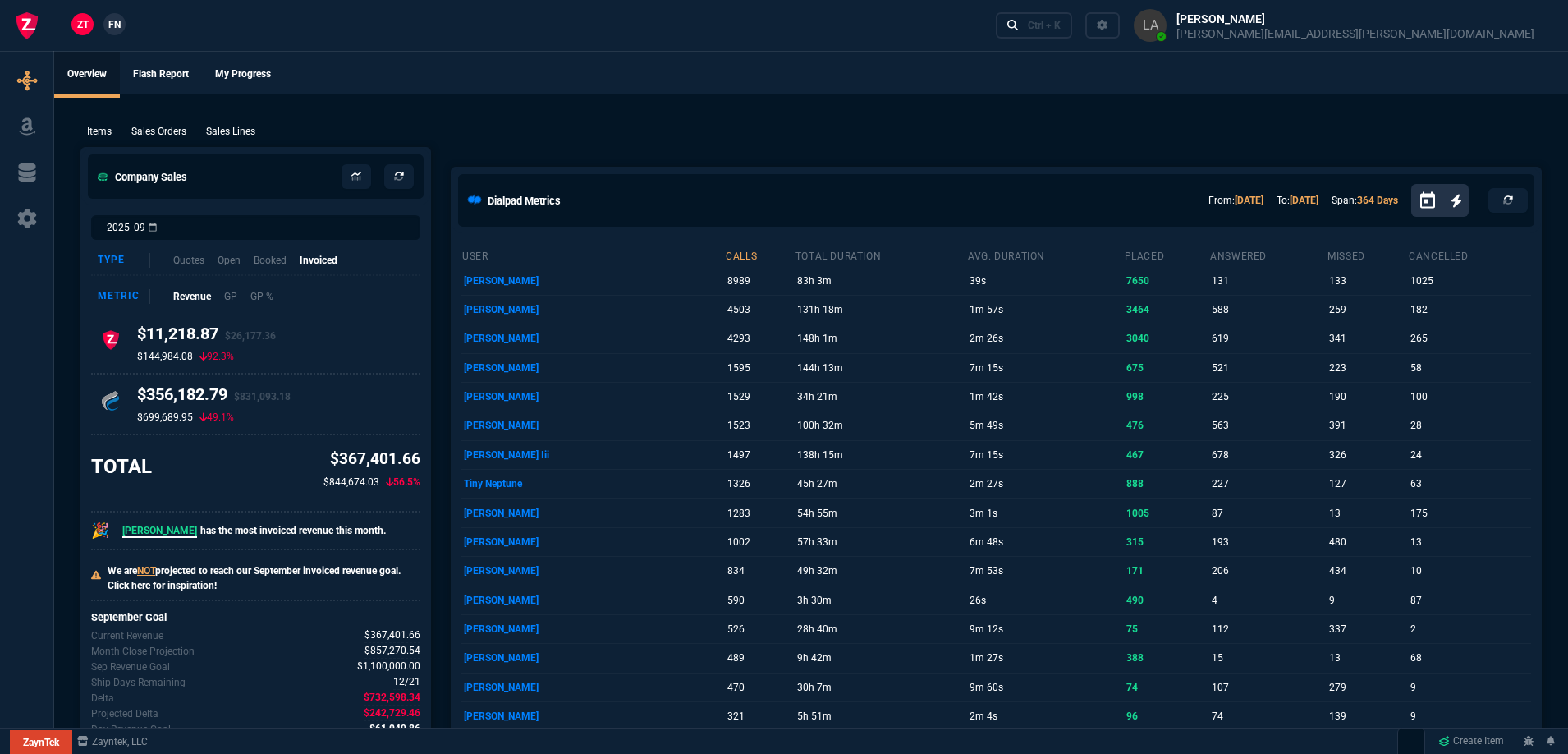
click at [124, 21] on link "FN" at bounding box center [114, 24] width 22 height 22
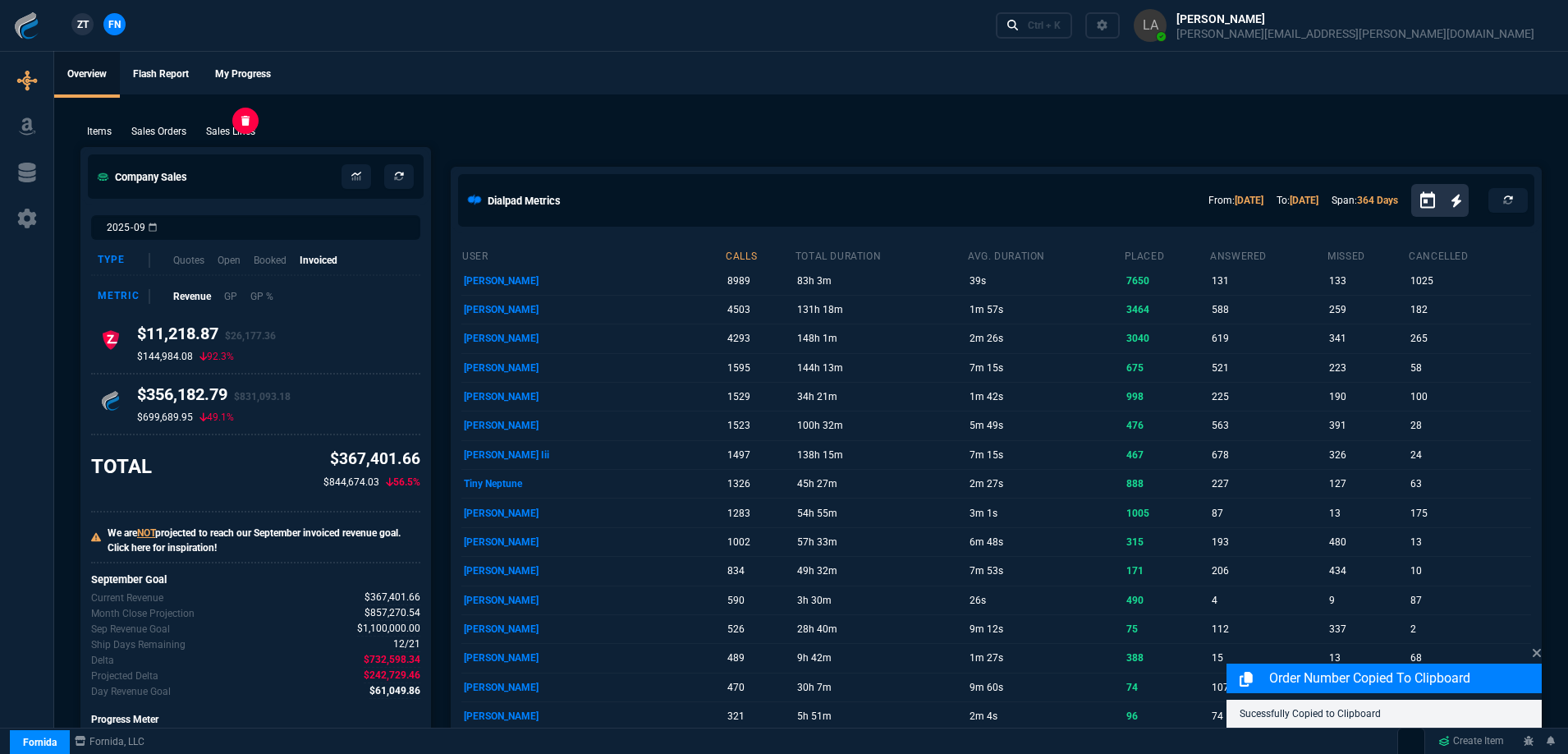
click at [226, 130] on p "Sales Lines" at bounding box center [231, 132] width 49 height 15
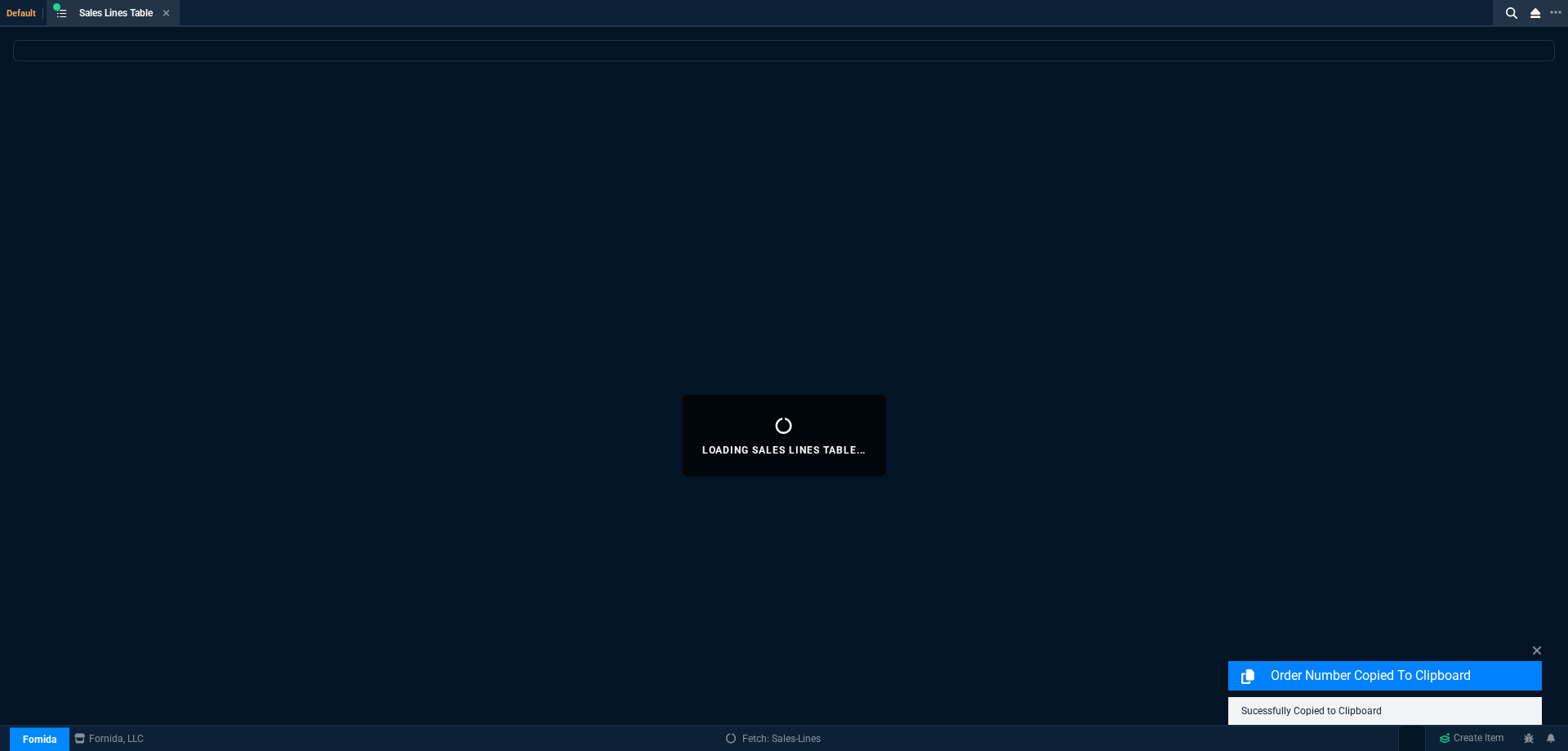
select select
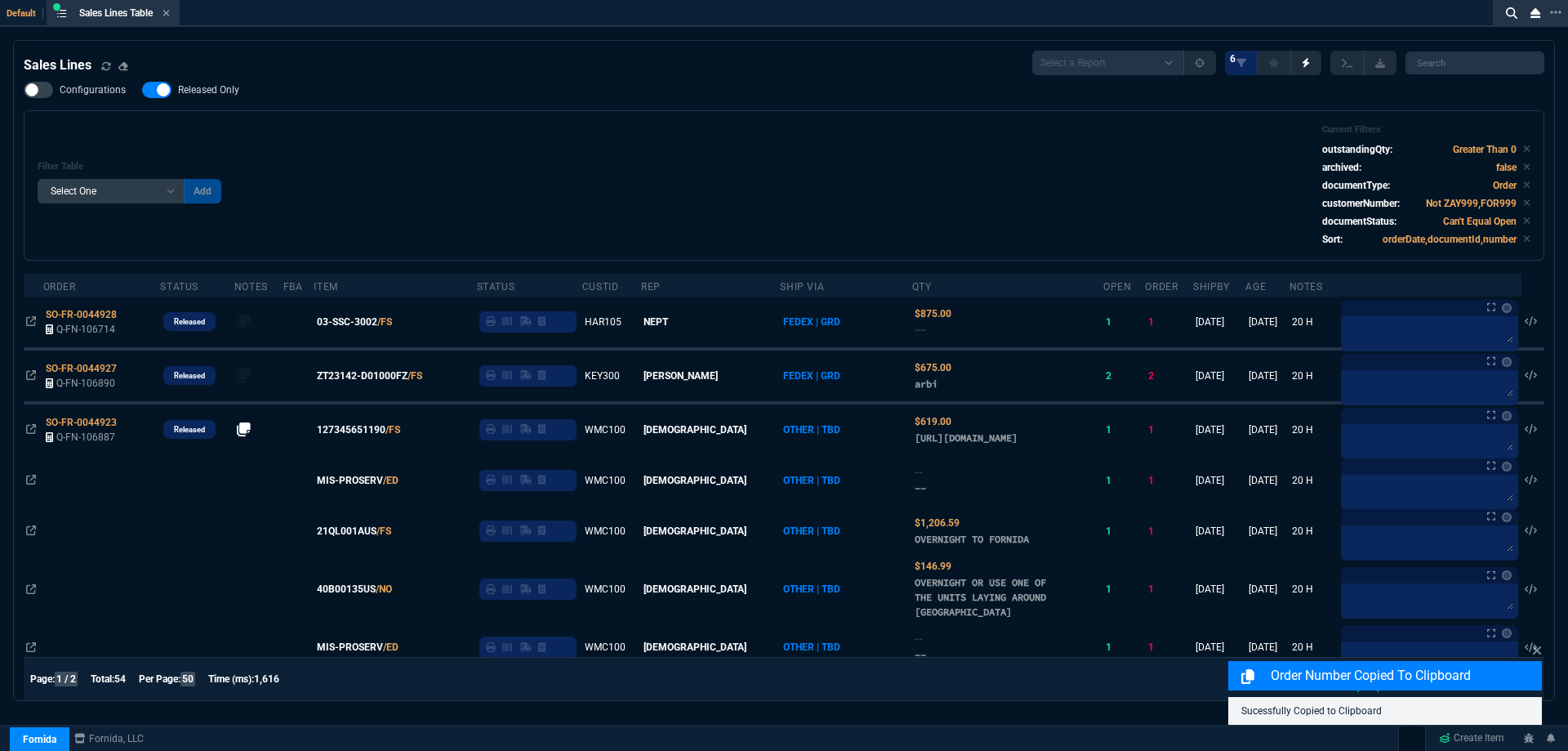
click at [577, 149] on div "Filter Table Select One Add Filter () Age () ATS () Cond (itemVariantCode) Cust…" at bounding box center [784, 185] width 1493 height 123
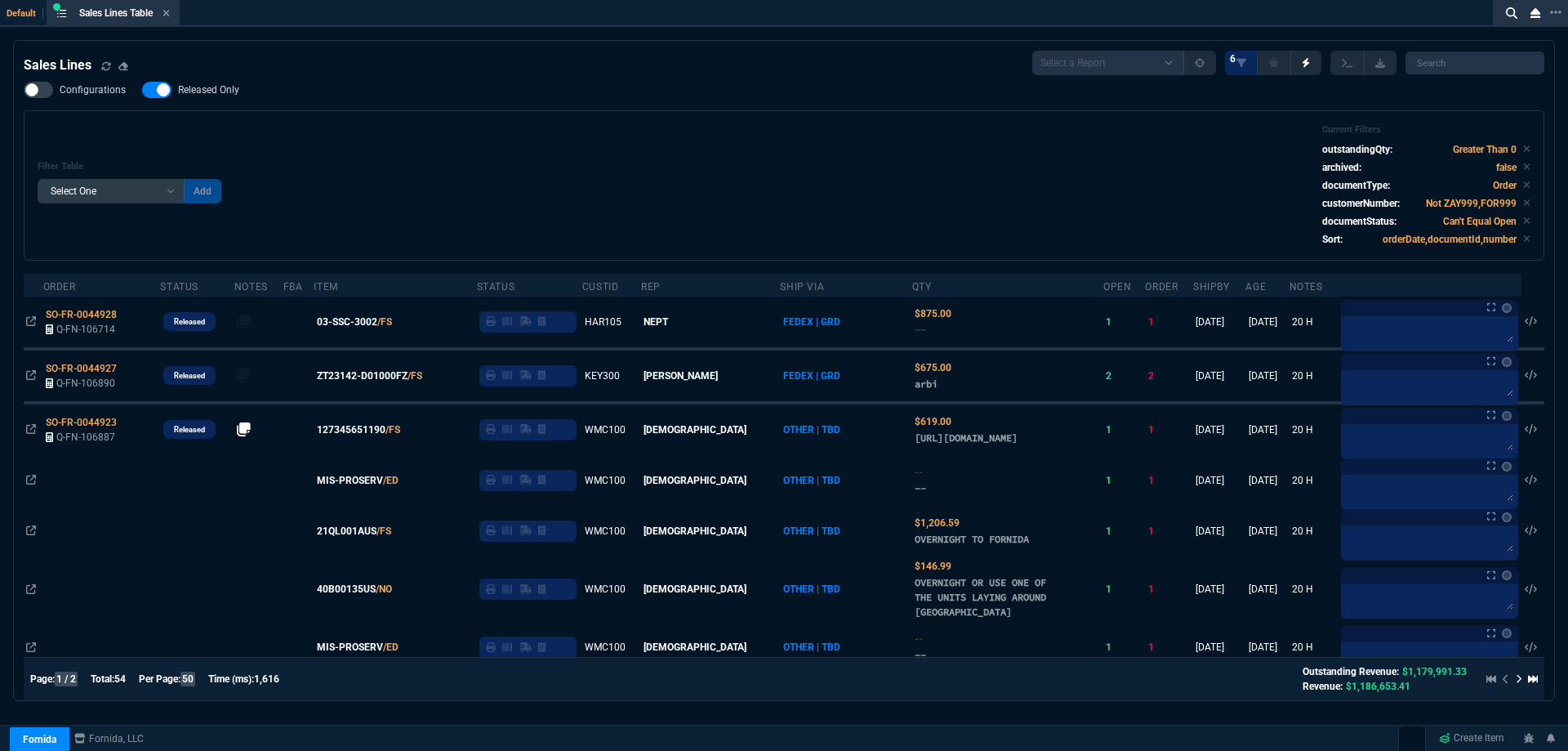
click at [215, 84] on span "Released Only" at bounding box center [209, 90] width 61 height 13
click at [142, 90] on input "Released Only" at bounding box center [141, 90] width 1 height 1
checkbox input "false"
click at [643, 182] on div "Filter Table Select One Add Filter () Age () ATS () Cond (itemVariantCode) Cust…" at bounding box center [784, 185] width 1493 height 123
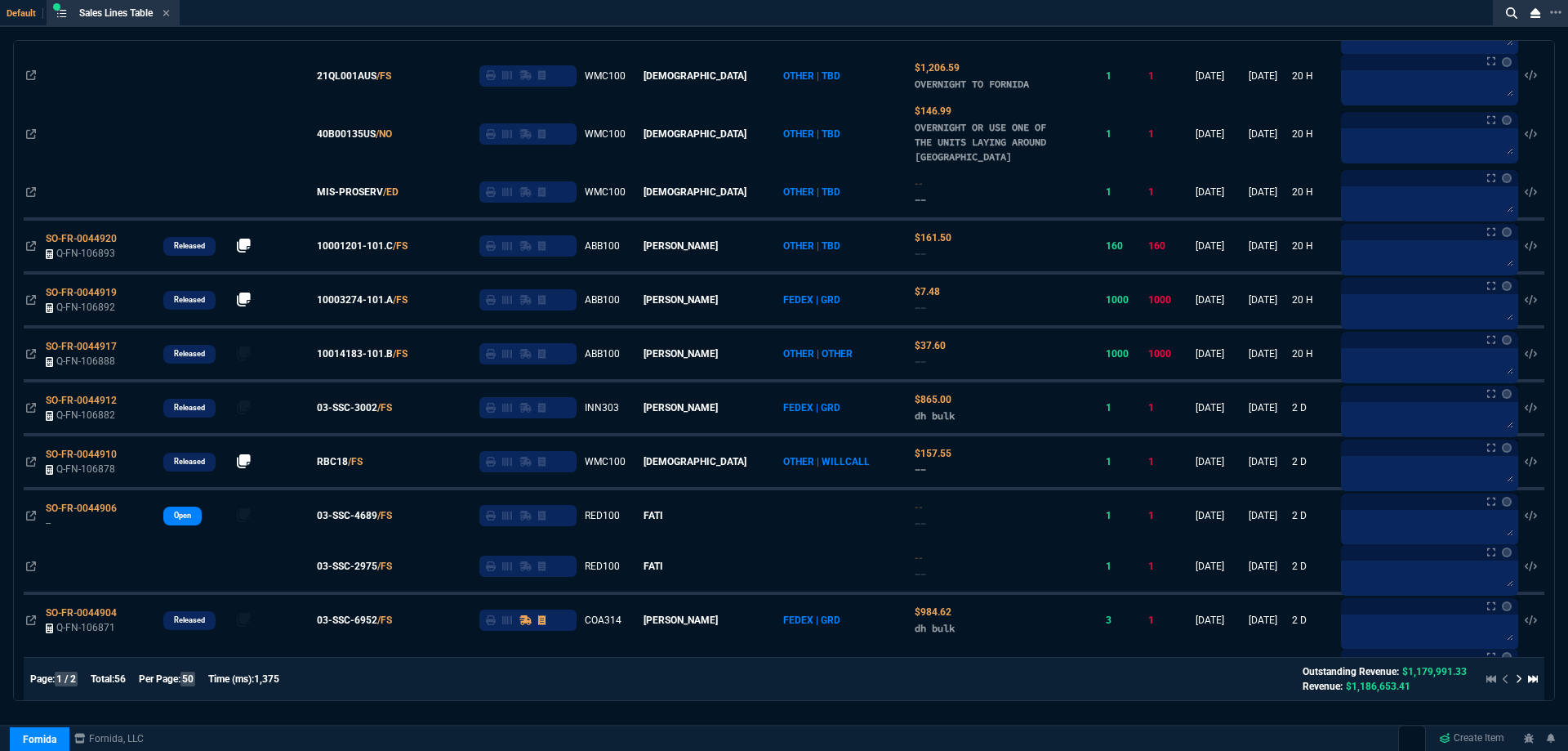
scroll to position [572, 0]
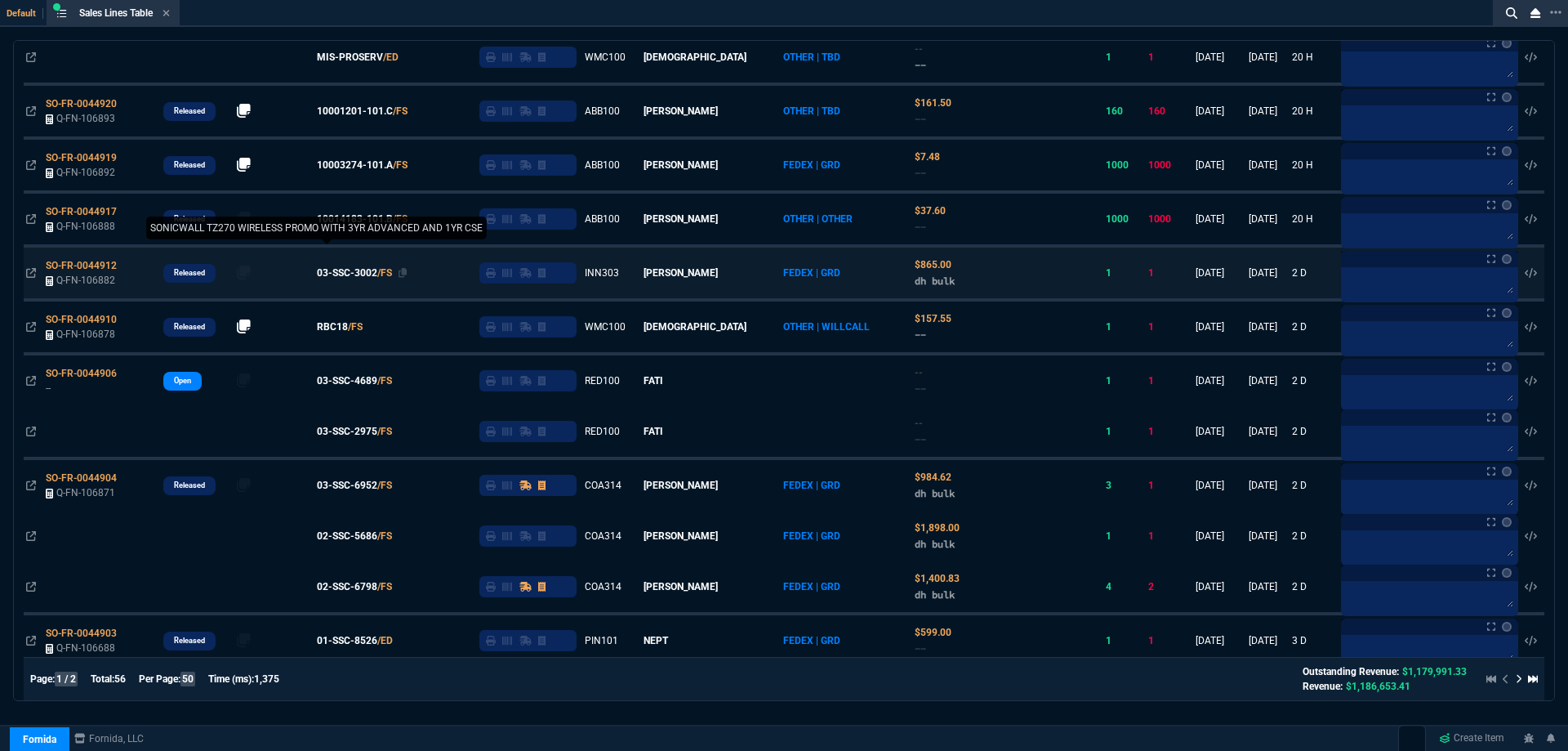
click at [377, 281] on span "03-SSC-3002" at bounding box center [346, 273] width 60 height 15
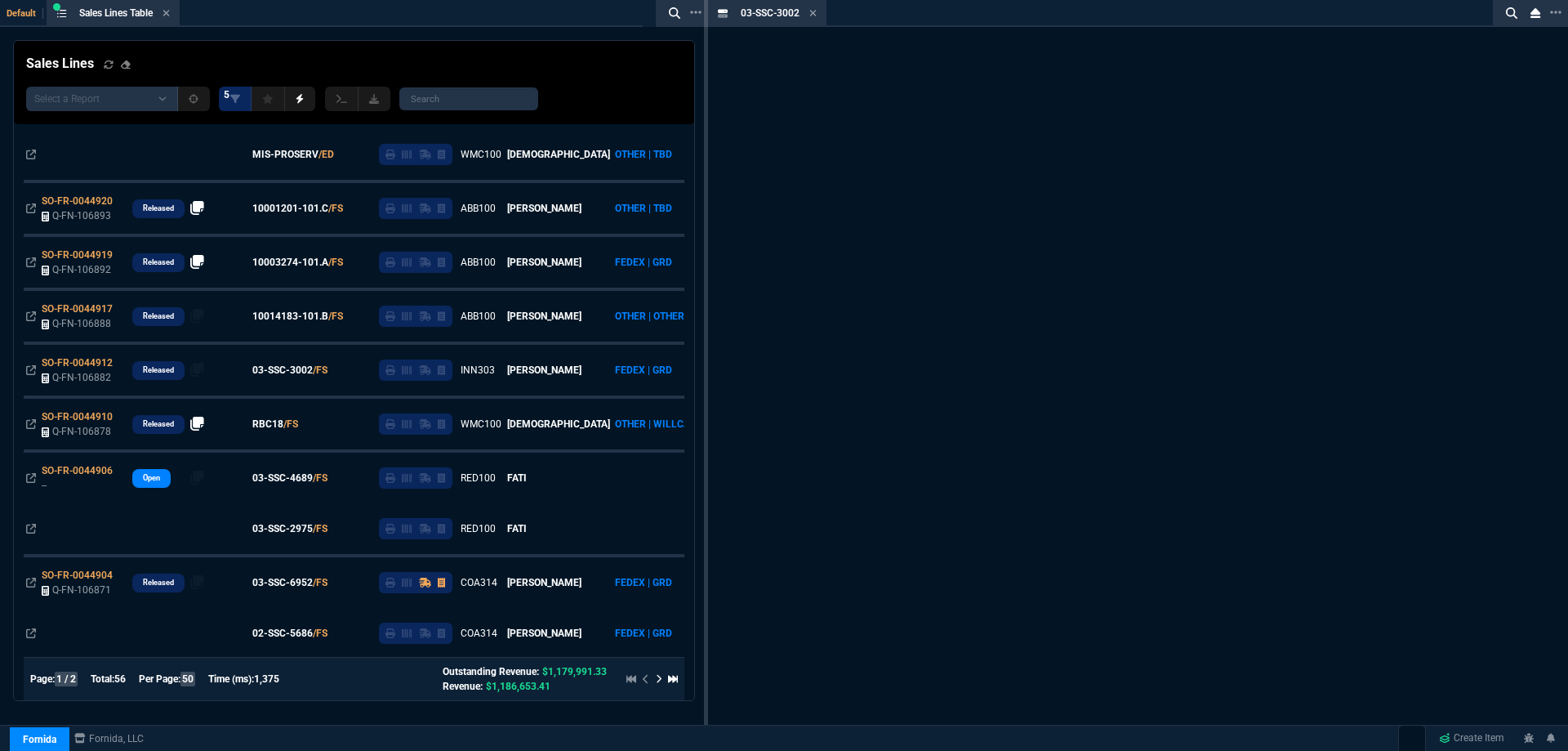
scroll to position [669, 0]
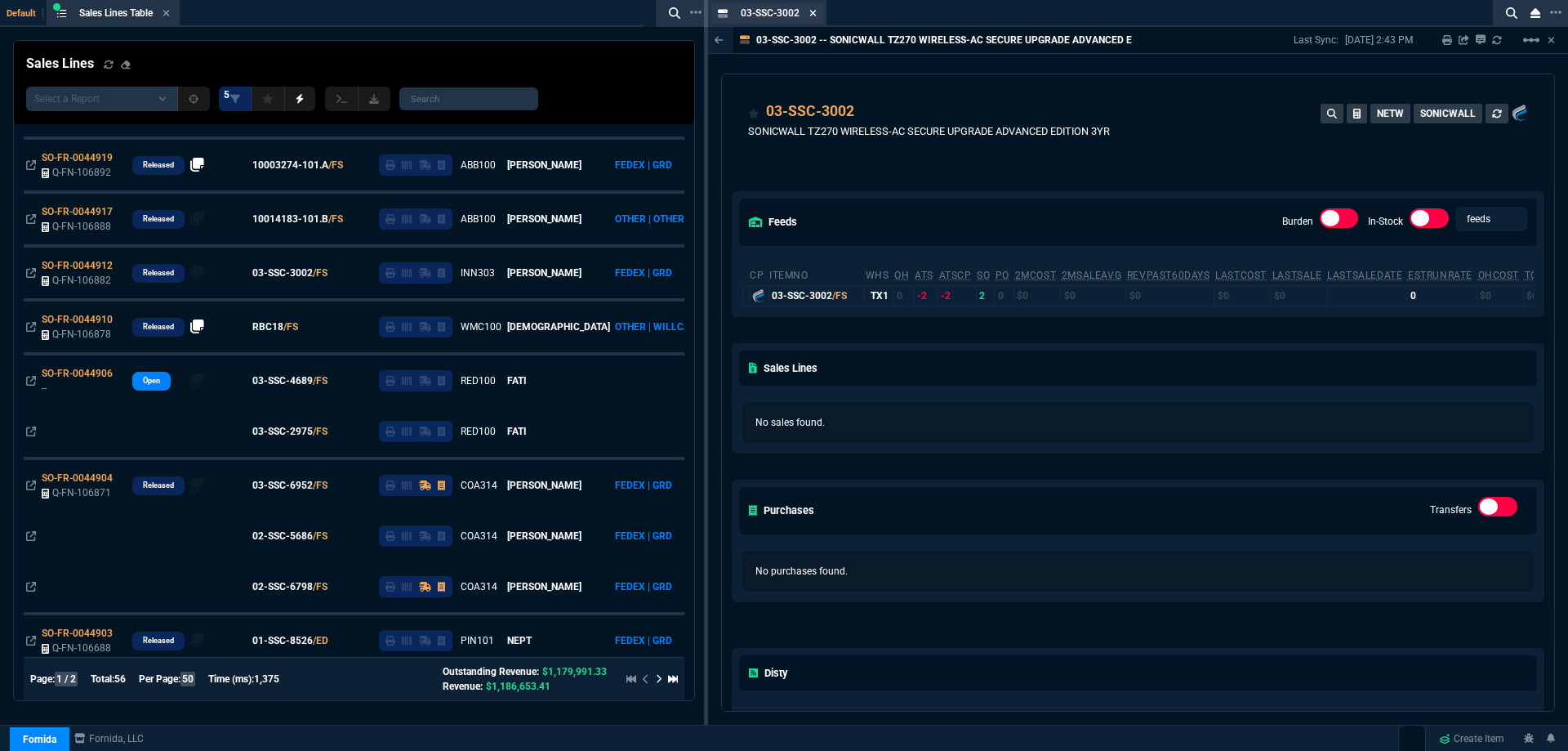
click at [812, 7] on nx-icon at bounding box center [812, 14] width 7 height 13
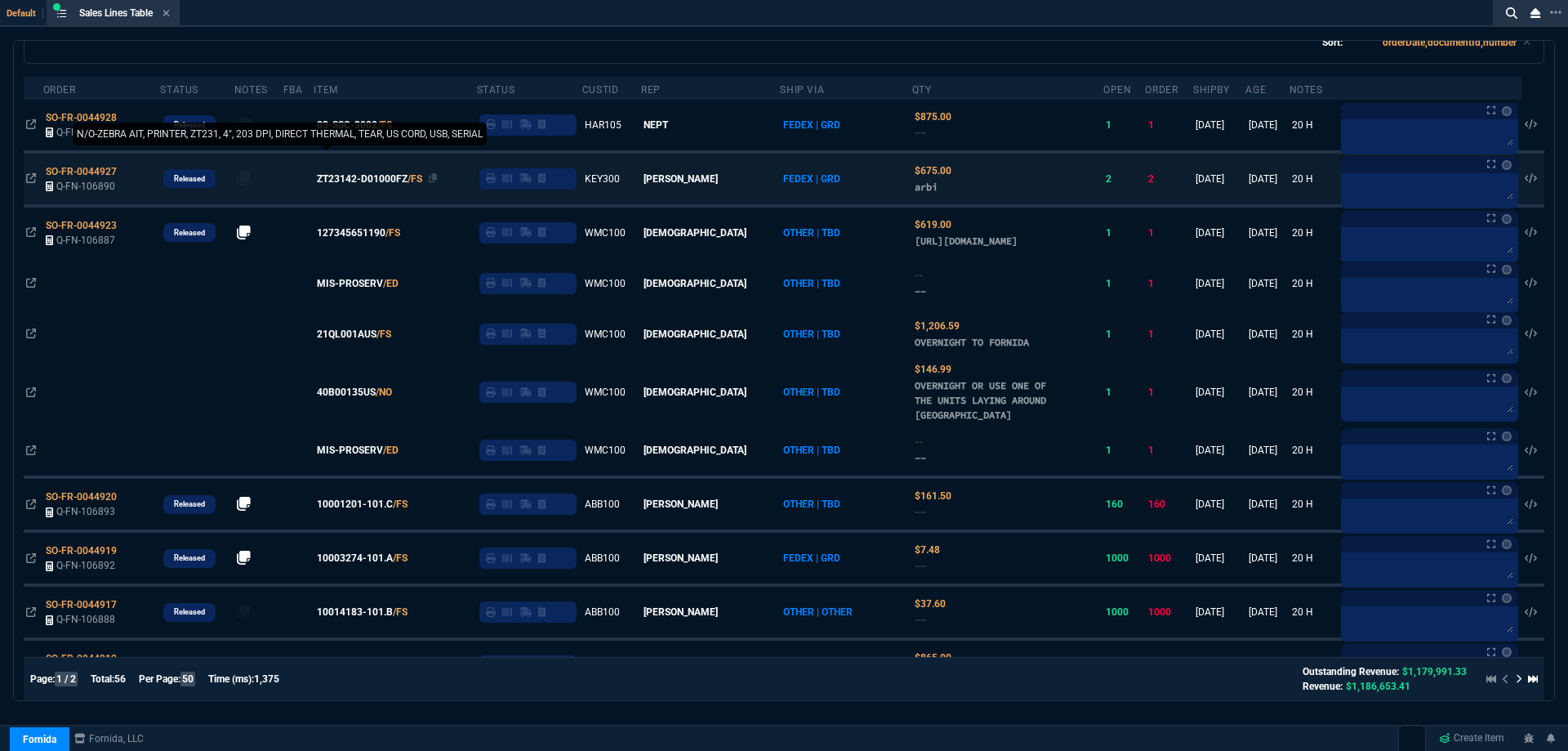
scroll to position [0, 0]
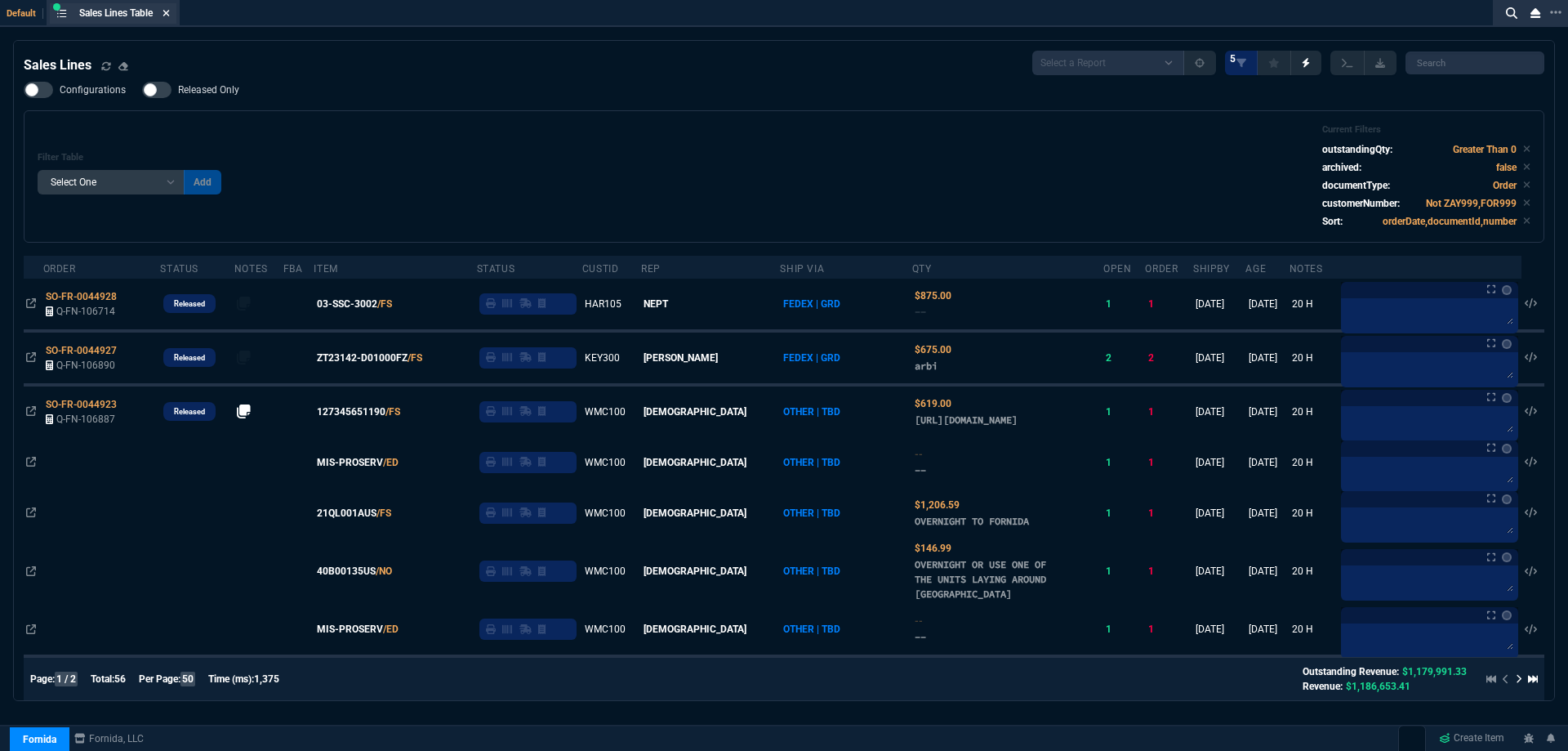
click at [166, 11] on icon at bounding box center [166, 13] width 7 height 10
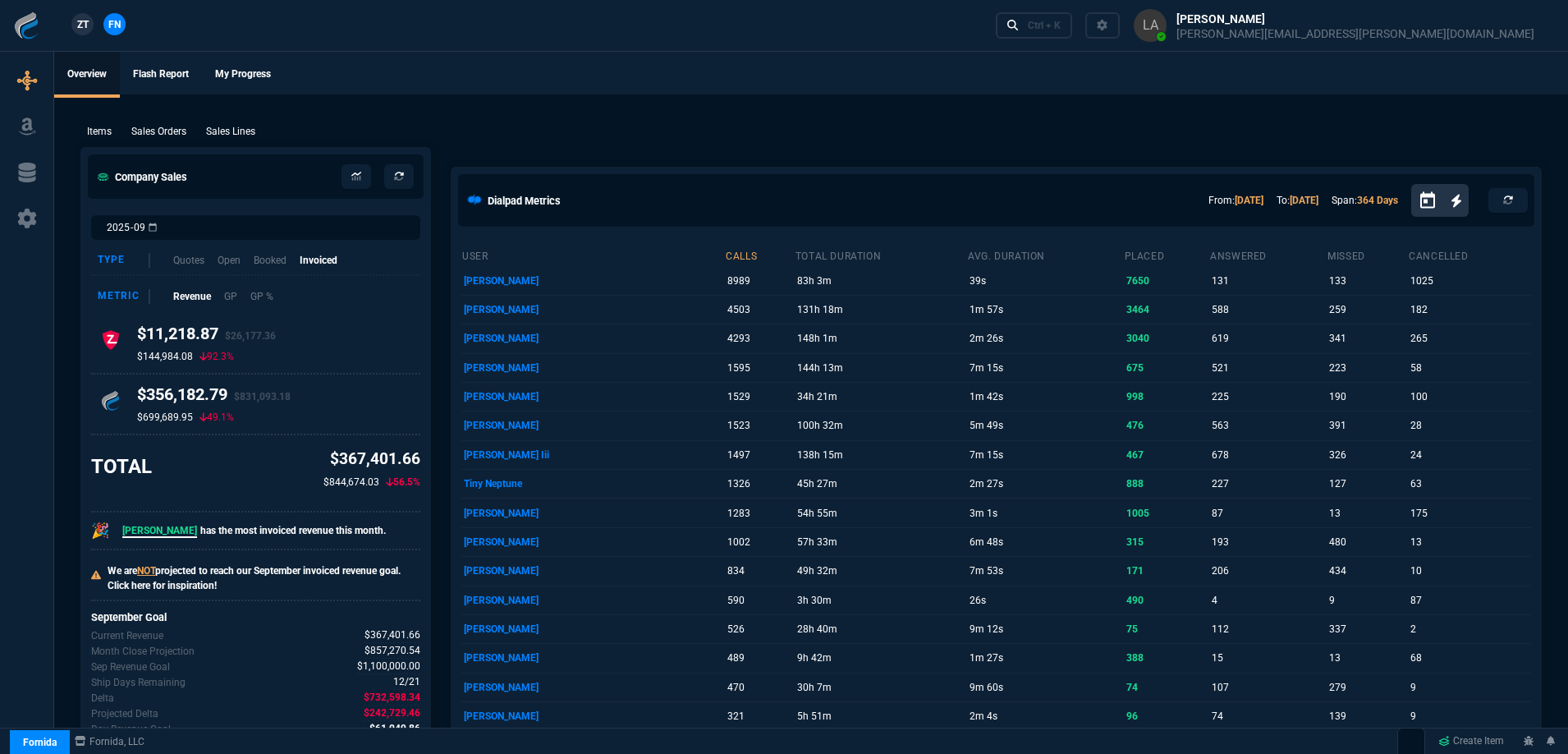
click at [91, 17] on nx-fornida-client-manager "ZT FN" at bounding box center [98, 26] width 64 height 25
click at [87, 17] on span "ZT" at bounding box center [83, 25] width 12 height 15
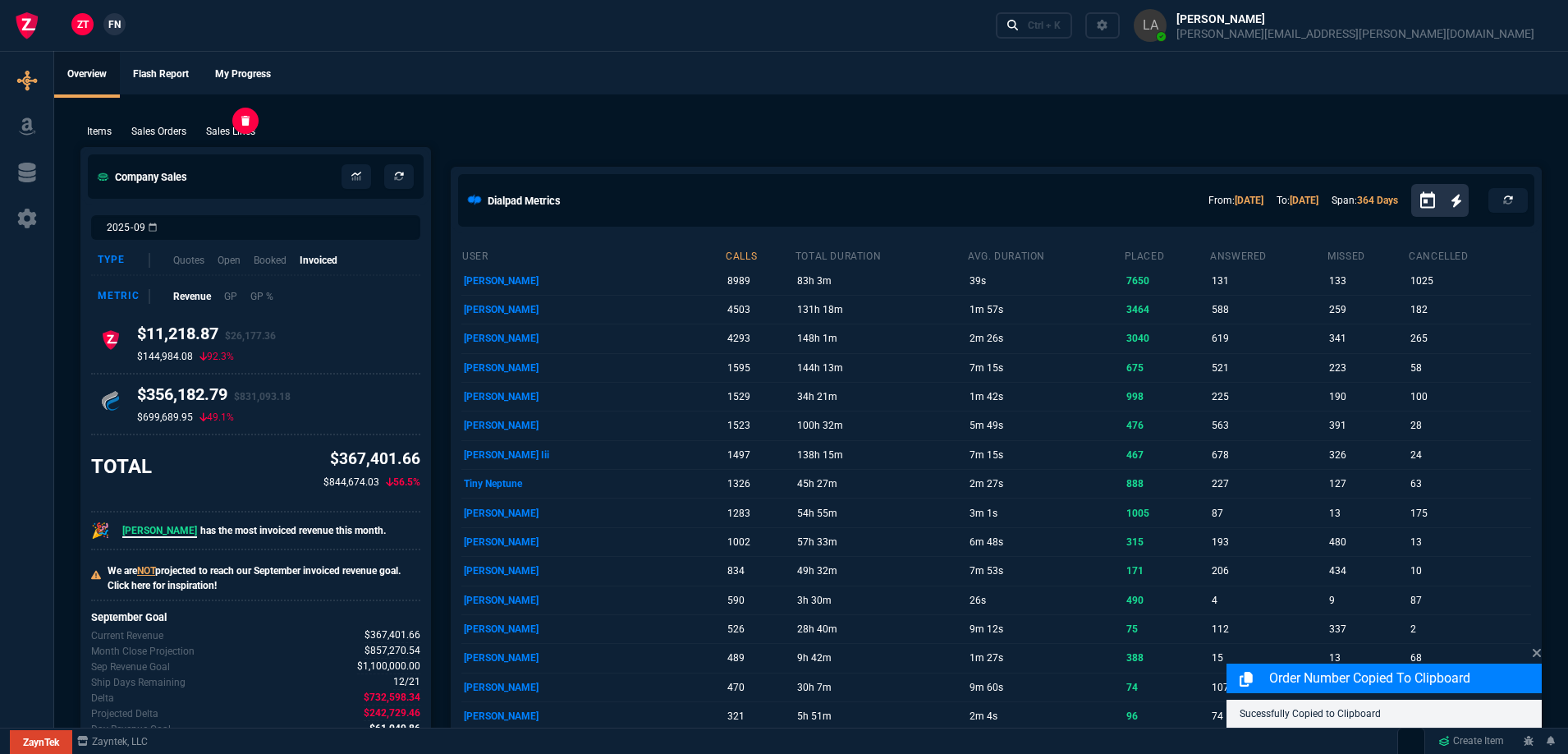
click at [215, 127] on p "Sales Lines" at bounding box center [231, 132] width 49 height 15
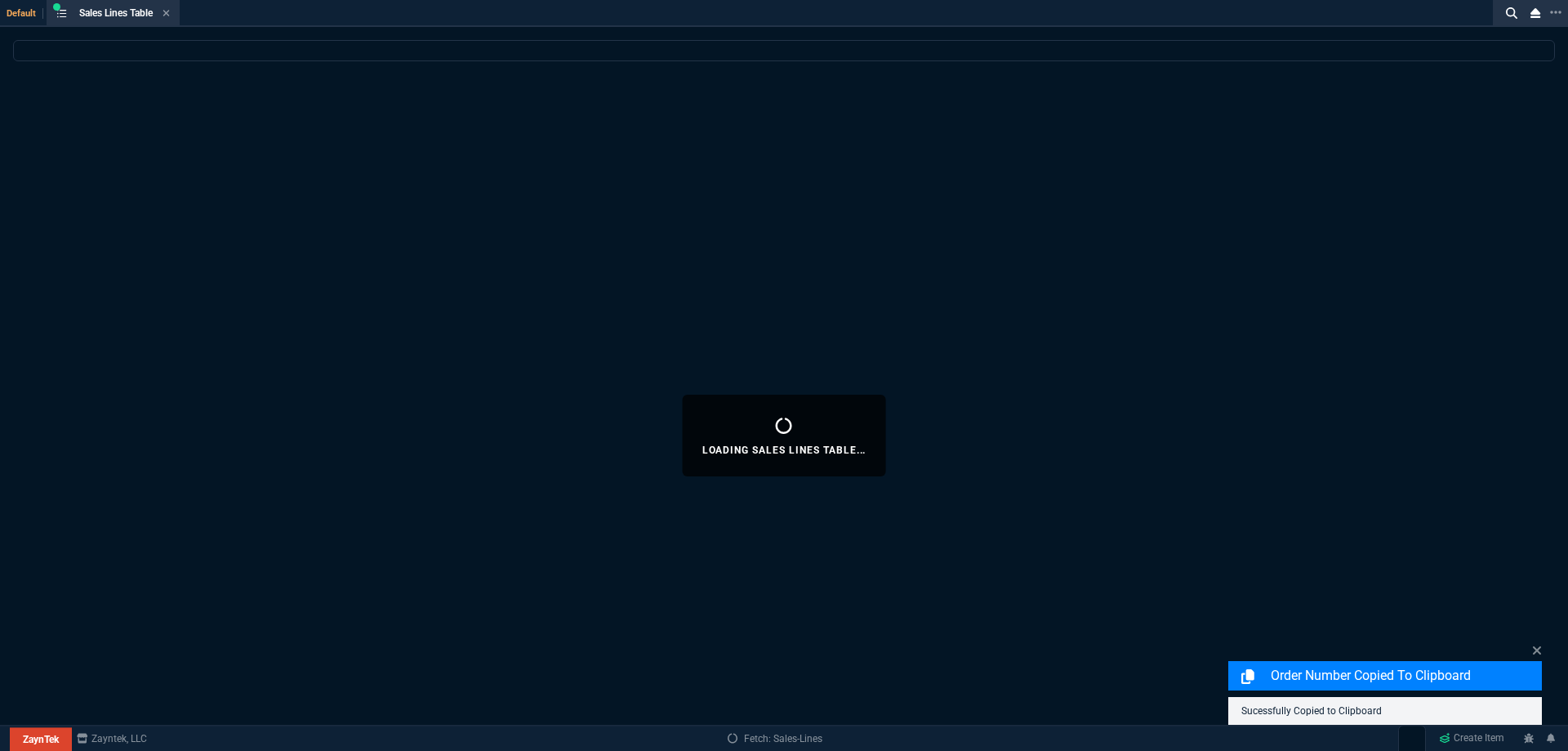
select select
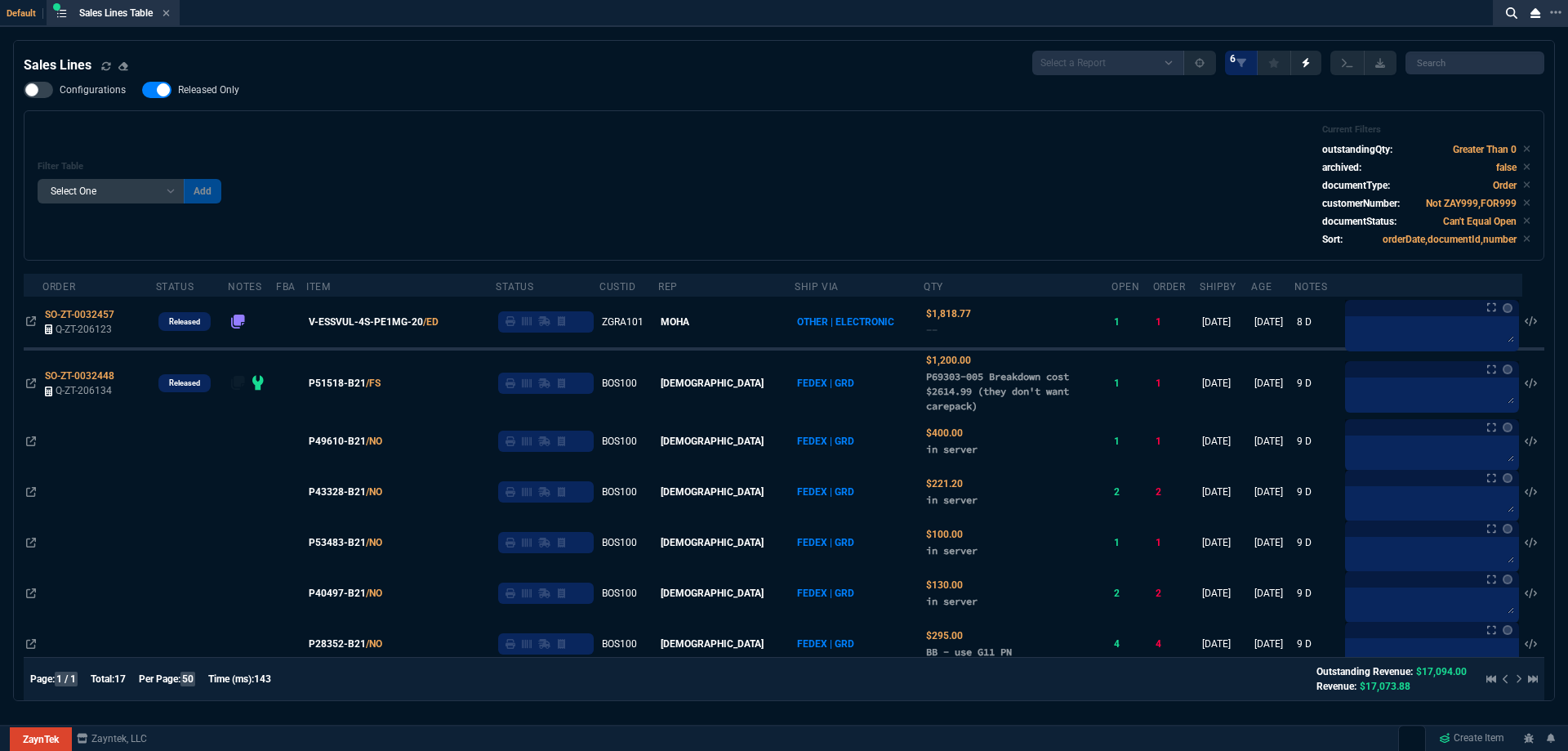
click at [210, 92] on span "Released Only" at bounding box center [209, 90] width 61 height 13
click at [142, 91] on input "Released Only" at bounding box center [141, 90] width 1 height 1
checkbox input "false"
click at [444, 127] on div "Filter Table Select One Add Filter () Age () ATS () Cond (itemVariantCode) Cust…" at bounding box center [784, 185] width 1493 height 123
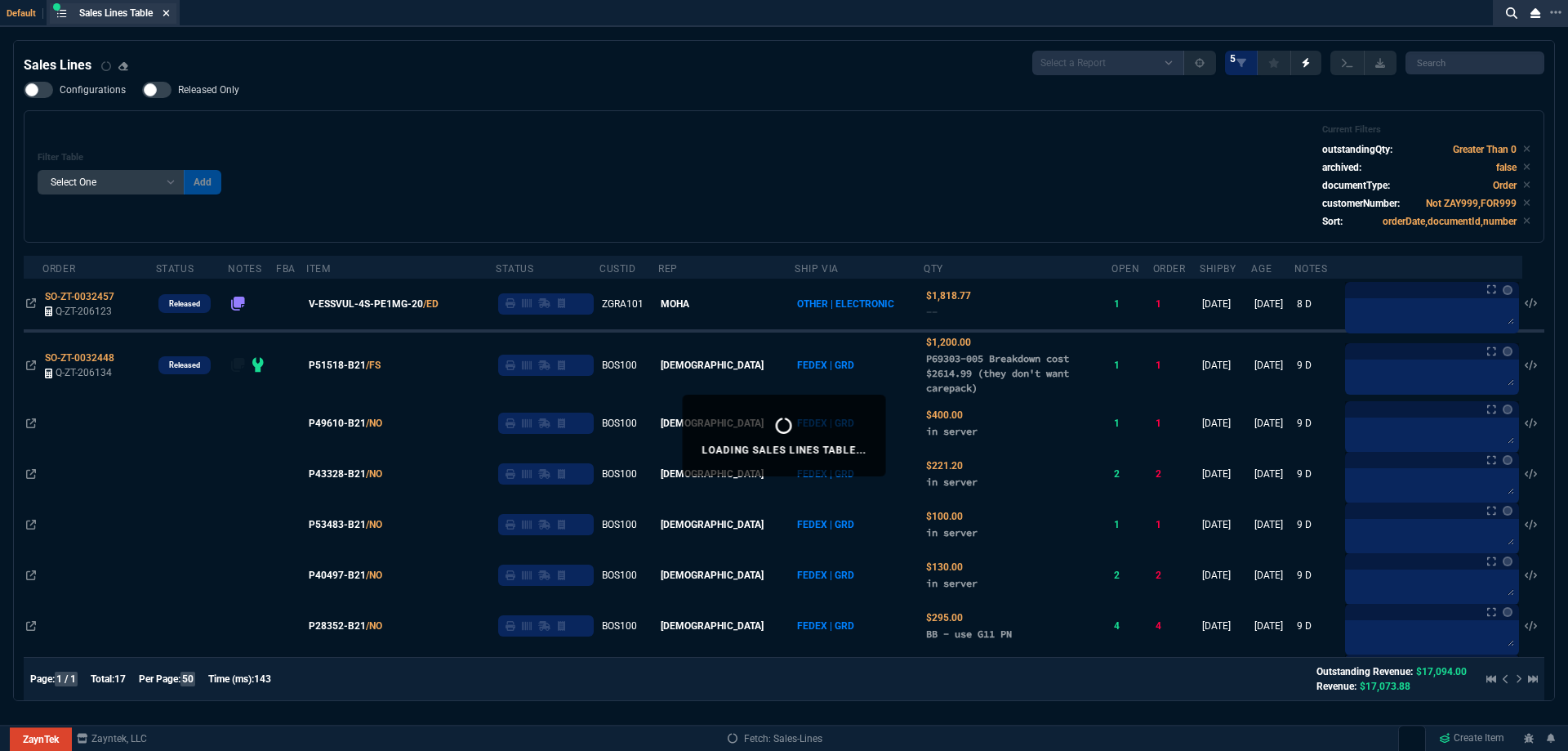
click at [167, 13] on icon at bounding box center [166, 13] width 7 height 10
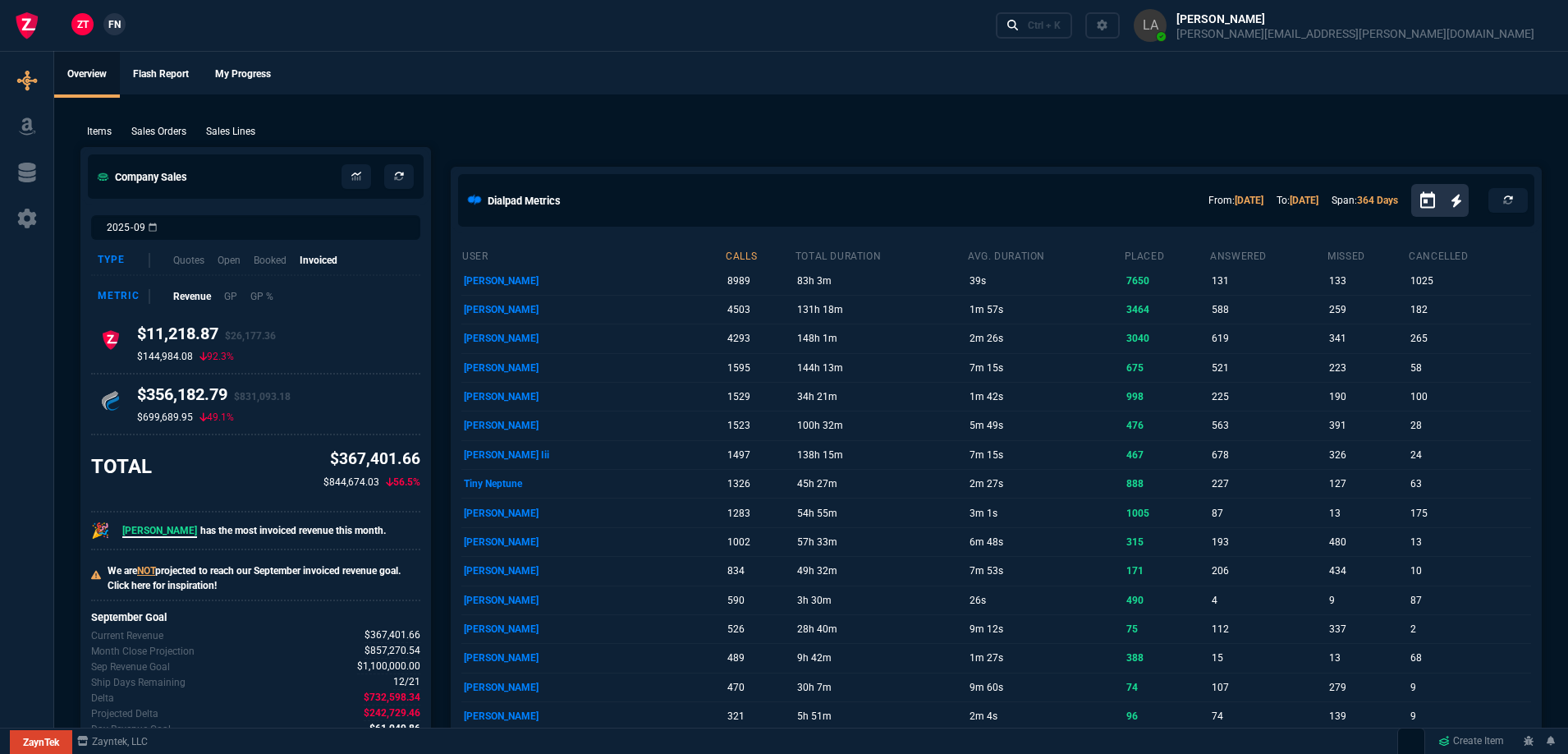
click at [114, 18] on span "FN" at bounding box center [114, 25] width 12 height 15
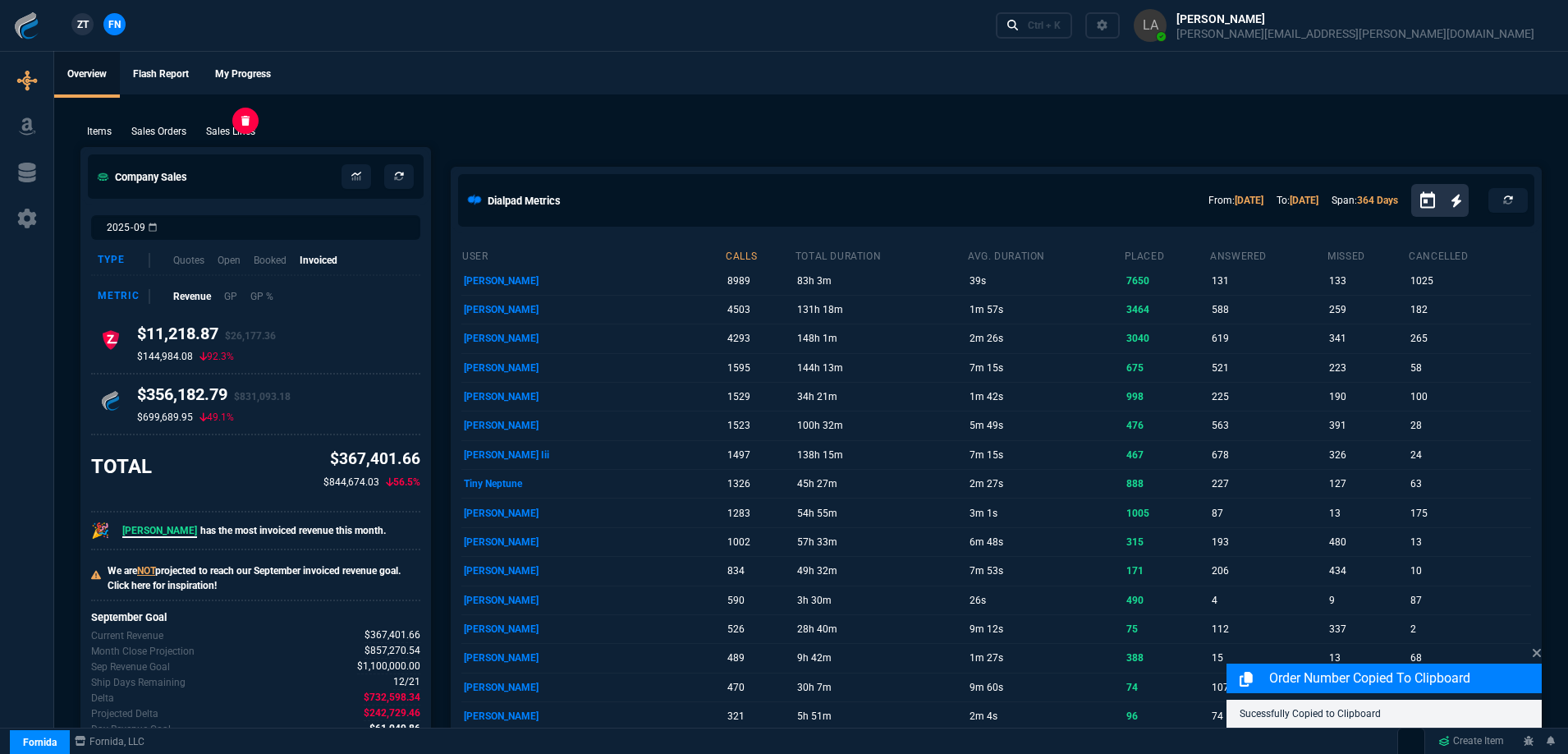
click at [255, 127] on p "Sales Lines" at bounding box center [231, 132] width 49 height 15
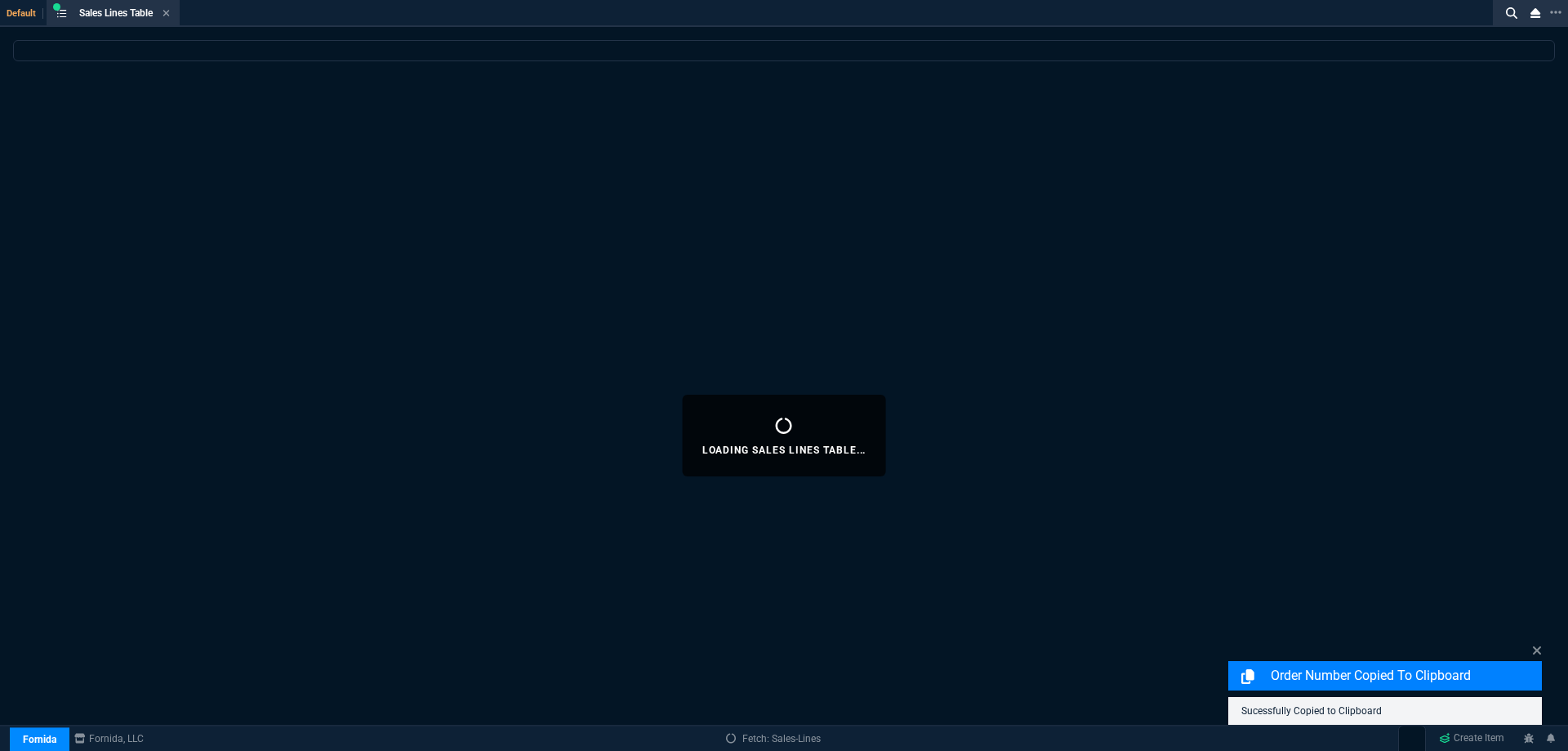
select select
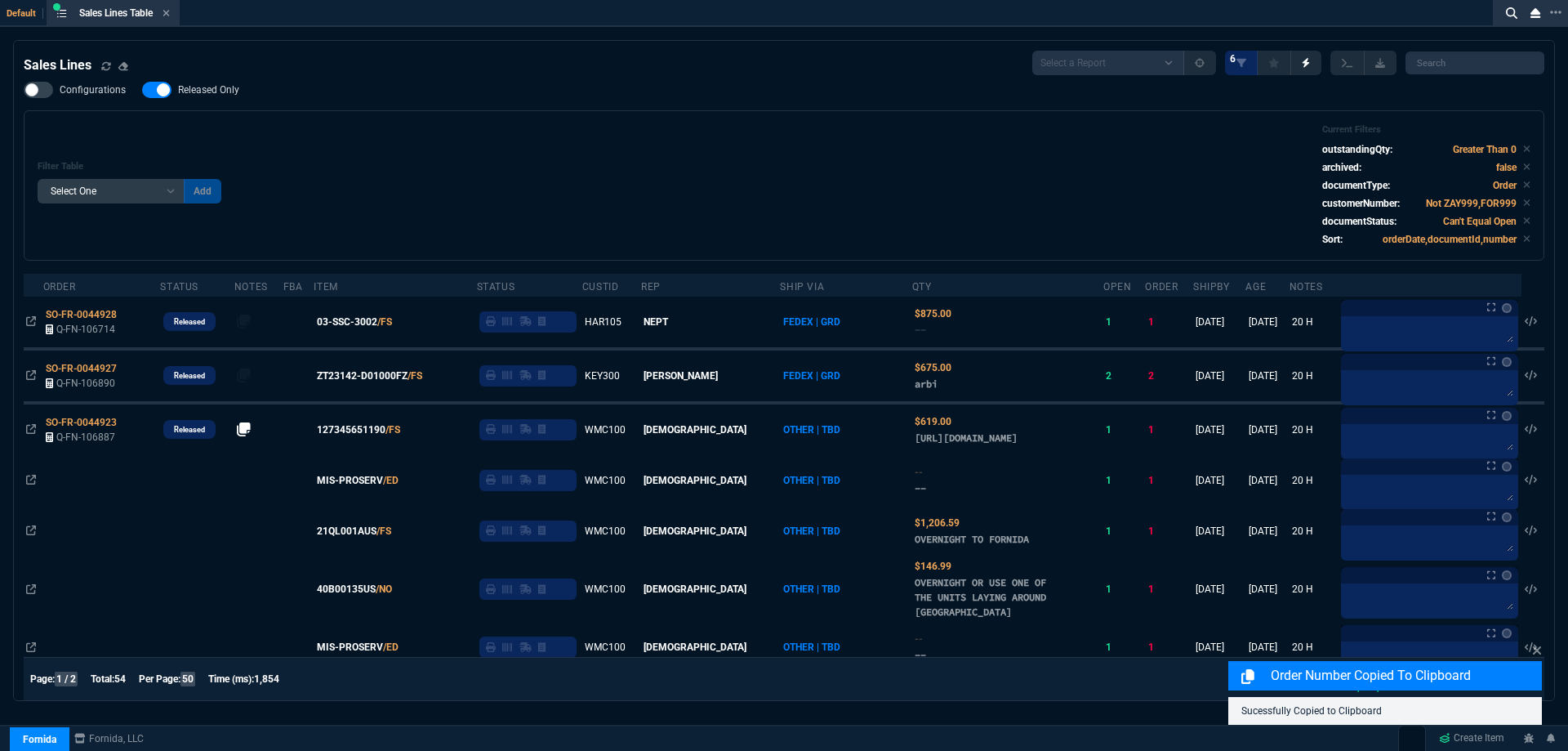
click at [210, 99] on nx-fornida-field-switch-one "Released Only" at bounding box center [199, 93] width 114 height 16
click at [522, 118] on div "Filter Table Select One Add Filter () Age () ATS () Cond (itemVariantCode) Cust…" at bounding box center [784, 186] width 1521 height 150
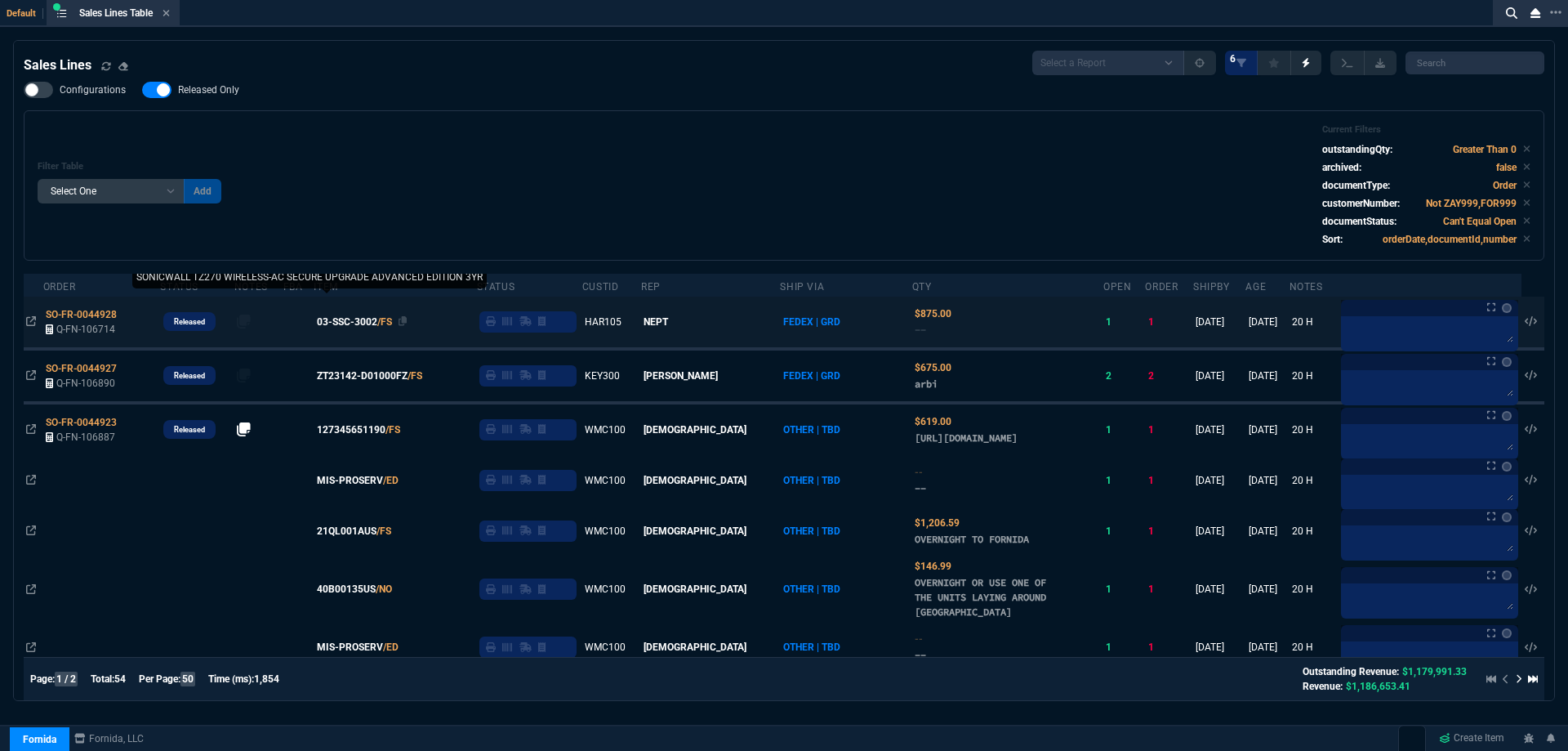
click at [371, 322] on span "03-SSC-3002" at bounding box center [346, 322] width 60 height 15
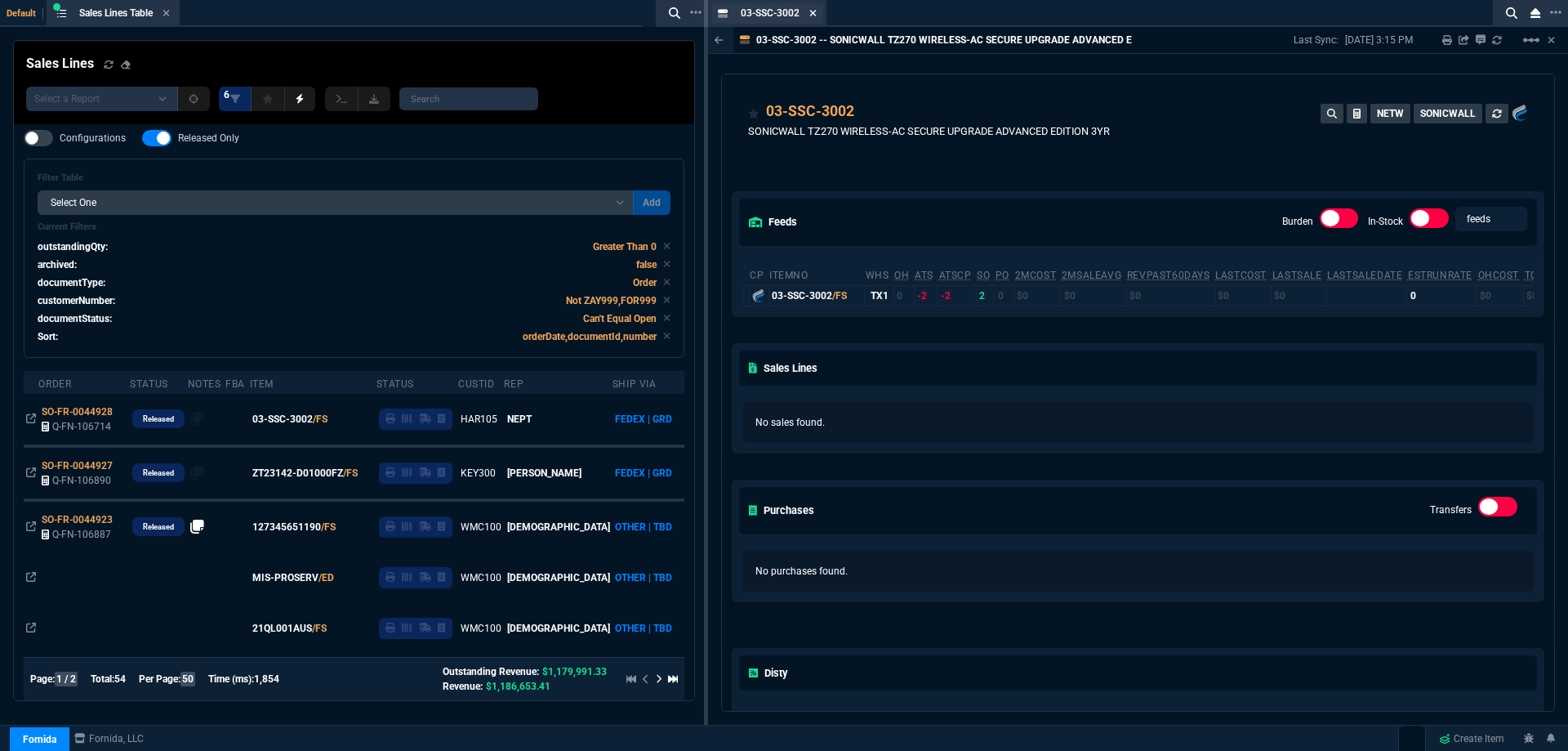
click at [813, 10] on icon at bounding box center [812, 13] width 7 height 10
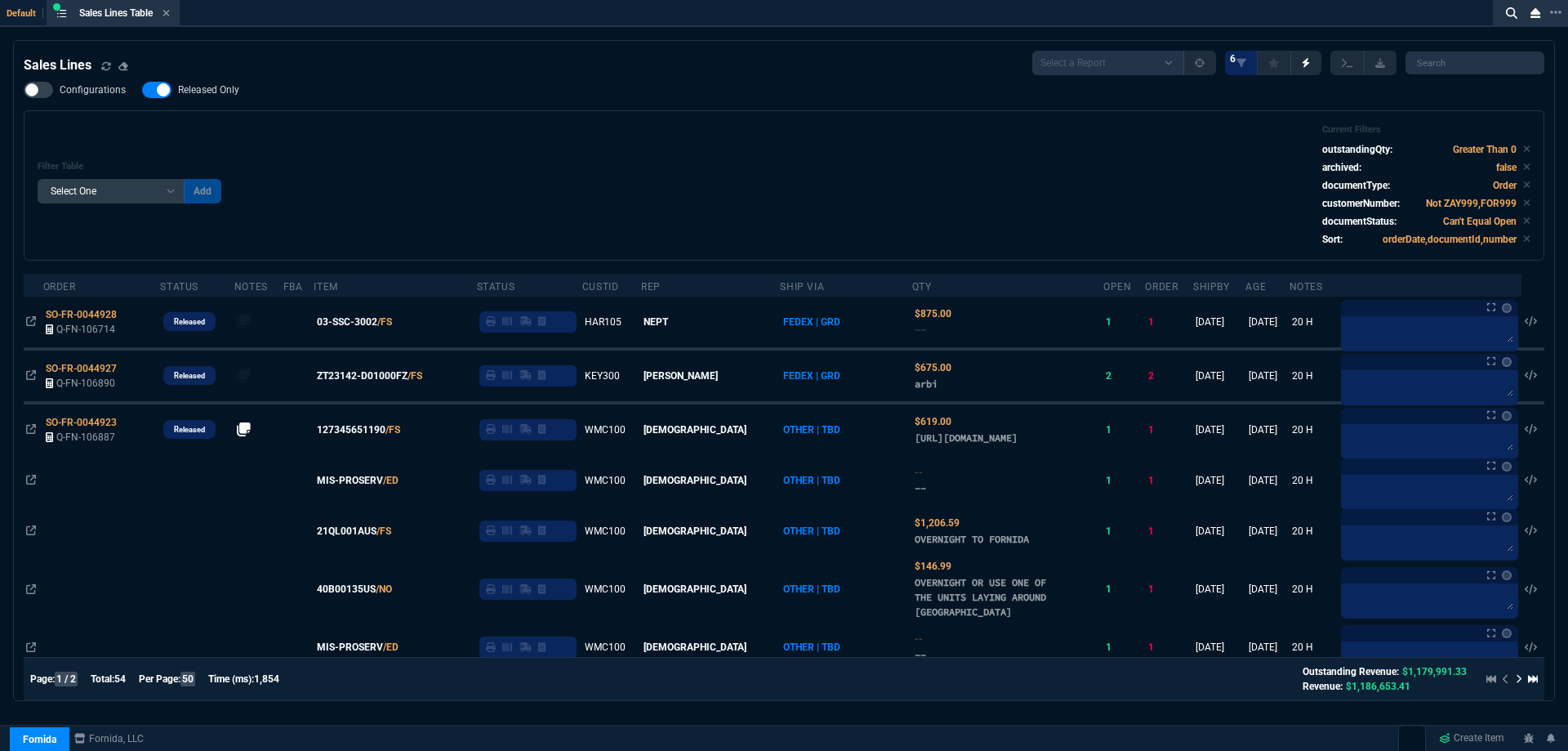
click at [205, 90] on span "Released Only" at bounding box center [209, 90] width 61 height 13
click at [142, 90] on input "Released Only" at bounding box center [141, 90] width 1 height 1
checkbox input "false"
click at [425, 144] on div "Filter Table Select One Add Filter () Age () ATS () Cond (itemVariantCode) Cust…" at bounding box center [784, 185] width 1493 height 123
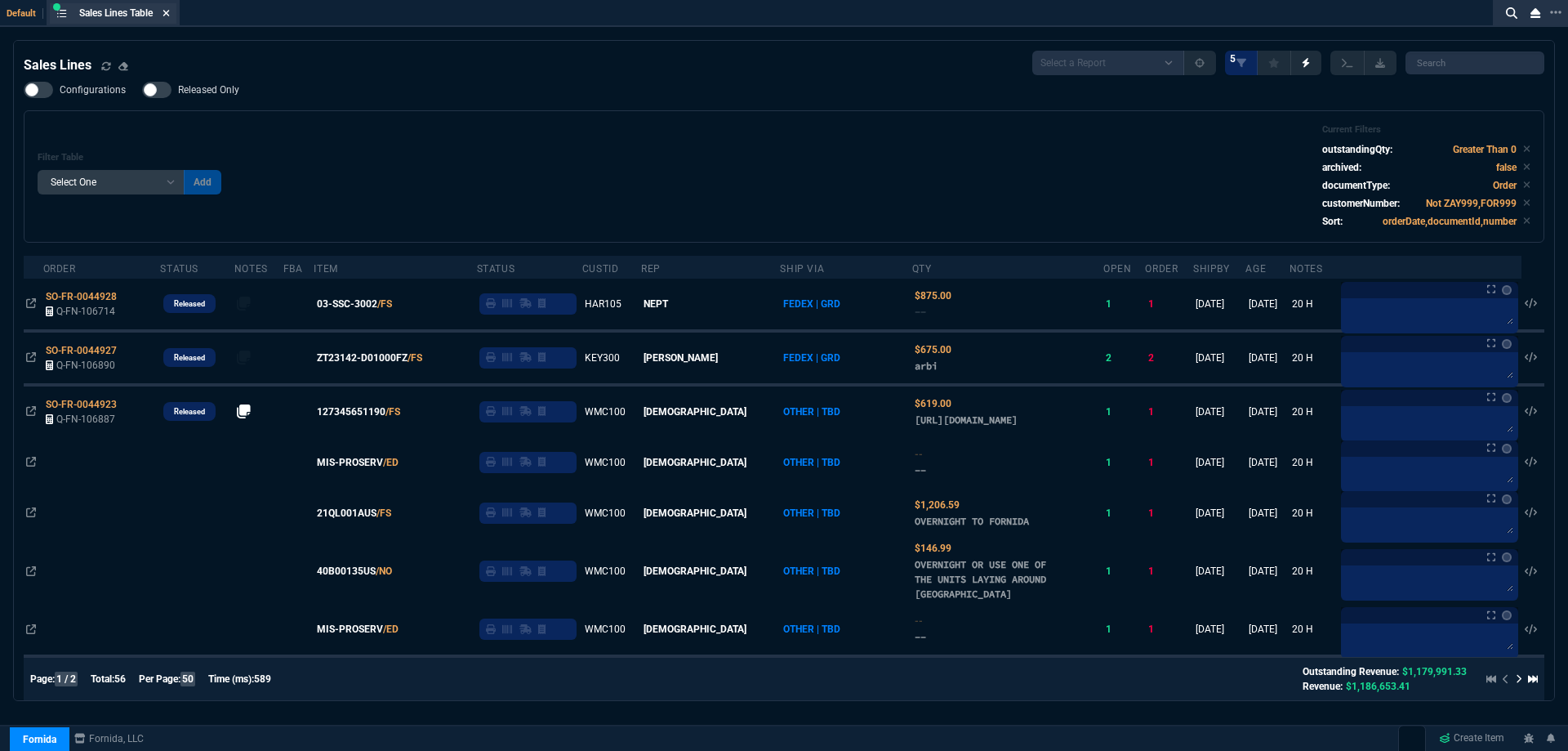
click at [166, 10] on icon at bounding box center [166, 13] width 7 height 10
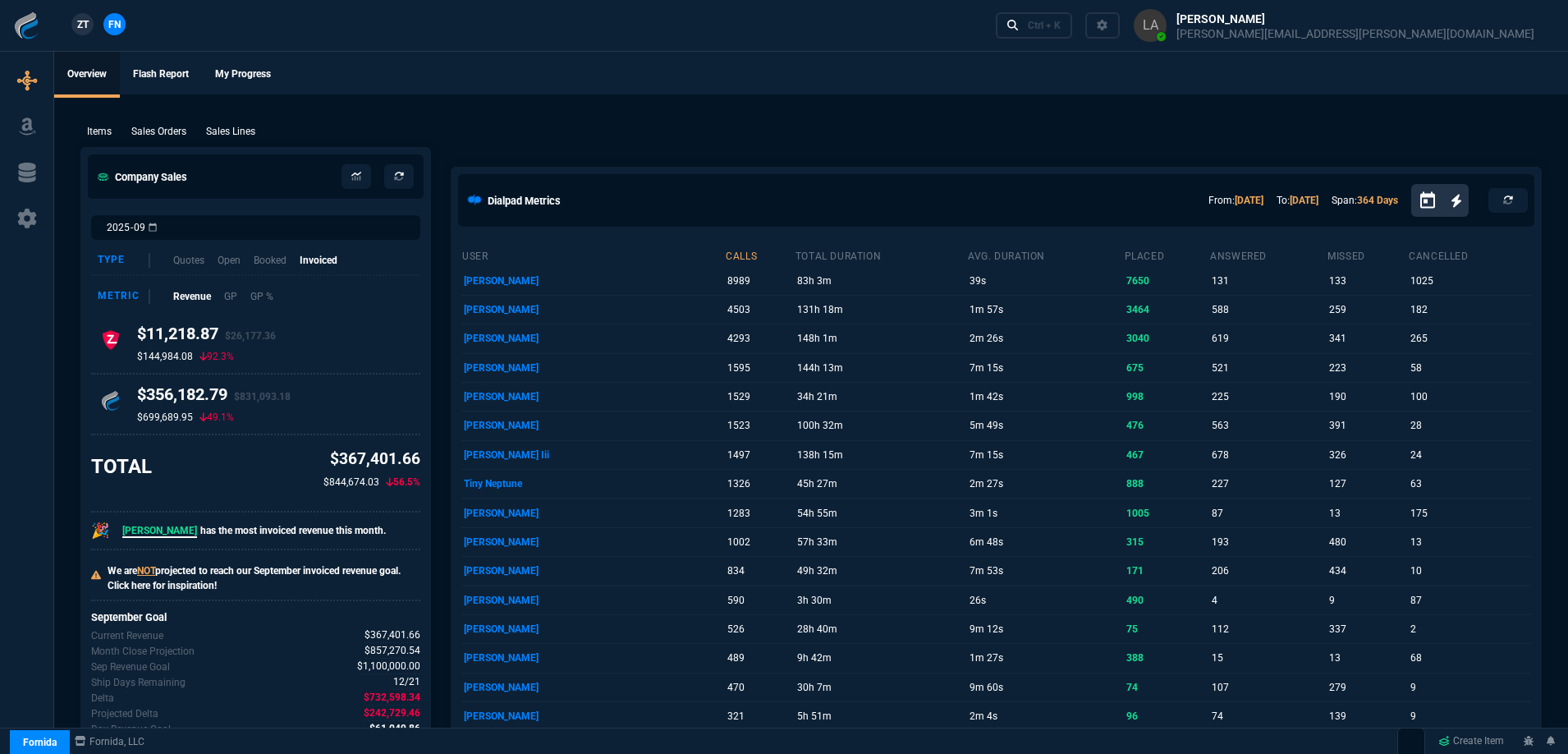
click at [80, 23] on span "ZT" at bounding box center [83, 25] width 12 height 15
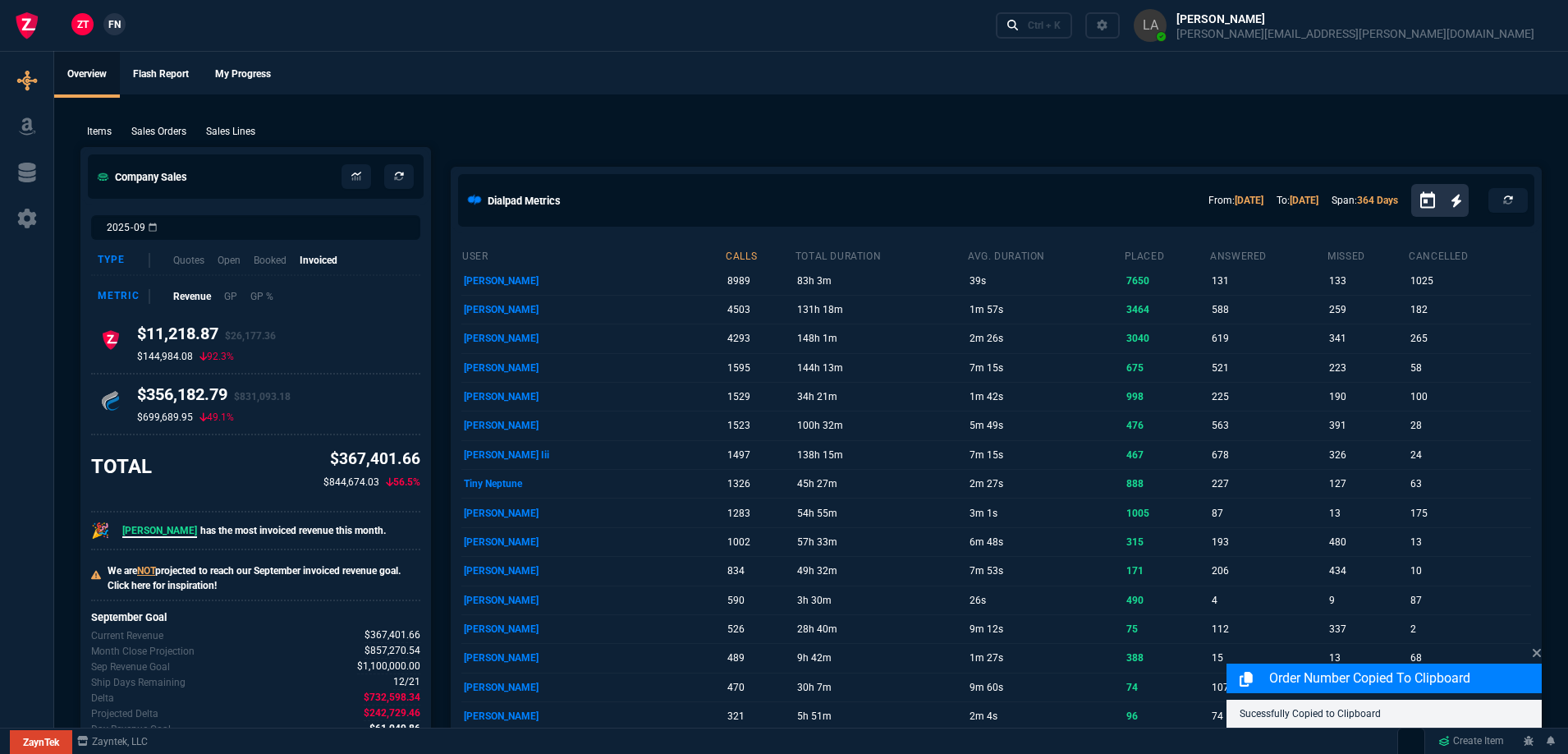
click at [221, 123] on div "Items Sales Orders Sales Lines Add Link" at bounding box center [811, 131] width 1461 height 20
click at [224, 136] on p "Sales Lines" at bounding box center [231, 132] width 49 height 15
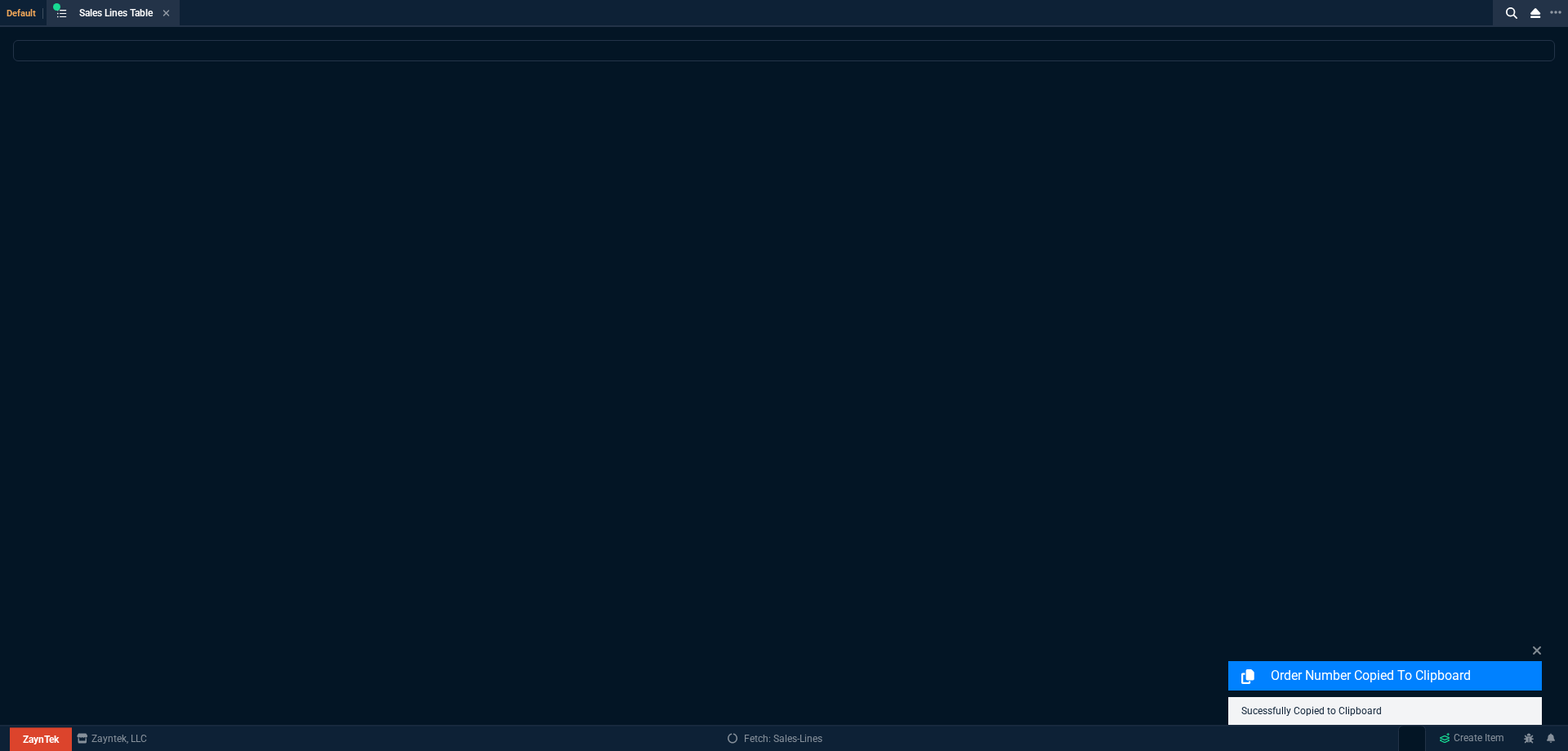
select select
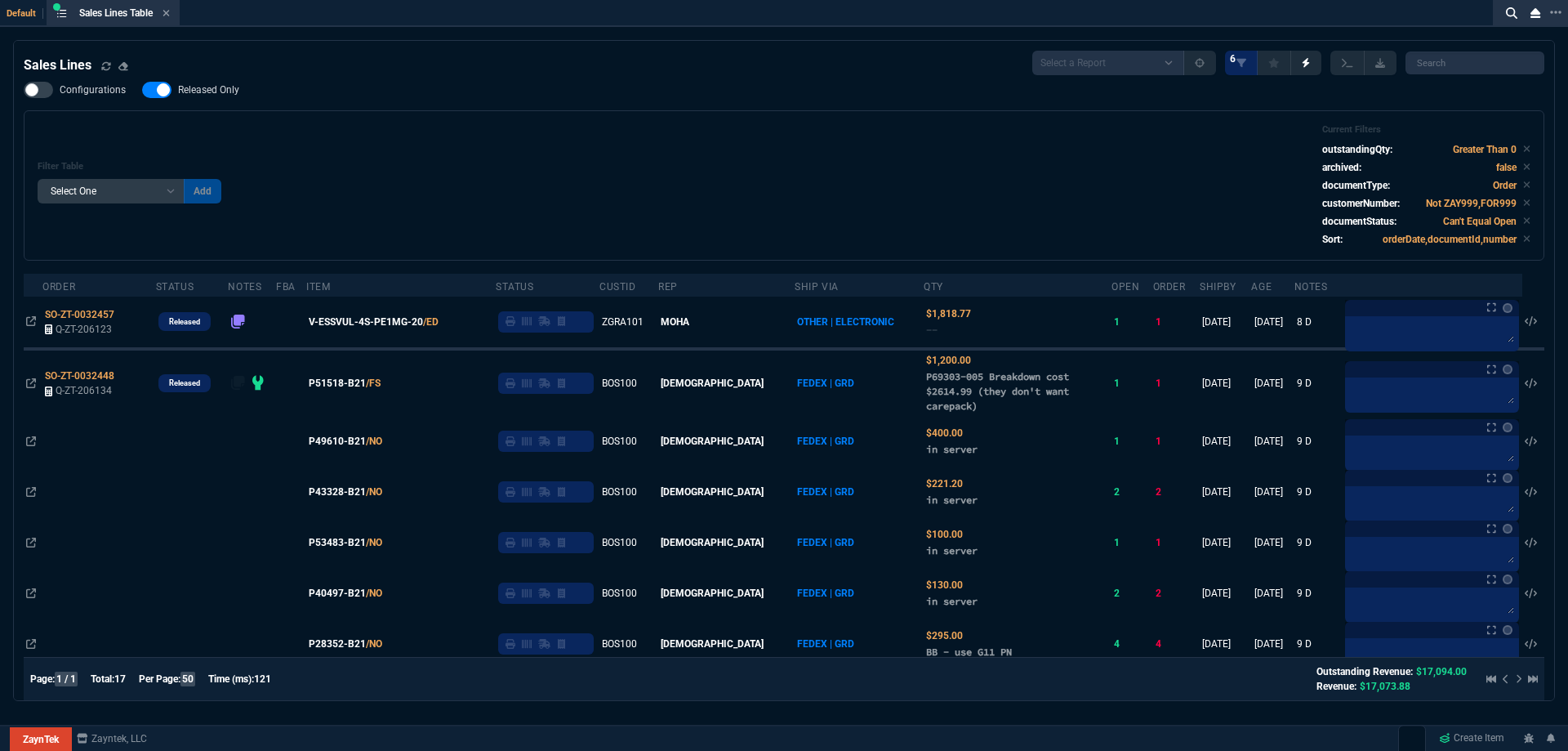
click at [223, 102] on nx-fornida-field-switch-one "Released Only" at bounding box center [199, 93] width 114 height 16
click at [222, 96] on span "Released Only" at bounding box center [209, 90] width 61 height 13
click at [142, 91] on input "Released Only" at bounding box center [141, 90] width 1 height 1
checkbox input "false"
click at [357, 102] on div "Configurations Released Only Filter Table Select One Add Filter () Age () ATS (…" at bounding box center [784, 171] width 1521 height 179
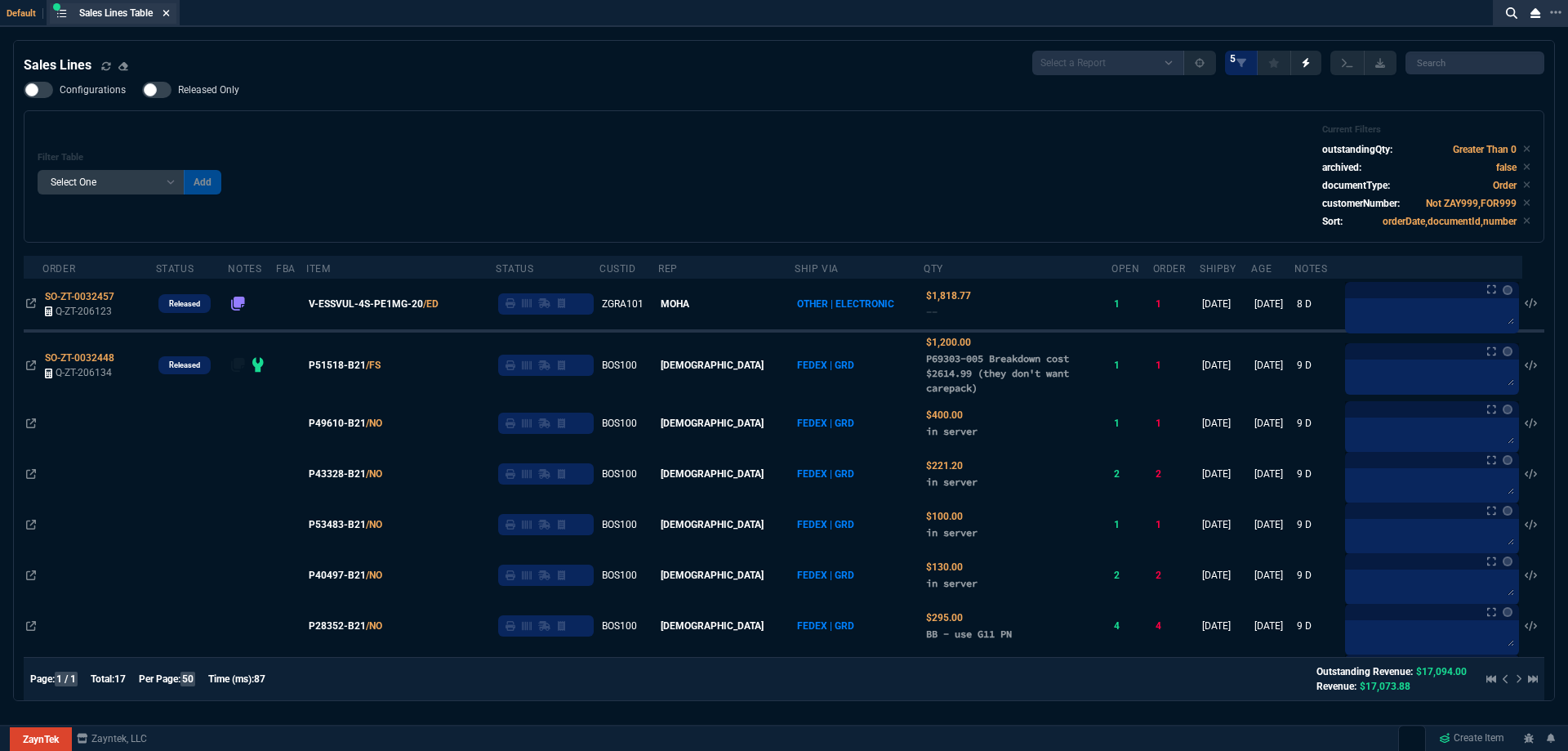
click at [170, 16] on icon at bounding box center [167, 13] width 7 height 7
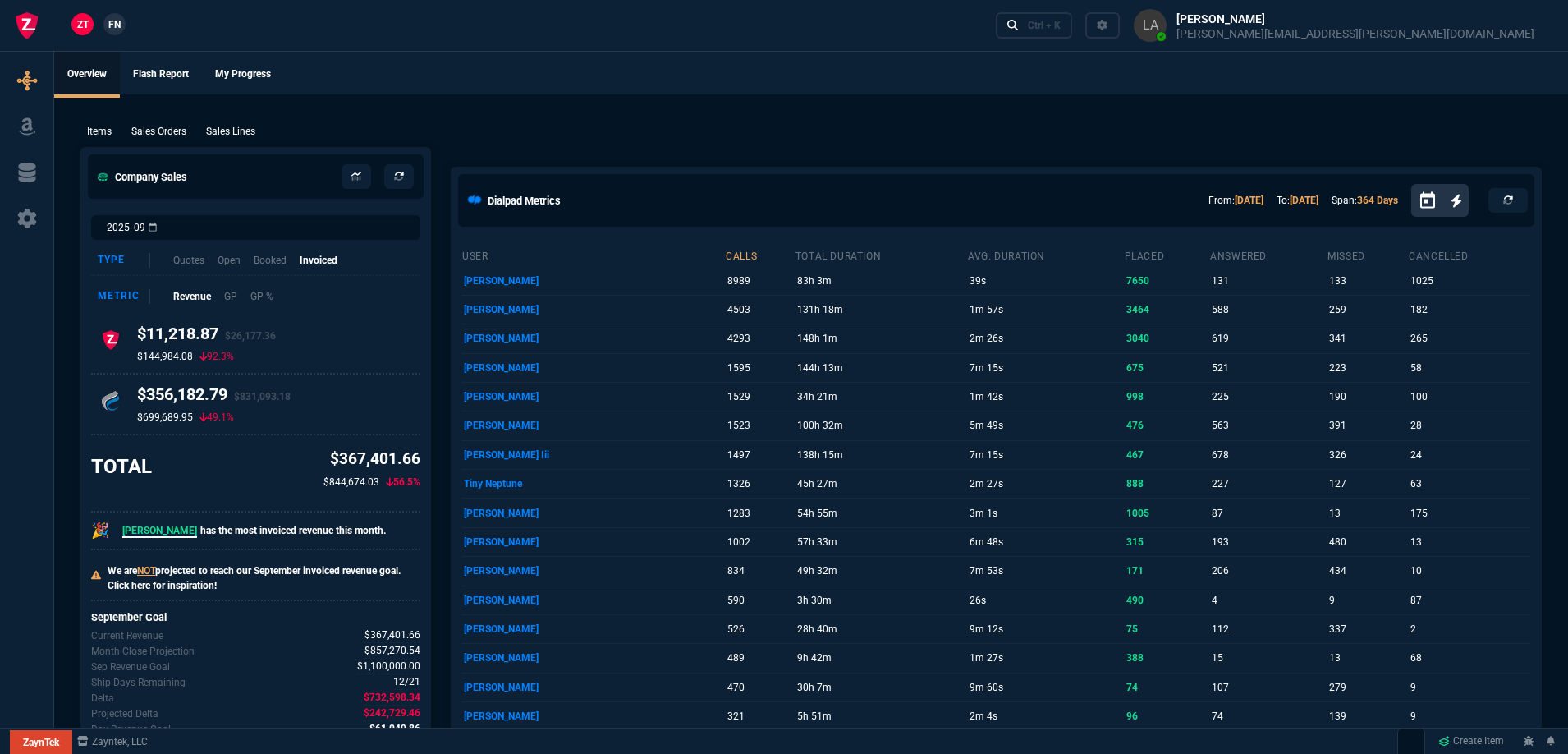
click at [109, 29] on span "FN" at bounding box center [114, 25] width 12 height 15
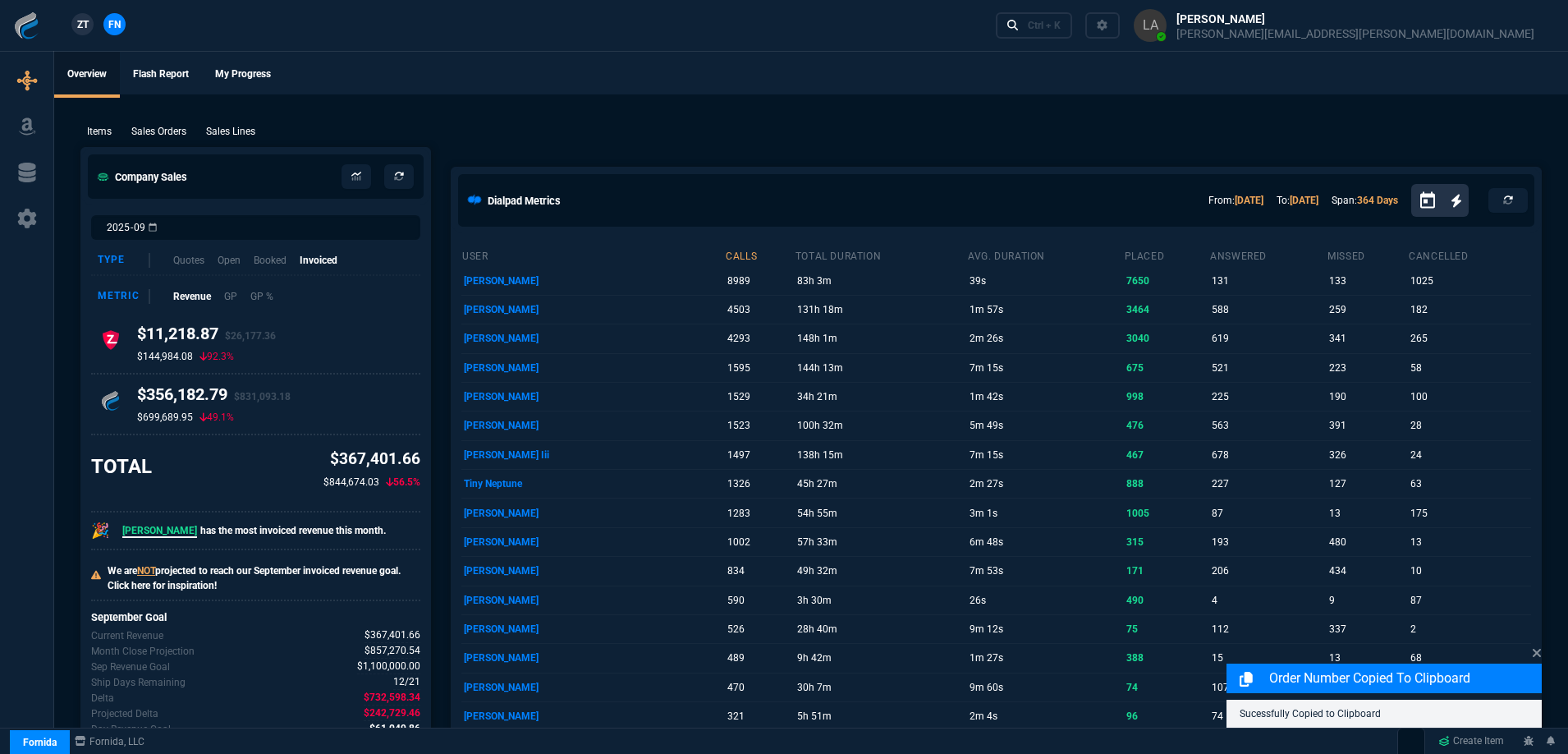
click at [240, 129] on p "Sales Lines" at bounding box center [231, 132] width 49 height 15
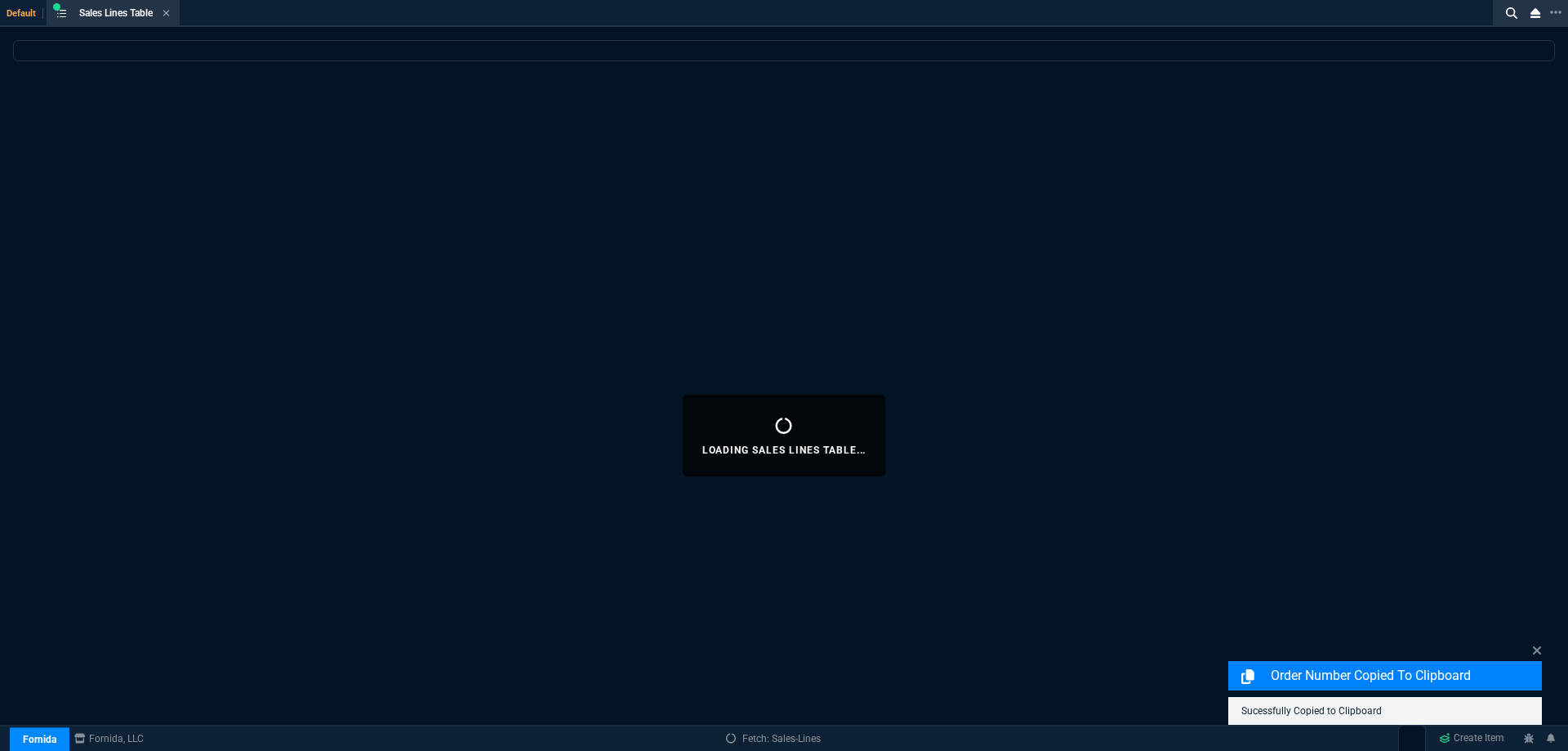
select select
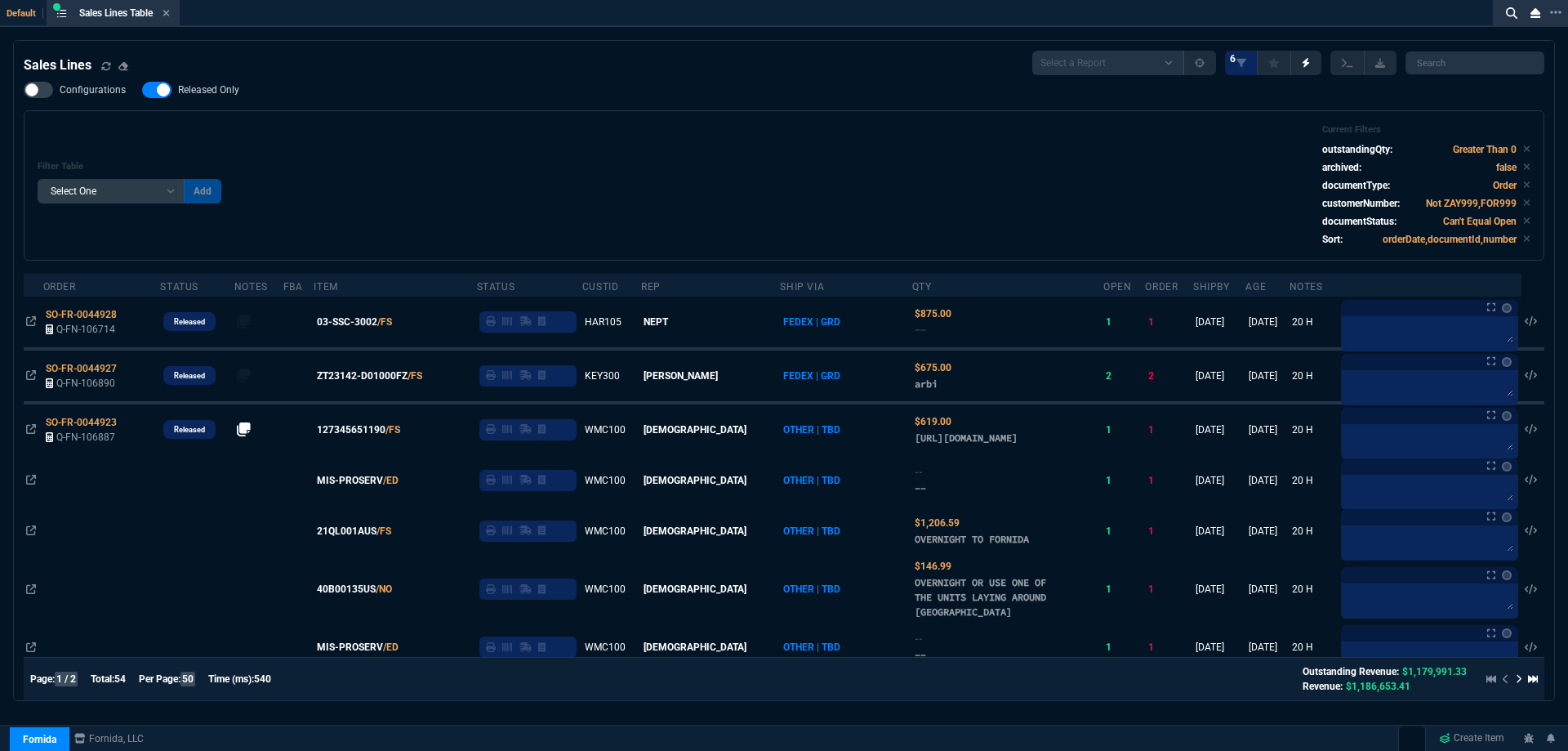
click at [218, 92] on span "Released Only" at bounding box center [209, 90] width 61 height 13
click at [142, 91] on input "Released Only" at bounding box center [141, 90] width 1 height 1
click at [449, 115] on div "Filter Table Select One Add Filter () Age () ATS () Cond (itemVariantCode) Cust…" at bounding box center [784, 186] width 1521 height 150
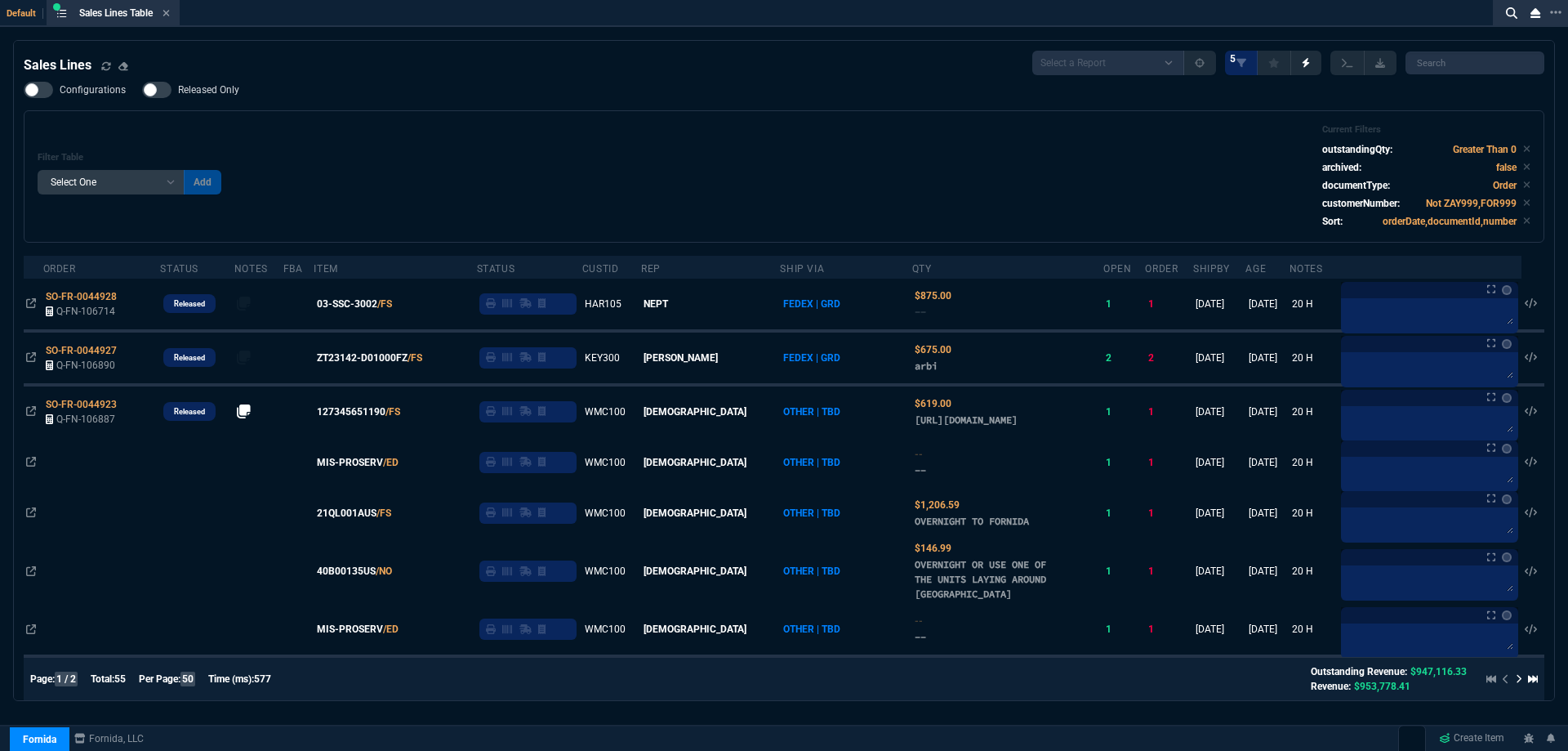
click at [207, 89] on span "Released Only" at bounding box center [209, 90] width 61 height 13
click at [142, 90] on input "Released Only" at bounding box center [141, 90] width 1 height 1
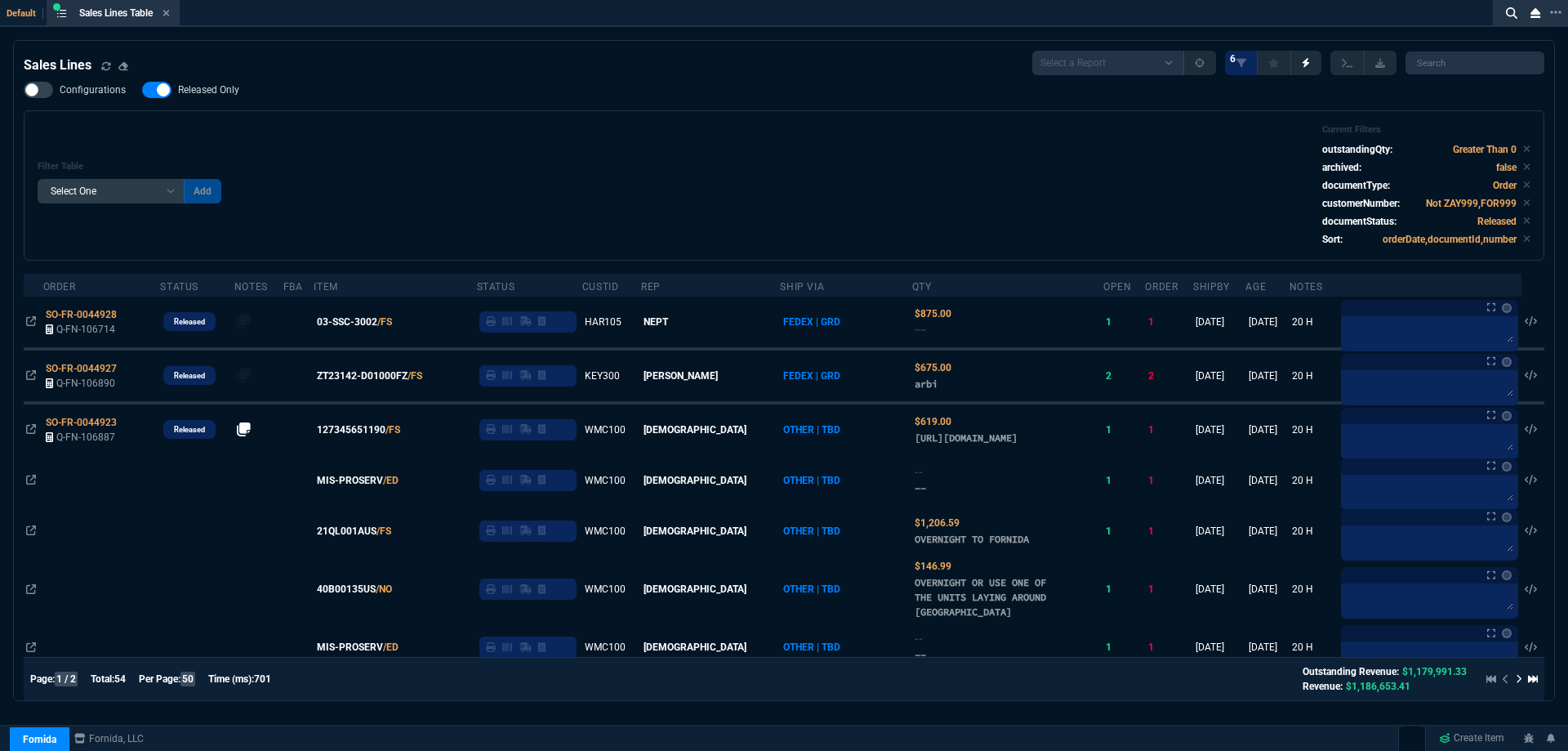
click at [181, 95] on span "Released Only" at bounding box center [209, 90] width 61 height 13
click at [142, 91] on input "Released Only" at bounding box center [141, 90] width 1 height 1
checkbox input "false"
click at [646, 119] on div "Filter Table Select One Add Filter () Age () ATS () Cond (itemVariantCode) Cust…" at bounding box center [784, 186] width 1521 height 150
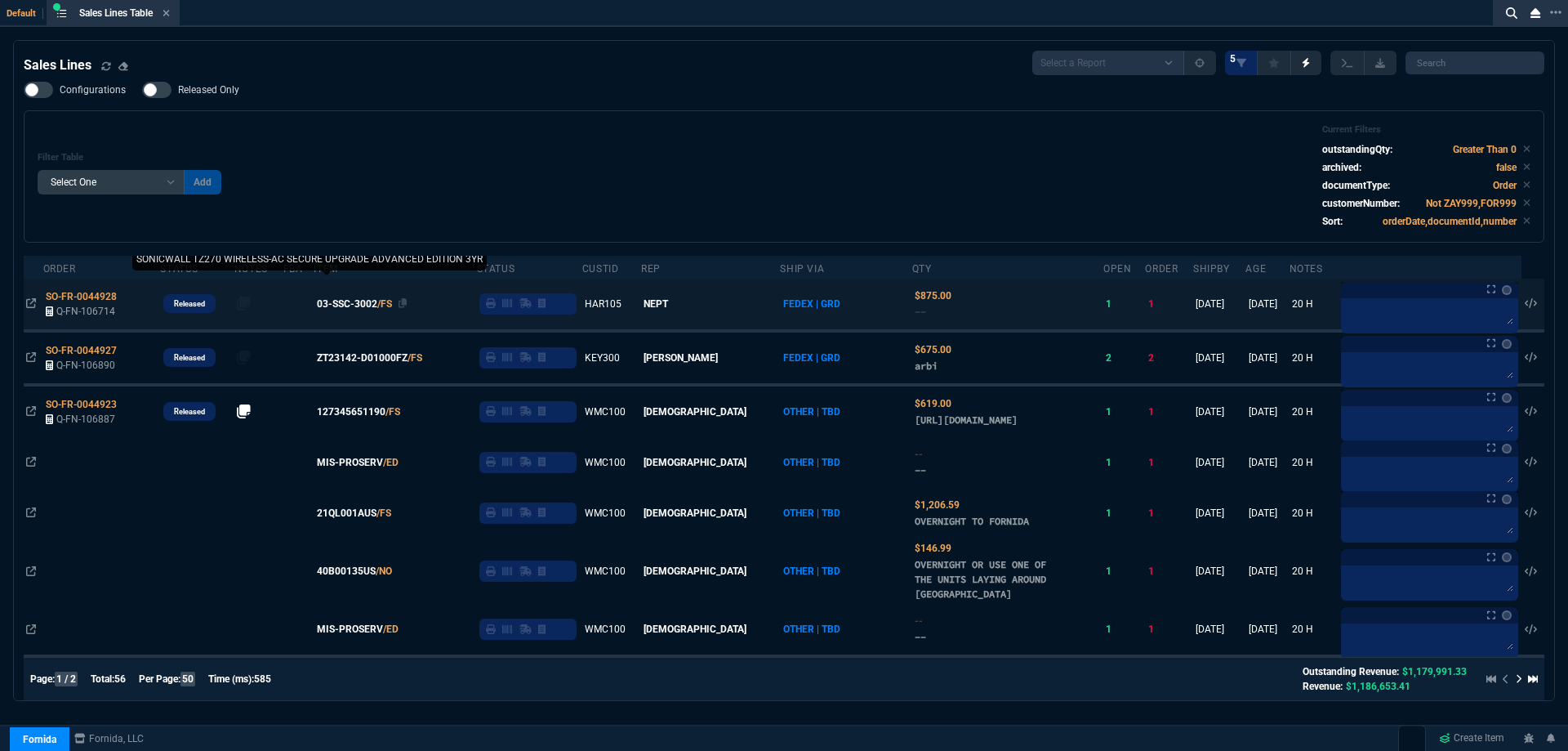
click at [371, 302] on span "03-SSC-3002" at bounding box center [346, 304] width 60 height 15
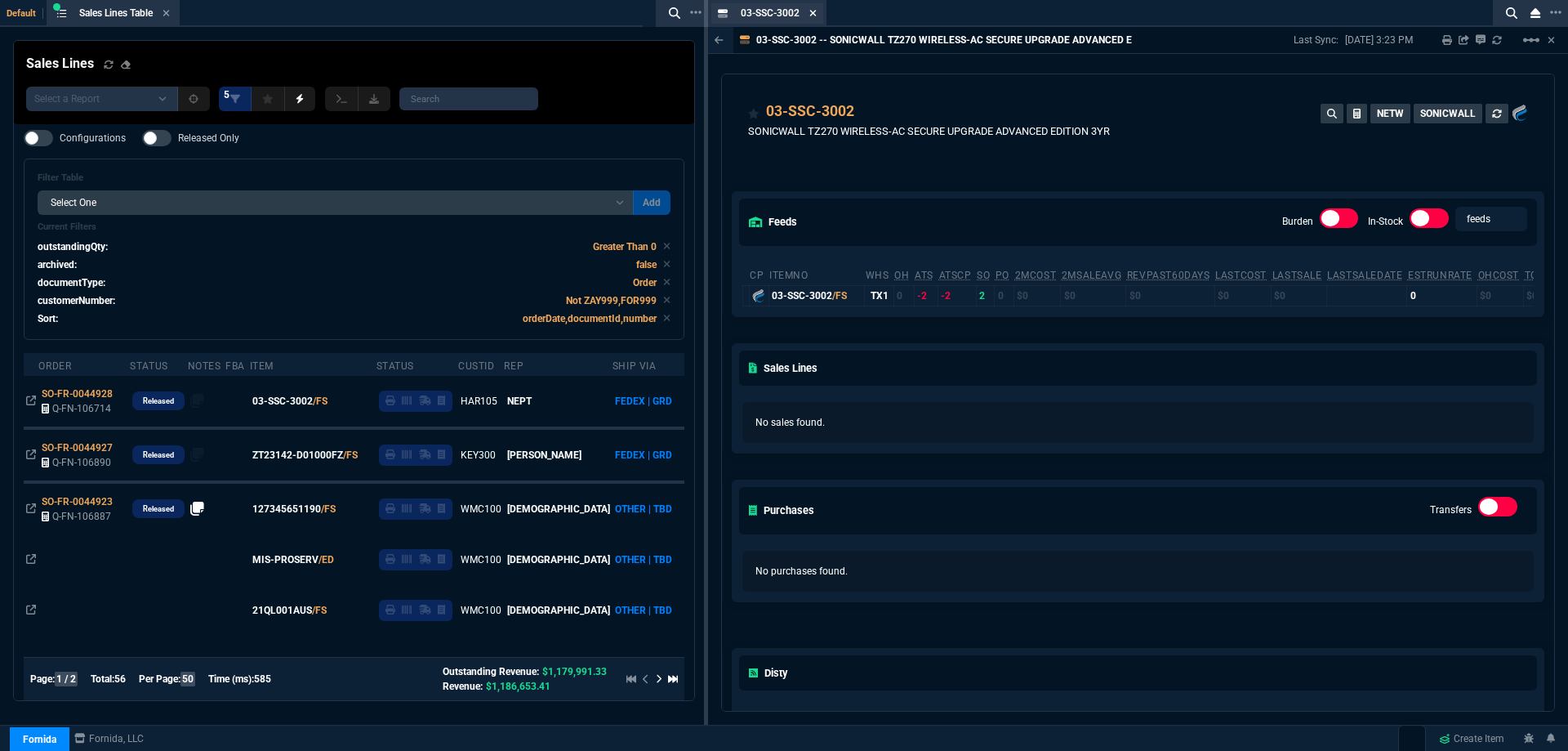
click at [814, 12] on icon at bounding box center [813, 13] width 7 height 7
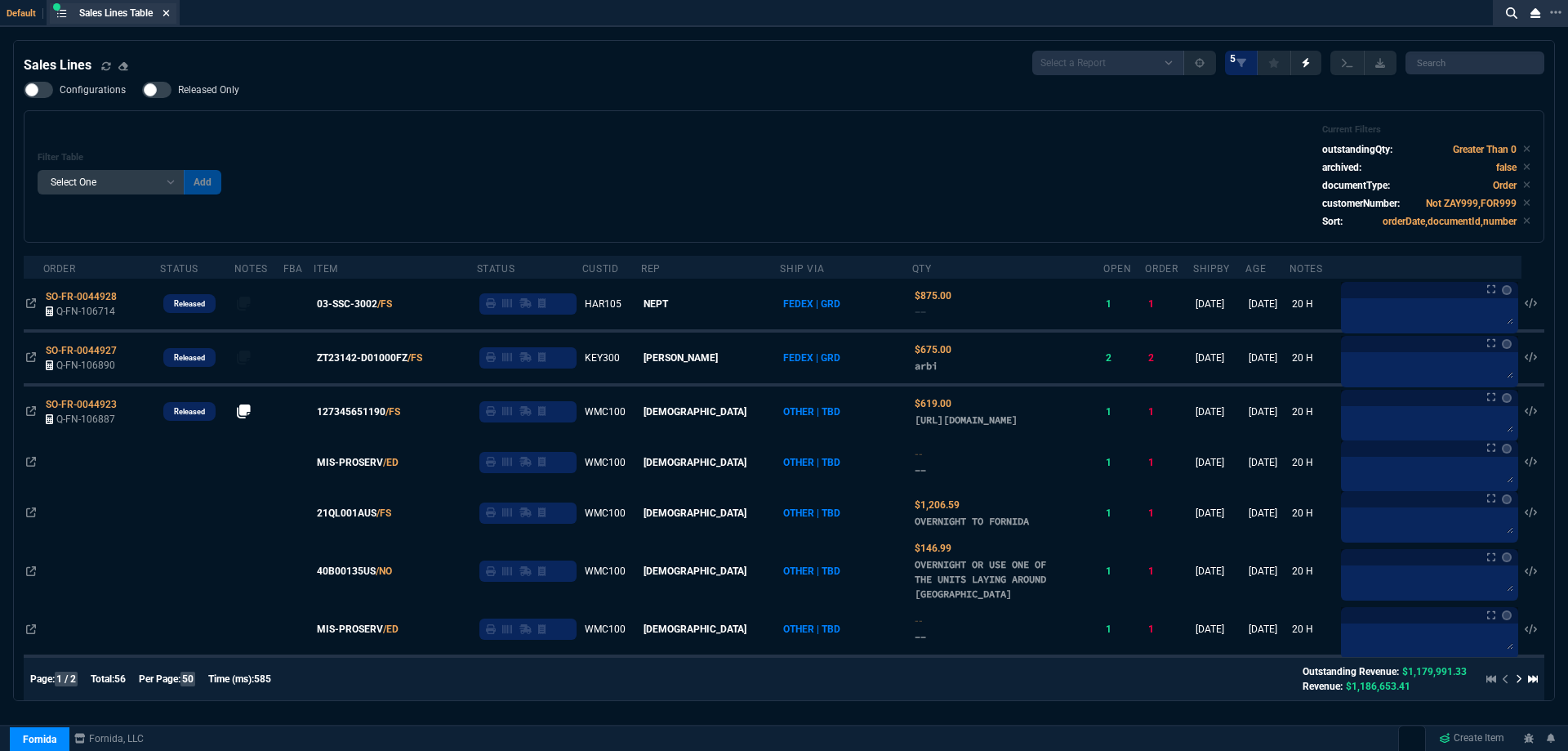
click at [167, 13] on icon at bounding box center [166, 13] width 7 height 10
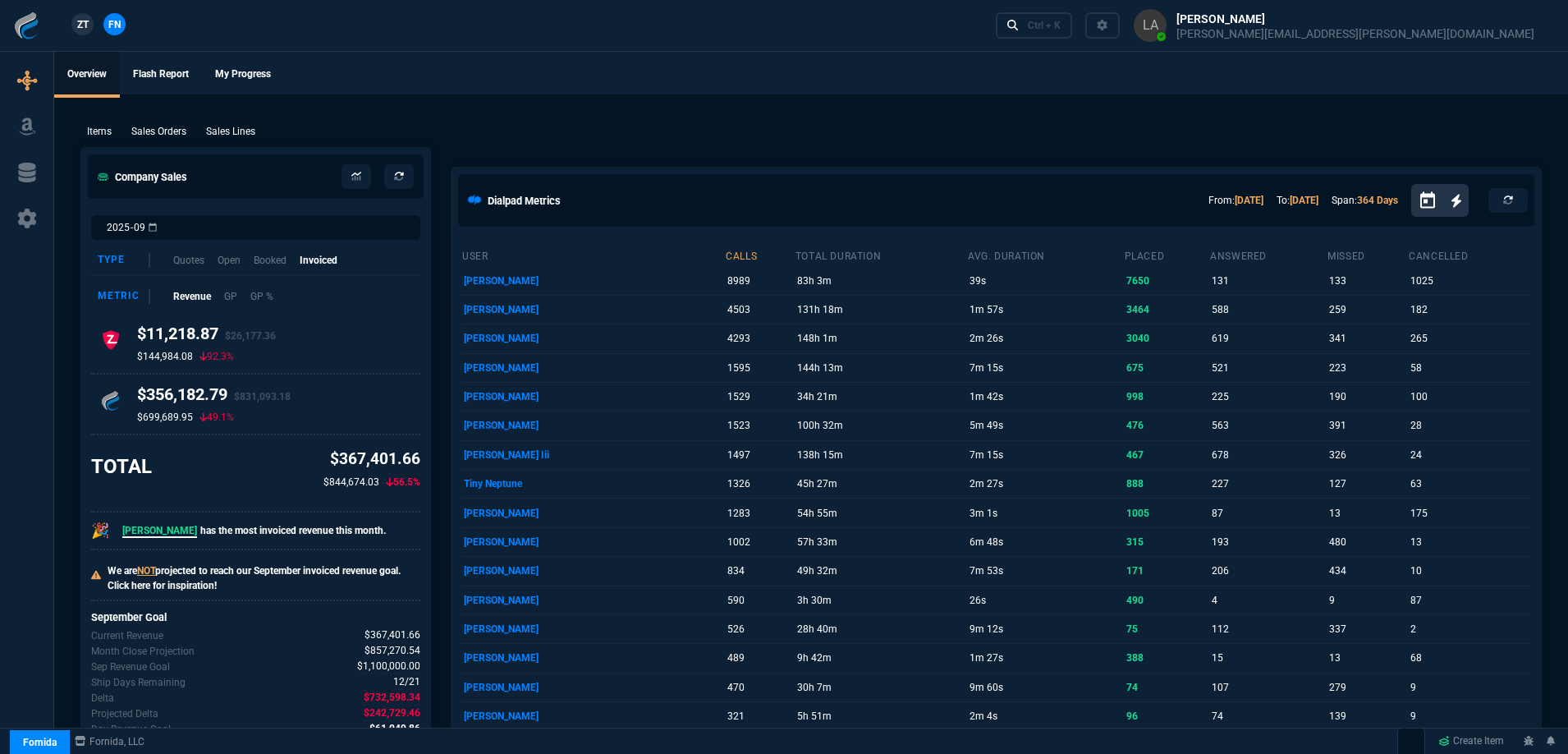
click at [85, 20] on span "ZT" at bounding box center [83, 25] width 12 height 15
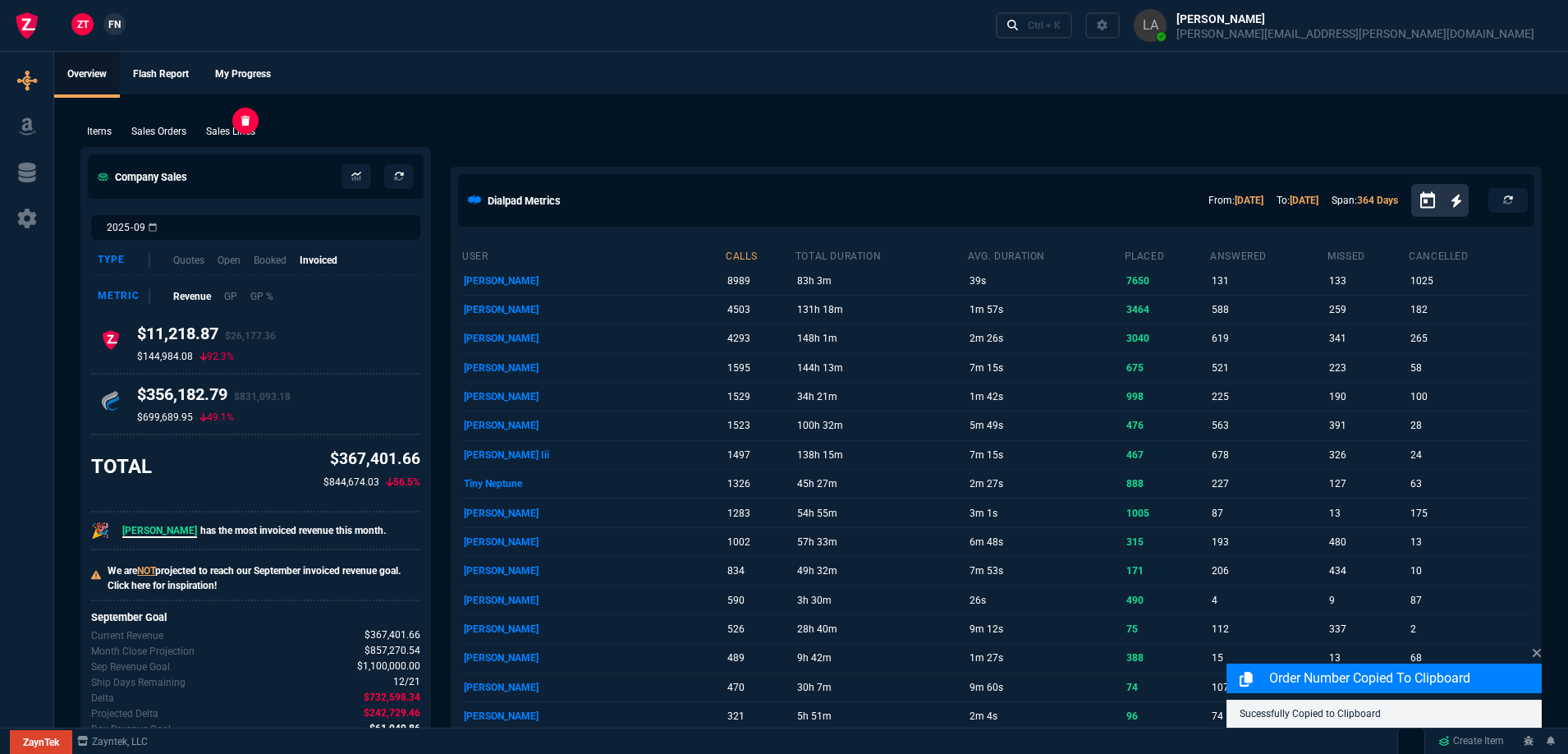
click at [245, 131] on p "Sales Lines" at bounding box center [231, 132] width 49 height 15
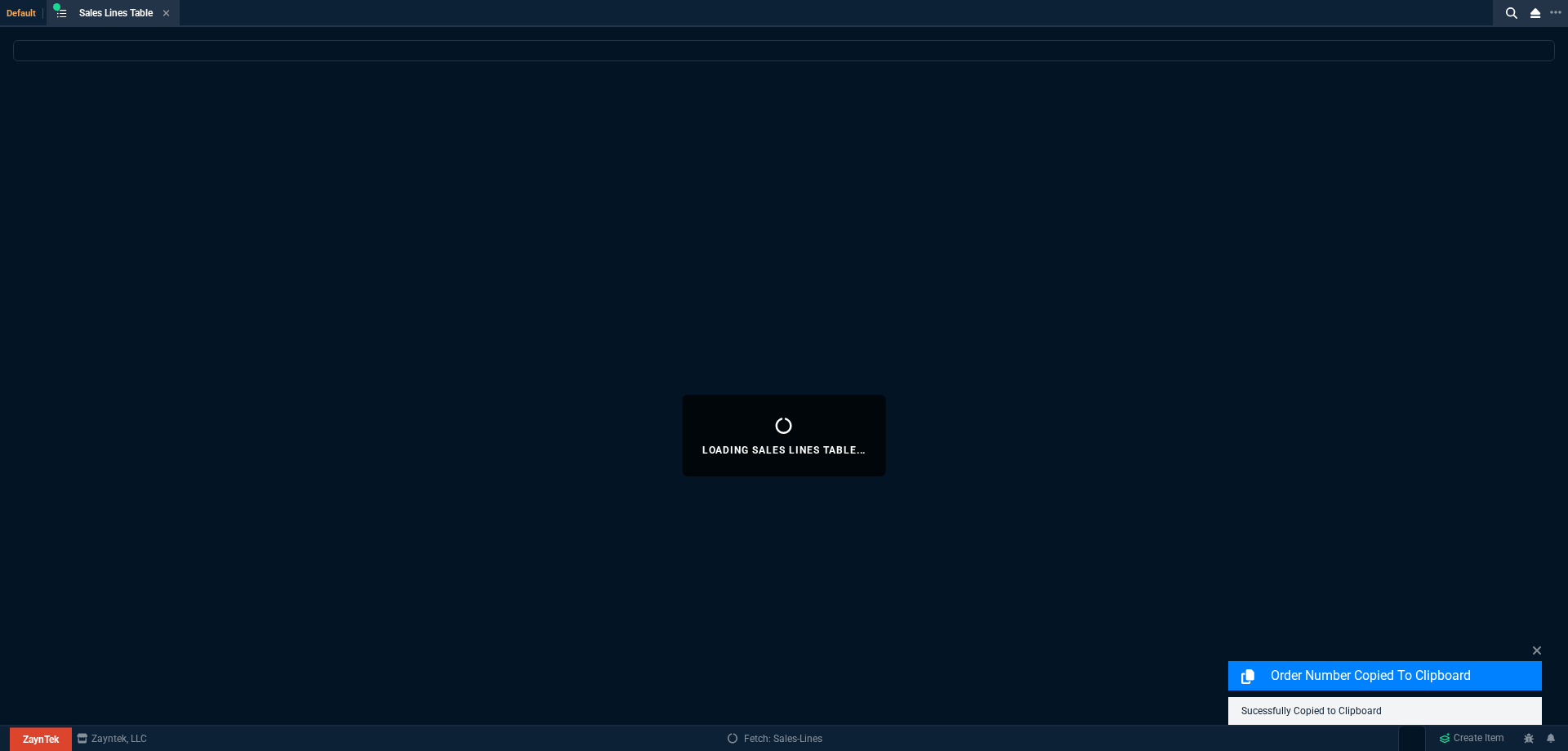
select select
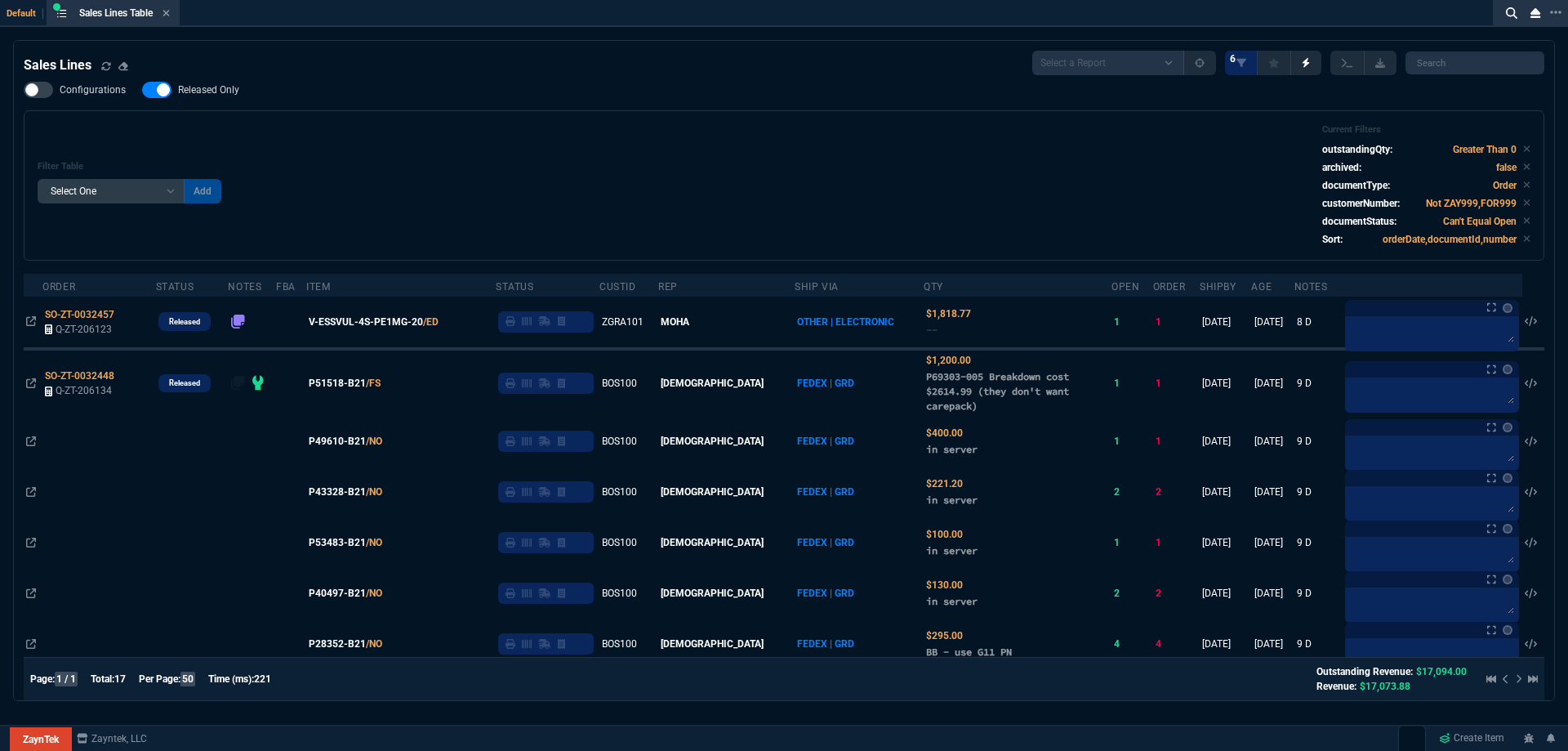
click at [229, 98] on label "Released Only" at bounding box center [199, 90] width 114 height 17
click at [142, 91] on input "Released Only" at bounding box center [141, 90] width 1 height 1
click at [490, 131] on div "Filter Table Select One Add Filter () Age () ATS () Cond (itemVariantCode) Cust…" at bounding box center [784, 185] width 1493 height 123
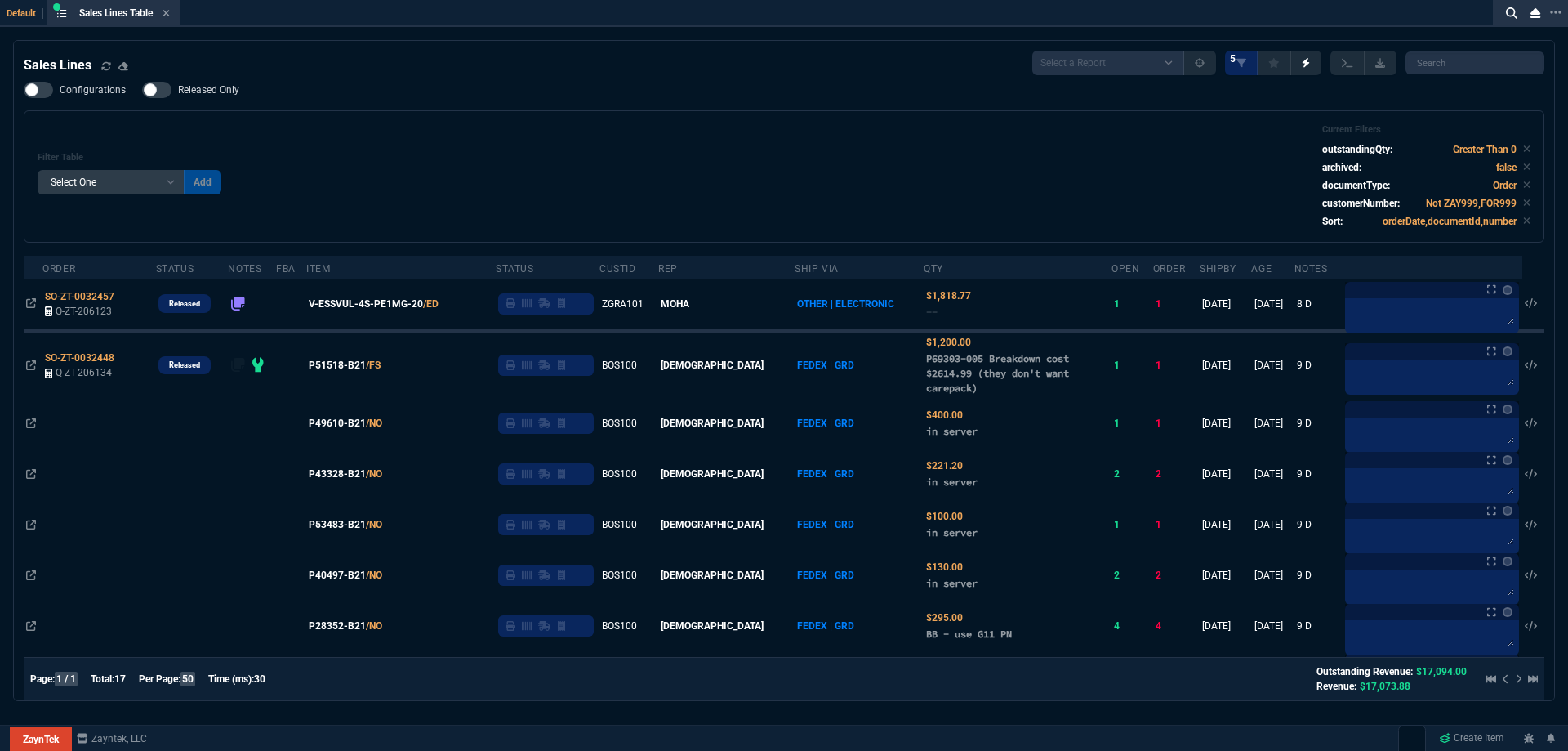
click at [214, 97] on span "Released Only" at bounding box center [209, 90] width 61 height 13
click at [142, 91] on input "Released Only" at bounding box center [141, 90] width 1 height 1
click at [530, 117] on div "Filter Table Select One Add Filter () Age () ATS () Cond (itemVariantCode) Cust…" at bounding box center [784, 177] width 1521 height 132
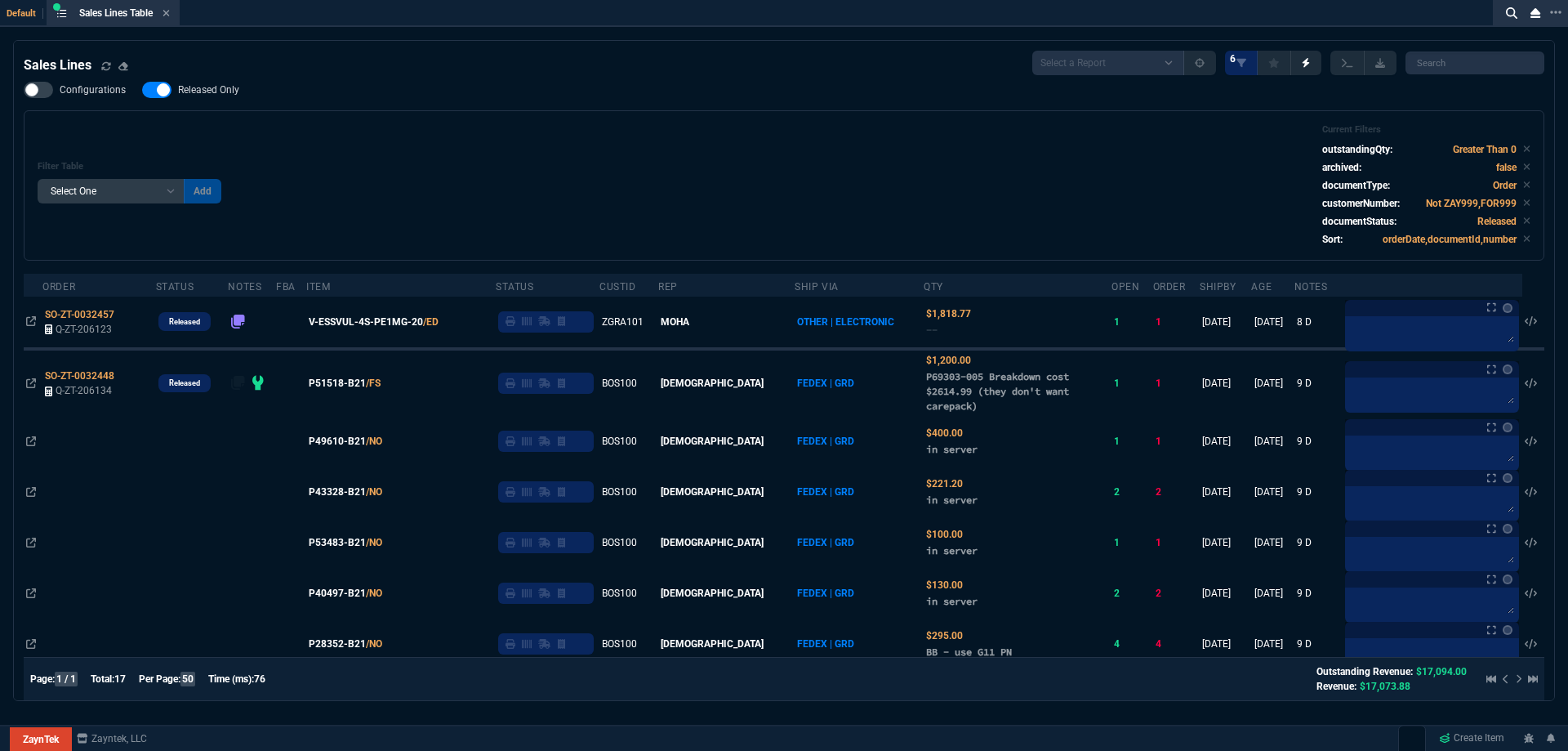
click at [219, 98] on label "Released Only" at bounding box center [199, 90] width 114 height 17
click at [142, 91] on input "Released Only" at bounding box center [141, 90] width 1 height 1
checkbox input "false"
click at [698, 144] on div "Filter Table Select One Add Filter () Age () ATS () Cond (itemVariantCode) Cust…" at bounding box center [784, 185] width 1493 height 123
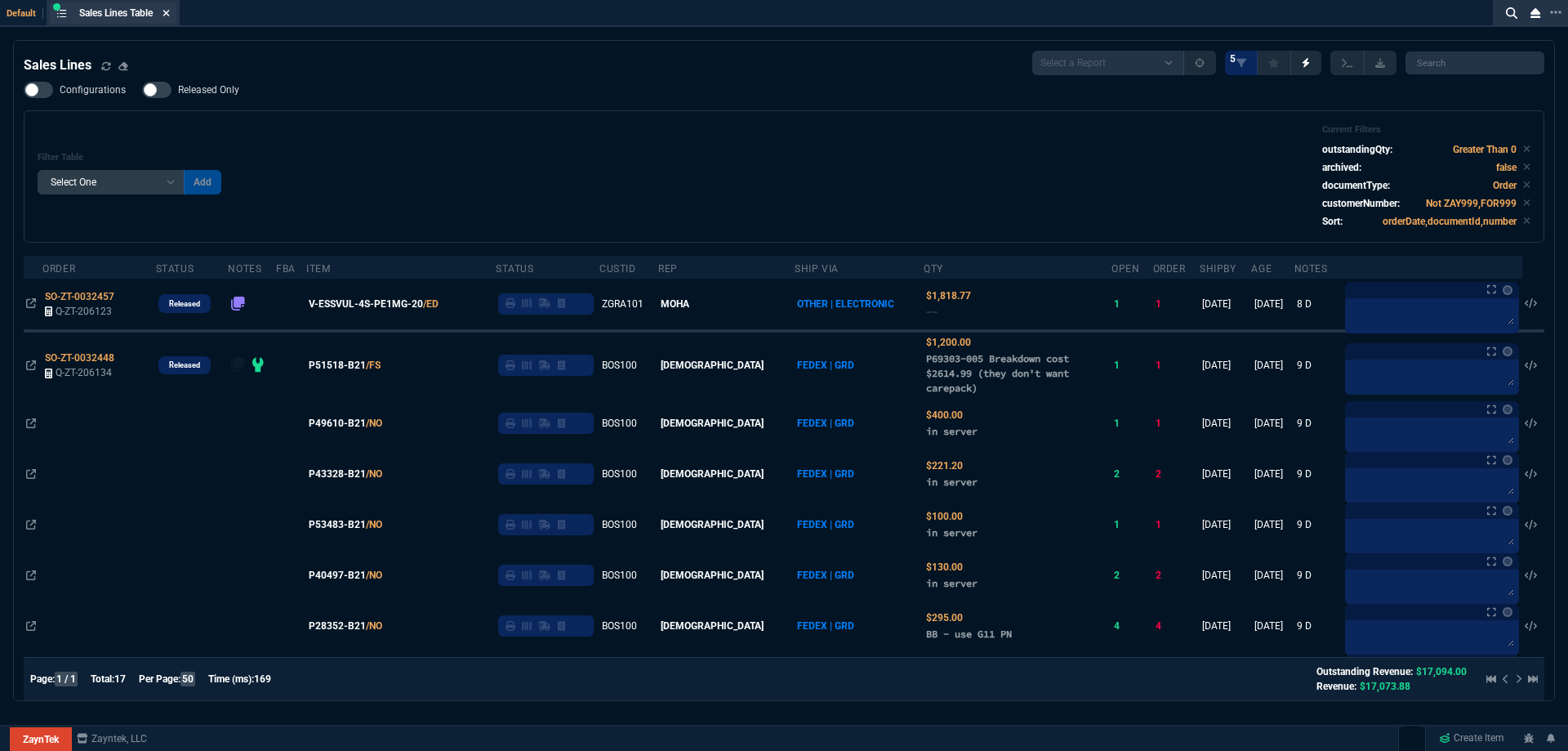
click at [167, 12] on icon at bounding box center [167, 13] width 7 height 7
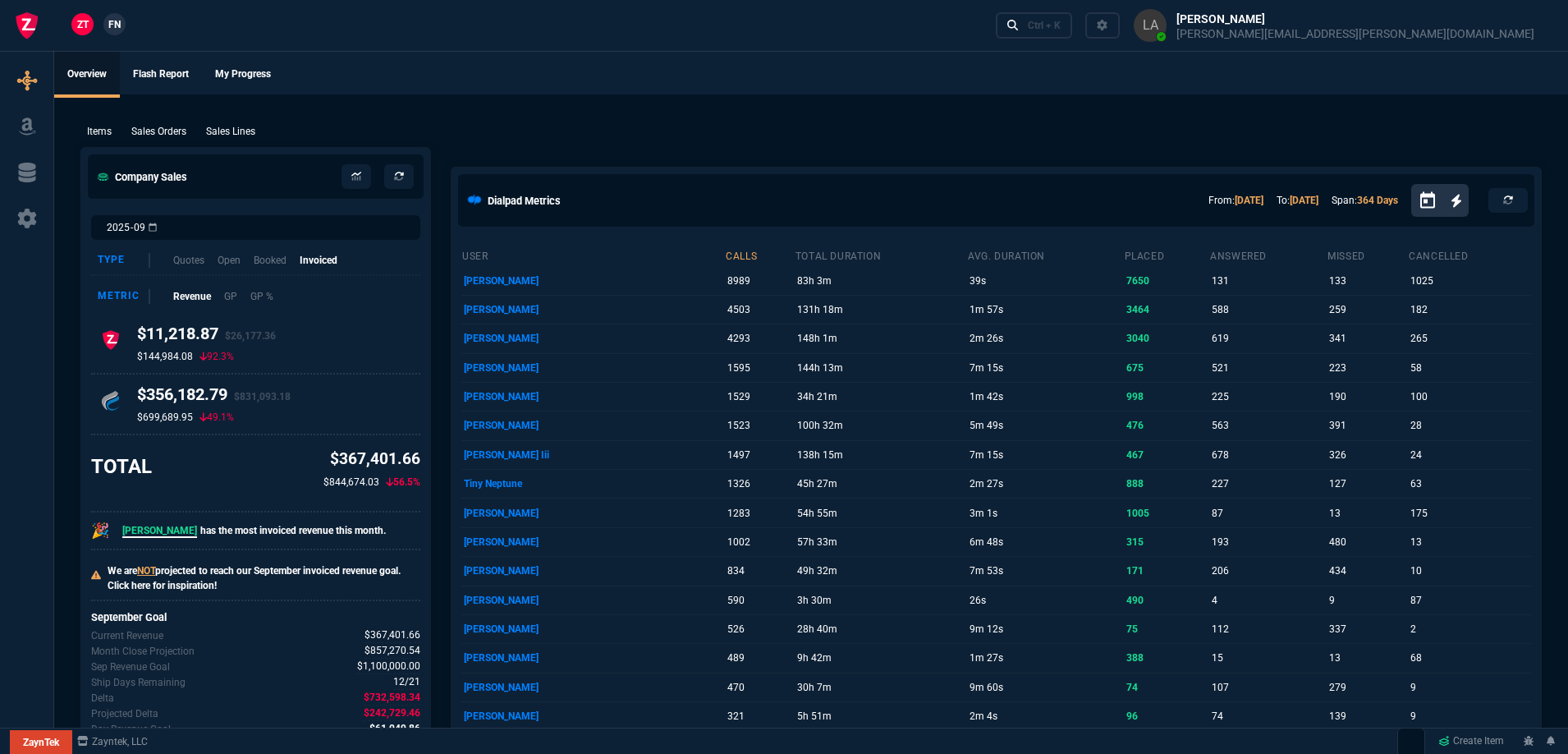
click at [111, 17] on span "FN" at bounding box center [114, 25] width 12 height 15
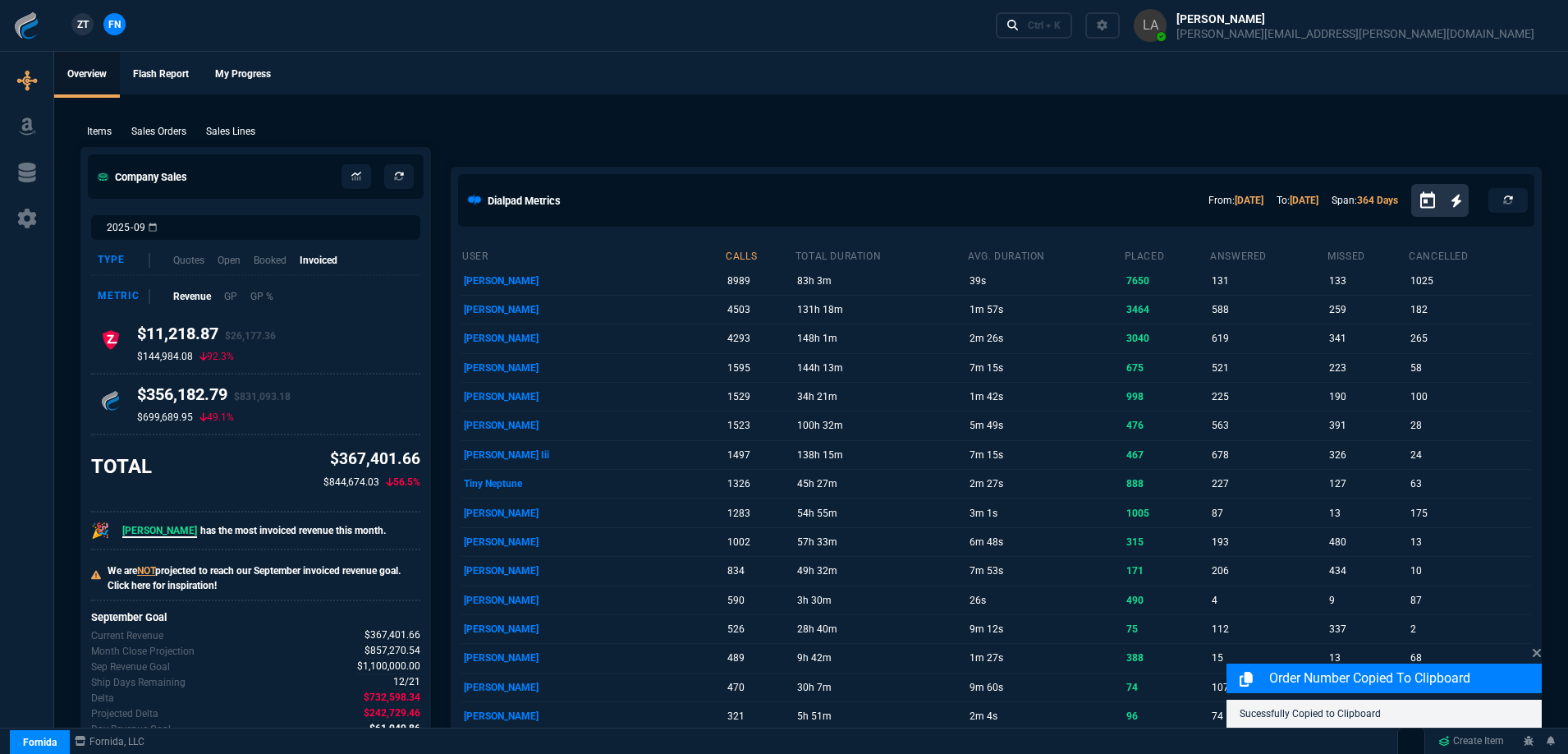
click at [229, 129] on p "Sales Lines" at bounding box center [231, 132] width 49 height 15
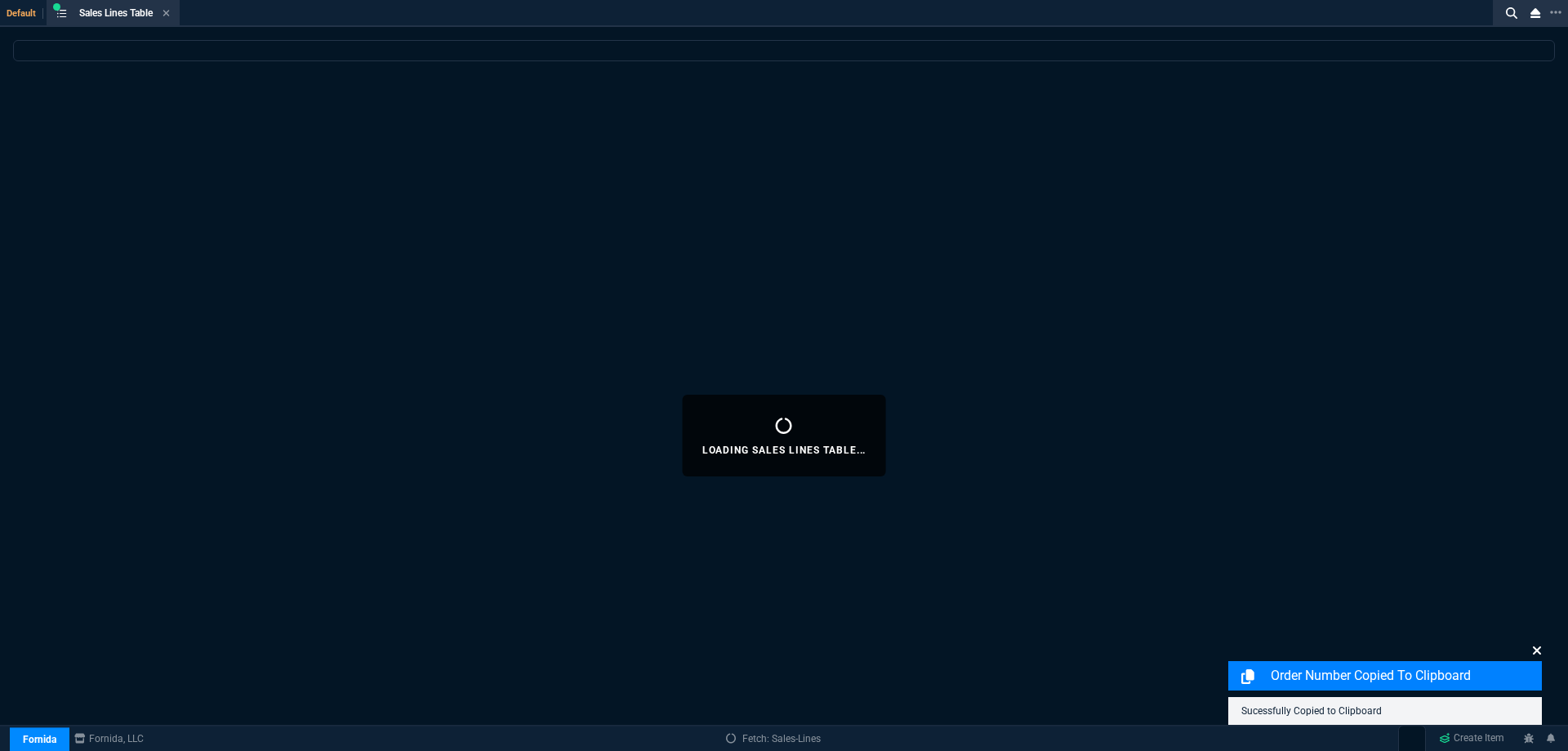
click at [1540, 650] on icon at bounding box center [1537, 650] width 10 height 13
select select
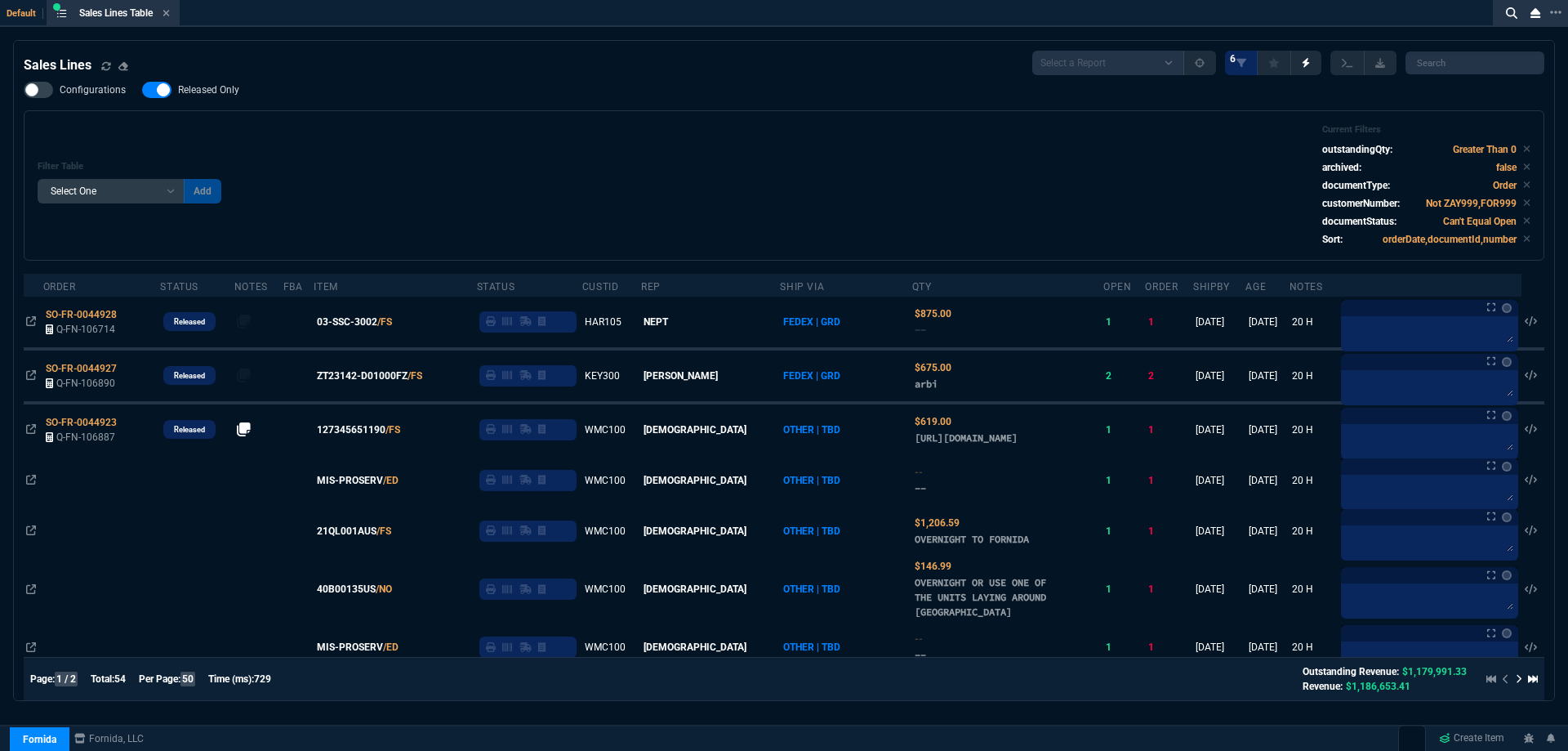
click at [213, 91] on span "Released Only" at bounding box center [209, 90] width 61 height 13
click at [142, 91] on input "Released Only" at bounding box center [141, 90] width 1 height 1
click at [510, 151] on div "Filter Table Select One Add Filter () Age () ATS () Cond (itemVariantCode) Cust…" at bounding box center [784, 185] width 1493 height 123
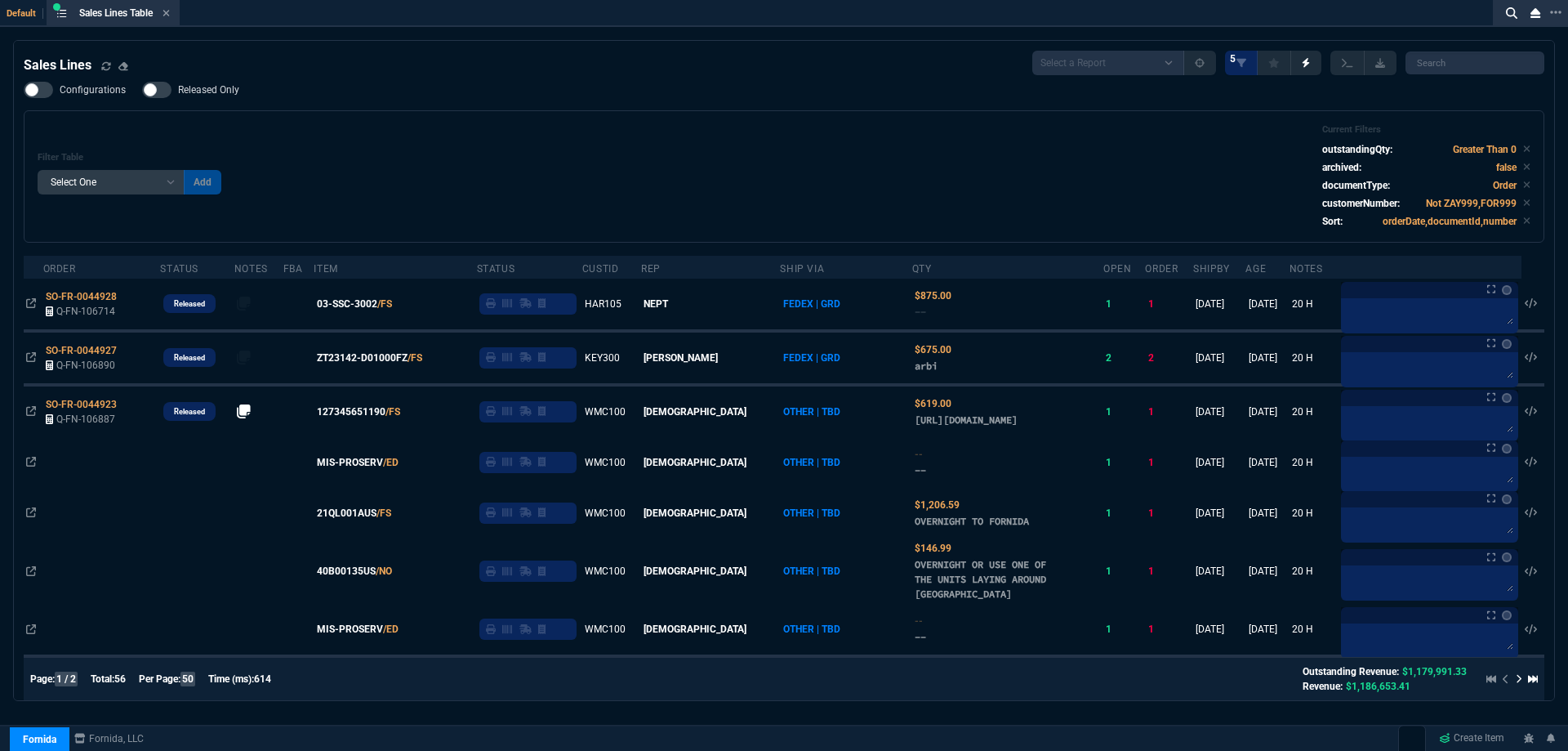
click at [234, 95] on span "Released Only" at bounding box center [209, 90] width 61 height 13
click at [142, 91] on input "Released Only" at bounding box center [141, 90] width 1 height 1
click at [315, 106] on div "Configurations Released Only Filter Table Select One Add Filter () Age () ATS (…" at bounding box center [784, 162] width 1521 height 161
click at [242, 87] on label "Released Only" at bounding box center [199, 90] width 114 height 17
click at [142, 90] on input "Released Only" at bounding box center [141, 90] width 1 height 1
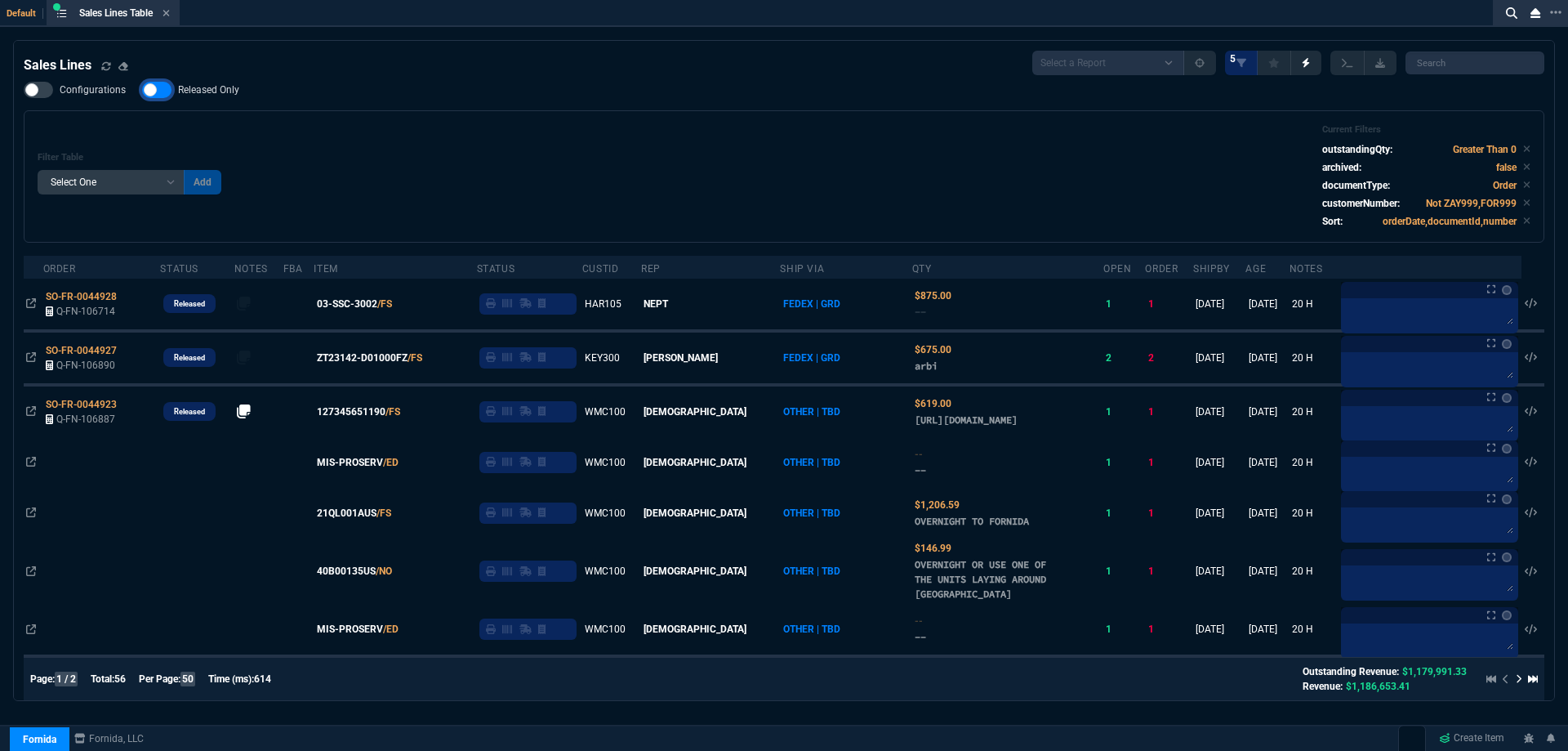
checkbox input "false"
click at [619, 102] on div "Configurations Released Only Filter Table Select One Add Filter () Age () ATS (…" at bounding box center [784, 162] width 1521 height 161
click at [170, 13] on icon at bounding box center [166, 13] width 7 height 10
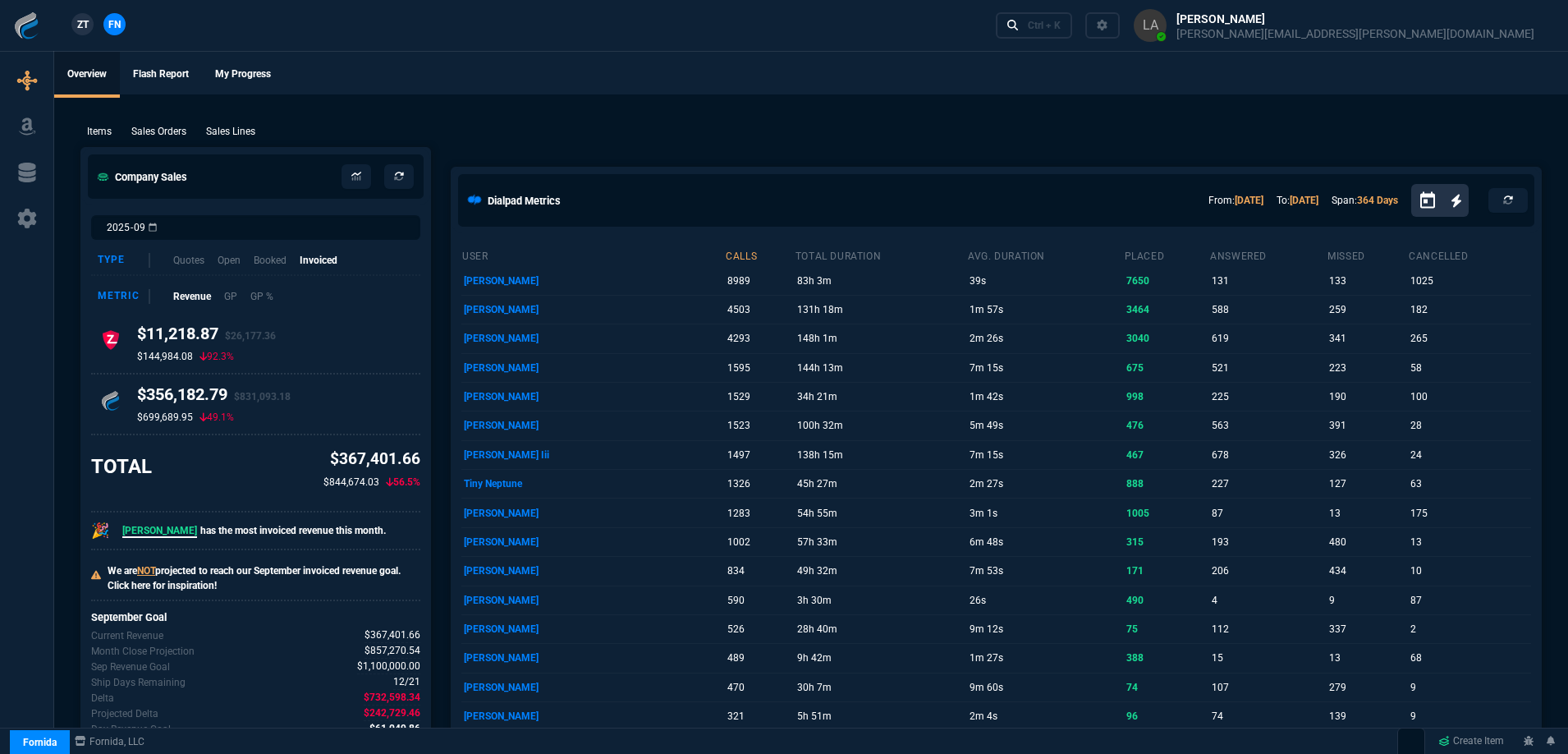
click at [87, 27] on span "ZT" at bounding box center [83, 25] width 12 height 15
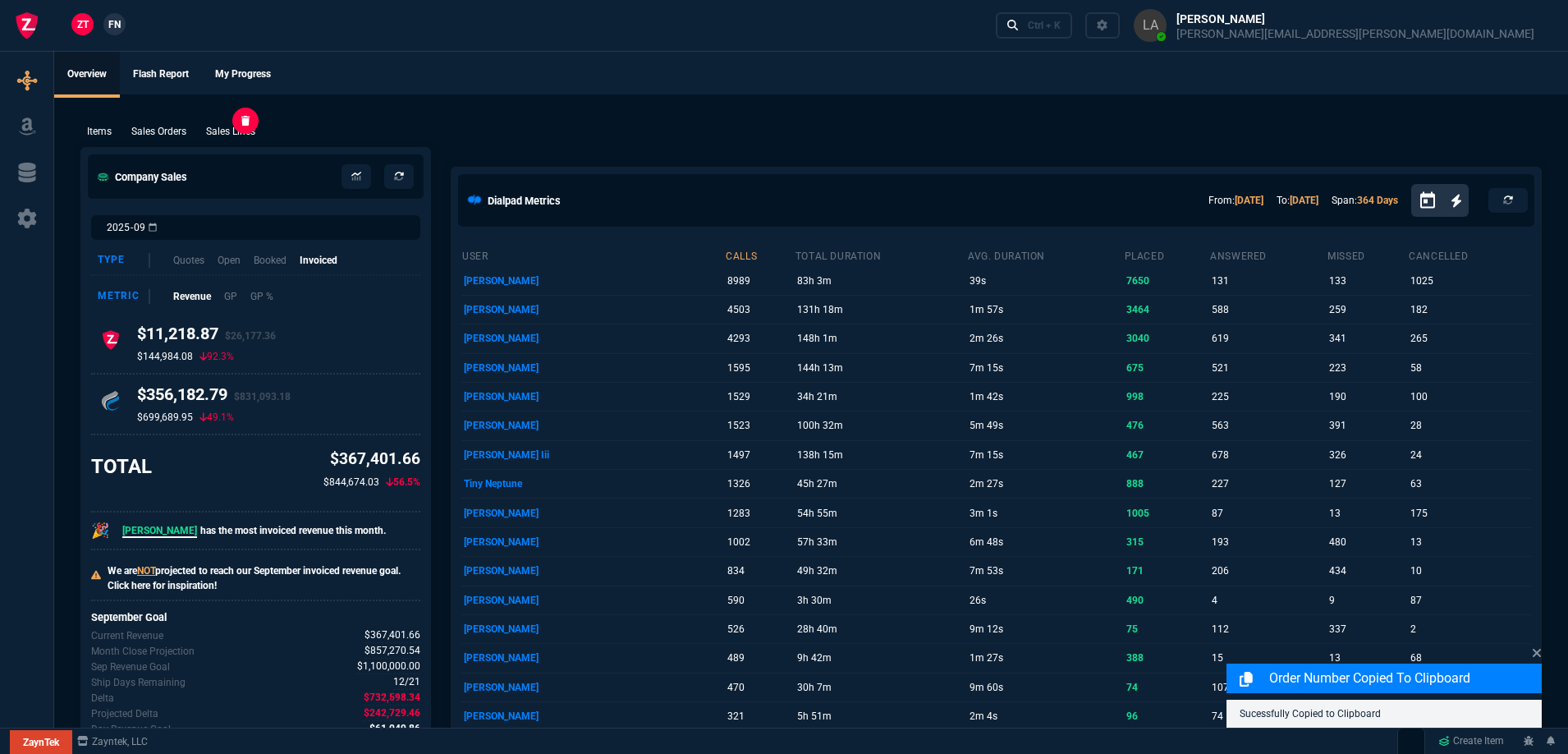
click at [250, 126] on p "Sales Lines" at bounding box center [231, 132] width 49 height 15
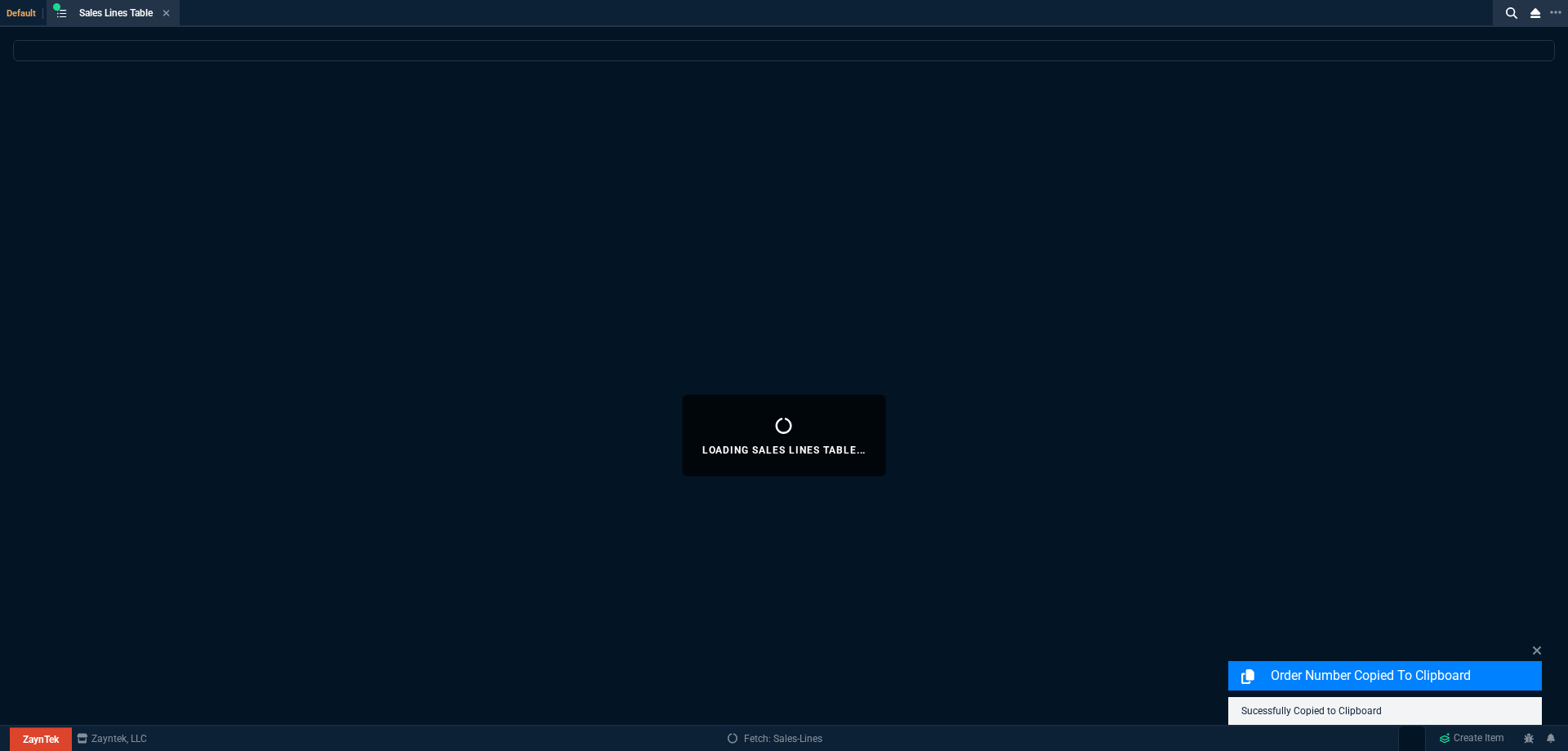
select select
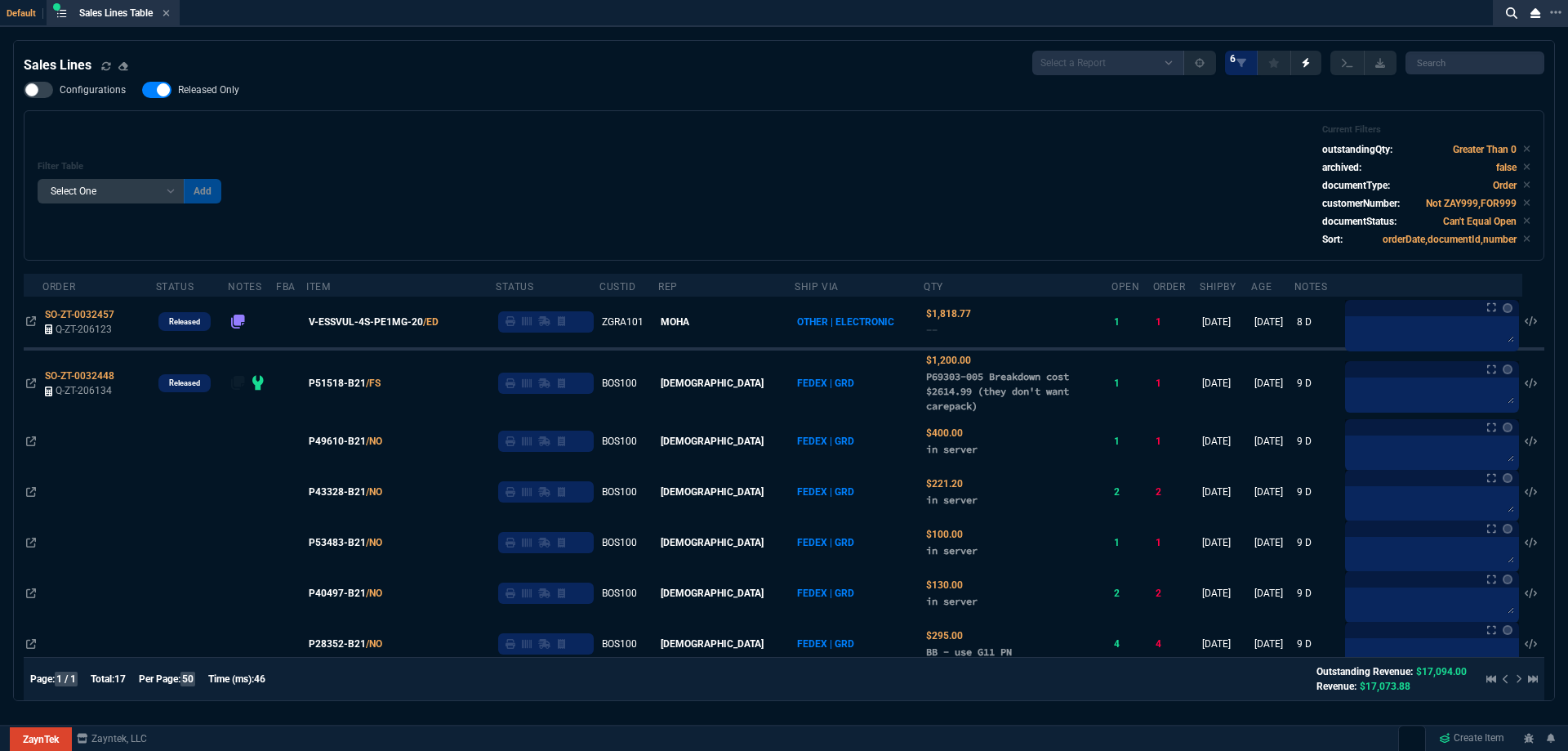
click at [222, 78] on div "Sales Lines Select a Report NEW QUERY SonicWall Sale AMZ (MTD) NEW QUERY INS100…" at bounding box center [784, 641] width 1521 height 1183
click at [241, 88] on label "Released Only" at bounding box center [199, 90] width 114 height 17
click at [142, 90] on input "Released Only" at bounding box center [141, 90] width 1 height 1
checkbox input "false"
click at [636, 121] on div "Filter Table Select One Add Filter () Age () ATS () Cond (itemVariantCode) Cust…" at bounding box center [784, 186] width 1521 height 150
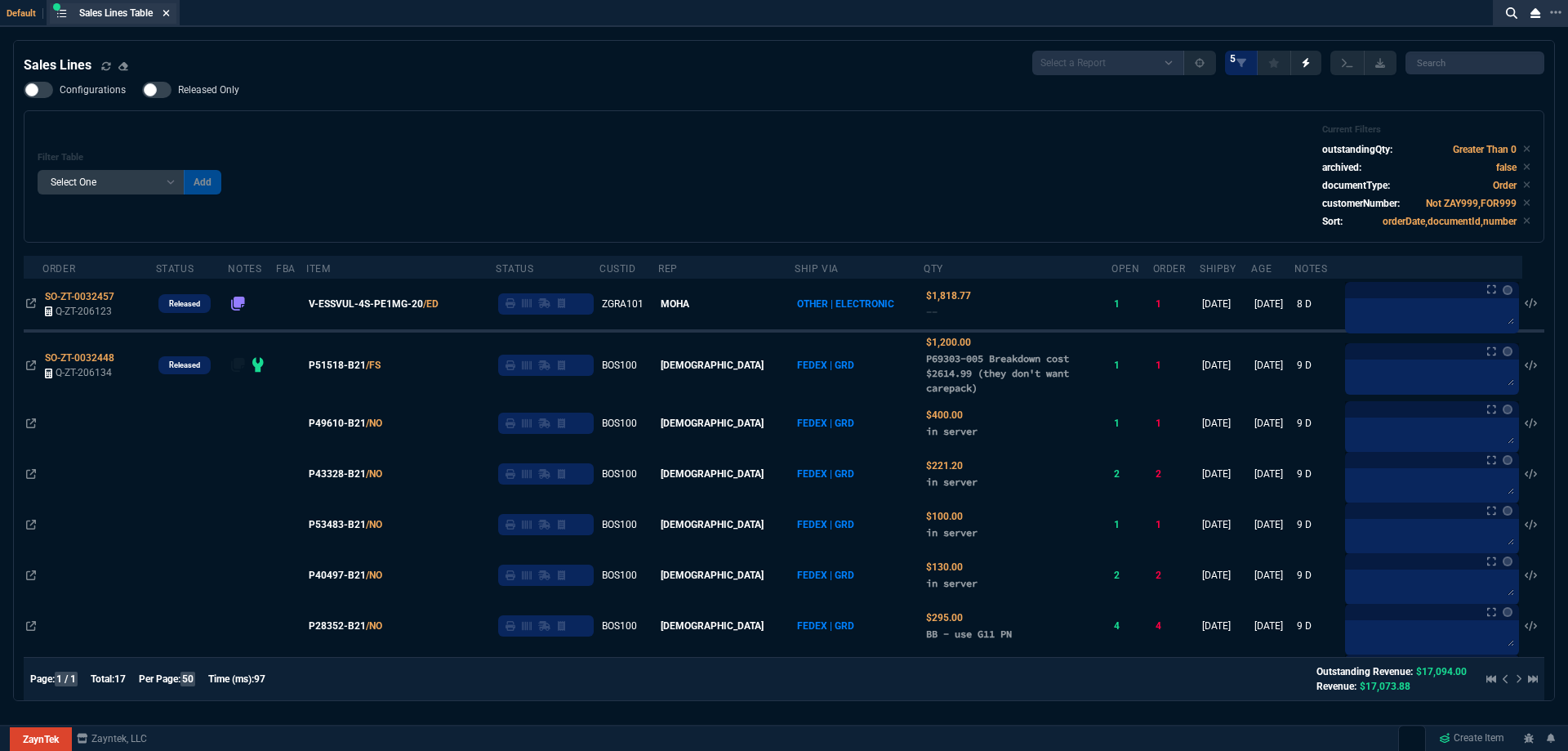
click at [169, 13] on icon at bounding box center [167, 13] width 7 height 7
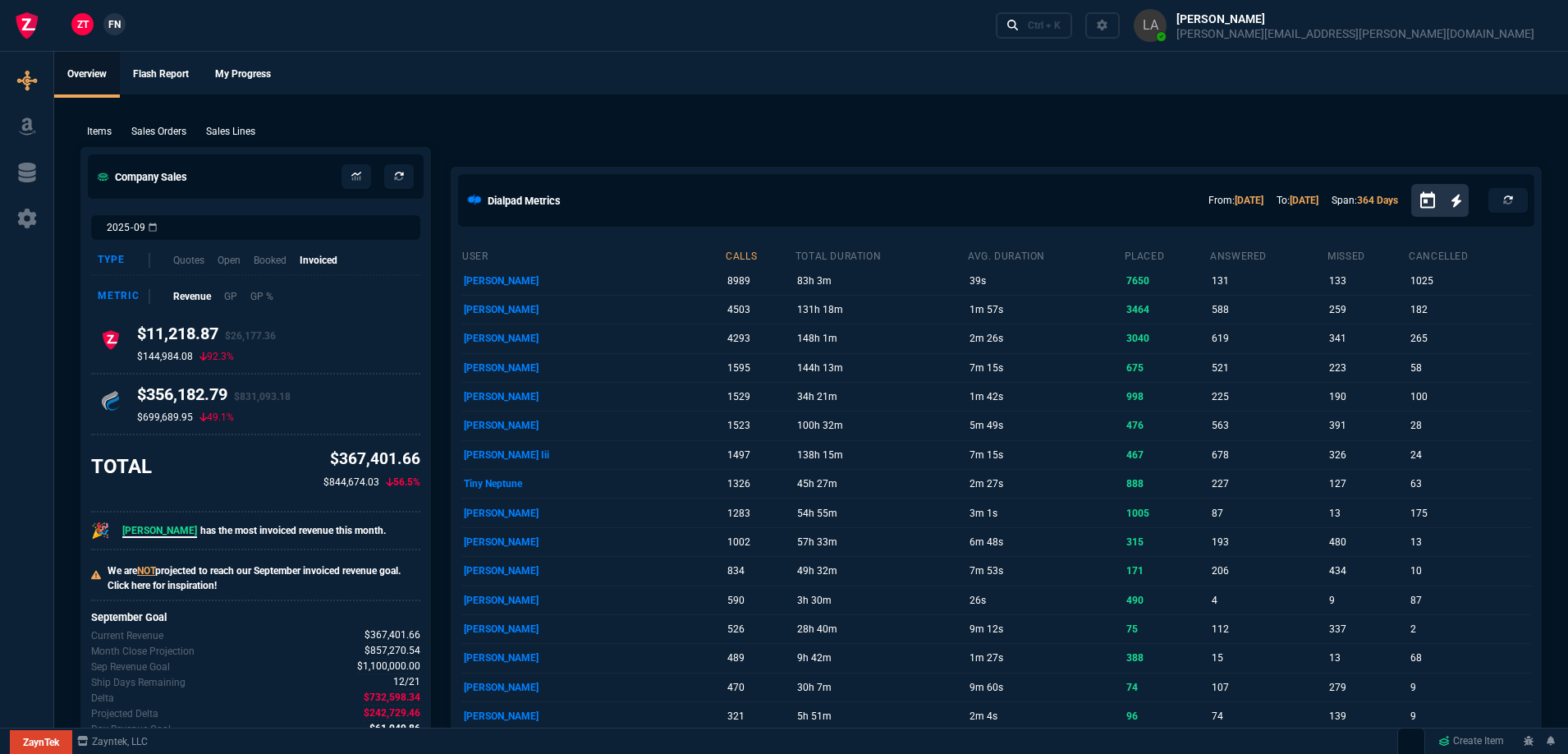
click at [113, 29] on span "FN" at bounding box center [114, 25] width 12 height 15
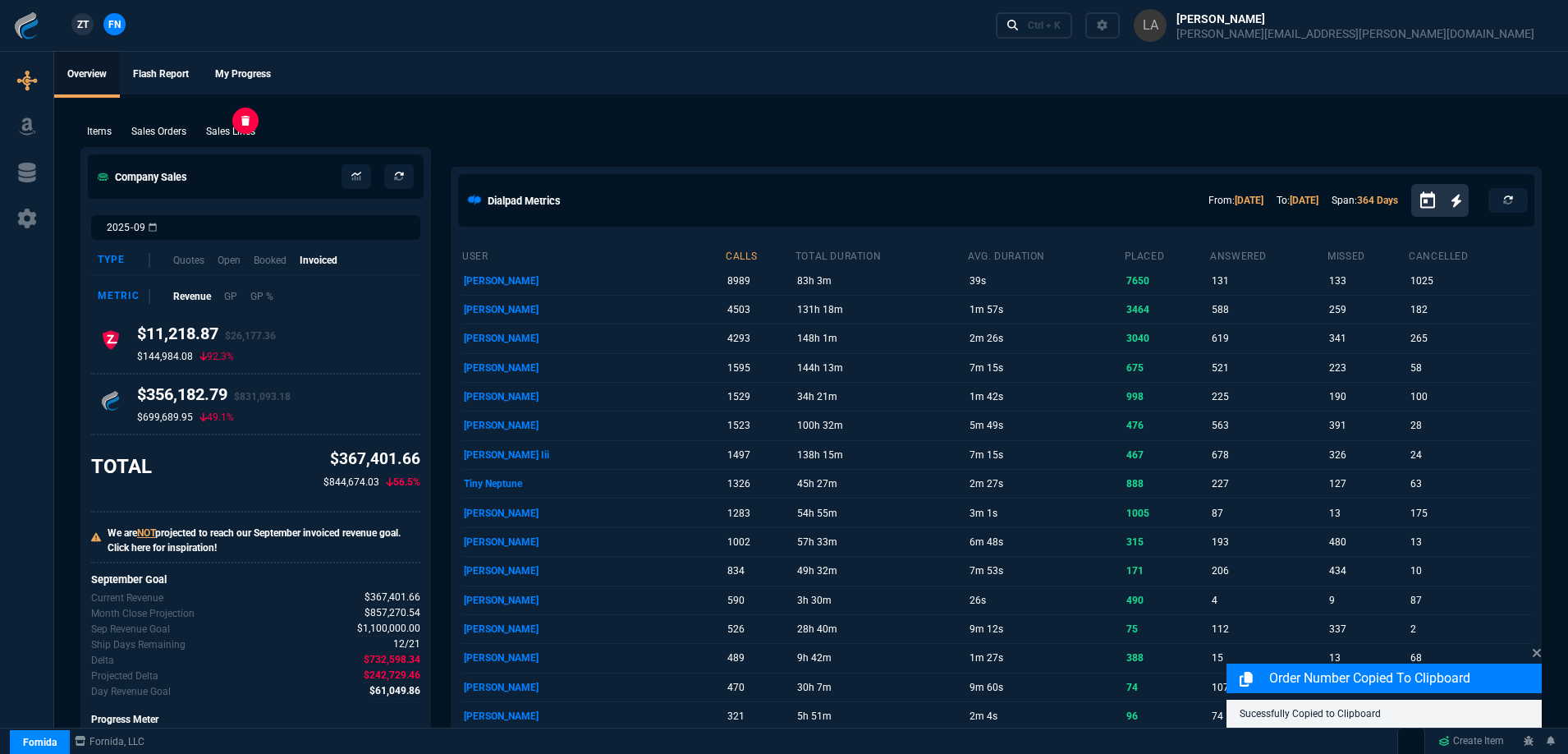
click at [221, 126] on p "Sales Lines" at bounding box center [231, 132] width 49 height 15
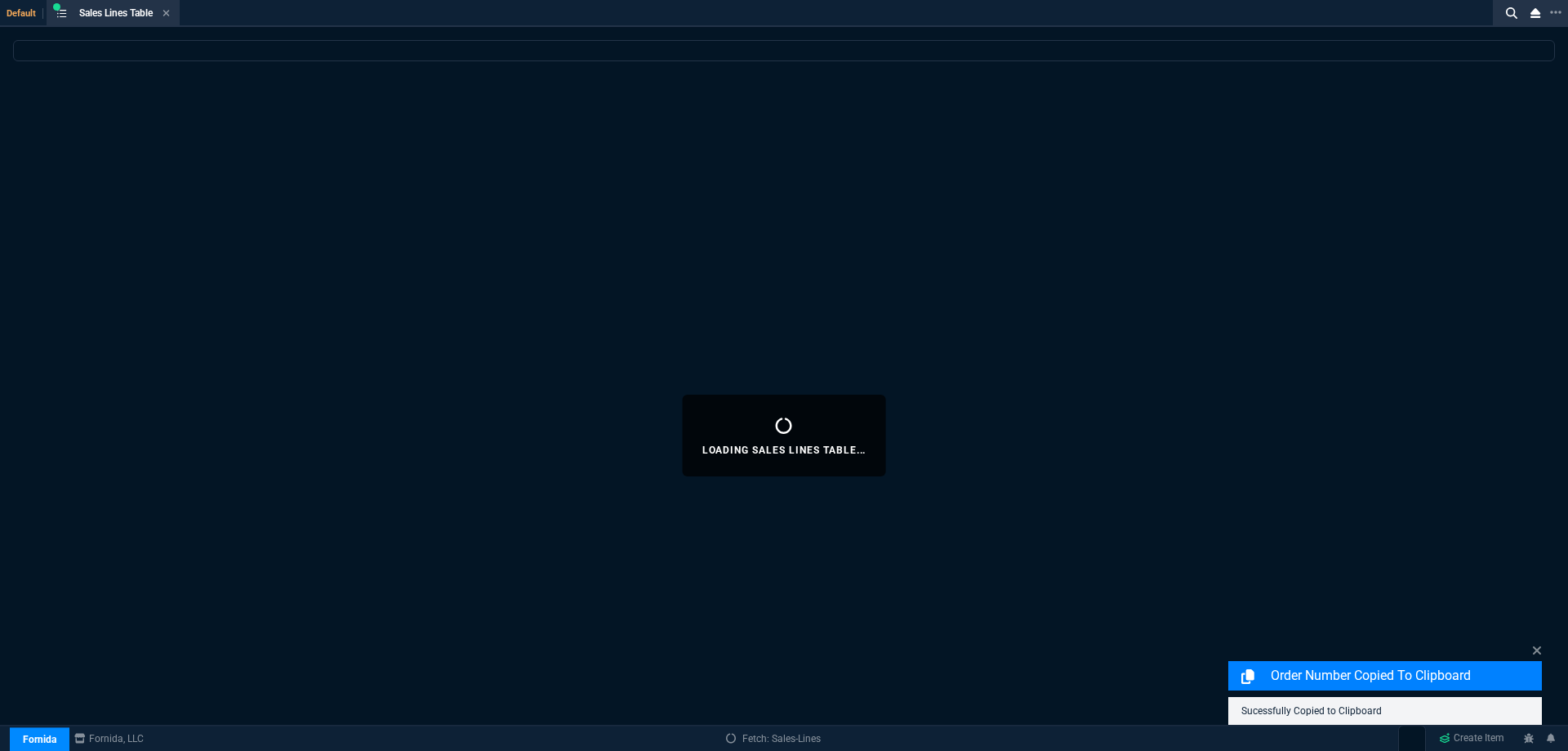
select select
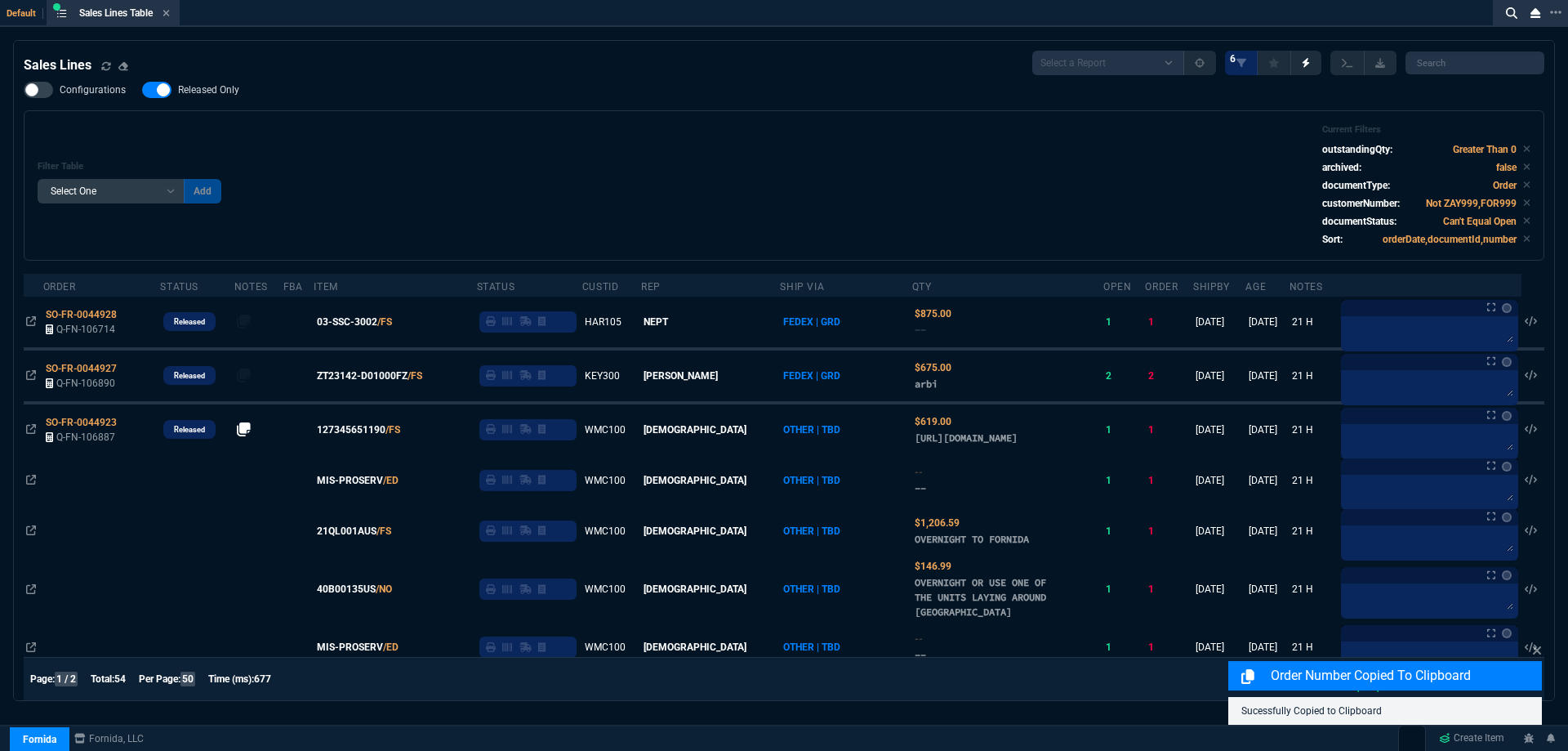
click at [213, 92] on span "Released Only" at bounding box center [209, 90] width 61 height 13
click at [142, 91] on input "Released Only" at bounding box center [141, 90] width 1 height 1
checkbox input "false"
click at [484, 148] on div "Filter Table Select One Add Filter () Age () ATS () Cond (itemVariantCode) Cust…" at bounding box center [784, 185] width 1493 height 123
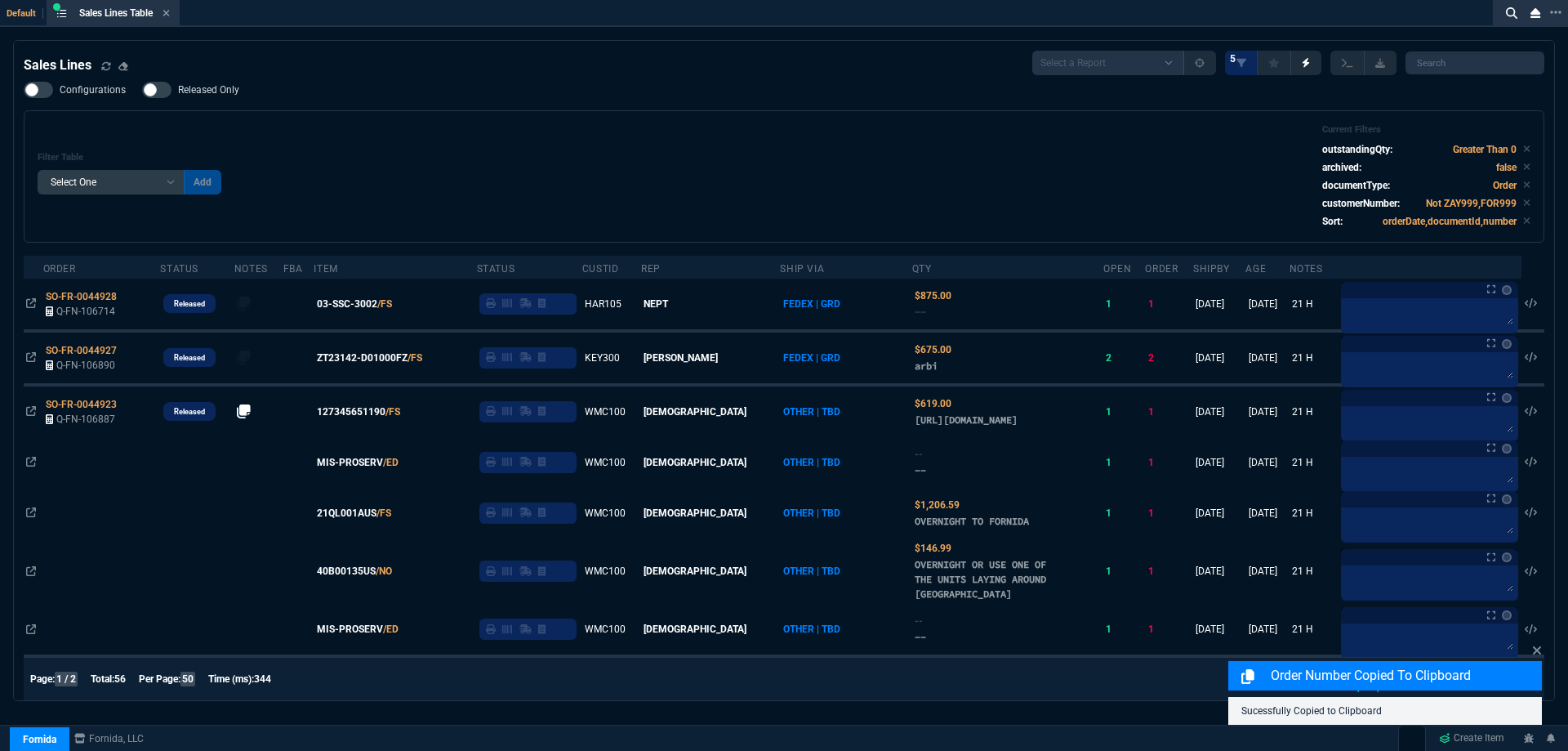
select select
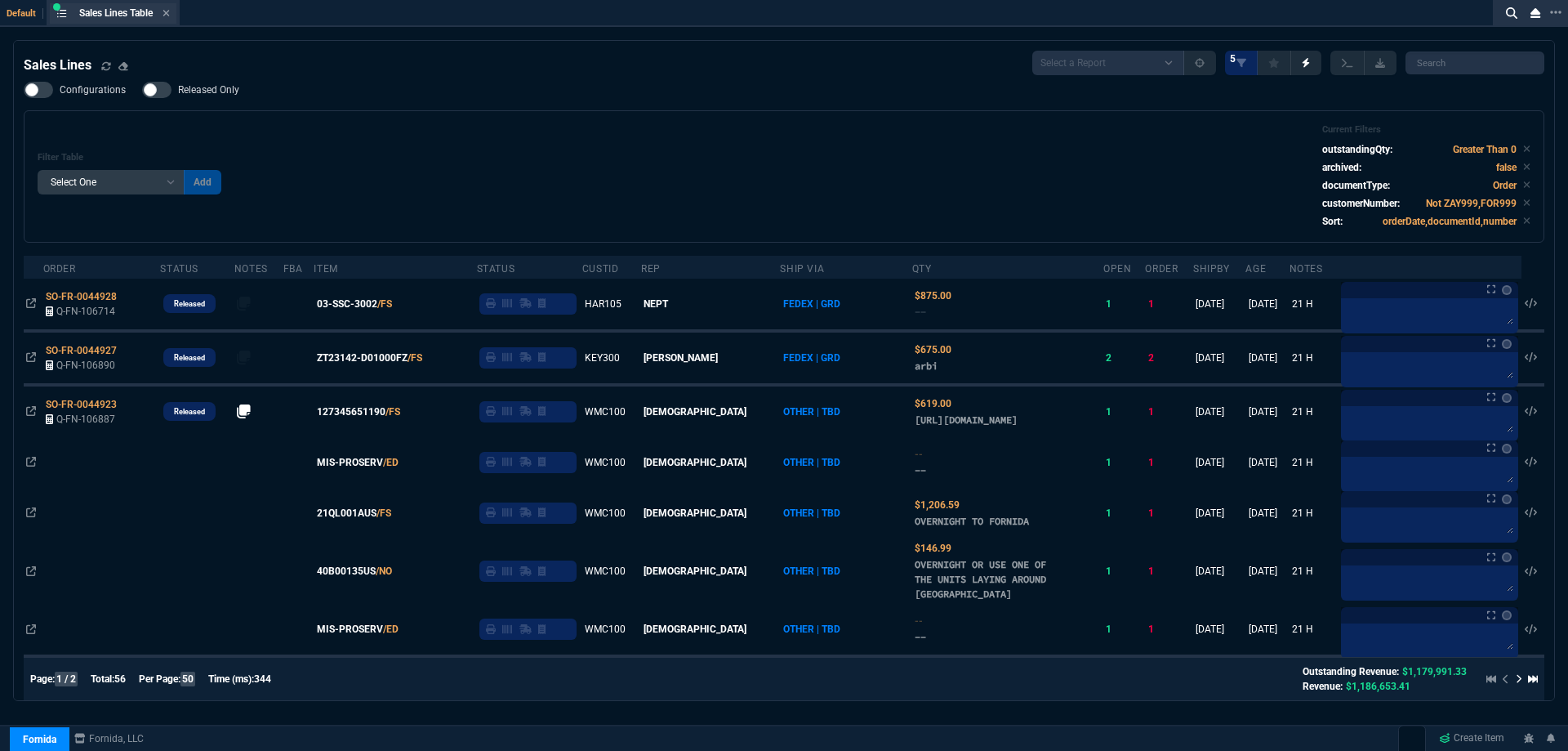
click at [172, 5] on div "Sales Lines Table Sales Line" at bounding box center [112, 13] width 126 height 21
click at [170, 10] on icon at bounding box center [166, 13] width 7 height 10
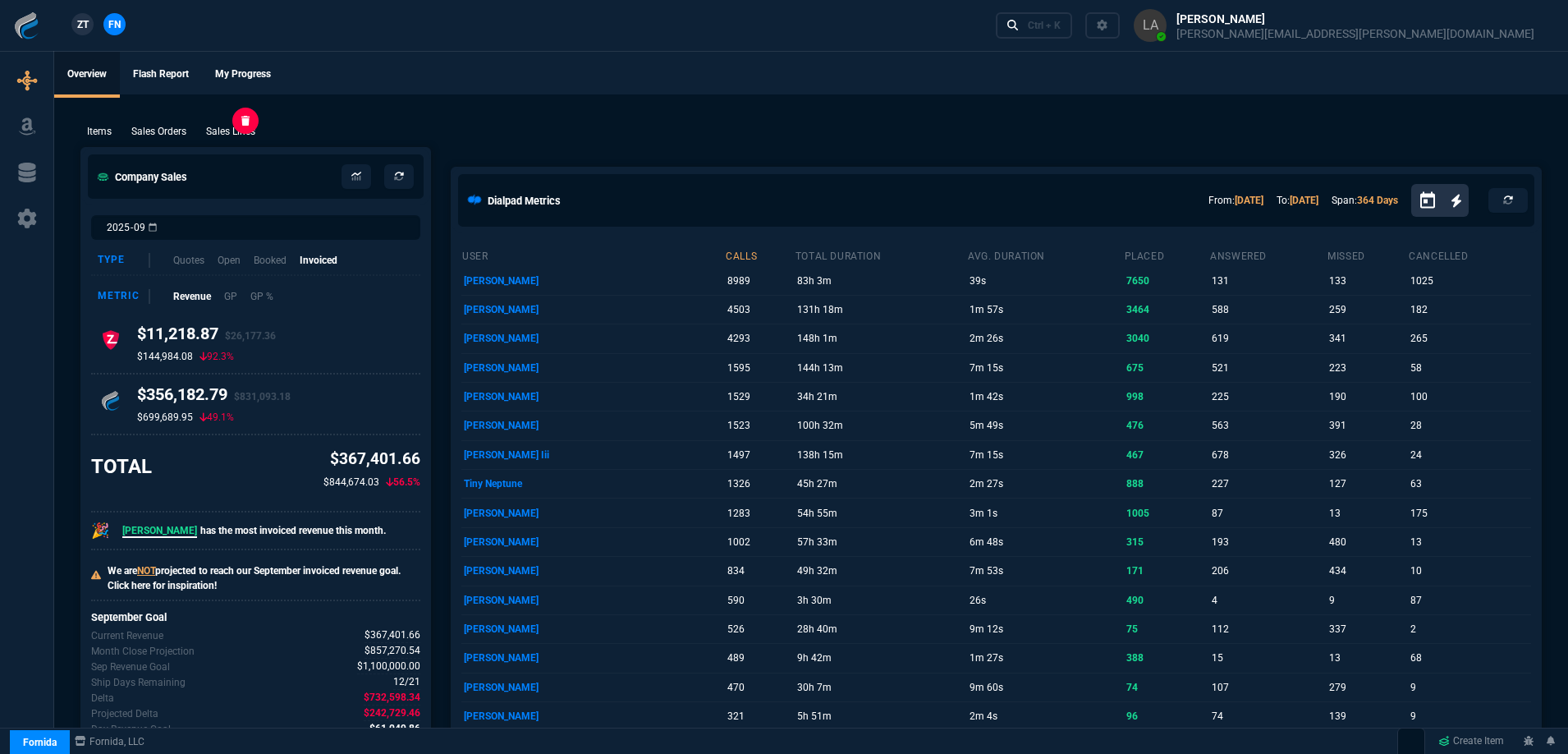
click at [232, 134] on p "Sales Lines" at bounding box center [231, 132] width 49 height 15
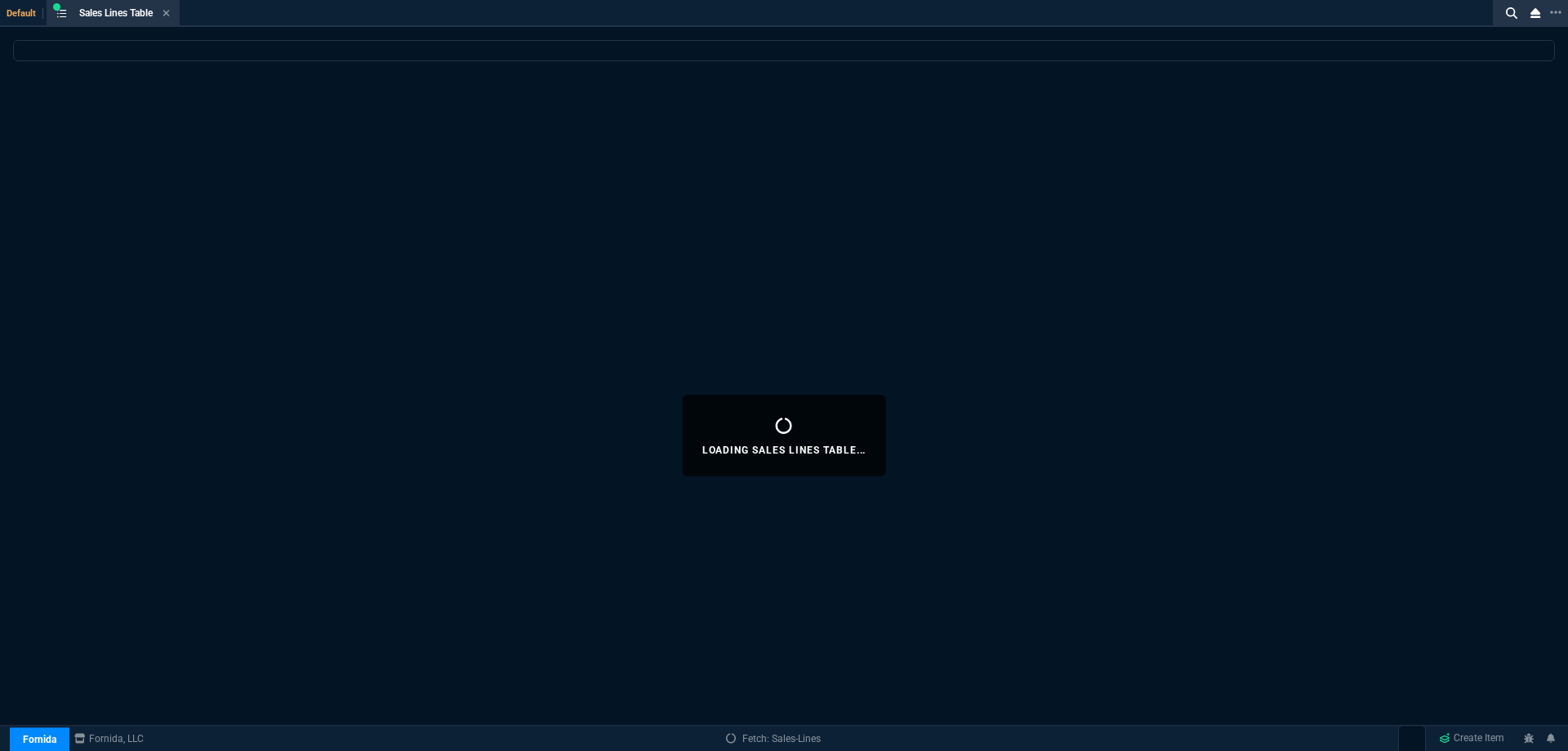
select select
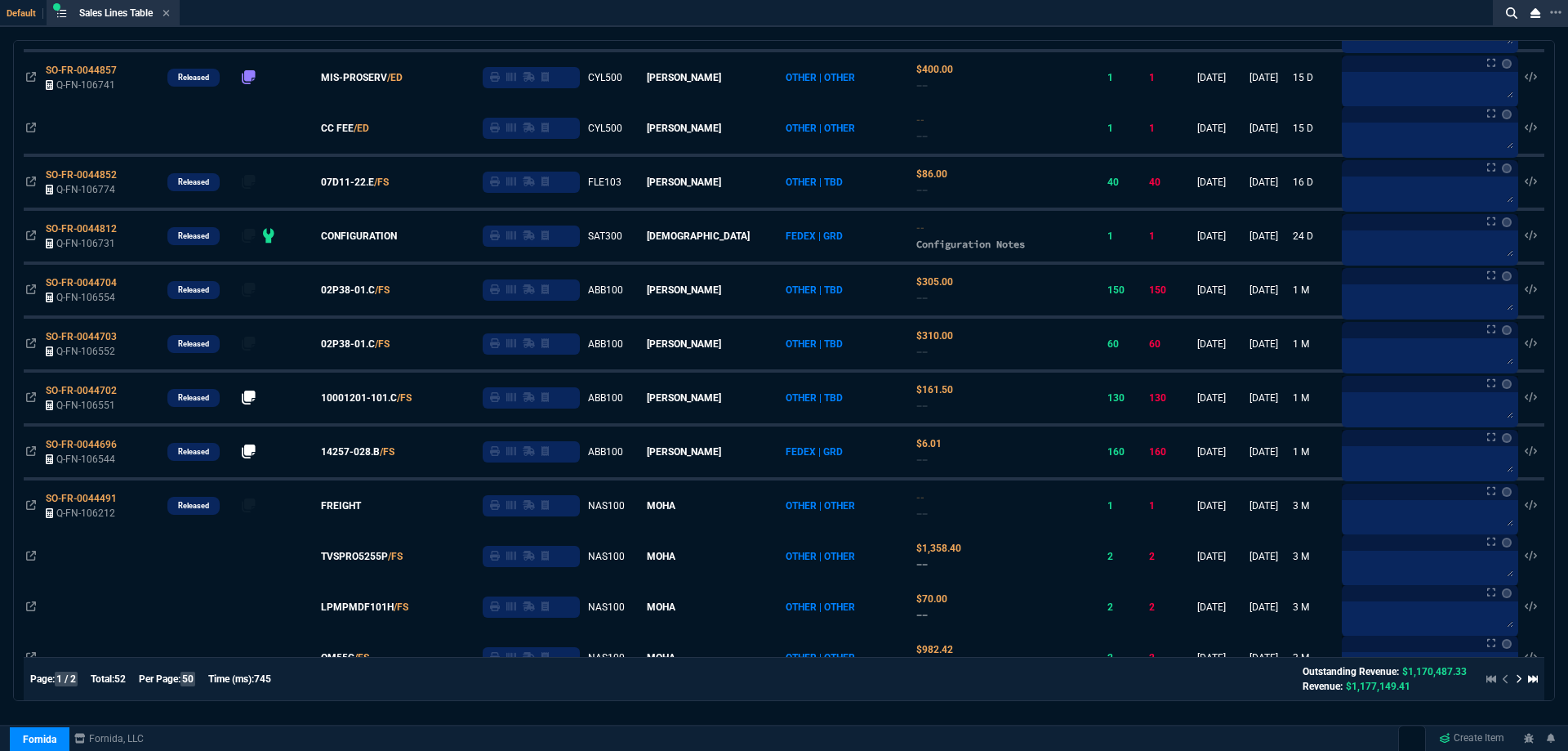
scroll to position [1634, 0]
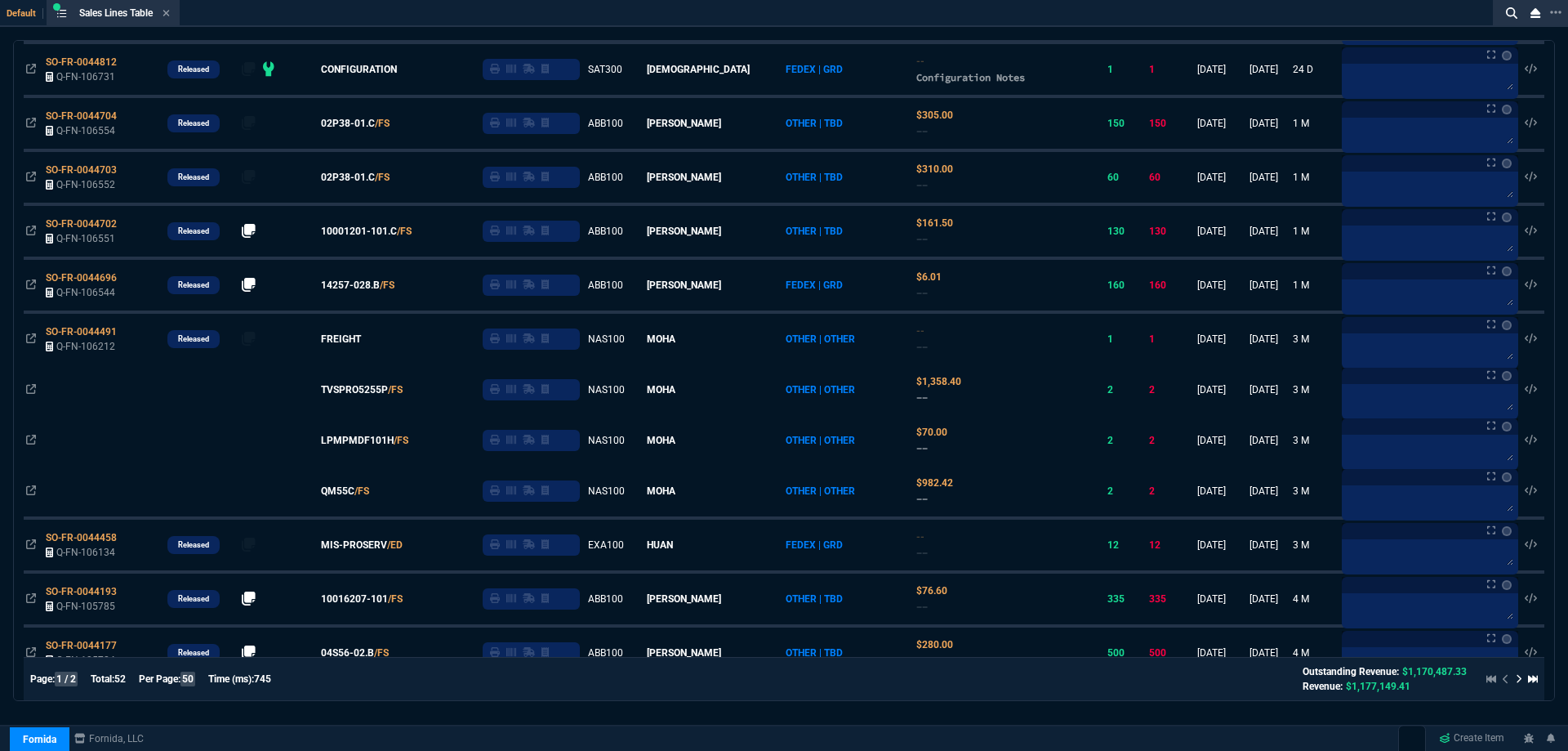
click at [92, 338] on span "SO-FR-0044491" at bounding box center [81, 332] width 71 height 12
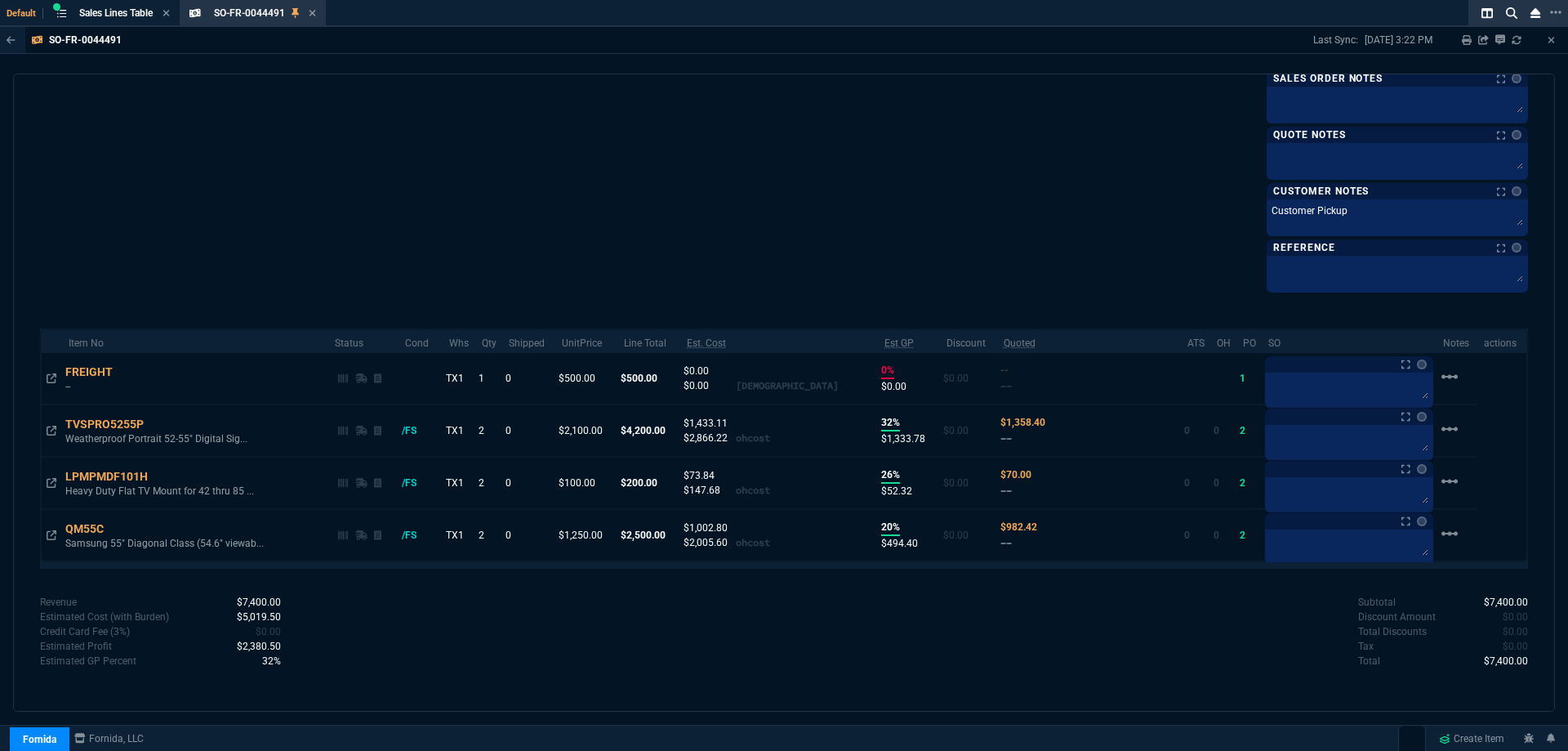
scroll to position [1023, 0]
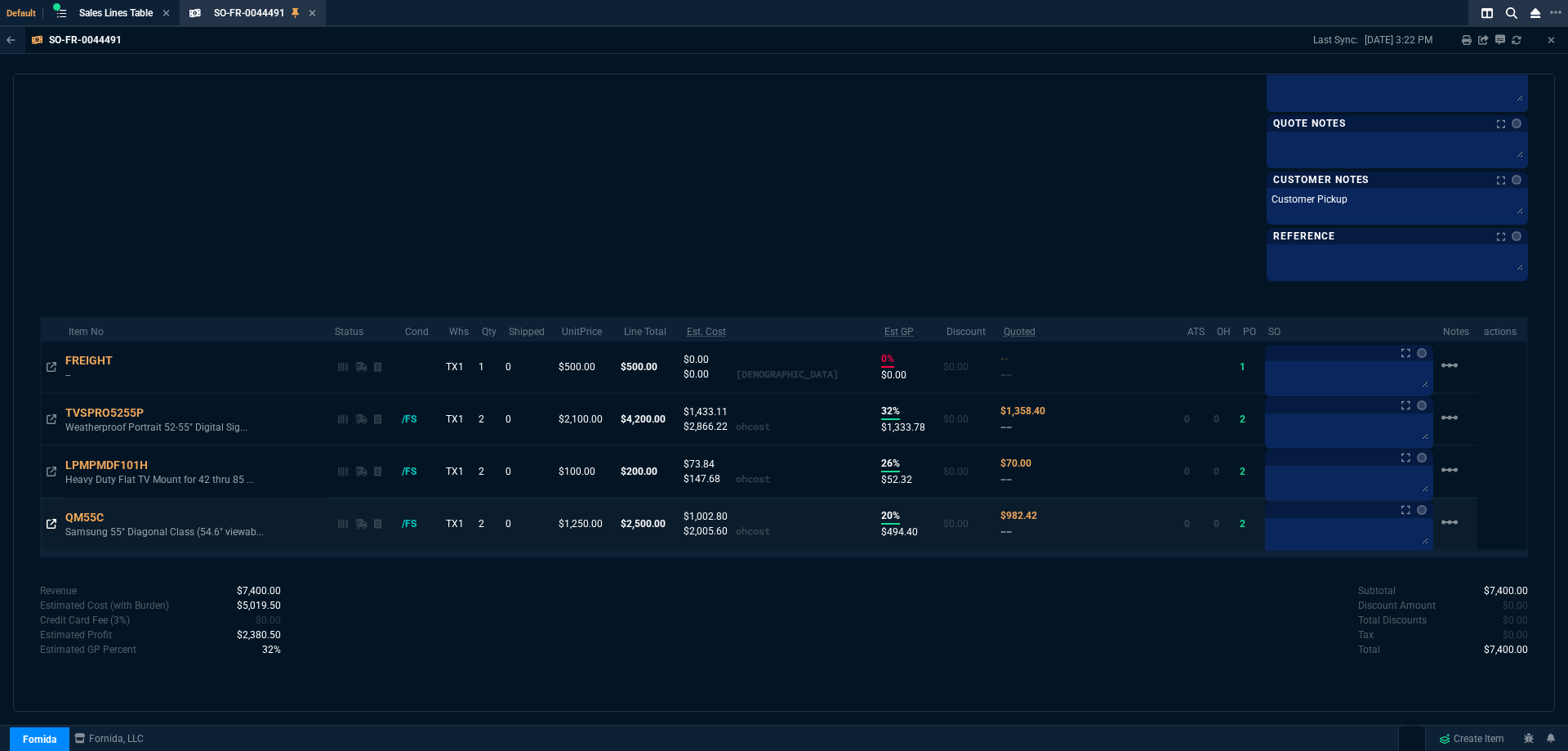
click at [51, 528] on icon at bounding box center [51, 524] width 10 height 10
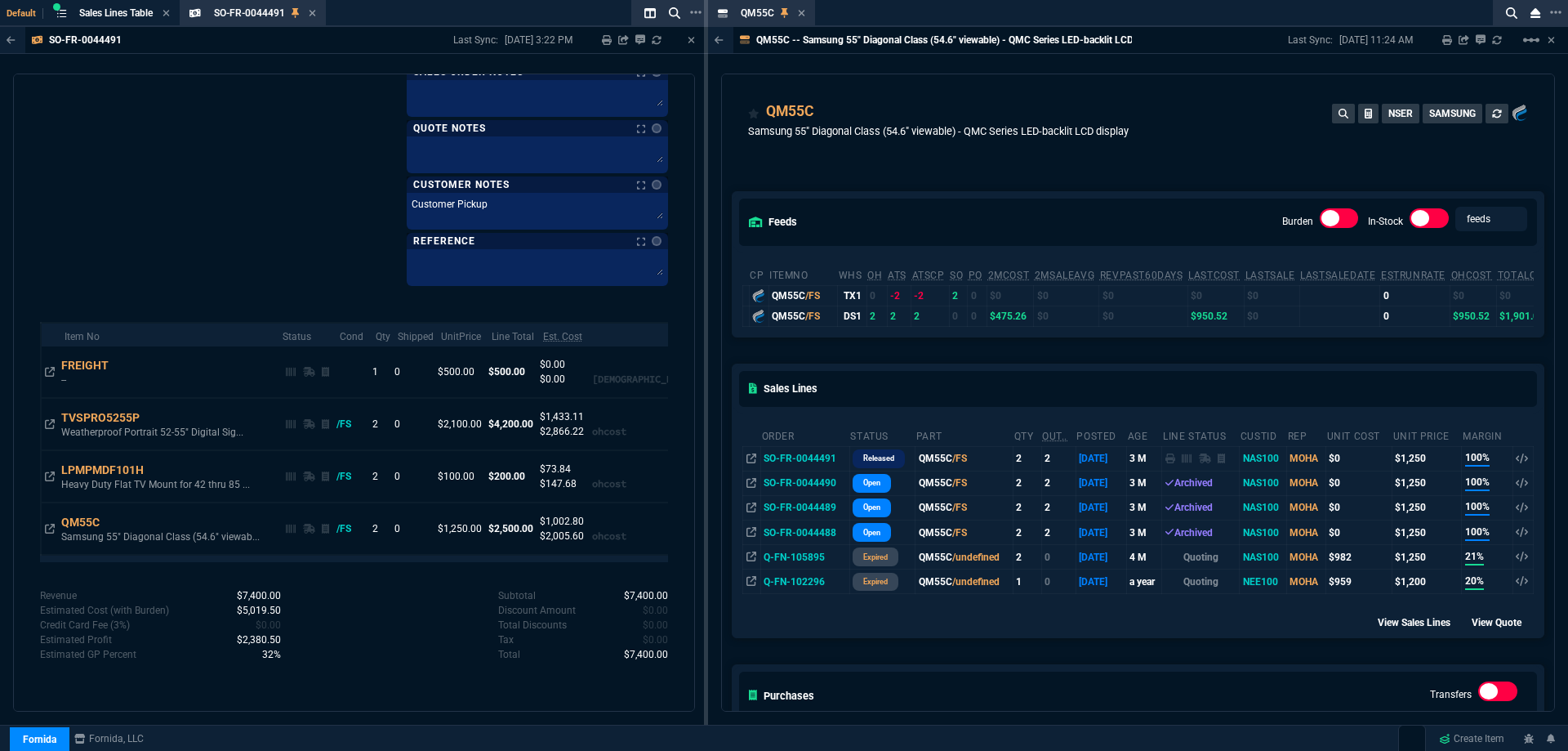
drag, startPoint x: 777, startPoint y: 18, endPoint x: 614, endPoint y: 17, distance: 163.0
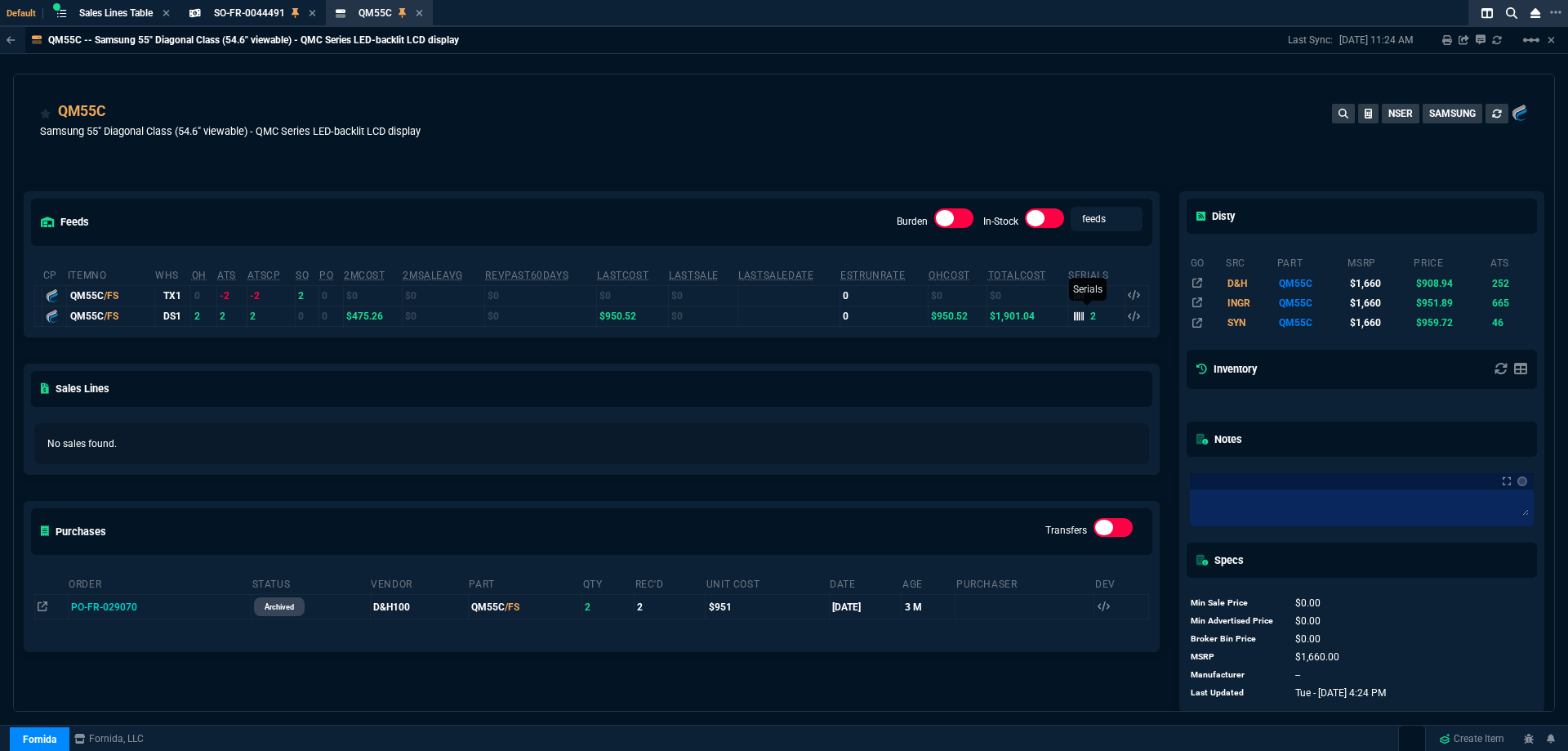
click at [1074, 322] on nx-icon at bounding box center [1079, 316] width 10 height 12
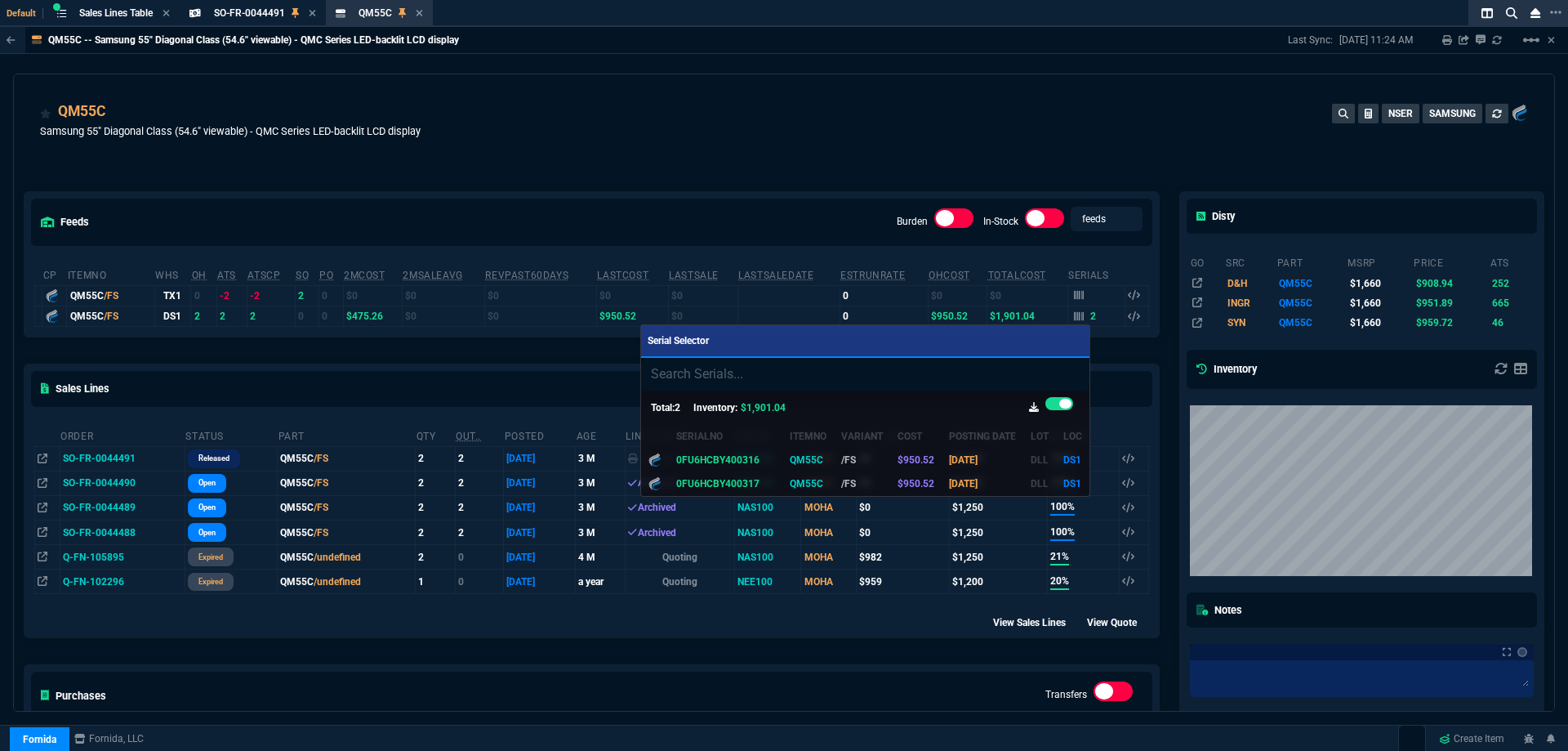
click at [844, 128] on div at bounding box center [784, 376] width 1568 height 751
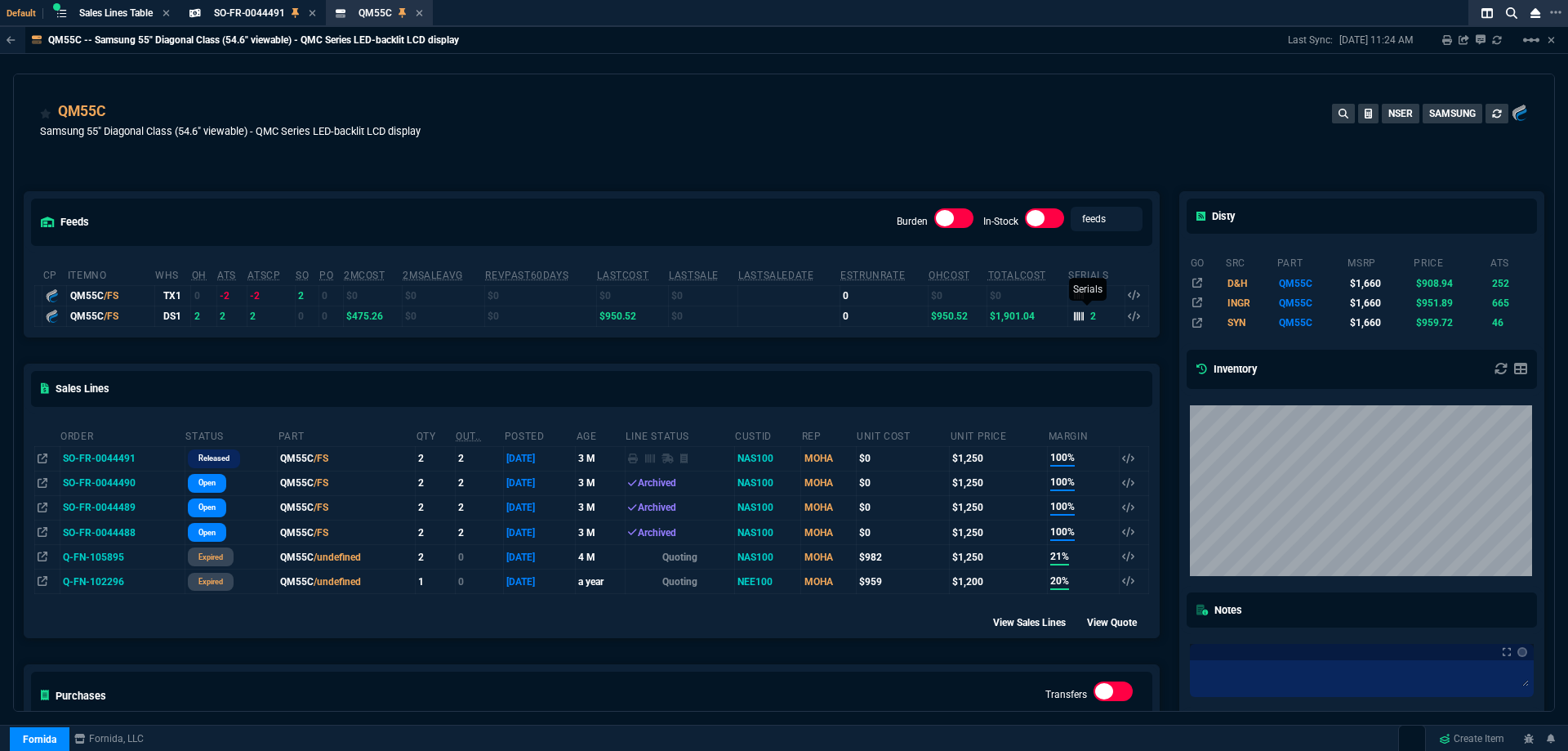
click at [1074, 313] on icon at bounding box center [1079, 315] width 10 height 9
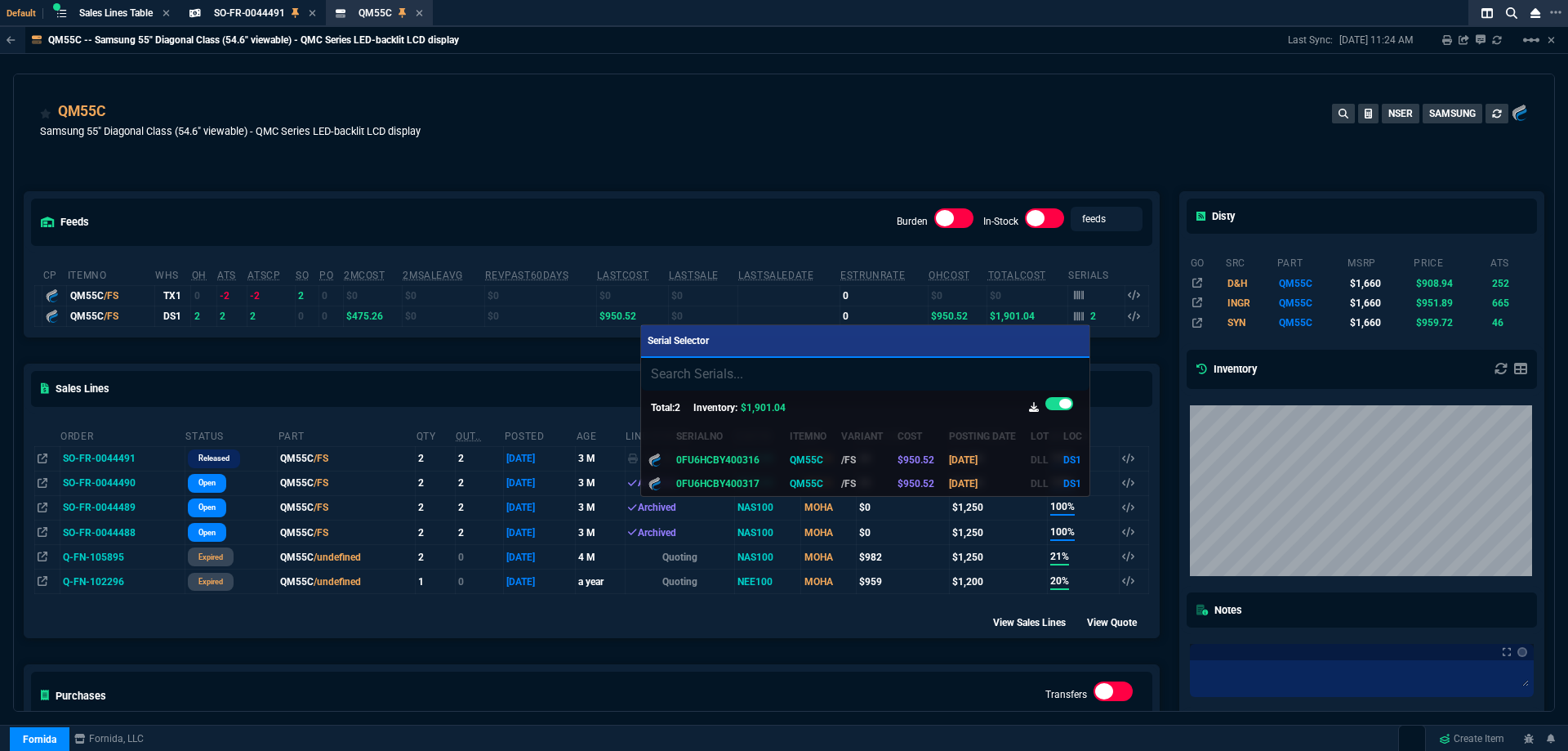
click at [878, 167] on div at bounding box center [784, 376] width 1568 height 751
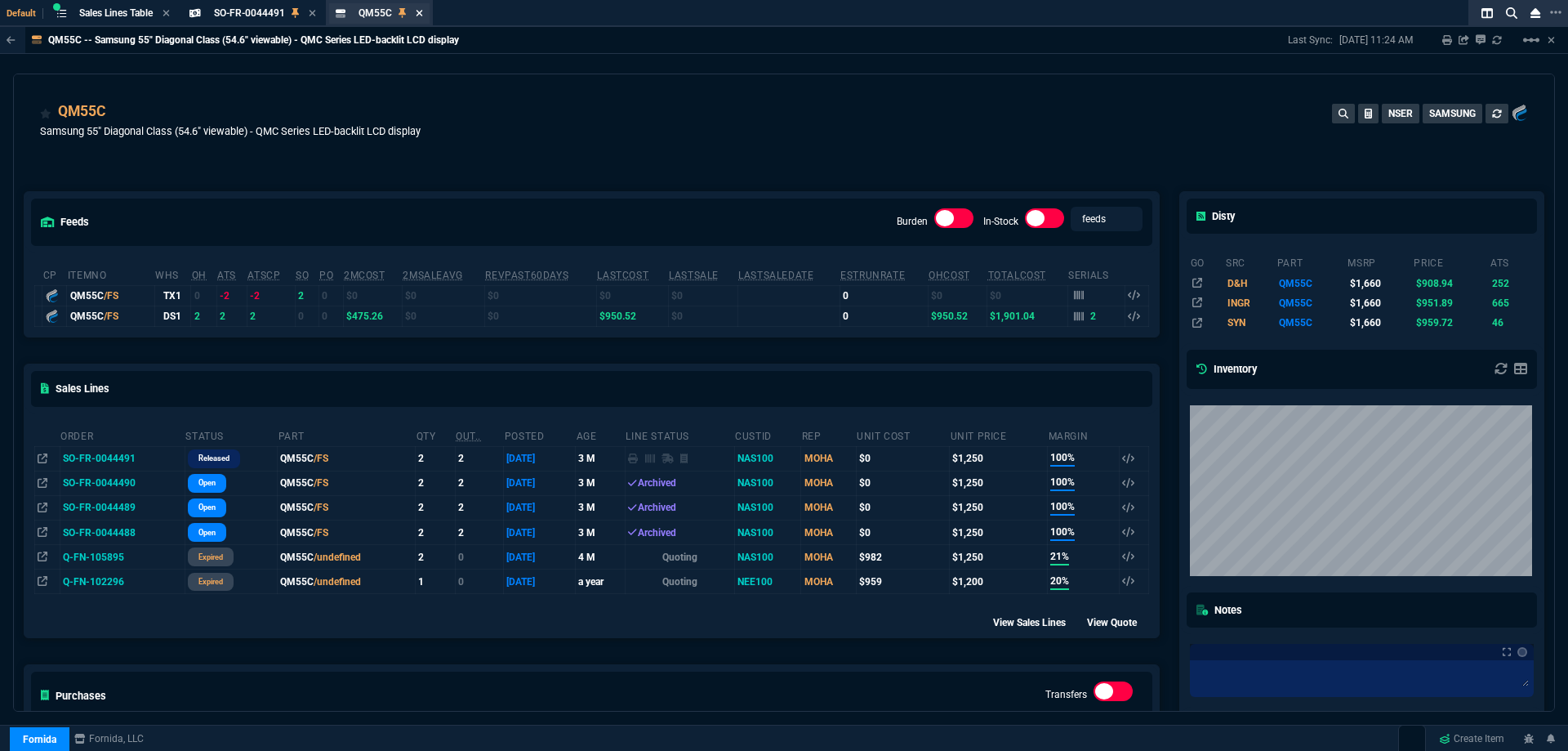
click at [422, 12] on icon at bounding box center [419, 13] width 7 height 7
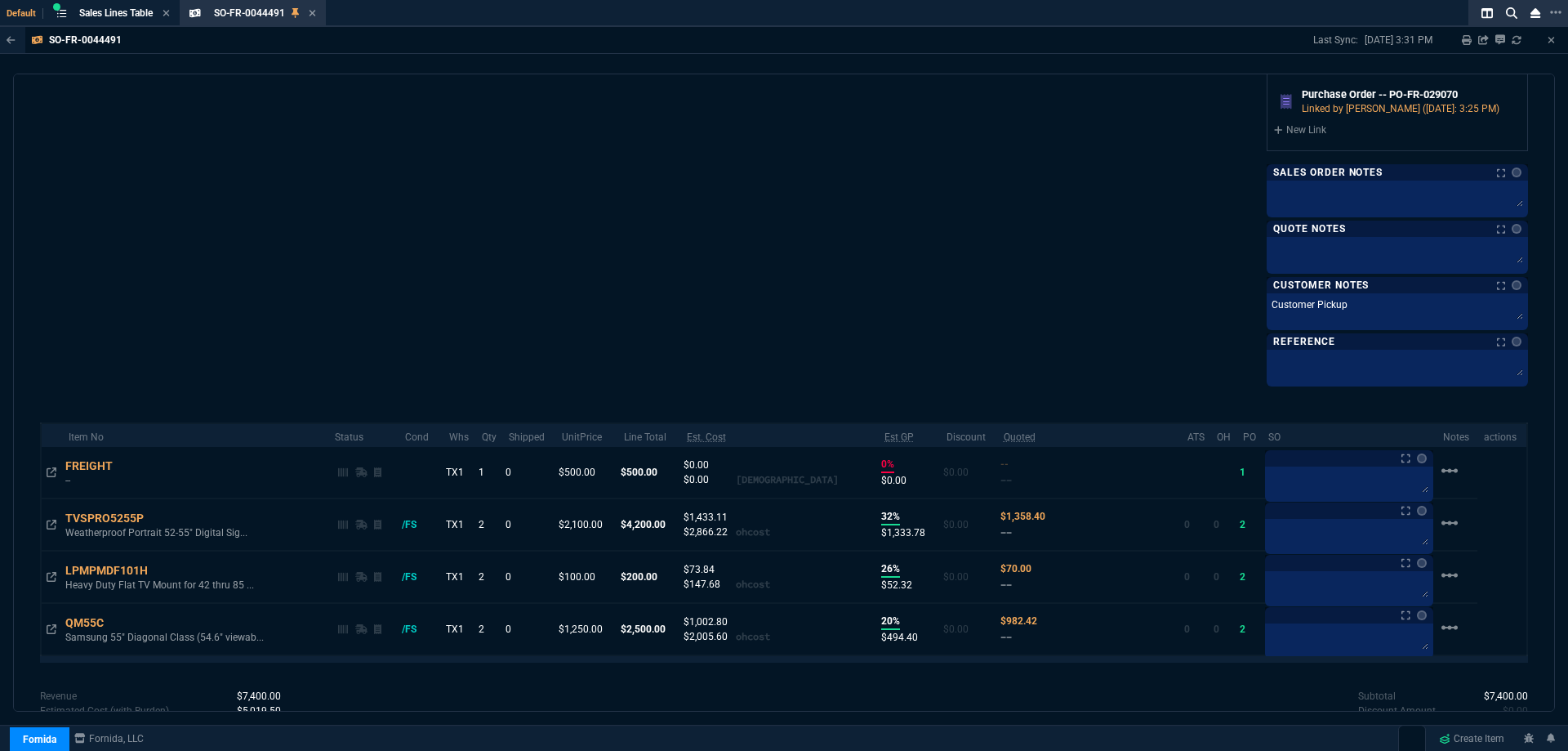
scroll to position [1028, 0]
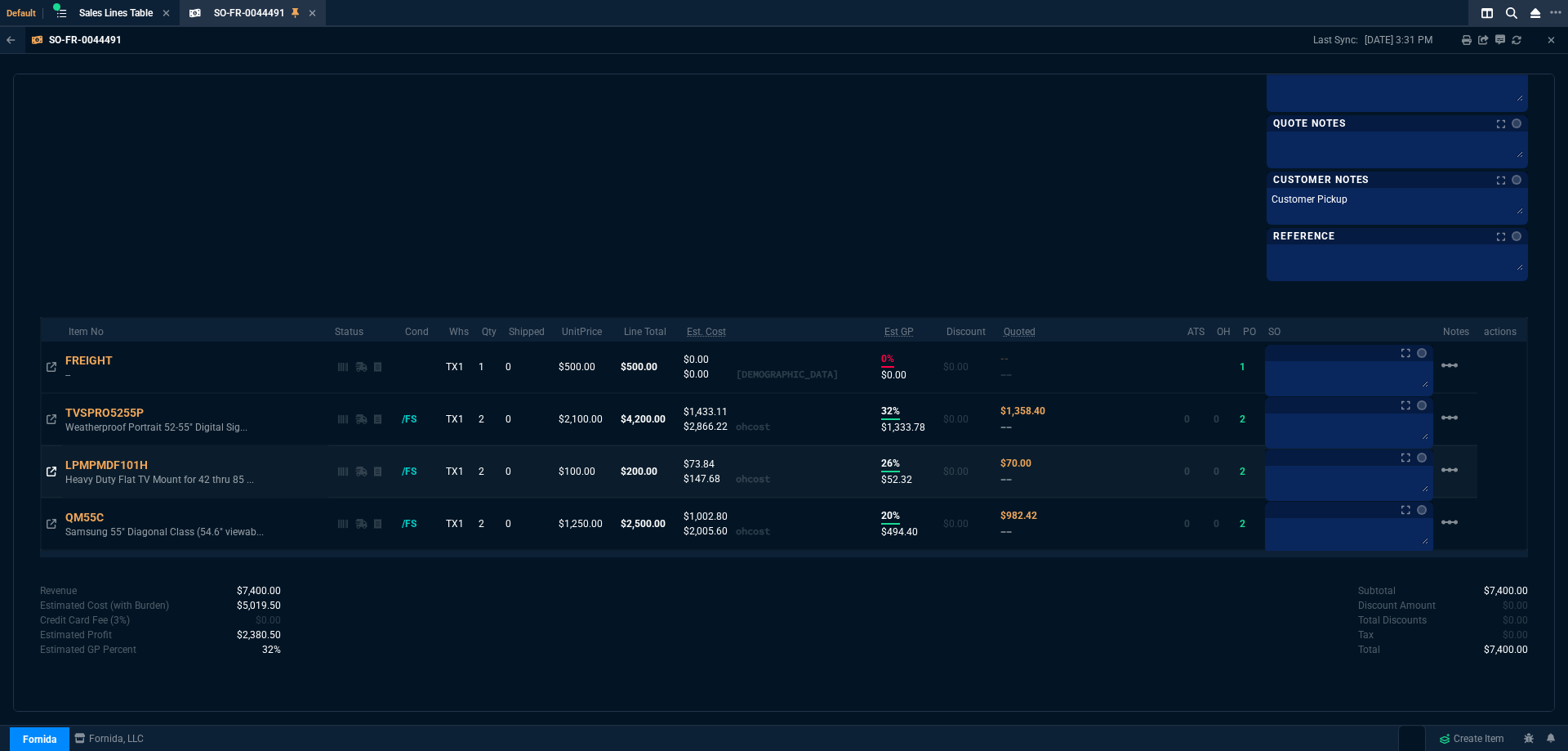
click at [50, 472] on icon at bounding box center [51, 471] width 10 height 10
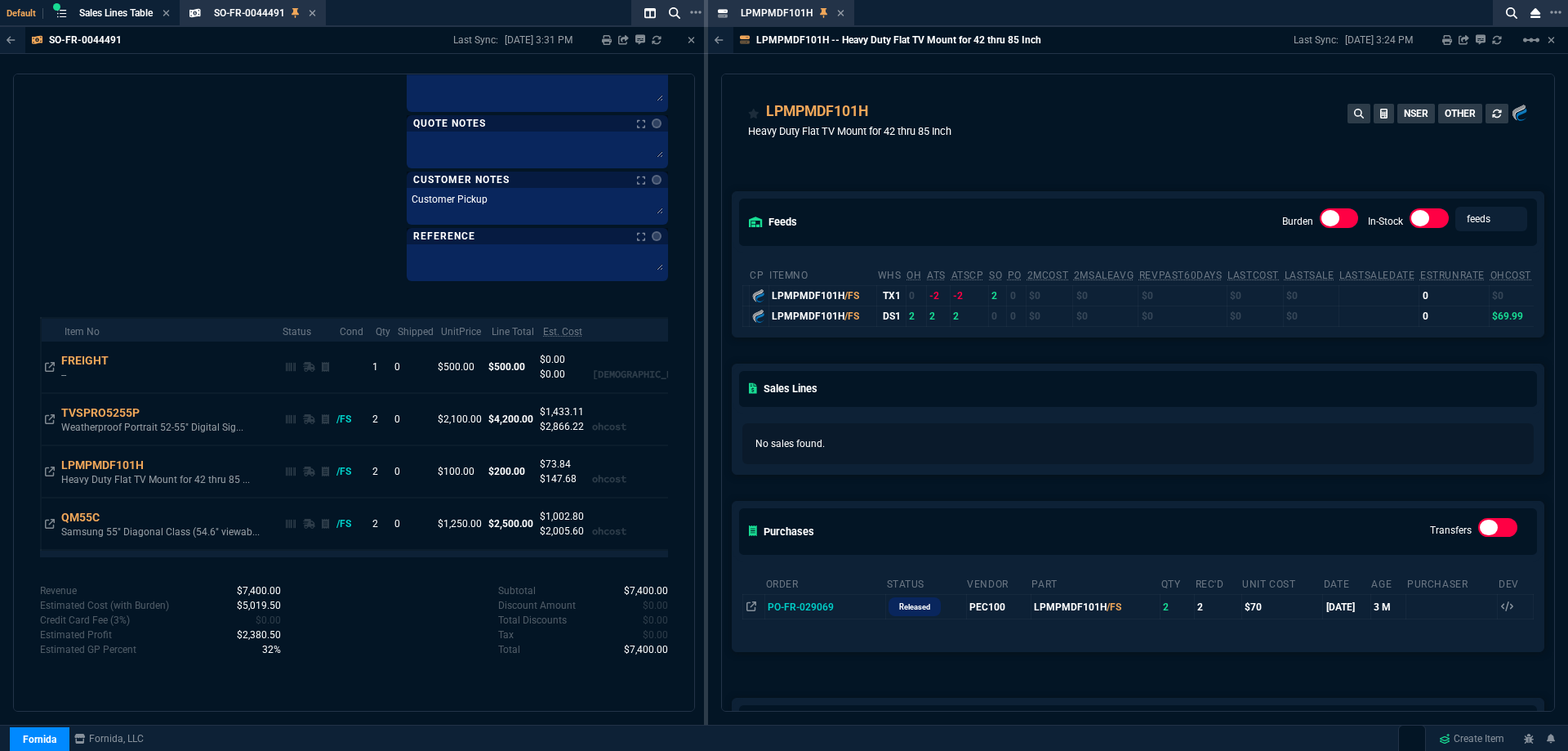
drag, startPoint x: 747, startPoint y: 13, endPoint x: 553, endPoint y: 15, distance: 194.0
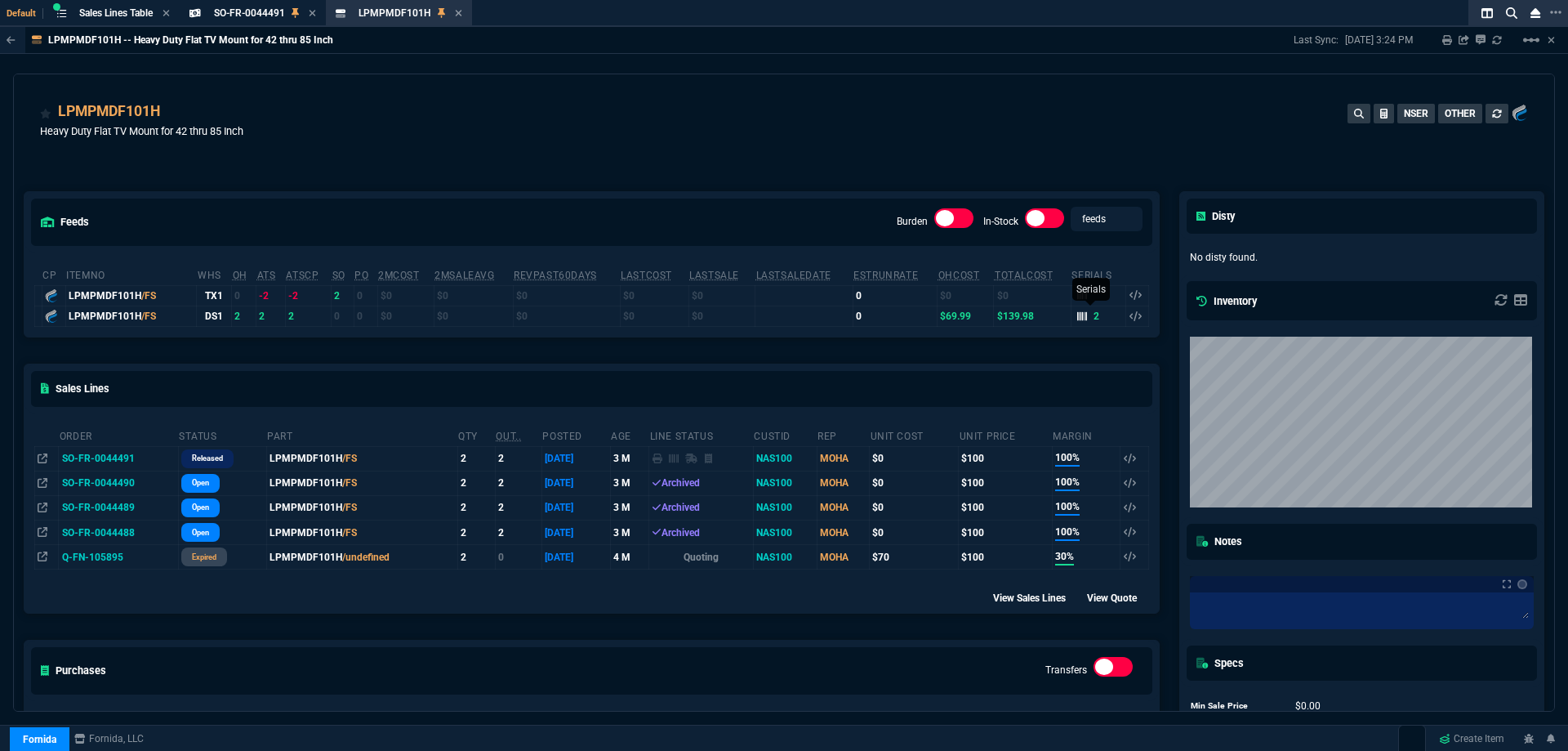
click at [1077, 320] on icon at bounding box center [1082, 315] width 10 height 9
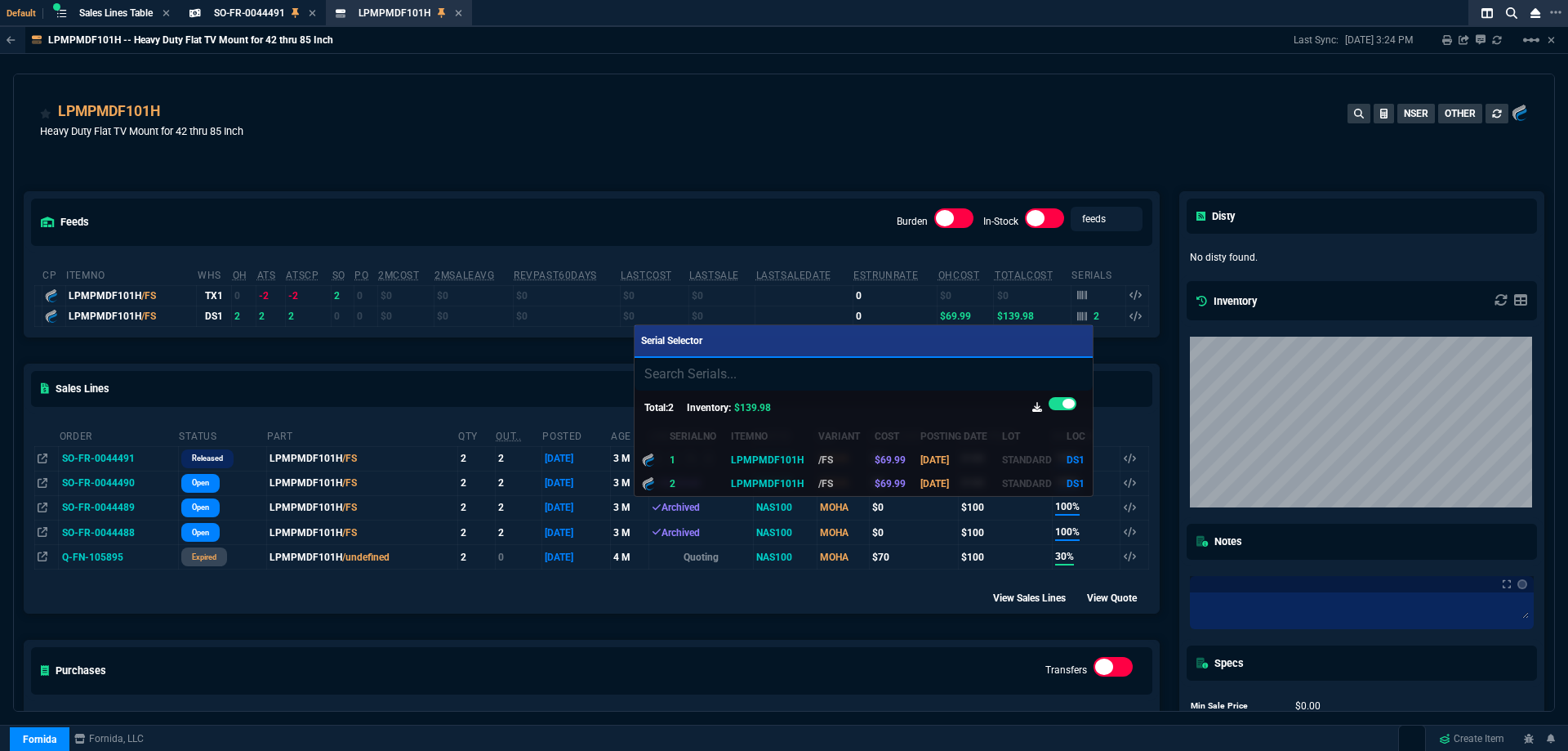
click at [941, 154] on div at bounding box center [784, 376] width 1568 height 751
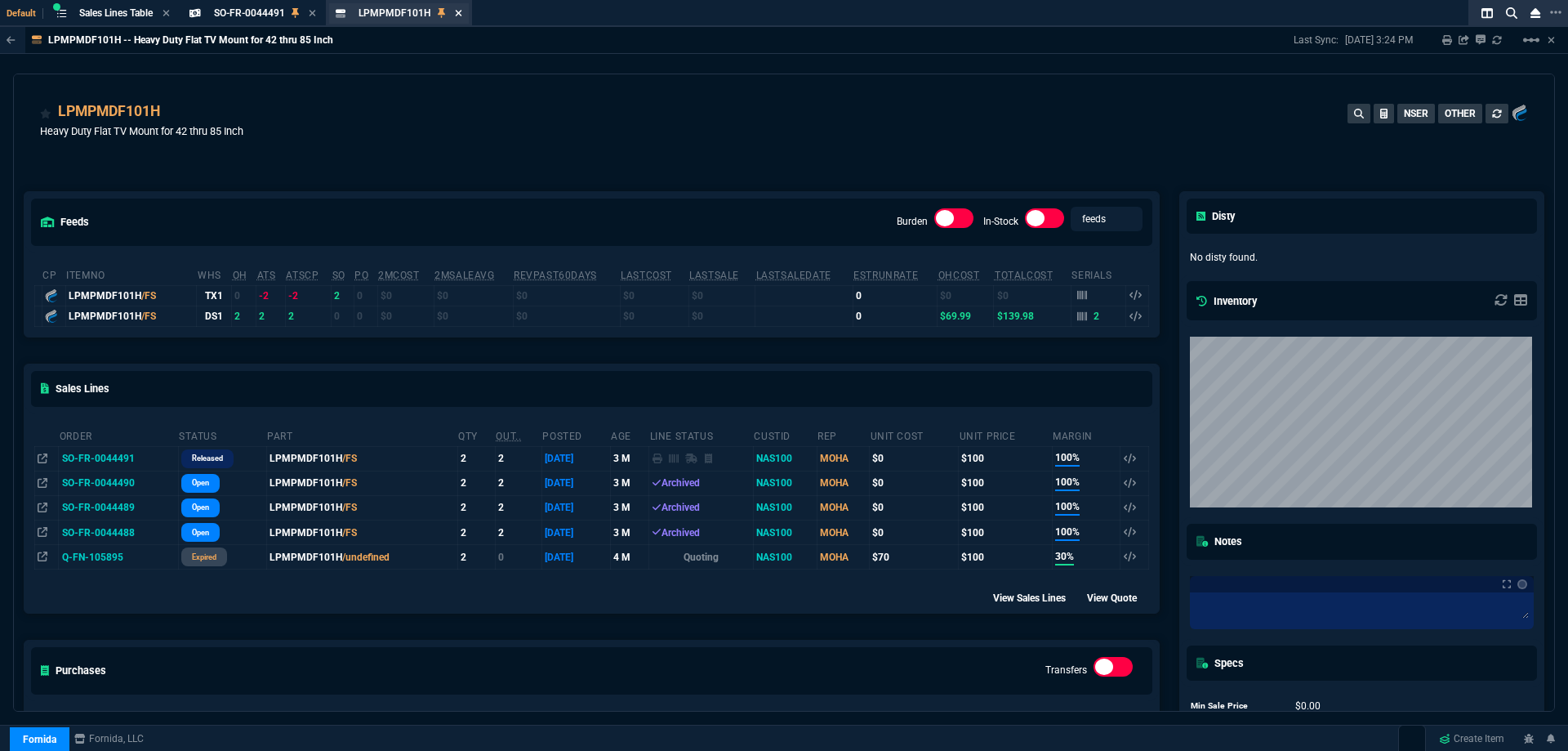
click at [459, 12] on icon at bounding box center [458, 13] width 7 height 7
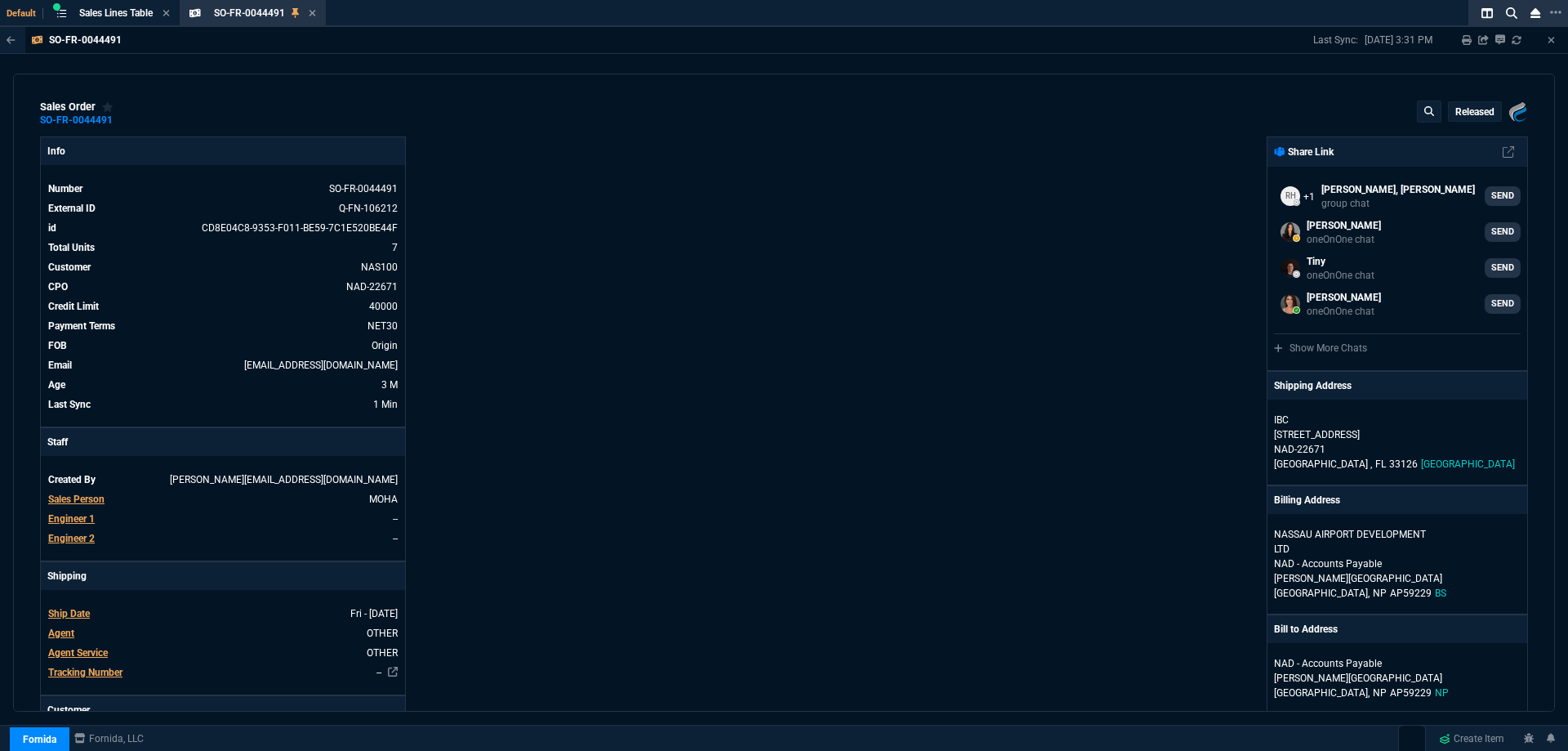
drag, startPoint x: 919, startPoint y: 527, endPoint x: 869, endPoint y: 569, distance: 65.3
click at [919, 527] on div "Fornida, LLC 2609 Technology Dr Suite 300 Plano, TX 75074 Share Link Rob Henneb…" at bounding box center [1156, 720] width 744 height 1169
click at [669, 303] on div "Info Number SO-FR-0044491 External ID Q-FN-106212 id CD8E04C8-9353-F011-BE59-7C…" at bounding box center [412, 720] width 744 height 1169
click at [310, 14] on icon at bounding box center [312, 13] width 7 height 10
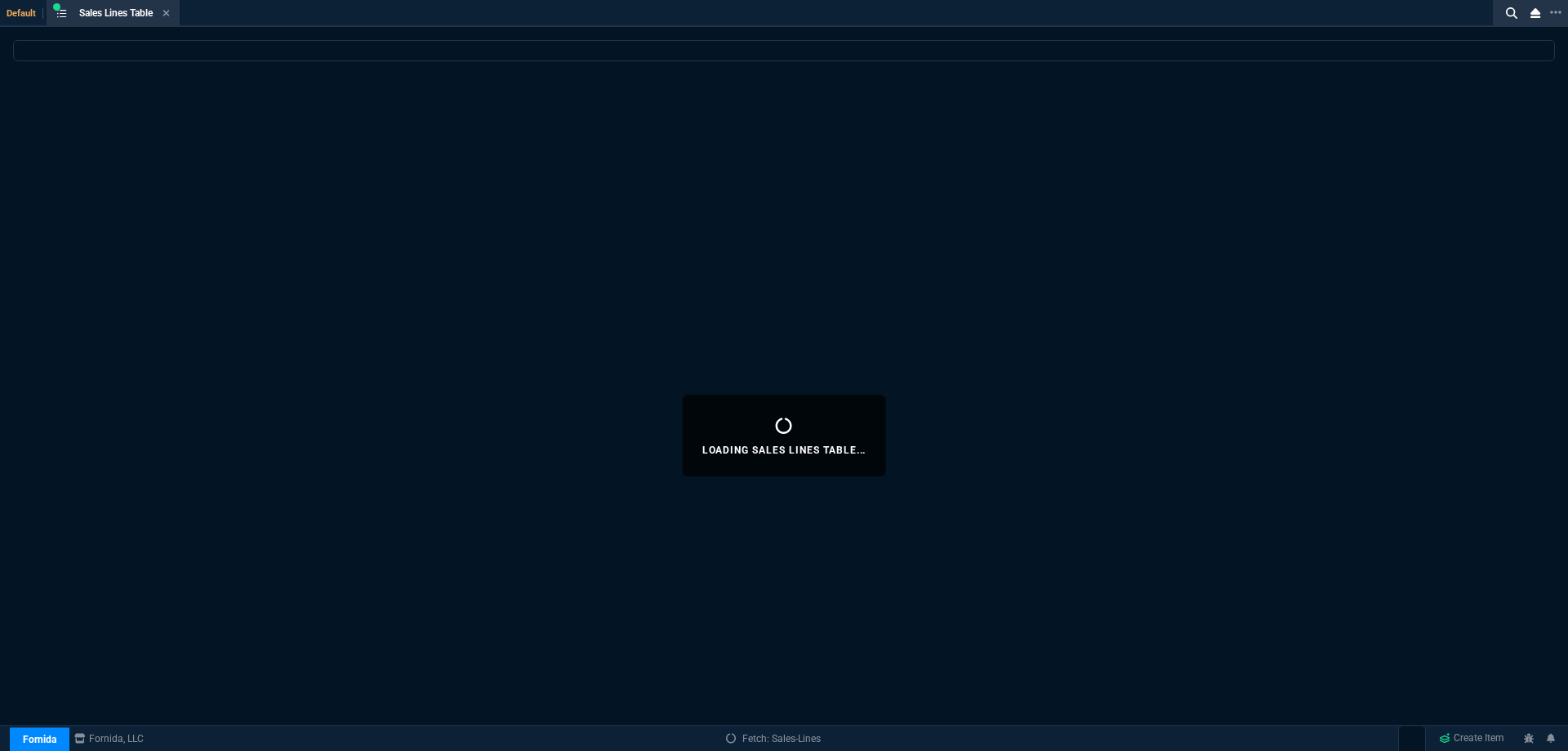
select select
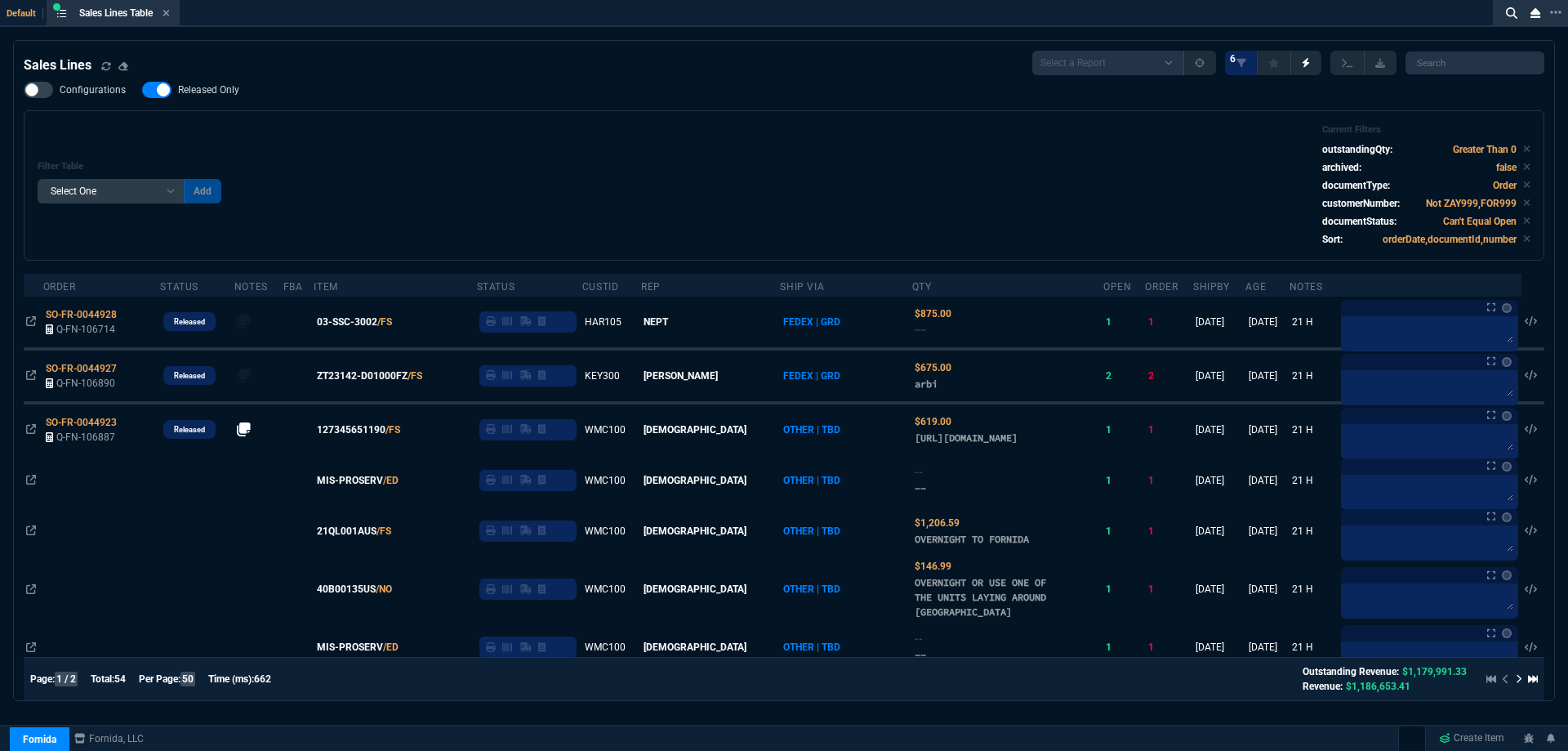
click at [228, 89] on span "Released Only" at bounding box center [209, 90] width 61 height 13
click at [142, 90] on input "Released Only" at bounding box center [141, 90] width 1 height 1
checkbox input "false"
click at [506, 136] on div "Filter Table Select One Add Filter () Age () ATS () Cond (itemVariantCode) Cust…" at bounding box center [784, 185] width 1493 height 123
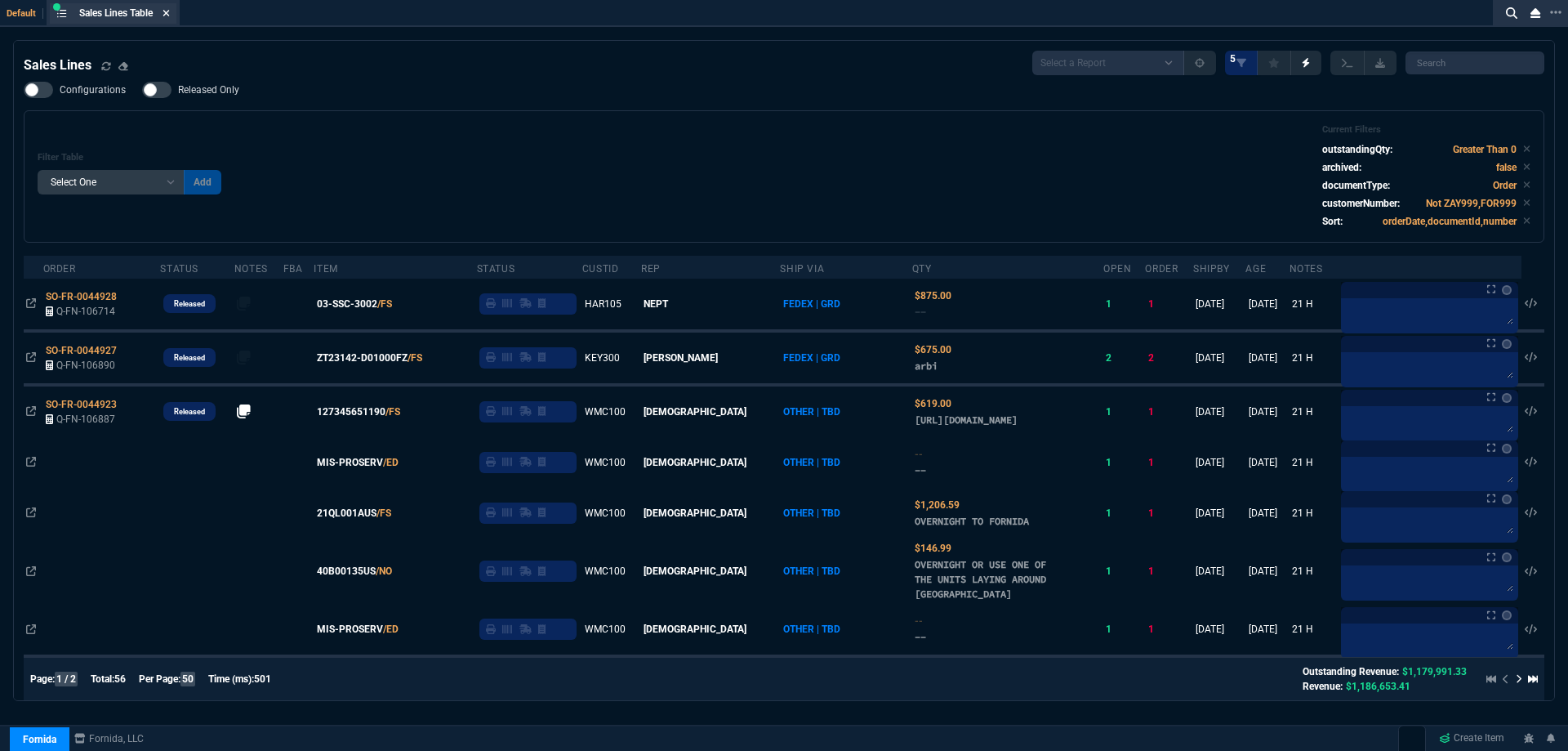
click at [170, 12] on icon at bounding box center [167, 13] width 7 height 7
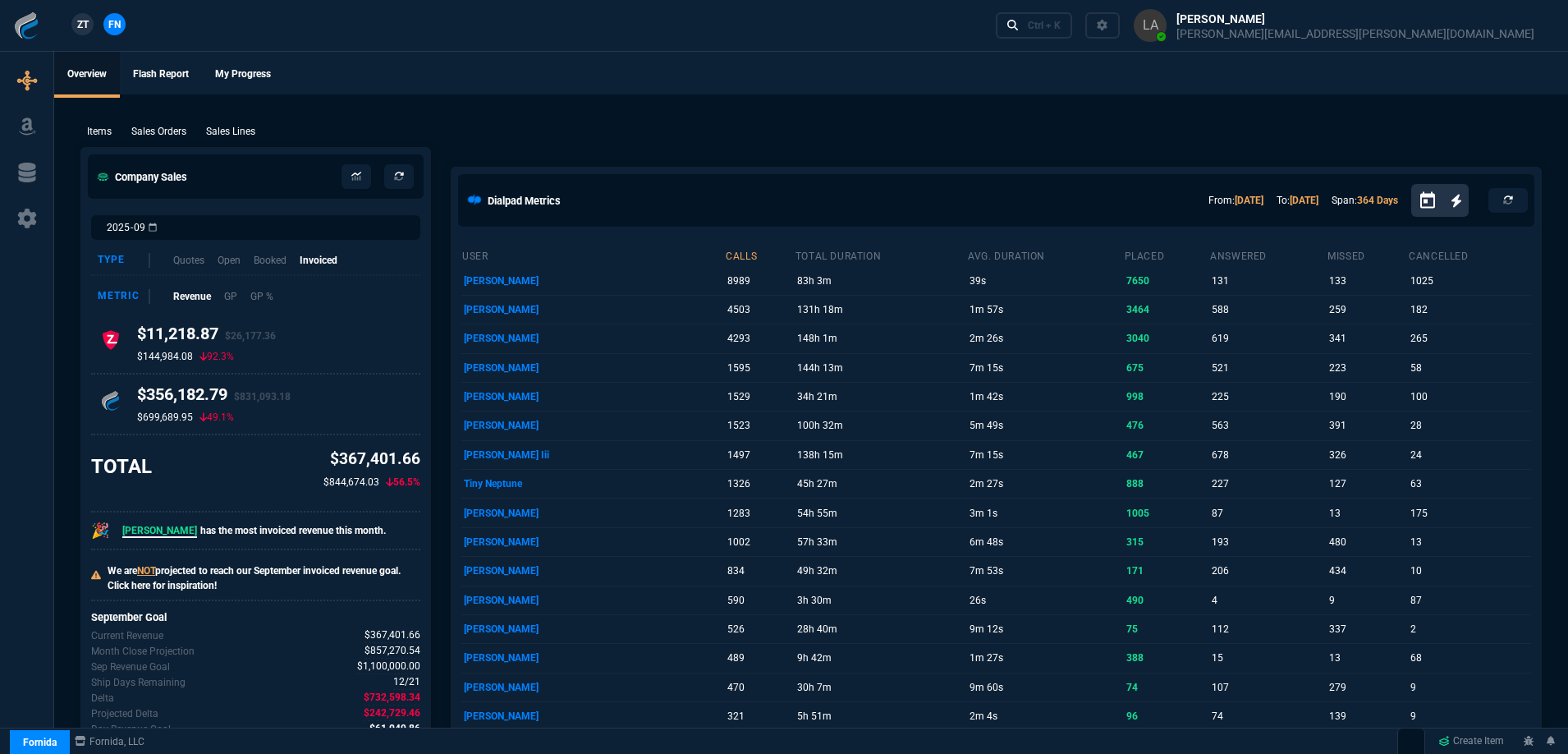
click at [78, 27] on span "ZT" at bounding box center [83, 25] width 12 height 15
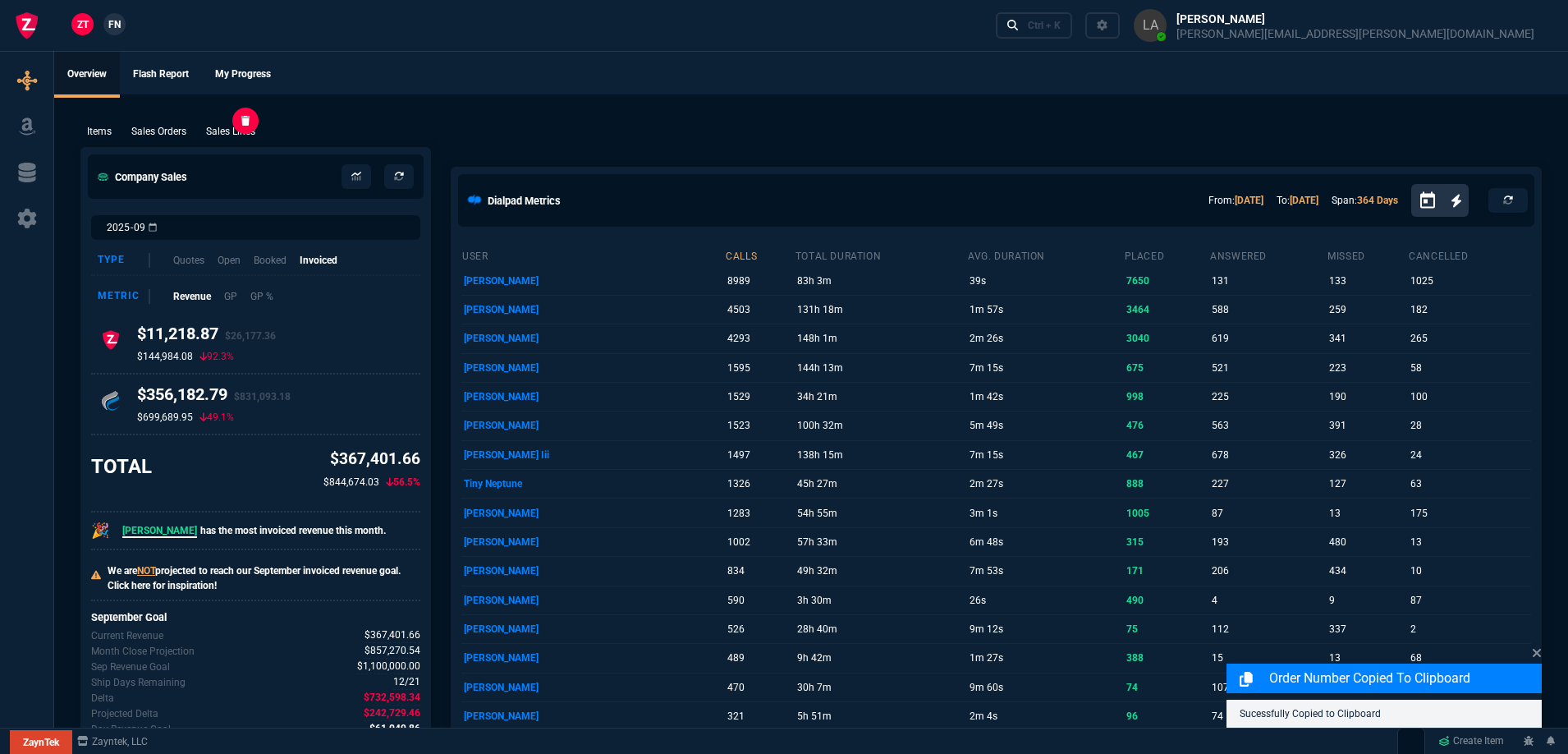
click at [244, 134] on p "Sales Lines" at bounding box center [231, 132] width 49 height 15
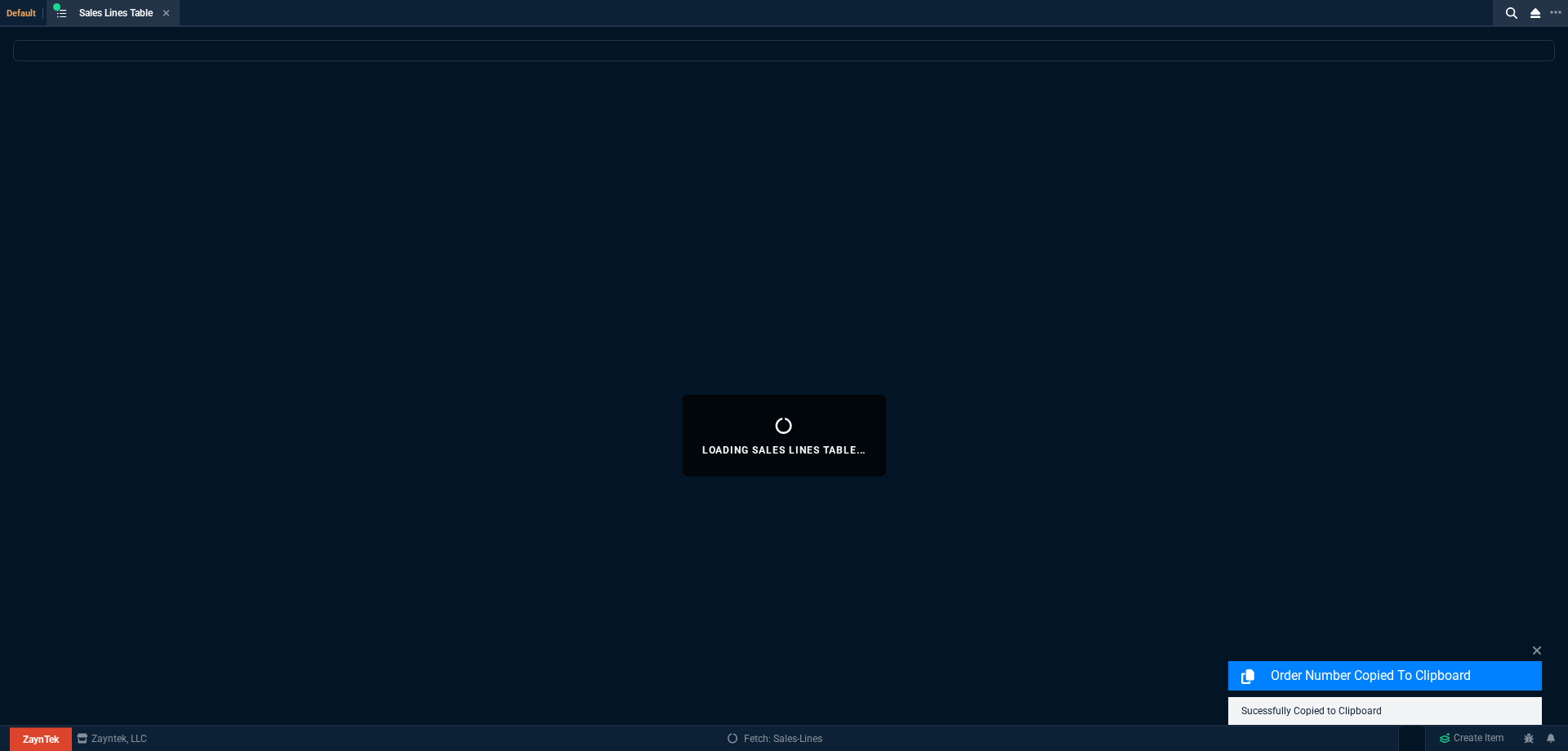
select select
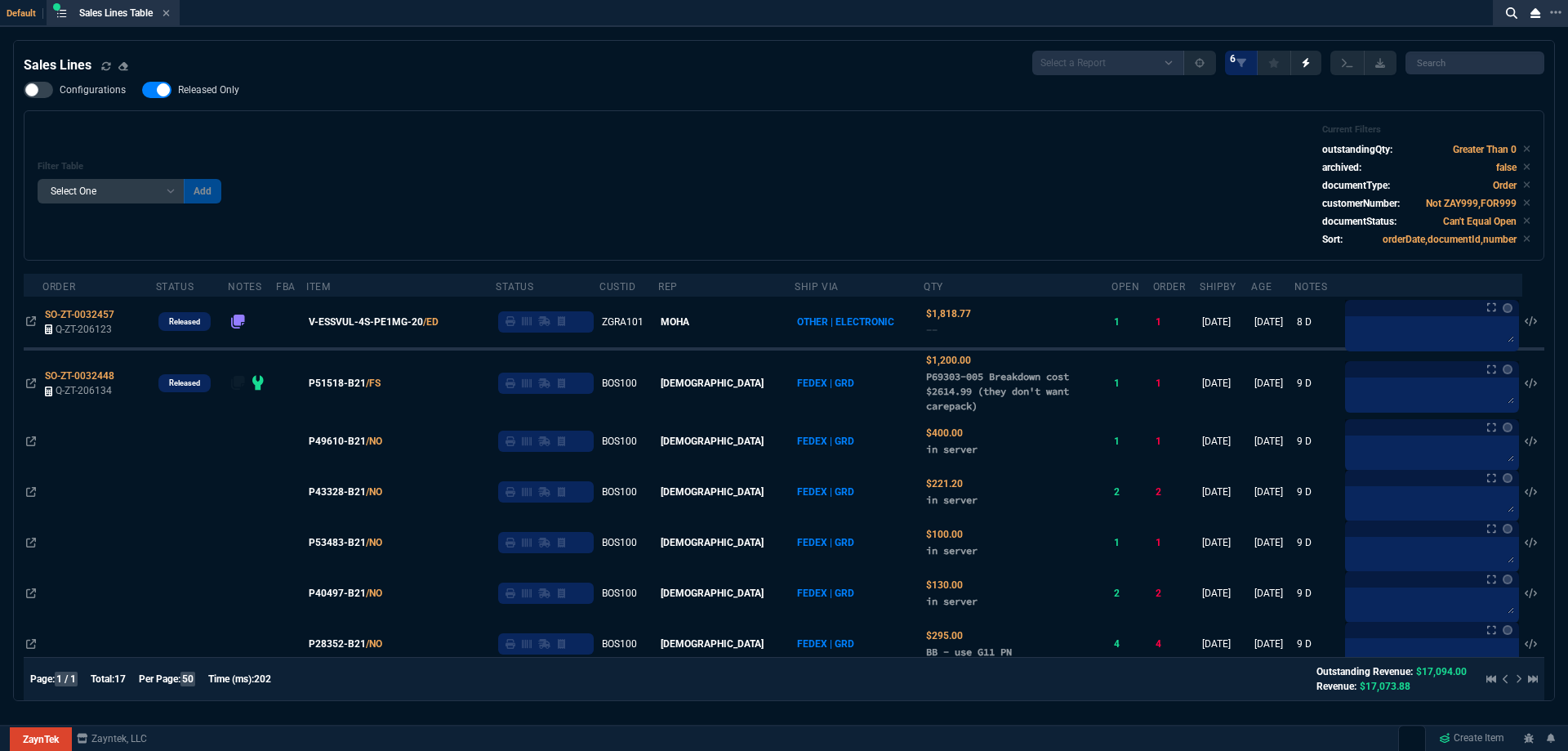
click at [228, 100] on nx-fornida-field-switch-one "Released Only" at bounding box center [199, 93] width 114 height 16
click at [228, 95] on span "Released Only" at bounding box center [209, 90] width 61 height 13
click at [142, 91] on input "Released Only" at bounding box center [141, 90] width 1 height 1
click at [496, 152] on div "Filter Table Select One Add Filter () Age () ATS () Cond (itemVariantCode) Cust…" at bounding box center [784, 185] width 1493 height 123
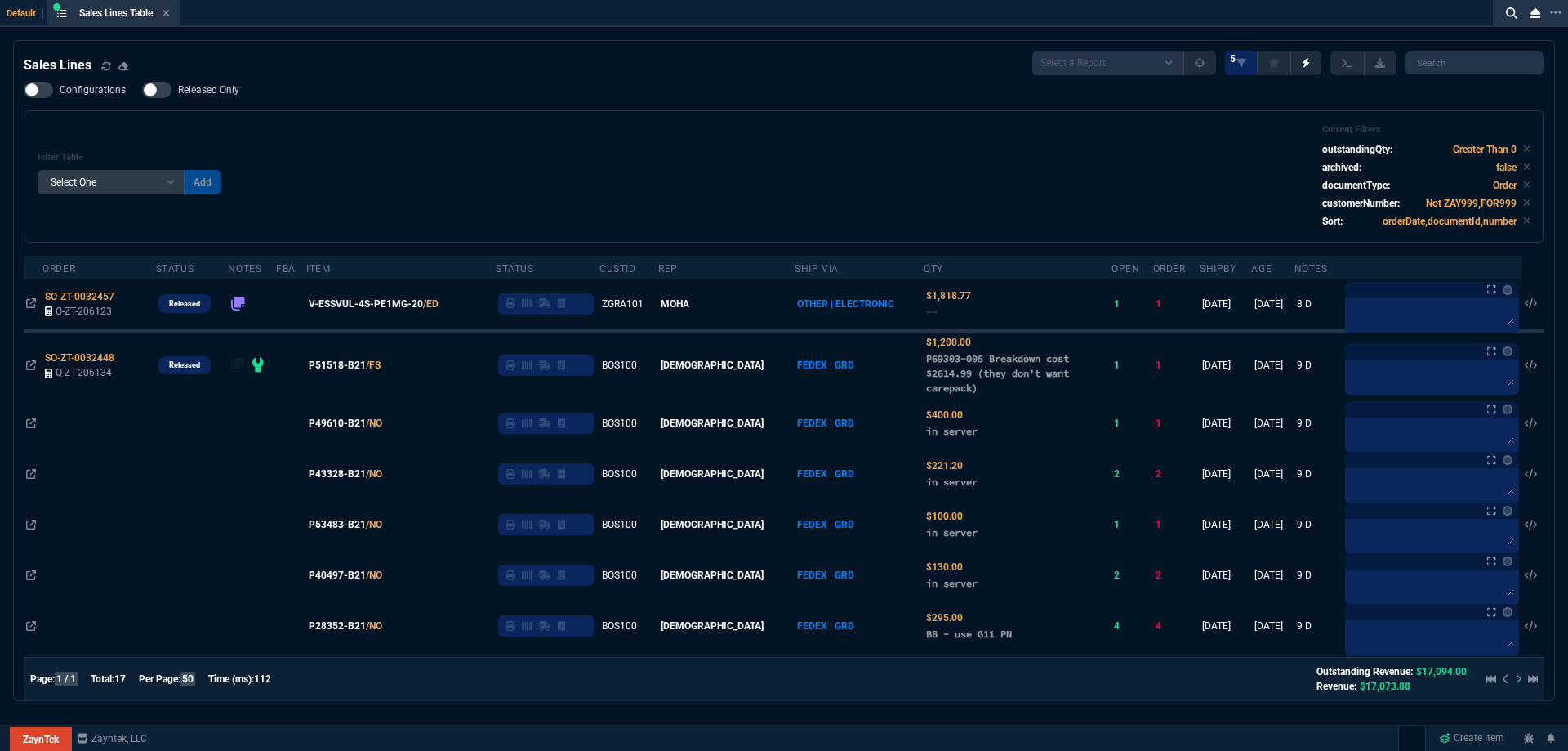
click at [214, 87] on span "Released Only" at bounding box center [209, 90] width 61 height 13
click at [142, 90] on input "Released Only" at bounding box center [141, 90] width 1 height 1
click at [572, 138] on div "Filter Table Select One Add Filter () Age () ATS () Cond (itemVariantCode) Cust…" at bounding box center [784, 176] width 1493 height 105
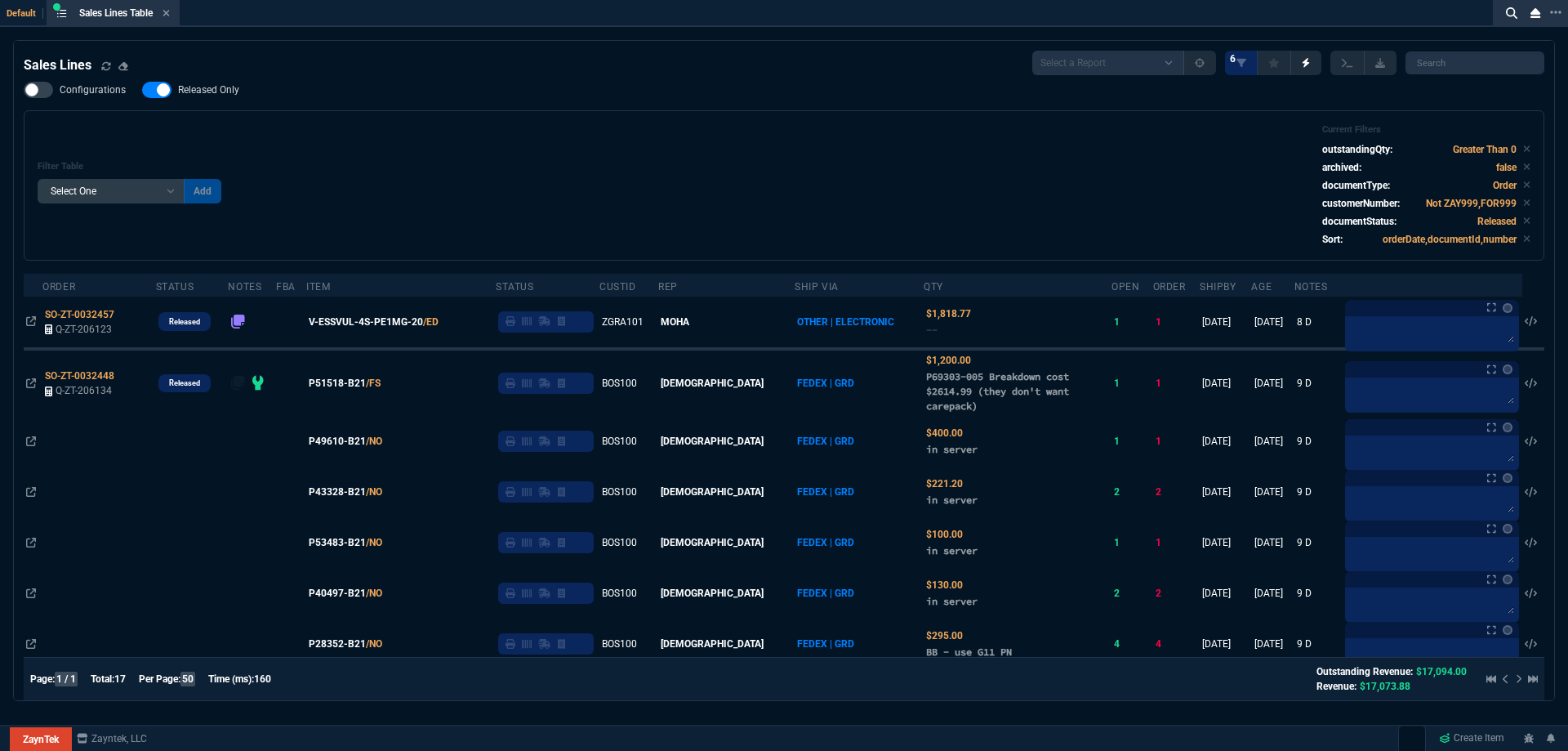
click at [201, 83] on label "Released Only" at bounding box center [199, 90] width 114 height 17
click at [142, 90] on input "Released Only" at bounding box center [141, 90] width 1 height 1
checkbox input "false"
click at [446, 131] on div "Filter Table Select One Add Filter () Age () ATS () Cond (itemVariantCode) Cust…" at bounding box center [784, 185] width 1493 height 123
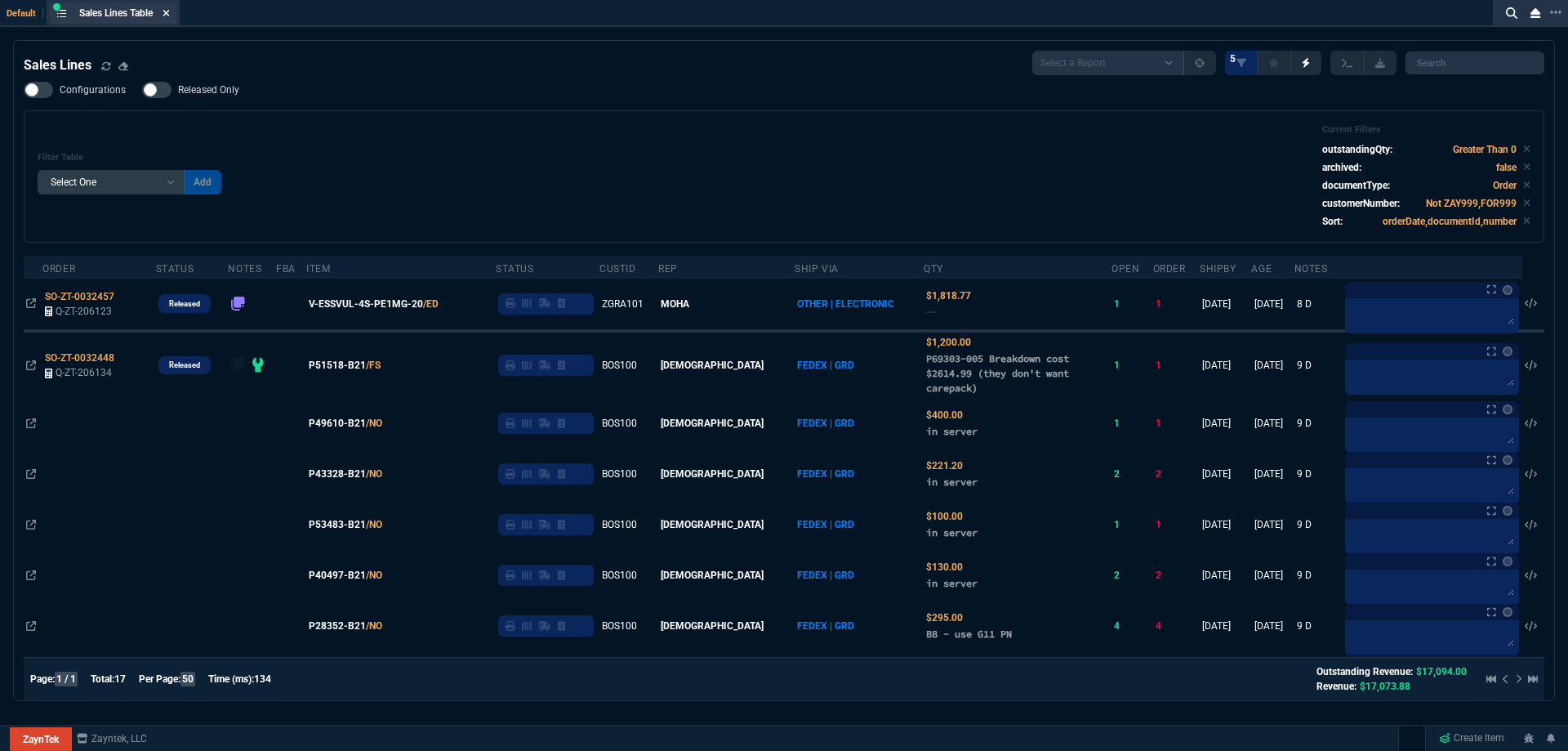
click at [170, 16] on icon at bounding box center [167, 13] width 7 height 7
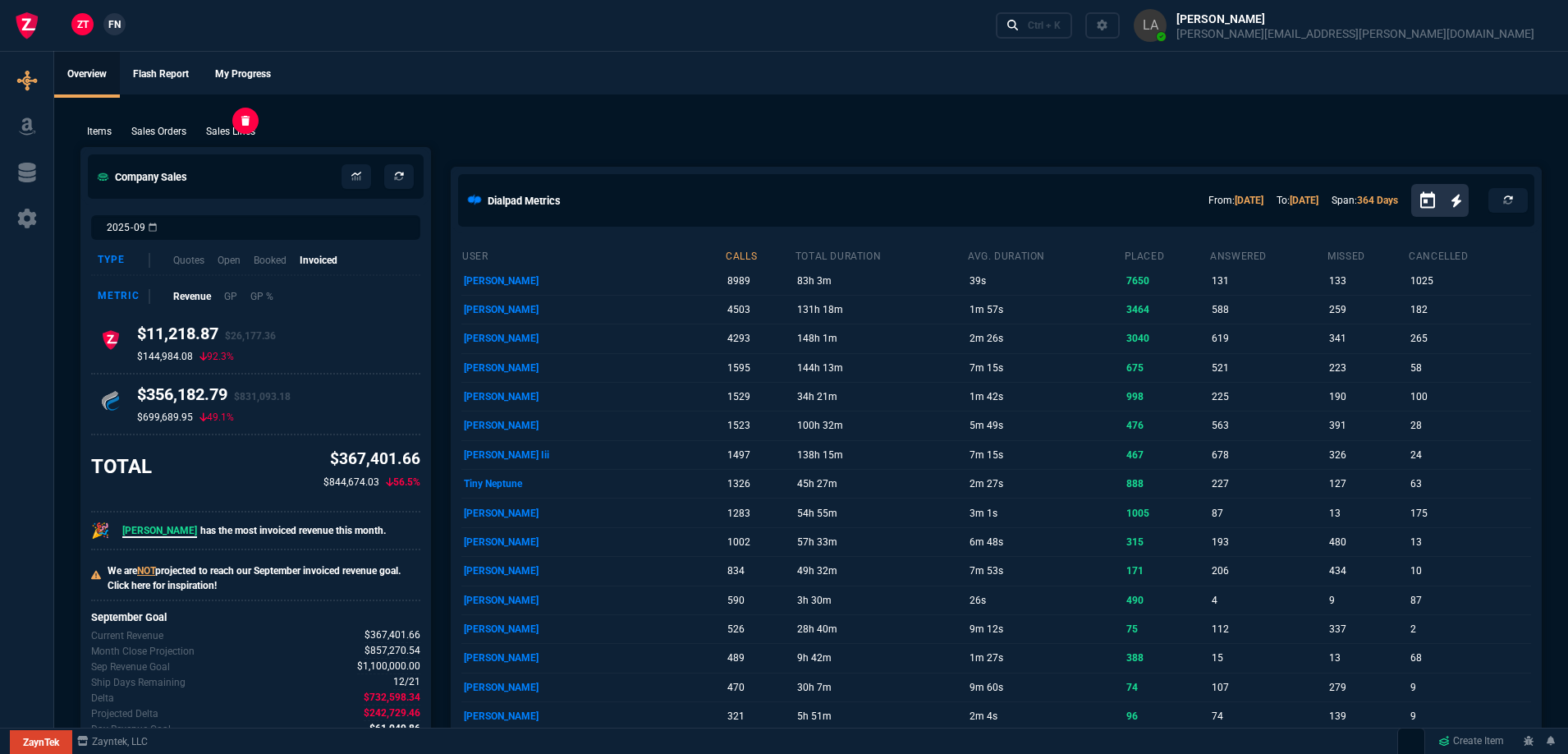
click at [254, 124] on p "Sales Lines" at bounding box center [231, 132] width 49 height 15
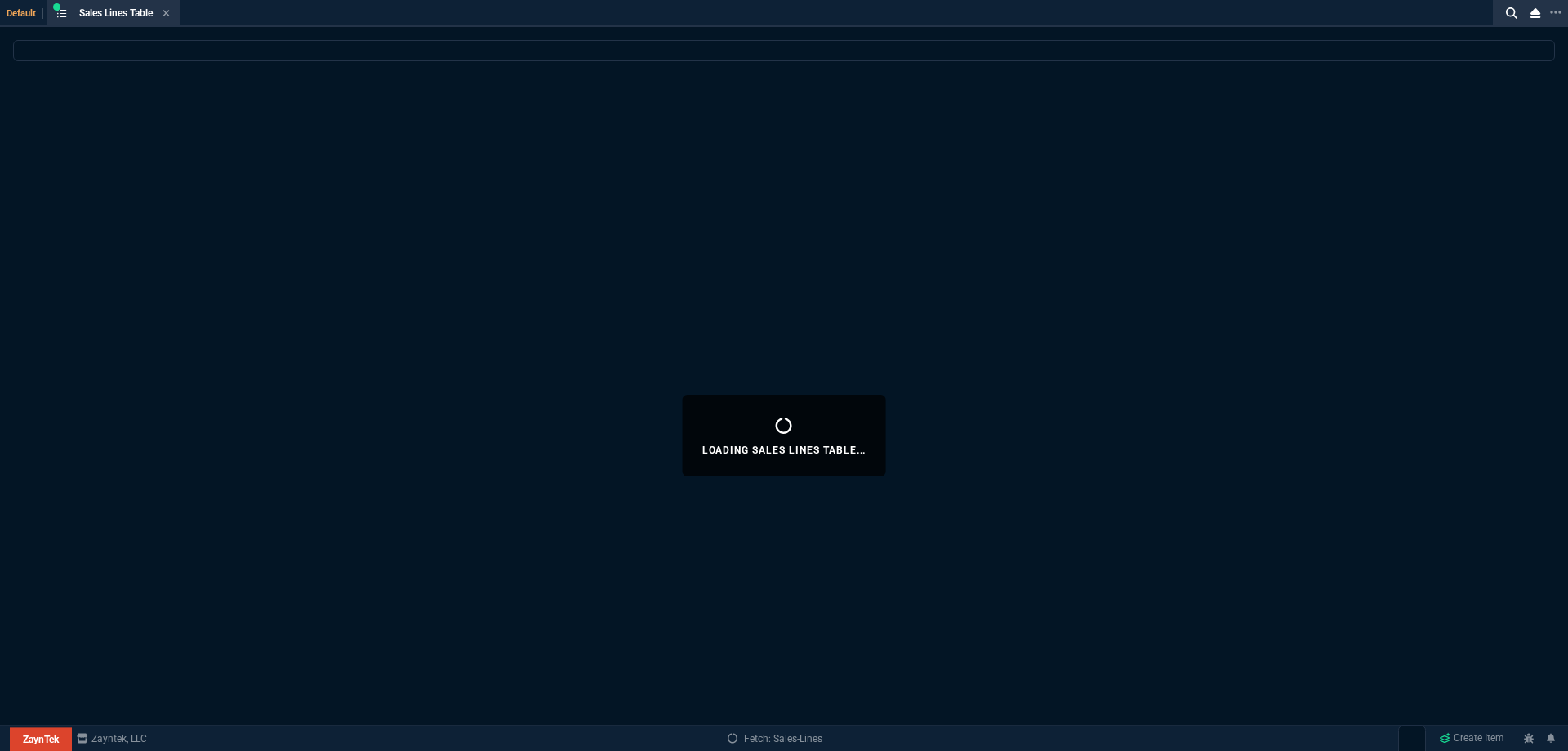
select select
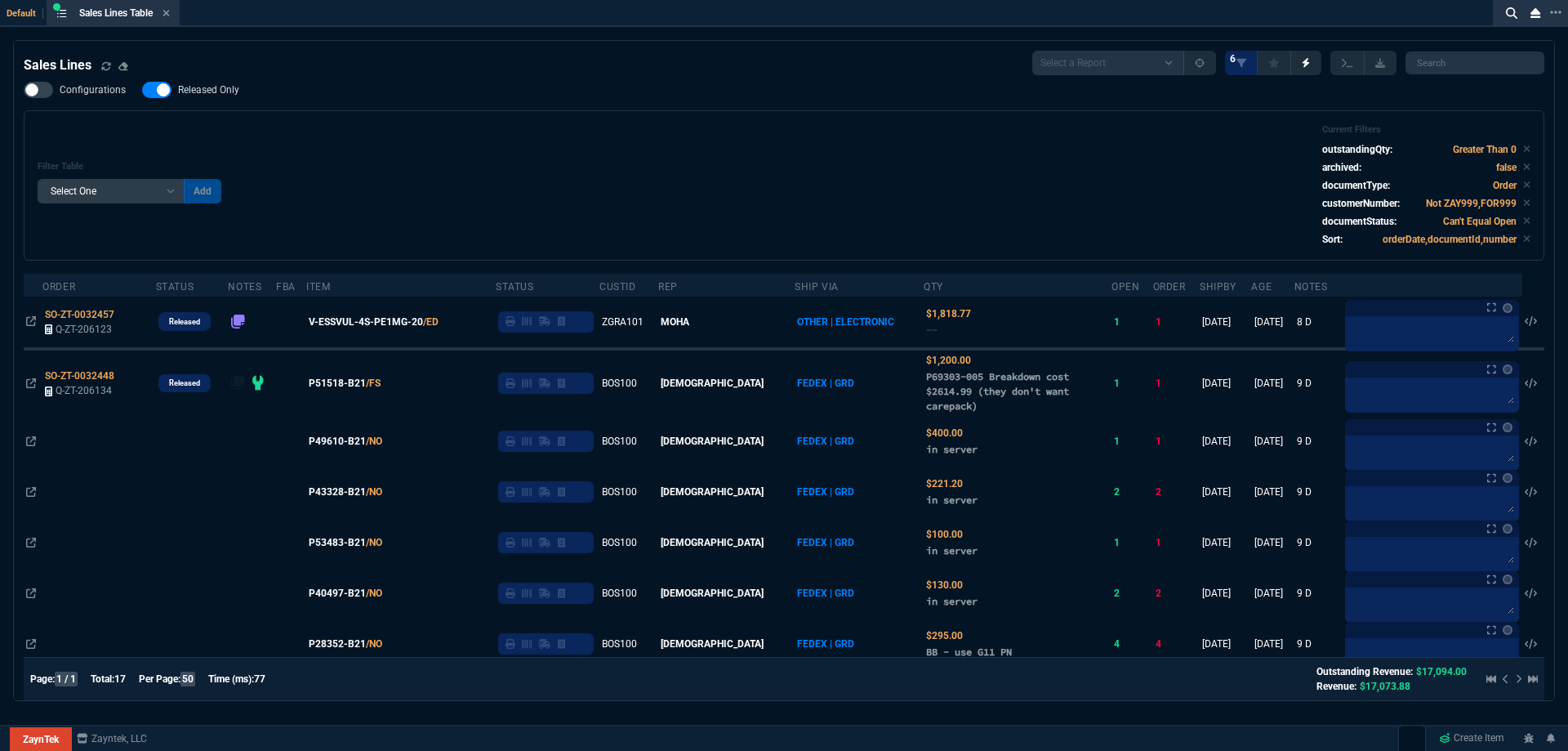
click at [219, 97] on span "Released Only" at bounding box center [209, 90] width 61 height 13
click at [142, 91] on input "Released Only" at bounding box center [141, 90] width 1 height 1
checkbox input "false"
click at [620, 161] on div "Filter Table Select One Add Filter () Age () ATS () Cond (itemVariantCode) Cust…" at bounding box center [784, 185] width 1493 height 123
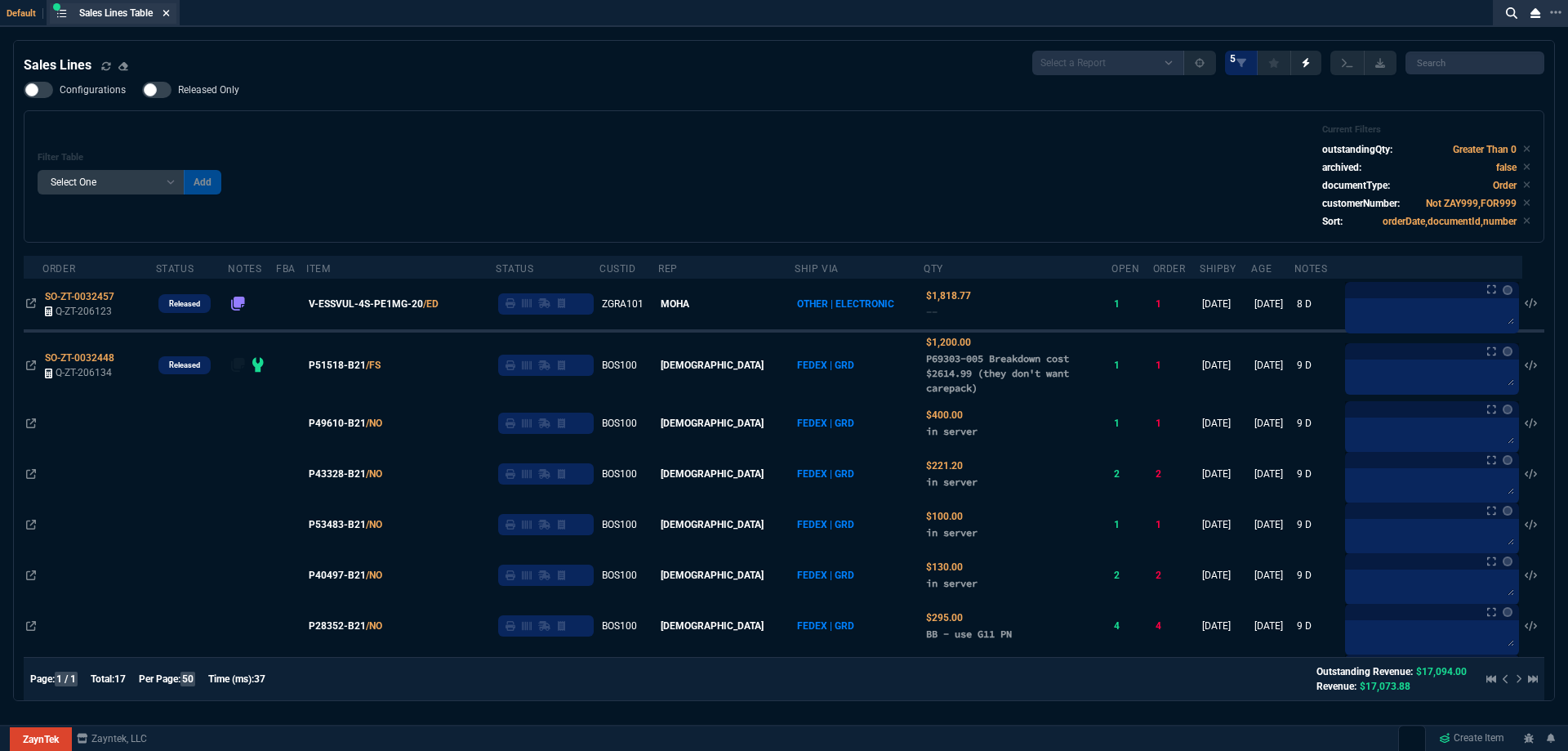
click at [167, 12] on icon at bounding box center [166, 13] width 7 height 10
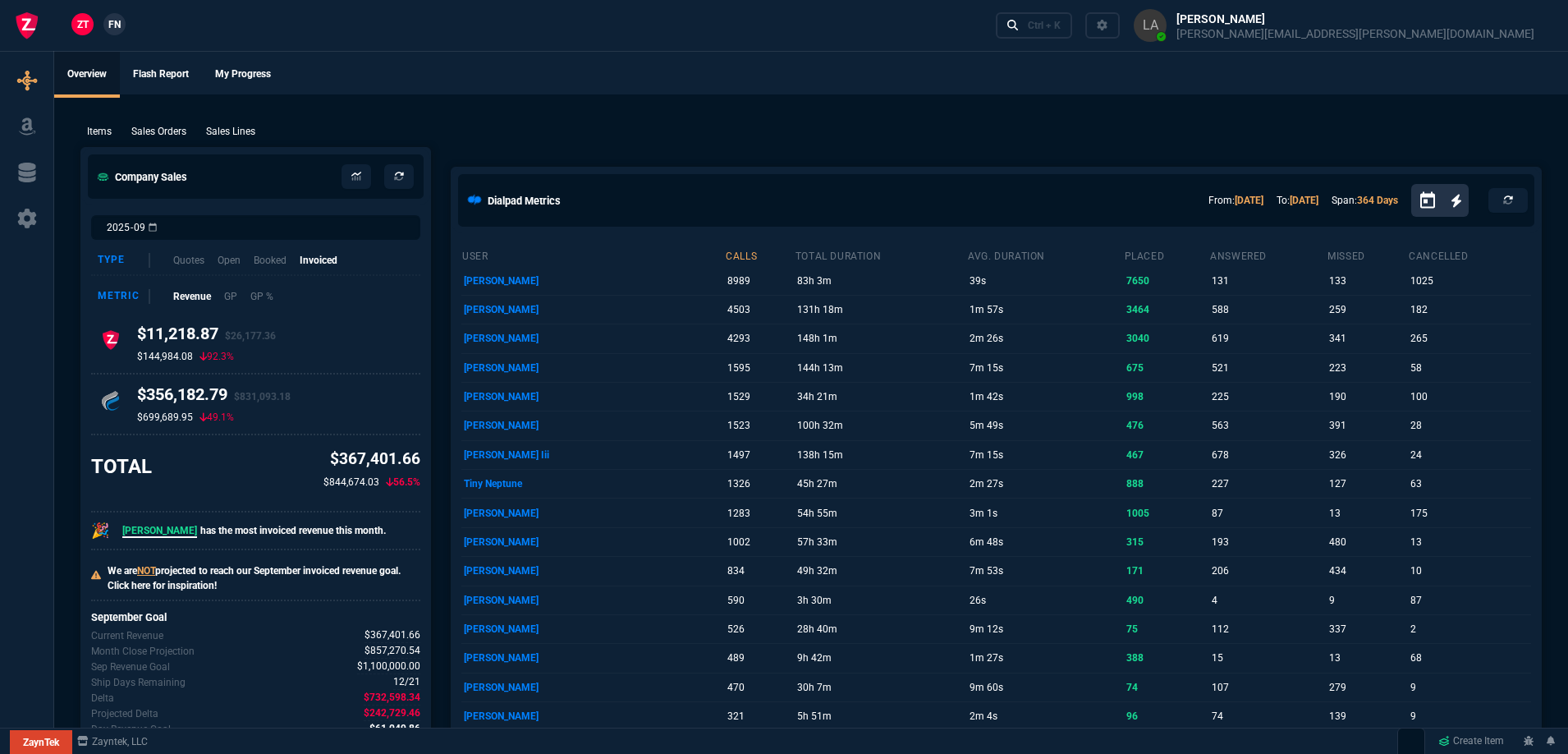
click at [118, 24] on span "FN" at bounding box center [114, 25] width 12 height 15
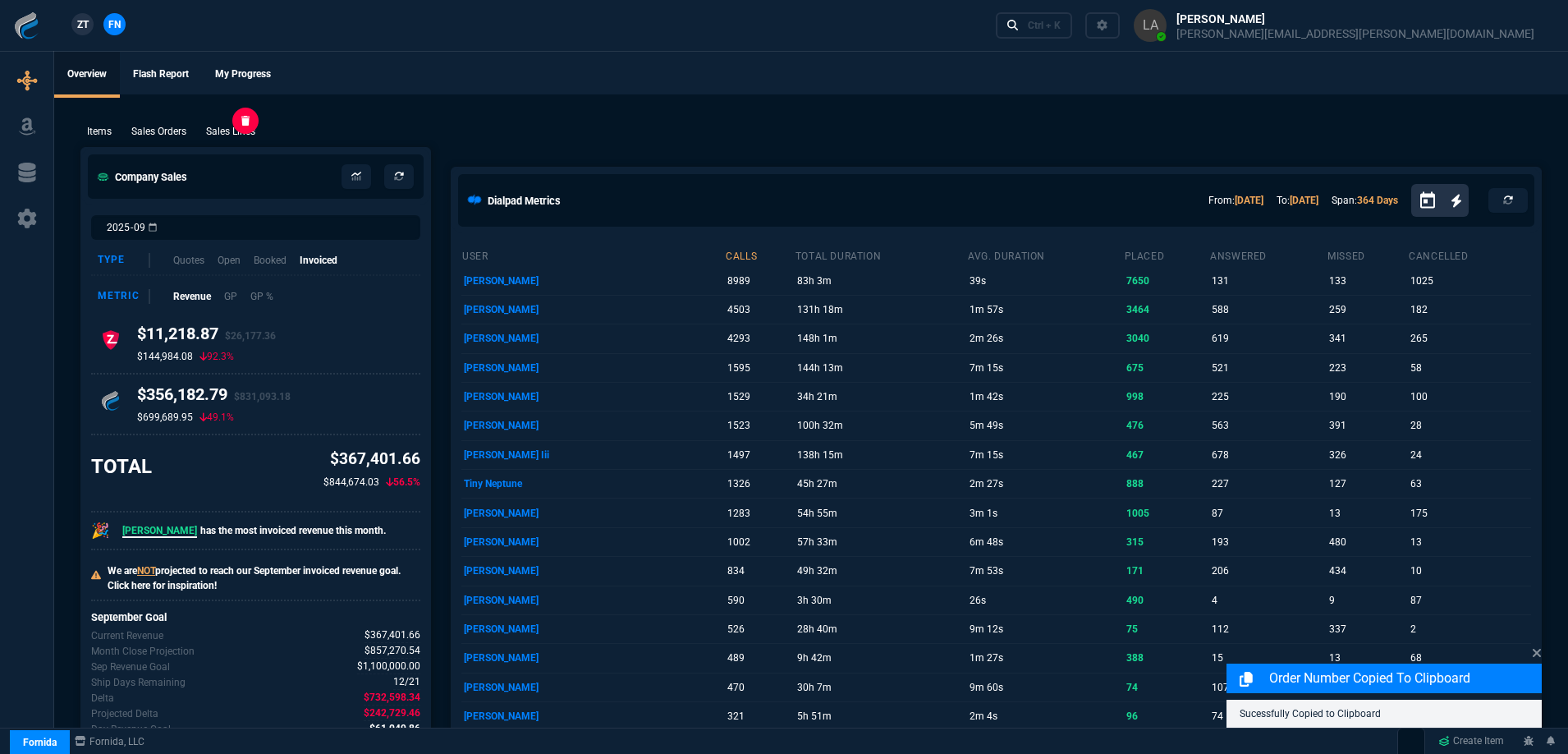
click at [228, 134] on p "Sales Lines" at bounding box center [231, 132] width 49 height 15
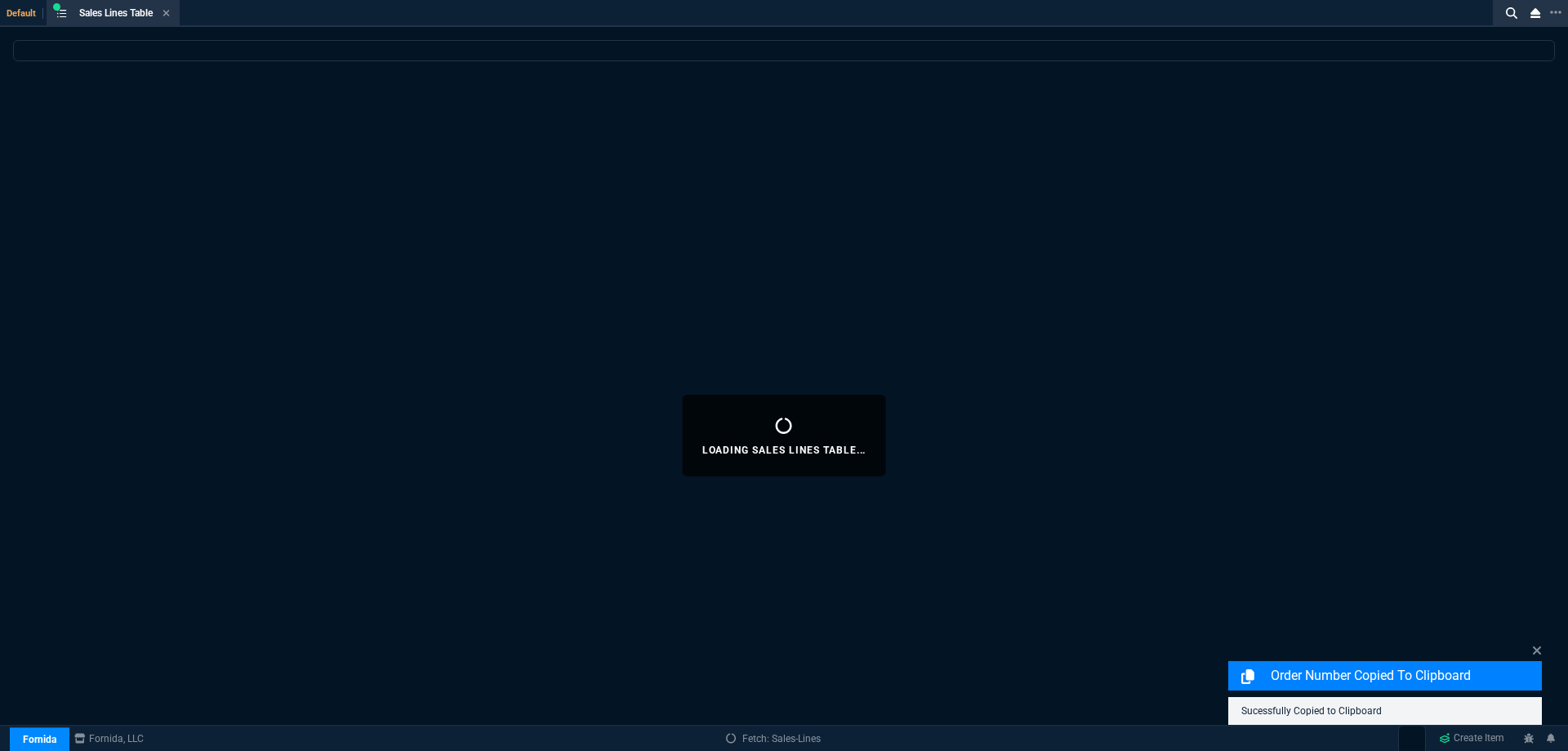
select select
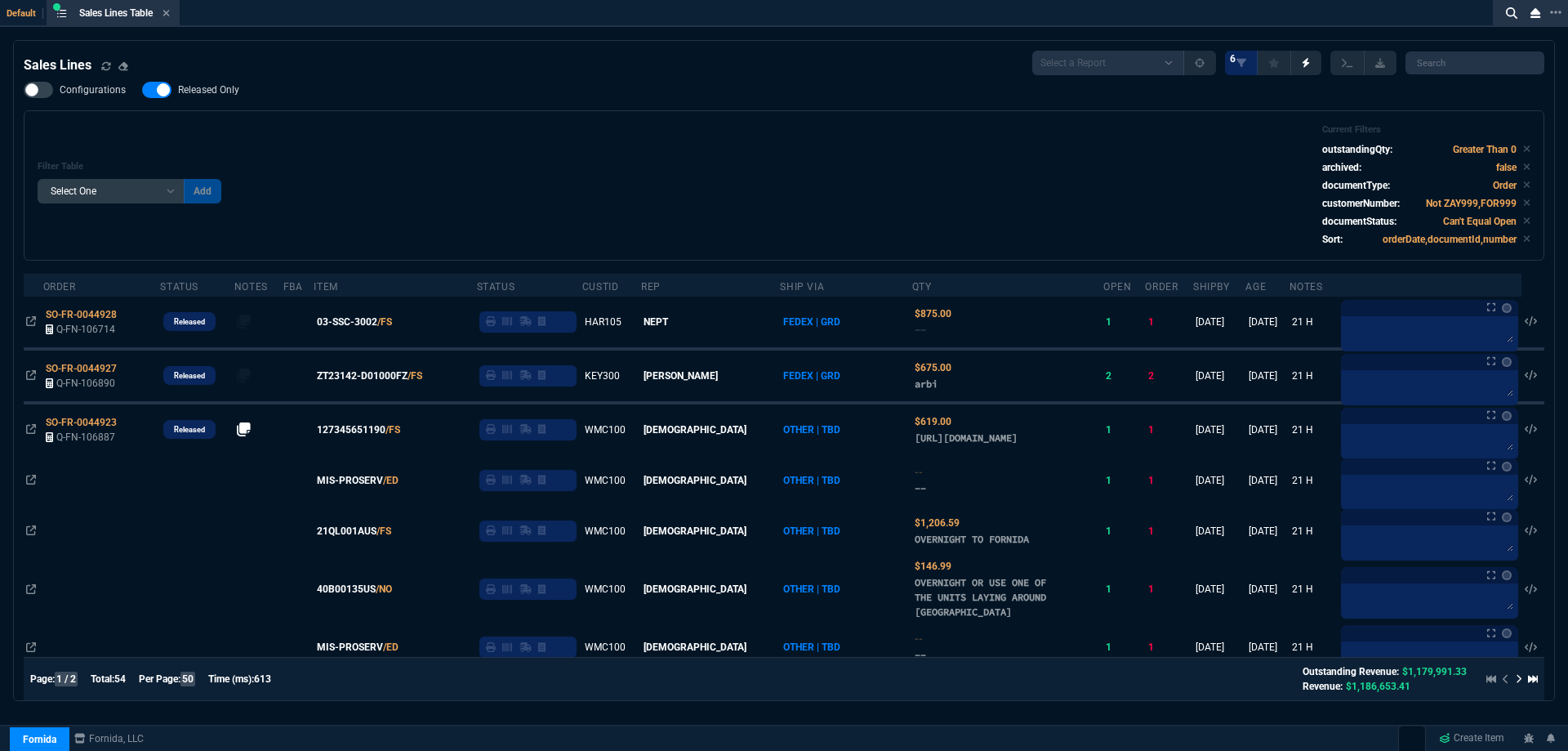
drag, startPoint x: 219, startPoint y: 97, endPoint x: 608, endPoint y: 134, distance: 390.8
click at [219, 97] on label "Released Only" at bounding box center [199, 90] width 114 height 17
click at [142, 91] on input "Released Only" at bounding box center [141, 90] width 1 height 1
checkbox input "false"
click at [608, 134] on div "Filter Table Select One Add Filter () Age () ATS () Cond (itemVariantCode) Cust…" at bounding box center [784, 185] width 1493 height 123
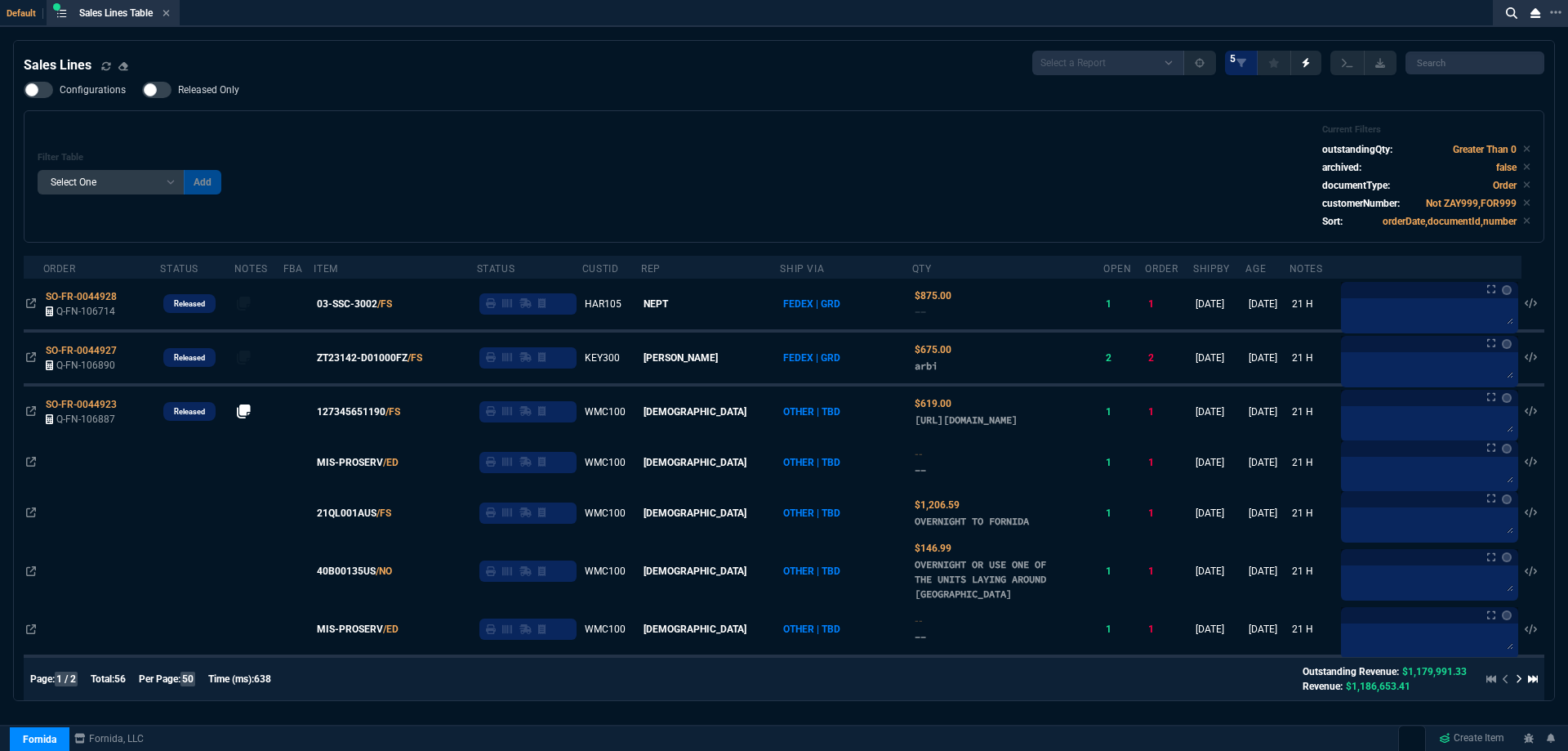
click at [168, 13] on icon at bounding box center [166, 13] width 7 height 10
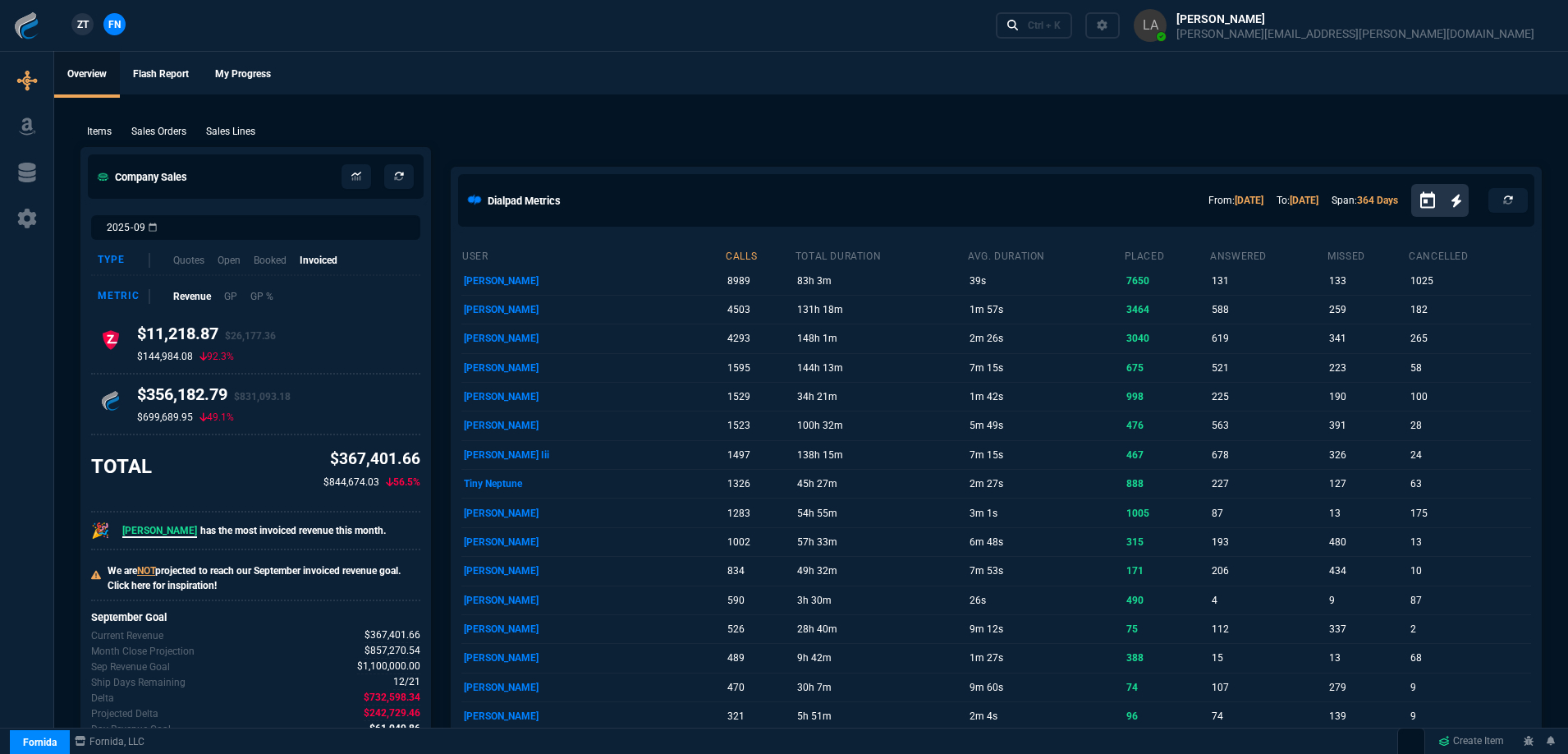
click at [82, 17] on span "ZT" at bounding box center [83, 25] width 12 height 15
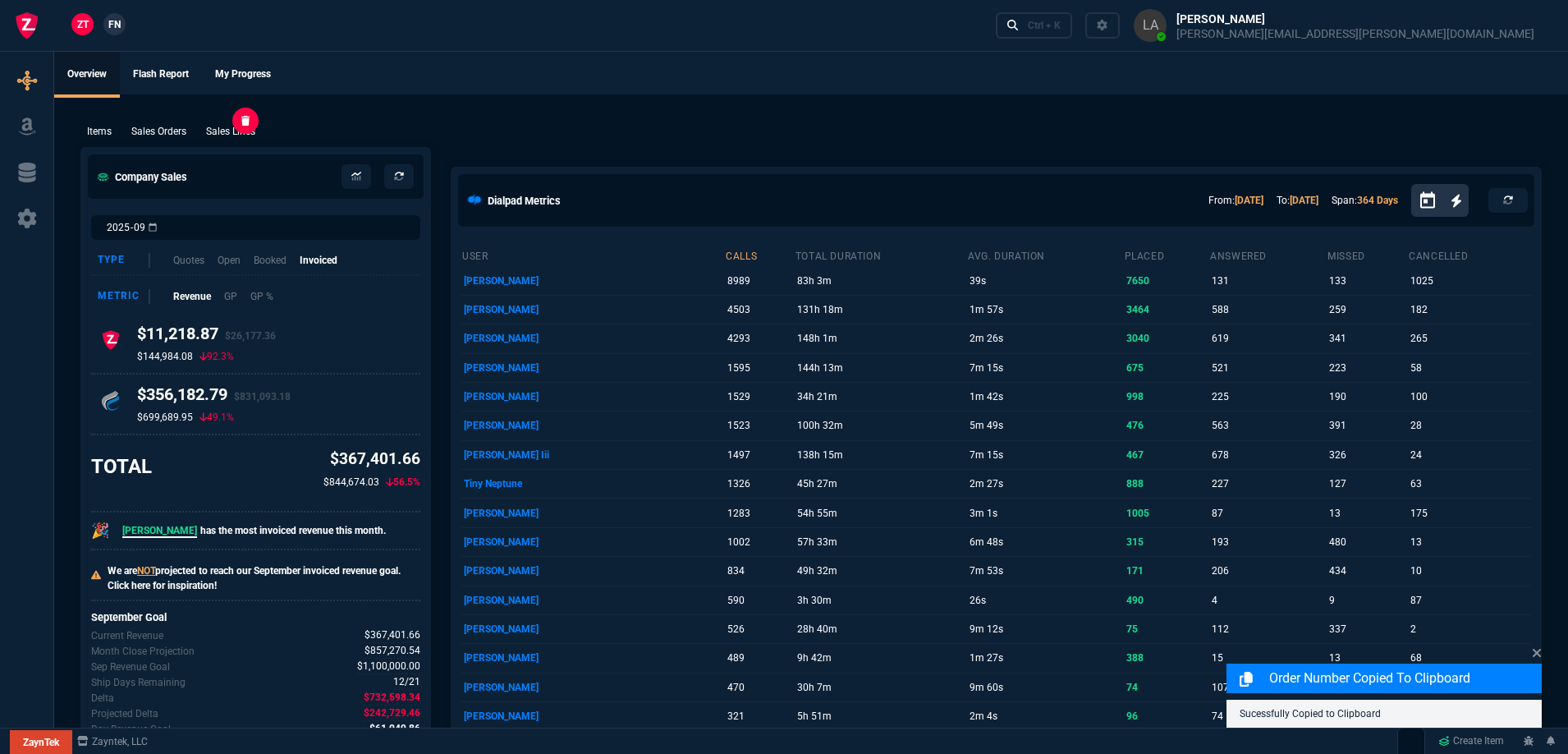
click at [237, 131] on p "Sales Lines" at bounding box center [231, 132] width 49 height 15
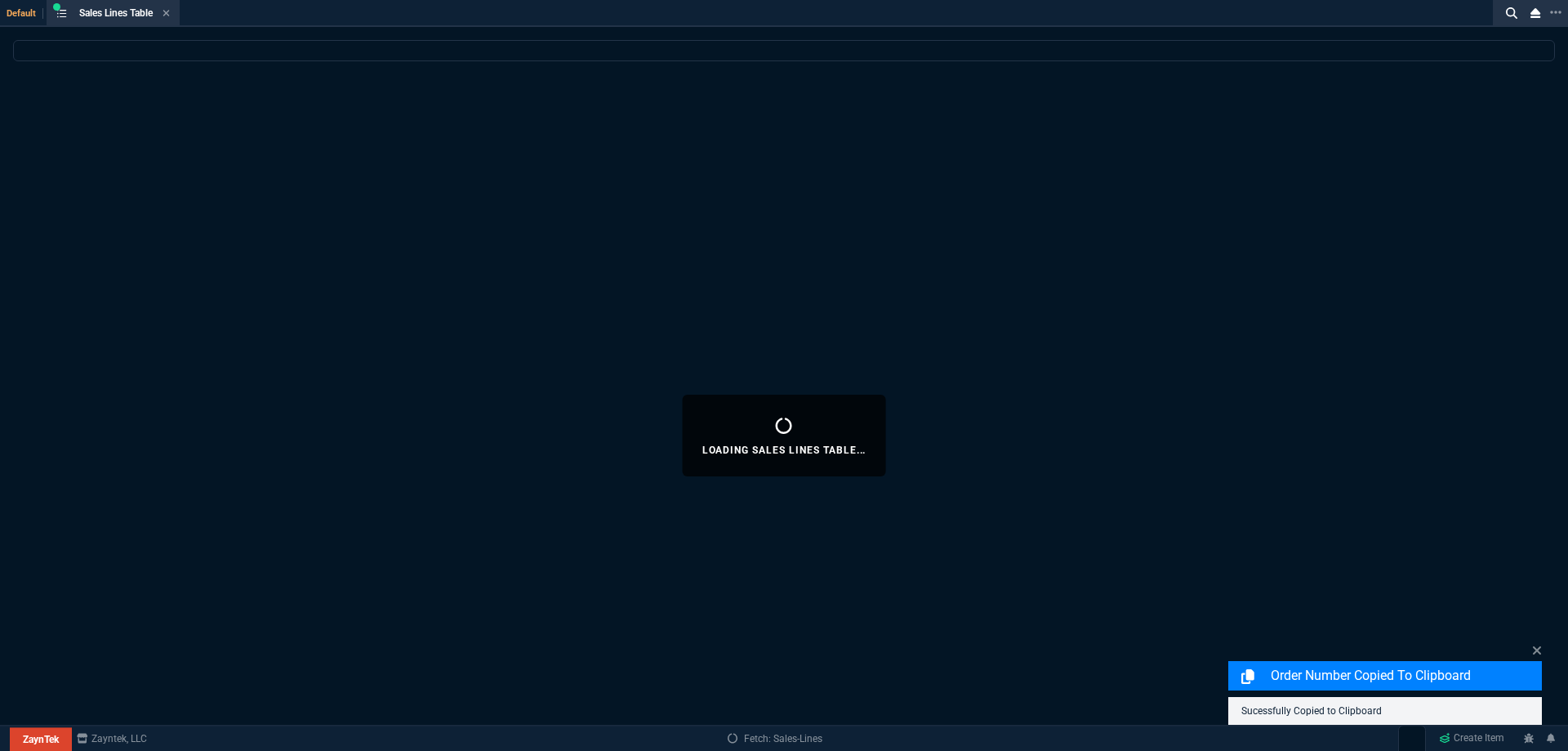
select select
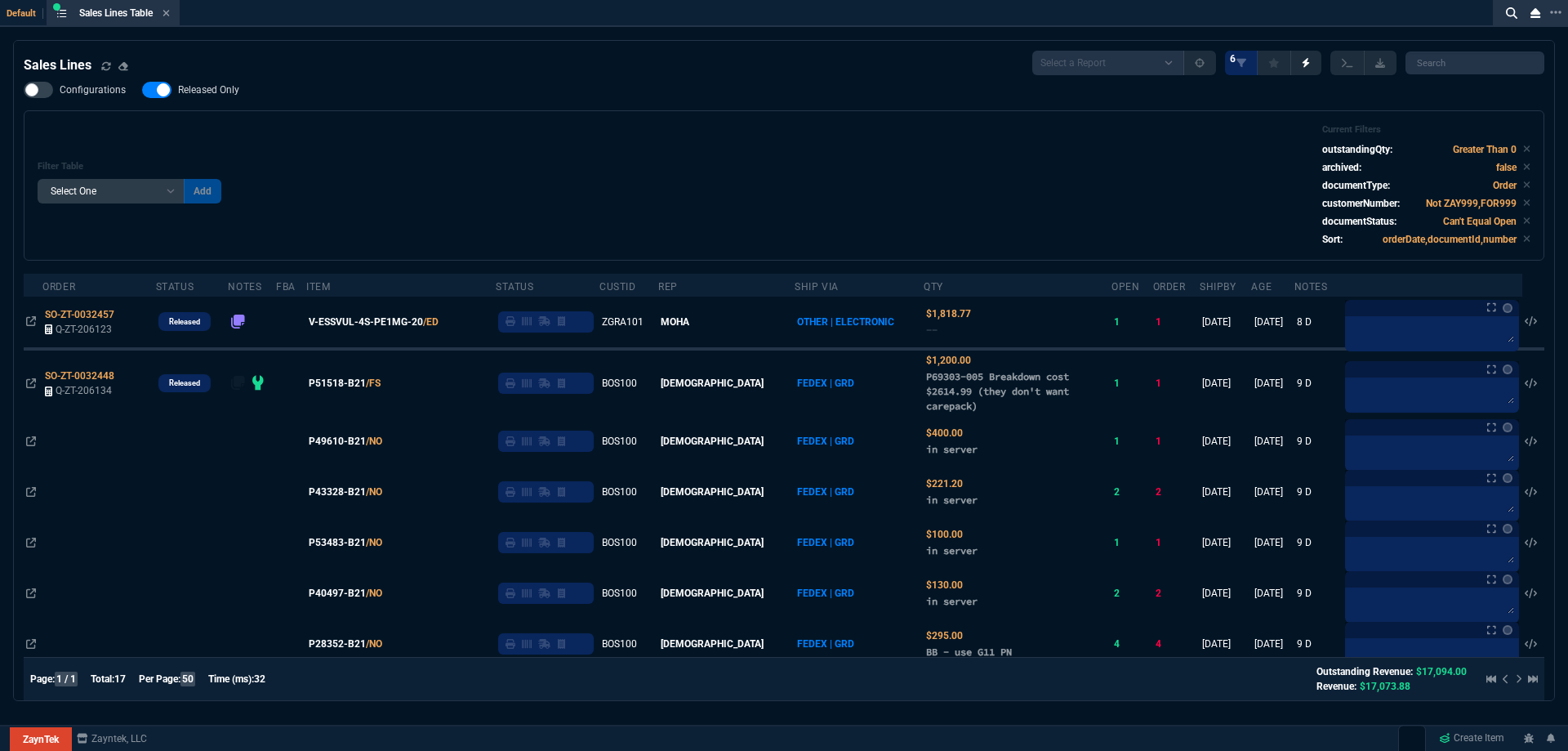
click at [224, 95] on span "Released Only" at bounding box center [209, 90] width 61 height 13
click at [142, 91] on input "Released Only" at bounding box center [141, 90] width 1 height 1
checkbox input "false"
click at [378, 124] on div "Filter Table Select One Add Filter () Age () ATS () Cond (itemVariantCode) Cust…" at bounding box center [784, 186] width 1521 height 150
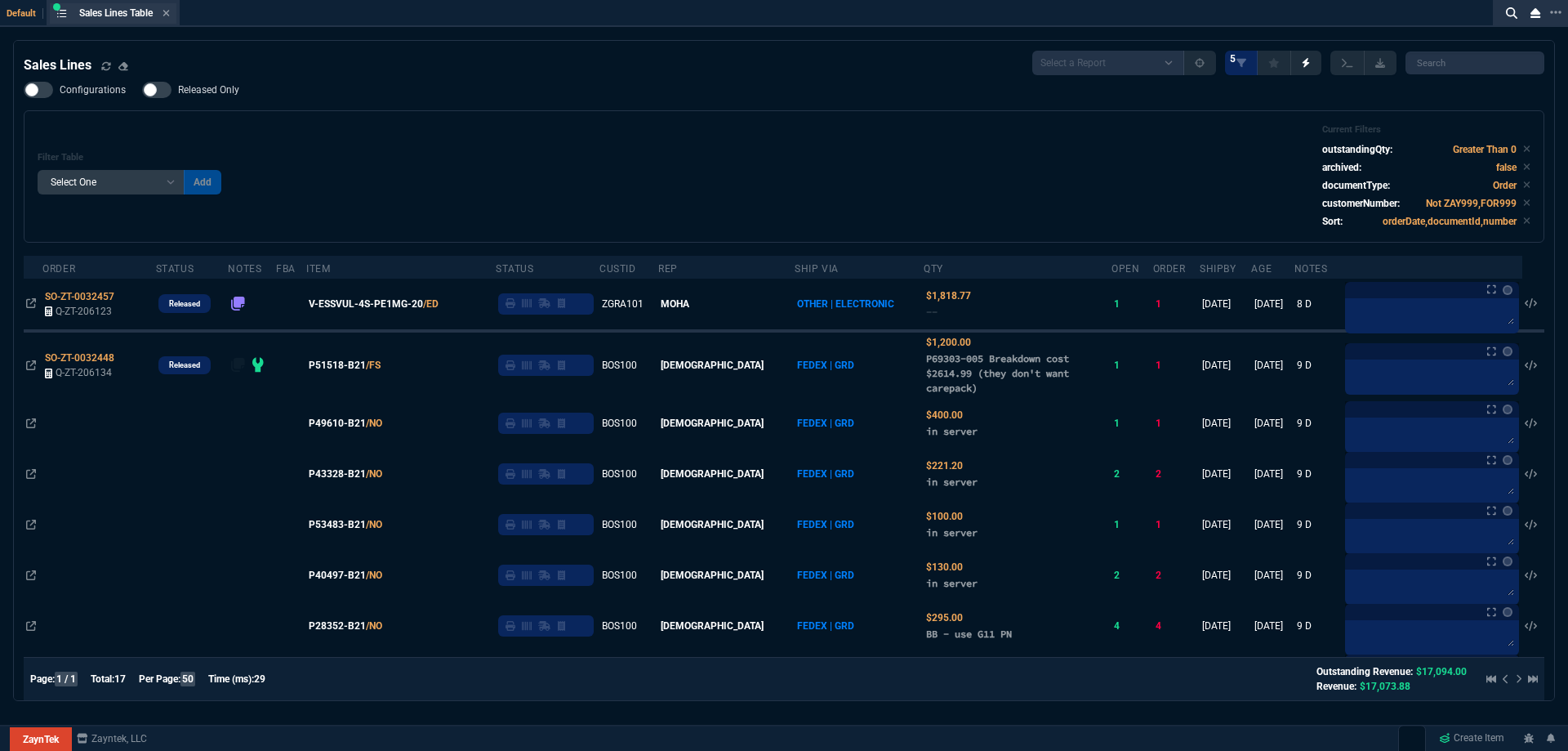
click at [173, 9] on div "Sales Lines Table Sales Line" at bounding box center [112, 13] width 126 height 21
click at [170, 9] on icon at bounding box center [166, 13] width 7 height 10
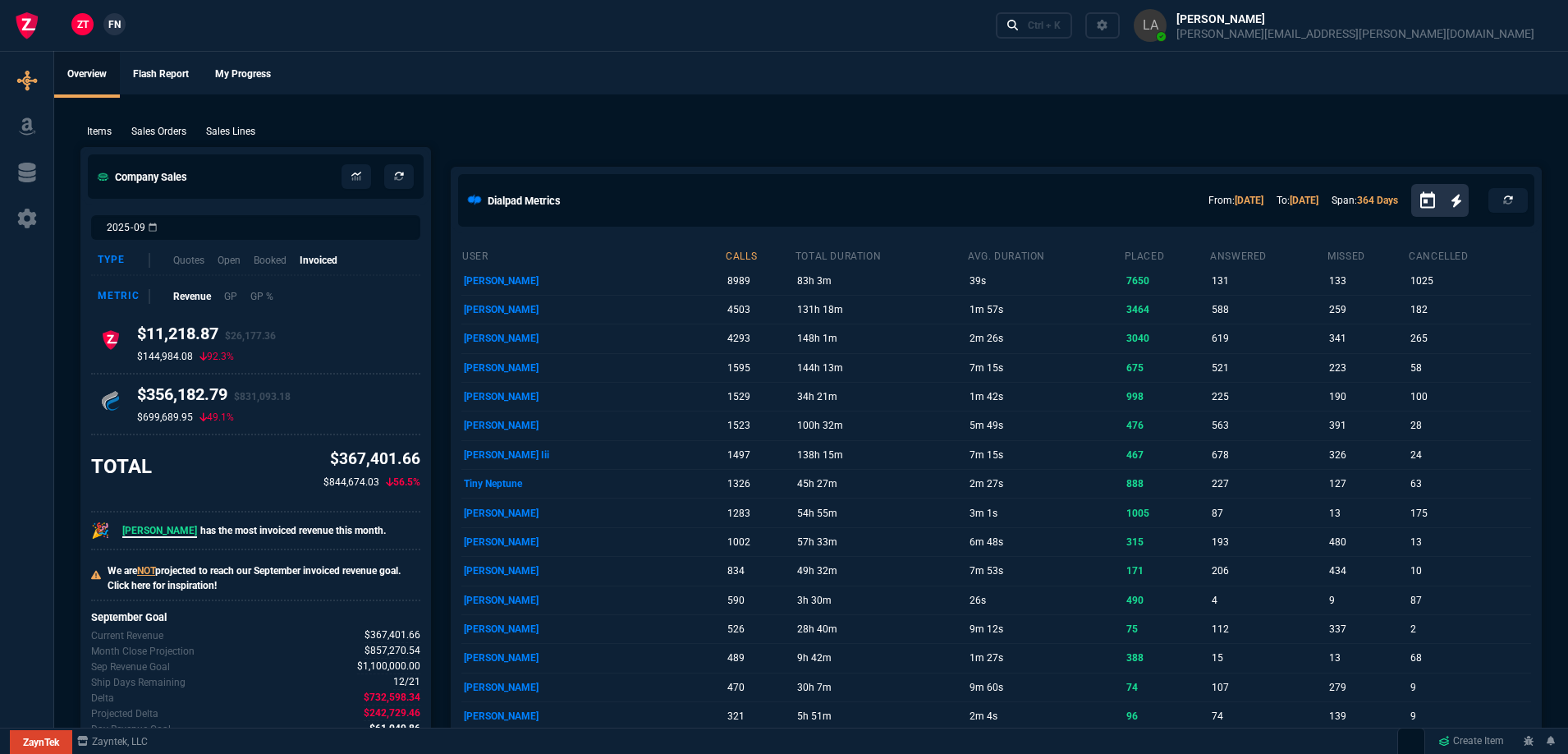
click at [118, 24] on span "FN" at bounding box center [114, 25] width 12 height 15
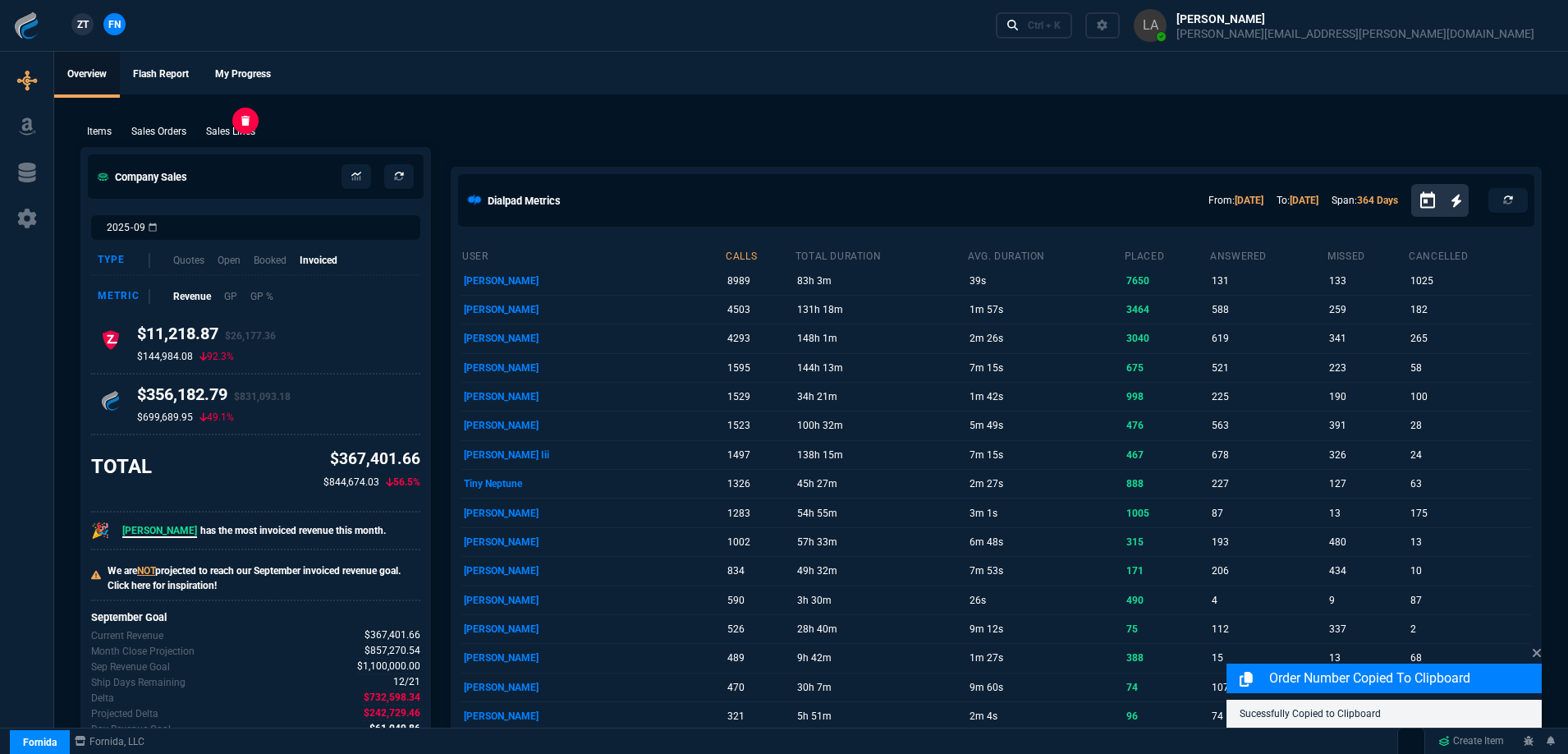
click at [247, 134] on p "Sales Lines" at bounding box center [231, 132] width 49 height 15
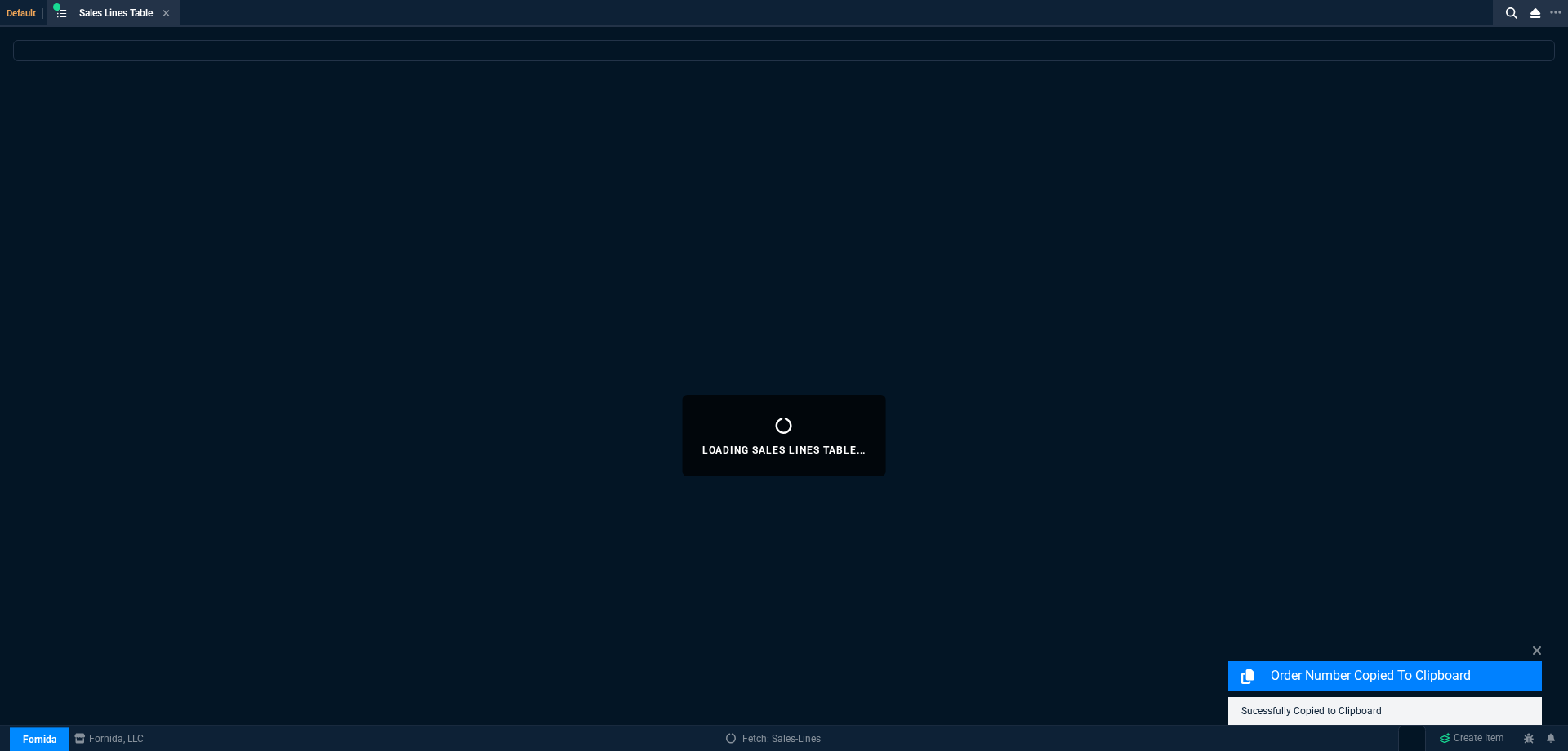
select select
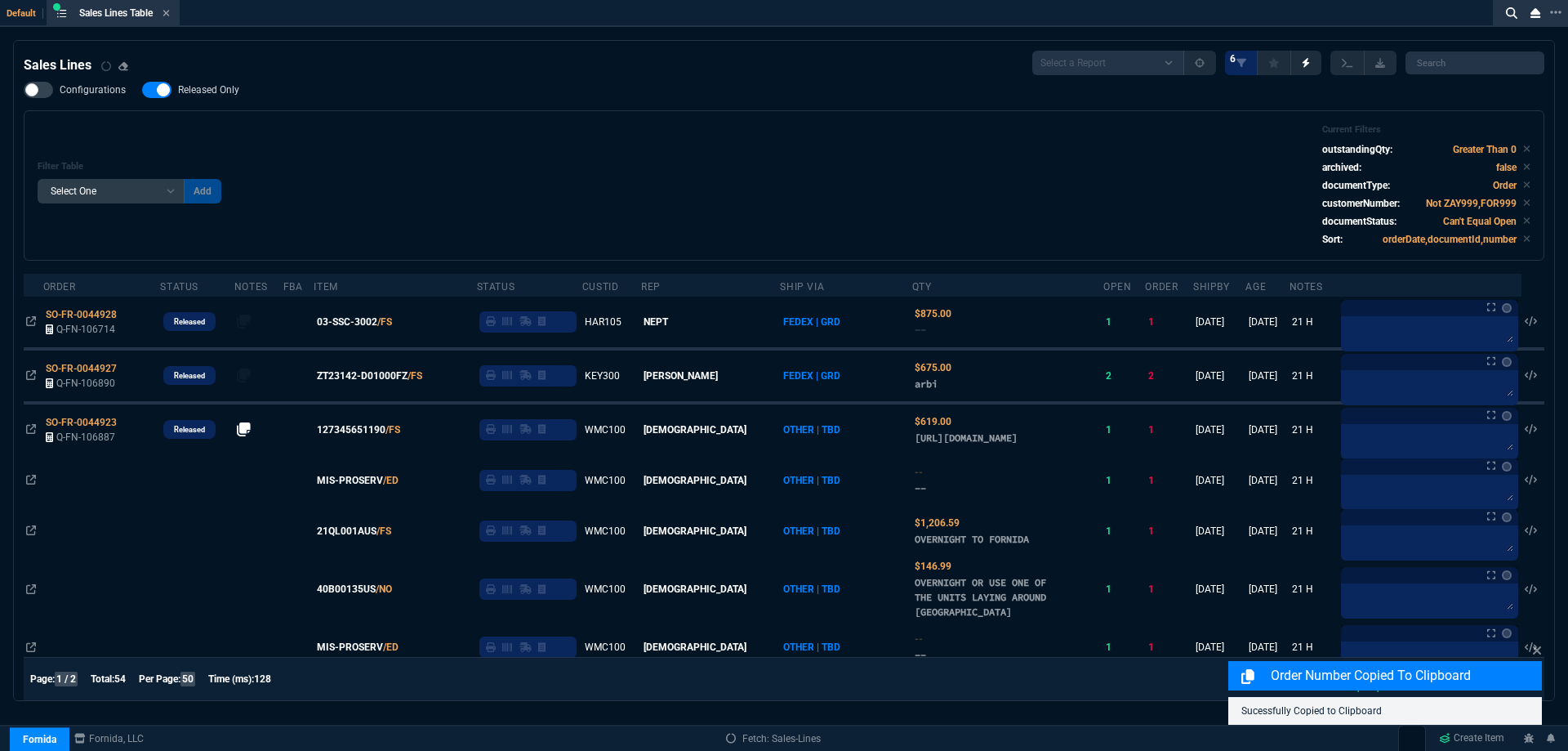
click at [230, 93] on span "Released Only" at bounding box center [209, 90] width 61 height 13
click at [142, 91] on input "Released Only" at bounding box center [141, 90] width 1 height 1
click at [770, 134] on div "Filter Table Select One Add Filter () Age () ATS () Cond (itemVariantCode) Cust…" at bounding box center [784, 185] width 1493 height 123
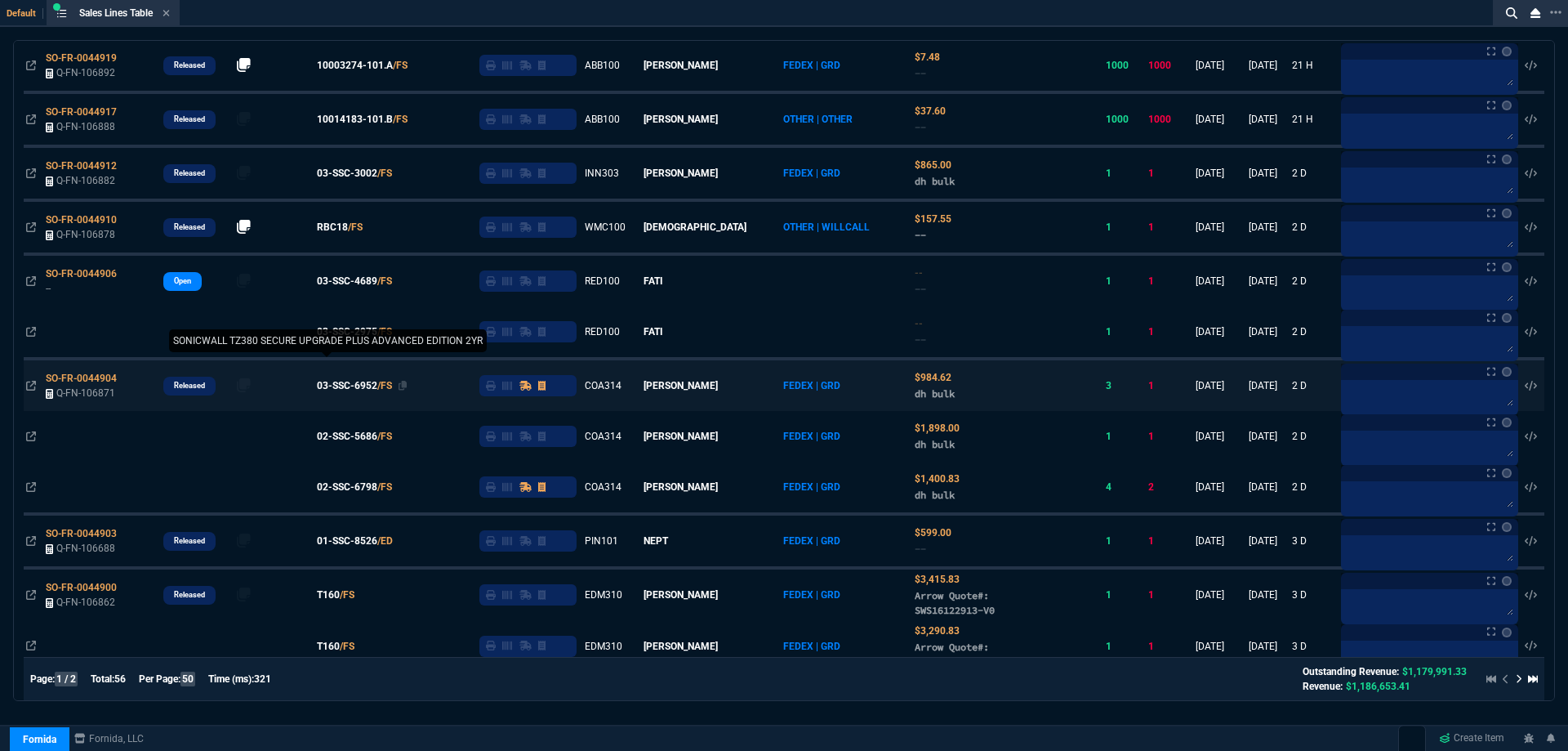
scroll to position [735, 0]
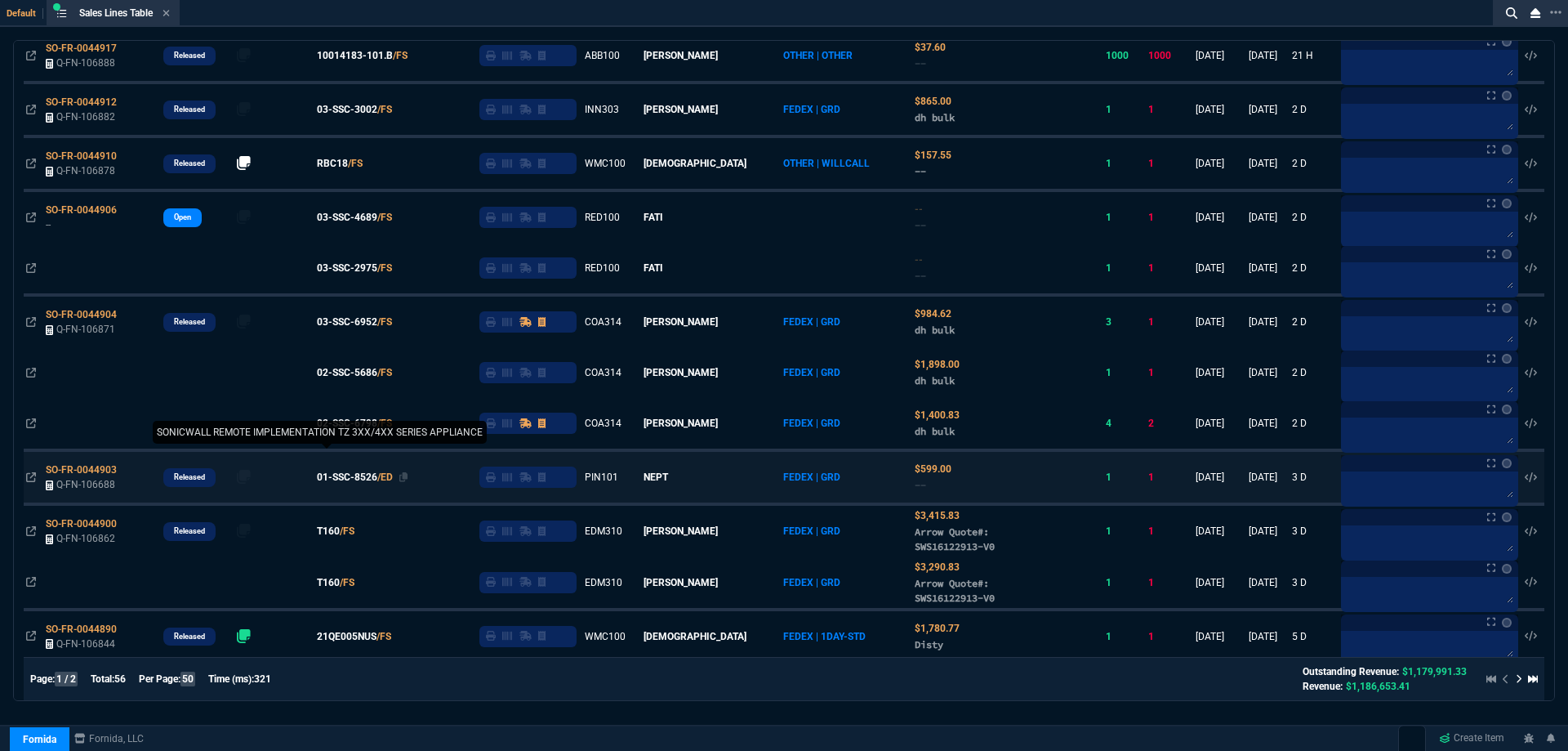
click at [371, 484] on span "01-SSC-8526" at bounding box center [346, 477] width 60 height 15
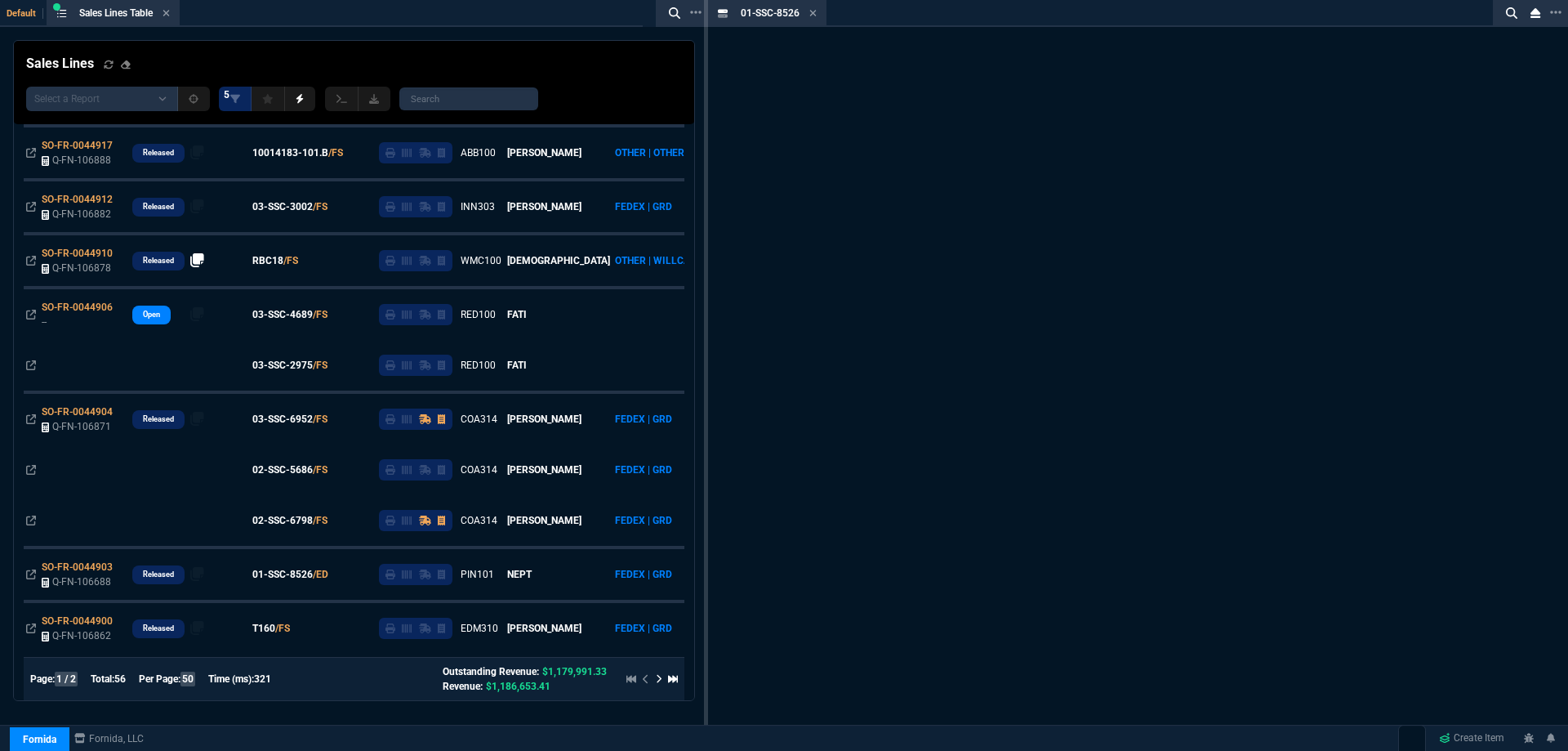
scroll to position [833, 0]
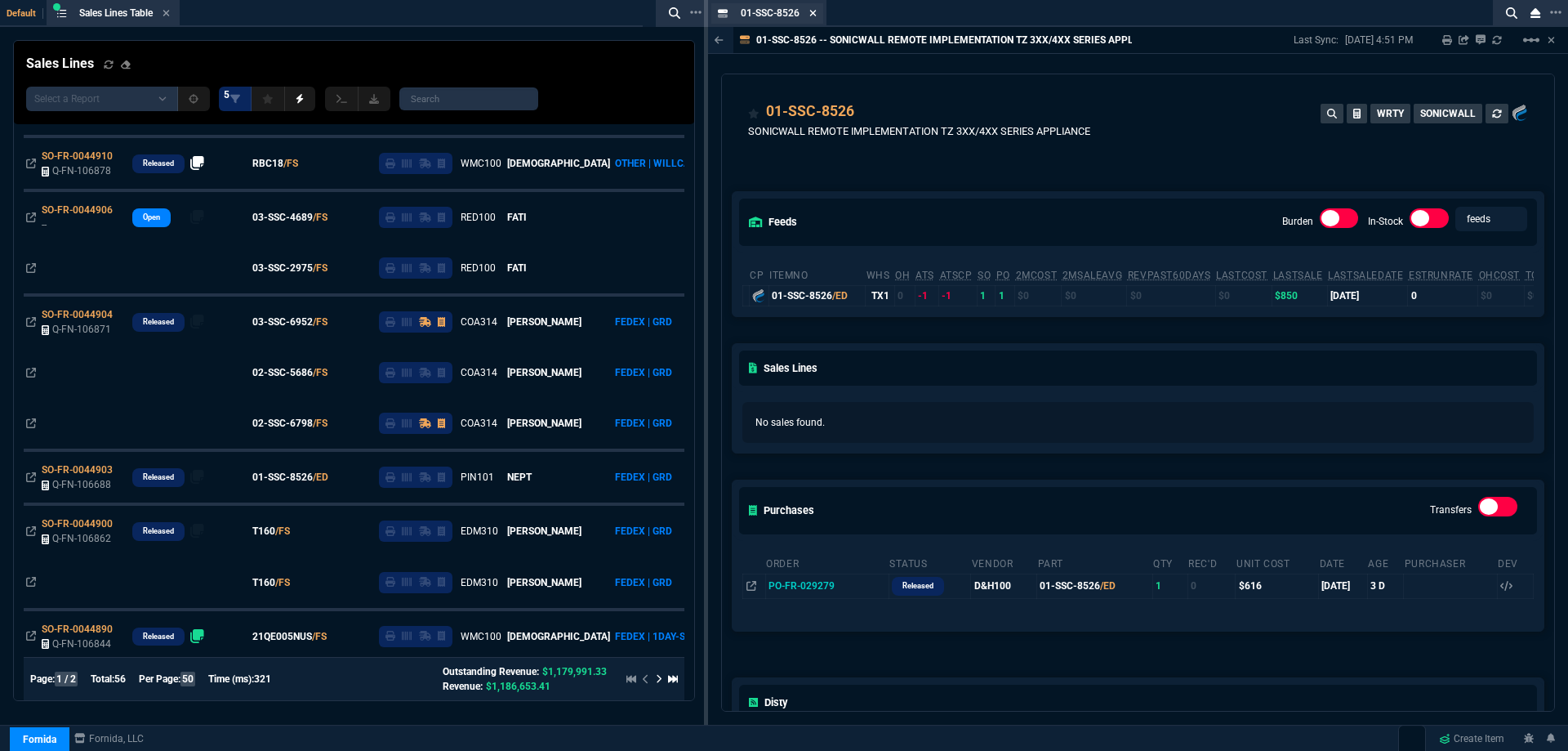
click at [813, 12] on icon at bounding box center [812, 13] width 7 height 10
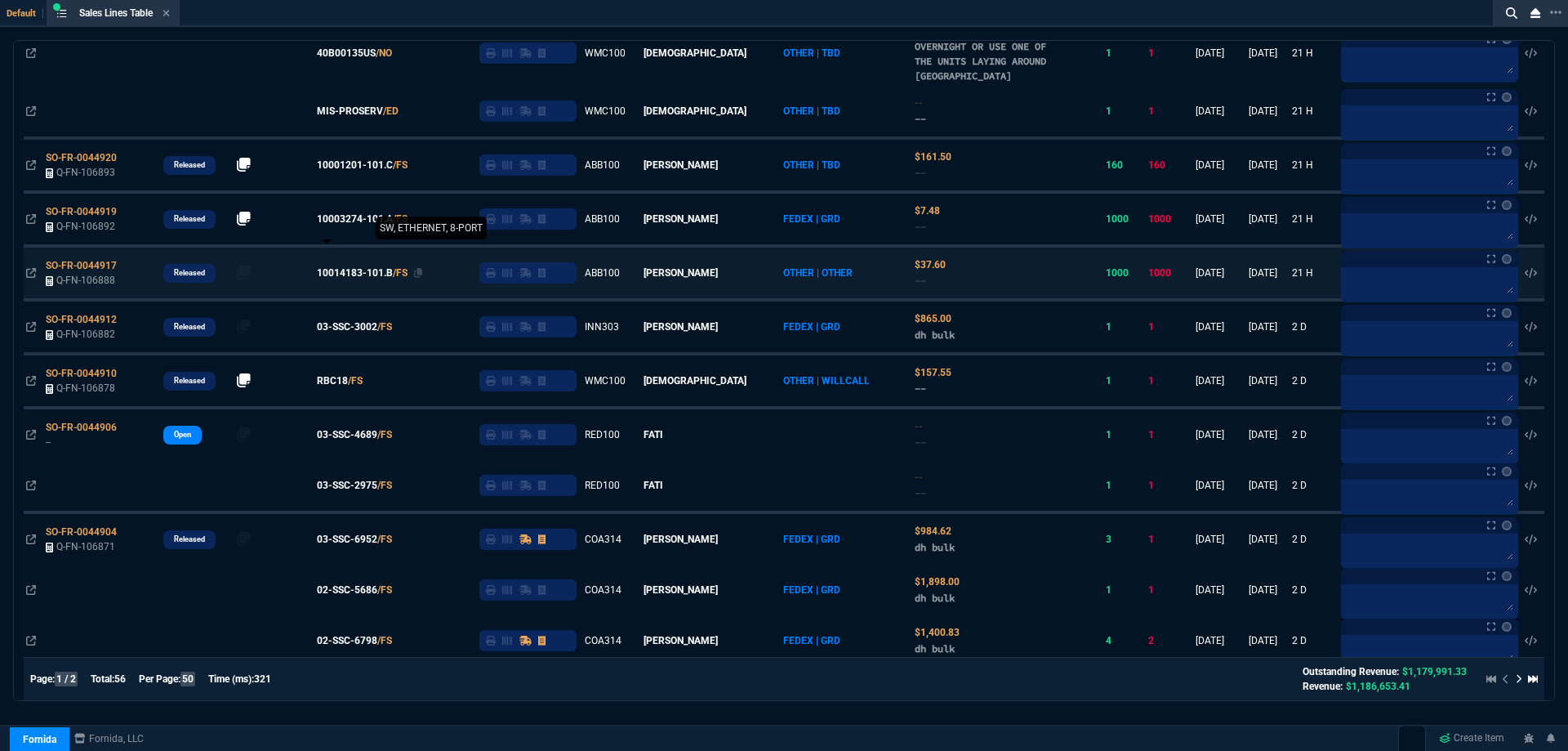
scroll to position [0, 0]
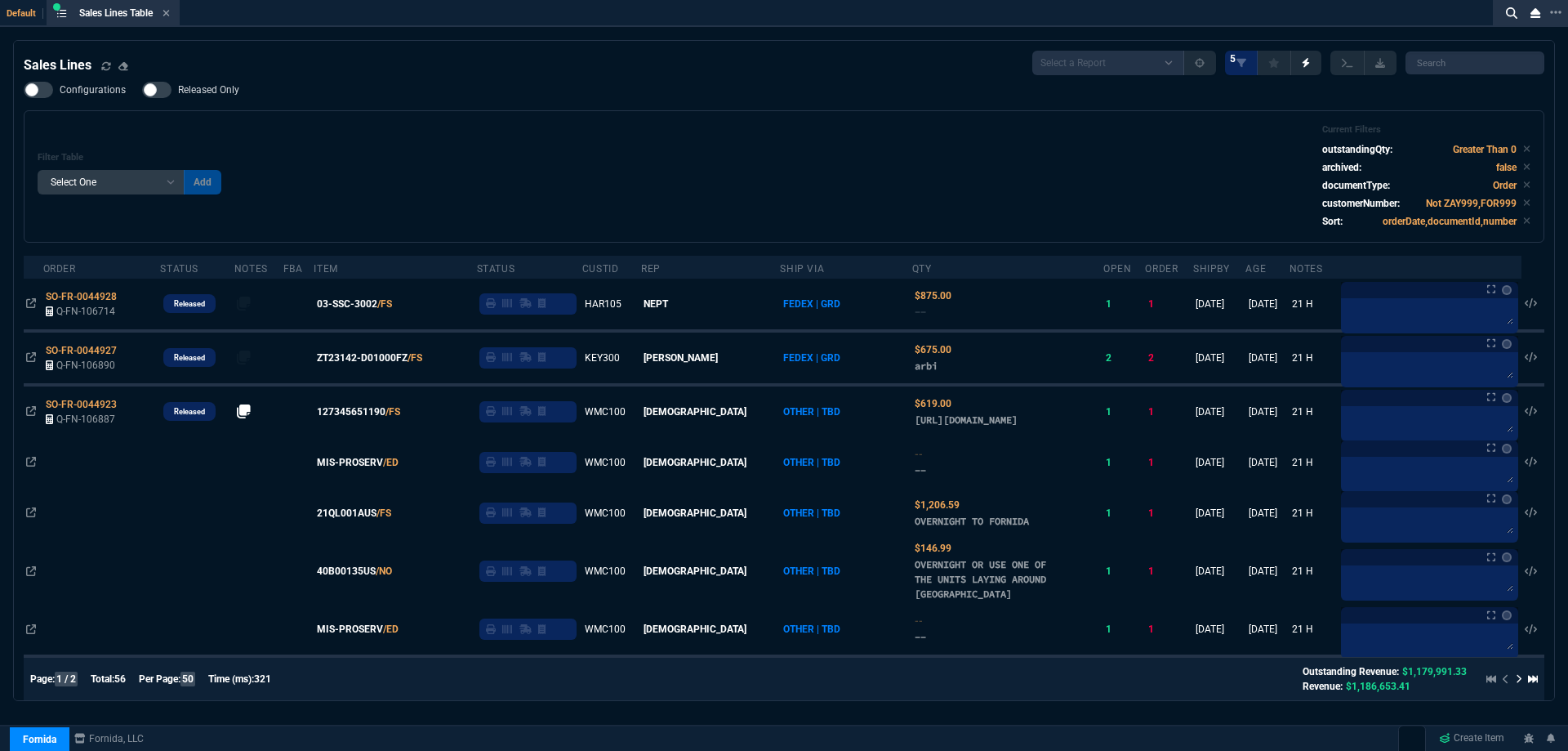
click at [195, 87] on span "Released Only" at bounding box center [209, 90] width 61 height 13
click at [142, 90] on input "Released Only" at bounding box center [141, 90] width 1 height 1
click at [614, 120] on div "Filter Table Select One Add Filter () Age () ATS () Cond (itemVariantCode) Cust…" at bounding box center [784, 177] width 1521 height 132
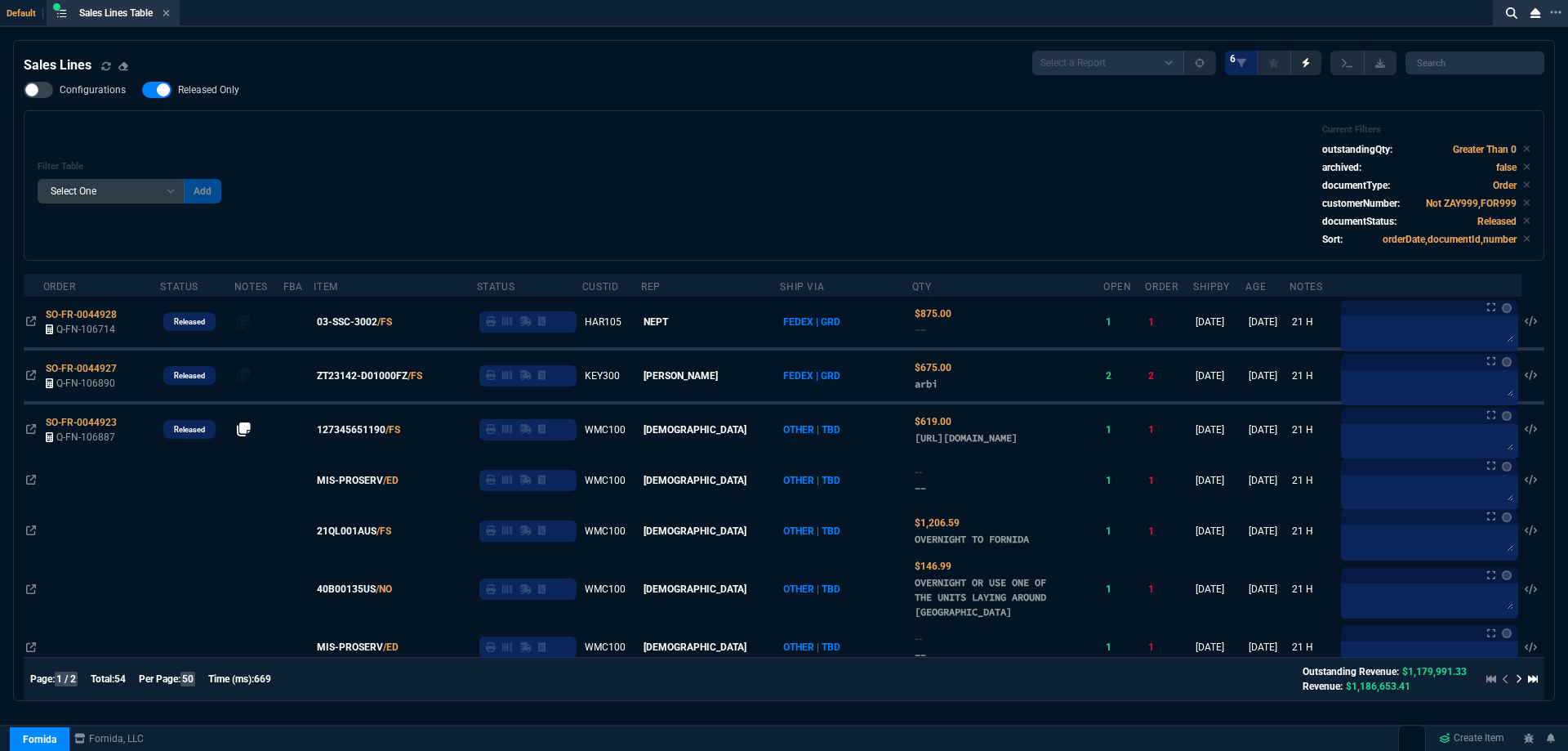
click at [208, 98] on label "Released Only" at bounding box center [199, 90] width 114 height 17
click at [142, 91] on input "Released Only" at bounding box center [141, 90] width 1 height 1
checkbox input "false"
click at [627, 136] on div "Filter Table Select One Add Filter () Age () ATS () Cond (itemVariantCode) Cust…" at bounding box center [784, 185] width 1493 height 123
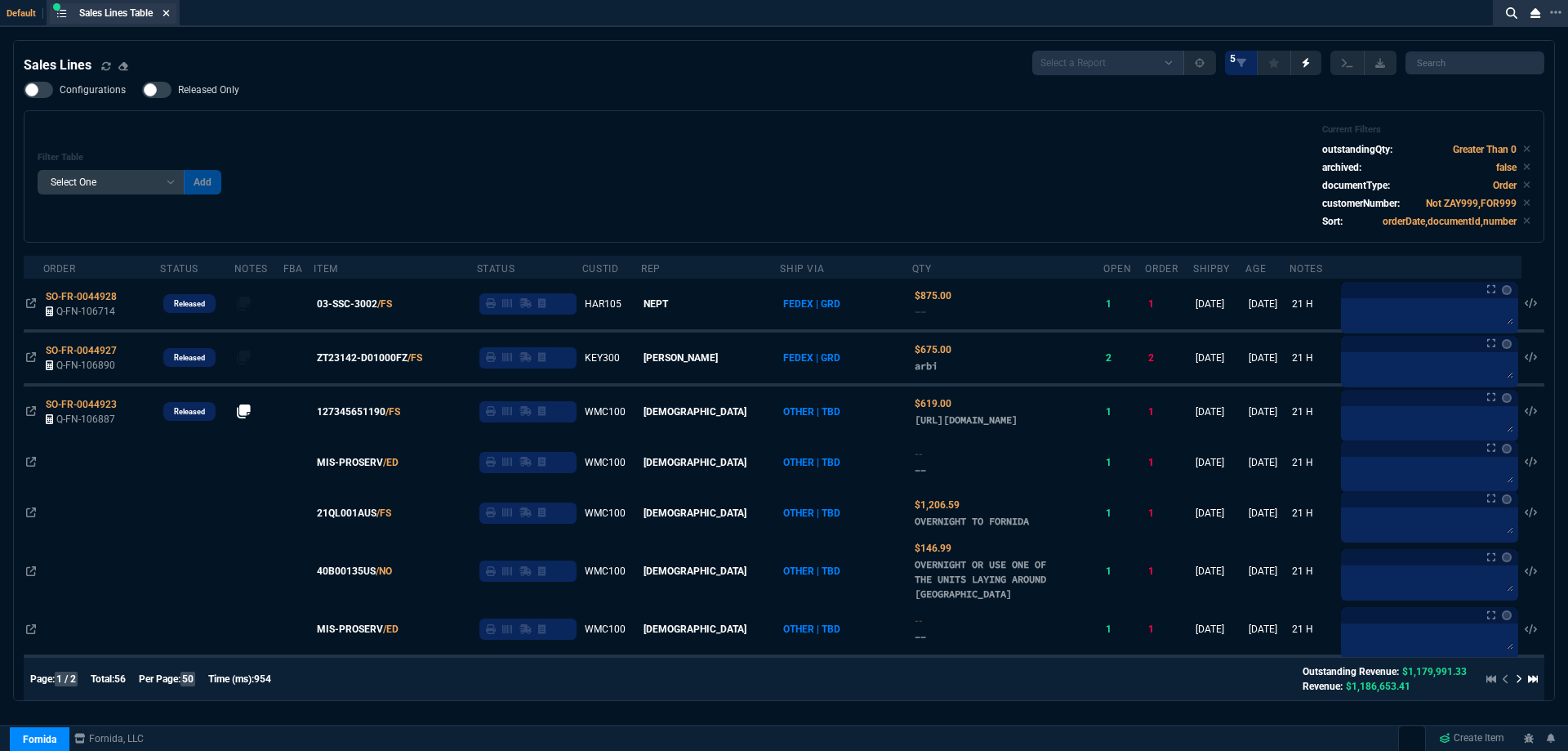
click at [168, 14] on icon at bounding box center [167, 13] width 7 height 7
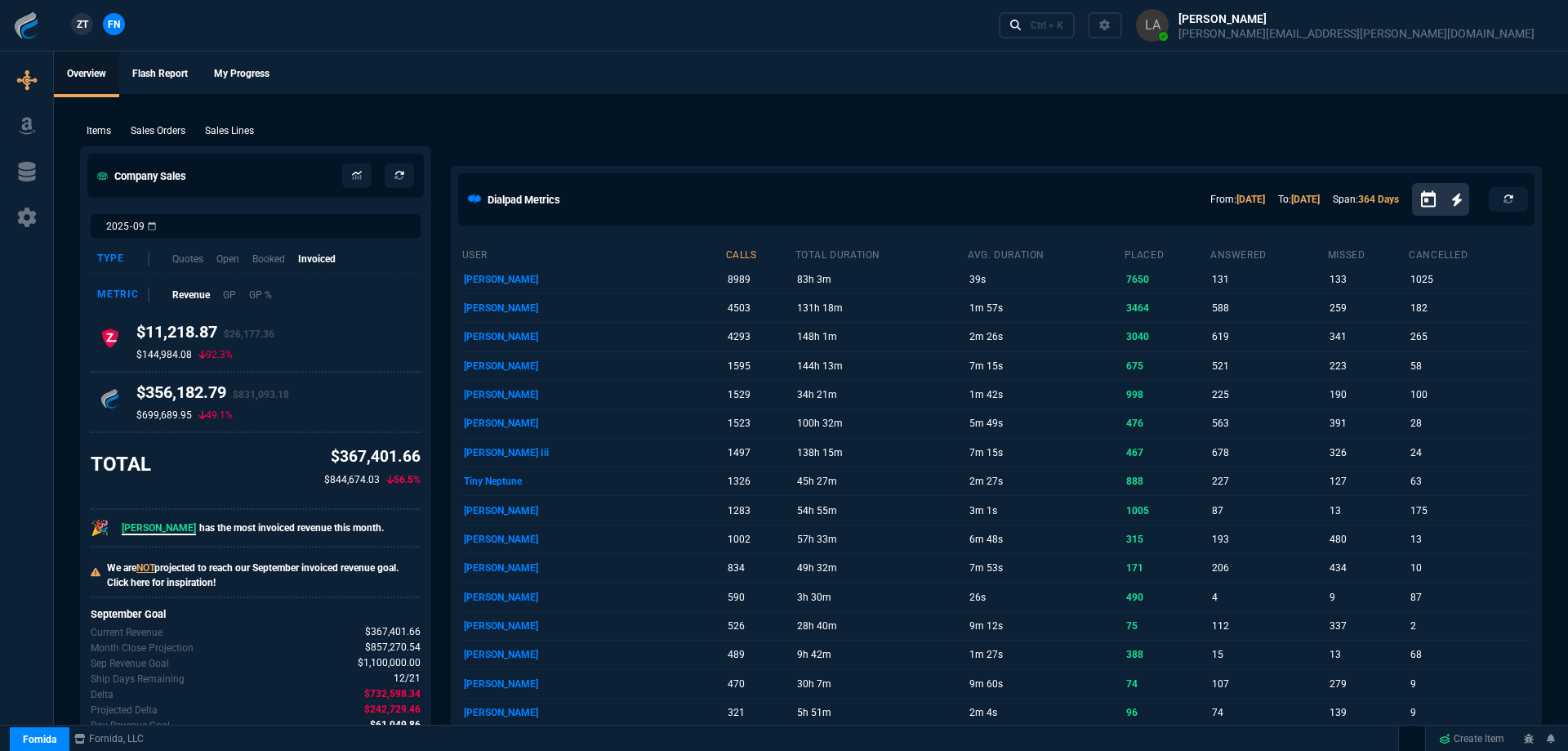
click at [81, 27] on span "ZT" at bounding box center [82, 25] width 12 height 15
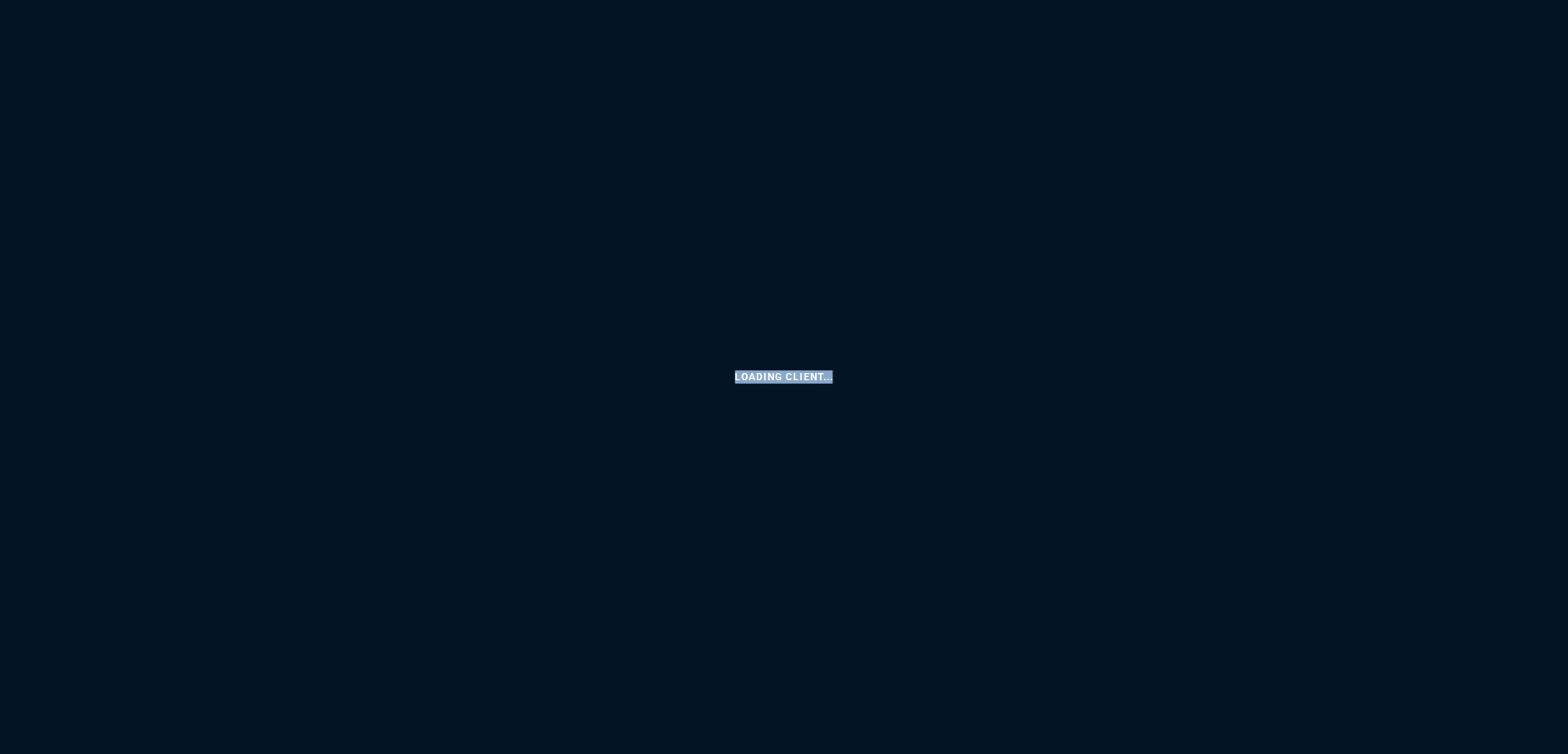
click at [81, 0] on html "Loading Client... Copy Next — ChatGPT Close" at bounding box center [784, 0] width 1568 height 0
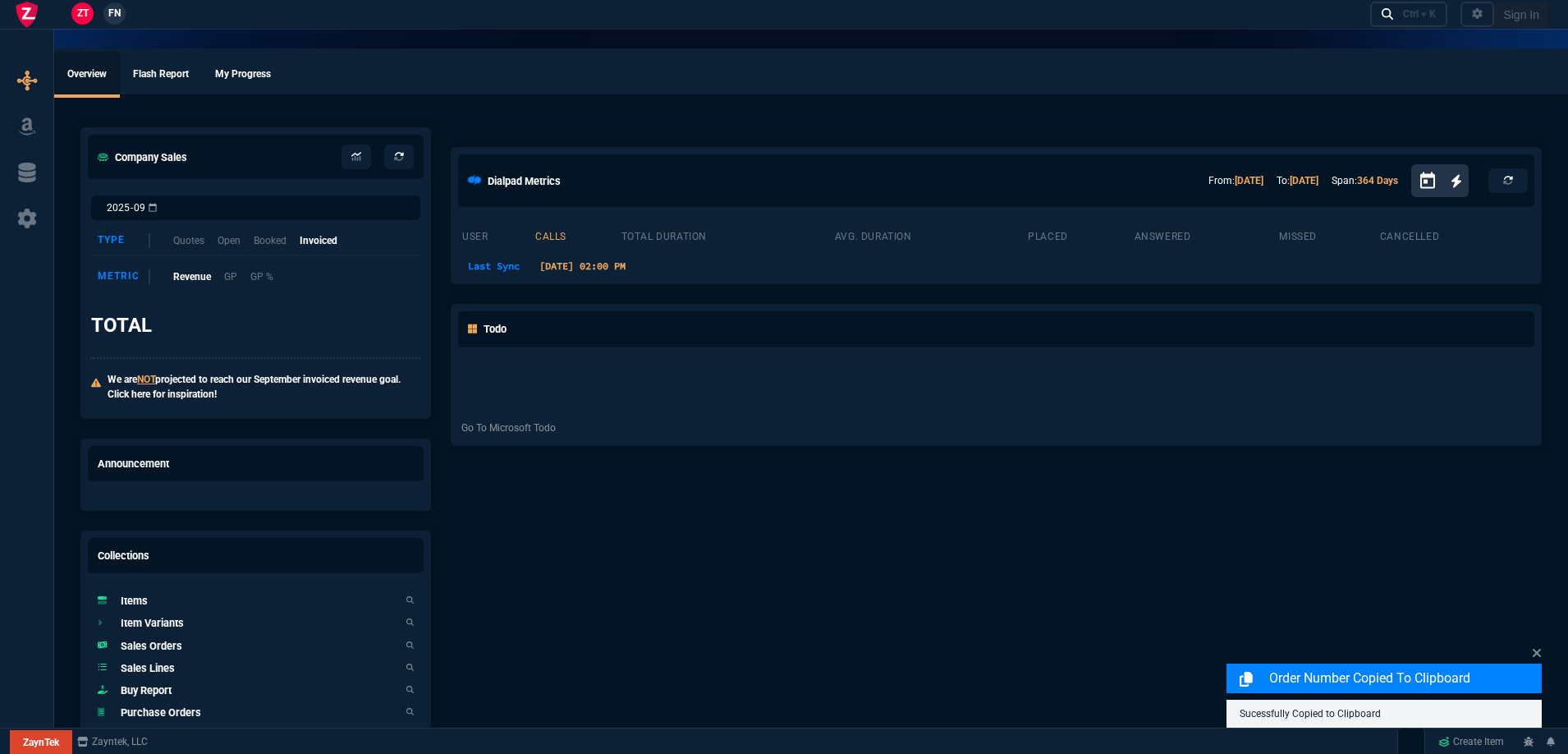
click at [439, 71] on ul "Overview Flash Report My Progress" at bounding box center [811, 72] width 1514 height 42
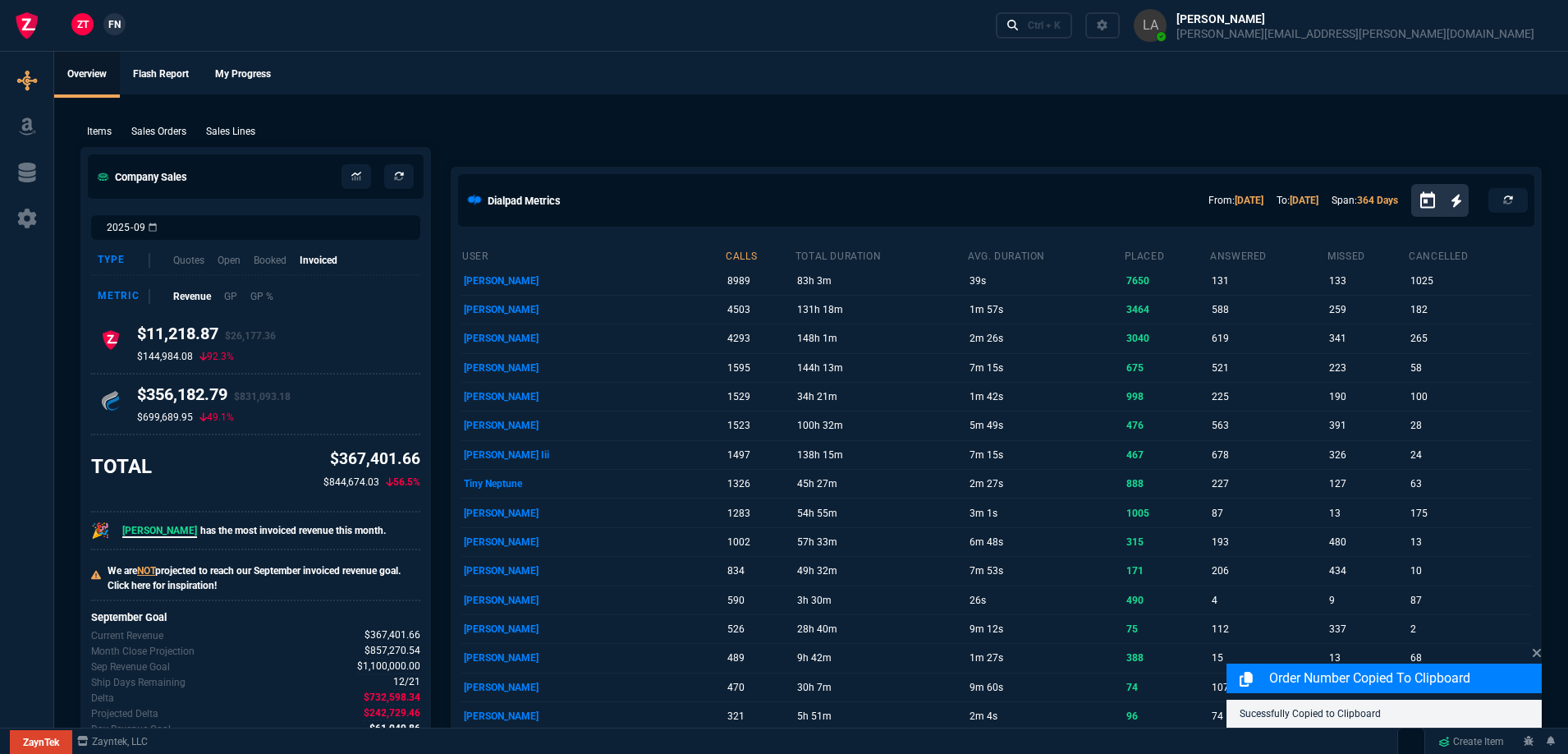
click at [233, 127] on p "Sales Lines" at bounding box center [231, 132] width 49 height 15
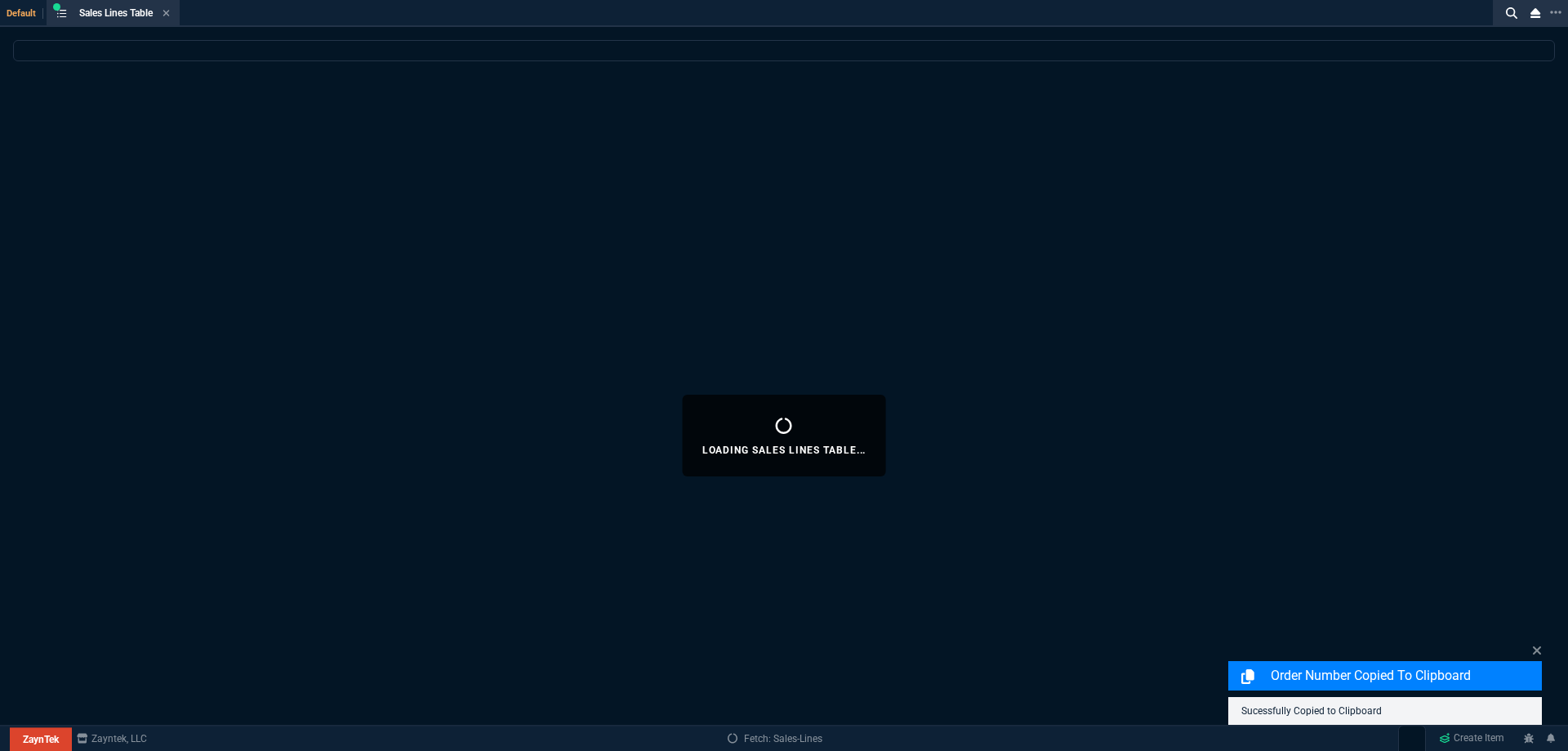
select select
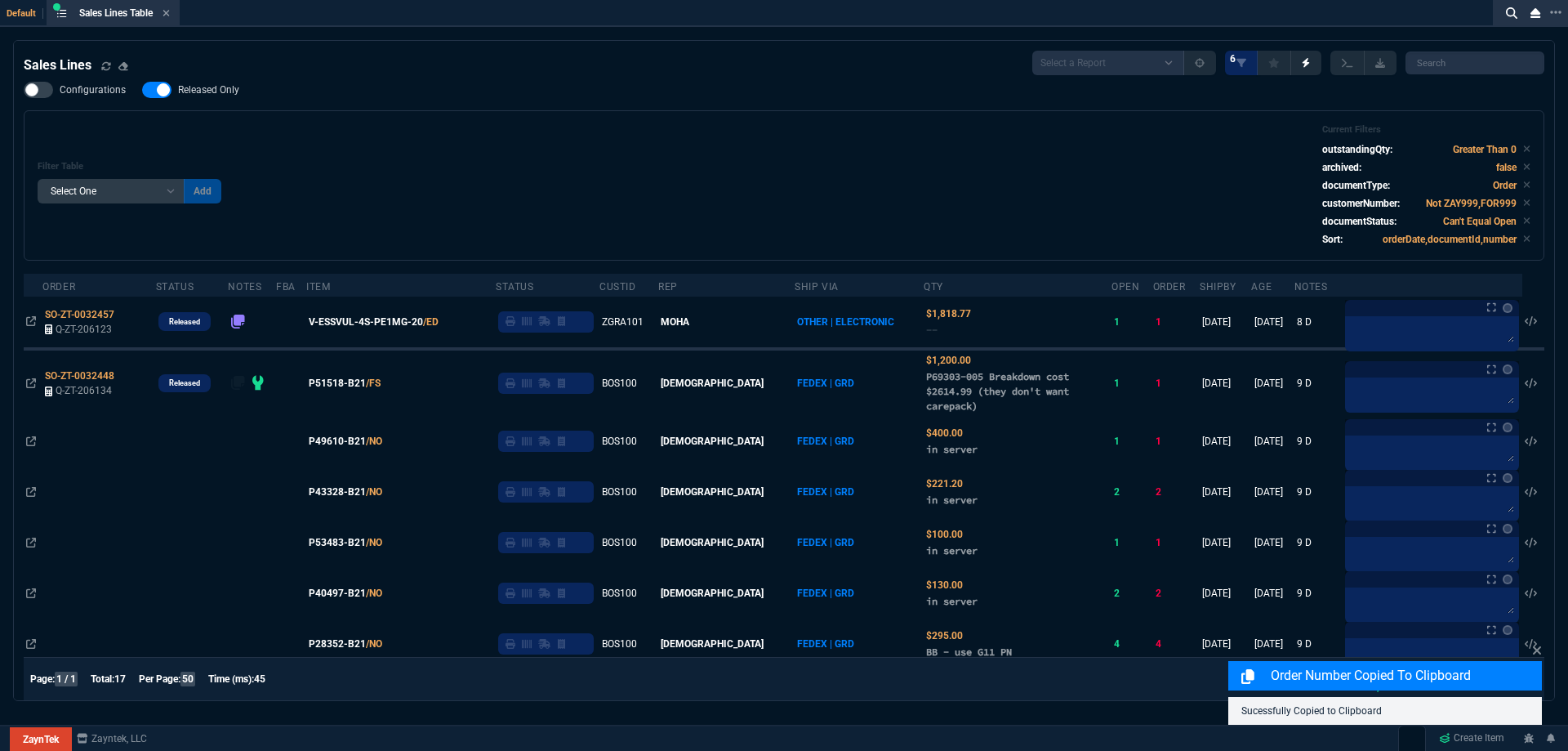
click at [218, 83] on label "Released Only" at bounding box center [199, 90] width 114 height 17
click at [142, 90] on input "Released Only" at bounding box center [141, 90] width 1 height 1
checkbox input "false"
click at [803, 124] on div "Filter Table Select One Add Filter () Age () ATS () Cond (itemVariantCode) Cust…" at bounding box center [784, 186] width 1521 height 150
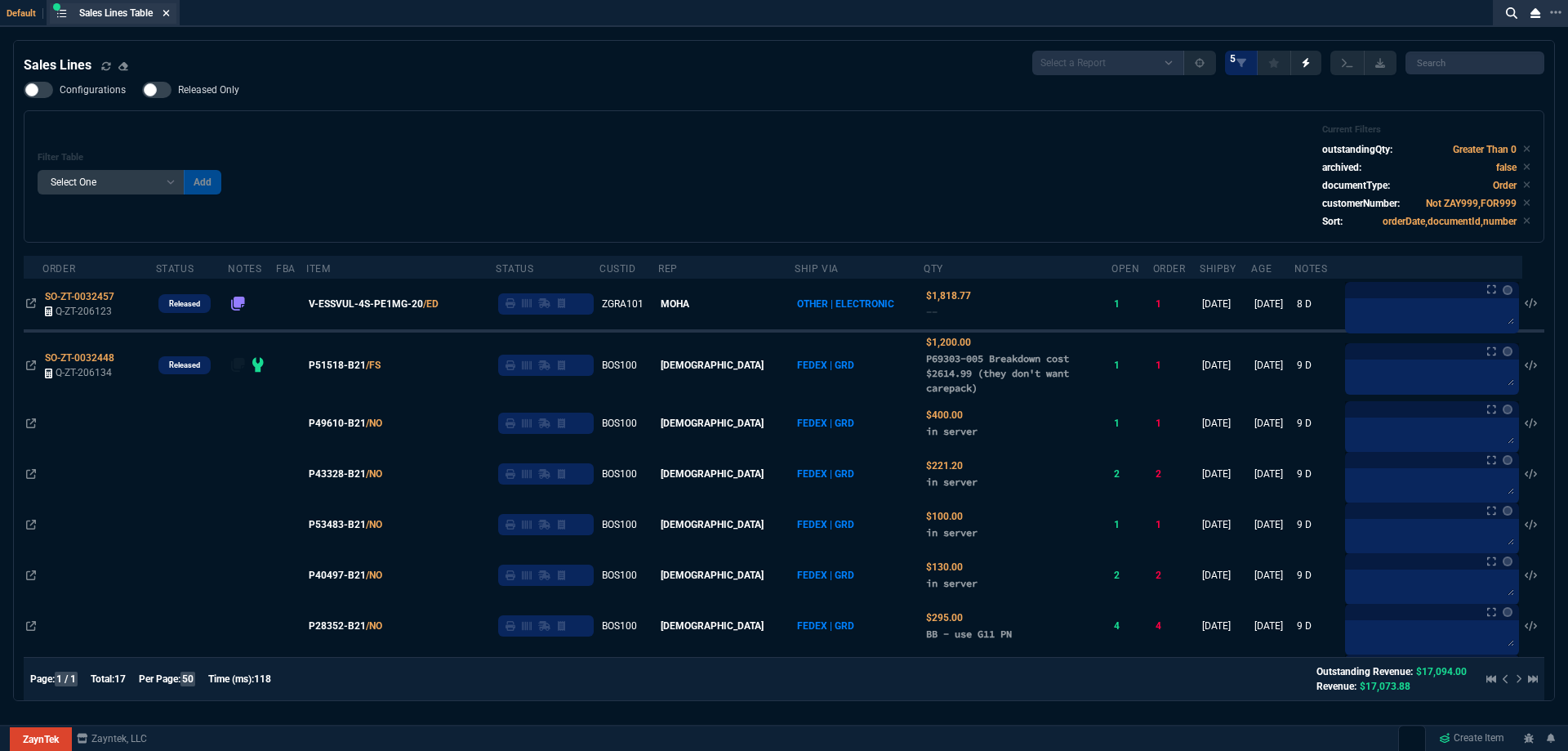
click at [167, 18] on fa-icon at bounding box center [166, 14] width 7 height 12
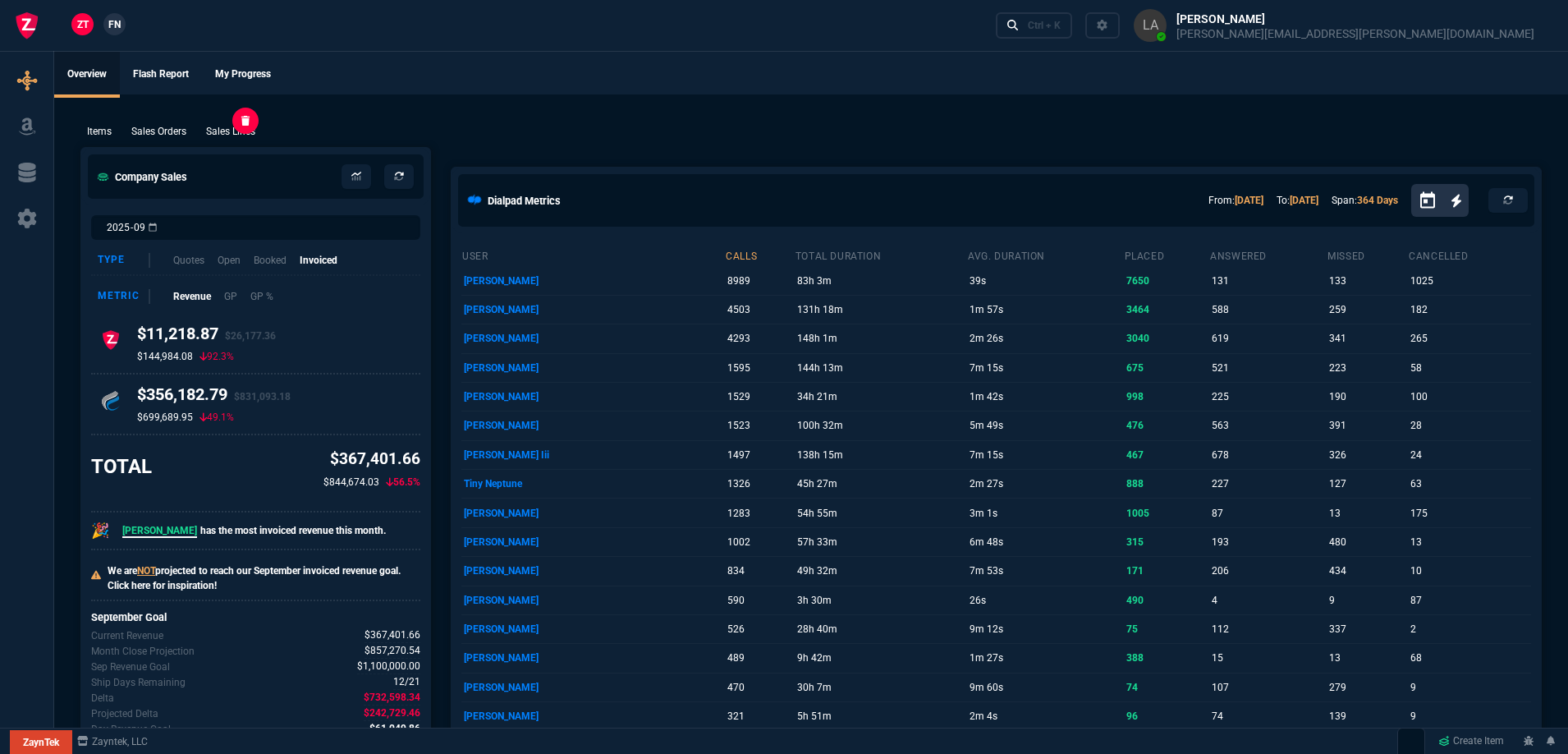
click at [231, 125] on p "Sales Lines" at bounding box center [231, 132] width 49 height 15
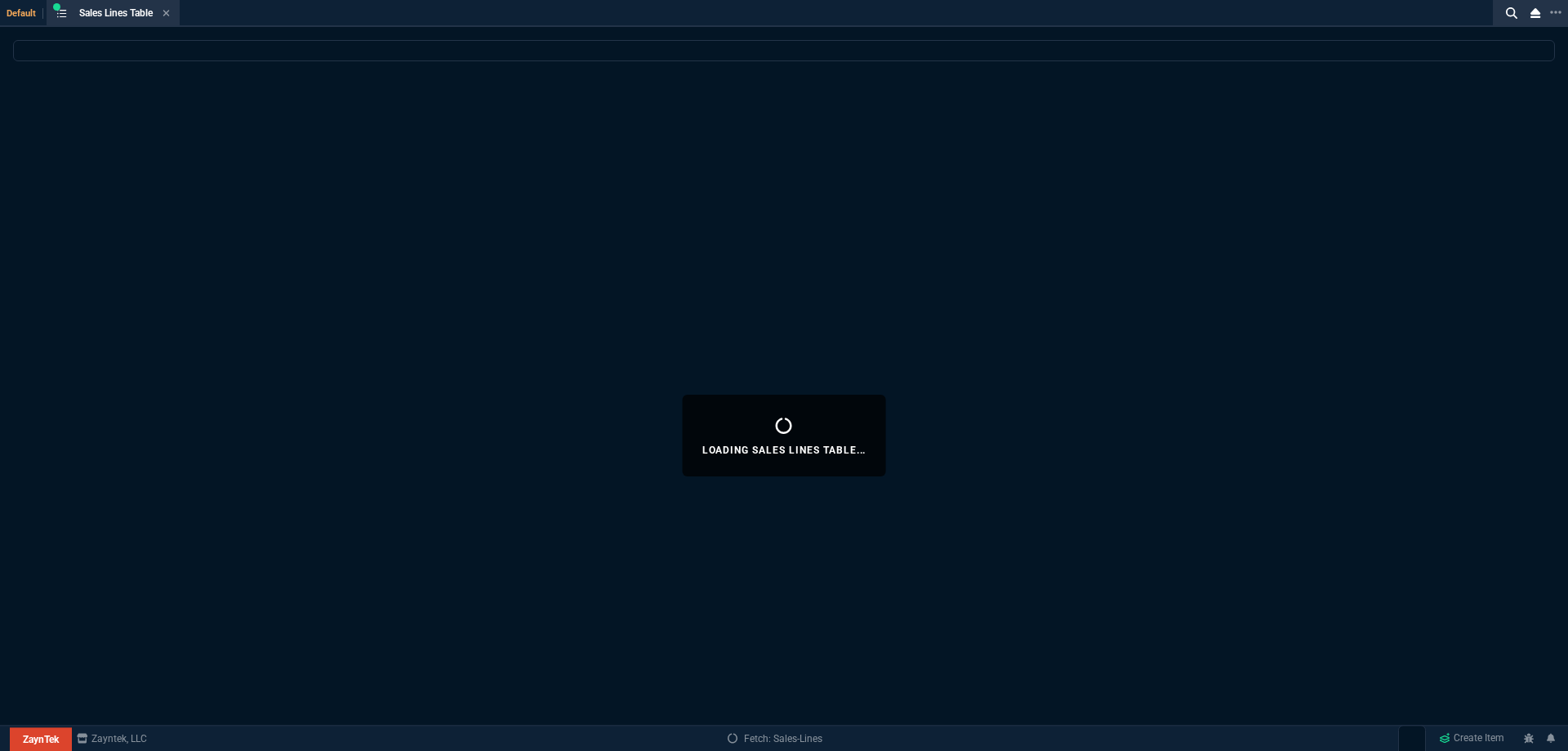
select select
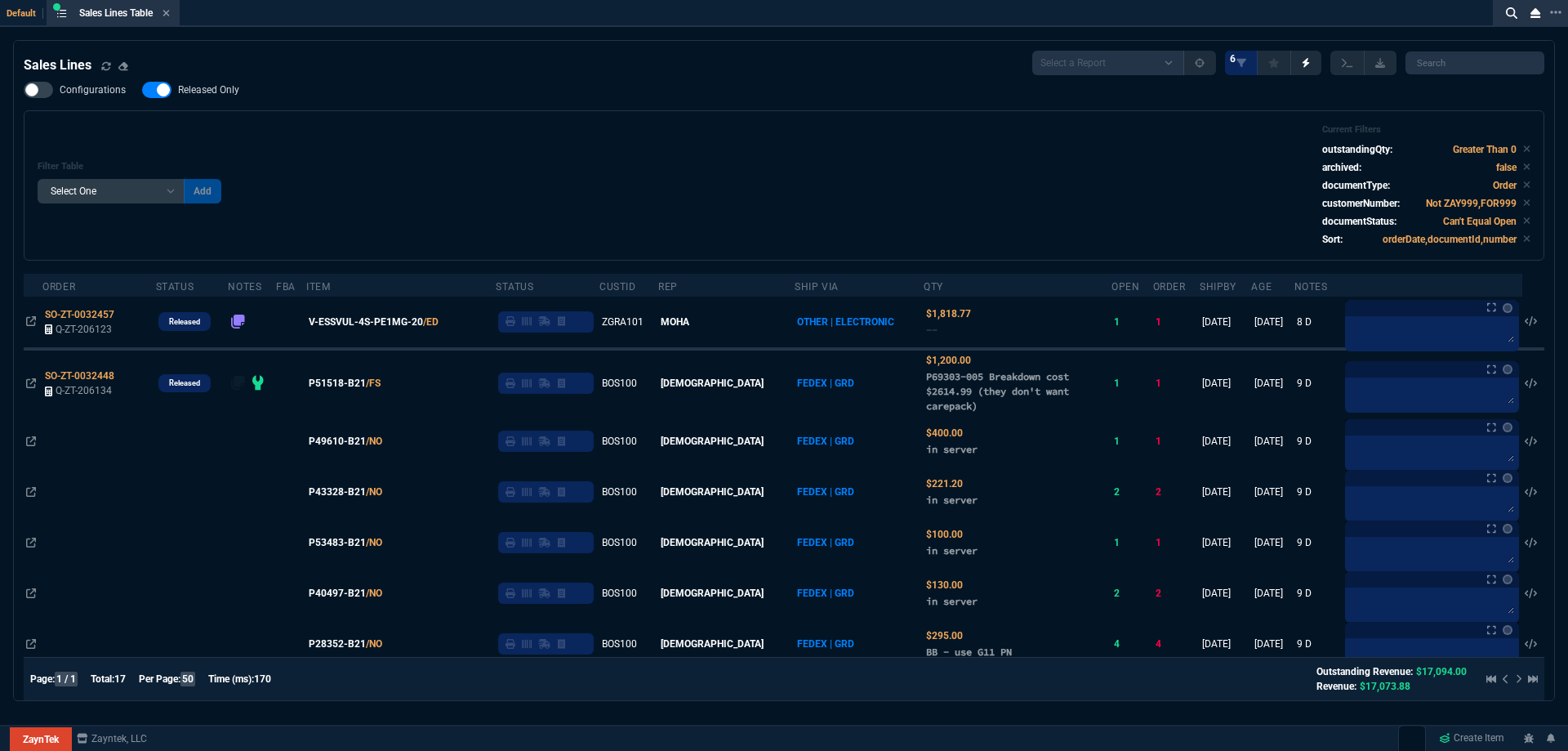
drag, startPoint x: 230, startPoint y: 93, endPoint x: 676, endPoint y: 143, distance: 448.8
click at [230, 93] on span "Released Only" at bounding box center [209, 90] width 61 height 13
click at [142, 91] on input "Released Only" at bounding box center [141, 90] width 1 height 1
checkbox input "false"
click at [676, 143] on div "Filter Table Select One Add Filter () Age () ATS () Cond (itemVariantCode) Cust…" at bounding box center [784, 185] width 1493 height 123
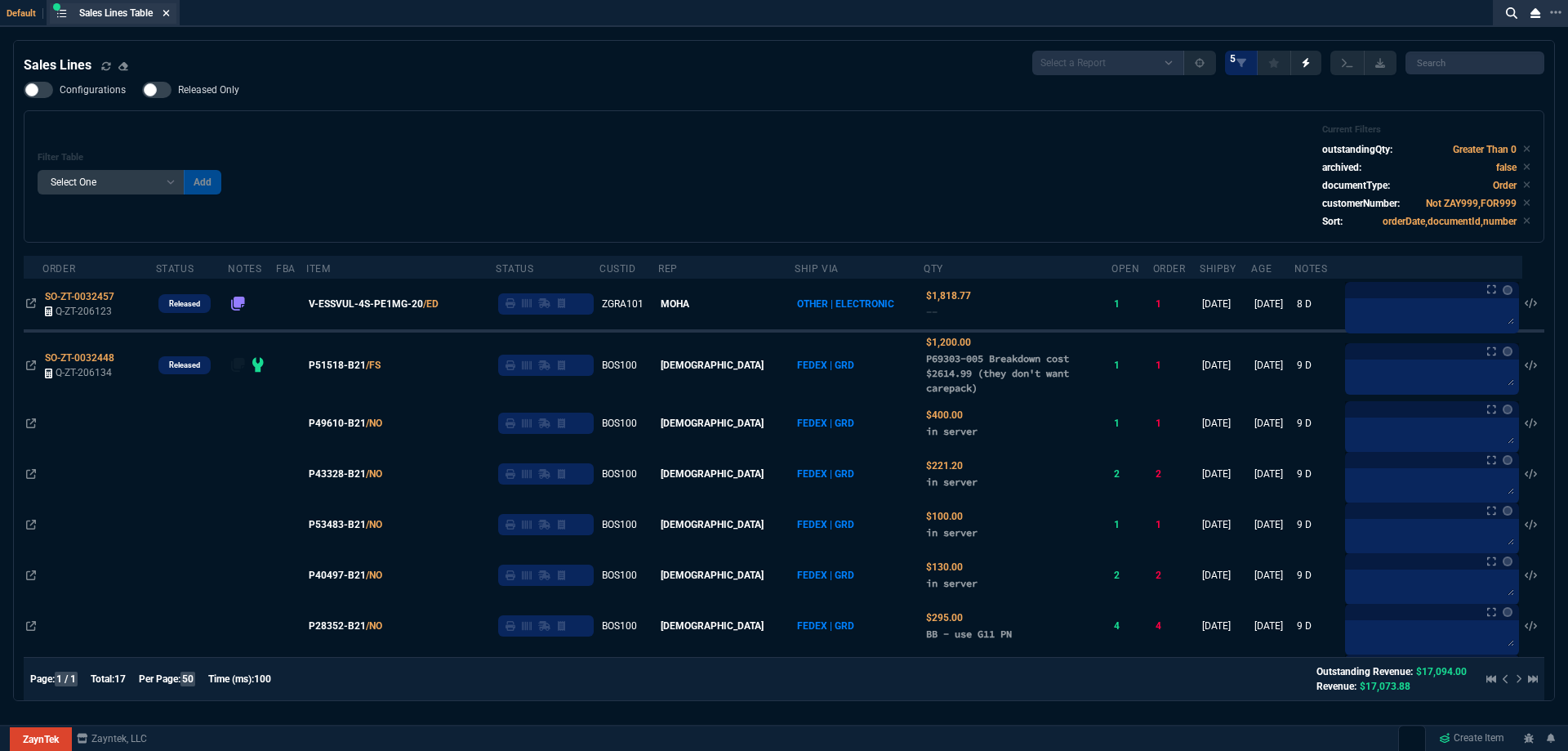
click at [169, 17] on icon at bounding box center [166, 13] width 7 height 10
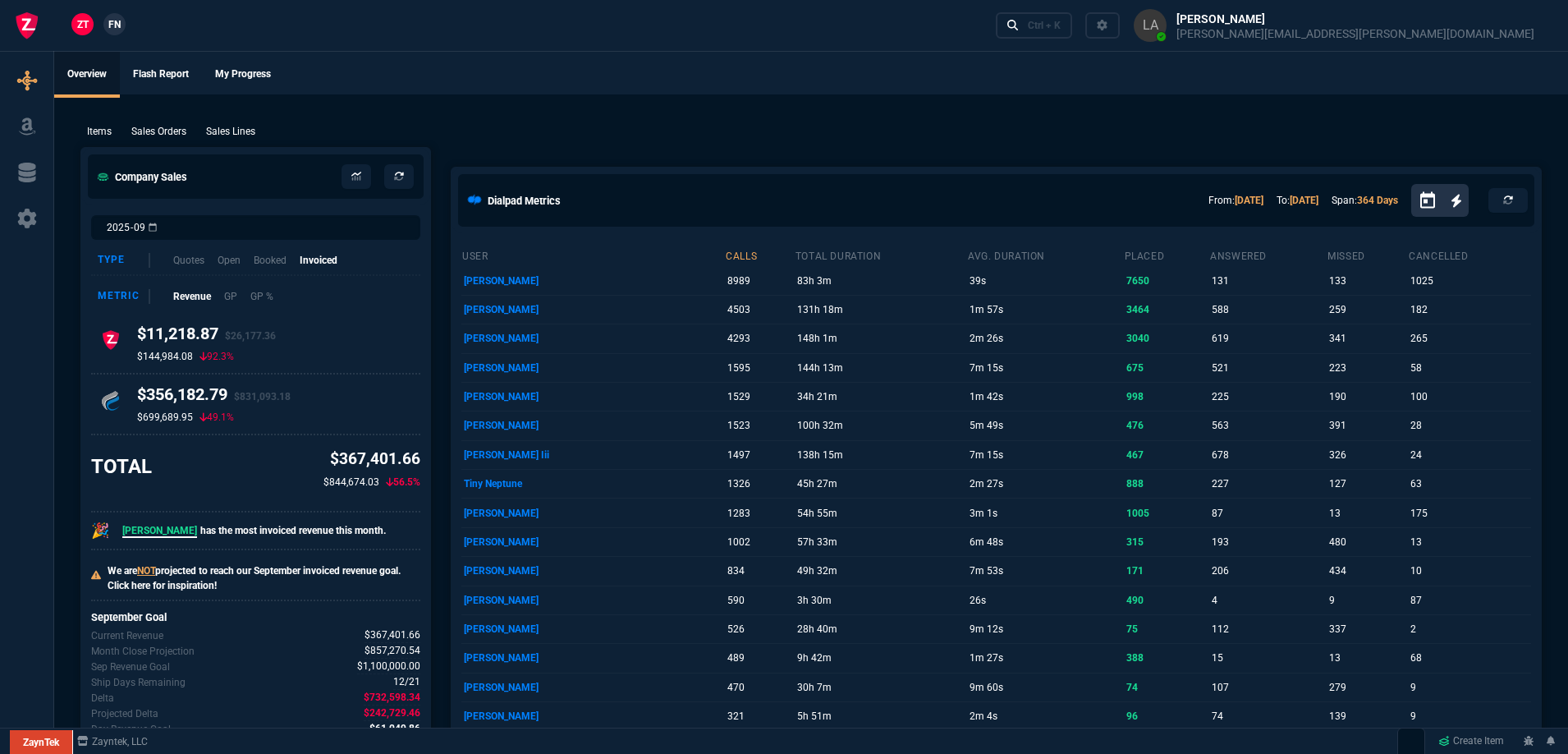
click at [104, 23] on link "FN" at bounding box center [114, 24] width 22 height 22
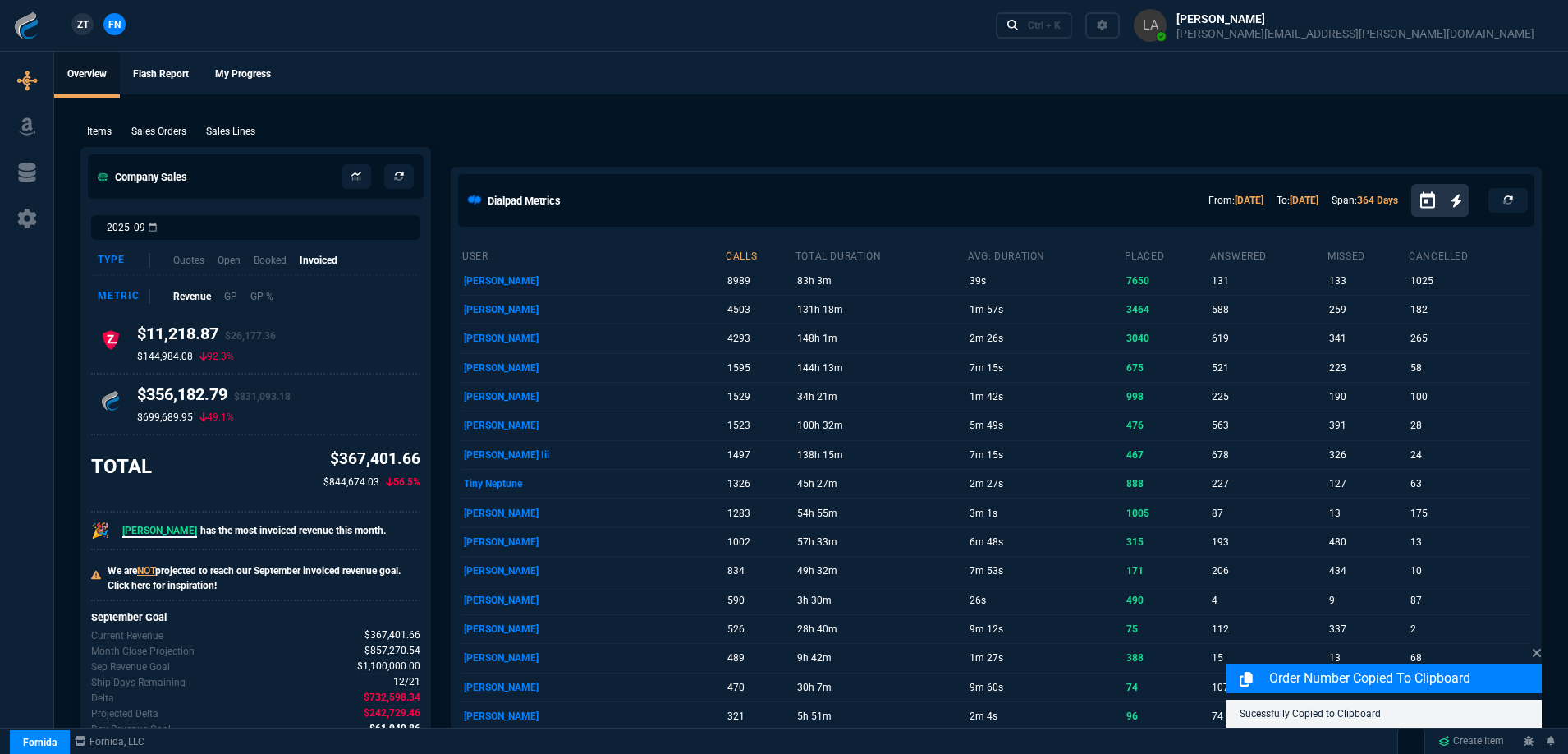
drag, startPoint x: 247, startPoint y: 135, endPoint x: 1563, endPoint y: 144, distance: 1316.0
click at [247, 135] on p "Sales Lines" at bounding box center [231, 132] width 49 height 15
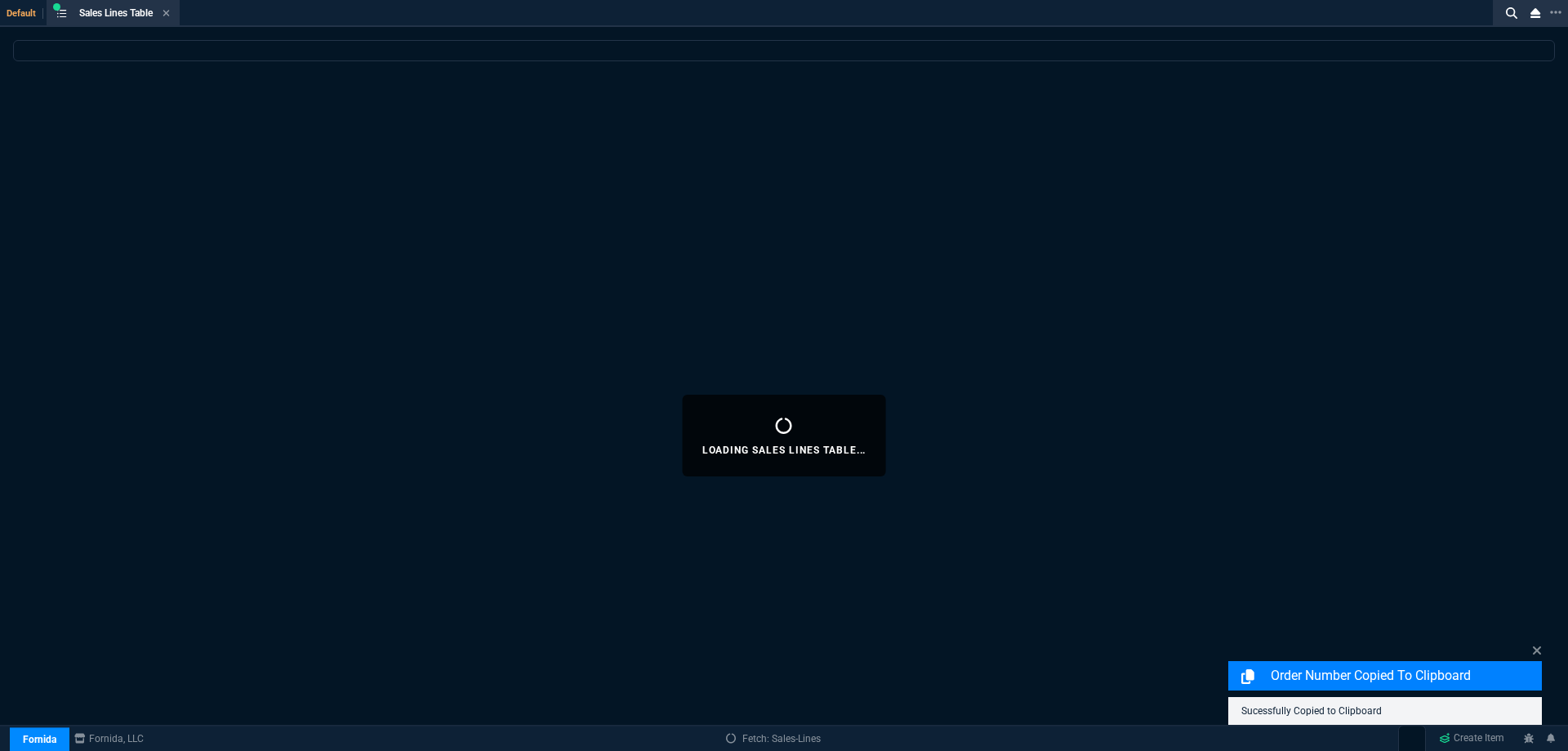
select select
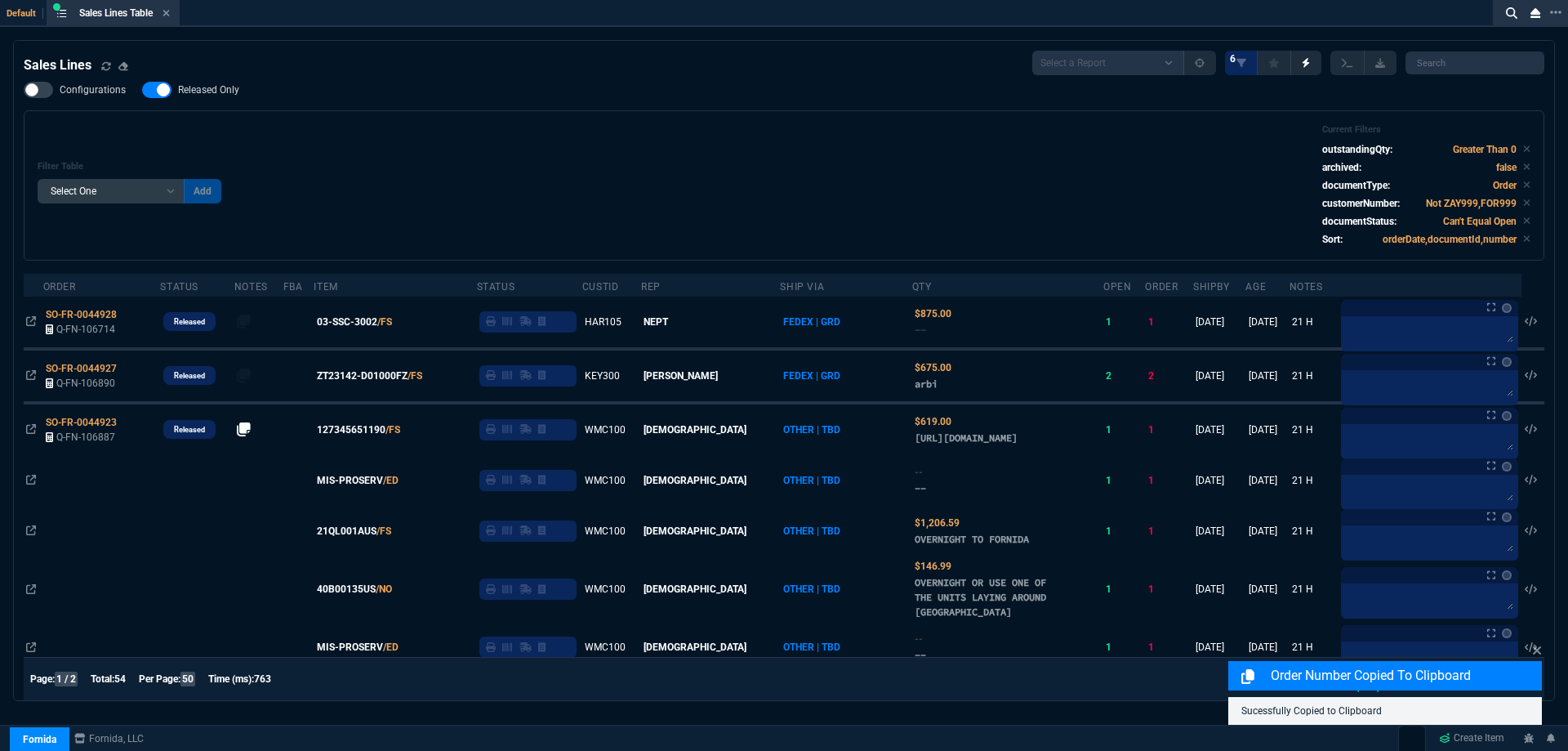
click at [210, 92] on span "Released Only" at bounding box center [209, 90] width 61 height 13
click at [142, 91] on input "Released Only" at bounding box center [141, 90] width 1 height 1
checkbox input "false"
click at [657, 116] on div "Filter Table Select One Add Filter () Age () ATS () Cond (itemVariantCode) Cust…" at bounding box center [784, 186] width 1521 height 150
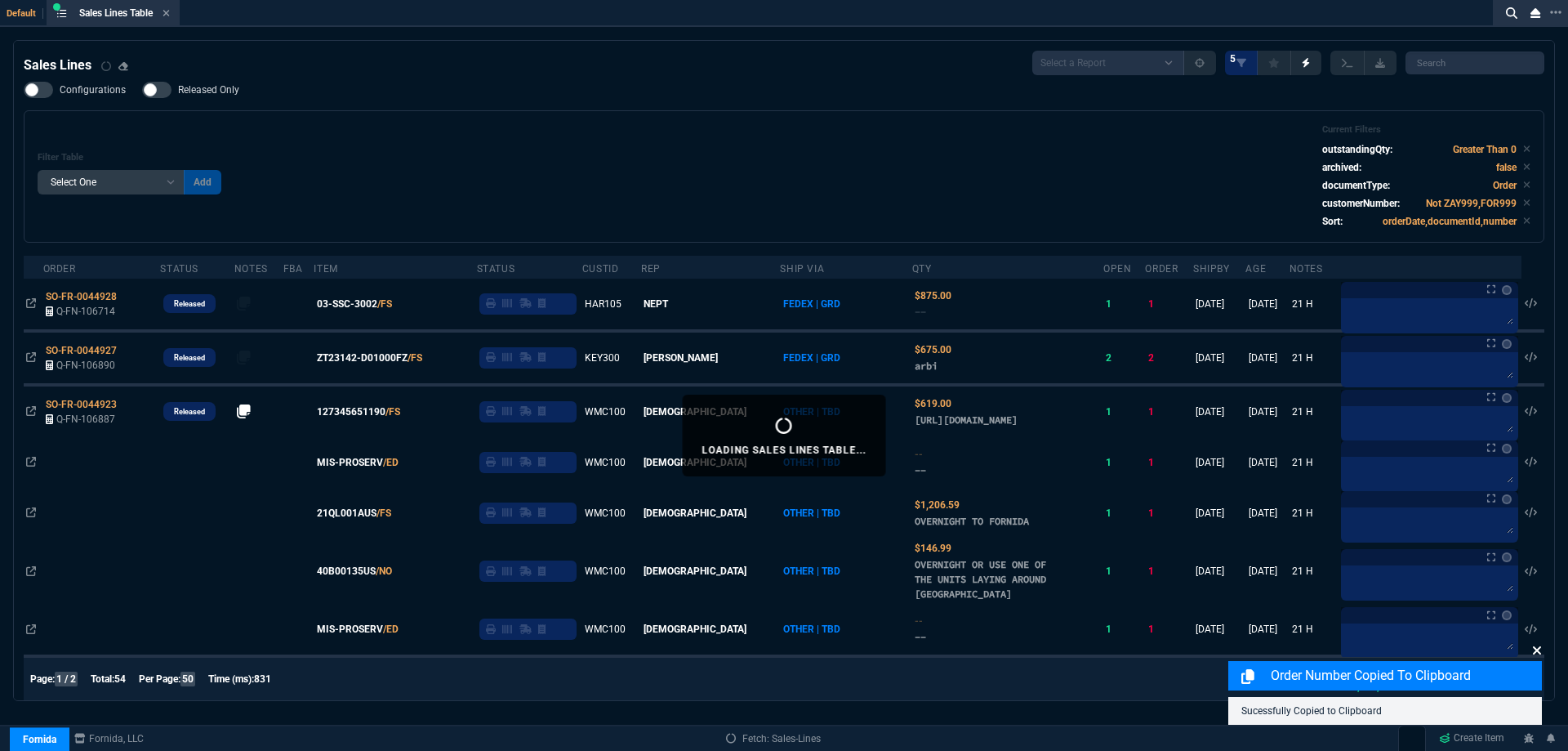
click at [1537, 648] on icon at bounding box center [1537, 650] width 10 height 13
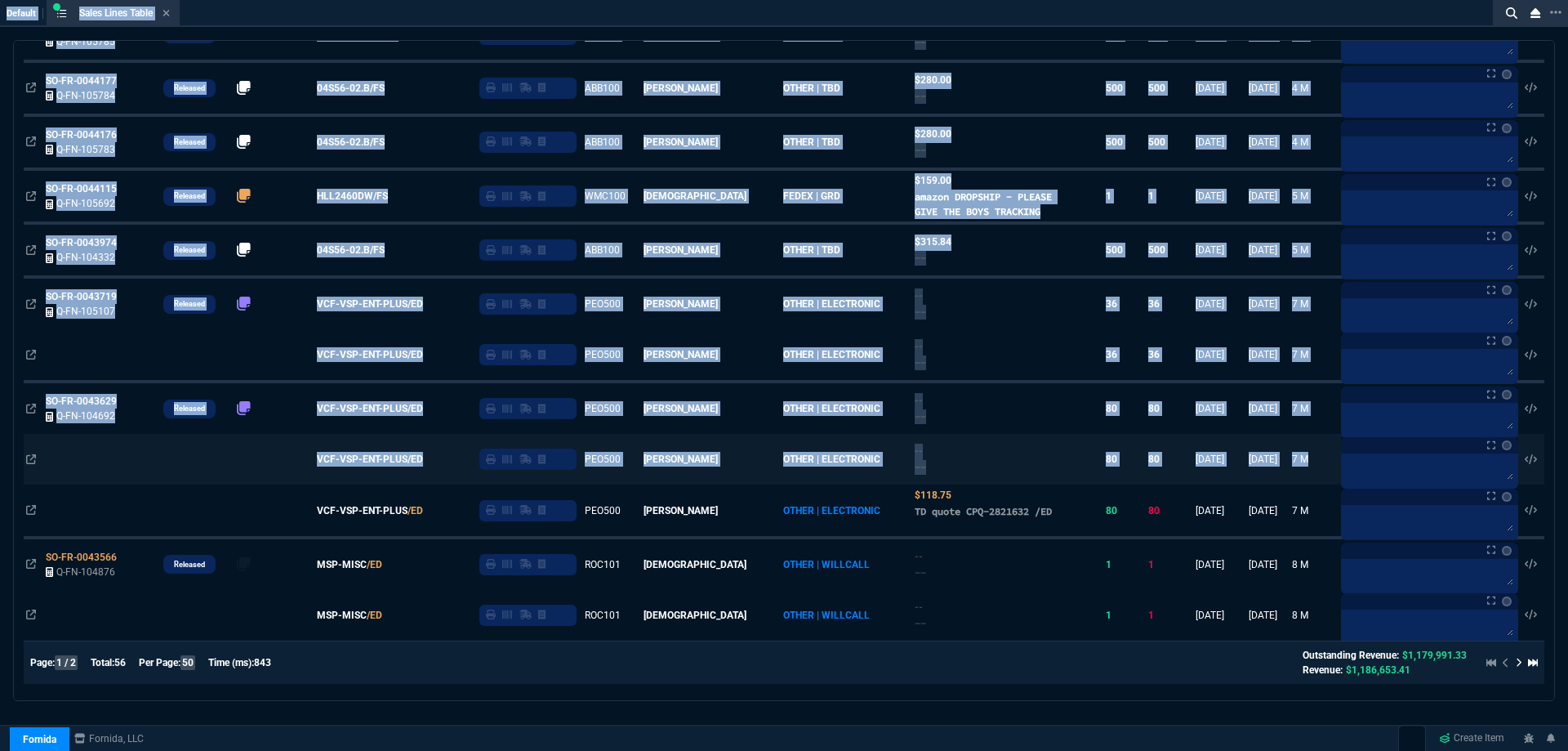
scroll to position [2316, 0]
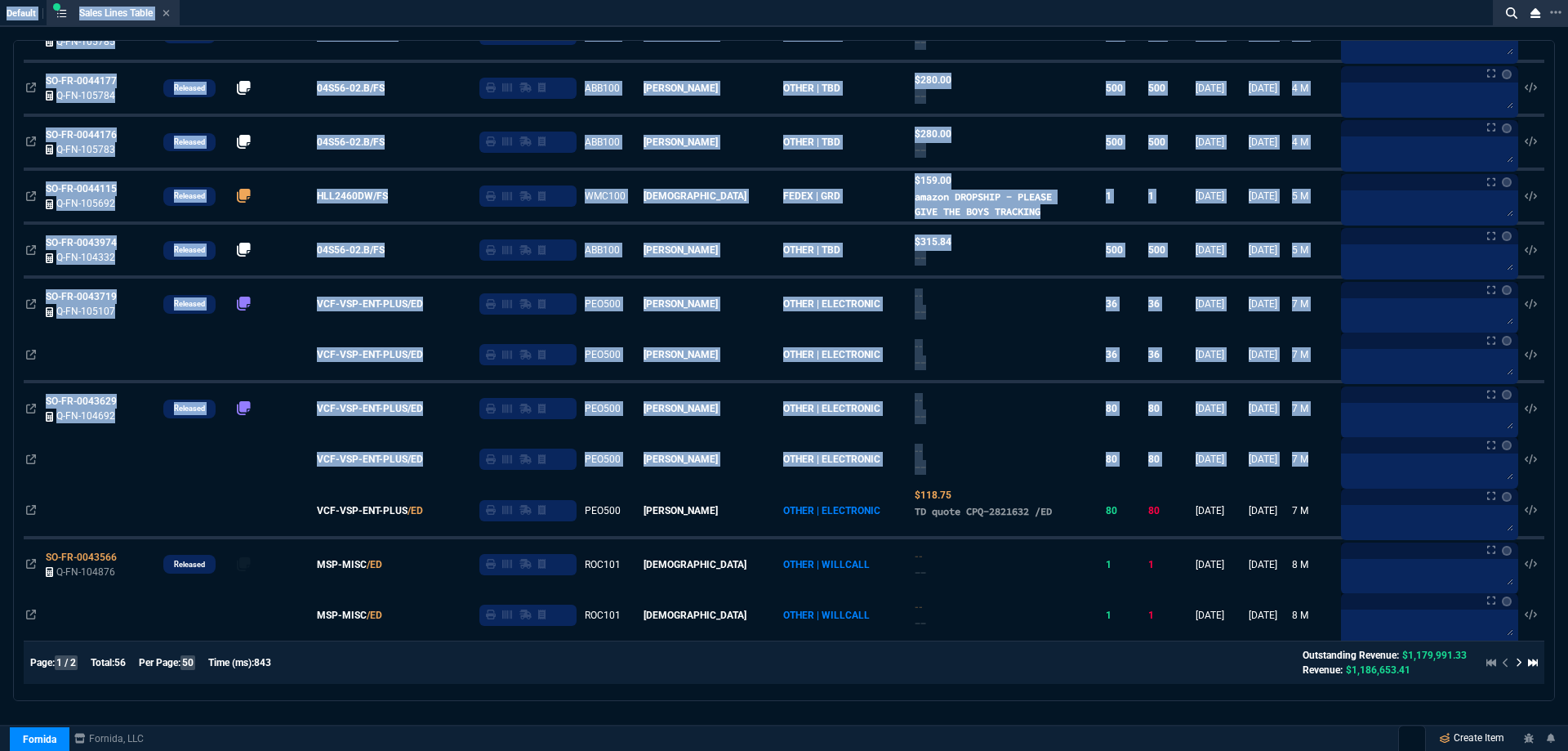
drag, startPoint x: 0, startPoint y: 20, endPoint x: 1509, endPoint y: 744, distance: 1673.7
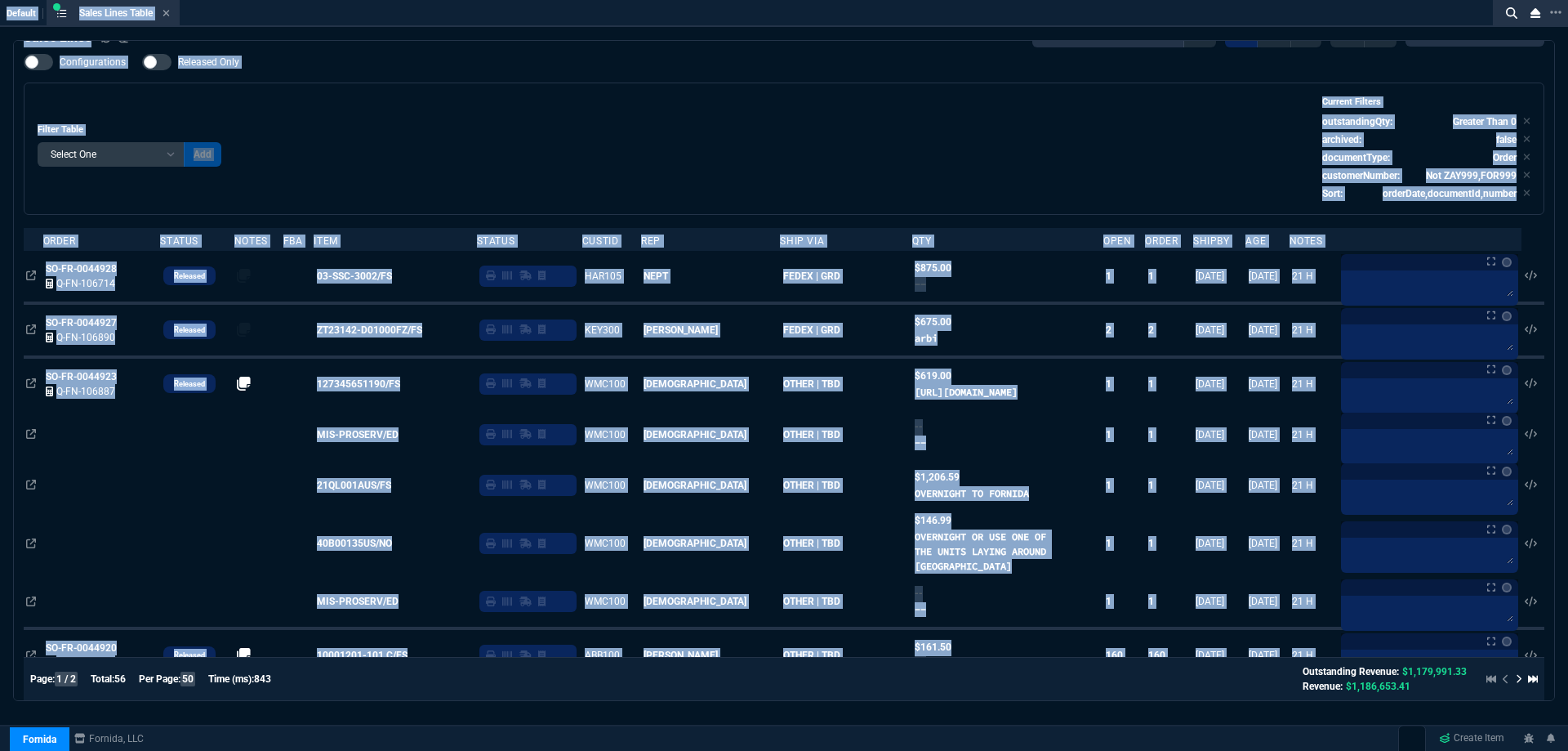
scroll to position [0, 0]
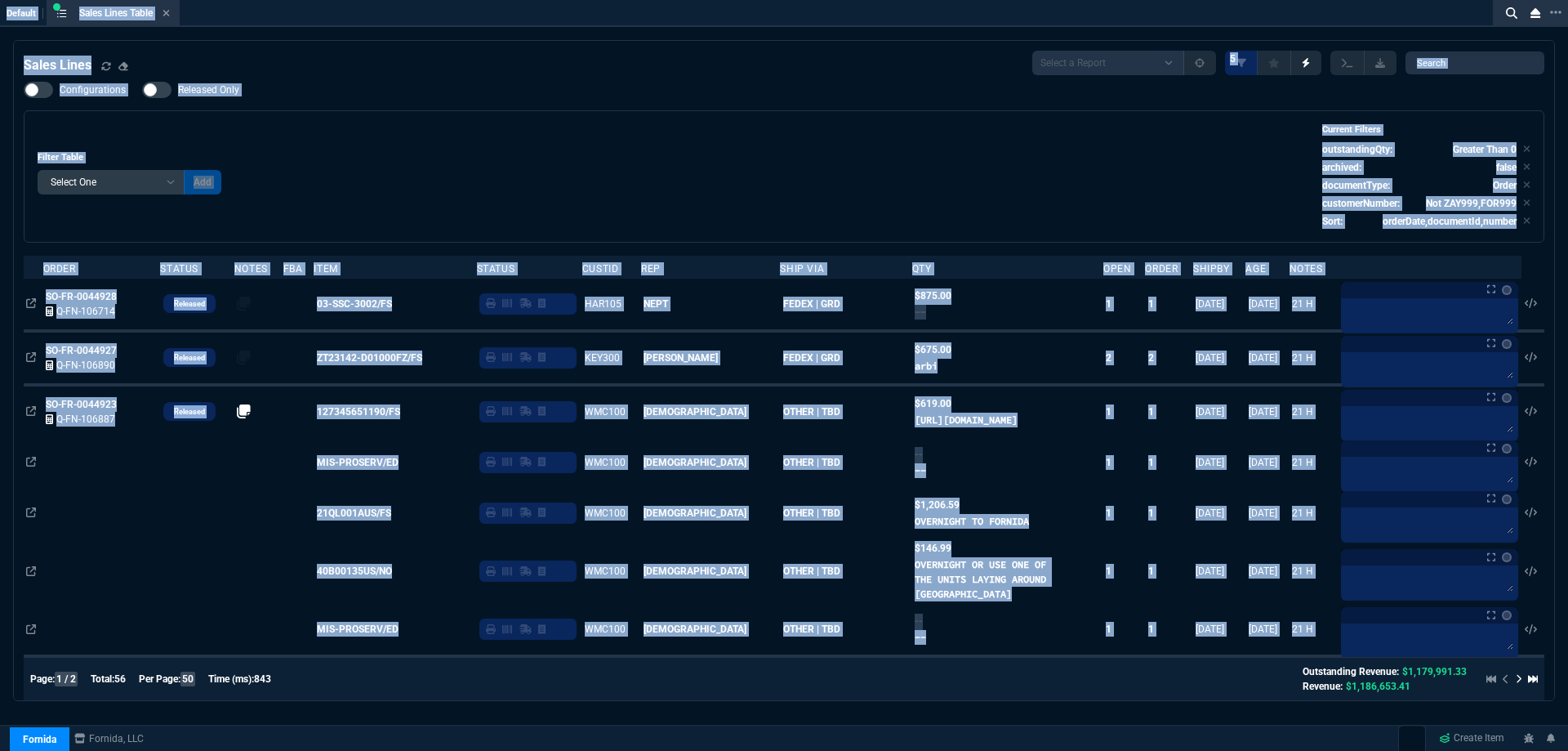
click at [170, 17] on icon at bounding box center [166, 13] width 7 height 10
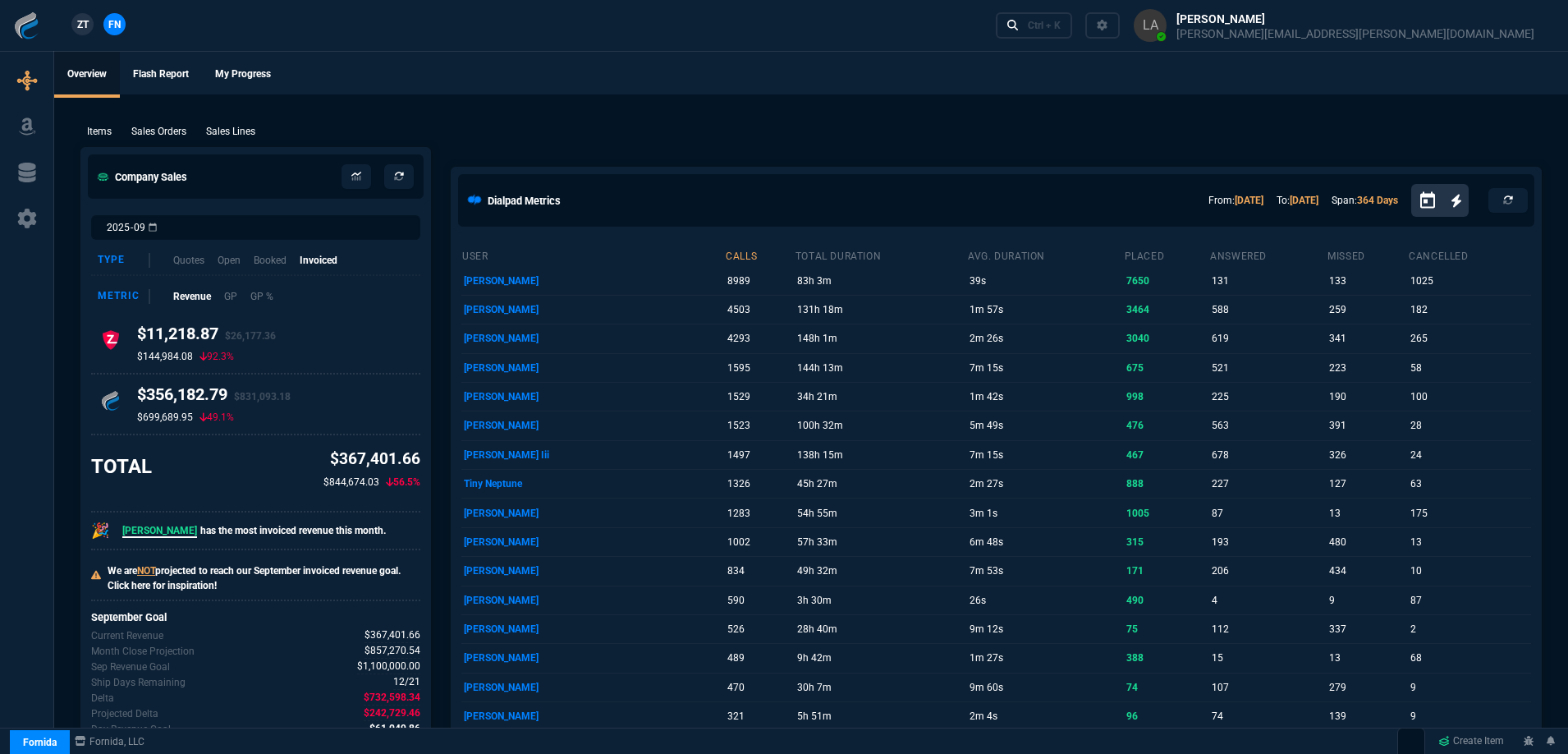
click at [235, 123] on div "Items Sales Orders Sales Lines Add Link" at bounding box center [811, 131] width 1461 height 20
click at [235, 126] on p "Sales Lines" at bounding box center [231, 132] width 49 height 15
click at [231, 138] on div "New Quote New Purchase Order Close Workbench Collections Items Go To Table Quot…" at bounding box center [784, 336] width 1568 height 781
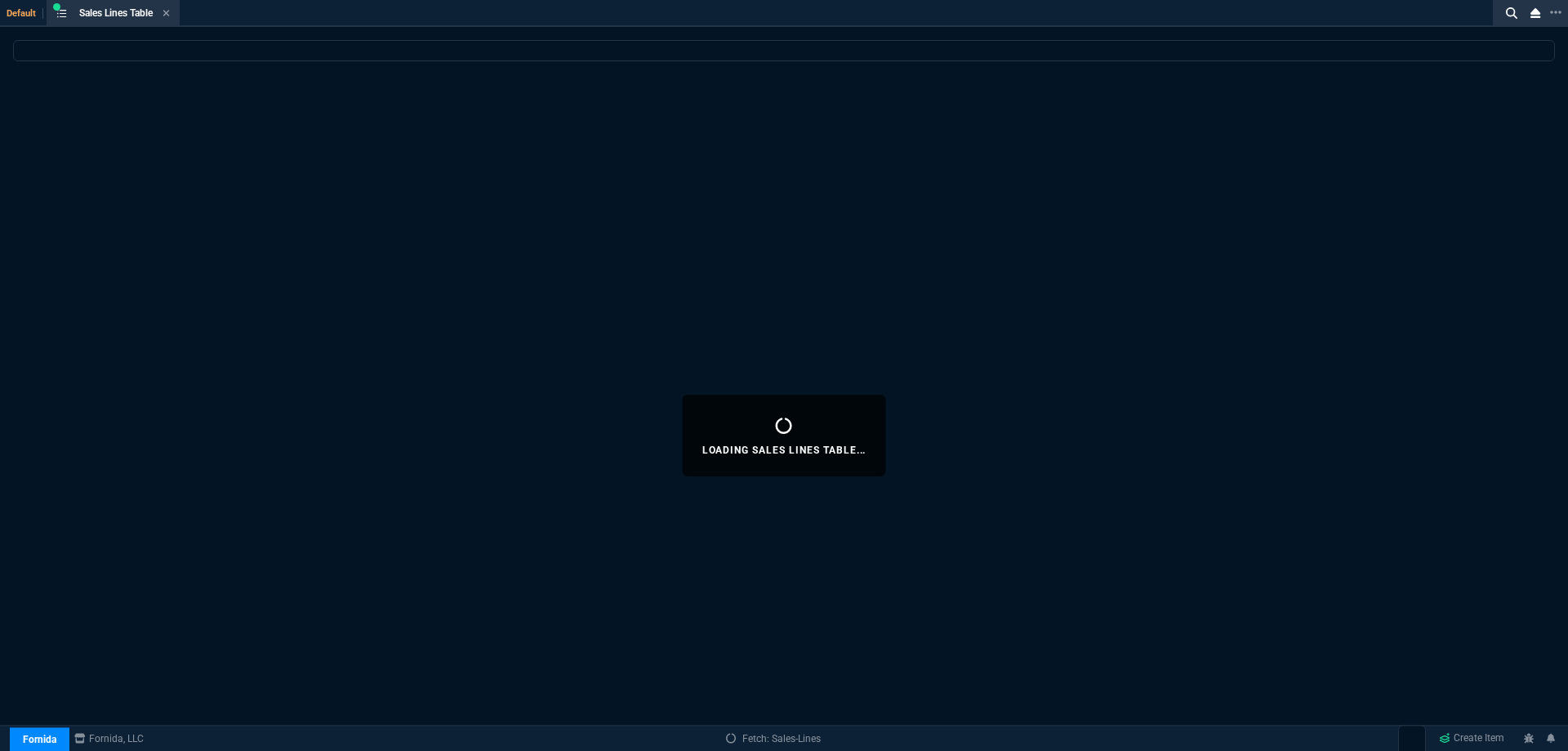
select select
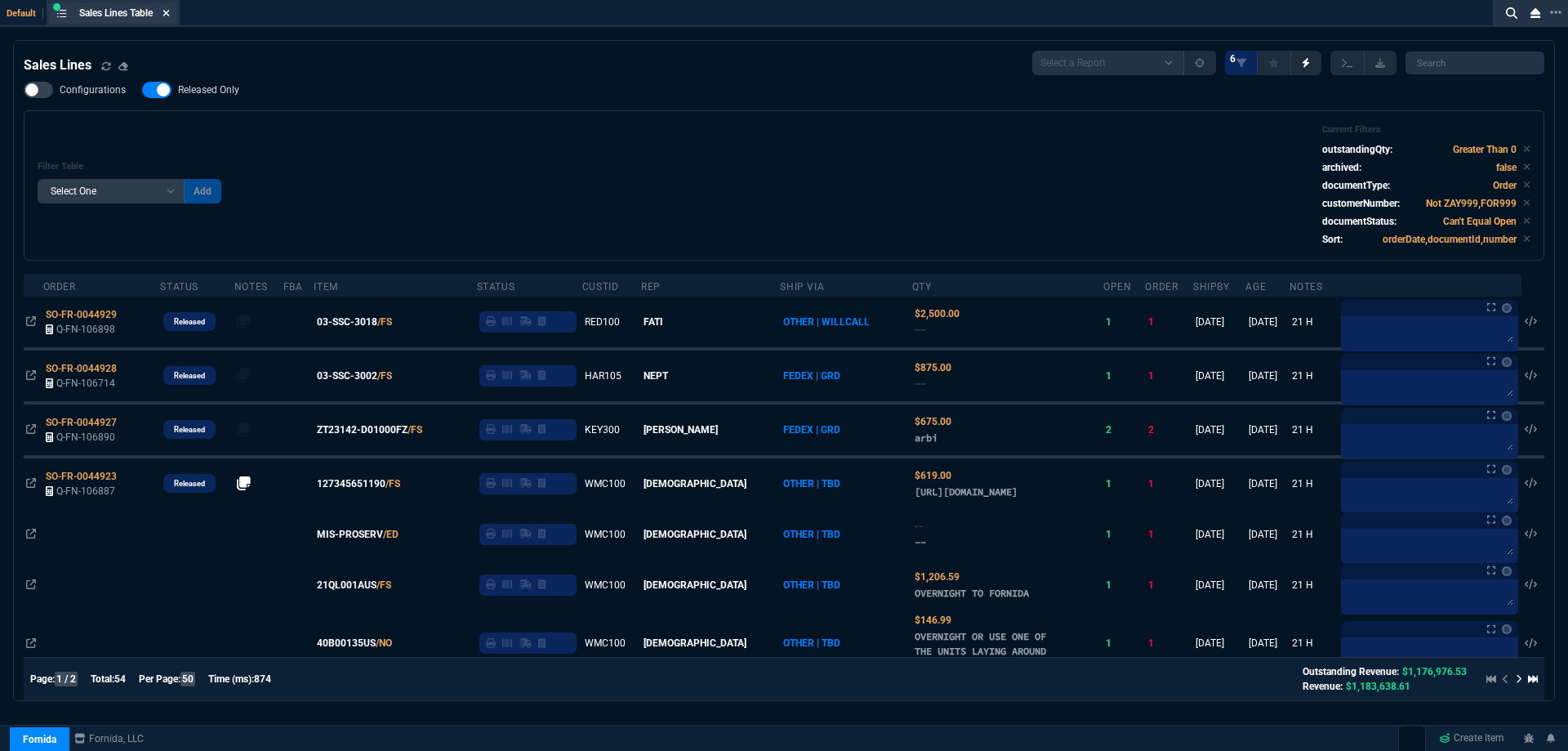
click at [170, 13] on icon at bounding box center [167, 13] width 7 height 7
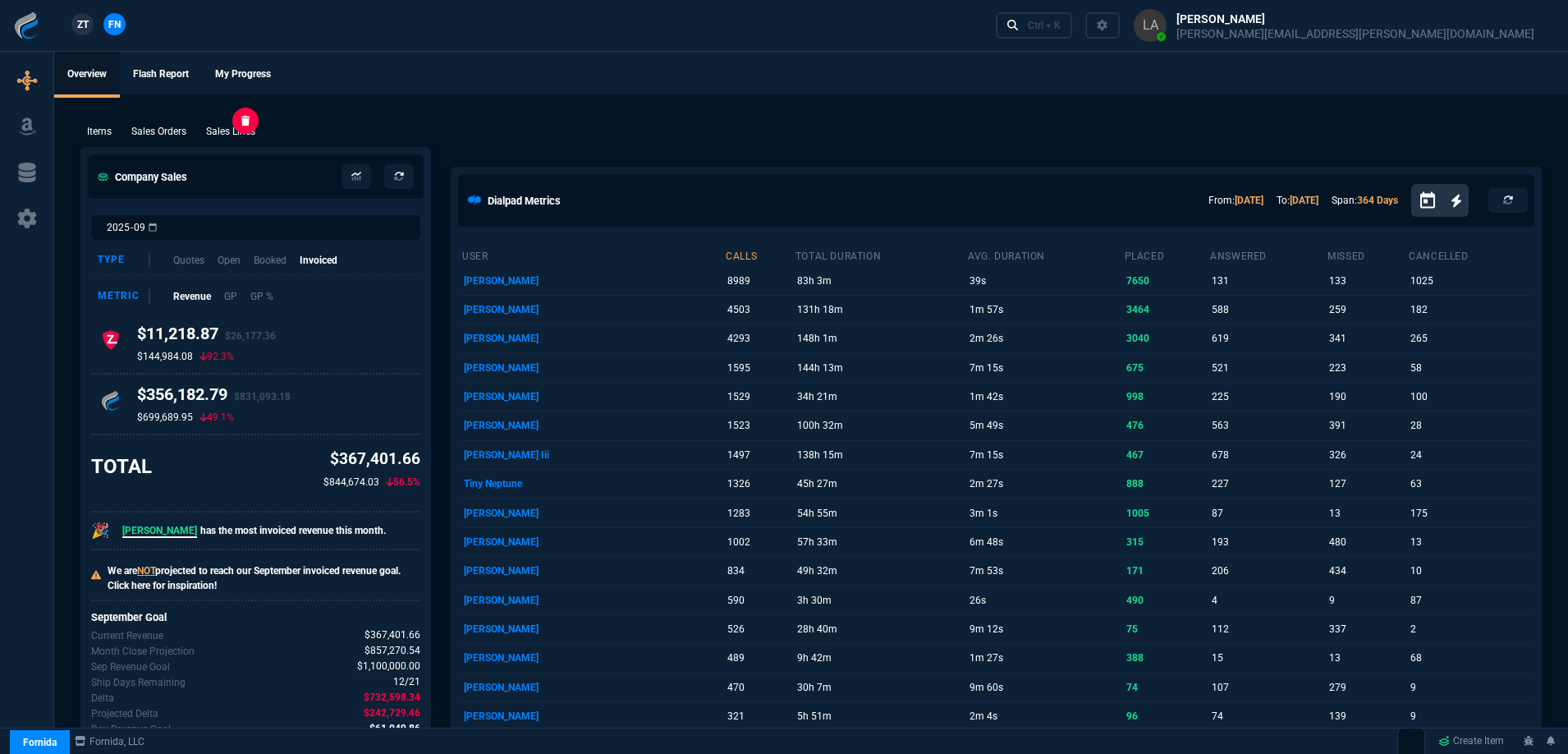
click at [230, 125] on p "Sales Lines" at bounding box center [231, 132] width 49 height 15
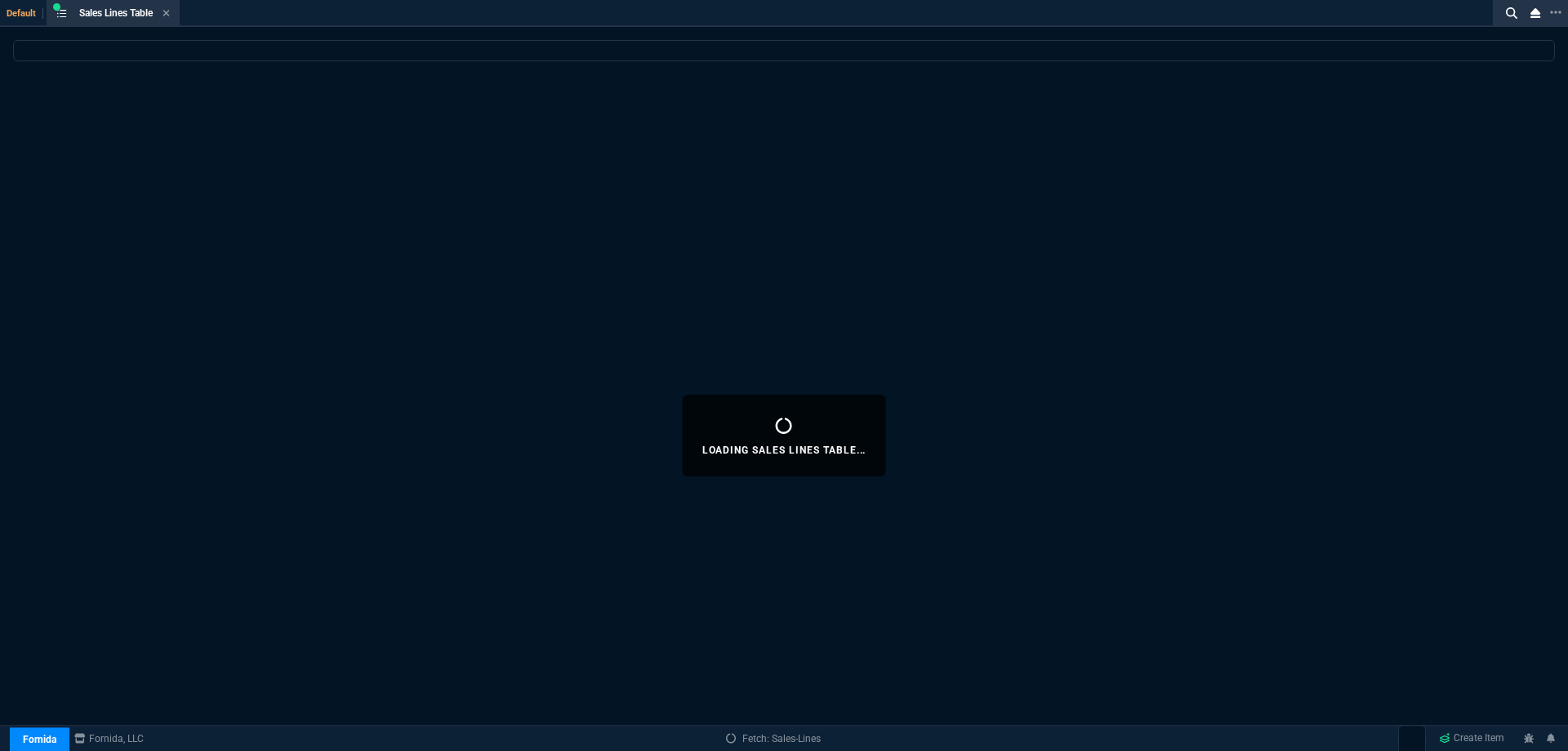
select select
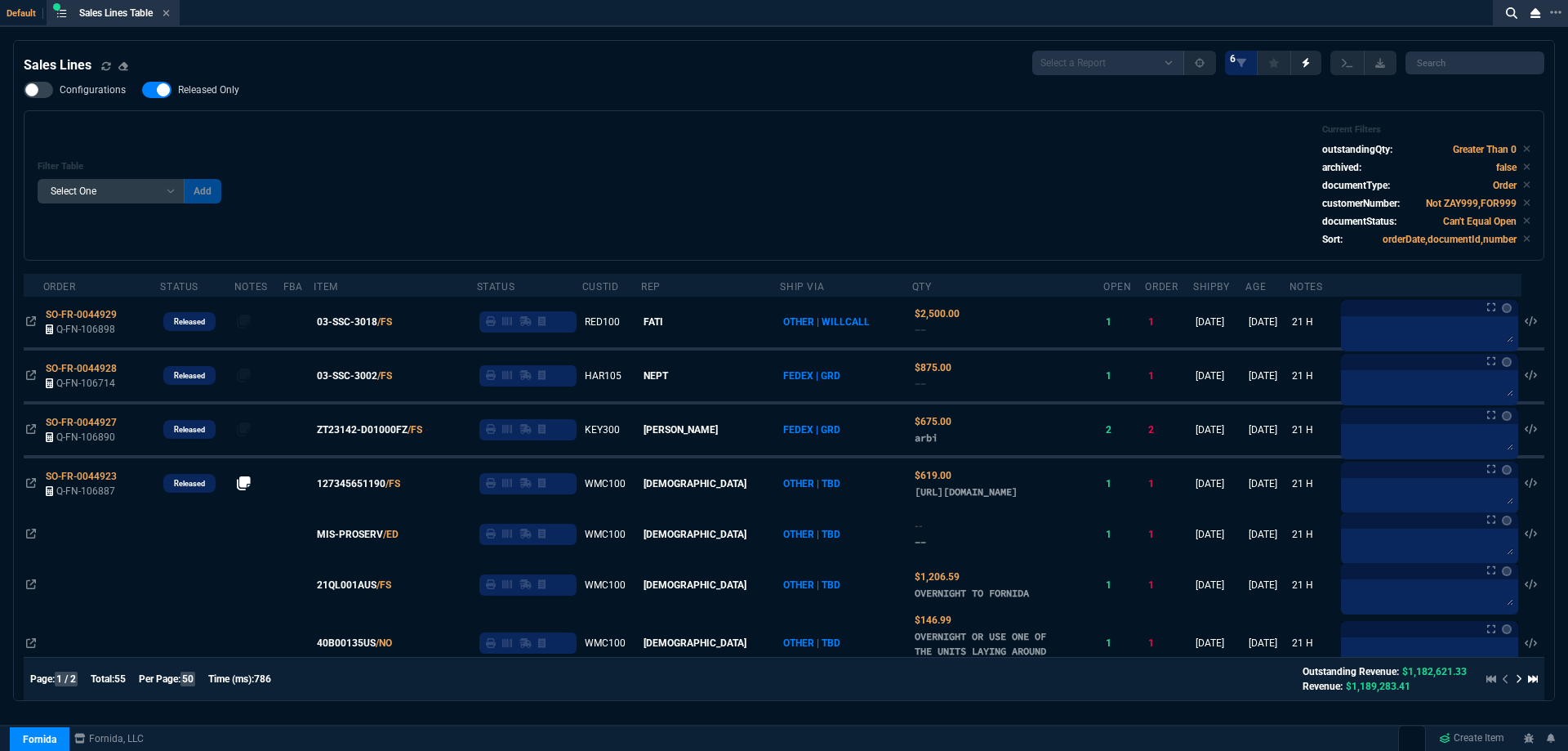
click at [220, 91] on span "Released Only" at bounding box center [209, 90] width 61 height 13
click at [142, 91] on input "Released Only" at bounding box center [141, 90] width 1 height 1
checkbox input "false"
click at [667, 164] on div "Filter Table Select One Add Filter () Age () ATS () Cond (itemVariantCode) Cust…" at bounding box center [784, 185] width 1493 height 123
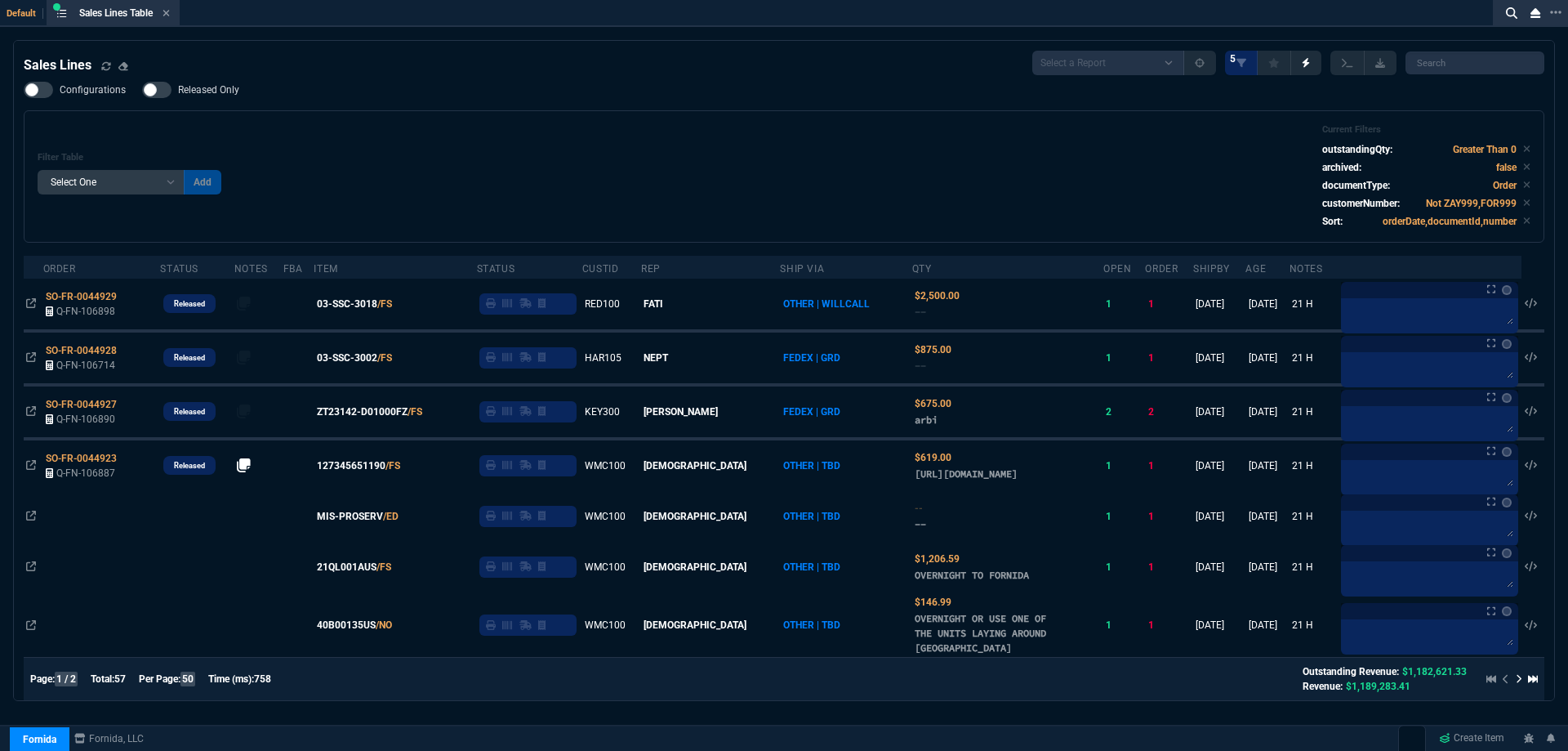
click at [370, 304] on span "03-SSC-3018" at bounding box center [346, 304] width 60 height 15
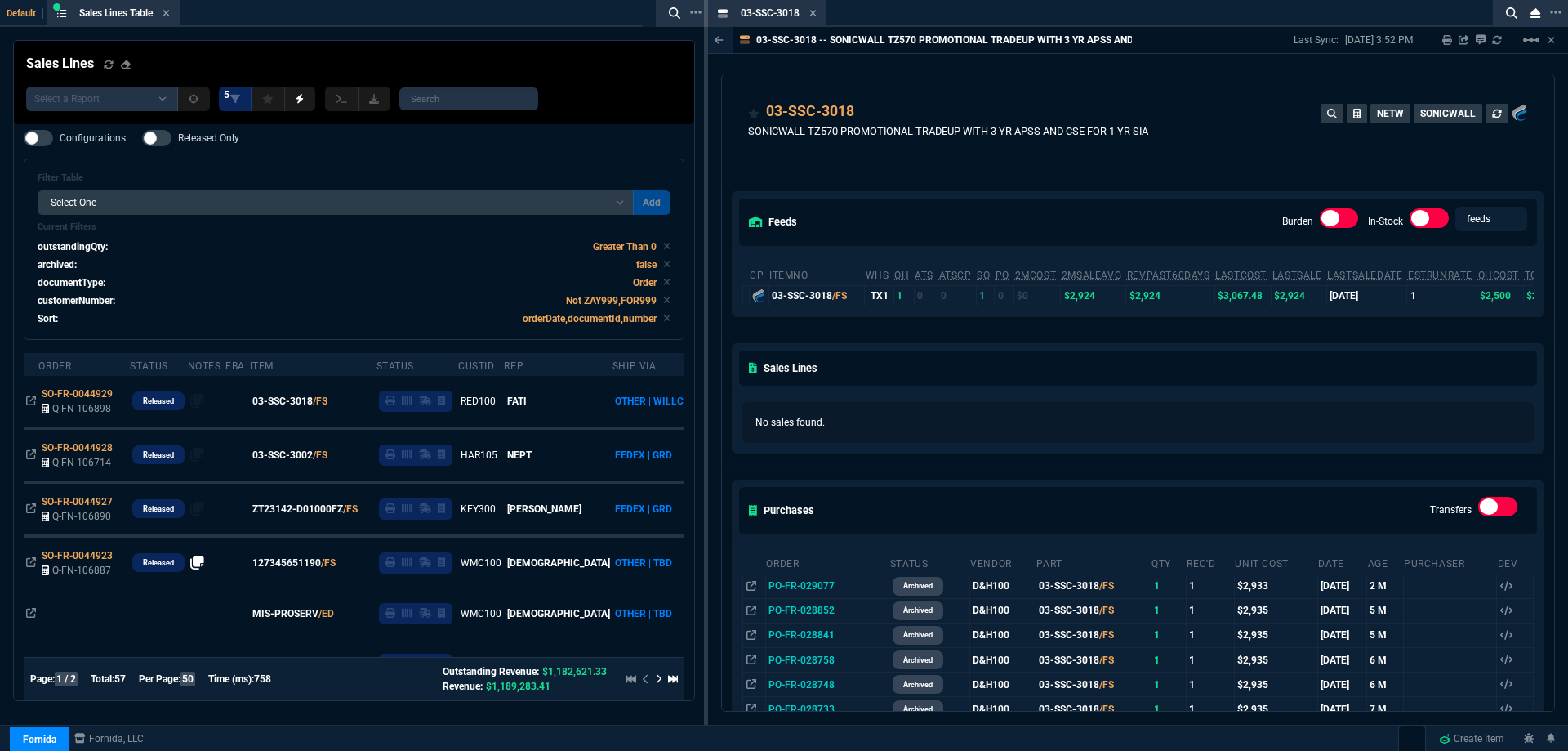
drag, startPoint x: 817, startPoint y: 12, endPoint x: 1547, endPoint y: 240, distance: 764.8
click at [817, 12] on icon at bounding box center [812, 13] width 7 height 10
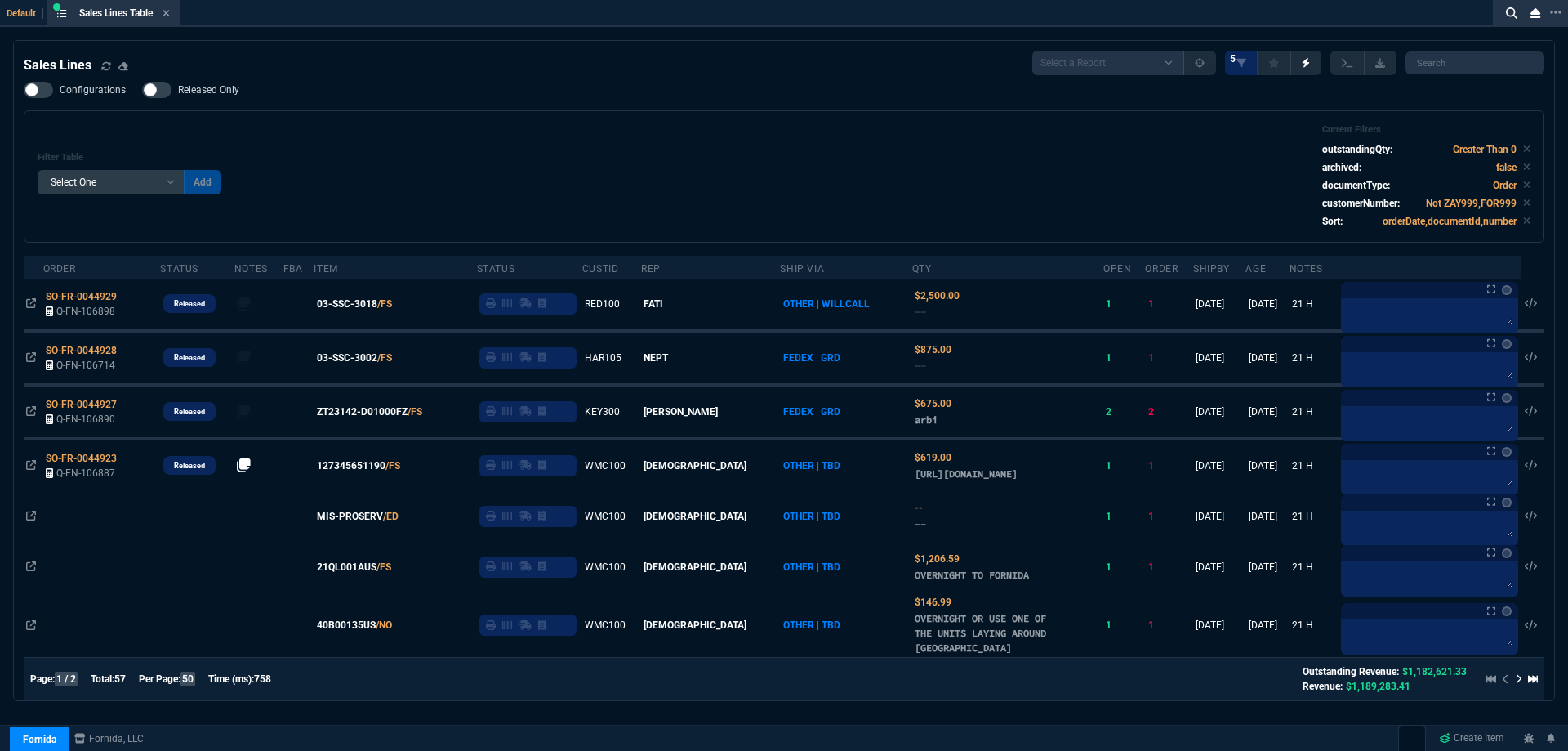
drag, startPoint x: 97, startPoint y: 297, endPoint x: 127, endPoint y: 306, distance: 31.3
click at [97, 297] on span "SO-FR-0044929" at bounding box center [81, 296] width 71 height 12
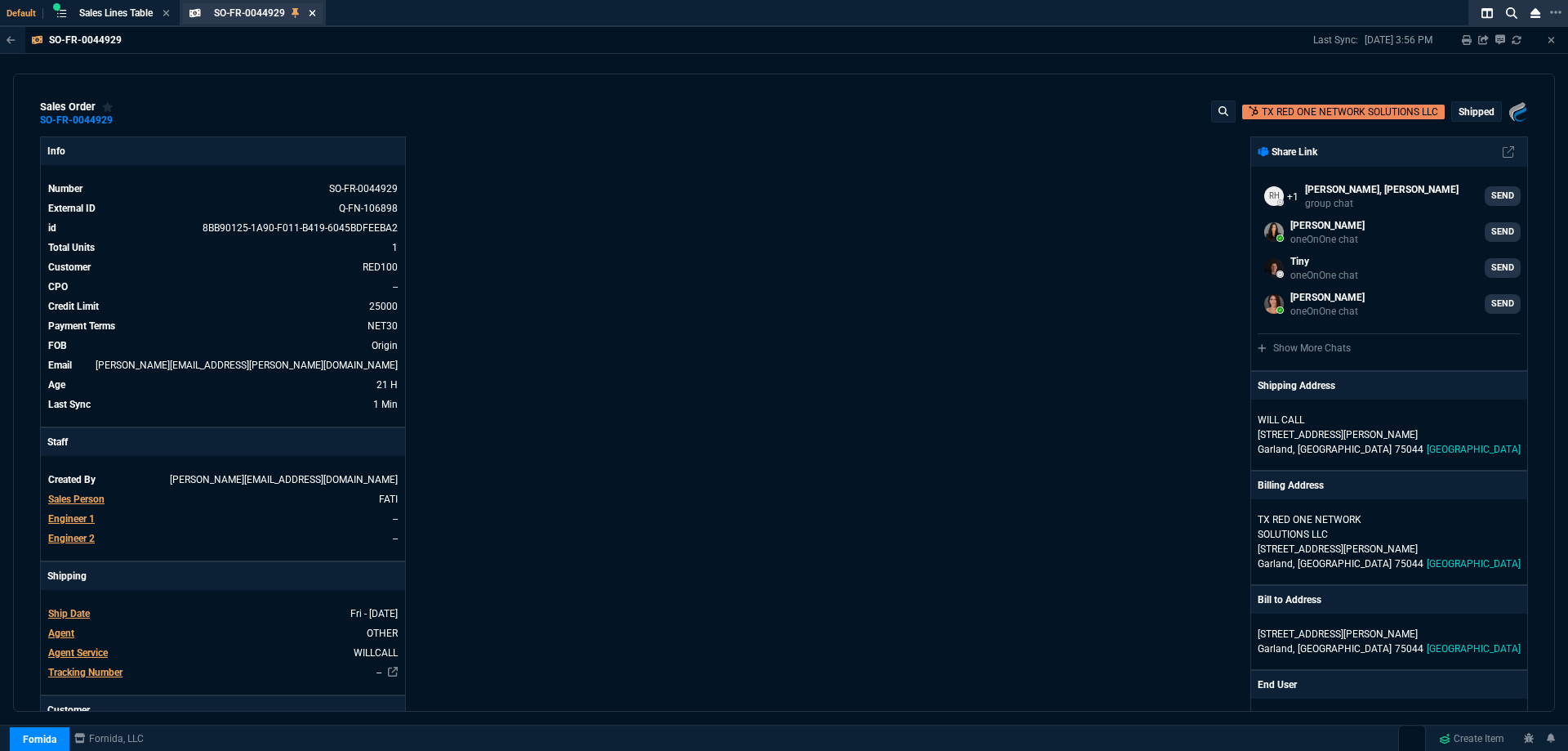
click at [314, 15] on icon at bounding box center [312, 13] width 7 height 10
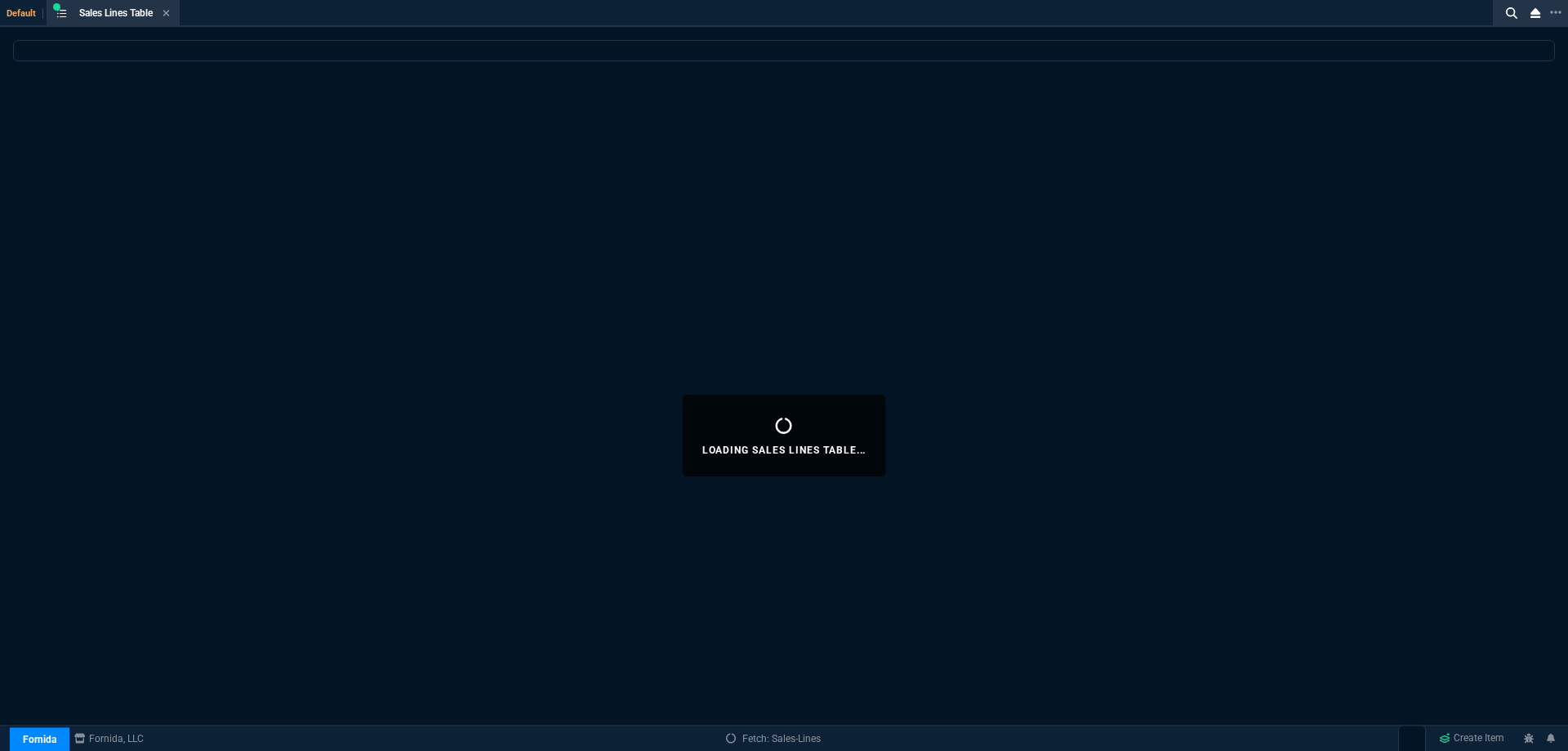
select select
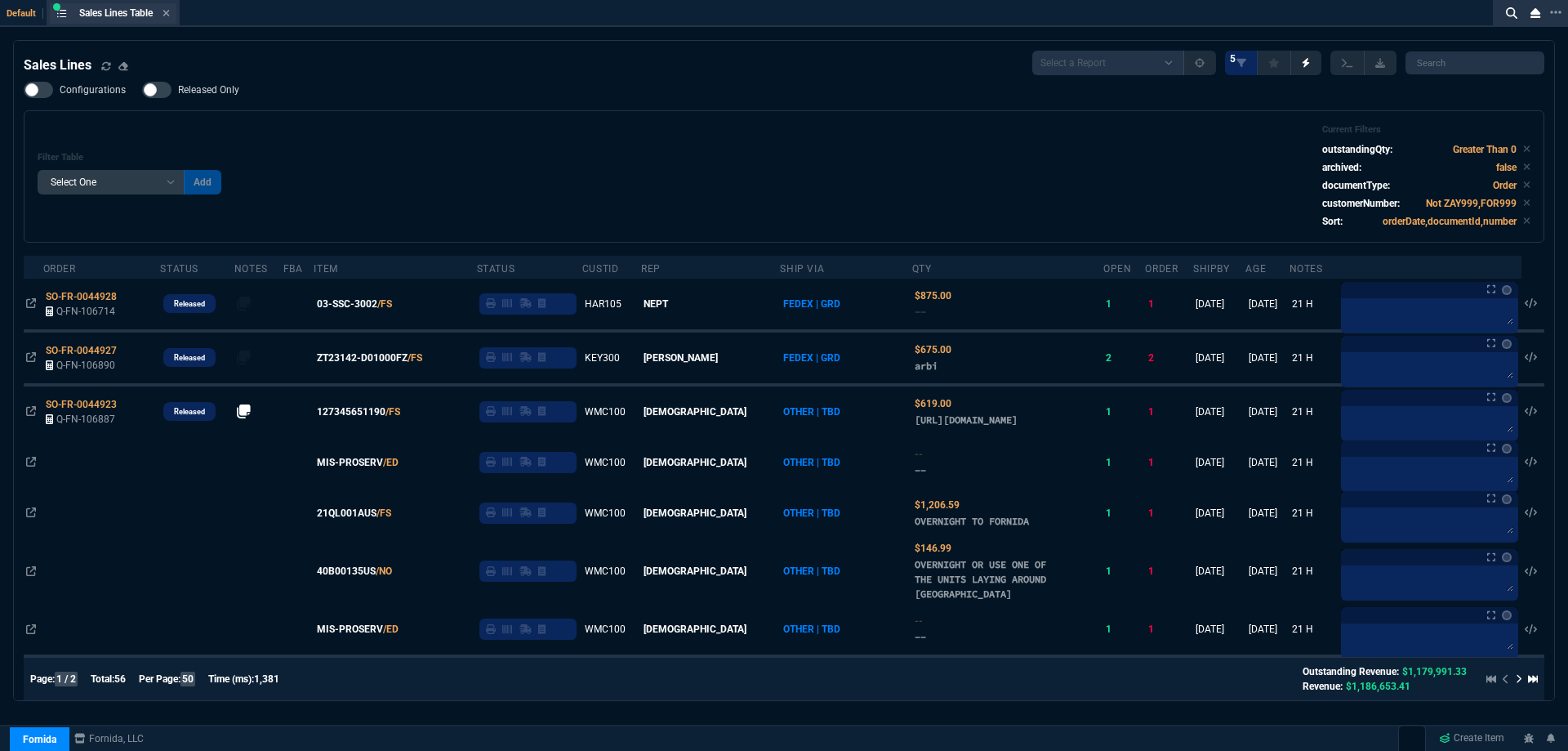
click at [175, 8] on div "Sales Lines Table Sales Line" at bounding box center [112, 13] width 126 height 21
click at [169, 12] on icon at bounding box center [166, 13] width 7 height 10
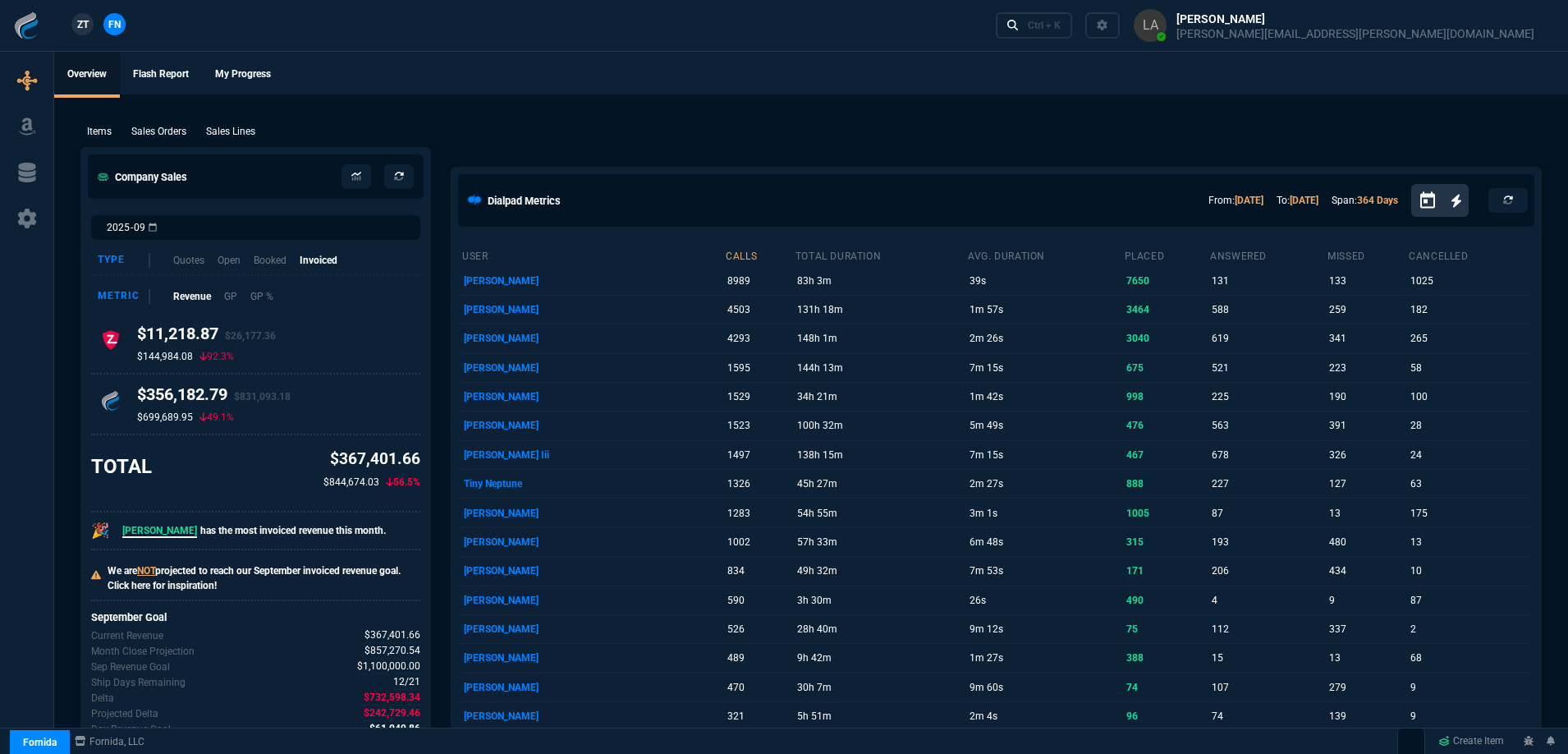
click at [88, 27] on span "ZT" at bounding box center [83, 25] width 12 height 15
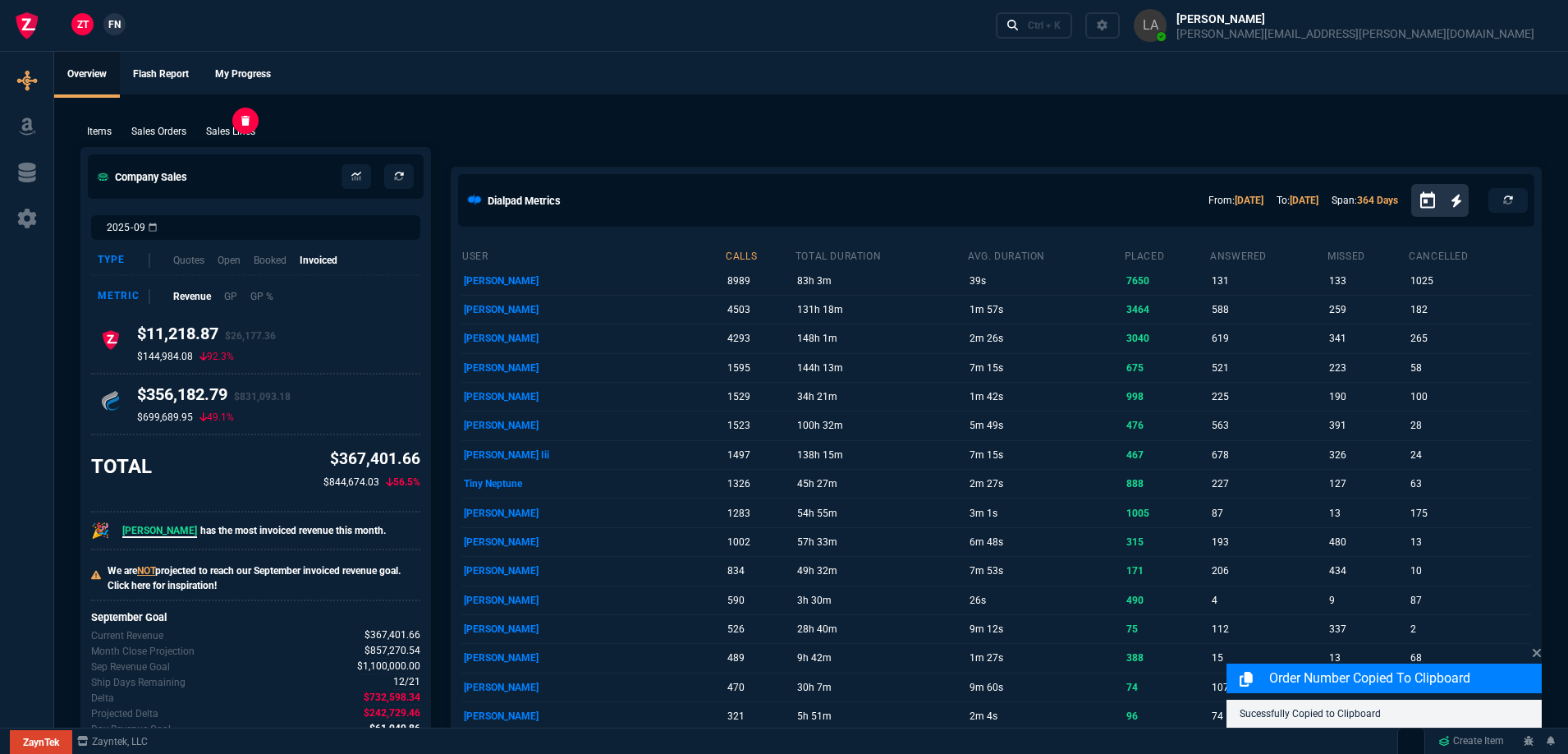
click at [237, 137] on p "Sales Lines" at bounding box center [231, 132] width 49 height 15
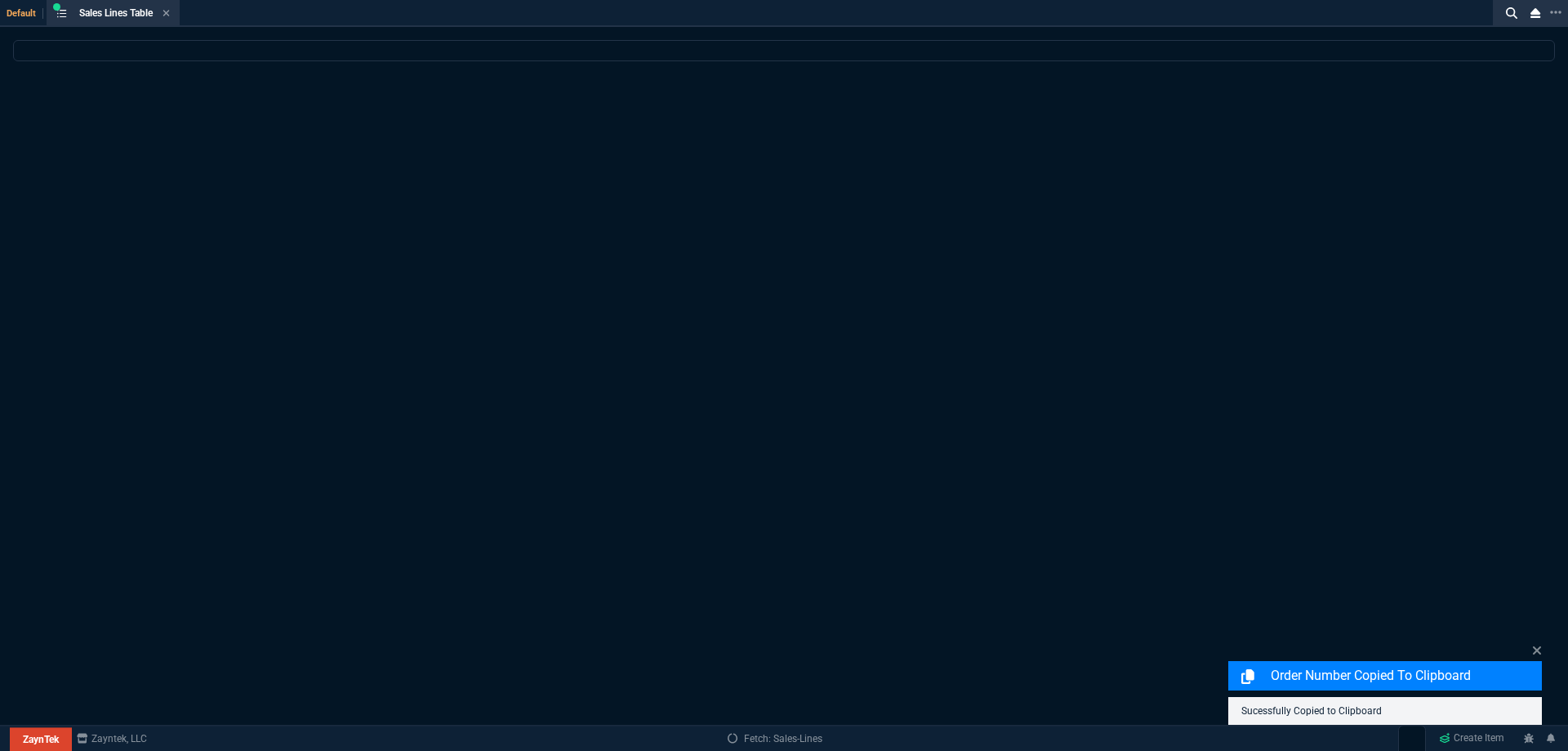
select select
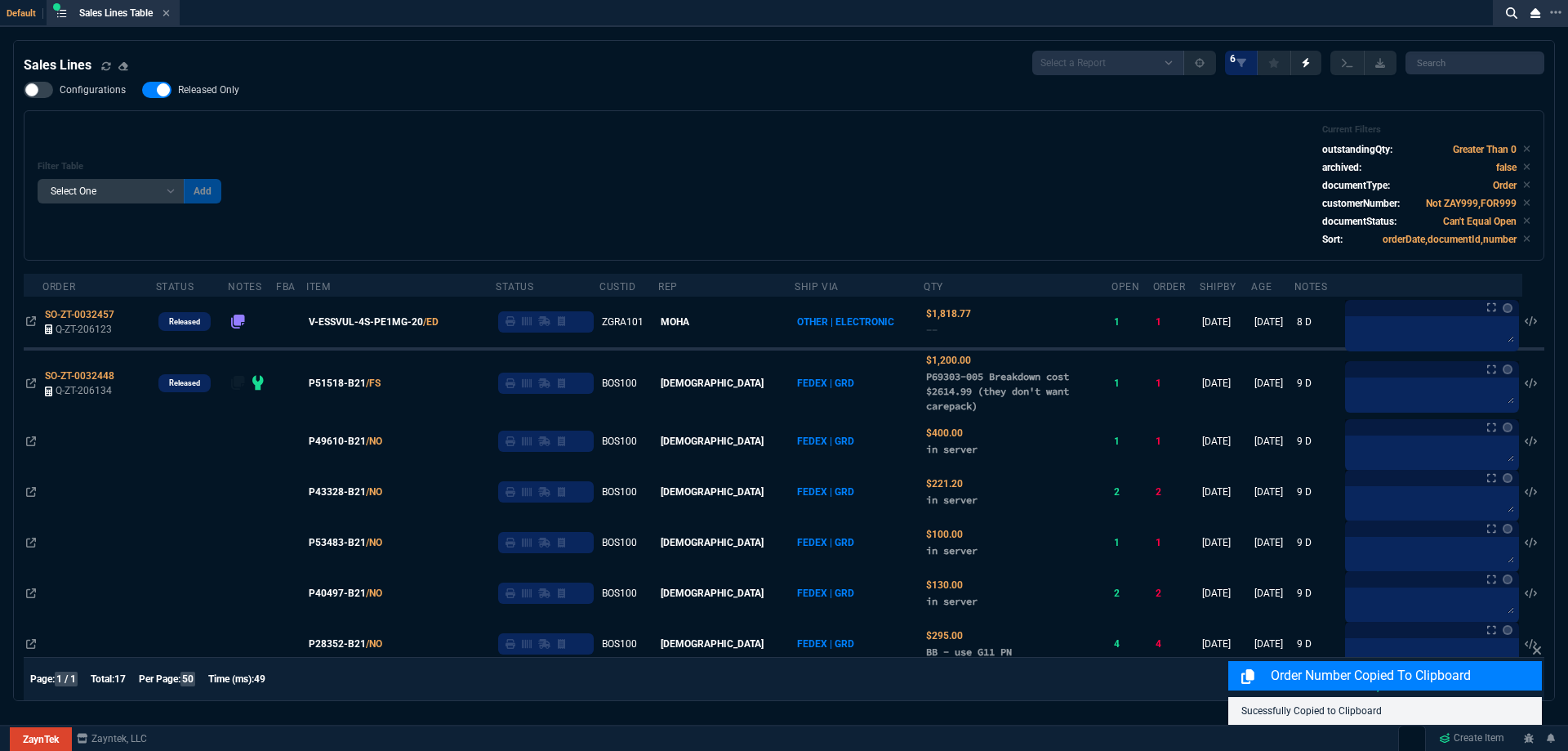
click at [227, 83] on label "Released Only" at bounding box center [199, 90] width 114 height 17
click at [142, 90] on input "Released Only" at bounding box center [141, 90] width 1 height 1
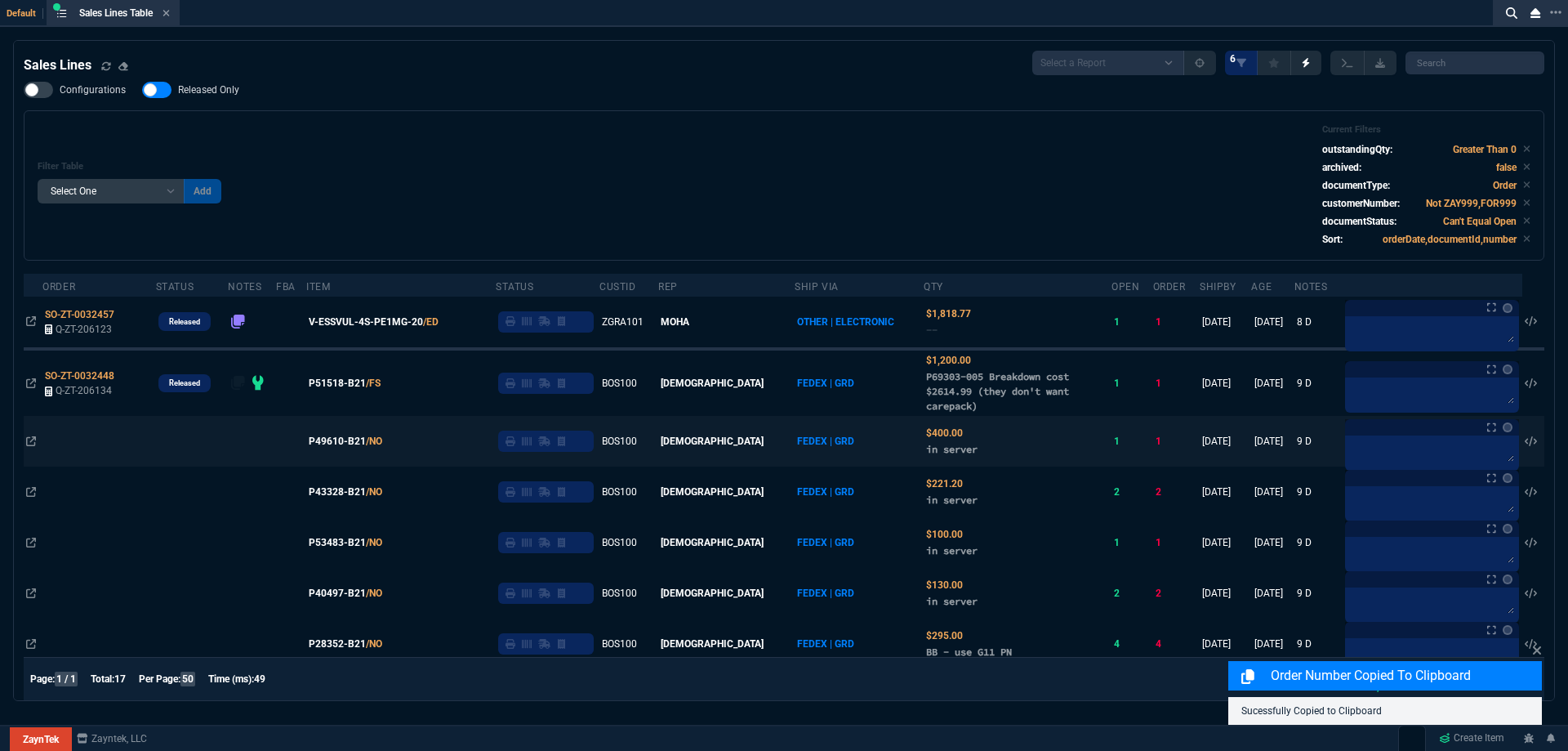
click at [436, 149] on div "Filter Table Select One Add Filter () Age () ATS () Cond (itemVariantCode) Cust…" at bounding box center [784, 185] width 1493 height 123
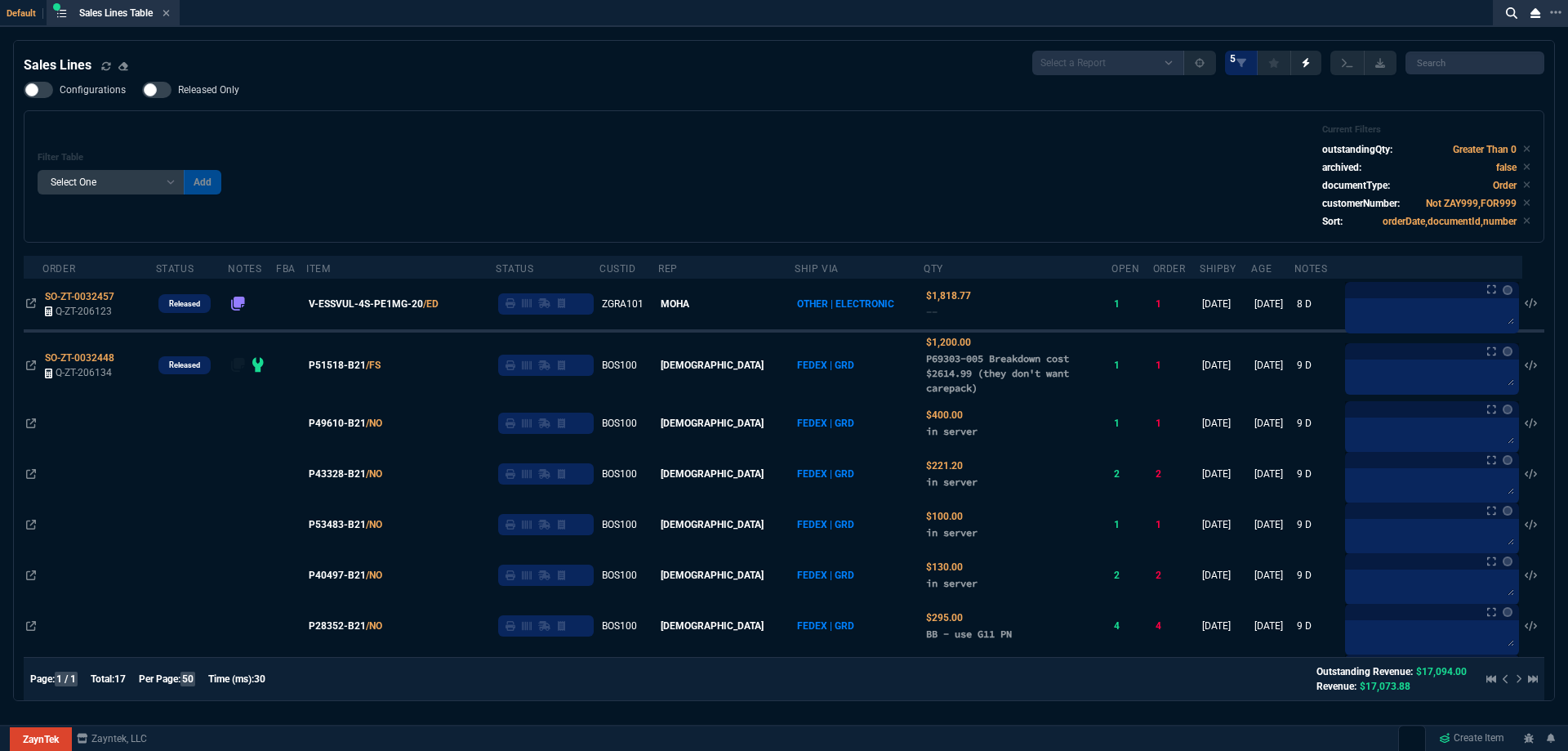
click at [200, 98] on label "Released Only" at bounding box center [199, 90] width 114 height 17
click at [142, 91] on input "Released Only" at bounding box center [141, 90] width 1 height 1
checkbox input "true"
click at [499, 139] on div "Filter Table Select One Add Filter () Age () ATS () Cond (itemVariantCode) Cust…" at bounding box center [784, 176] width 1493 height 105
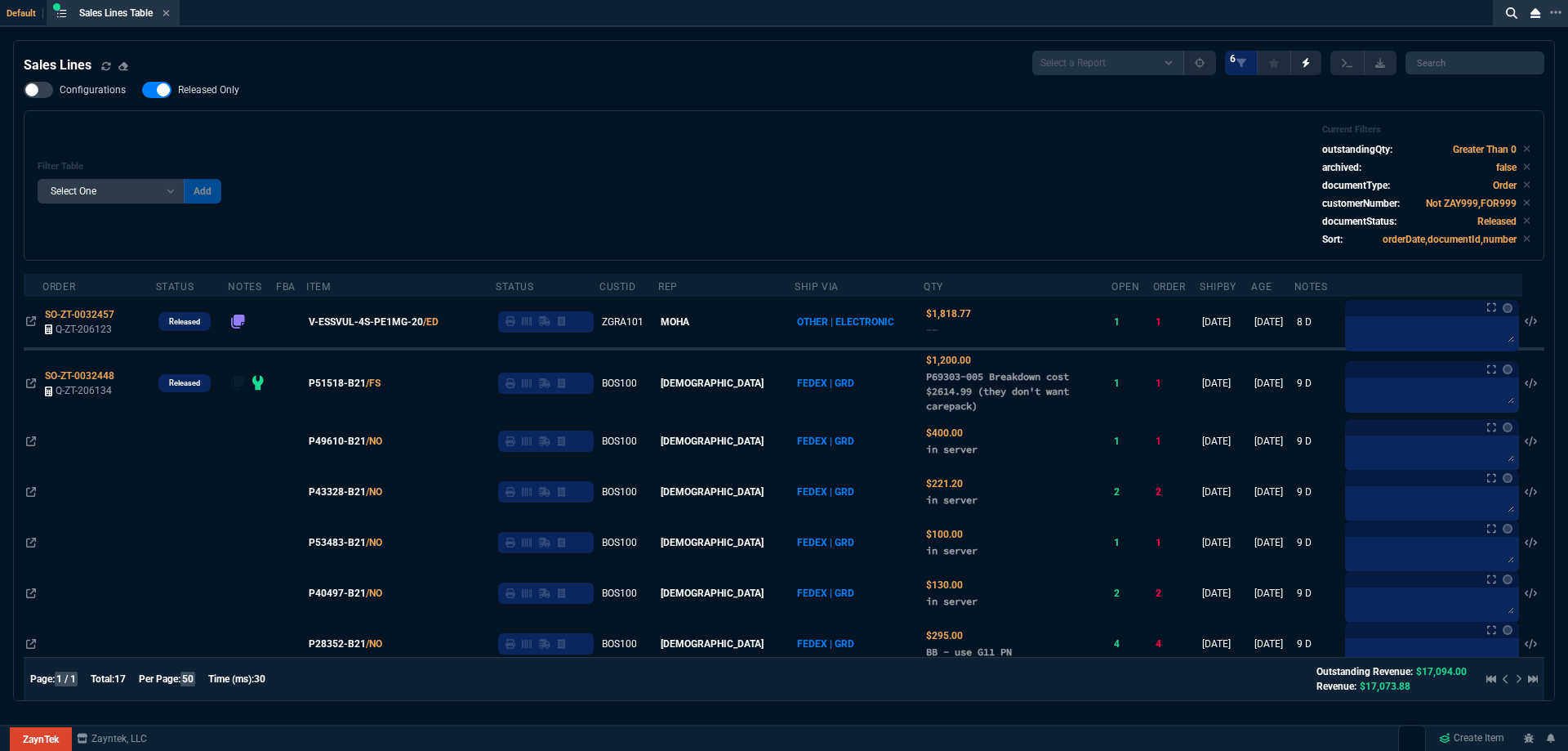
select select
drag, startPoint x: 701, startPoint y: 385, endPoint x: 403, endPoint y: 207, distance: 347.1
click at [403, 207] on div "Filter Table Select One Add Filter () Age () ATS () Cond (itemVariantCode) Cust…" at bounding box center [784, 185] width 1493 height 123
click at [194, 92] on span "Released Only" at bounding box center [209, 90] width 61 height 13
click at [142, 91] on input "Released Only" at bounding box center [141, 90] width 1 height 1
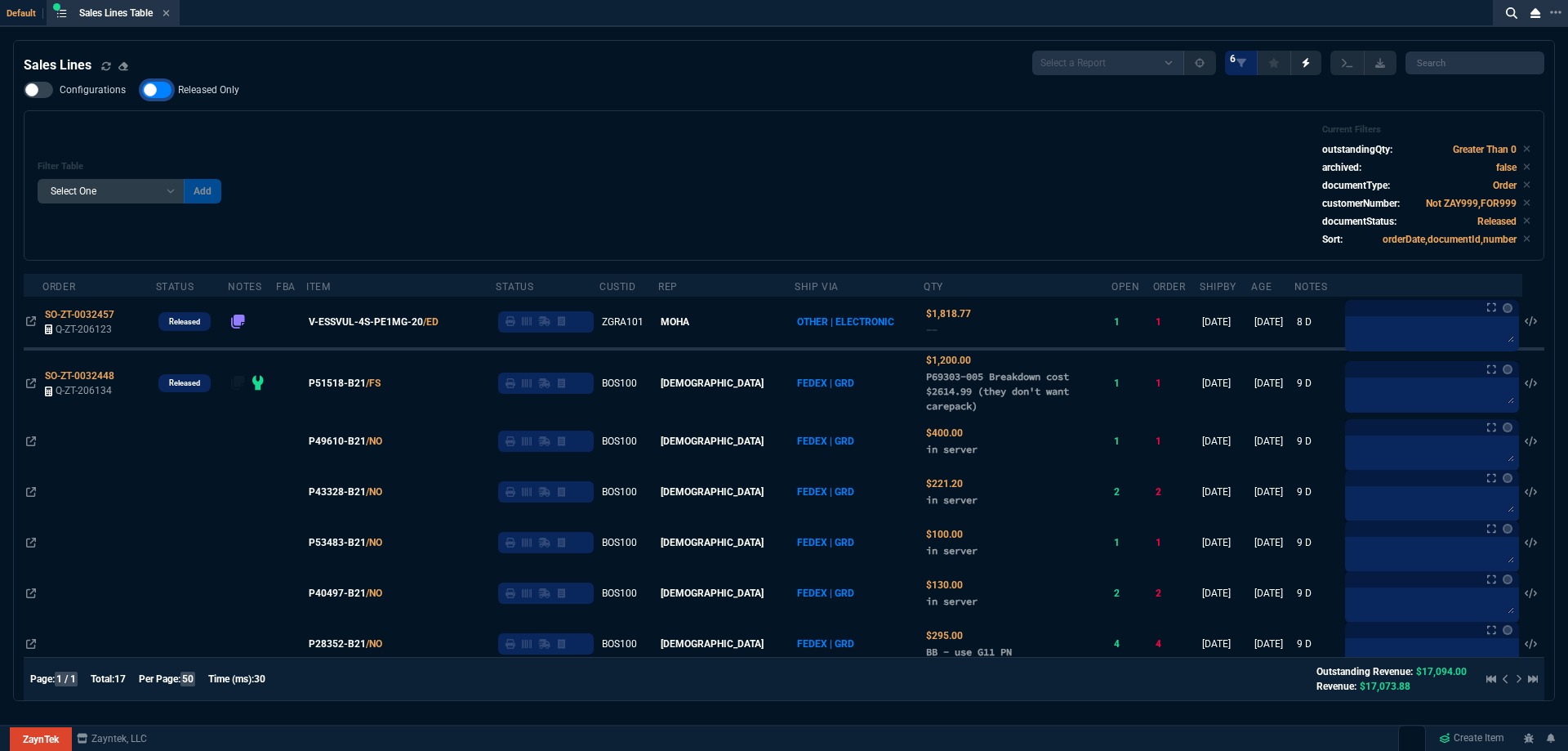
checkbox input "false"
click at [599, 152] on div "Filter Table Select One Add Filter () Age () ATS () Cond (itemVariantCode) Cust…" at bounding box center [784, 185] width 1493 height 123
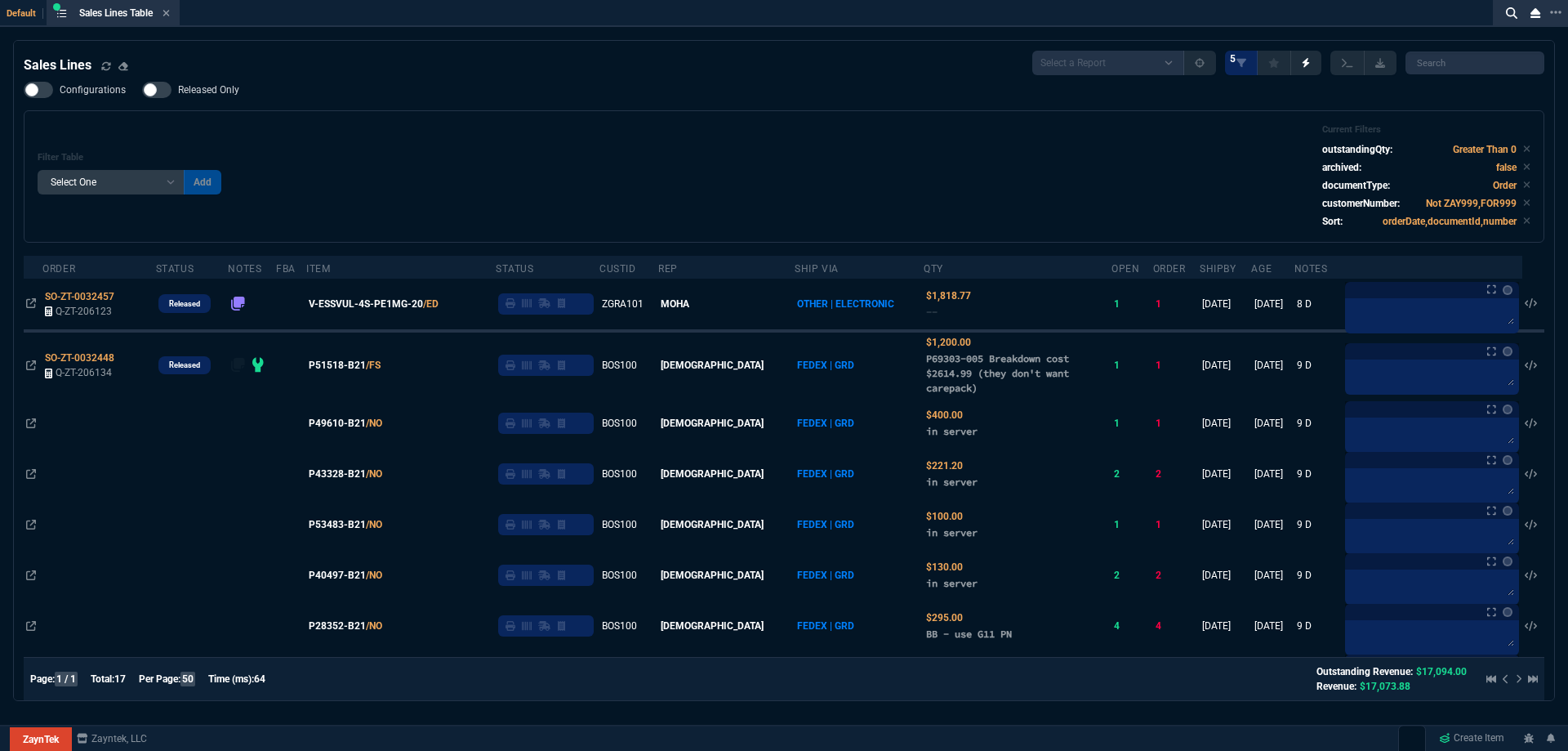
click at [167, 12] on icon at bounding box center [166, 13] width 7 height 10
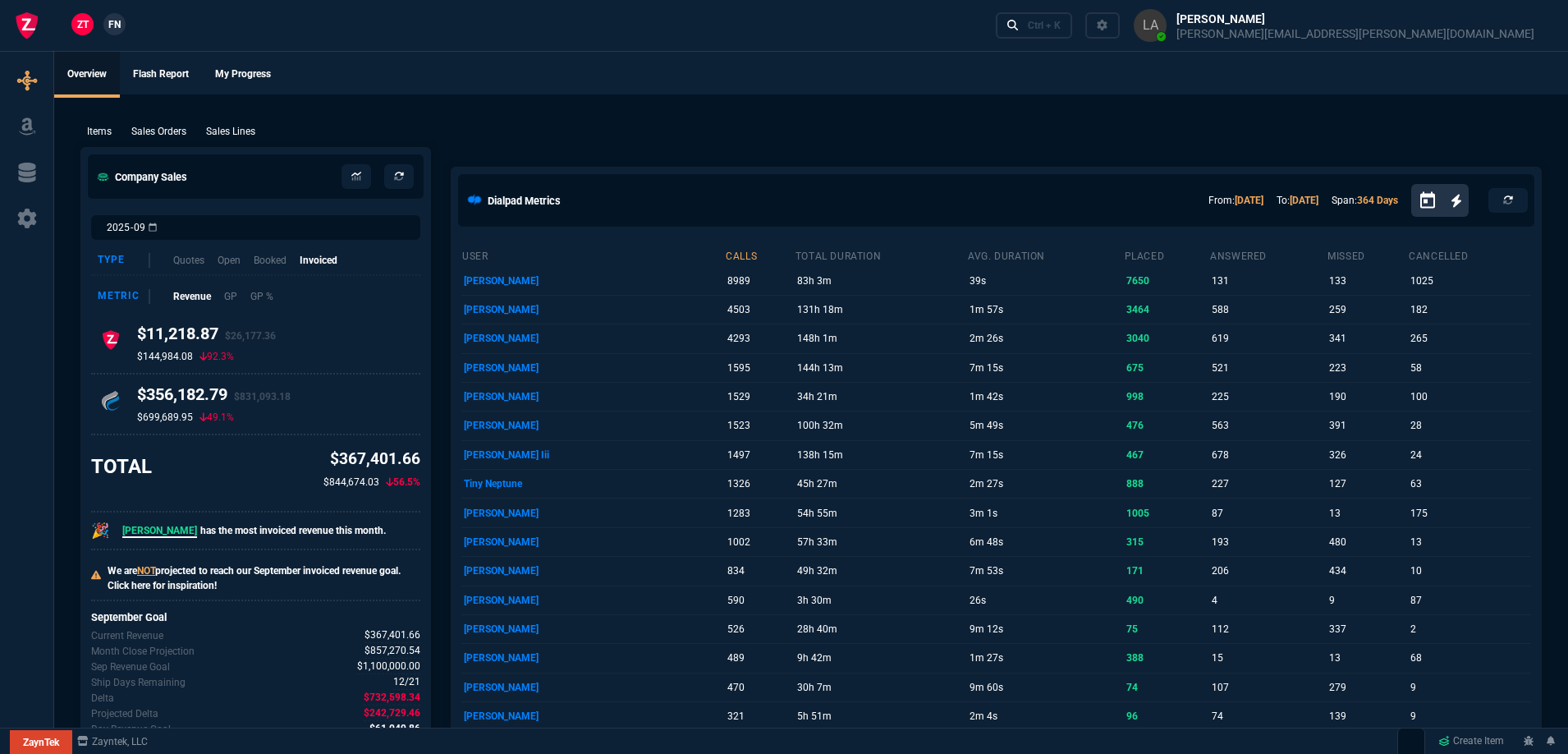
click at [111, 32] on link "FN" at bounding box center [114, 24] width 22 height 22
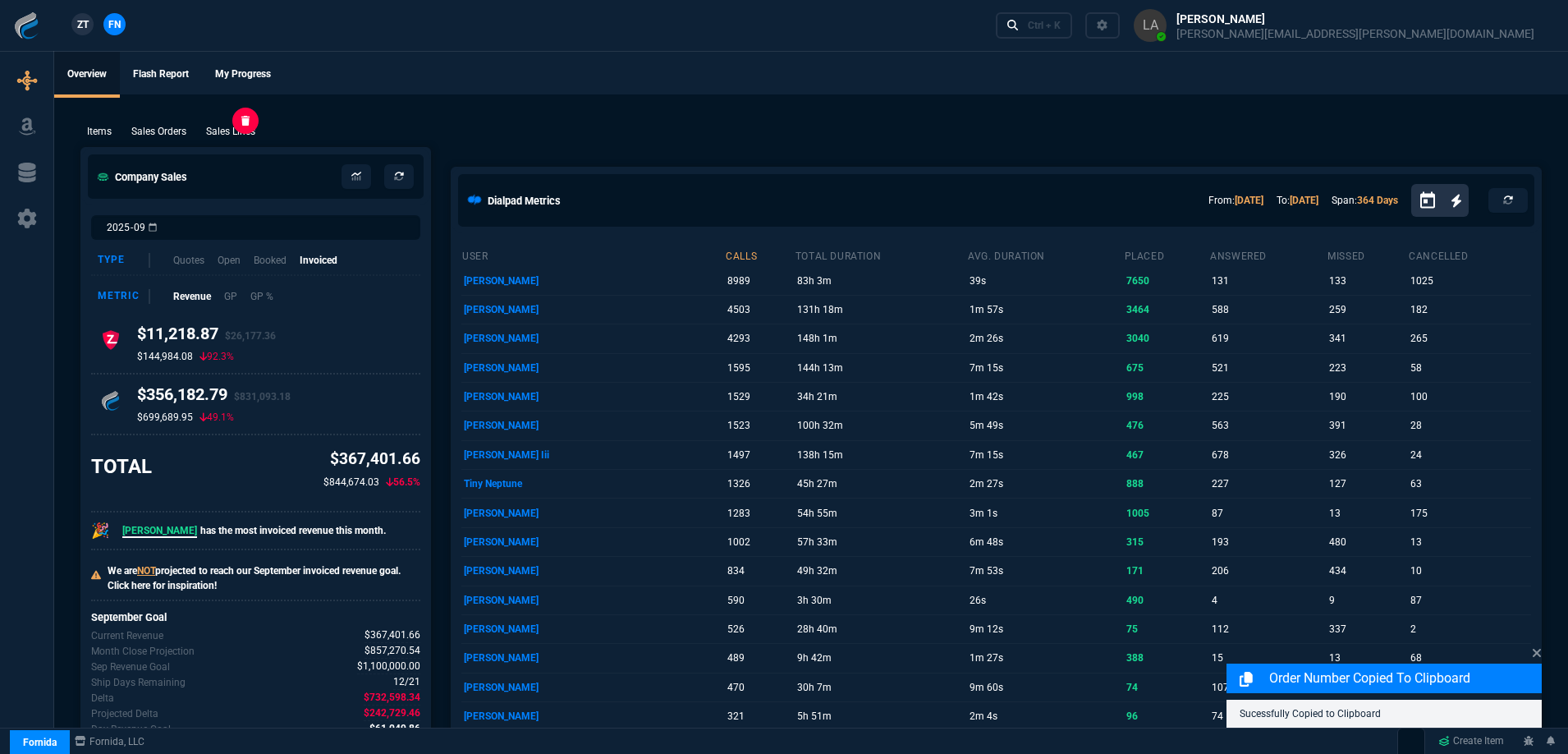
click at [224, 126] on p "Sales Lines" at bounding box center [231, 132] width 49 height 15
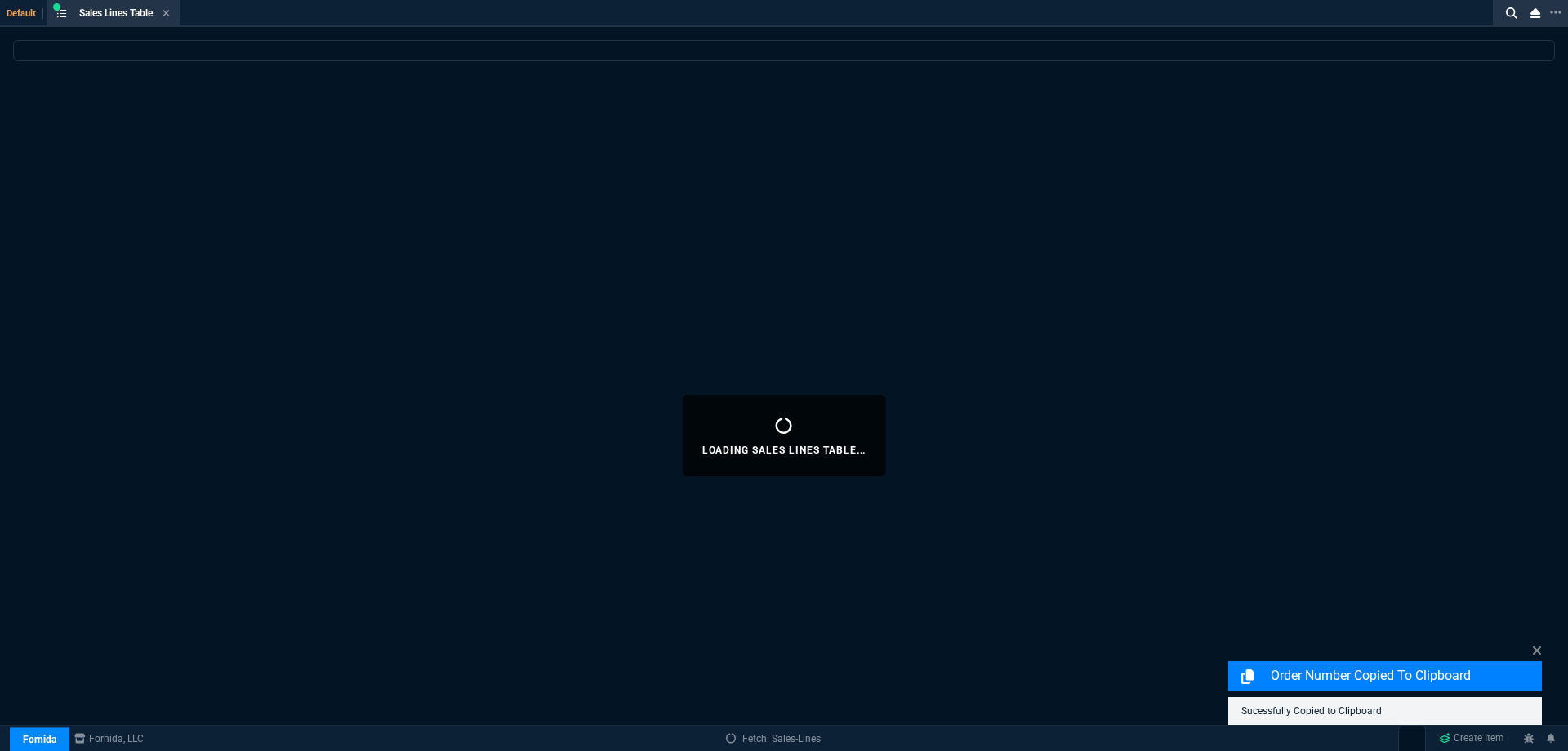
select select
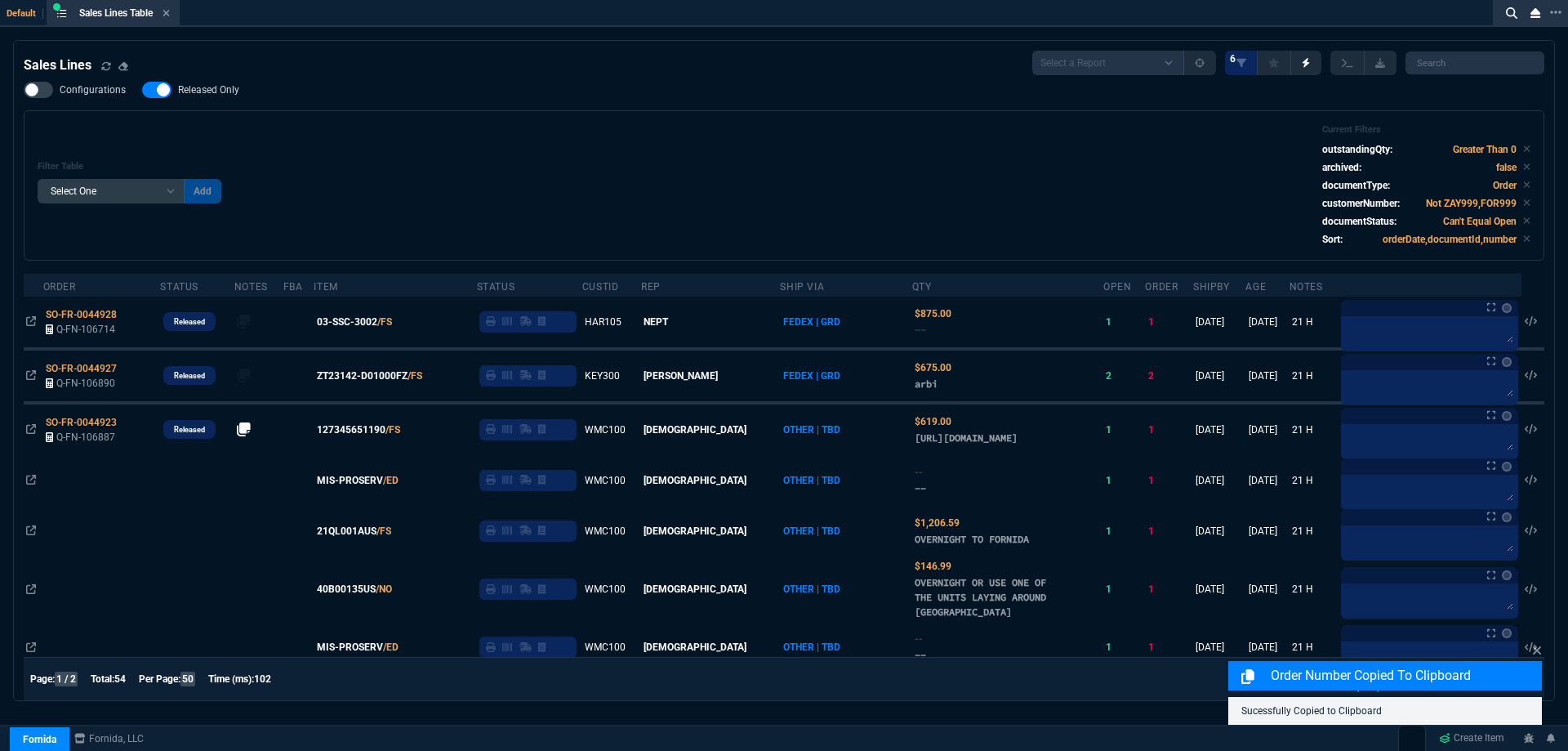
click at [224, 86] on span "Released Only" at bounding box center [209, 90] width 61 height 13
click at [142, 90] on input "Released Only" at bounding box center [141, 90] width 1 height 1
checkbox input "false"
click at [494, 144] on div "Filter Table Select One Add Filter () Age () ATS () Cond (itemVariantCode) Cust…" at bounding box center [784, 185] width 1493 height 123
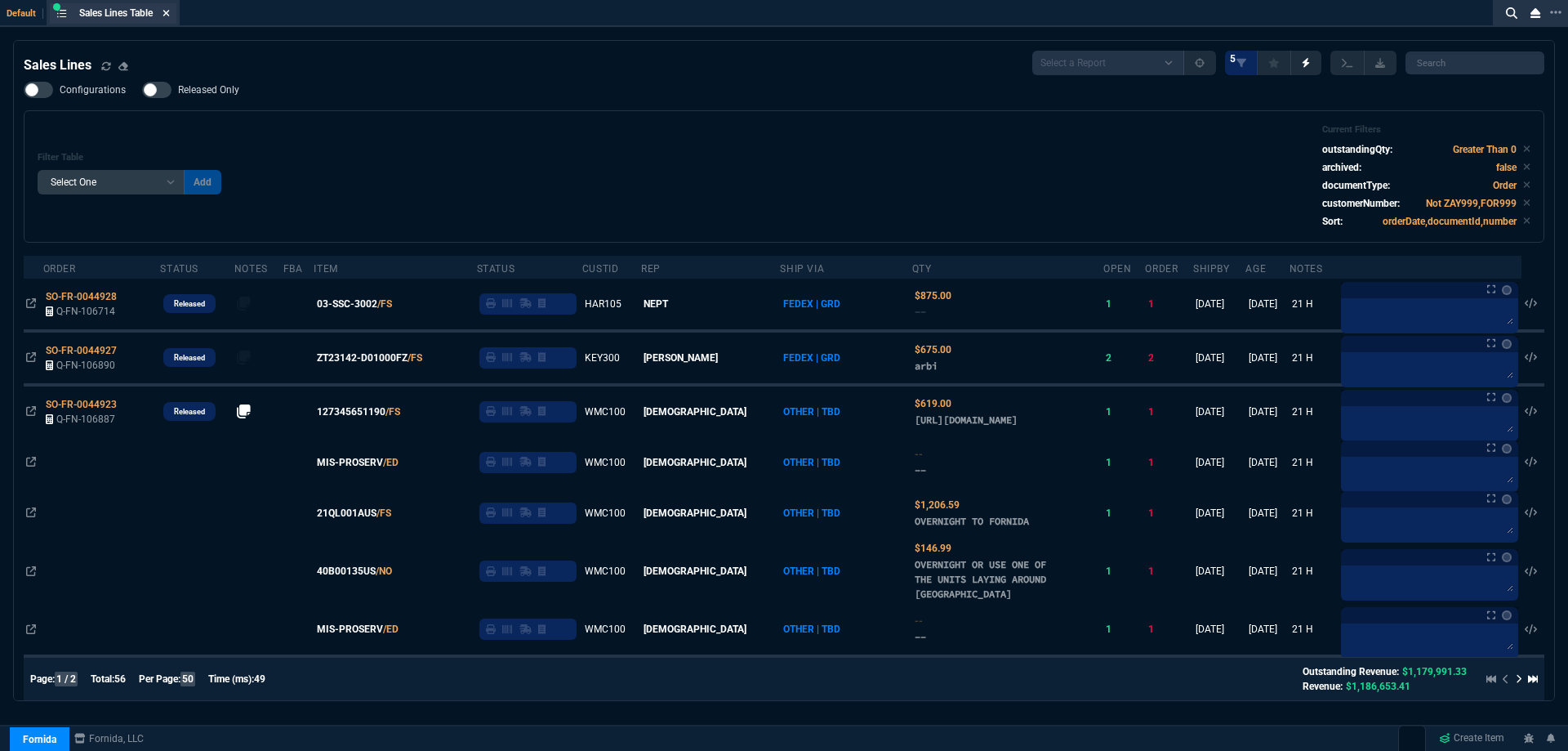
click at [169, 14] on icon at bounding box center [167, 13] width 7 height 7
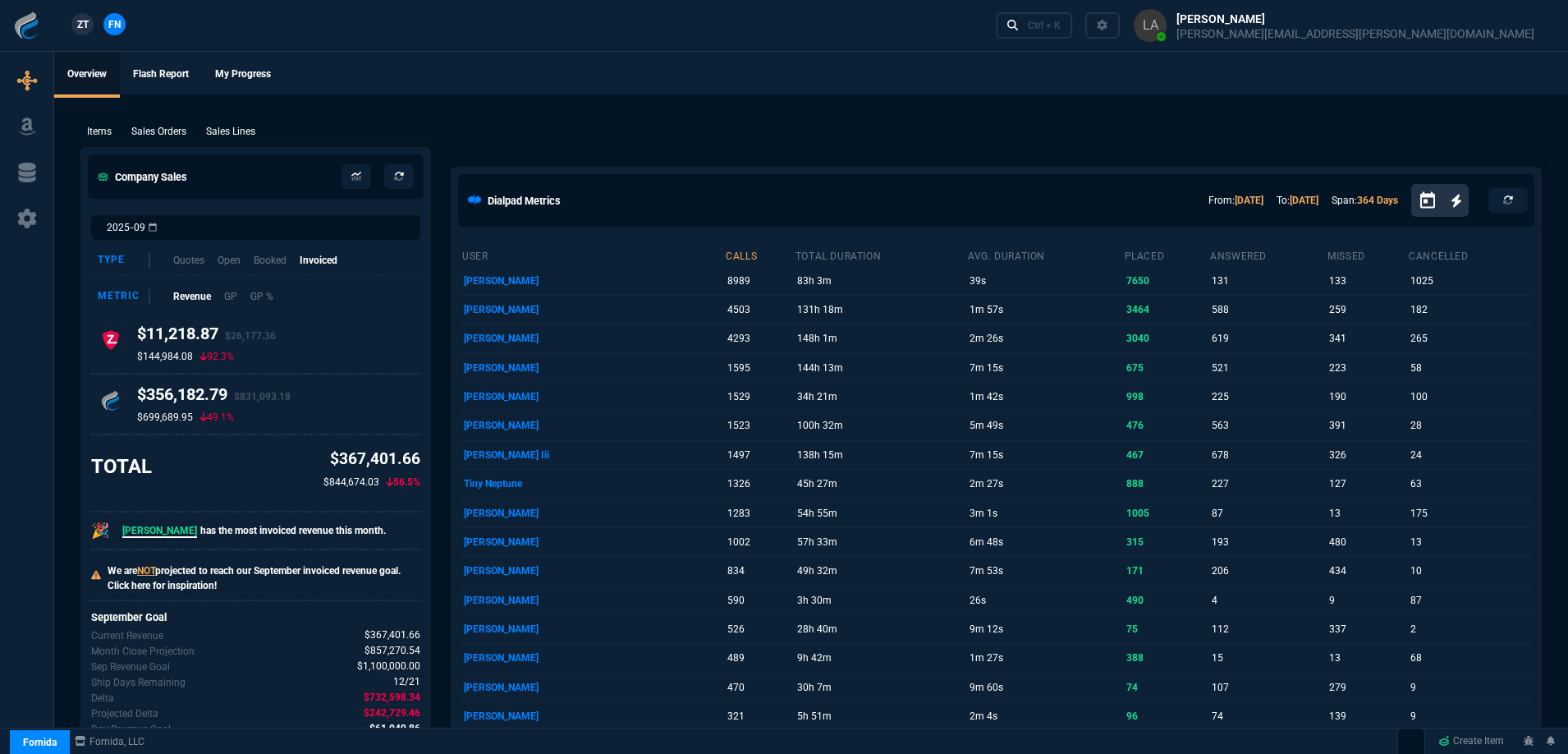
click at [88, 23] on span "ZT" at bounding box center [83, 25] width 12 height 15
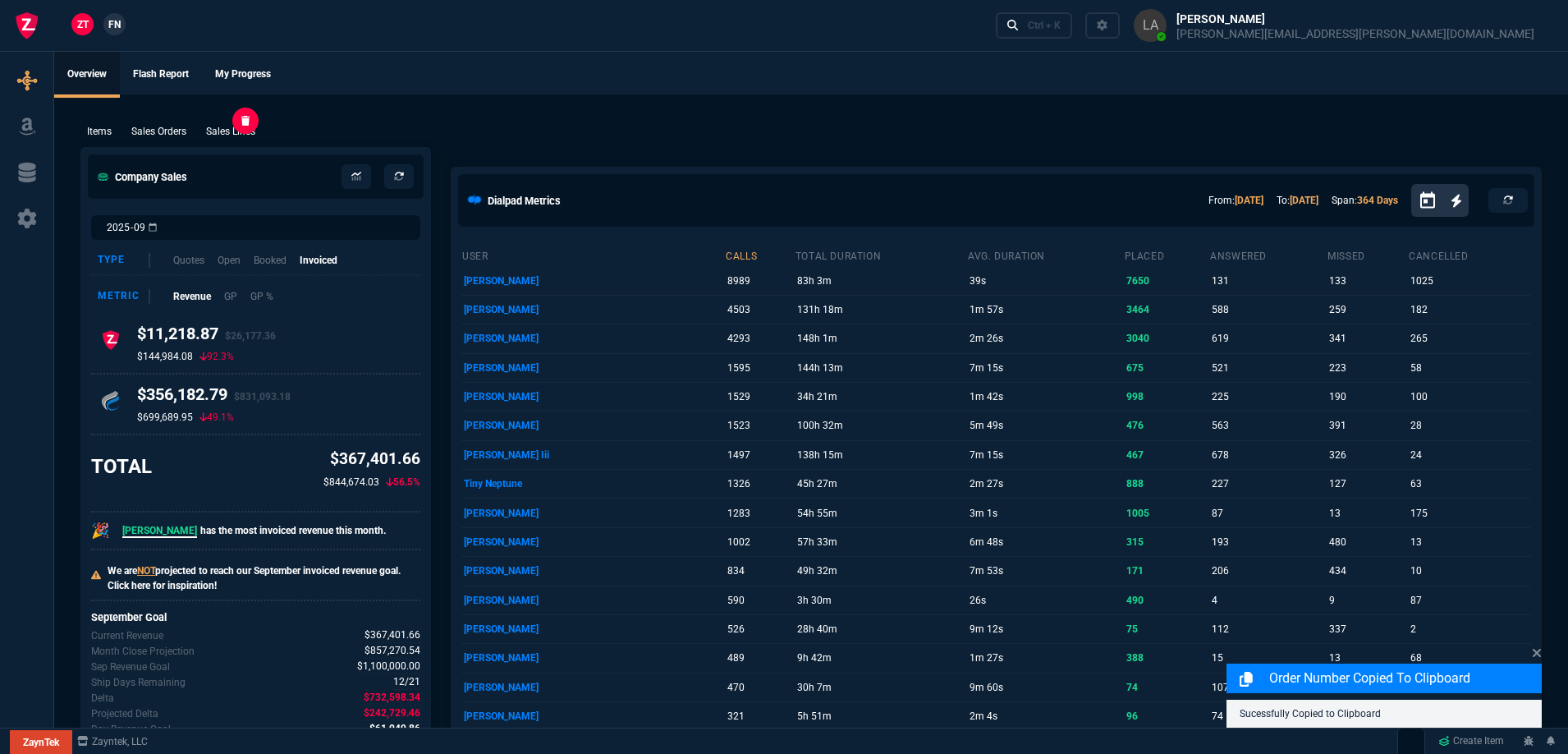
click at [236, 128] on p "Sales Lines" at bounding box center [231, 132] width 49 height 15
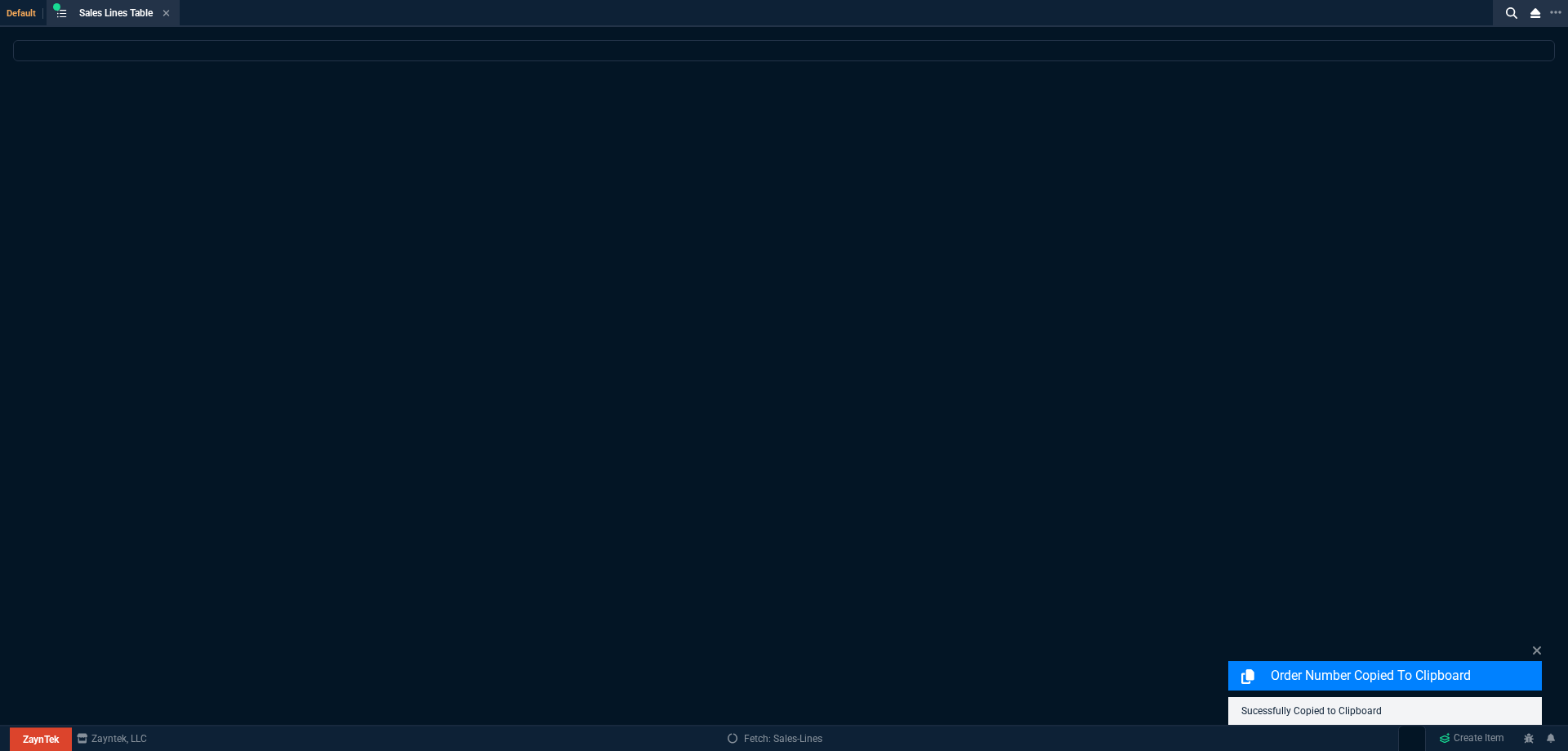
select select
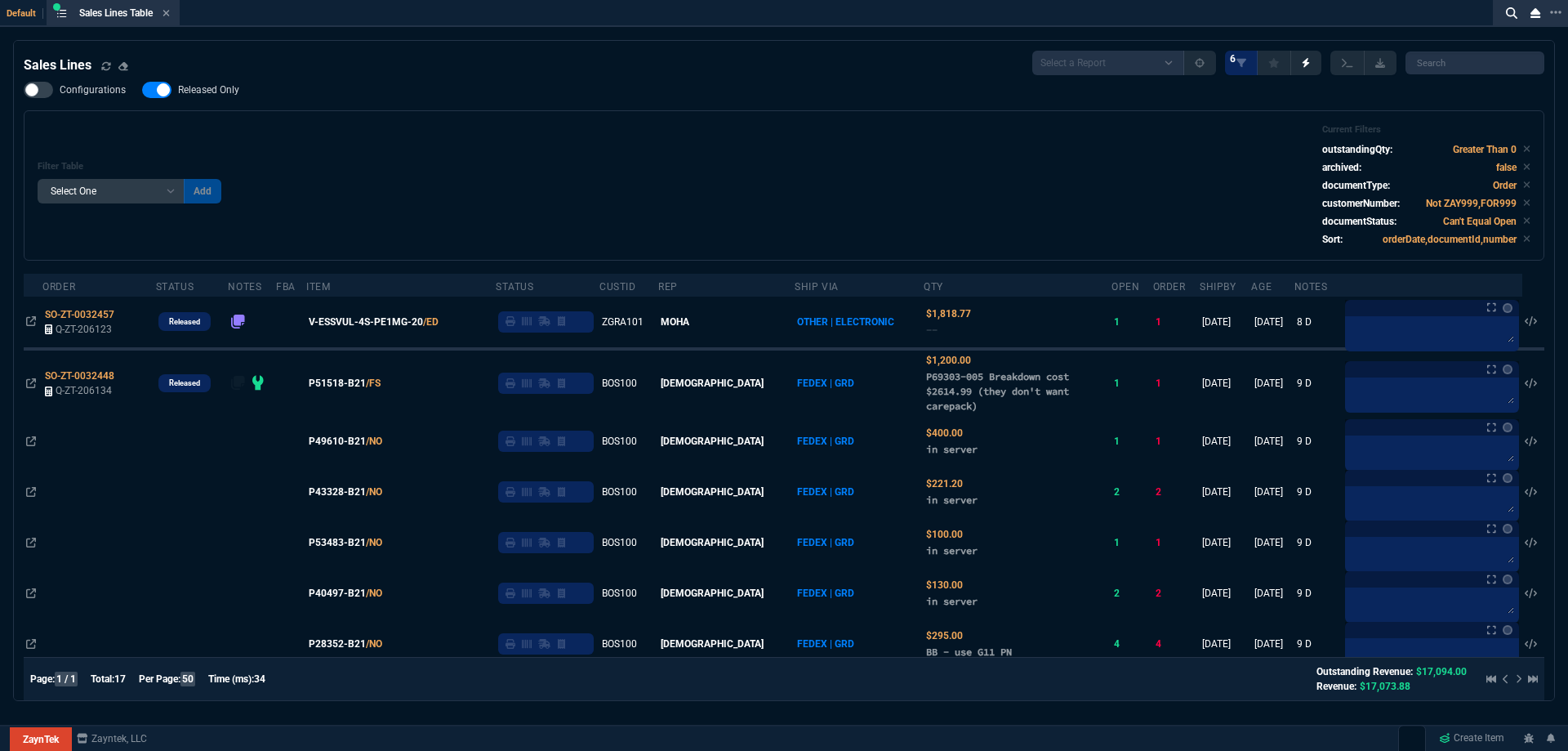
drag, startPoint x: 222, startPoint y: 93, endPoint x: 487, endPoint y: 124, distance: 266.8
click at [222, 93] on span "Released Only" at bounding box center [209, 90] width 61 height 13
click at [142, 91] on input "Released Only" at bounding box center [141, 90] width 1 height 1
checkbox input "false"
click at [487, 124] on div "Filter Table Select One Add Filter () Age () ATS () Cond (itemVariantCode) Cust…" at bounding box center [784, 186] width 1521 height 150
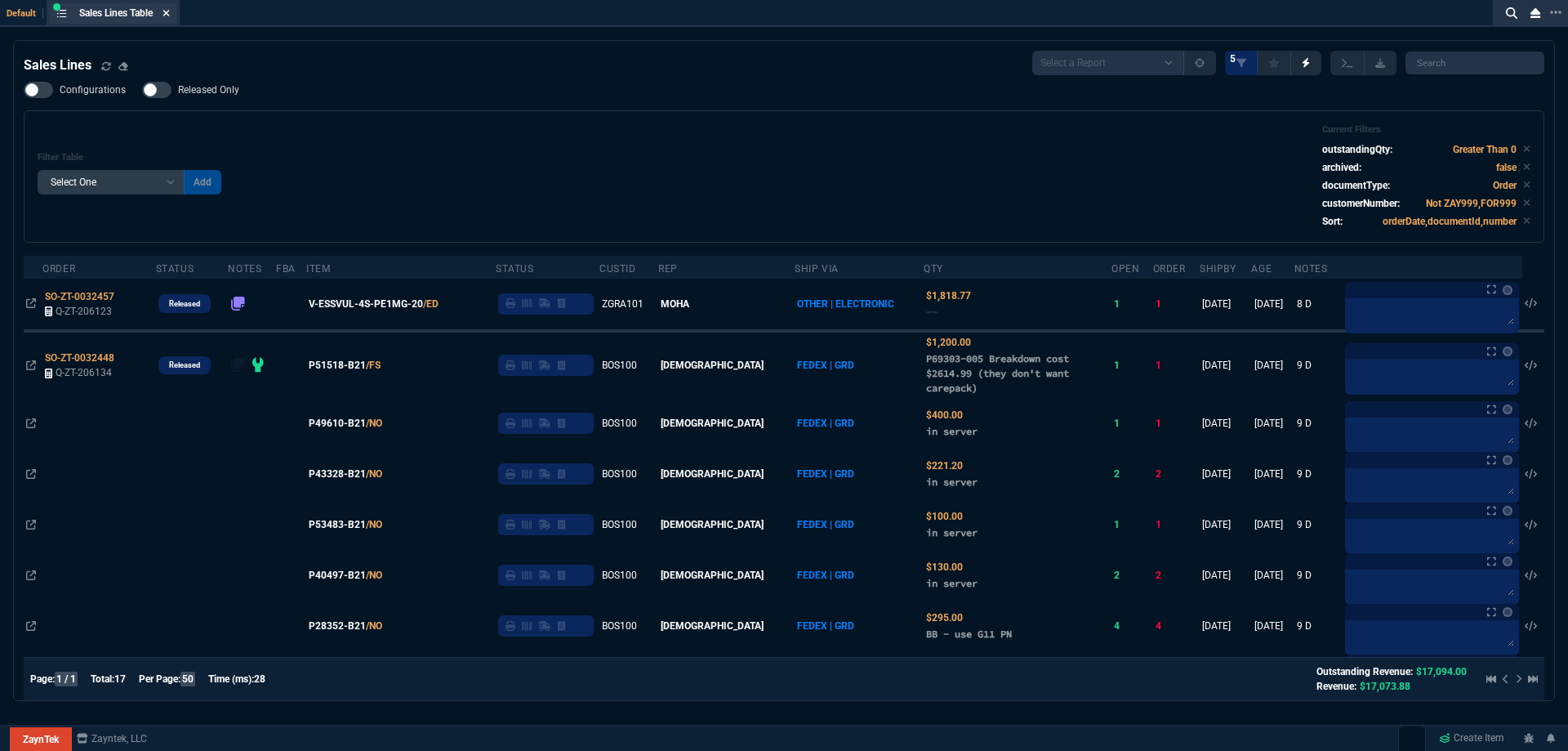
click at [167, 7] on nx-icon at bounding box center [166, 14] width 7 height 13
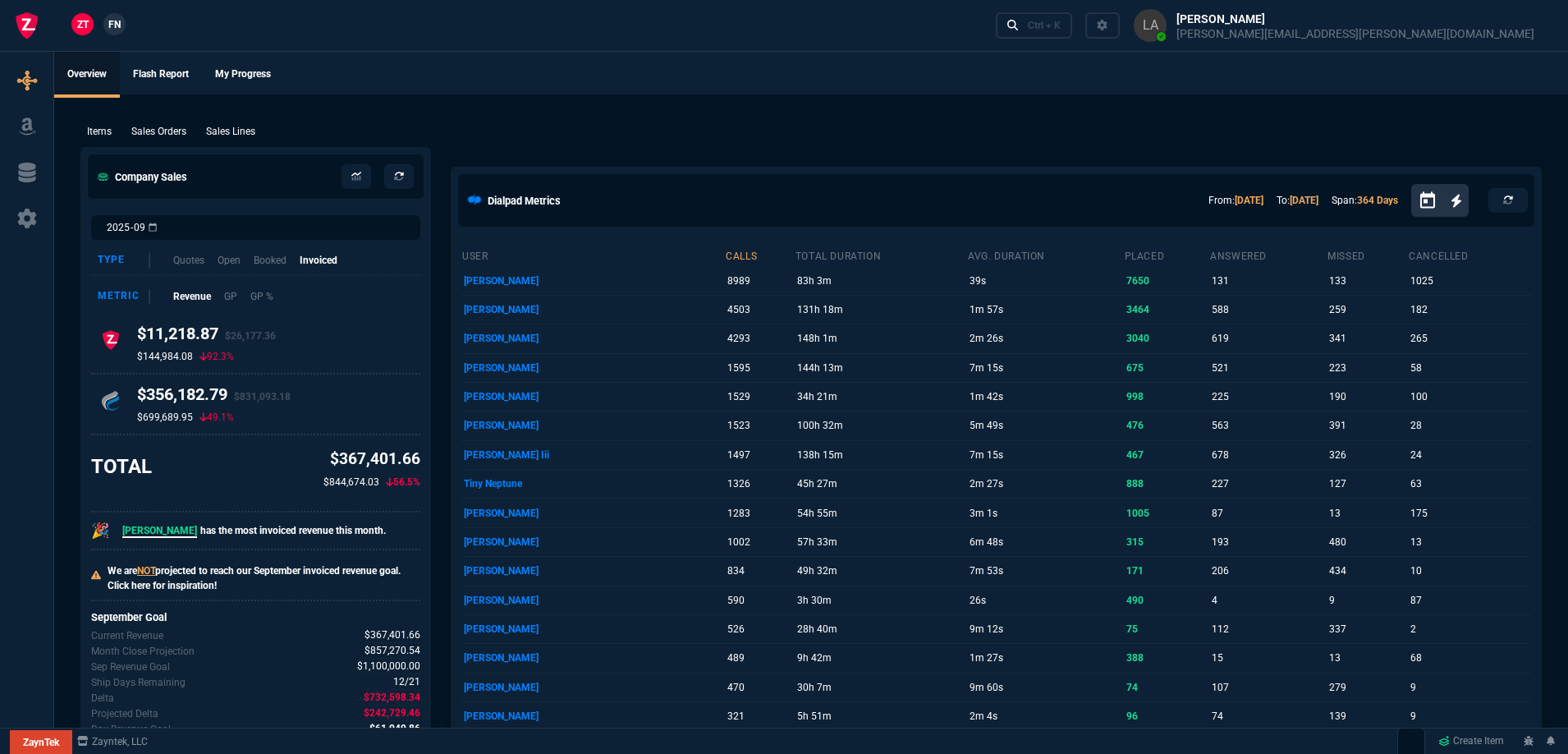
click at [118, 21] on span "FN" at bounding box center [114, 25] width 12 height 15
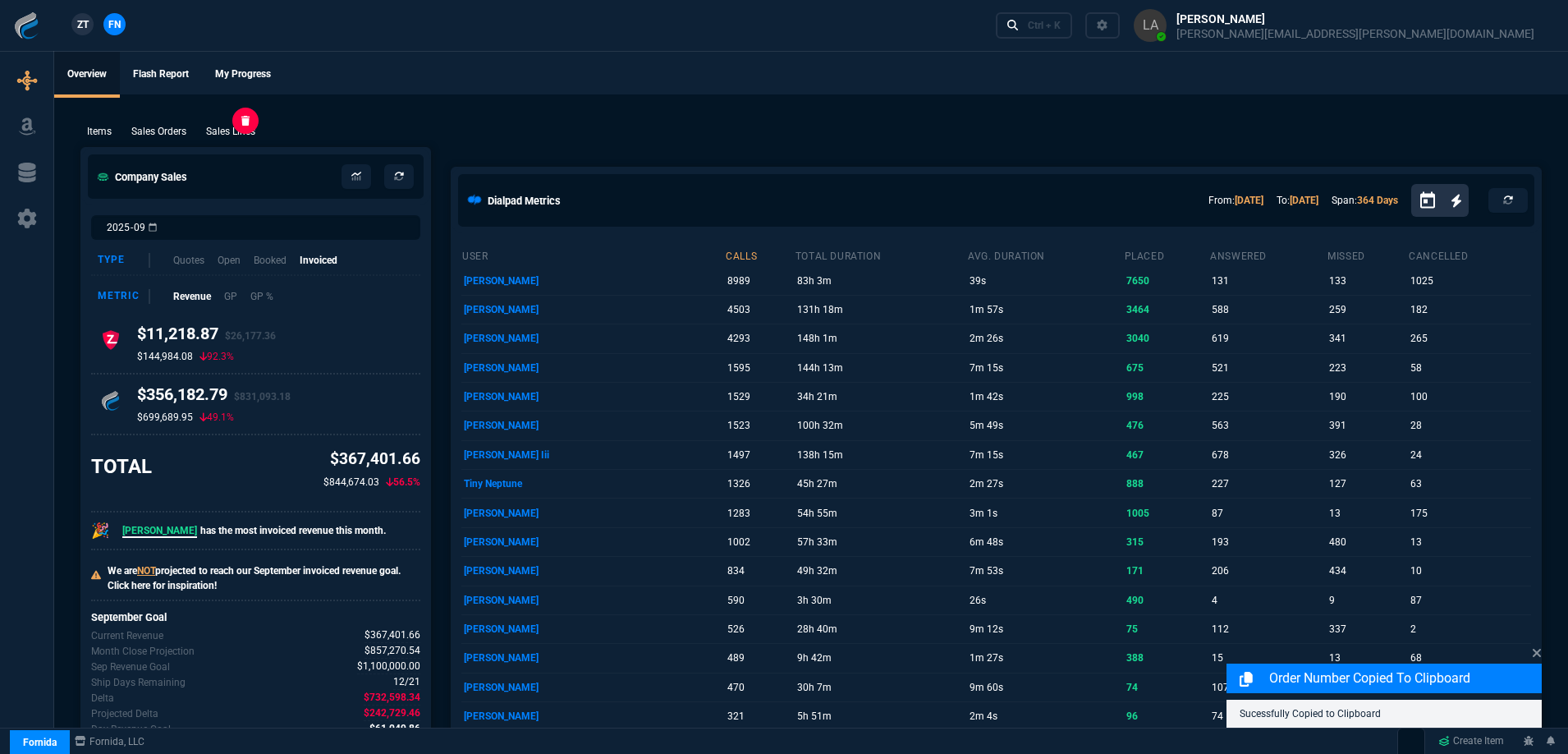
click at [222, 133] on p "Sales Lines" at bounding box center [231, 132] width 49 height 15
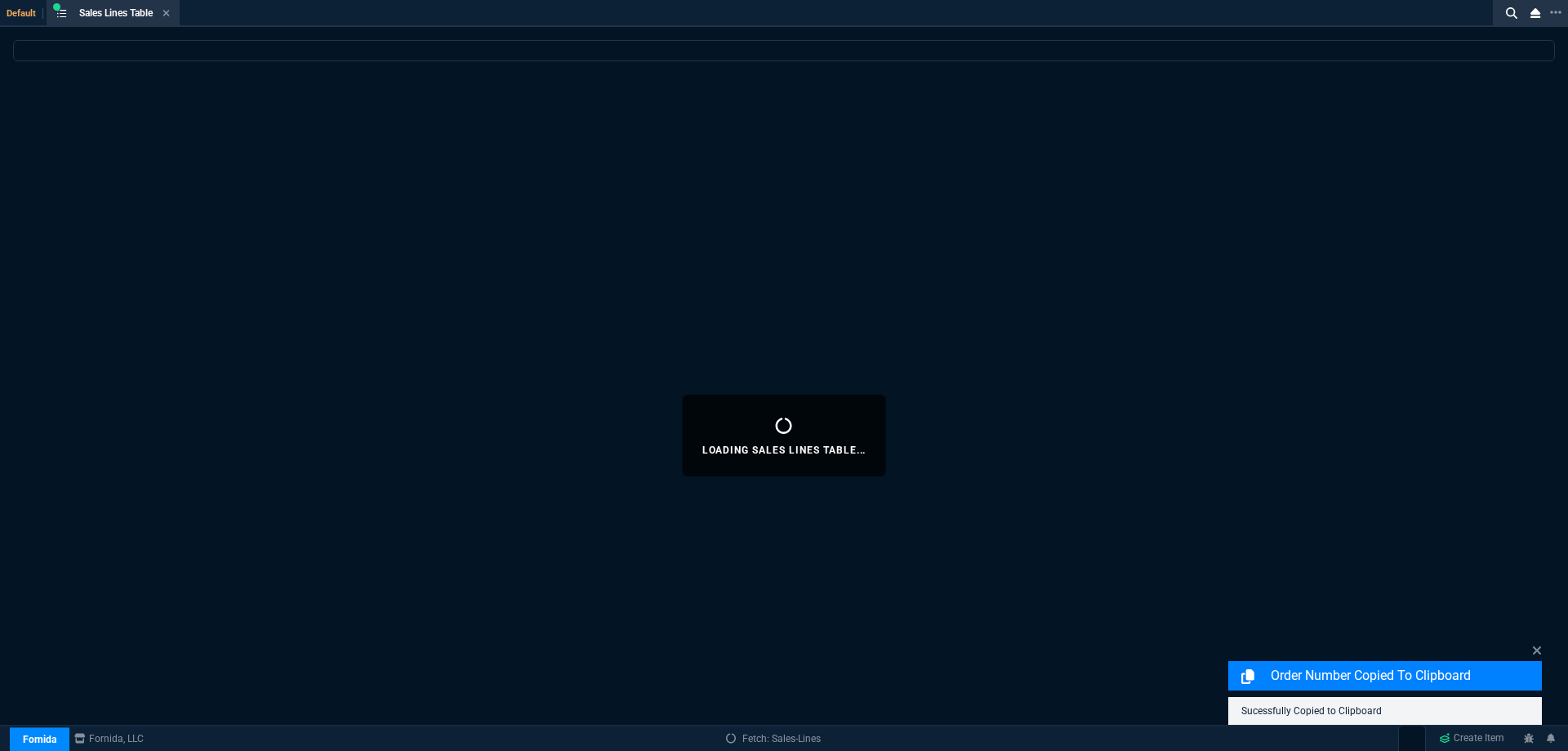
select select
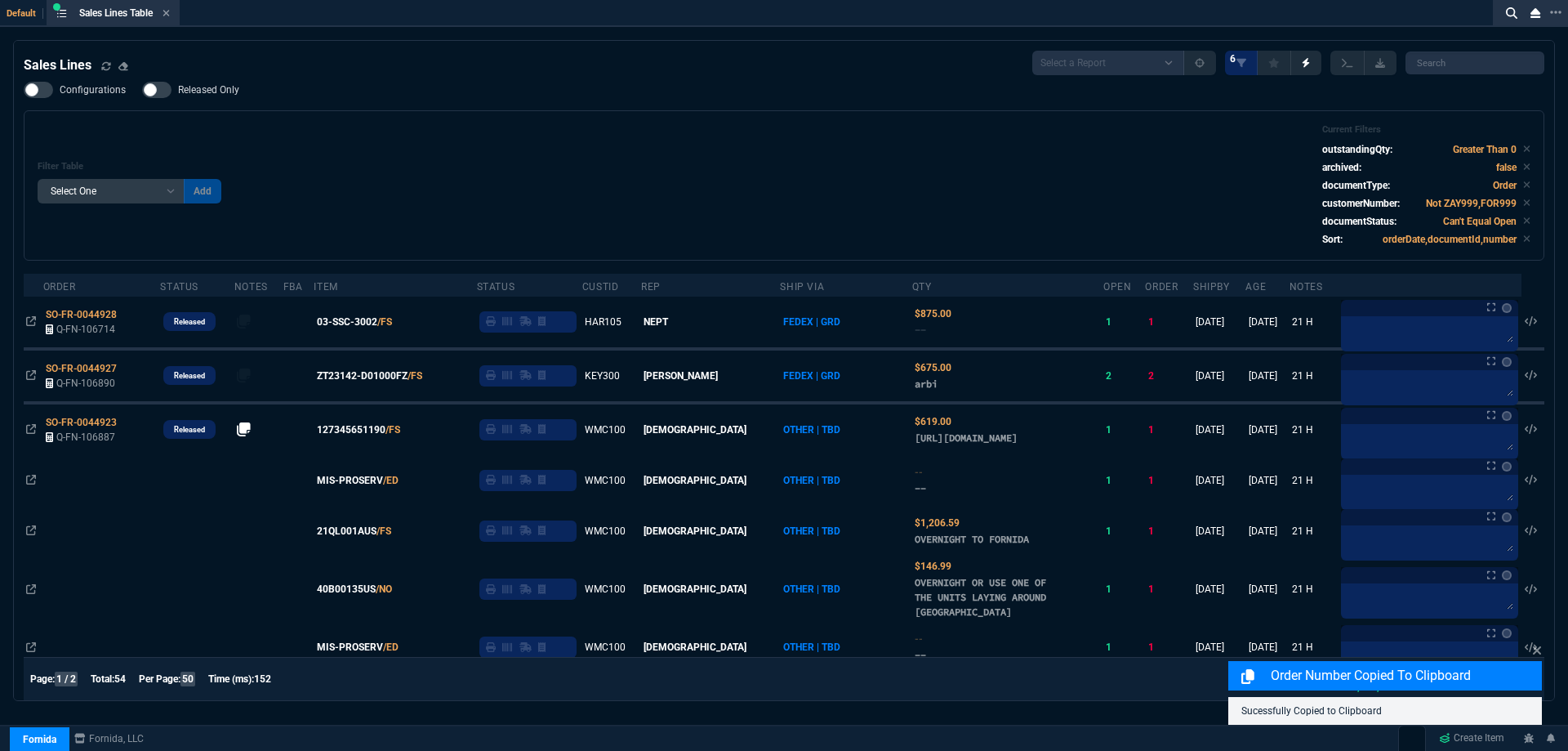
drag, startPoint x: 327, startPoint y: 135, endPoint x: 741, endPoint y: 149, distance: 414.2
click at [755, 151] on div "Filter Table Select One Add Filter () Age () ATS () Cond (itemVariantCode) Cust…" at bounding box center [784, 185] width 1493 height 123
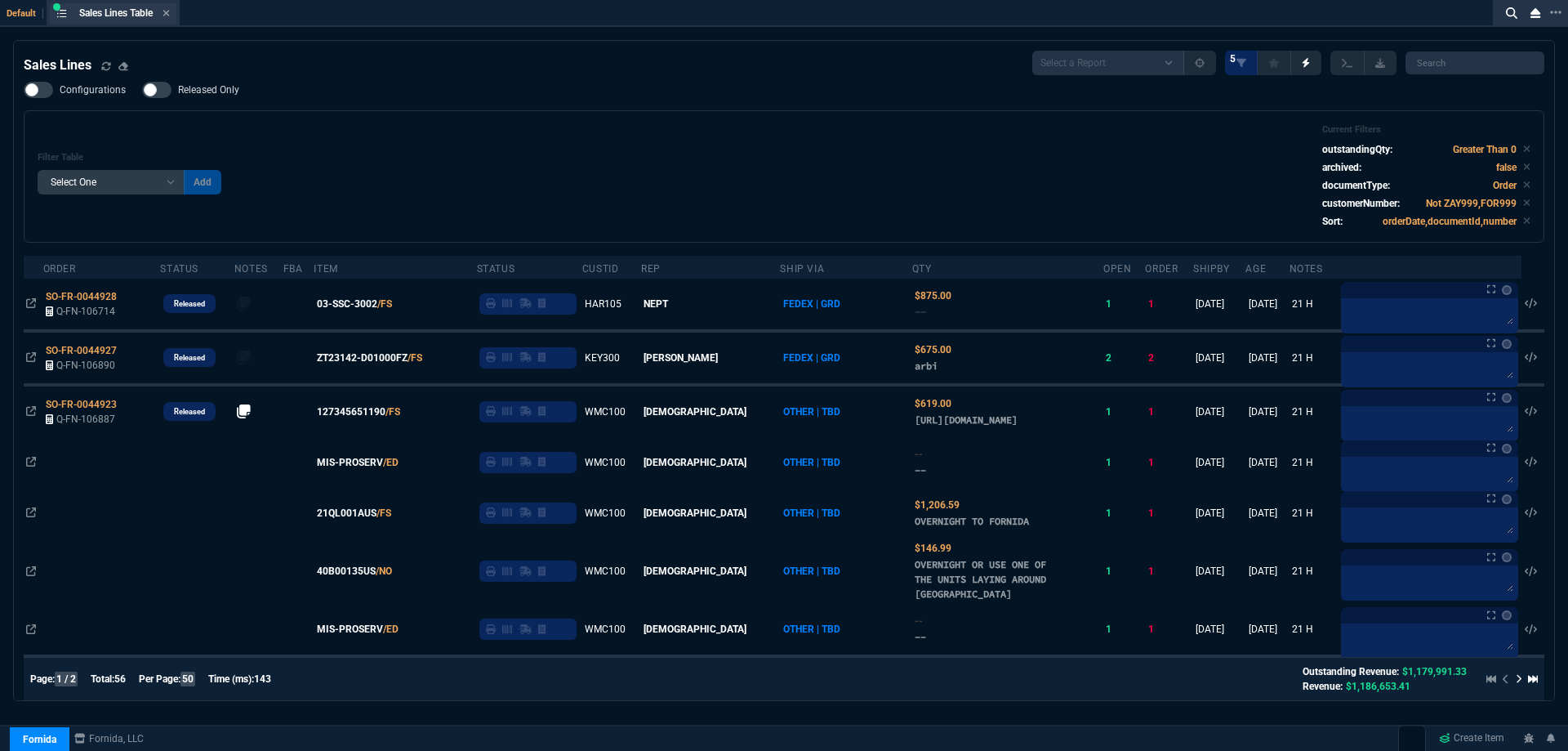
click at [168, 3] on div "Sales Lines Table Sales Line" at bounding box center [112, 13] width 126 height 21
click at [168, 6] on div "Sales Lines Table Sales Line" at bounding box center [112, 13] width 126 height 21
click at [168, 12] on icon at bounding box center [166, 13] width 7 height 10
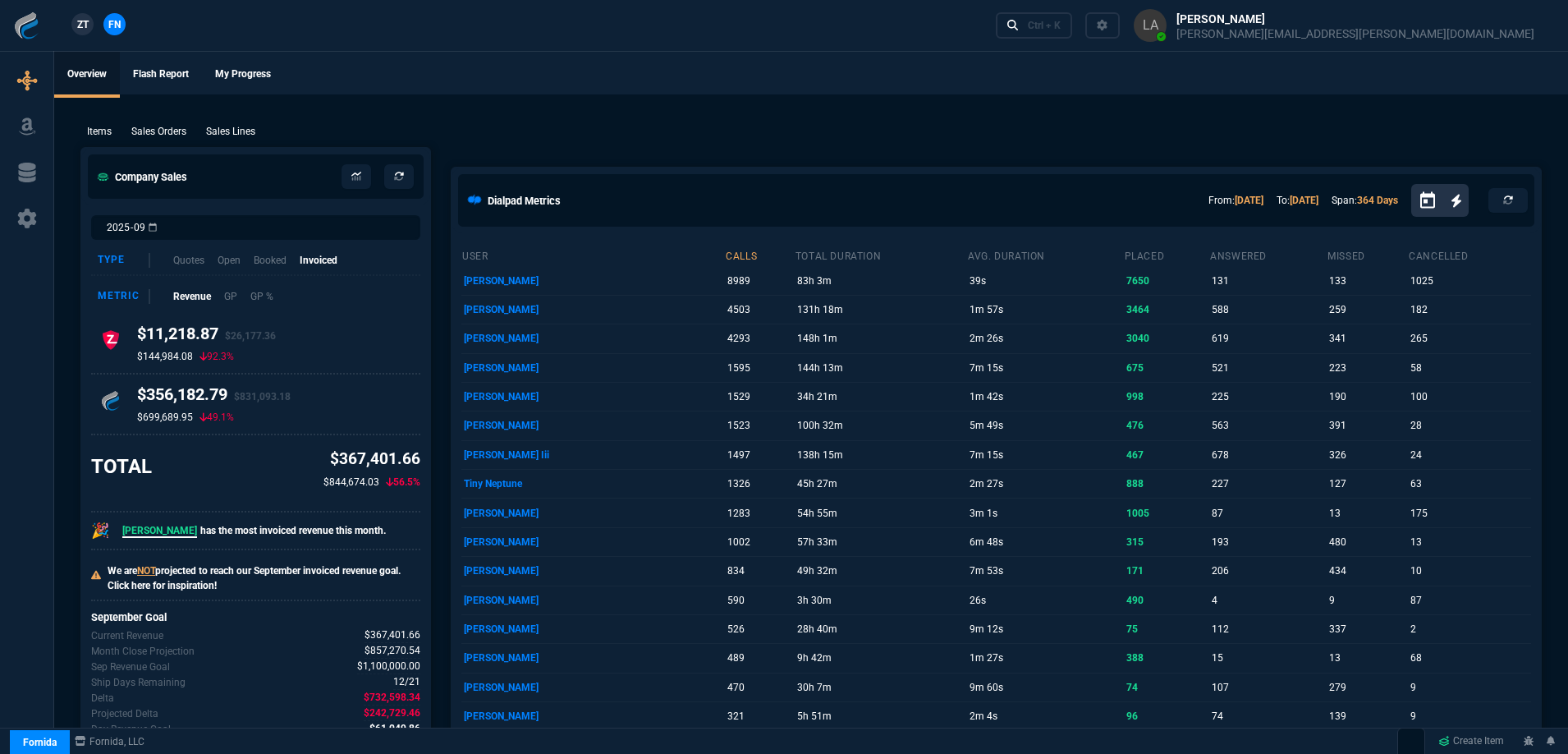
click at [88, 25] on span "ZT" at bounding box center [83, 25] width 12 height 15
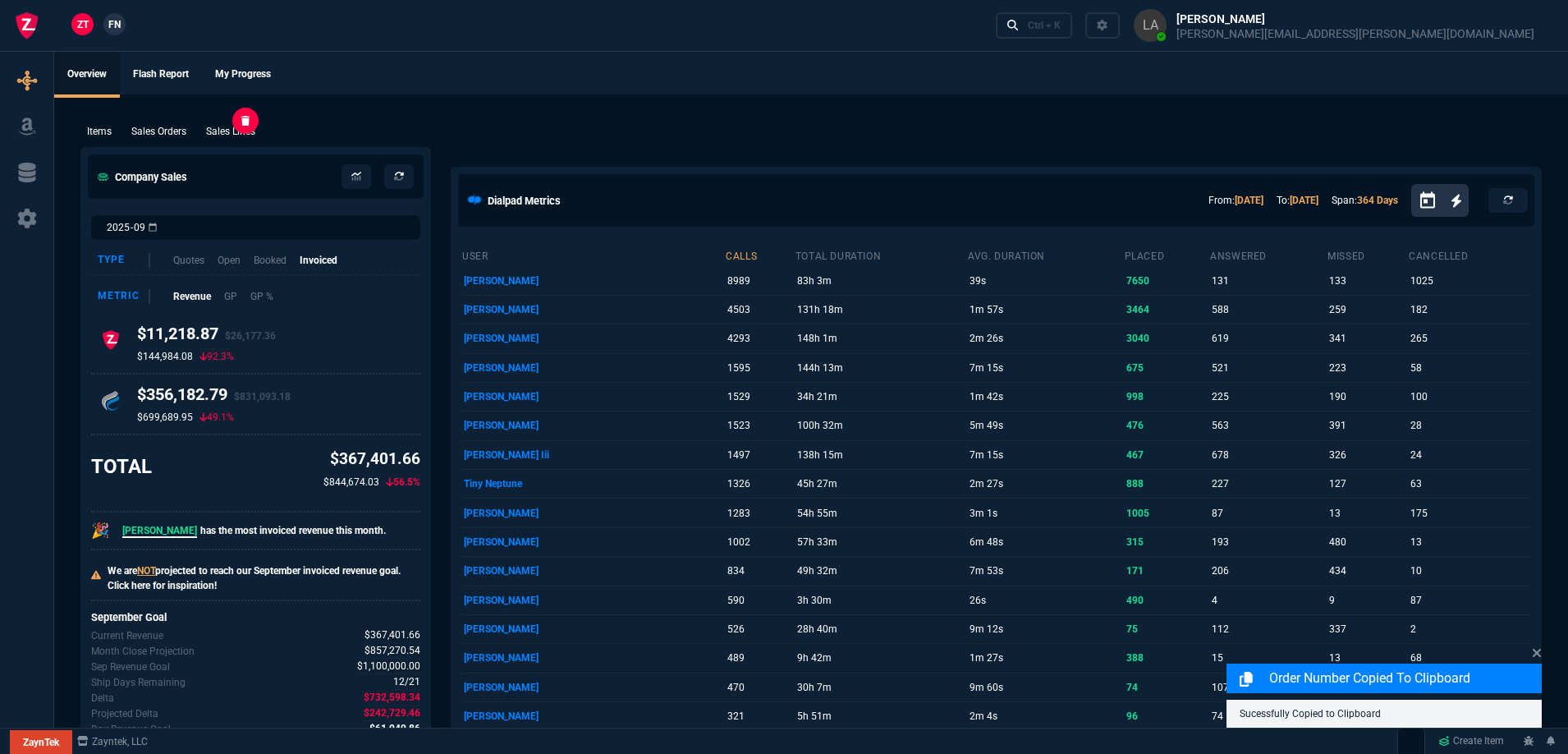
click at [242, 131] on p "Sales Lines" at bounding box center [231, 132] width 49 height 15
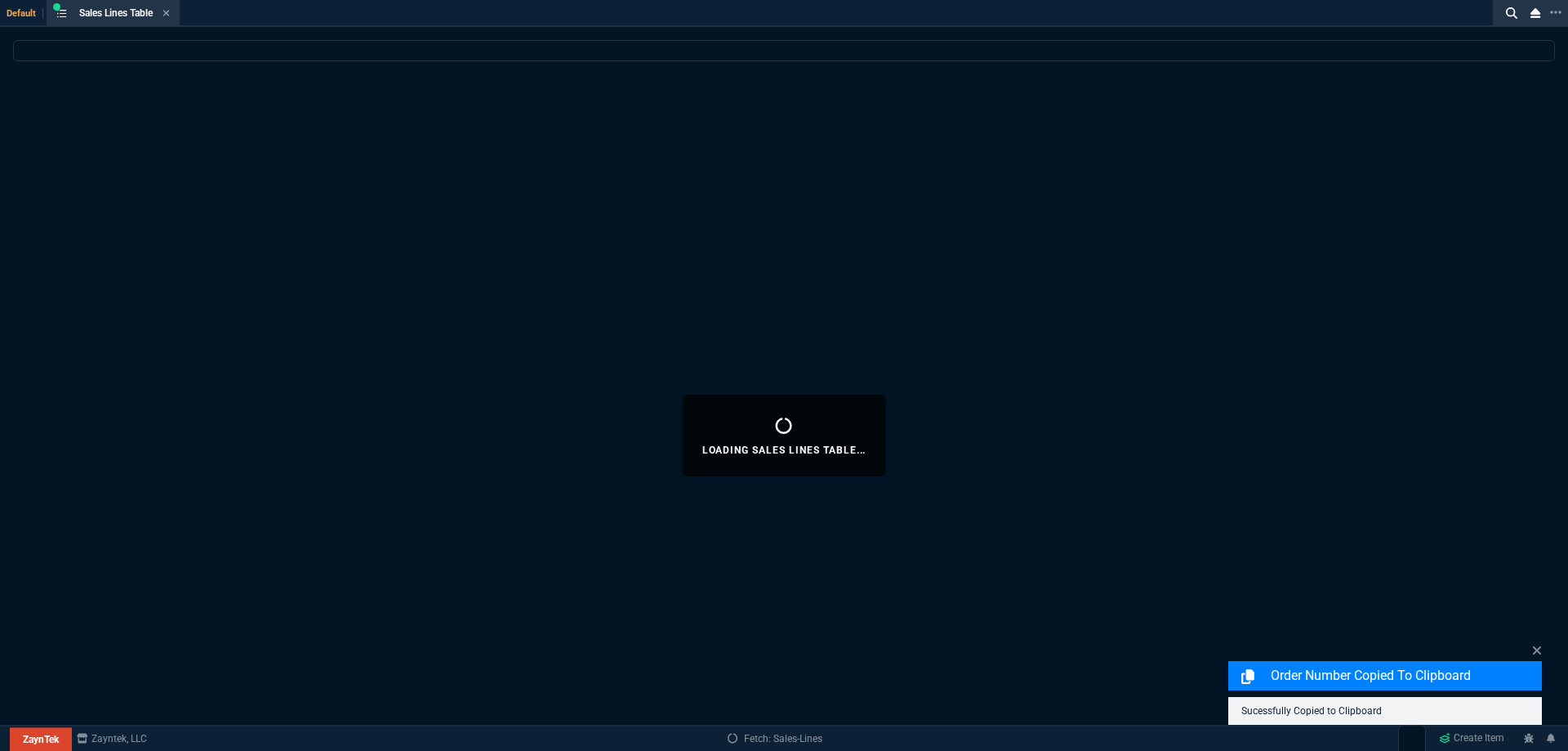
select select
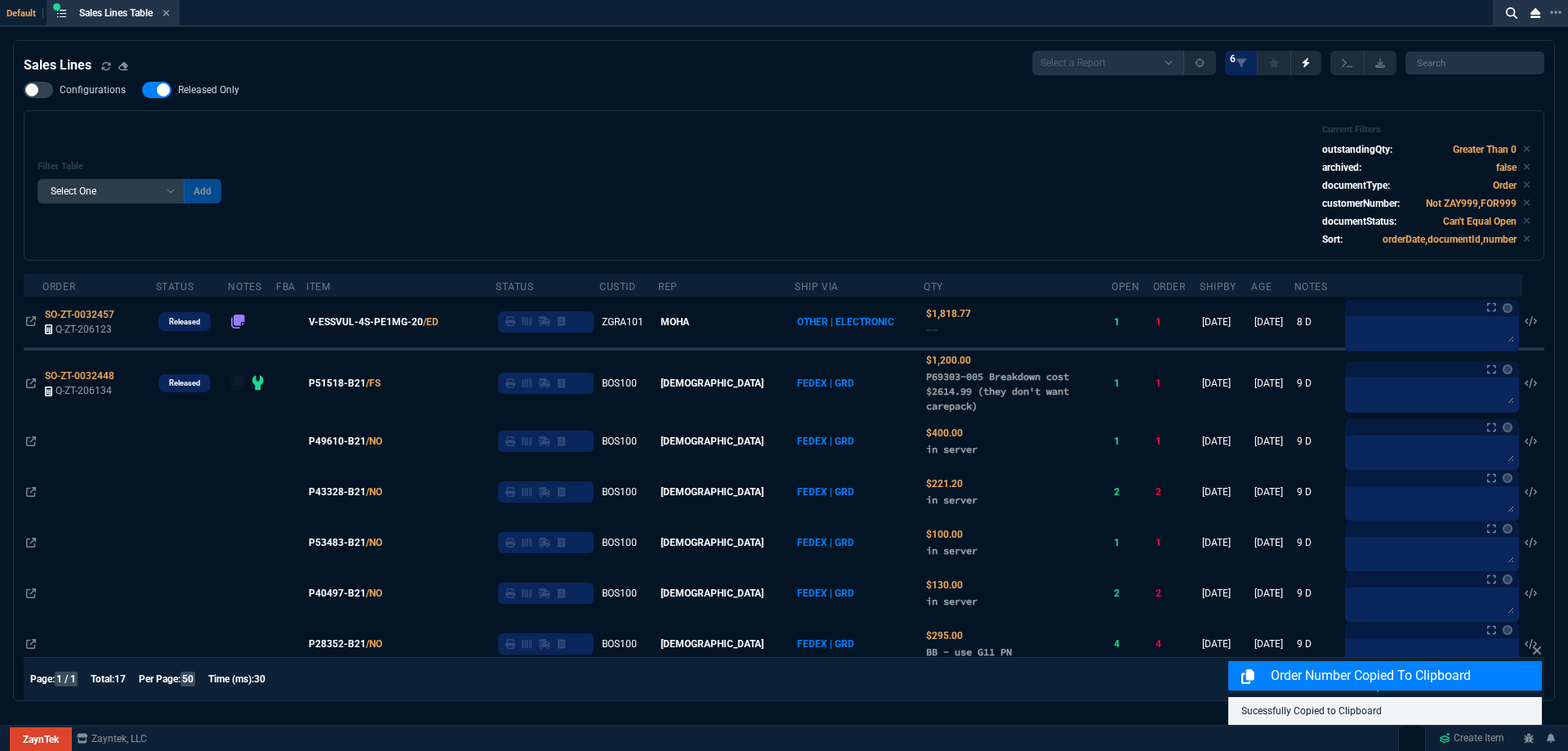
click at [216, 87] on span "Released Only" at bounding box center [209, 90] width 61 height 13
click at [142, 90] on input "Released Only" at bounding box center [141, 90] width 1 height 1
checkbox input "false"
click at [696, 149] on div "Filter Table Select One Add Filter () Age () ATS () Cond (itemVariantCode) Cust…" at bounding box center [784, 185] width 1493 height 123
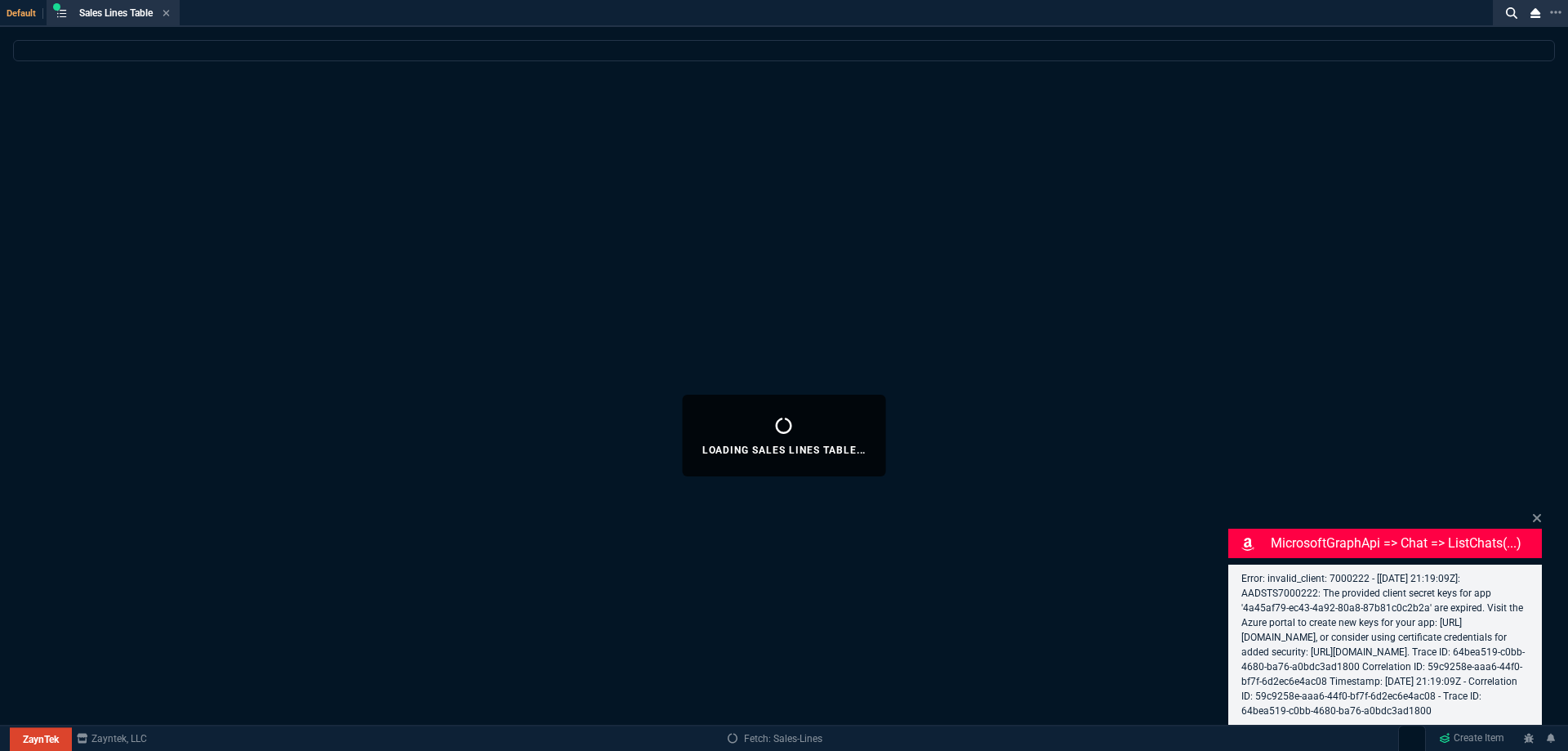
select select
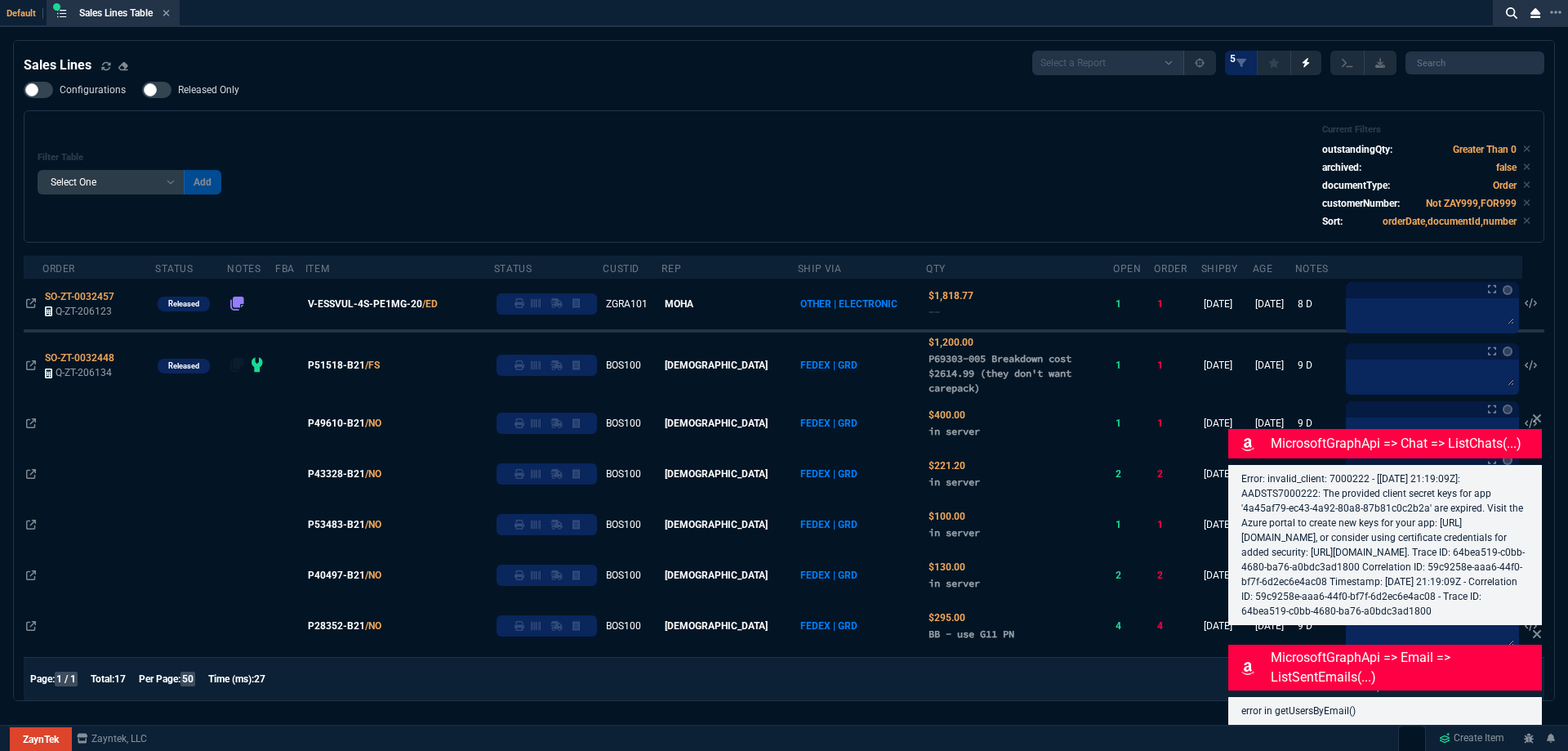
click at [211, 91] on span "Released Only" at bounding box center [209, 90] width 61 height 13
click at [142, 91] on input "Released Only" at bounding box center [141, 90] width 1 height 1
click at [279, 112] on div "Filter Table Select One Add Filter () Age () ATS () Cond (itemVariantCode) Cust…" at bounding box center [784, 177] width 1521 height 132
click at [220, 96] on span "Released Only" at bounding box center [209, 90] width 61 height 13
click at [142, 91] on input "Released Only" at bounding box center [141, 90] width 1 height 1
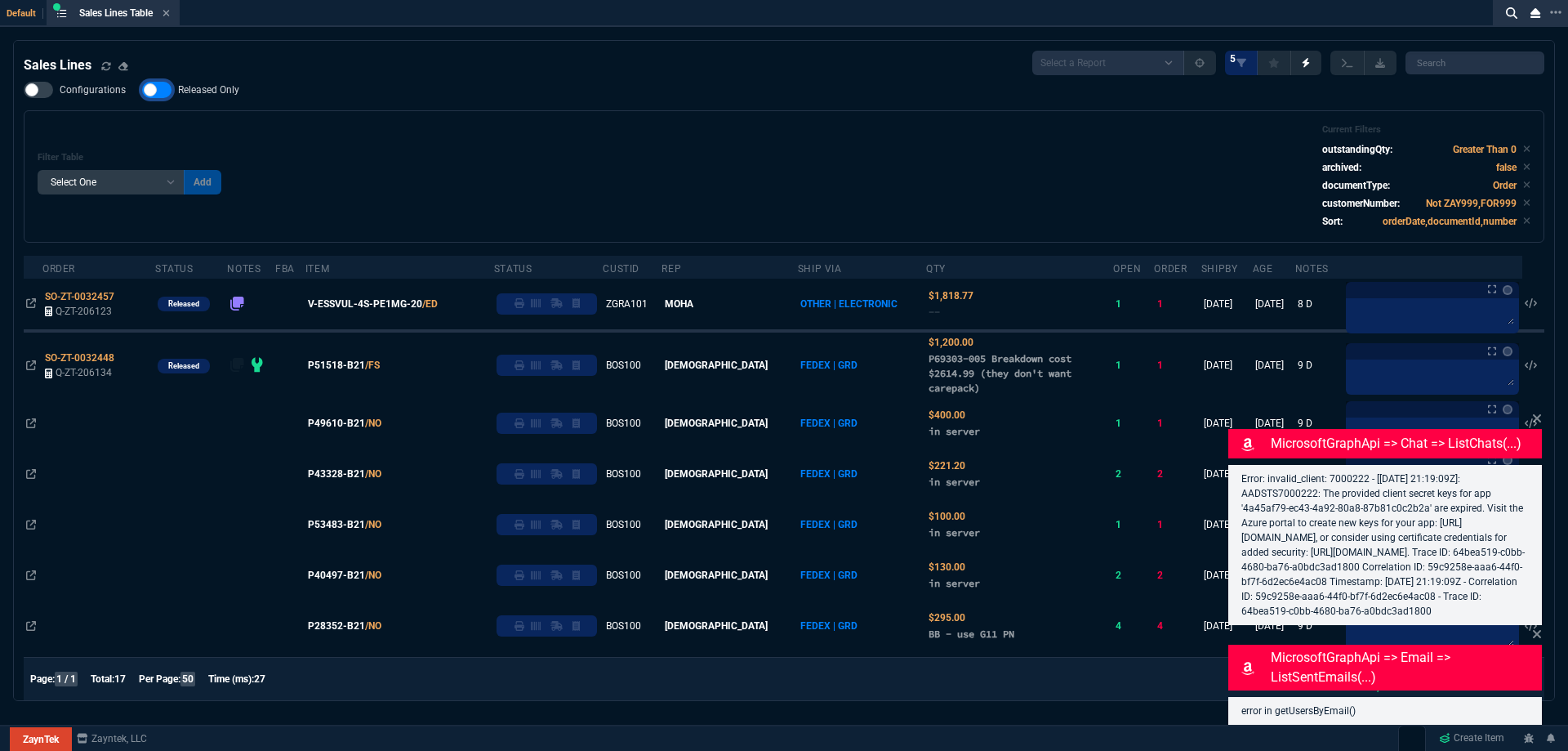
checkbox input "false"
click at [462, 146] on div "Filter Table Select One Add Filter () Age () ATS () Cond (itemVariantCode) Cust…" at bounding box center [784, 176] width 1493 height 105
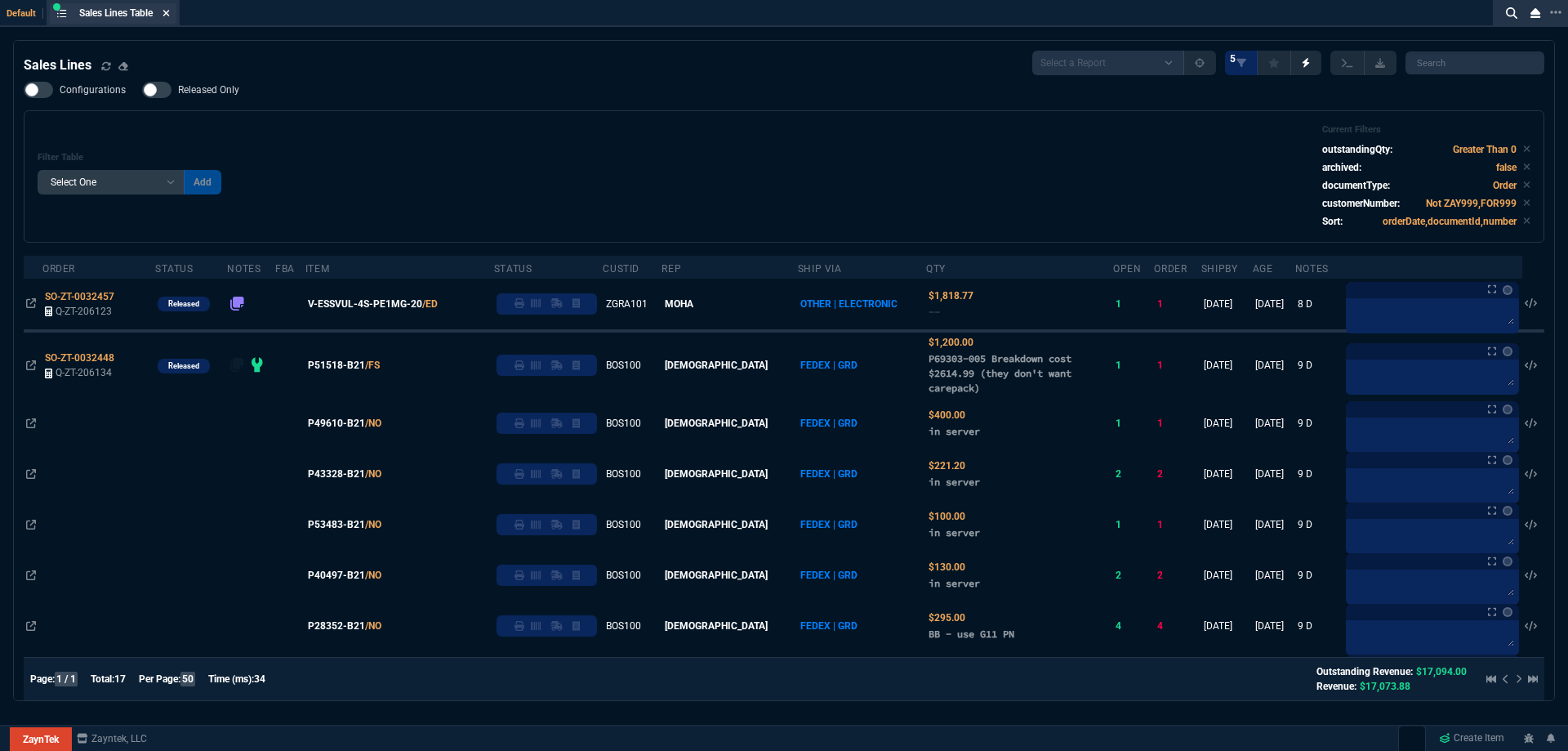
click at [170, 12] on icon at bounding box center [166, 13] width 7 height 10
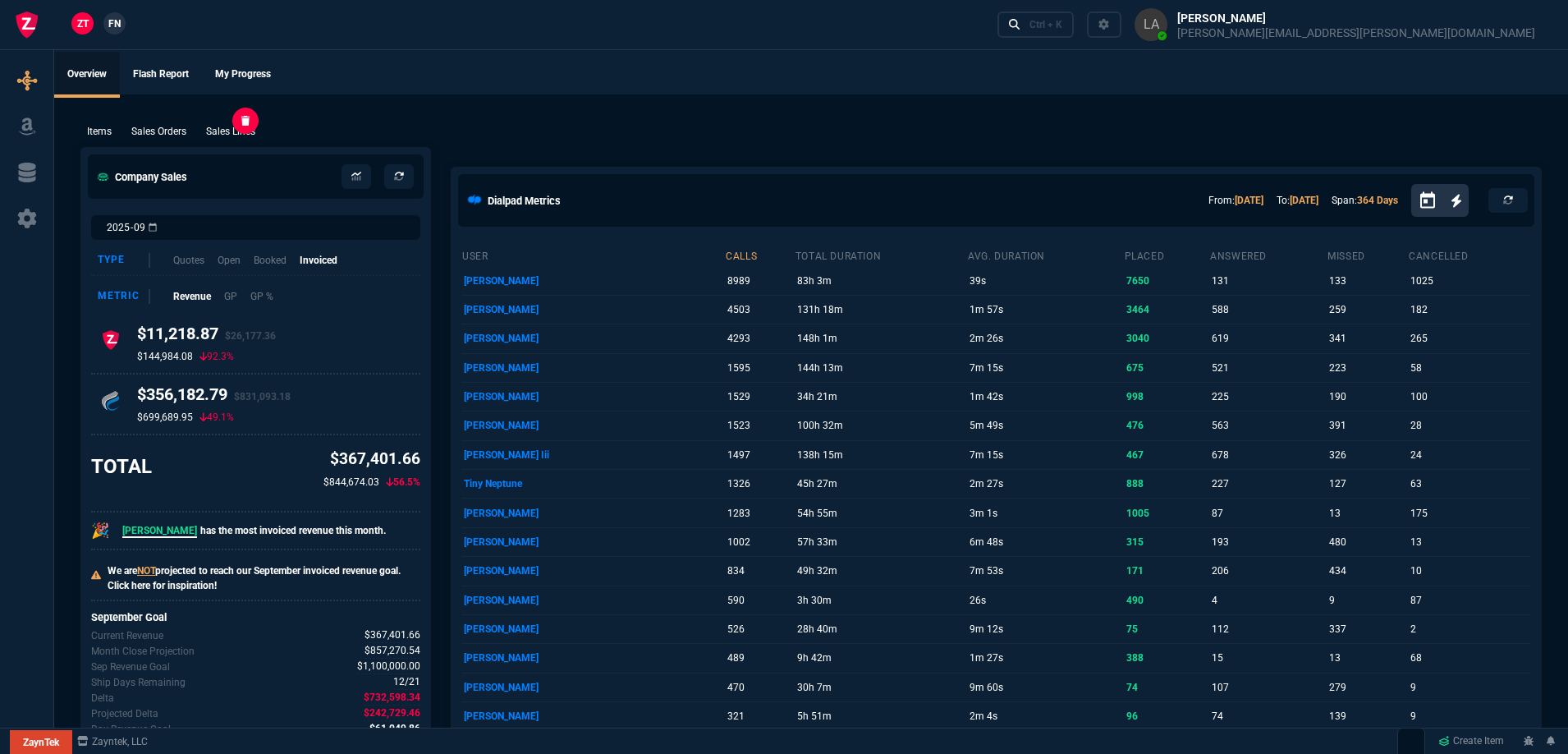
click at [227, 125] on p "Sales Lines" at bounding box center [231, 132] width 49 height 15
select select
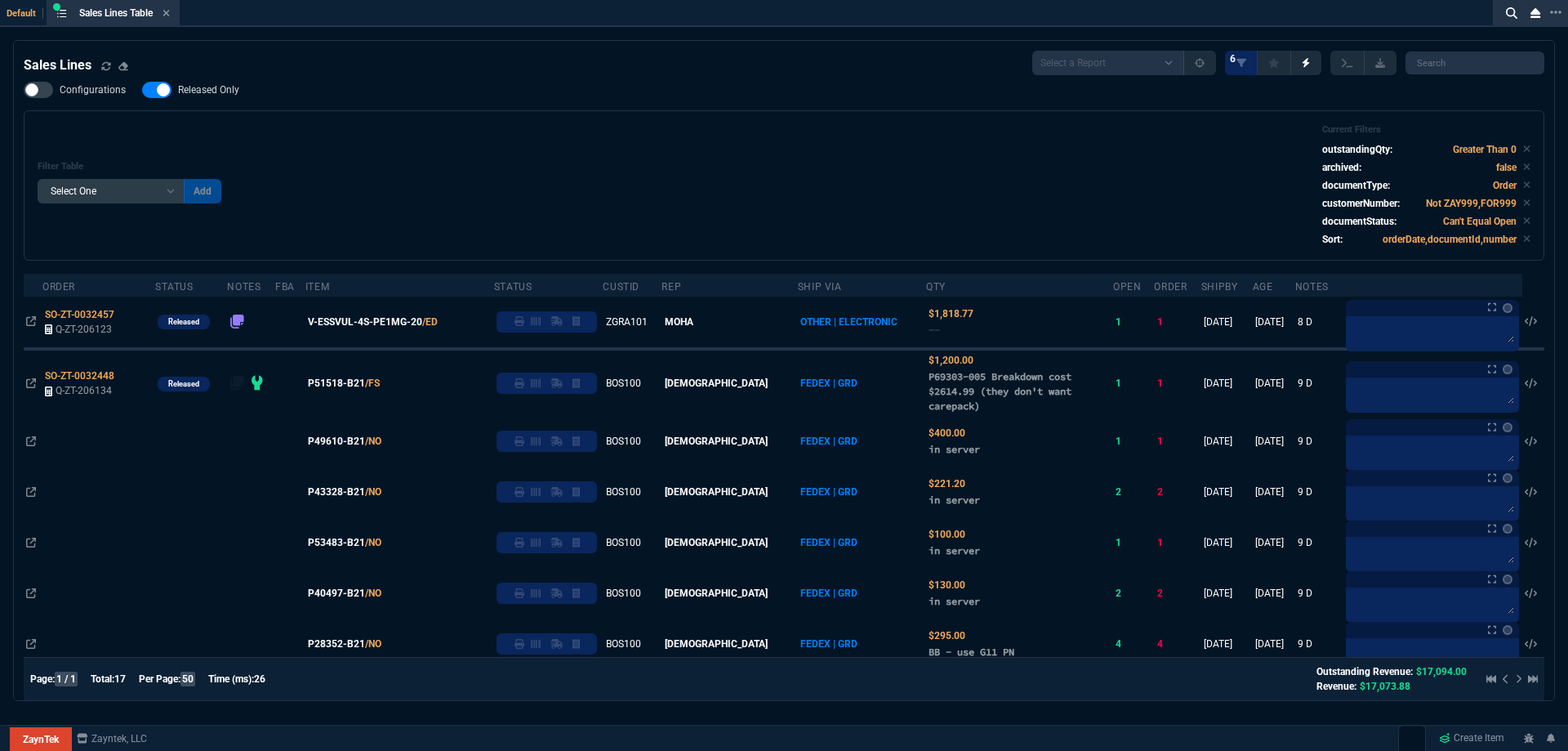
click at [220, 97] on span "Released Only" at bounding box center [209, 90] width 61 height 13
click at [142, 91] on input "Released Only" at bounding box center [141, 90] width 1 height 1
checkbox input "false"
click at [463, 129] on div "Filter Table Select One Add Filter () Age () ATS () Cond (itemVariantCode) Cust…" at bounding box center [784, 185] width 1493 height 123
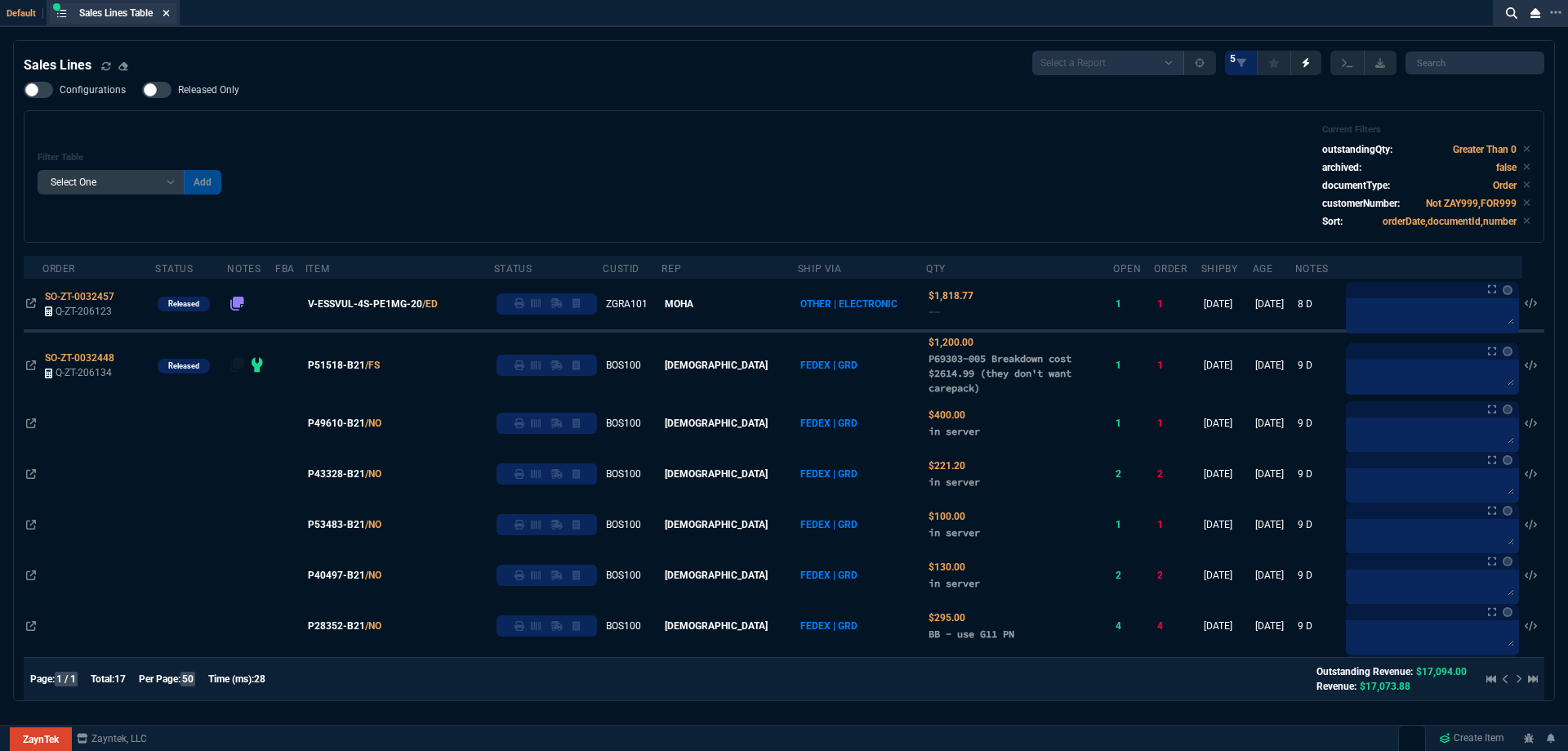
click at [170, 15] on icon at bounding box center [167, 13] width 7 height 7
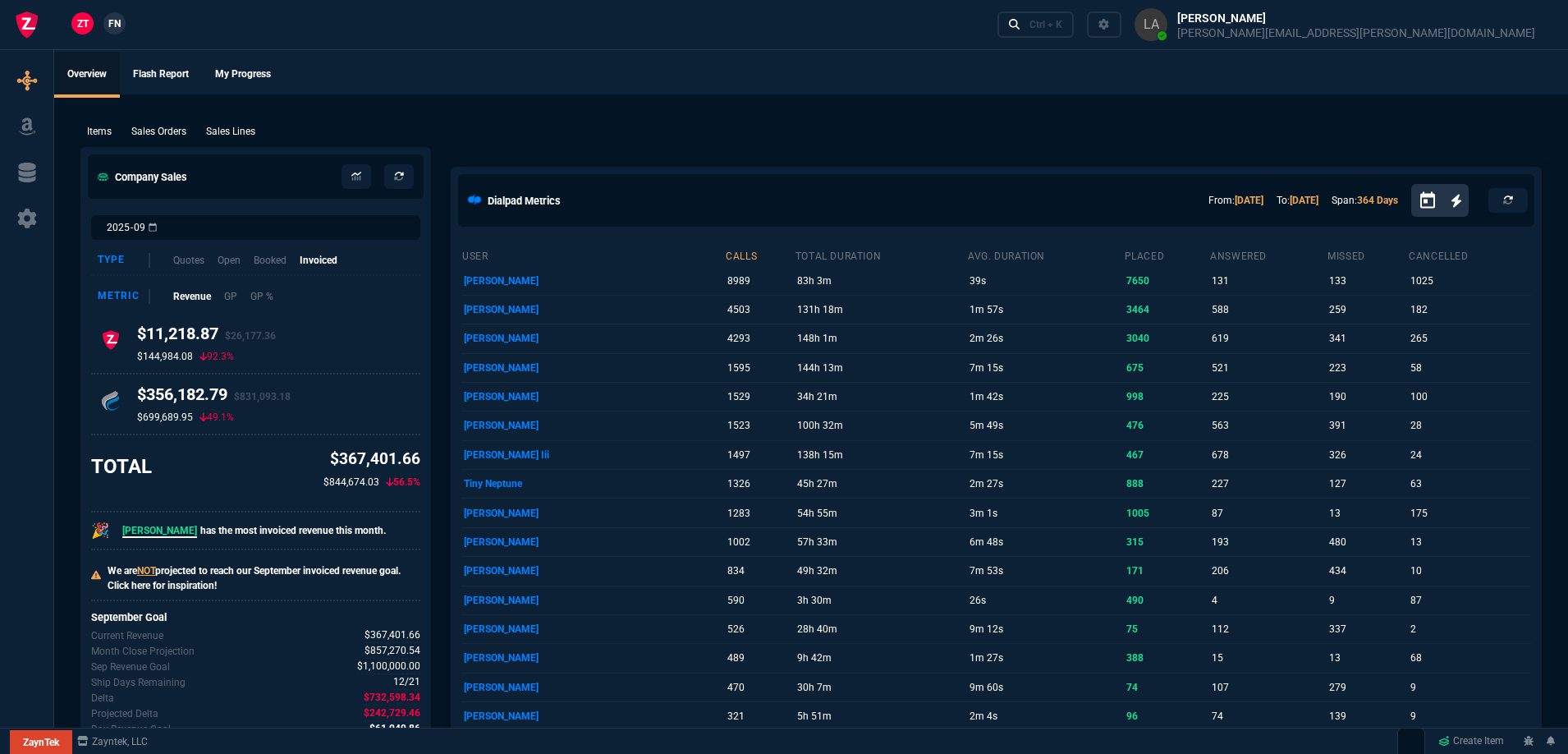
click at [122, 30] on link "FN" at bounding box center [114, 23] width 22 height 22
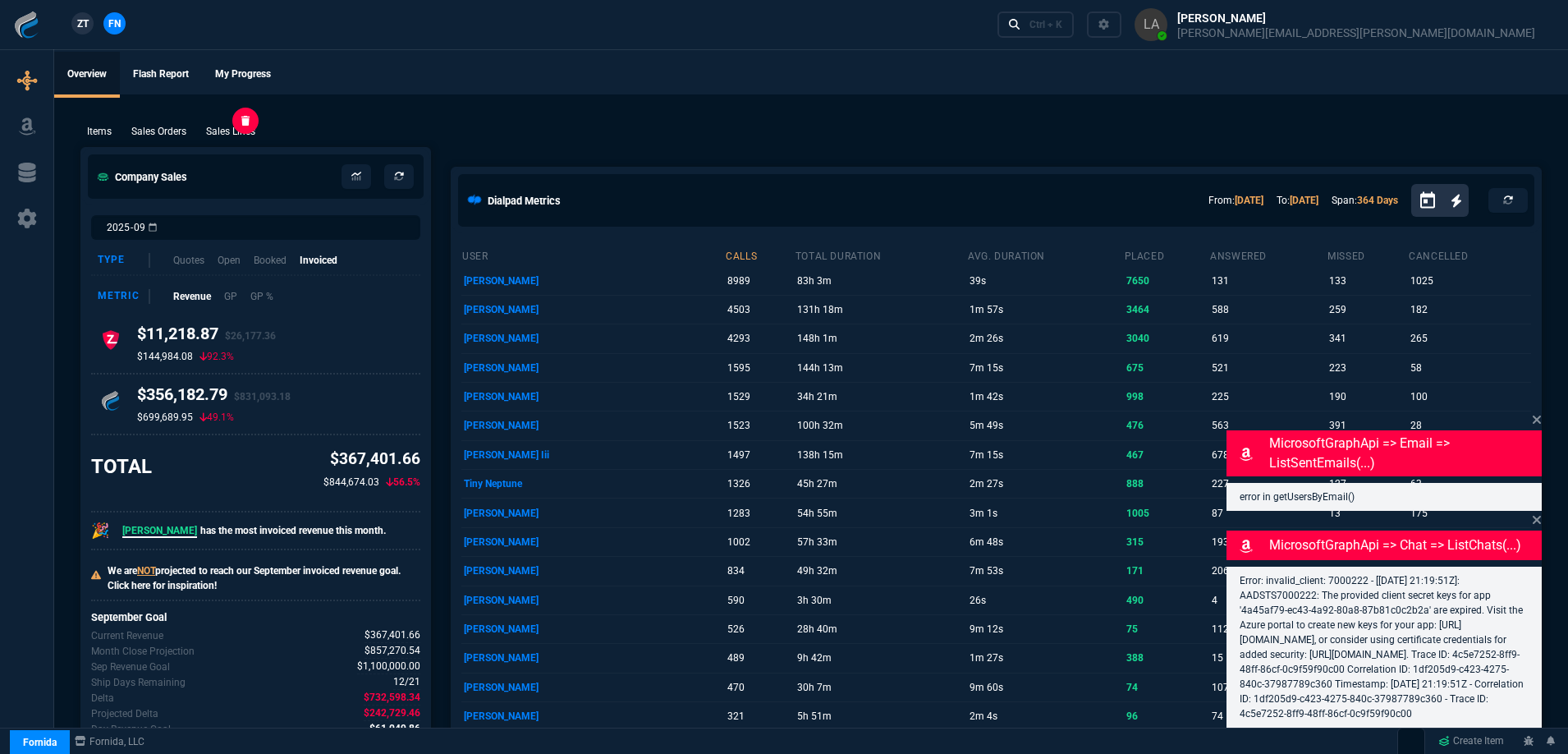
click at [225, 126] on p "Sales Lines" at bounding box center [231, 132] width 49 height 15
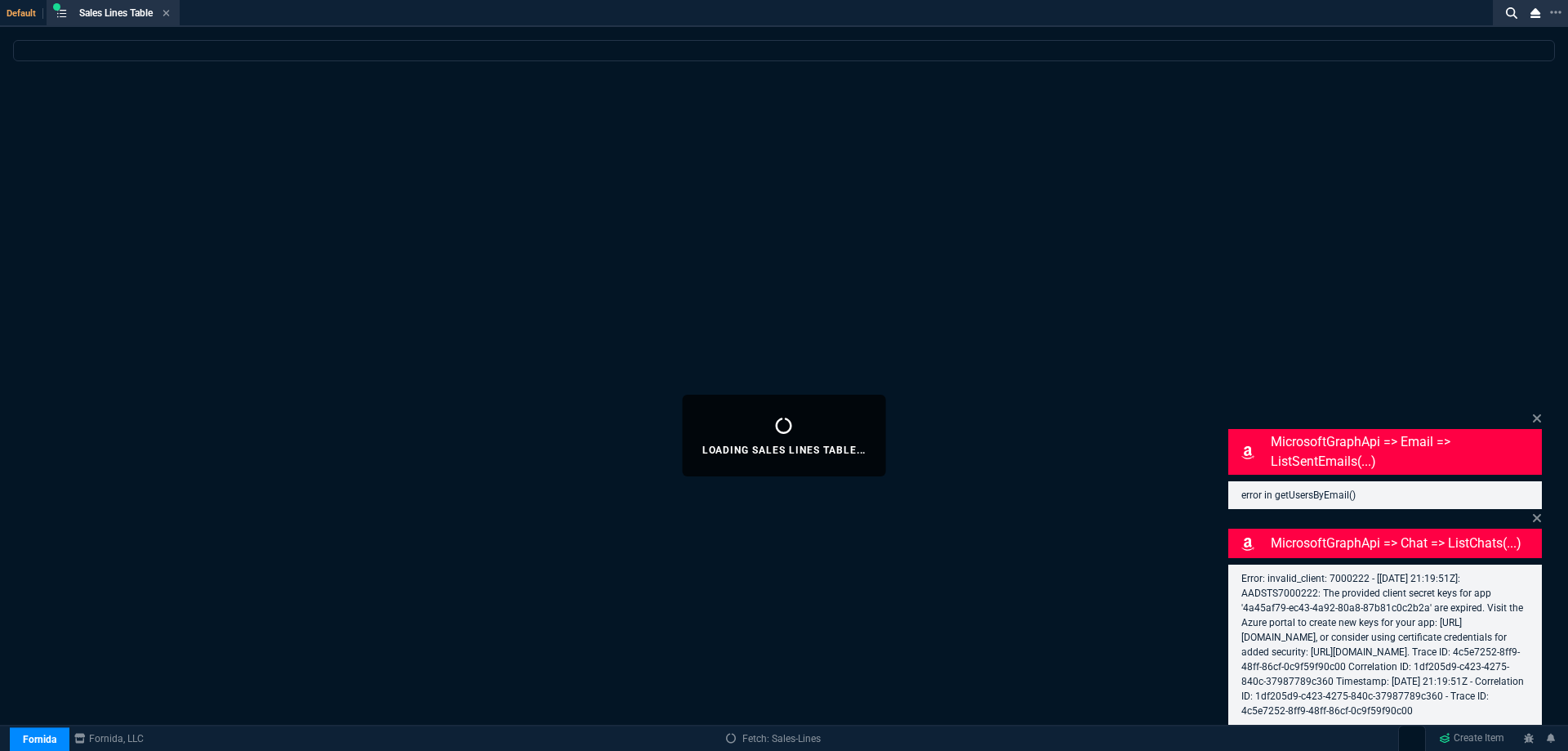
select select
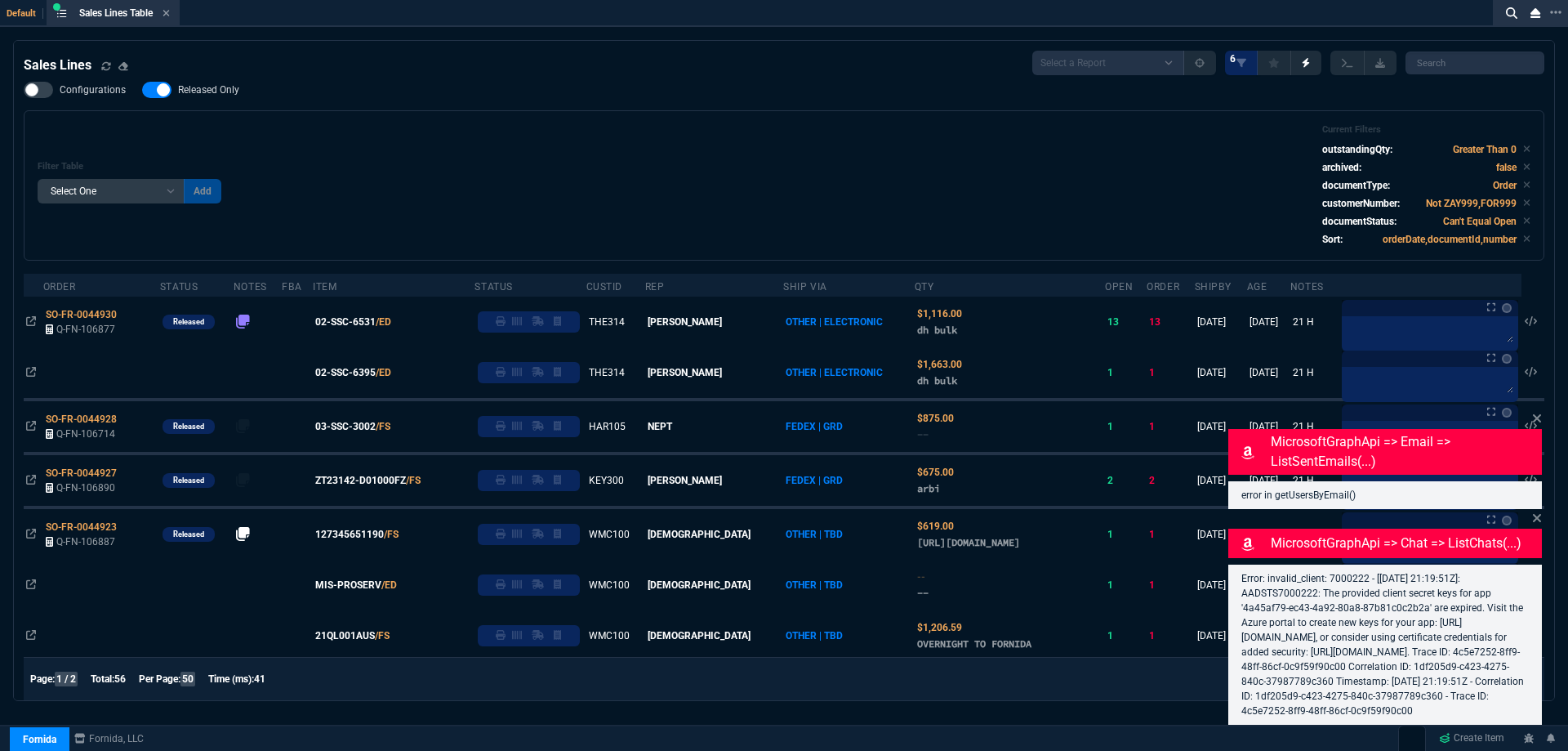
click at [218, 97] on span "Released Only" at bounding box center [209, 90] width 61 height 13
click at [142, 91] on input "Released Only" at bounding box center [141, 90] width 1 height 1
checkbox input "false"
click at [453, 123] on div "Filter Table Select One Add Filter () Age () ATS () Cond (itemVariantCode) Cust…" at bounding box center [784, 186] width 1521 height 150
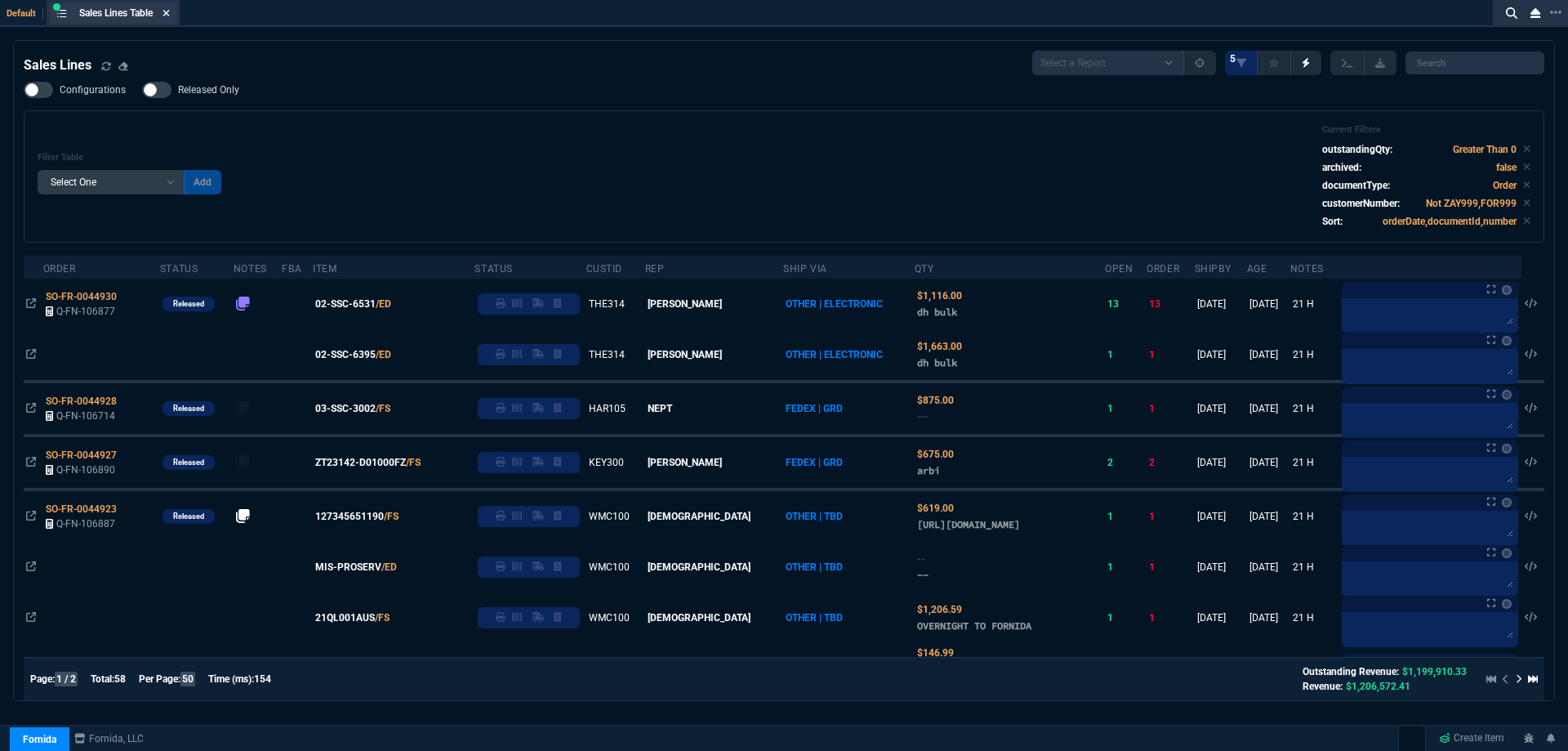
click at [166, 13] on icon at bounding box center [166, 13] width 7 height 10
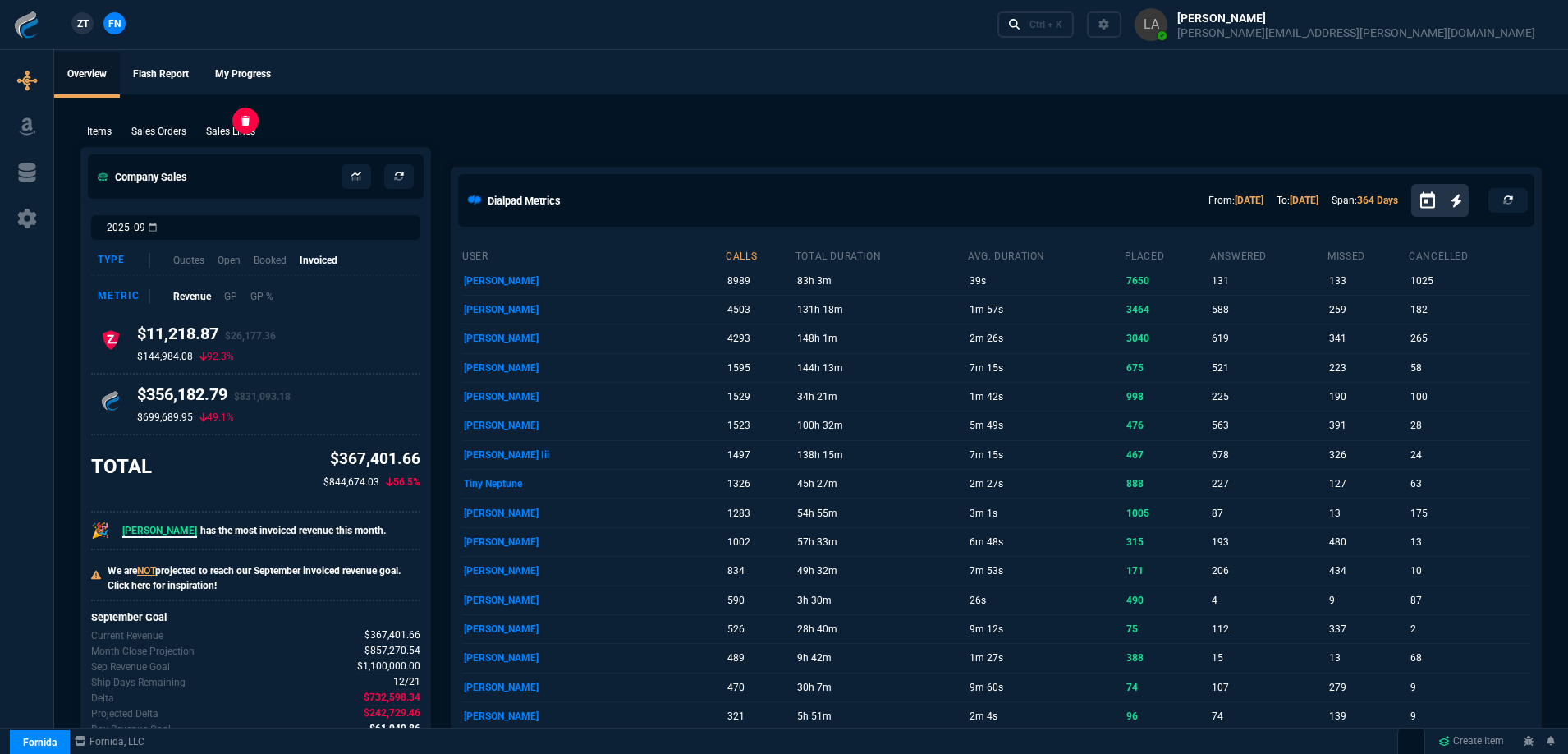
click at [251, 124] on p "Sales Lines" at bounding box center [231, 132] width 49 height 15
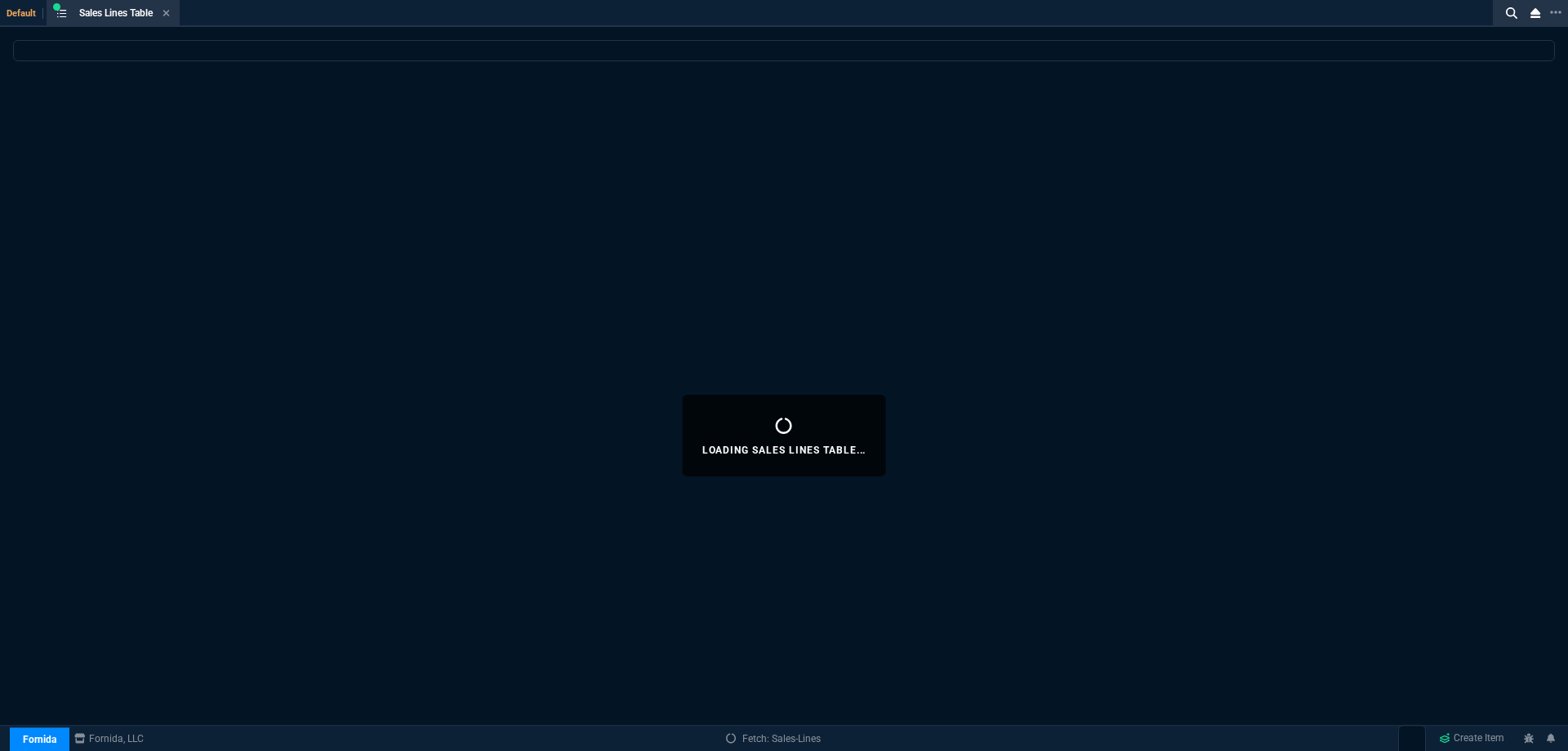
select select
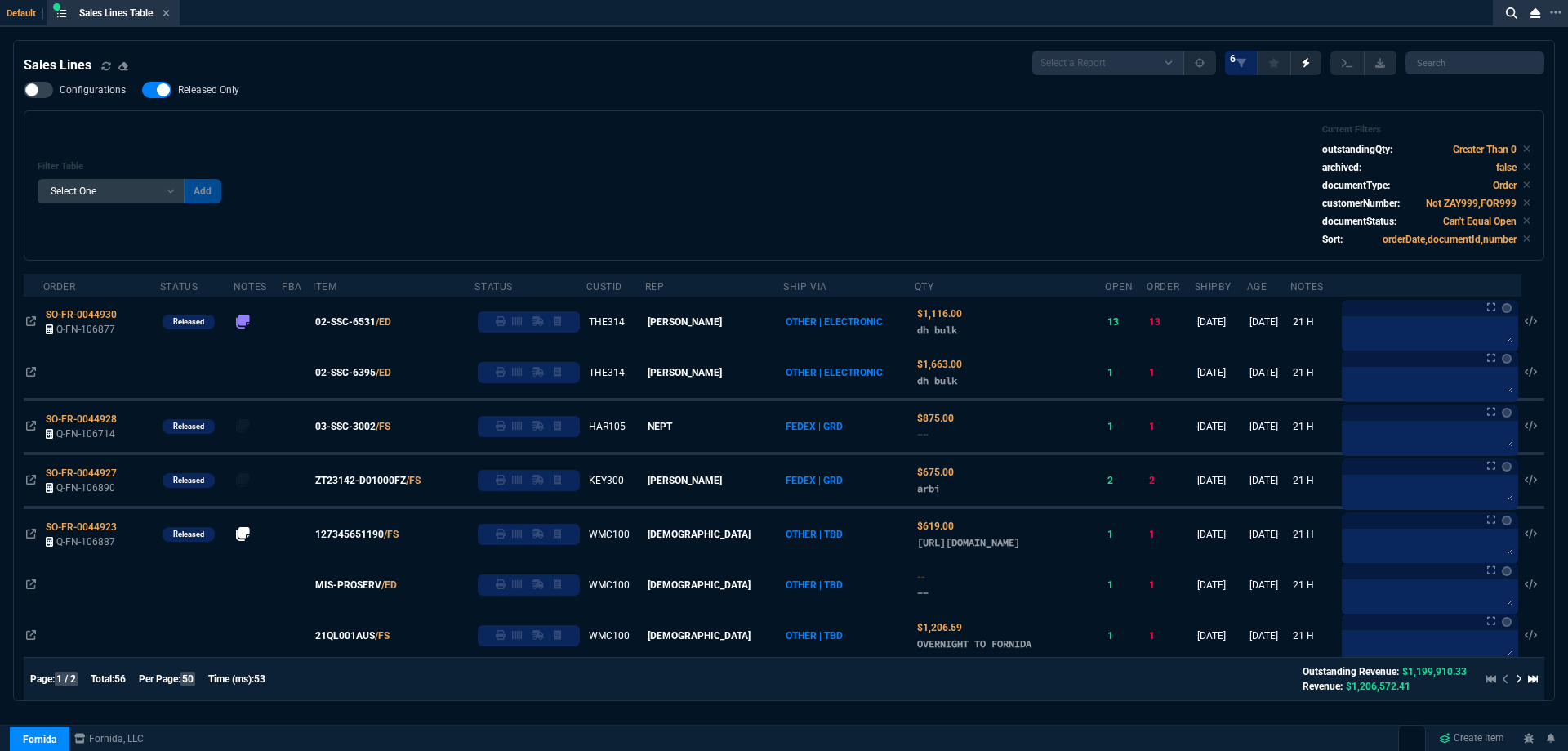
click at [228, 96] on span "Released Only" at bounding box center [209, 90] width 61 height 13
click at [142, 91] on input "Released Only" at bounding box center [141, 90] width 1 height 1
click at [408, 137] on div "Filter Table Select One Add Filter () Age () ATS () Cond (itemVariantCode) Cust…" at bounding box center [784, 185] width 1493 height 123
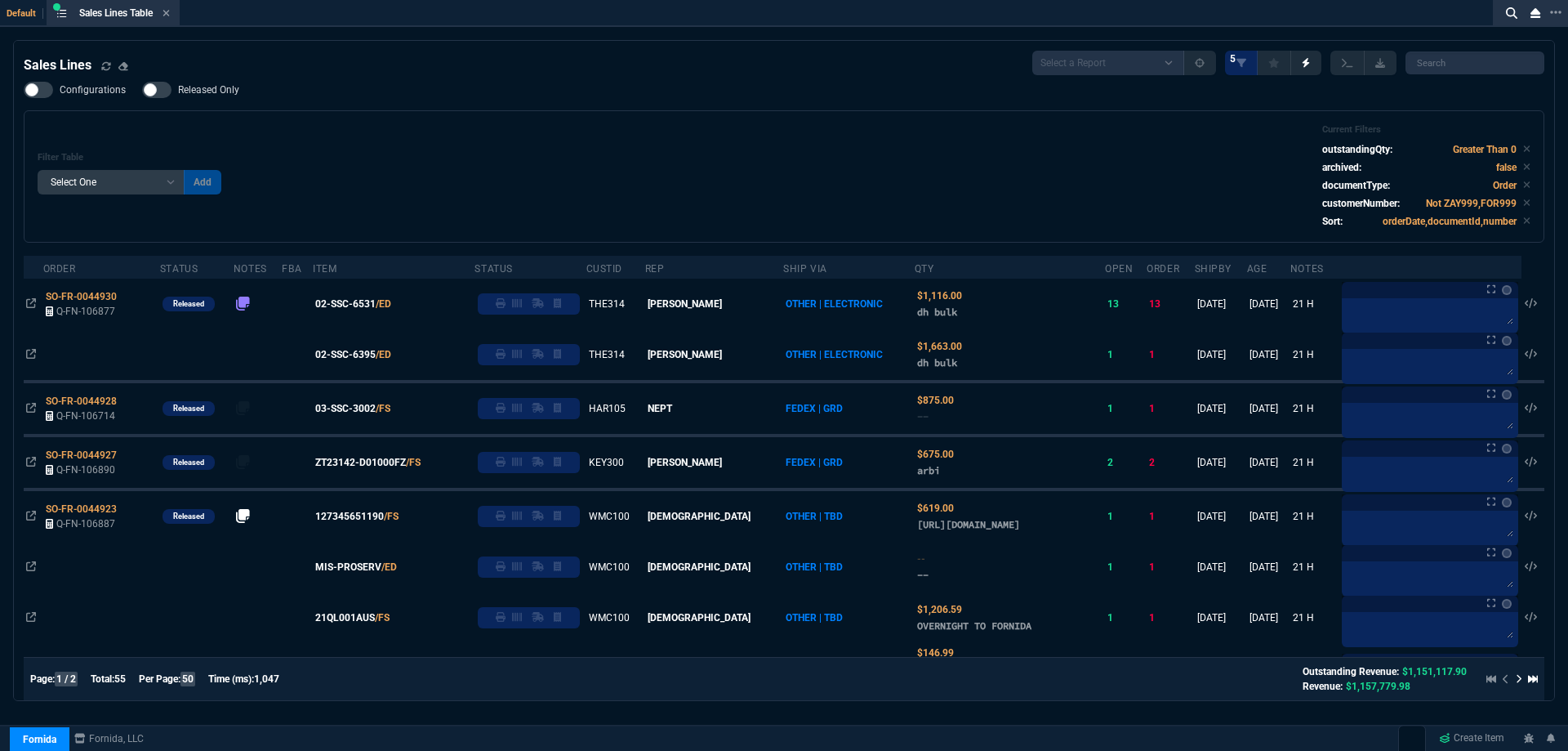
click at [214, 94] on span "Released Only" at bounding box center [209, 90] width 61 height 13
click at [142, 91] on input "Released Only" at bounding box center [141, 90] width 1 height 1
click at [520, 174] on div "Filter Table Select One Add Filter () Age () ATS () Cond (itemVariantCode) Cust…" at bounding box center [784, 176] width 1493 height 105
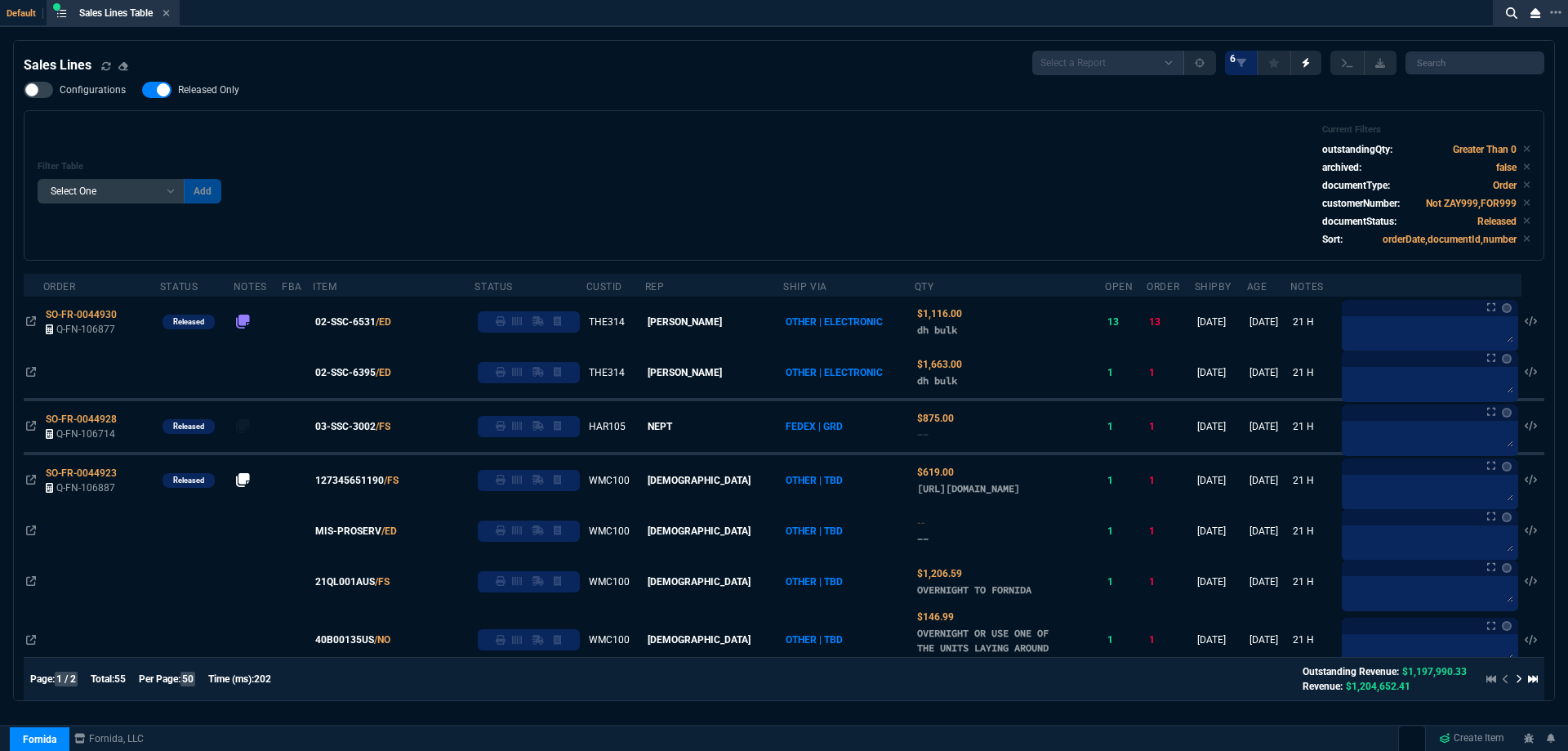
click at [238, 90] on label "Released Only" at bounding box center [199, 90] width 114 height 17
click at [142, 90] on input "Released Only" at bounding box center [141, 90] width 1 height 1
checkbox input "false"
click at [450, 128] on div "Filter Table Select One Add Filter () Age () ATS () Cond (itemVariantCode) Cust…" at bounding box center [784, 185] width 1493 height 123
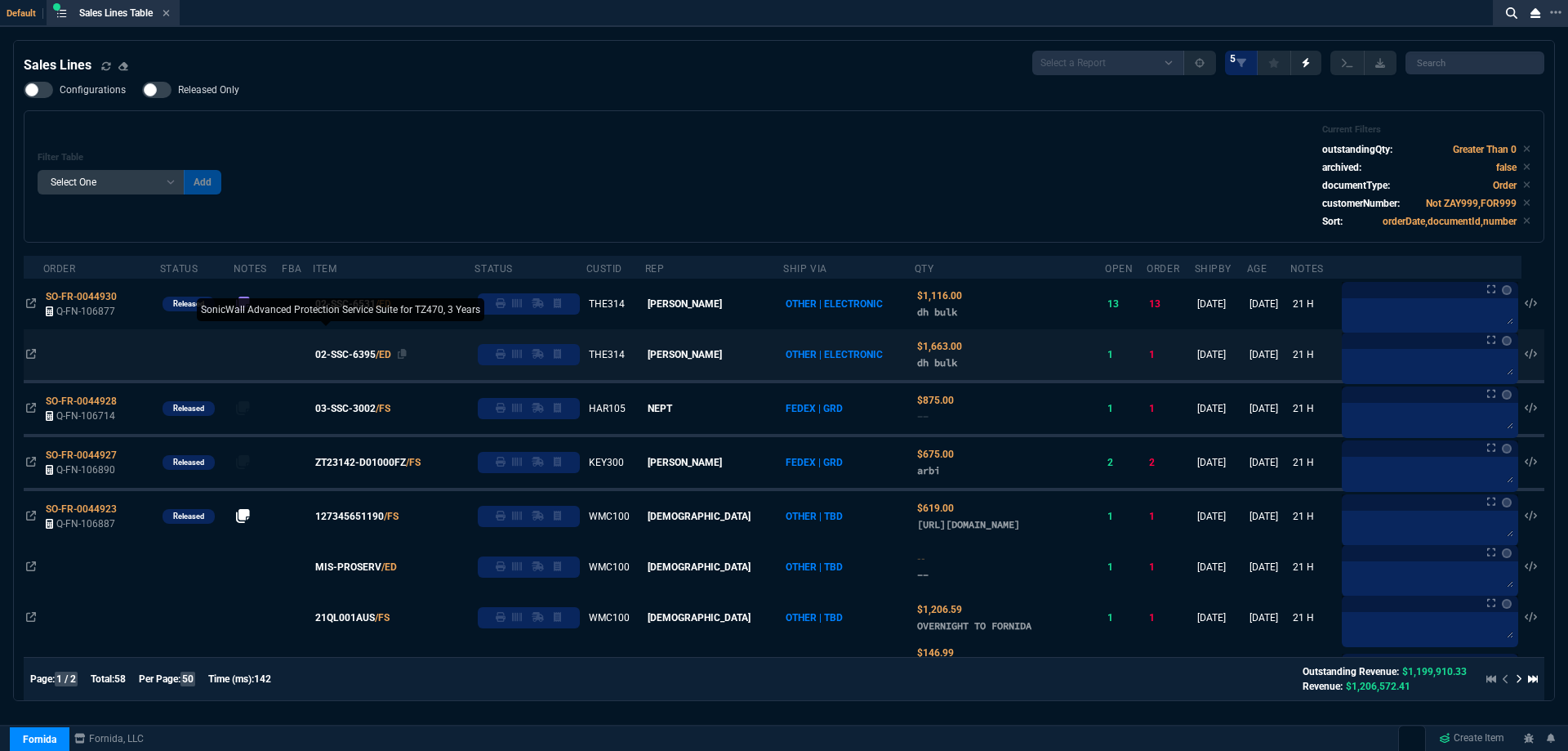
click at [369, 357] on span "02-SSC-6395" at bounding box center [345, 355] width 60 height 15
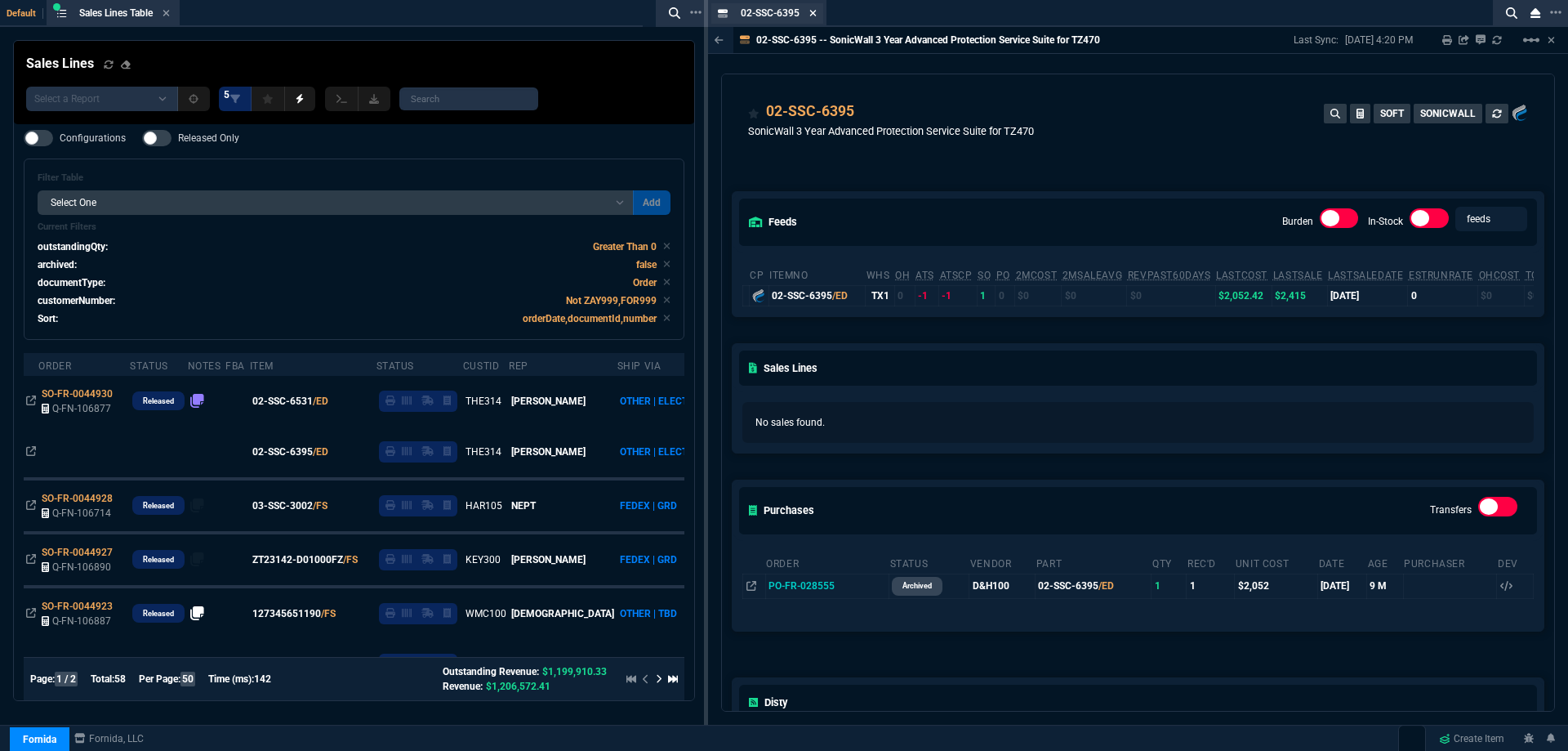
click at [812, 15] on icon at bounding box center [813, 13] width 7 height 7
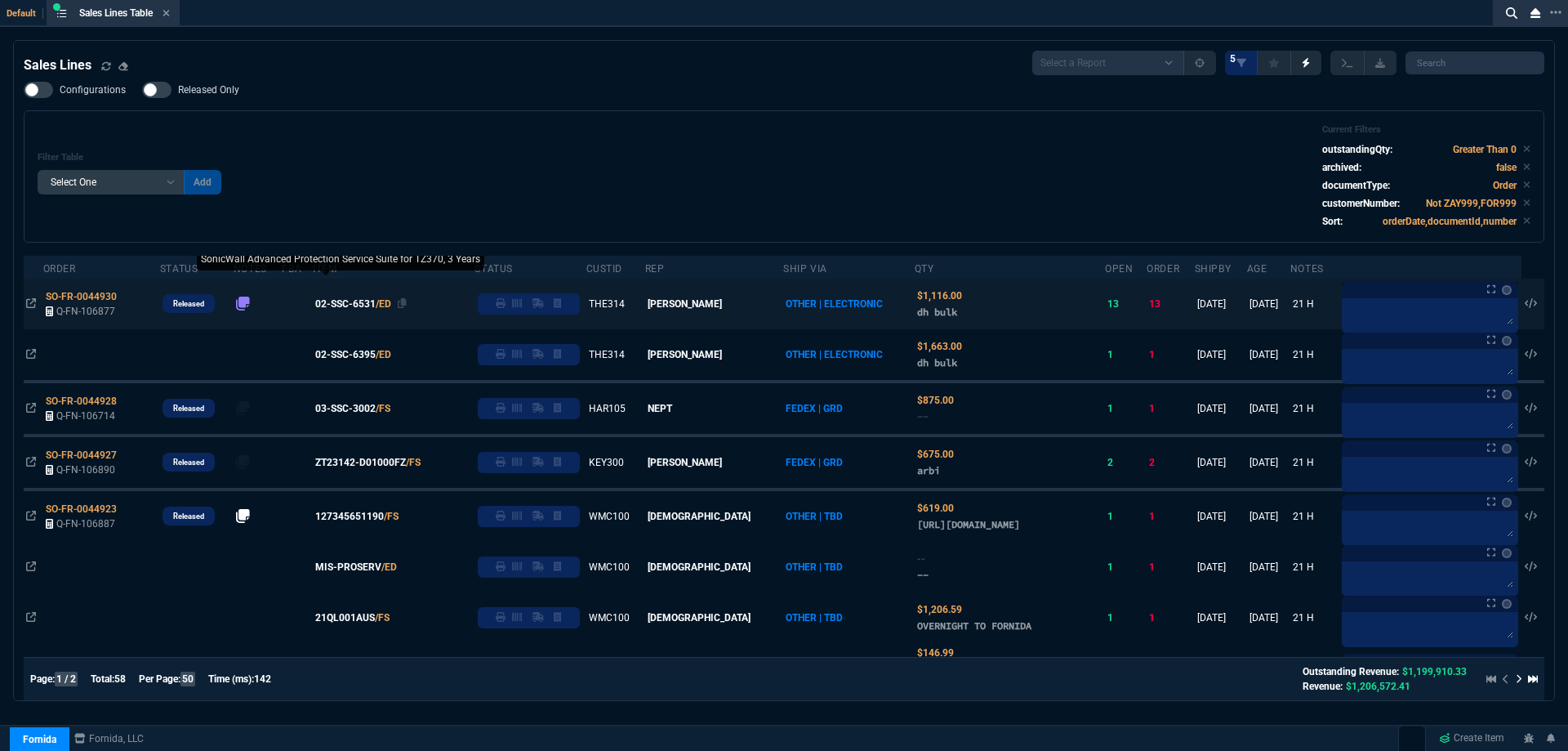
click at [351, 305] on span "02-SSC-6531" at bounding box center [345, 304] width 60 height 15
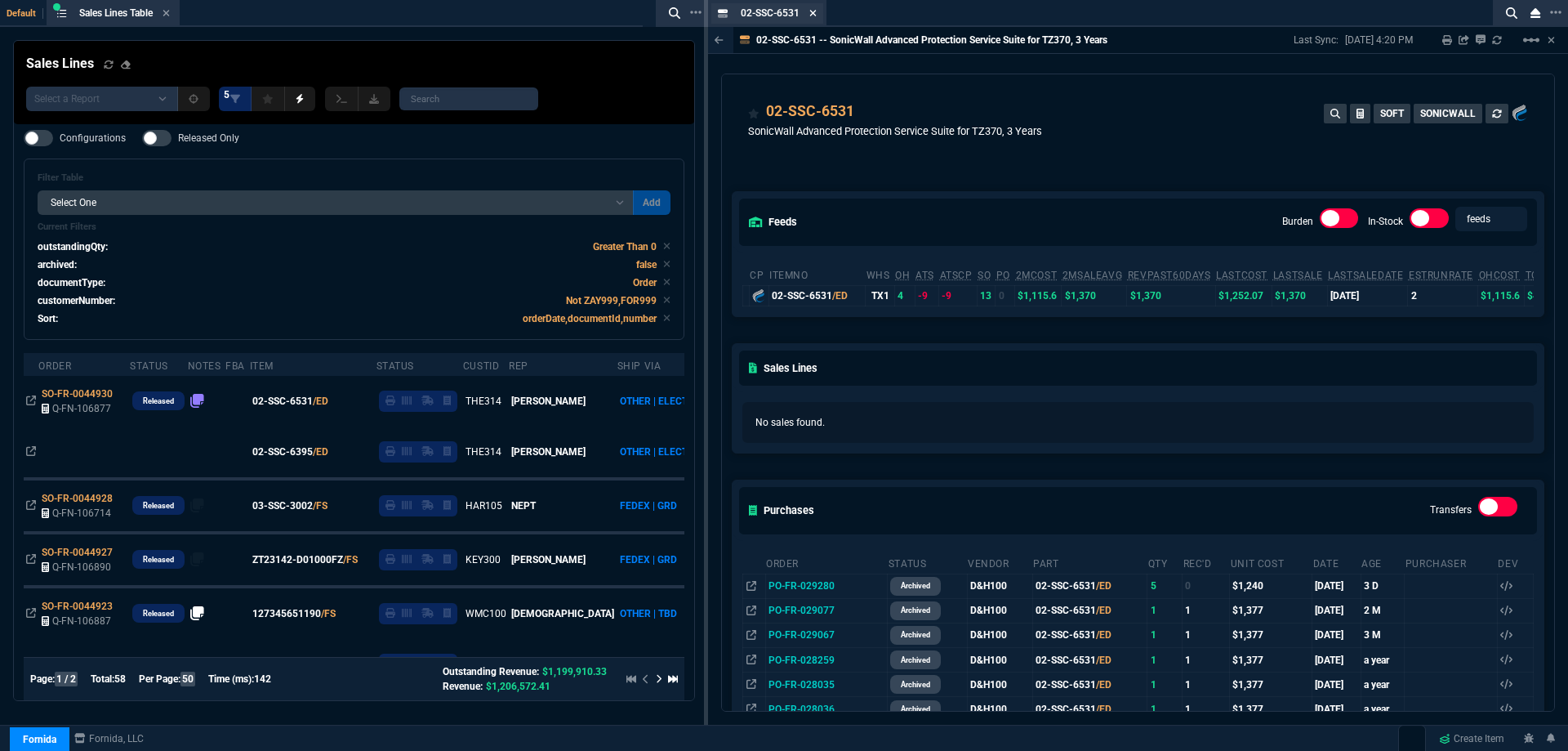
click at [811, 13] on icon at bounding box center [812, 13] width 7 height 10
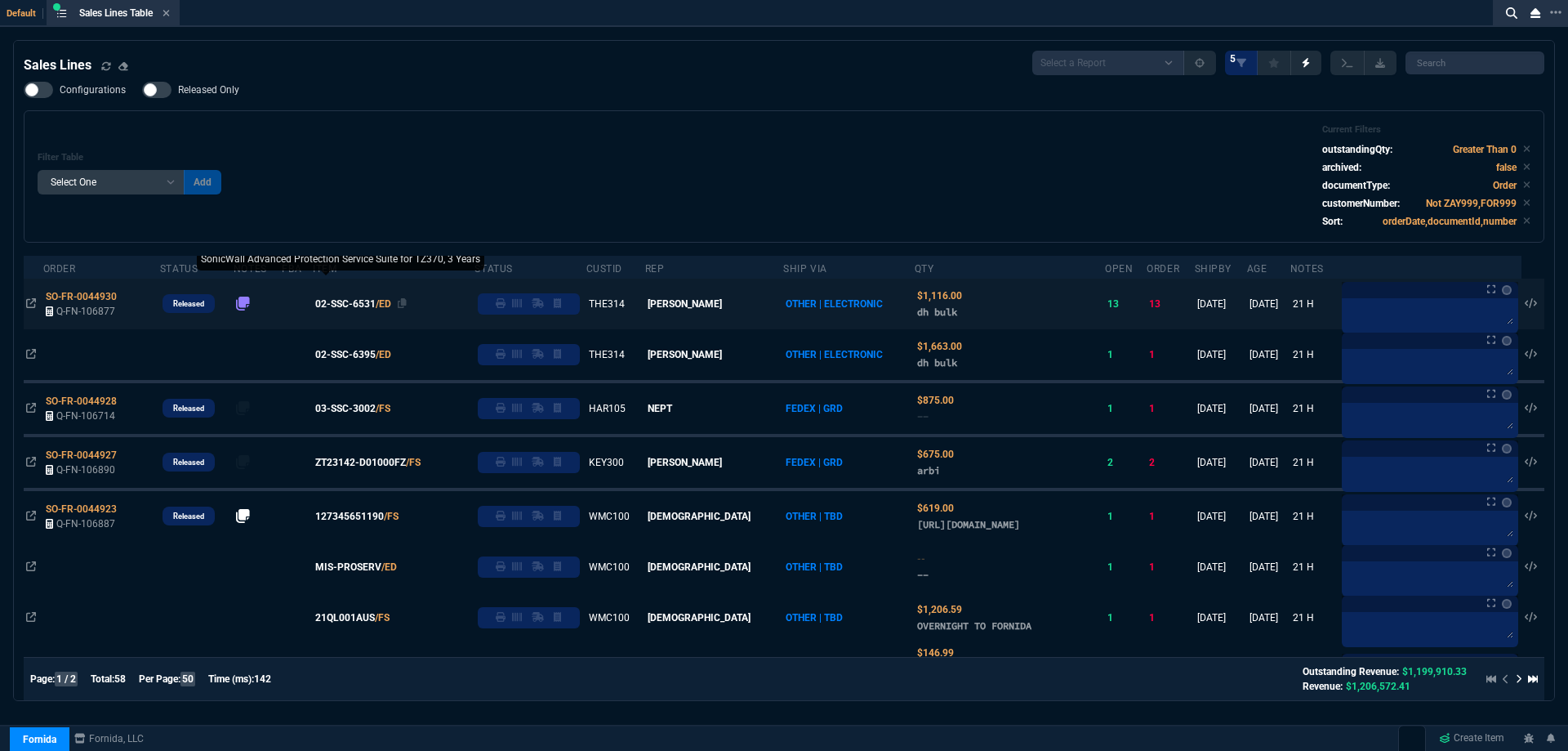
scroll to position [82, 0]
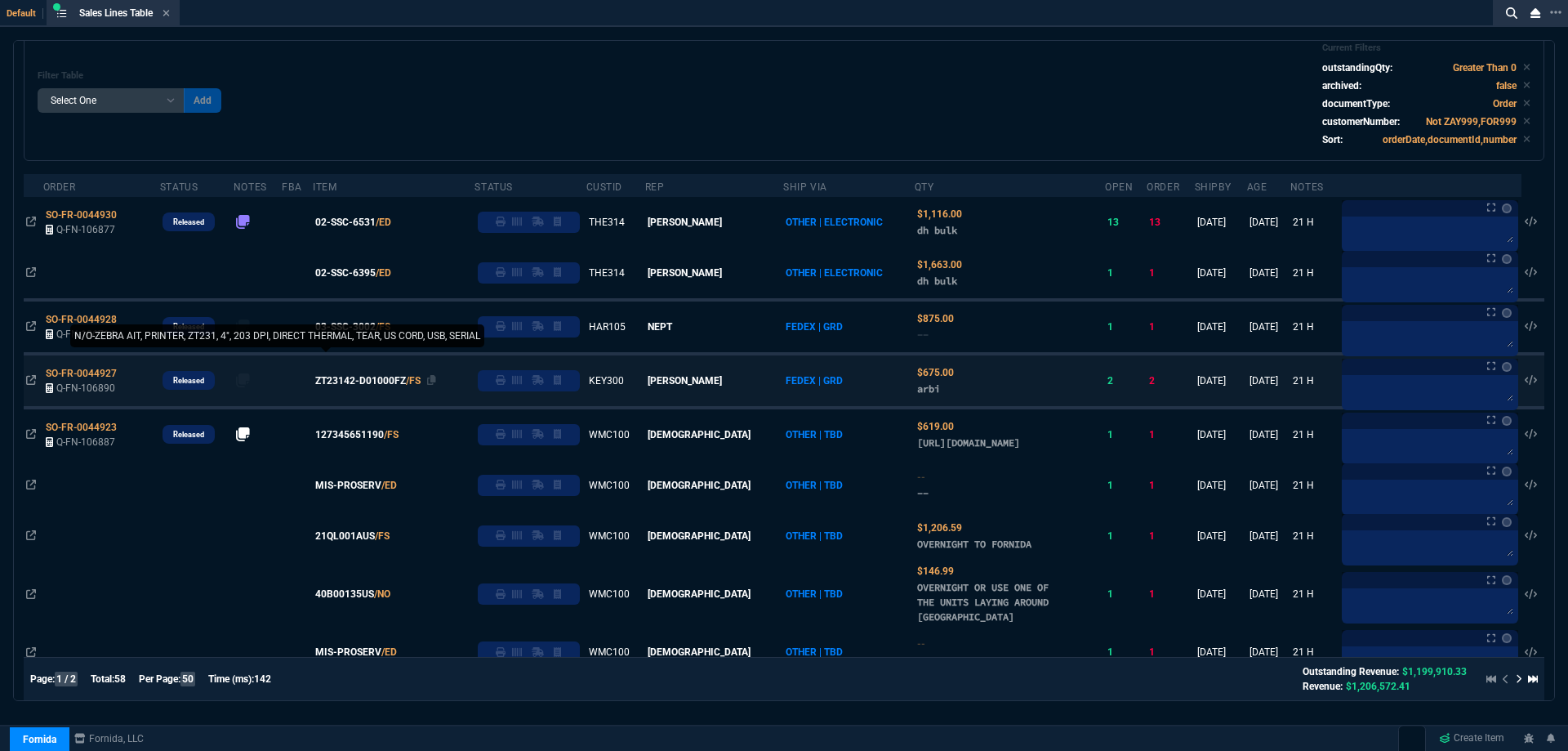
click at [355, 384] on span "ZT23142-D01000FZ" at bounding box center [360, 380] width 91 height 15
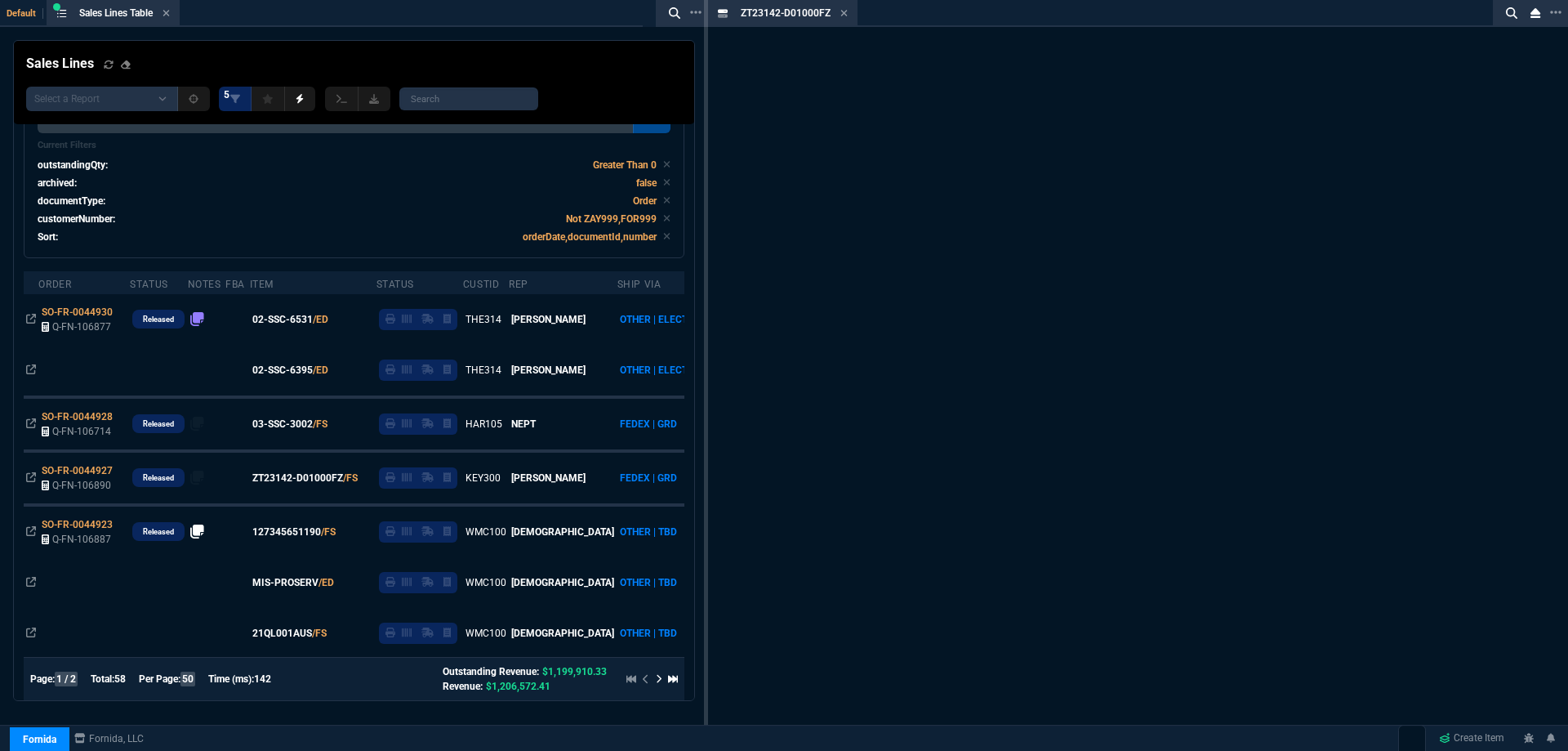
scroll to position [130, 0]
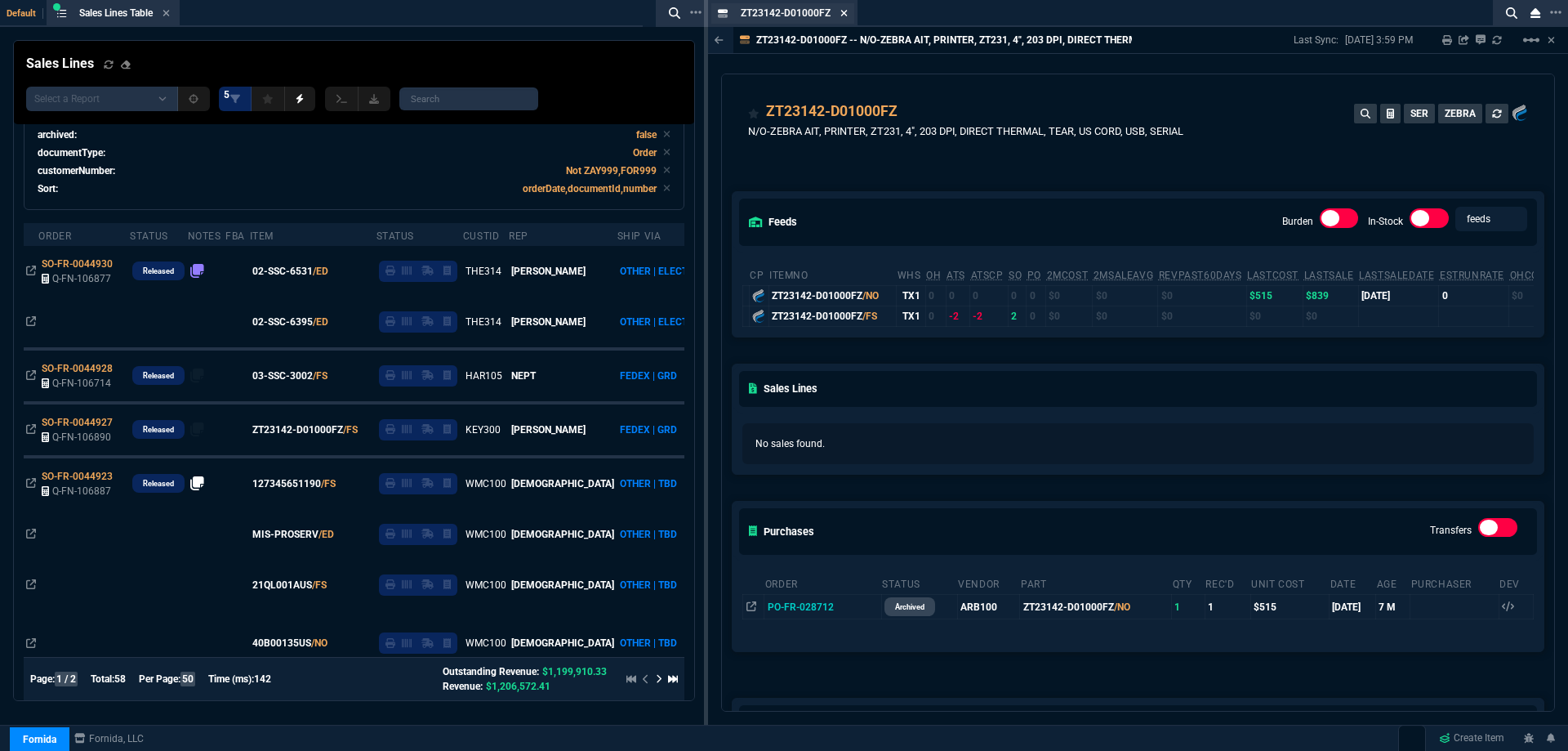
click at [844, 11] on icon at bounding box center [844, 13] width 7 height 10
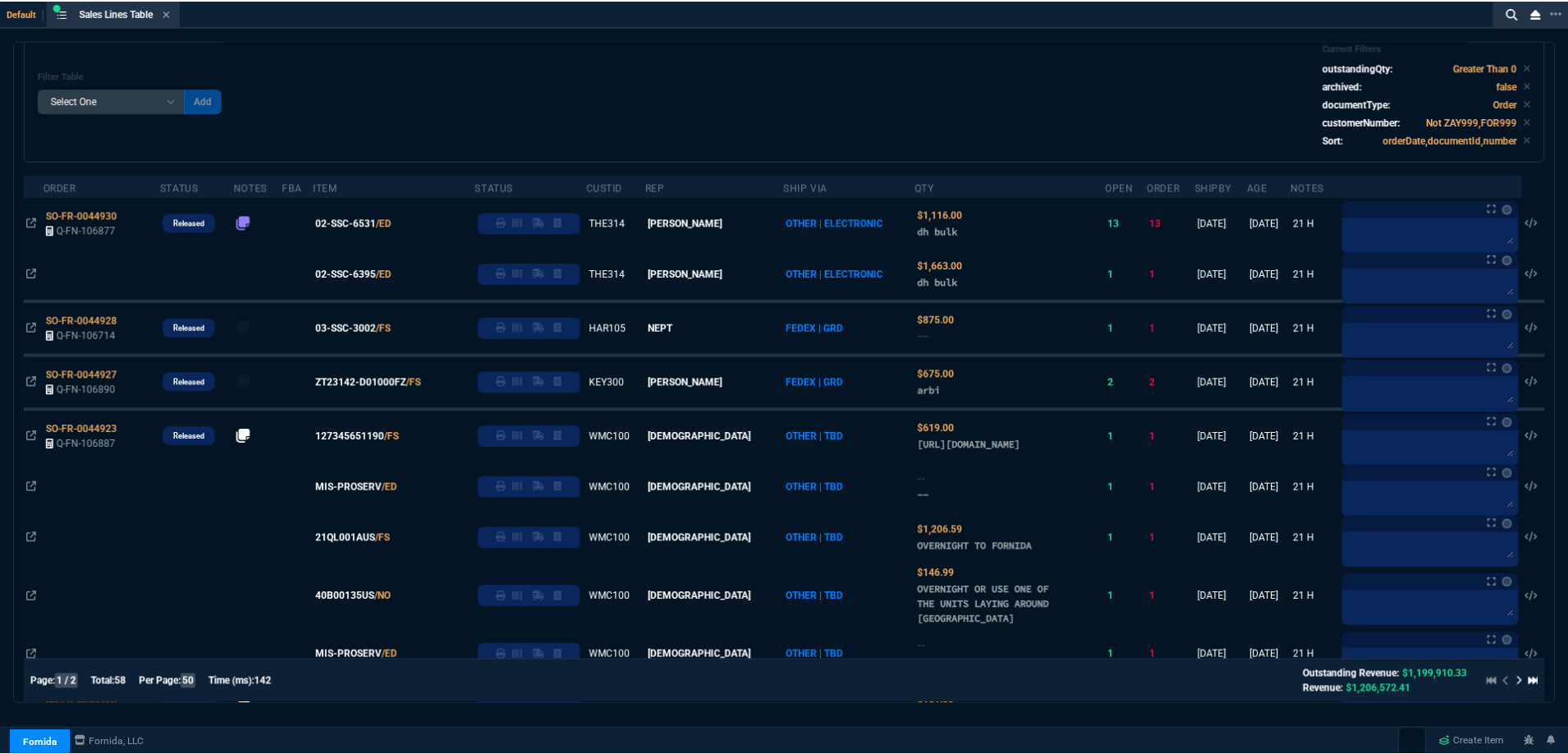
scroll to position [0, 0]
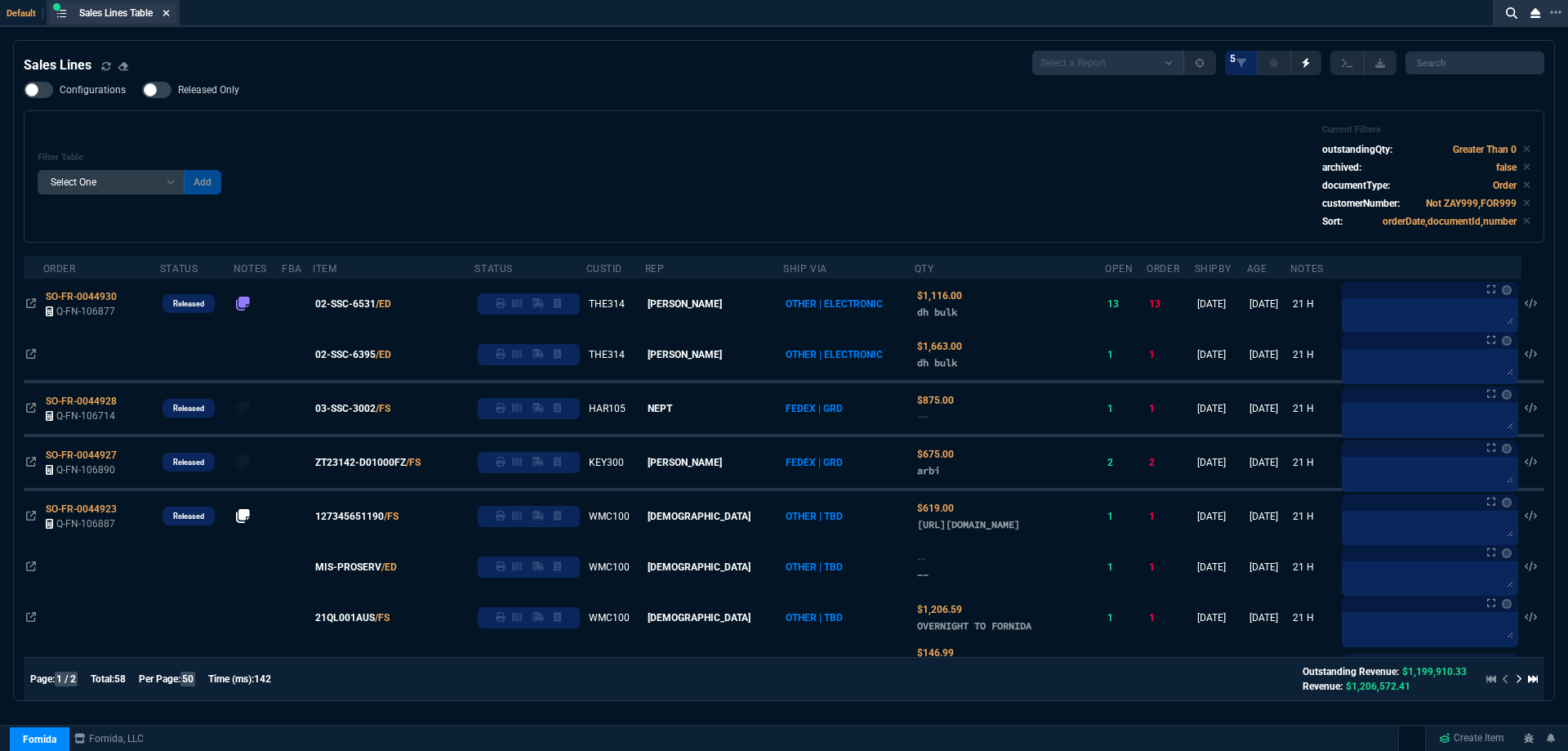
click at [167, 17] on icon at bounding box center [166, 13] width 7 height 10
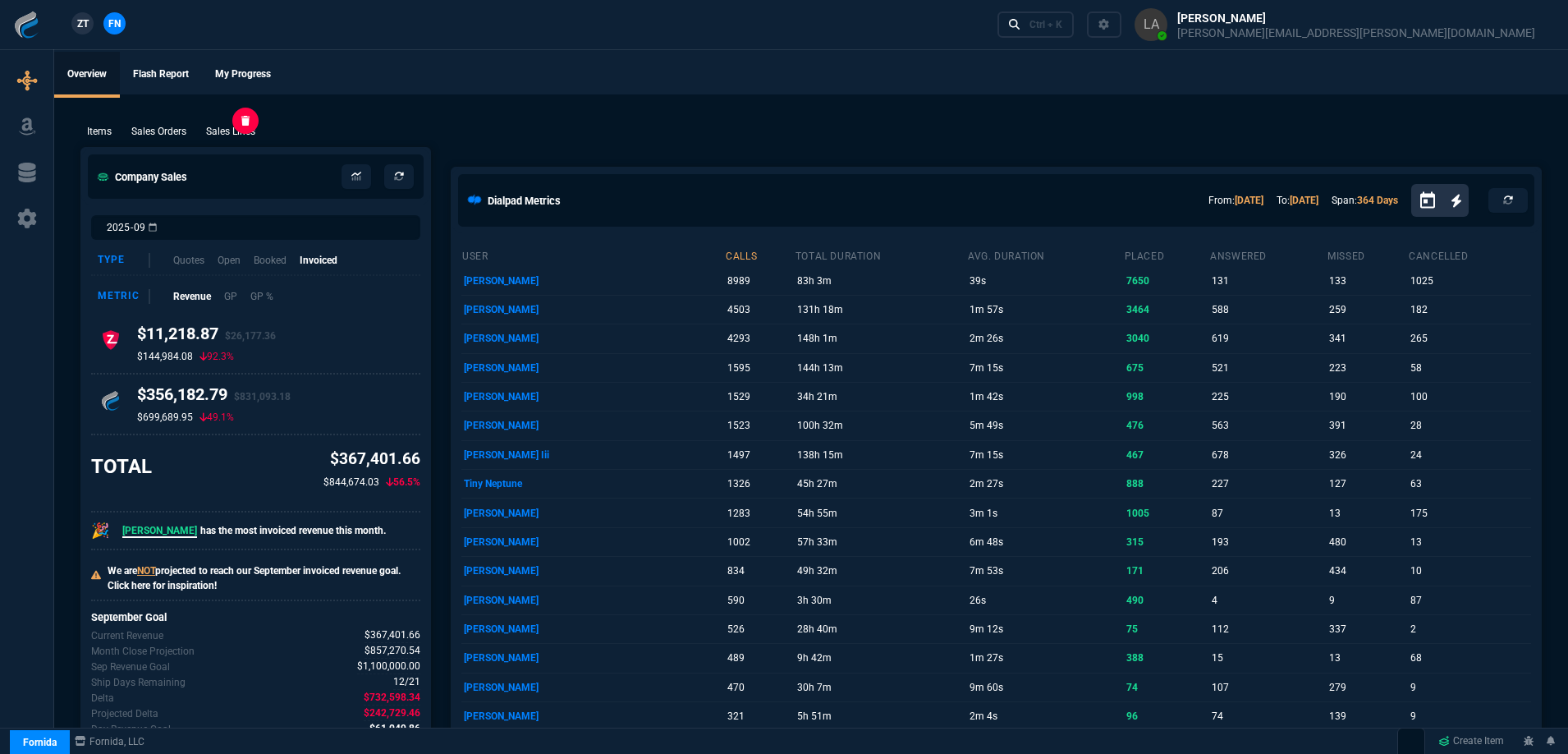
click at [246, 133] on p "Sales Lines" at bounding box center [231, 132] width 49 height 15
click at [652, 92] on div "New Quote New Purchase Order Close Workbench Collections Items Go To Table Quot…" at bounding box center [784, 336] width 1568 height 781
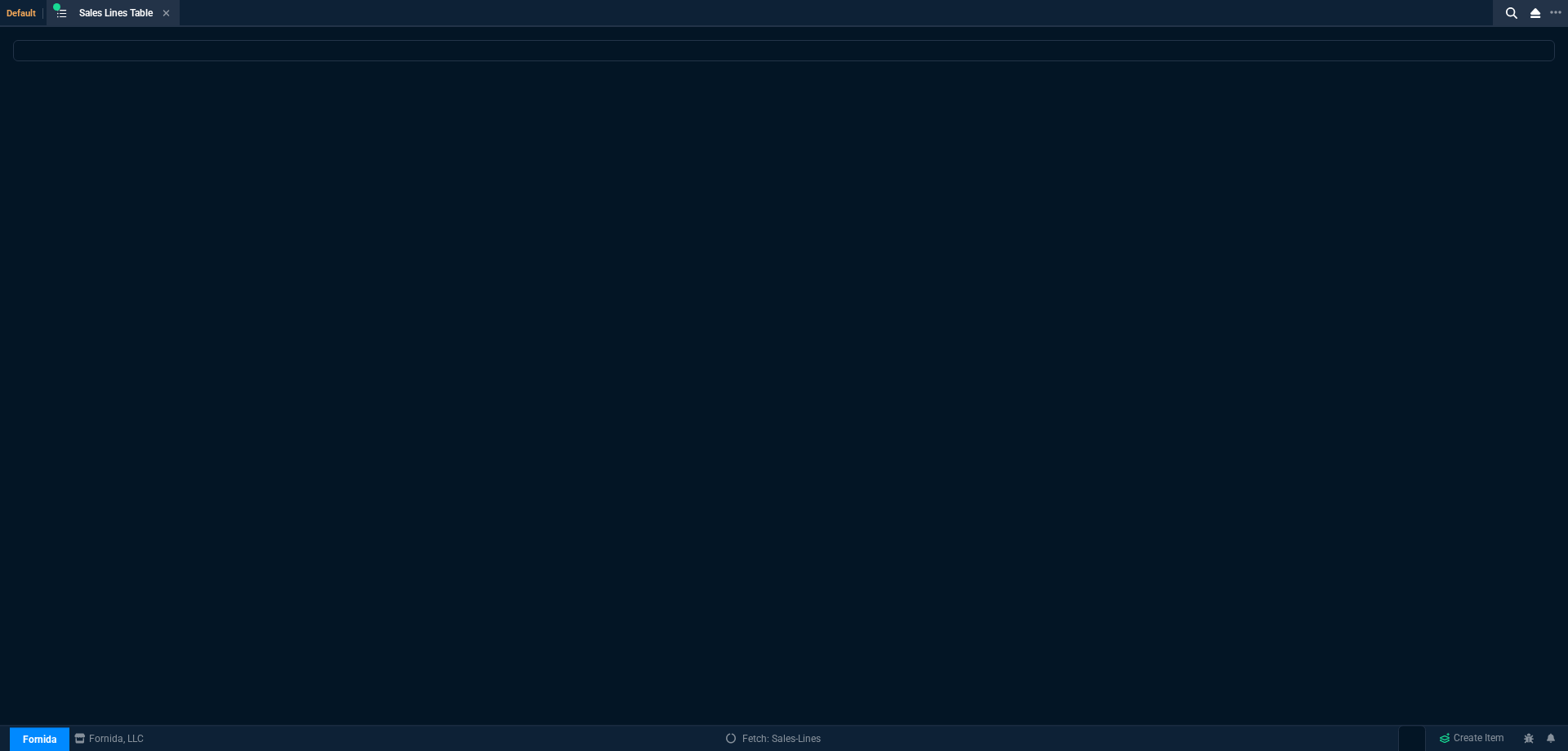
select select
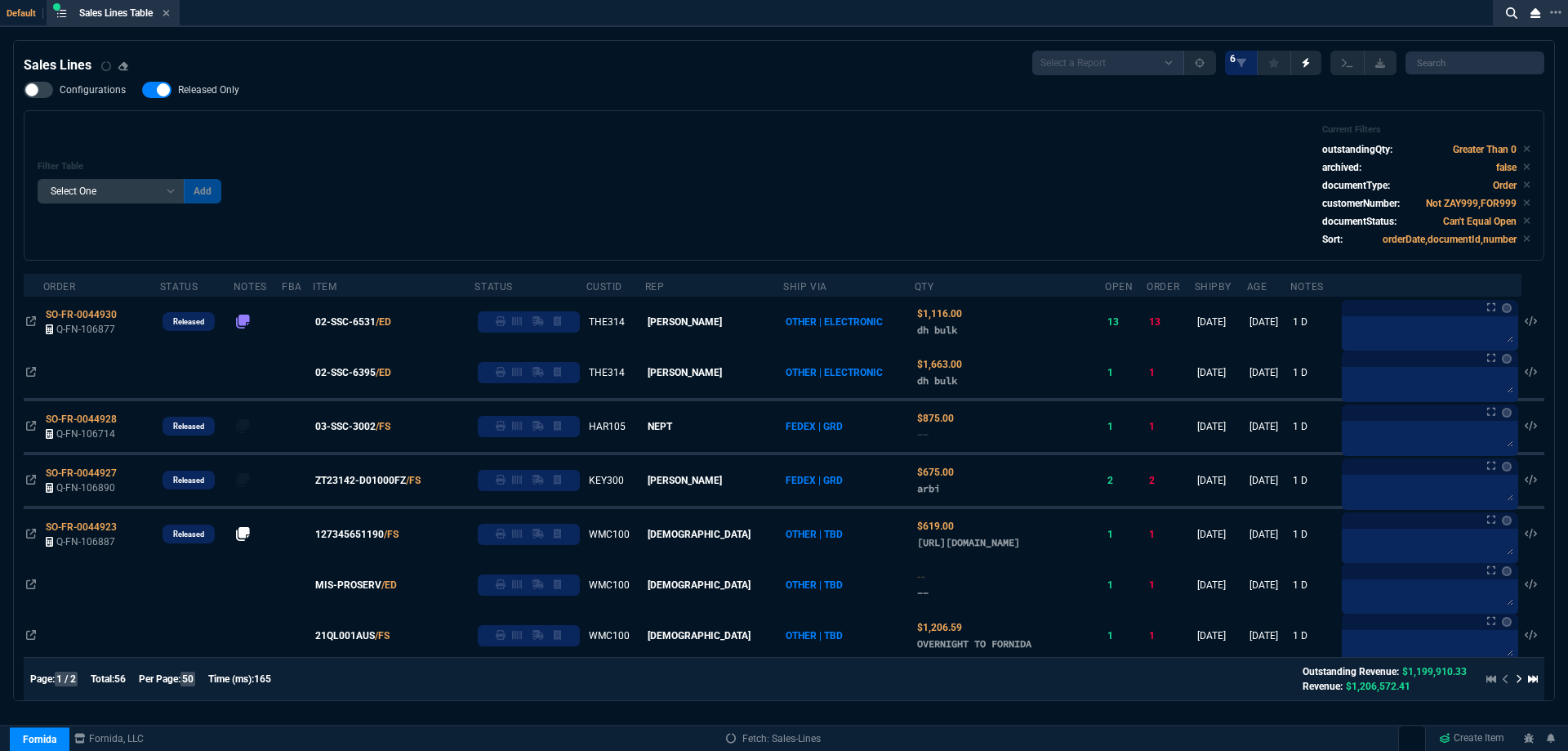
click at [221, 88] on span "Released Only" at bounding box center [209, 90] width 61 height 13
click at [142, 90] on input "Released Only" at bounding box center [141, 90] width 1 height 1
checkbox input "false"
click at [539, 111] on div "Configurations Released Only Filter Table Select One Add Filter () Age () ATS (…" at bounding box center [784, 171] width 1521 height 179
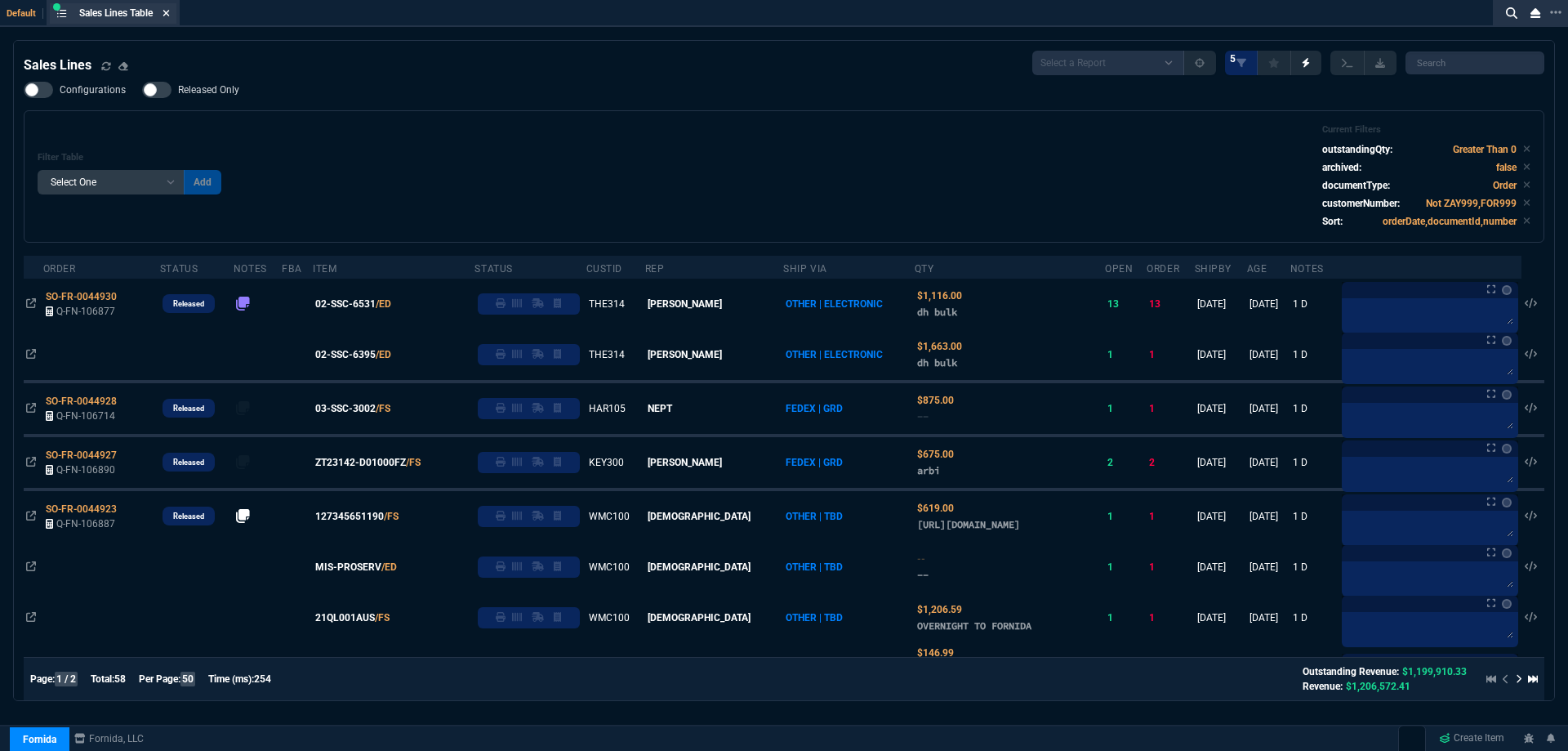
click at [169, 17] on icon at bounding box center [166, 13] width 7 height 10
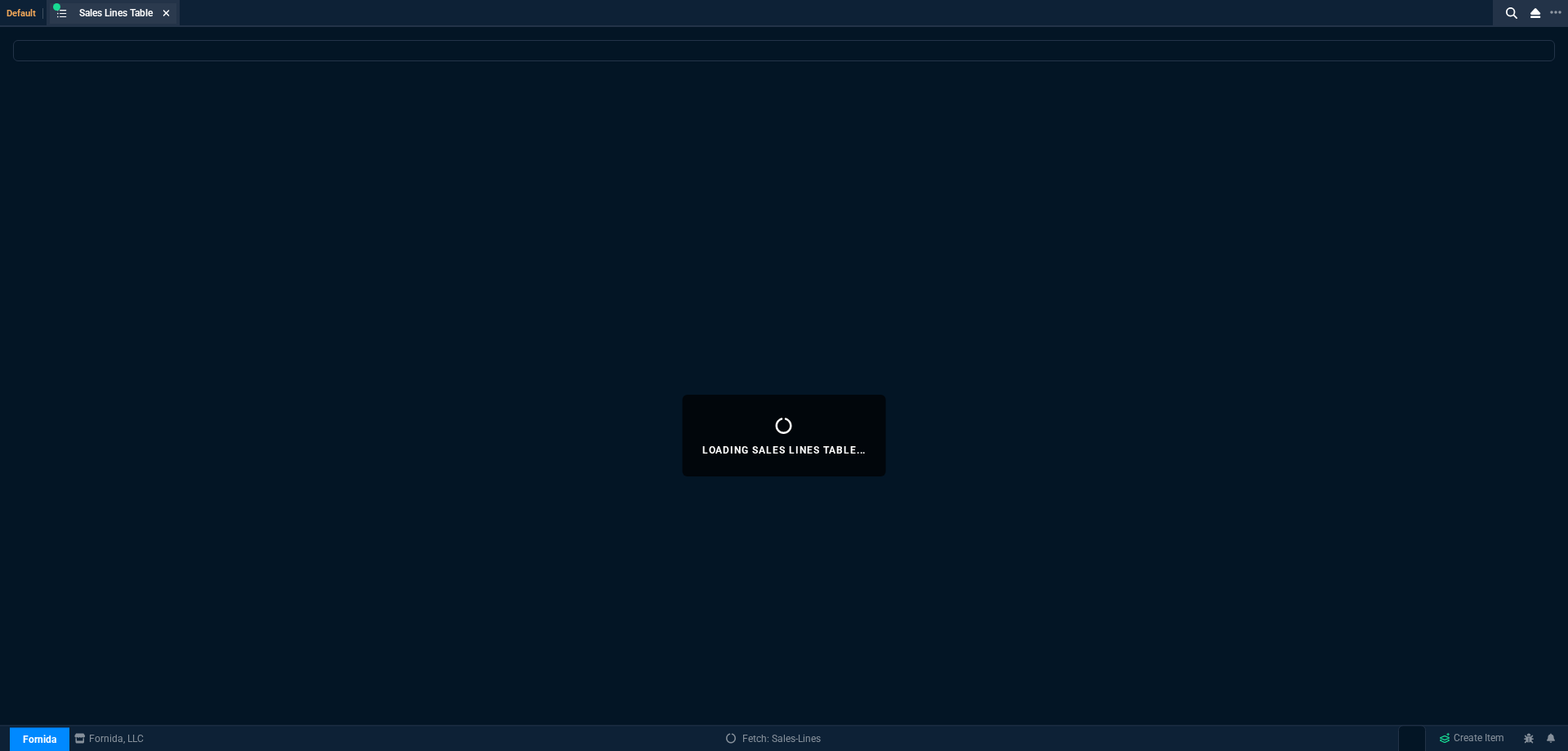
select select
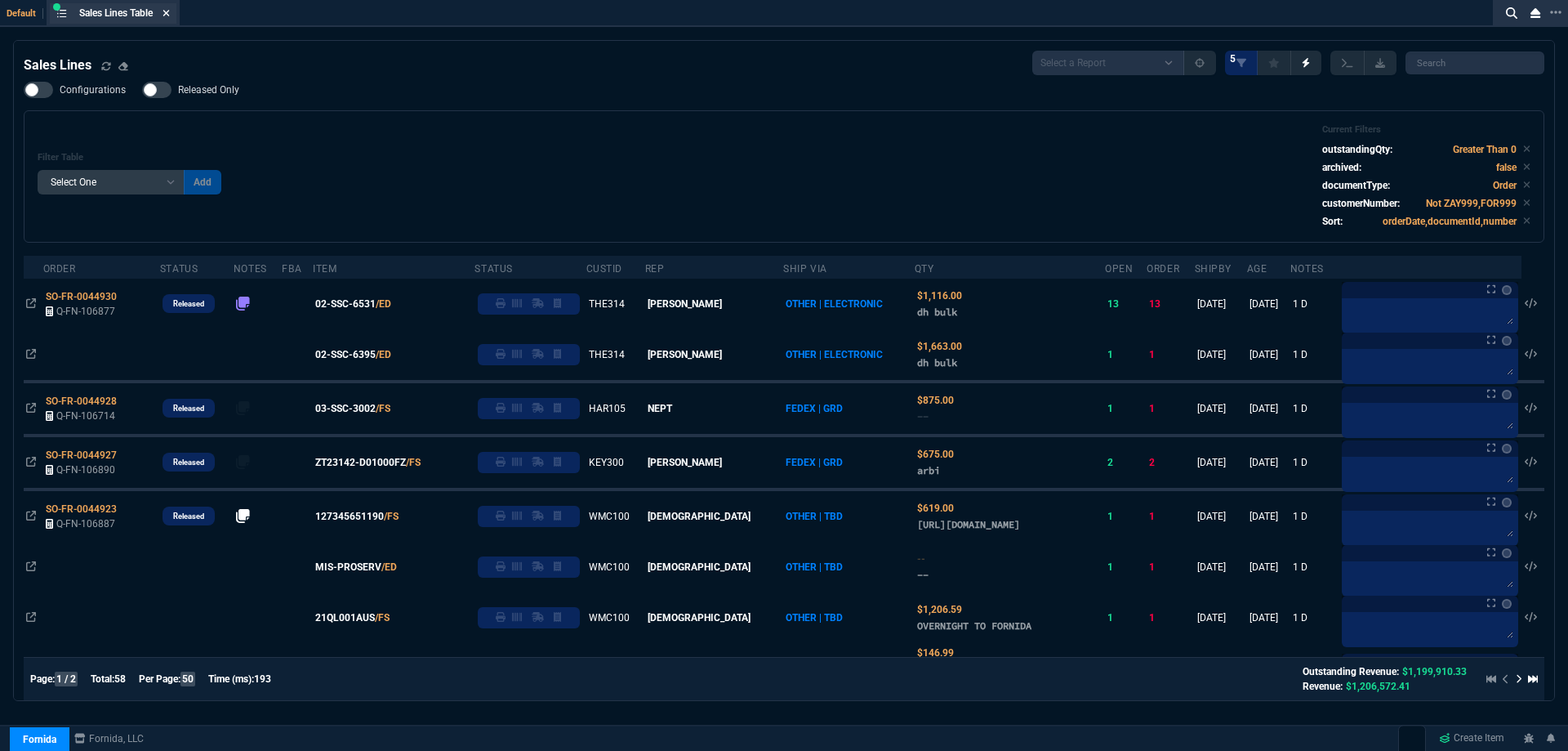
click at [170, 14] on icon at bounding box center [167, 13] width 7 height 7
